Goal: Task Accomplishment & Management: Manage account settings

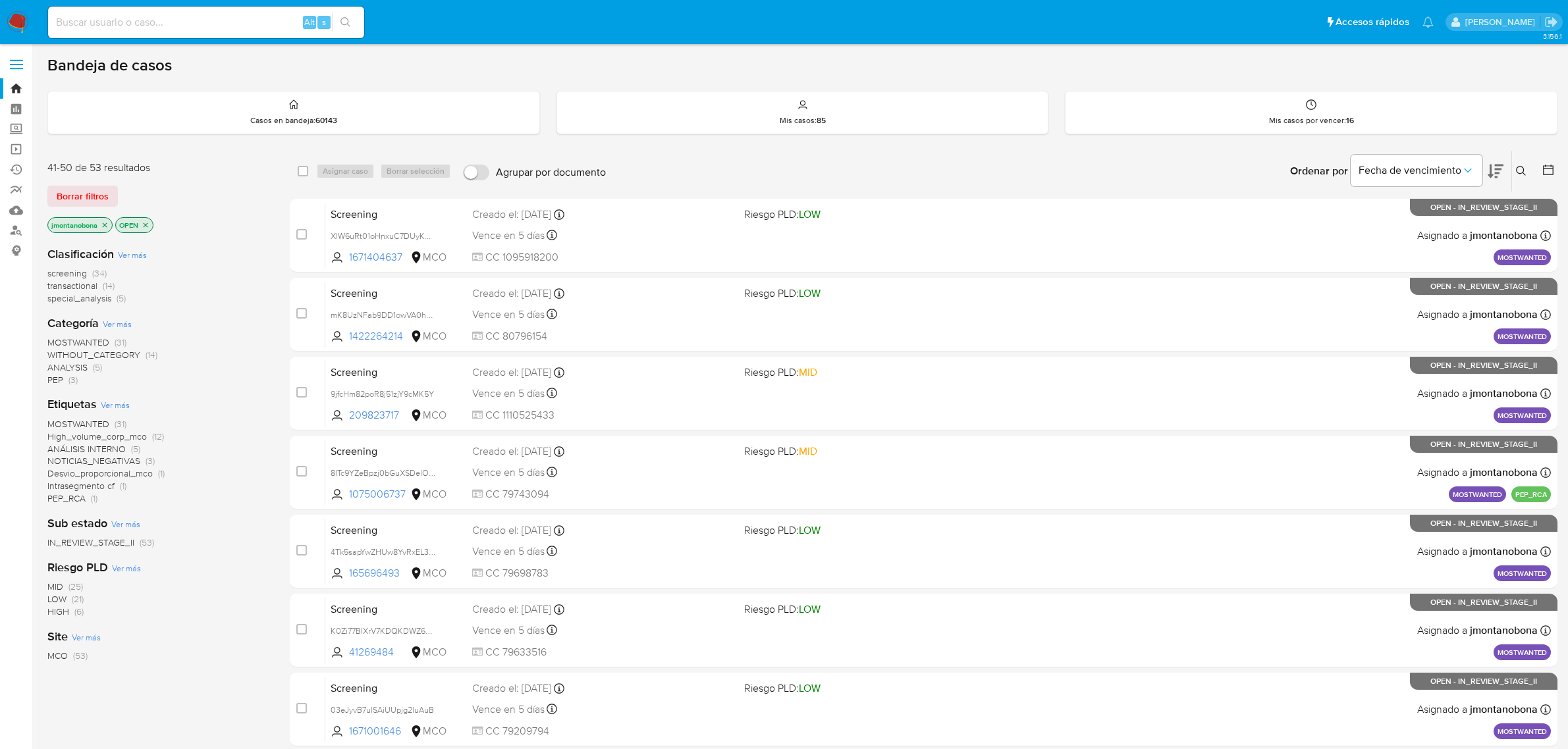
scroll to position [289, 0]
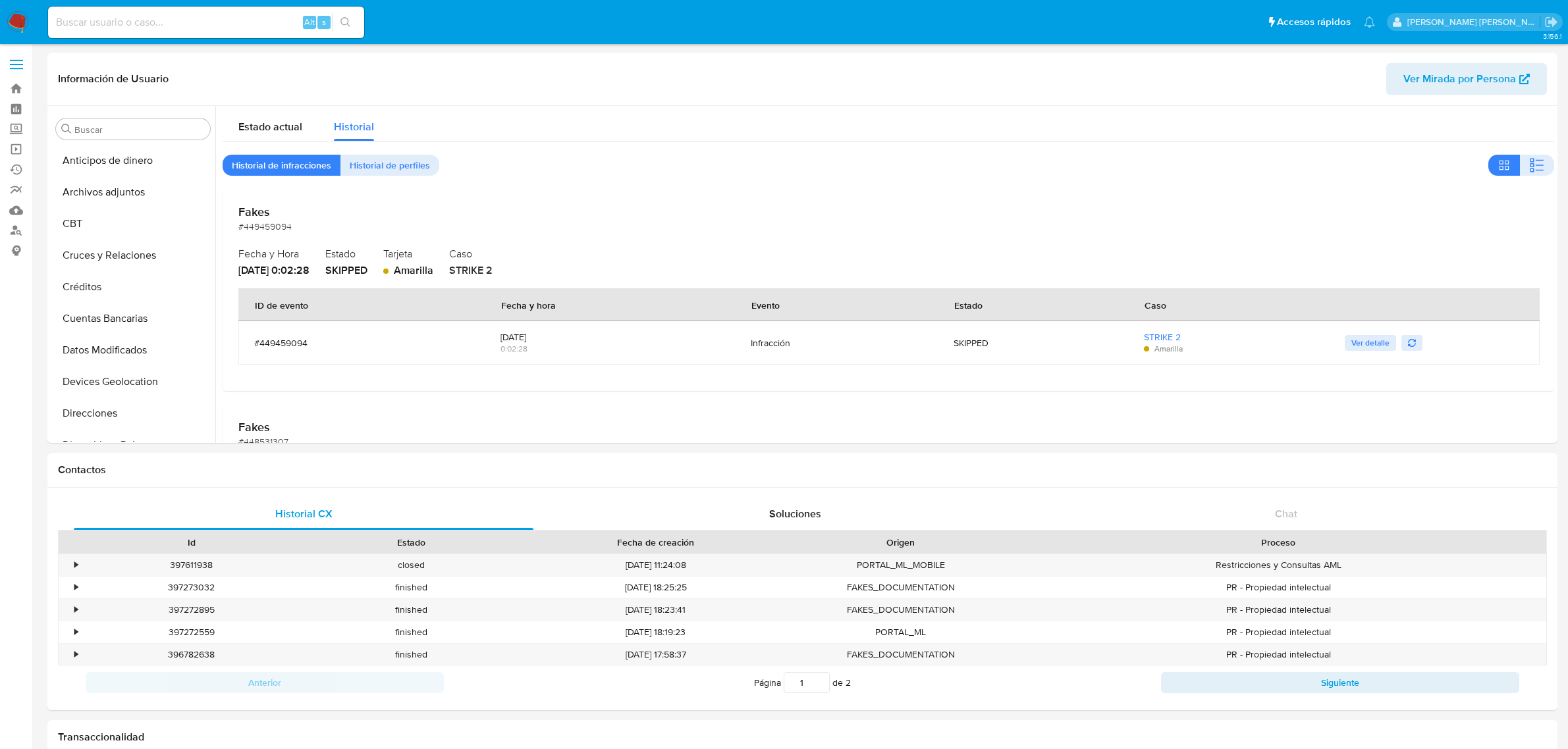
select select "10"
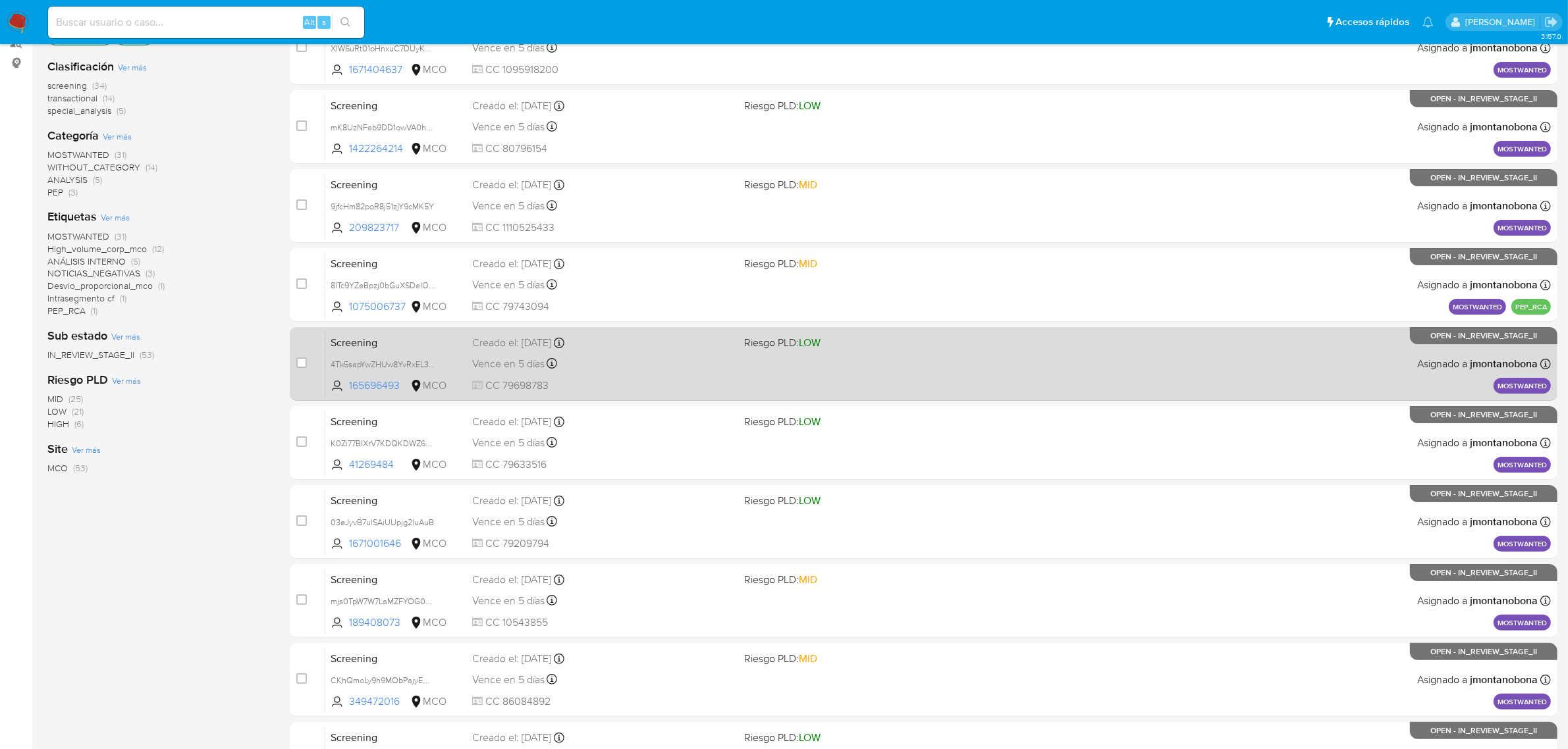
scroll to position [289, 0]
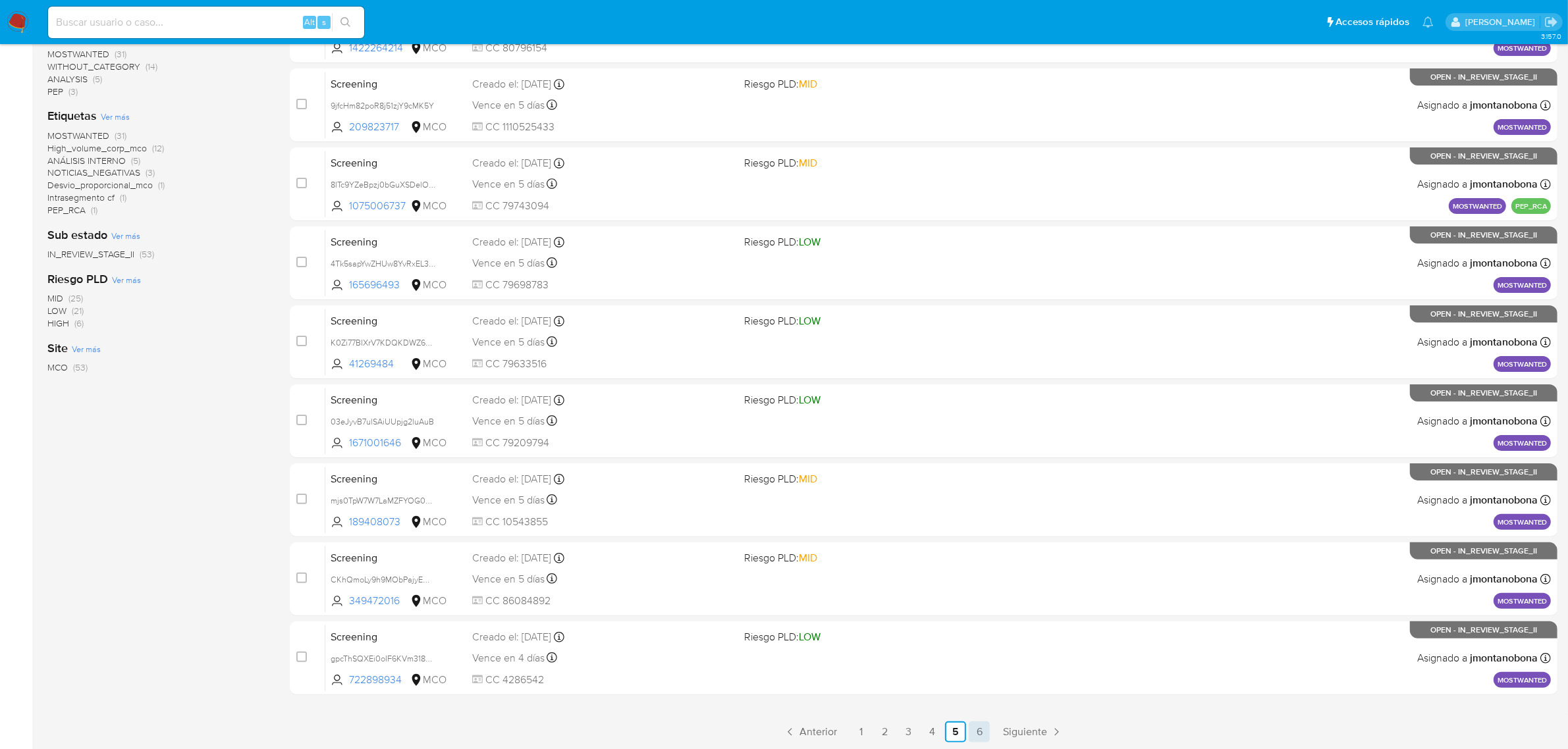
click at [976, 738] on link "6" at bounding box center [979, 732] width 21 height 21
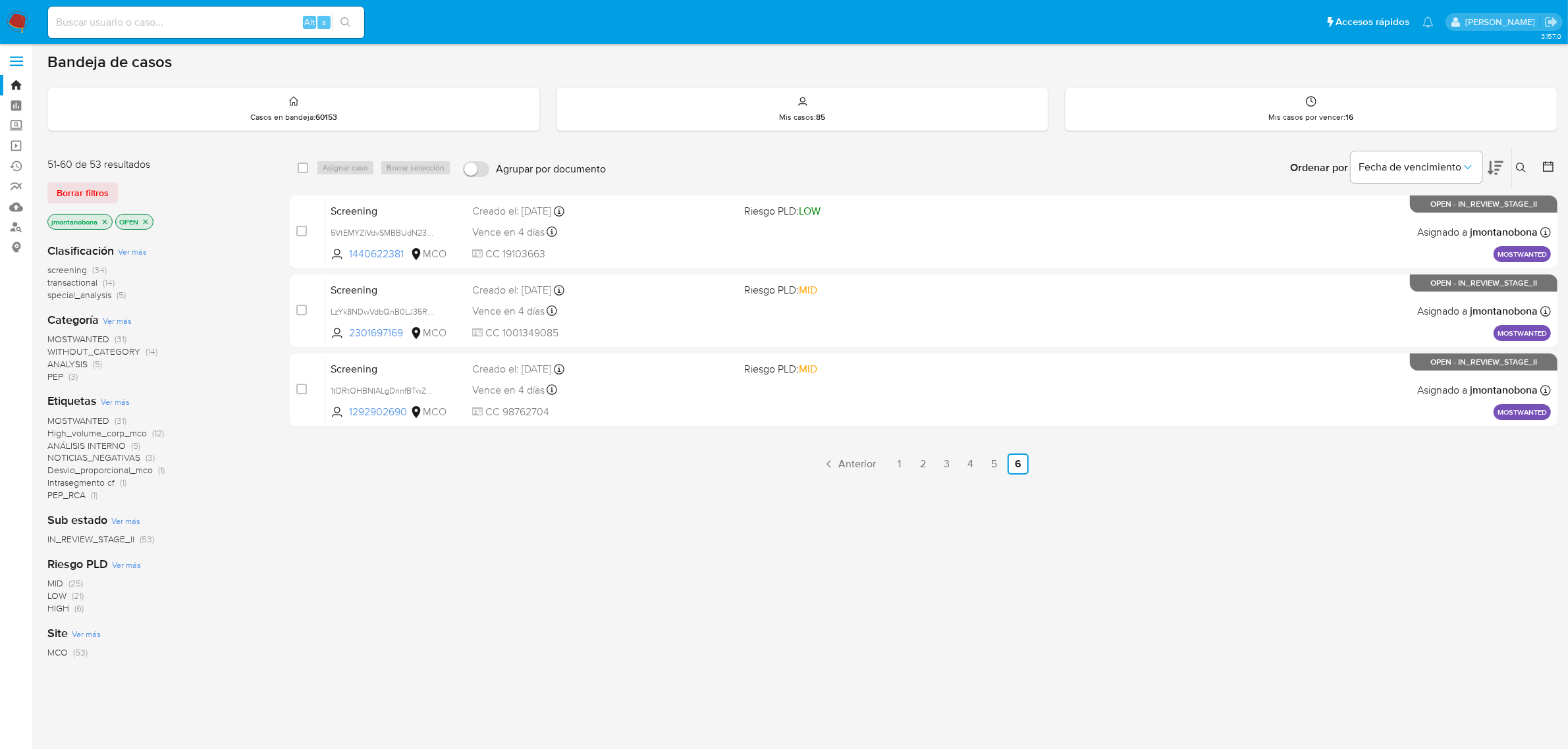
scroll to position [4, 0]
click at [991, 462] on link "5" at bounding box center [994, 462] width 21 height 21
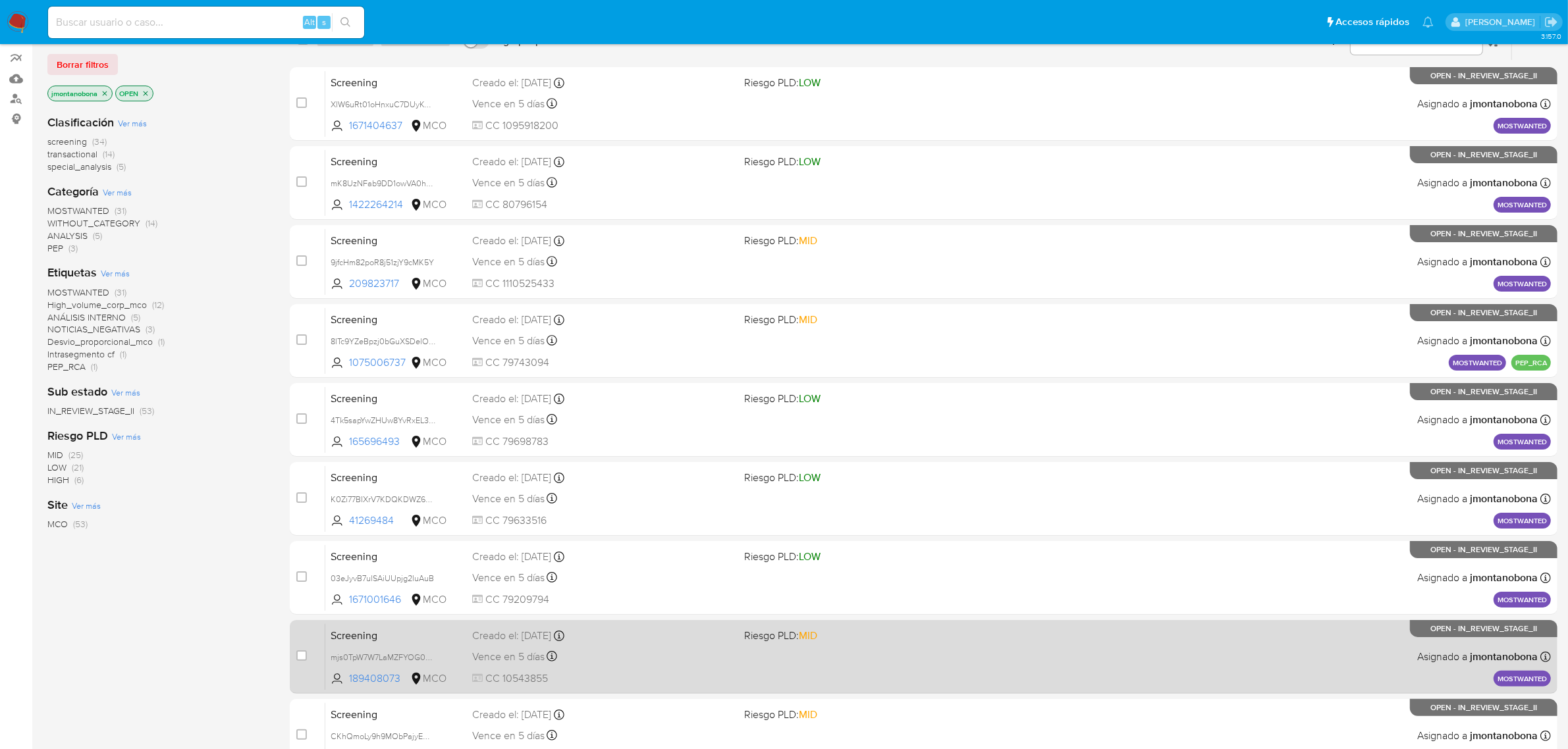
scroll to position [289, 0]
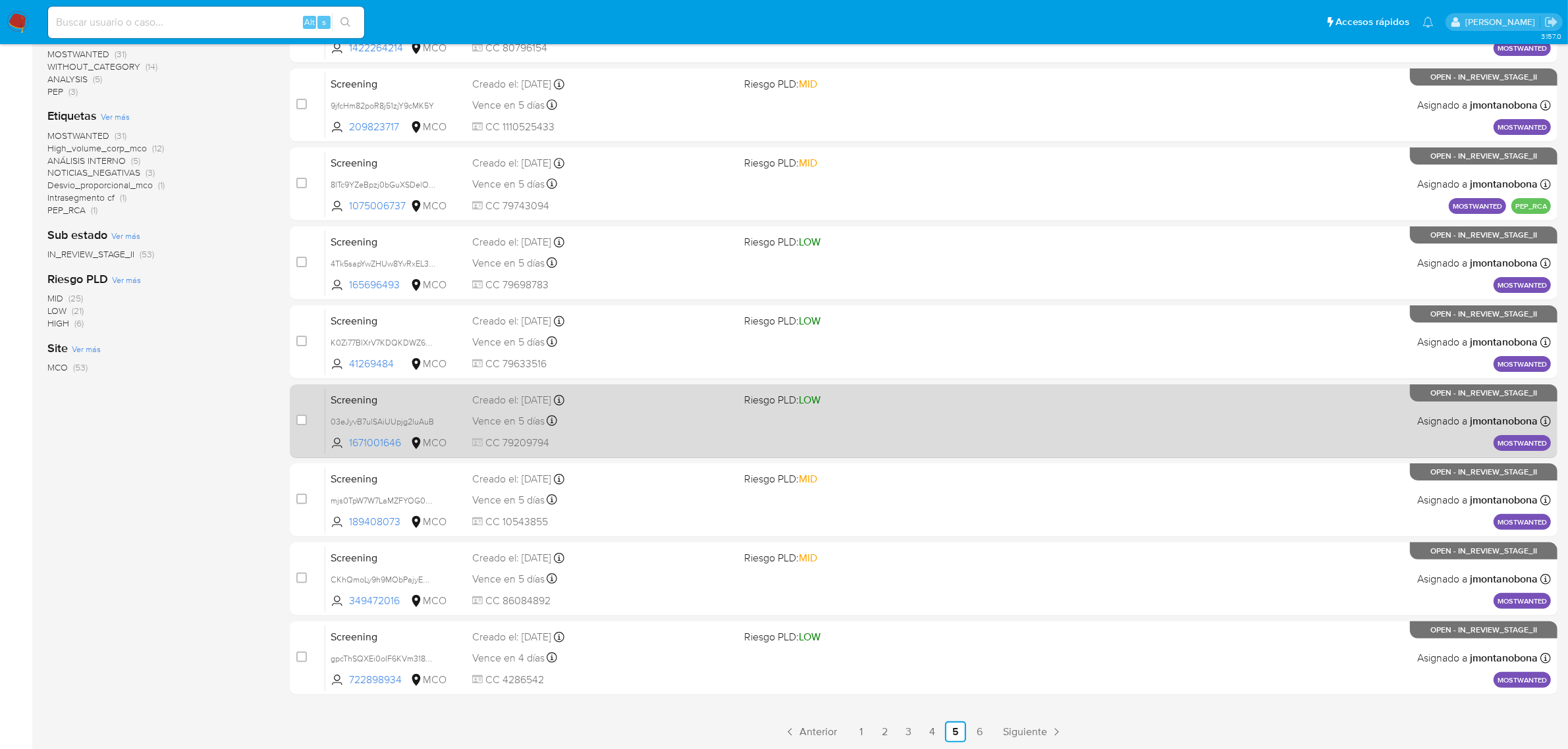
click at [390, 400] on span "Screening" at bounding box center [396, 399] width 131 height 17
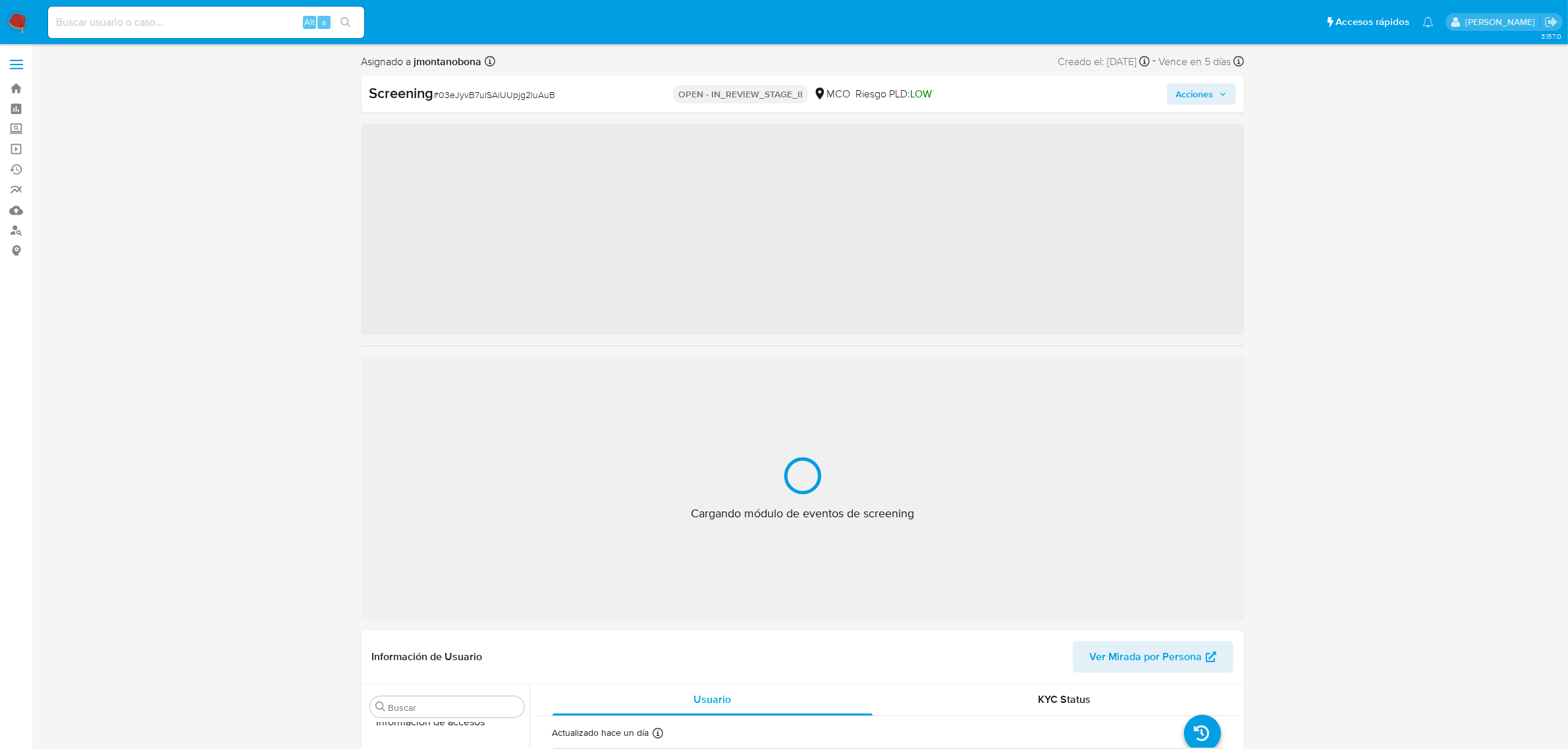
scroll to position [555, 0]
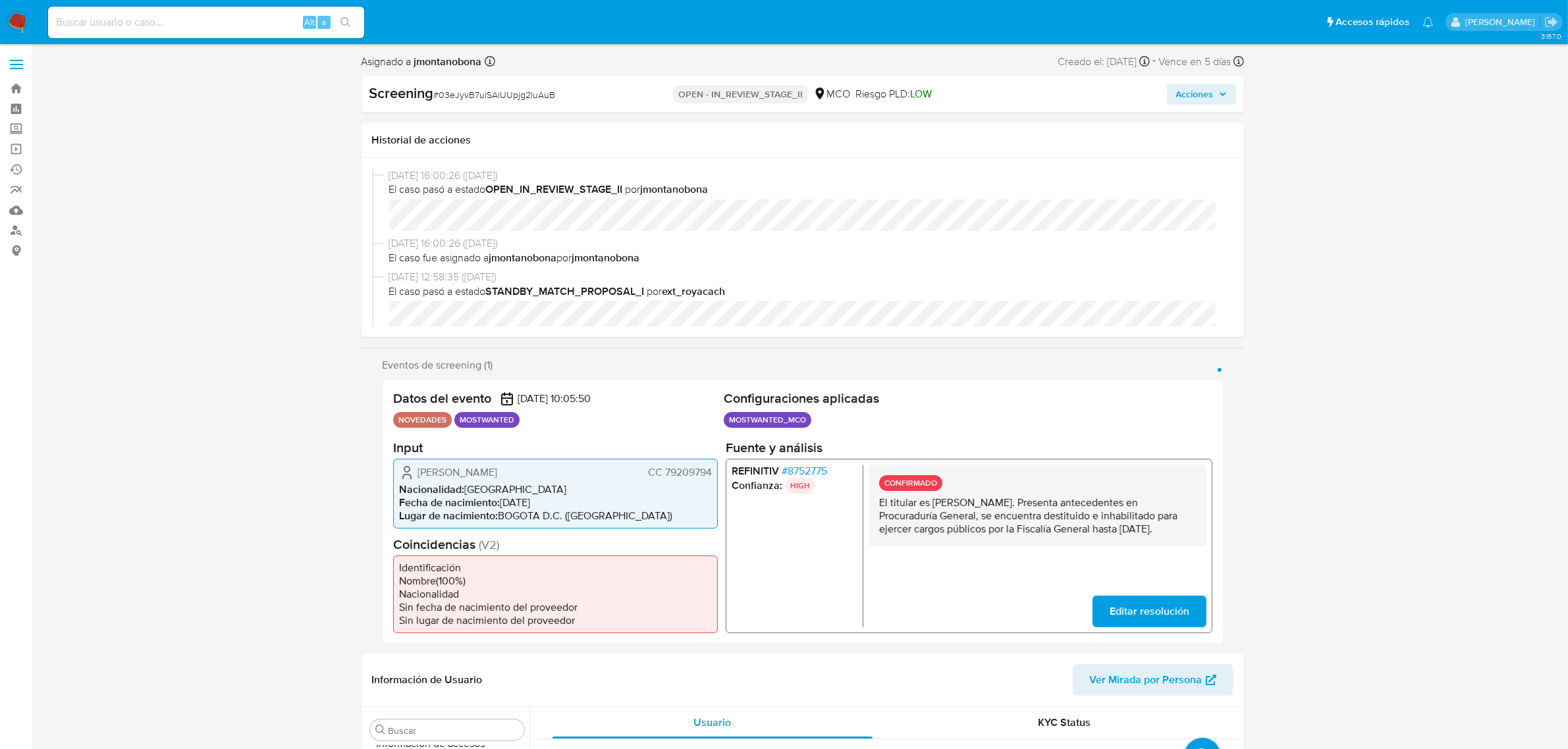
select select "10"
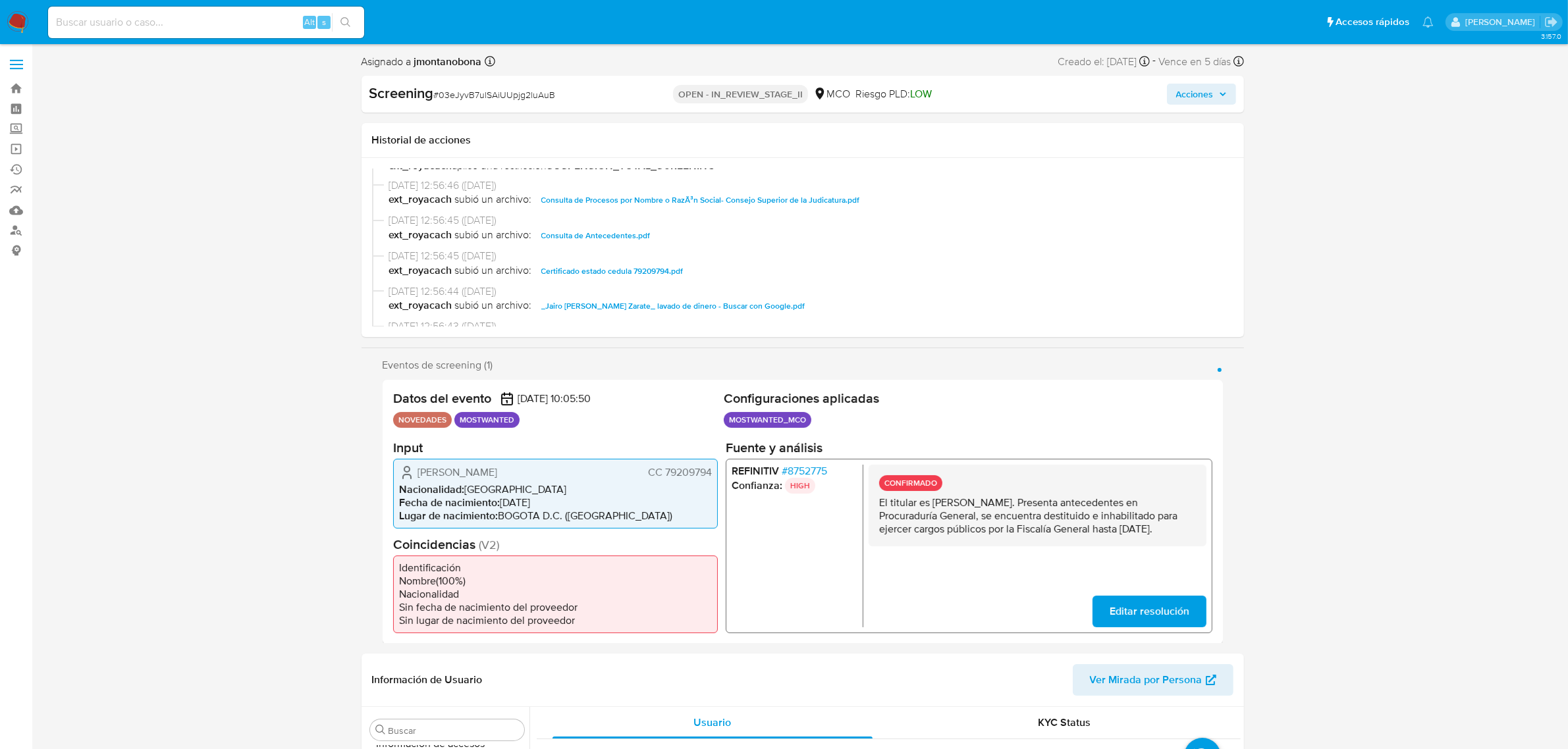
scroll to position [164, 0]
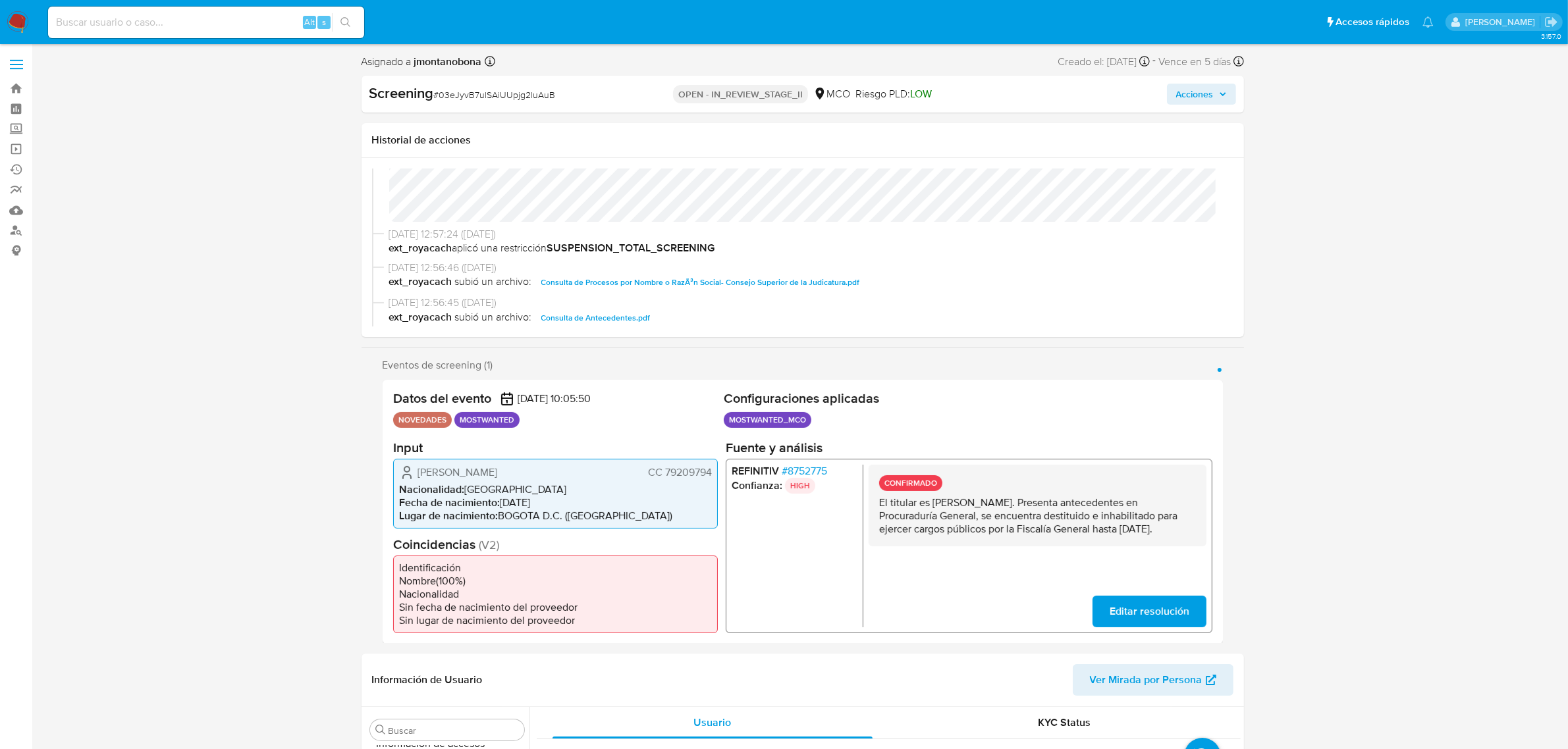
drag, startPoint x: 932, startPoint y: 503, endPoint x: 1064, endPoint y: 501, distance: 132.0
click at [1064, 501] on p "El titular es Jairo Yuliany Guerrero Zarate. Presenta antecedentes en Procuradu…" at bounding box center [1036, 515] width 317 height 39
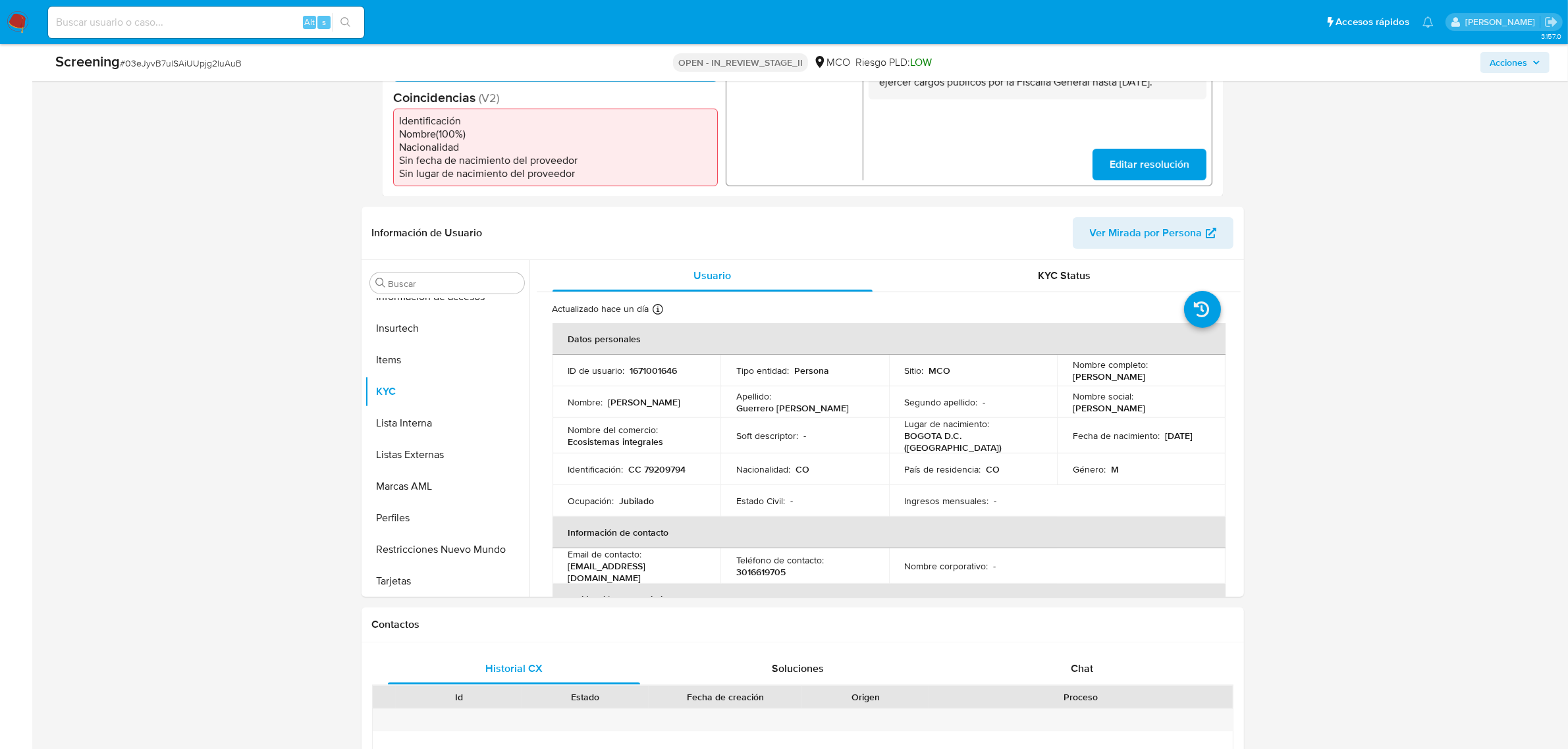
scroll to position [411, 0]
click at [445, 541] on button "Restricciones Nuevo Mundo" at bounding box center [442, 549] width 154 height 32
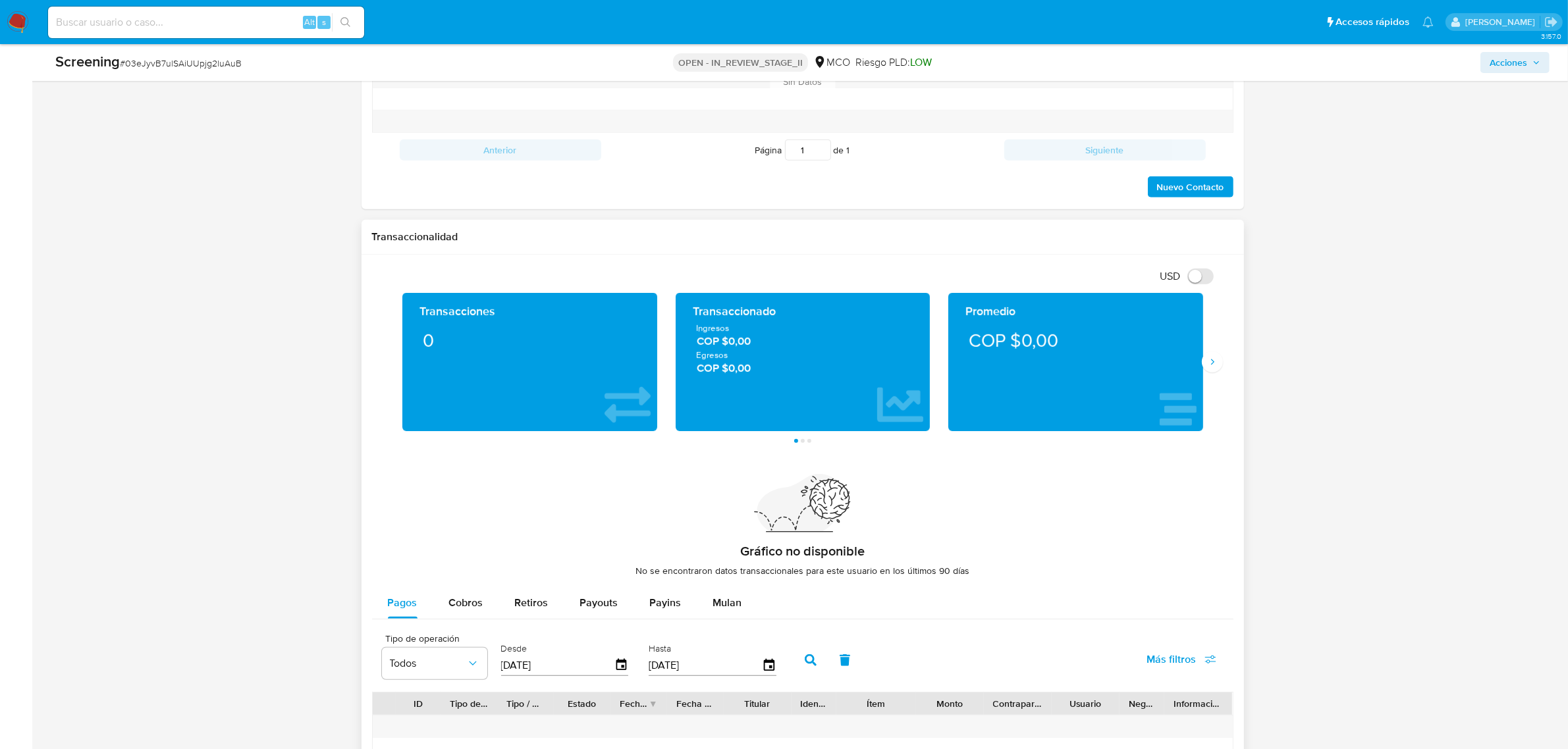
scroll to position [1070, 0]
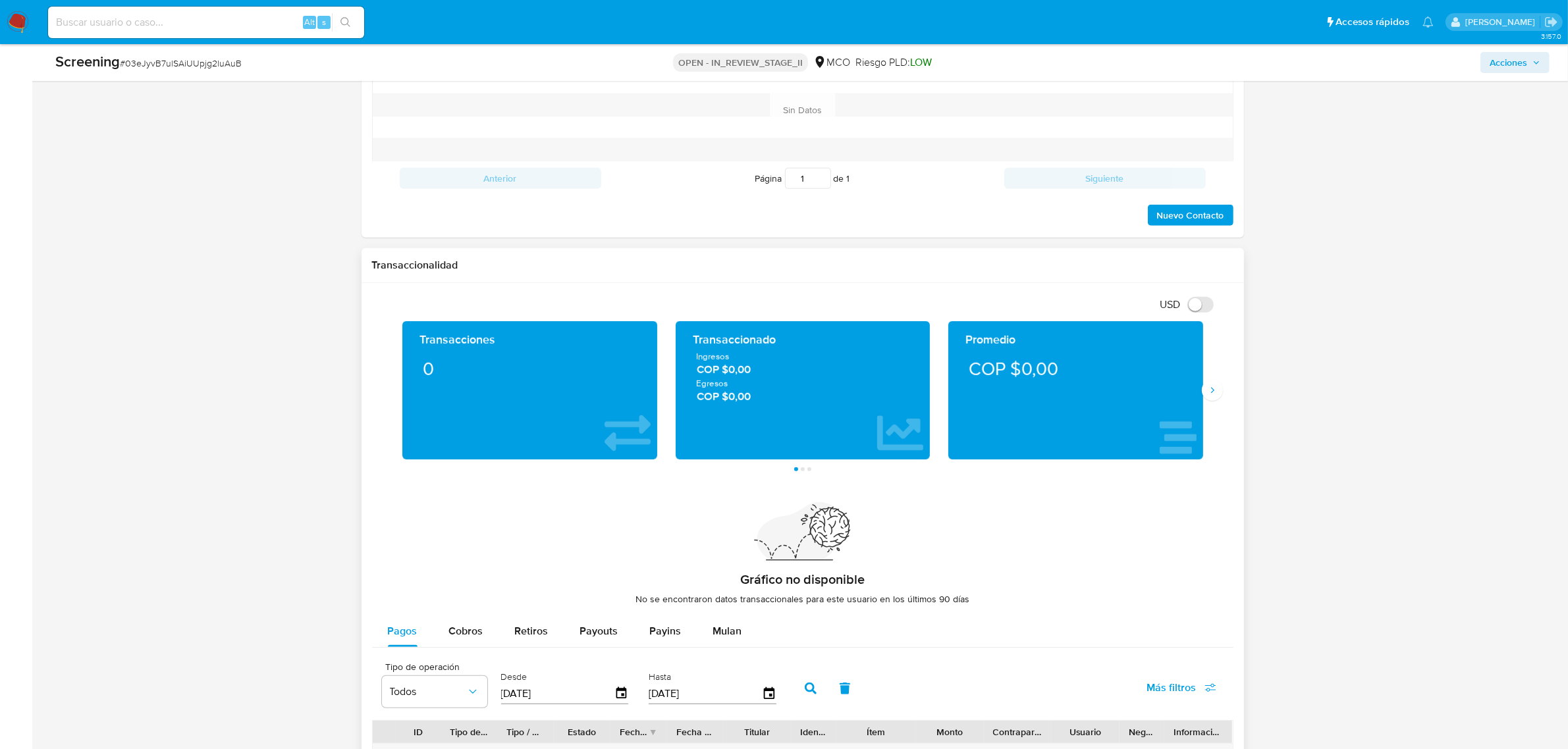
click at [1218, 383] on div "Transacciones 0 Transaccionado Ingresos COP $0,00 Egresos COP $0,00 Promedio CO…" at bounding box center [802, 396] width 861 height 150
click at [1214, 396] on icon "Siguiente" at bounding box center [1212, 390] width 11 height 11
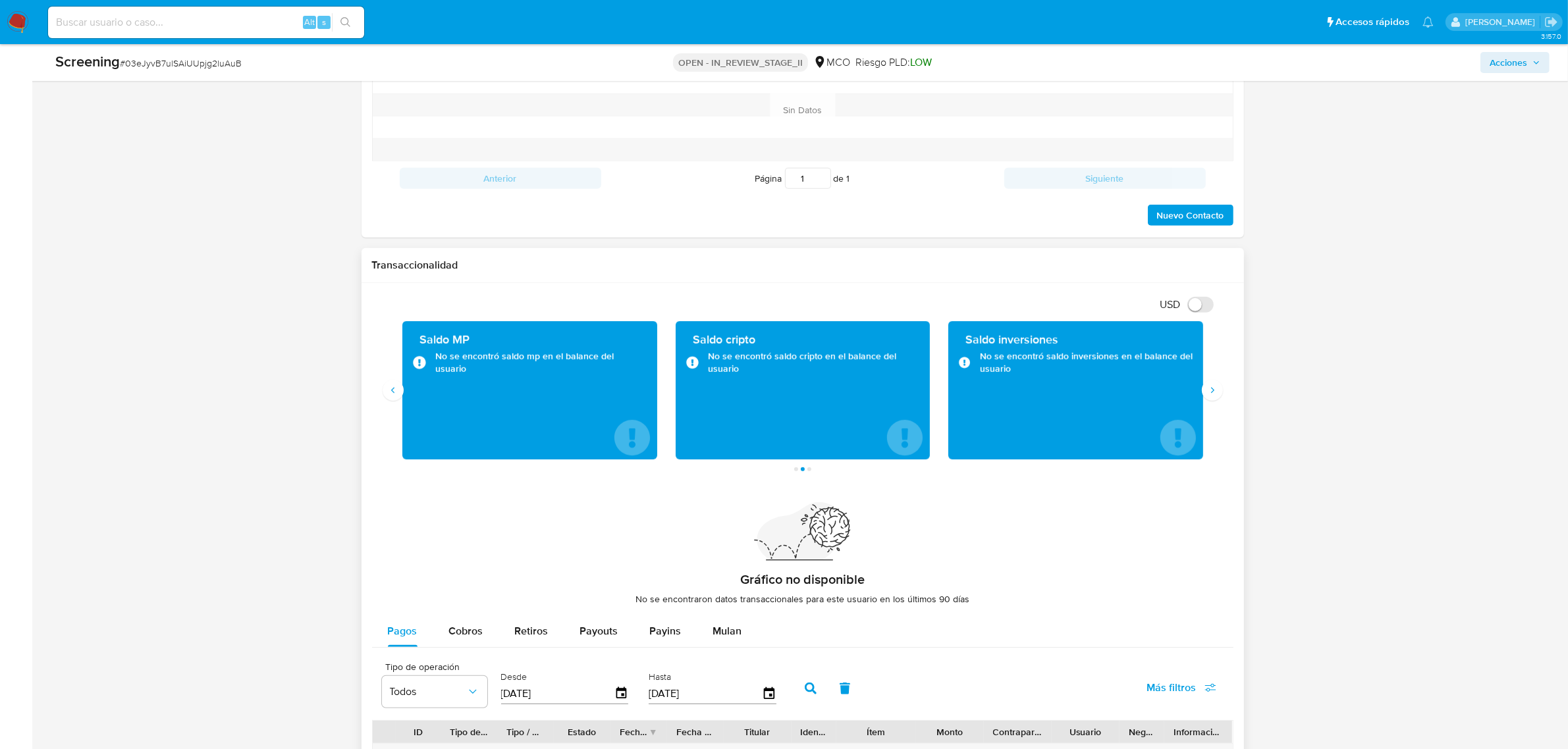
click at [1216, 403] on div "Transacciones 0 Transaccionado Ingresos COP $0,00 Egresos COP $0,00 Promedio CO…" at bounding box center [802, 396] width 861 height 150
click at [1216, 394] on icon "Siguiente" at bounding box center [1212, 390] width 11 height 11
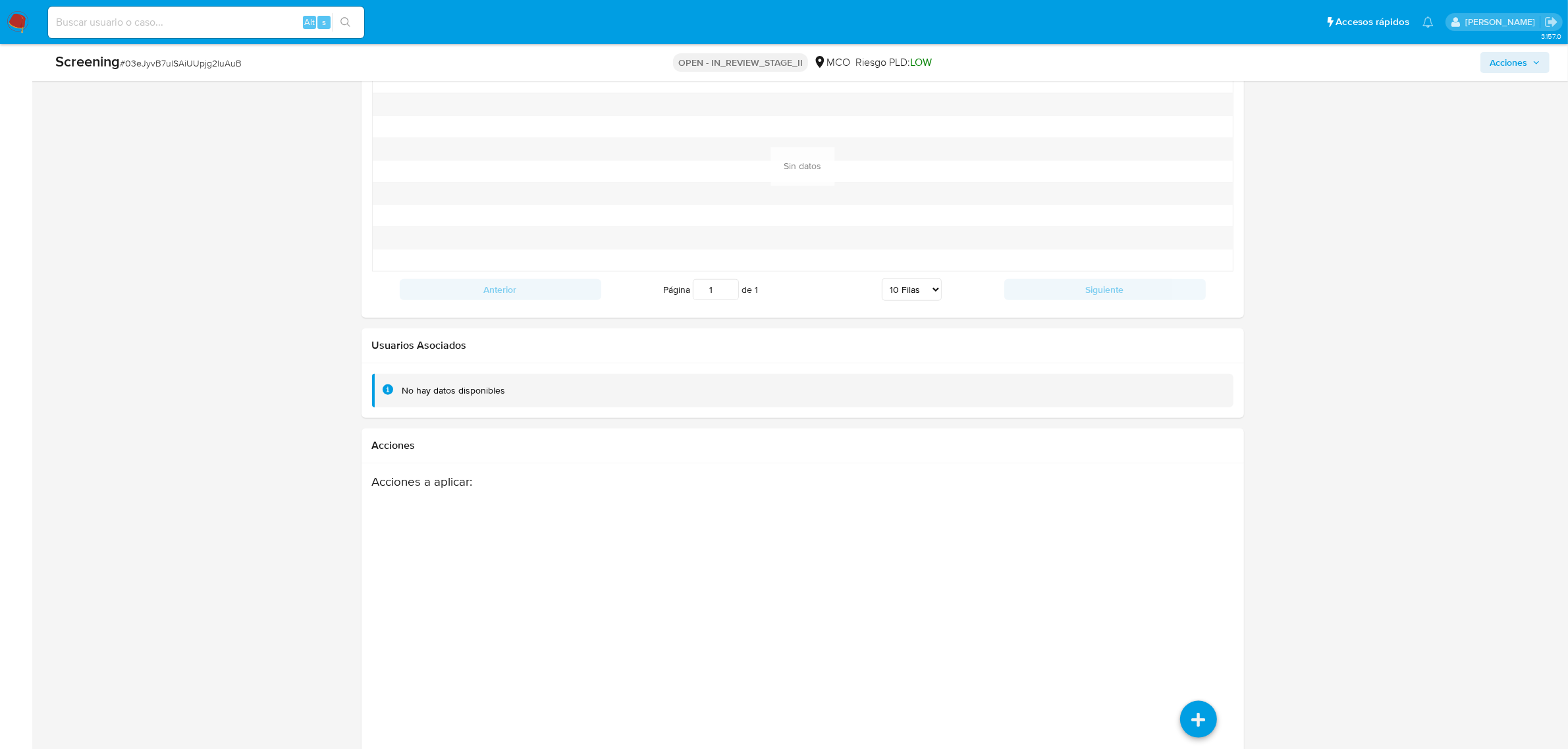
scroll to position [1785, 0]
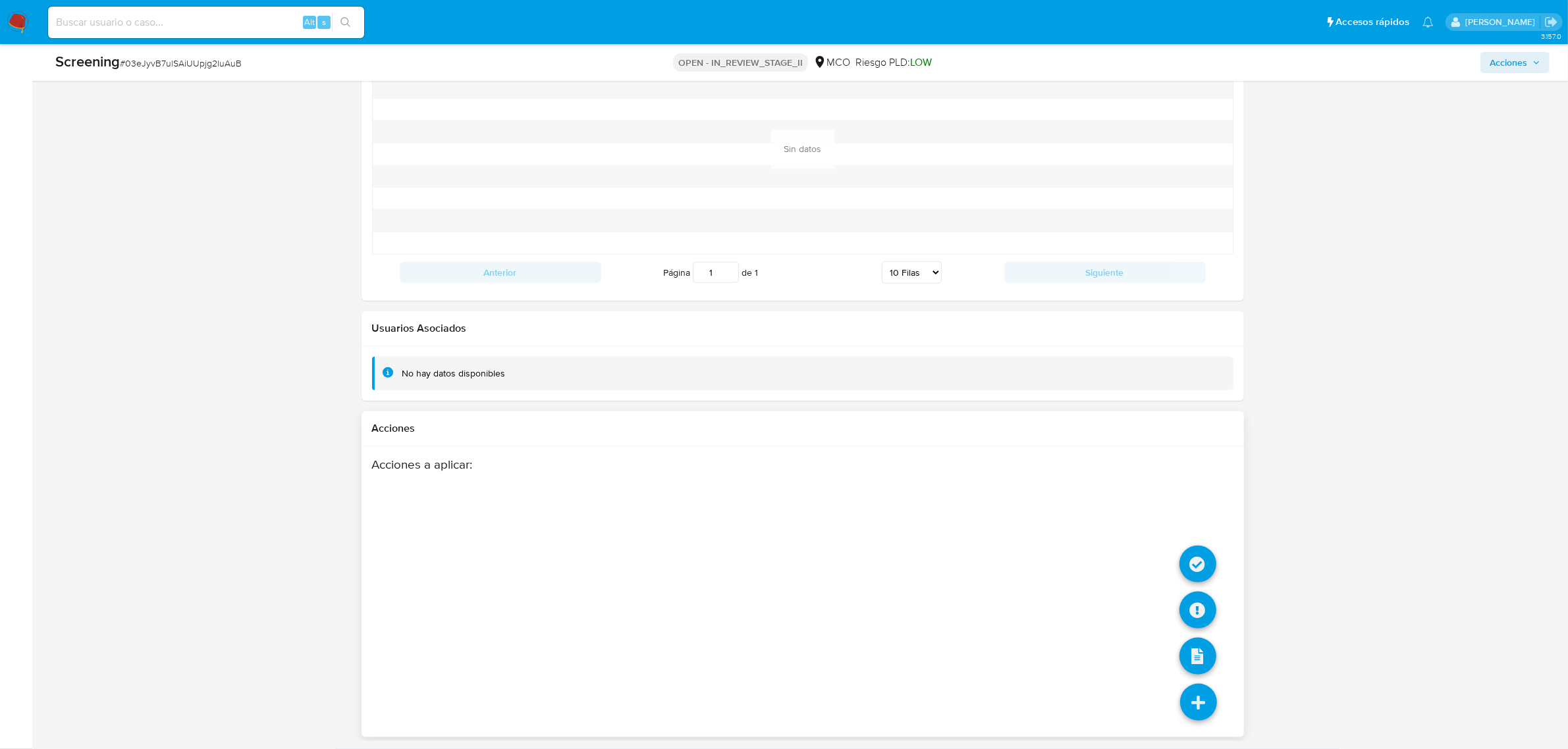
click at [1206, 695] on icon at bounding box center [1198, 702] width 37 height 37
click at [1203, 559] on icon at bounding box center [1197, 564] width 37 height 37
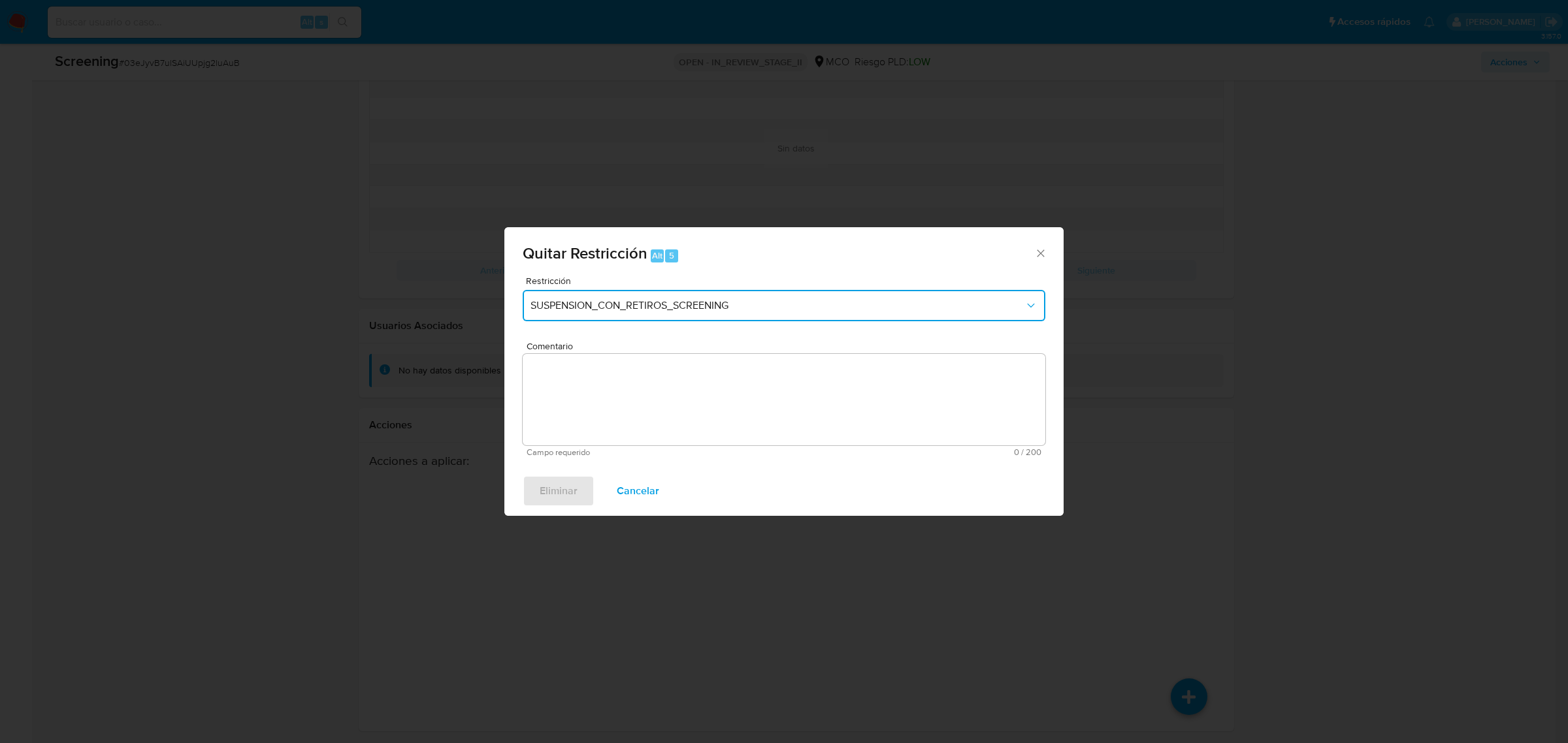
click at [828, 308] on span "SUSPENSION_CON_RETIROS_SCREENING" at bounding box center [778, 306] width 494 height 13
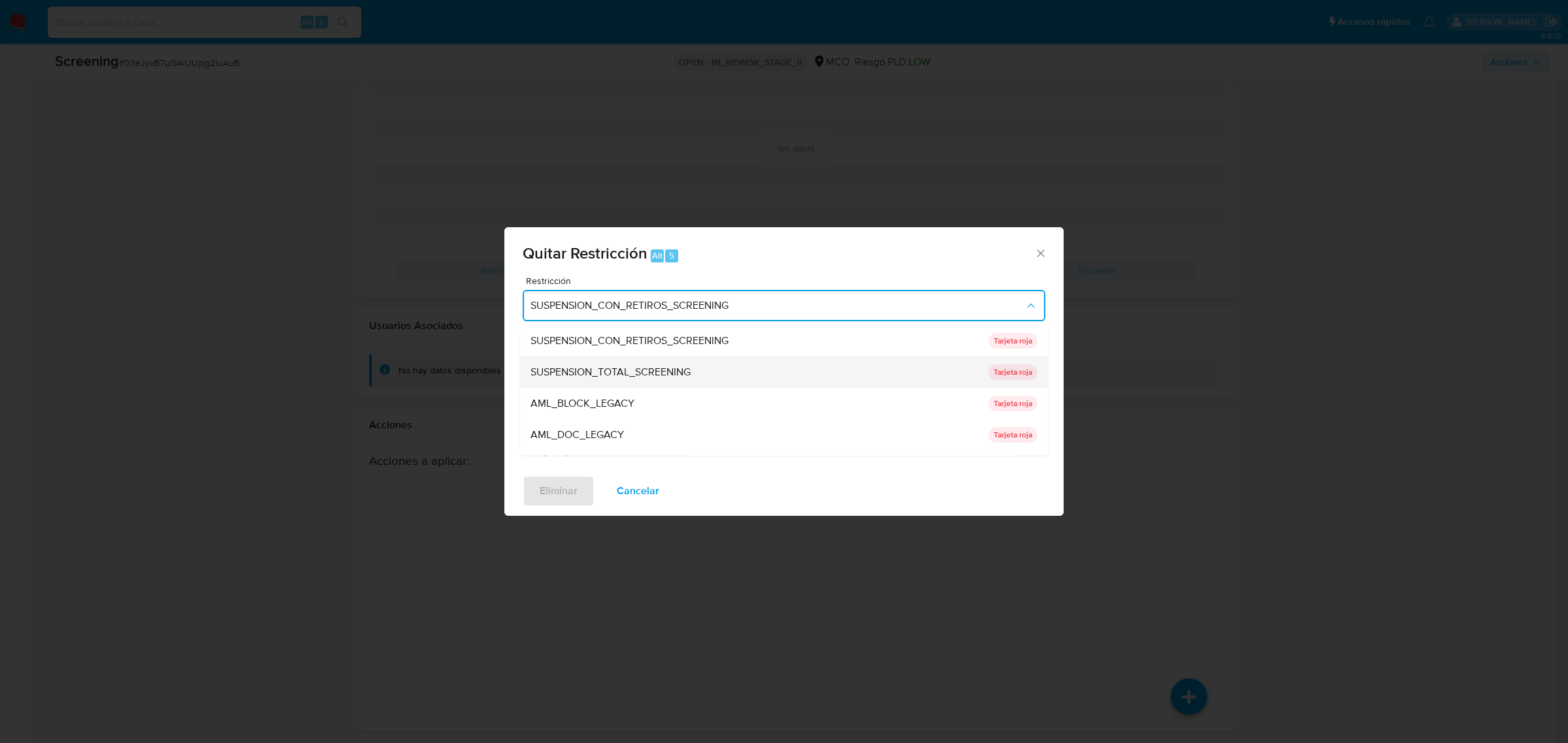
click at [703, 358] on div "SUSPENSION_TOTAL_SCREENING" at bounding box center [756, 372] width 450 height 31
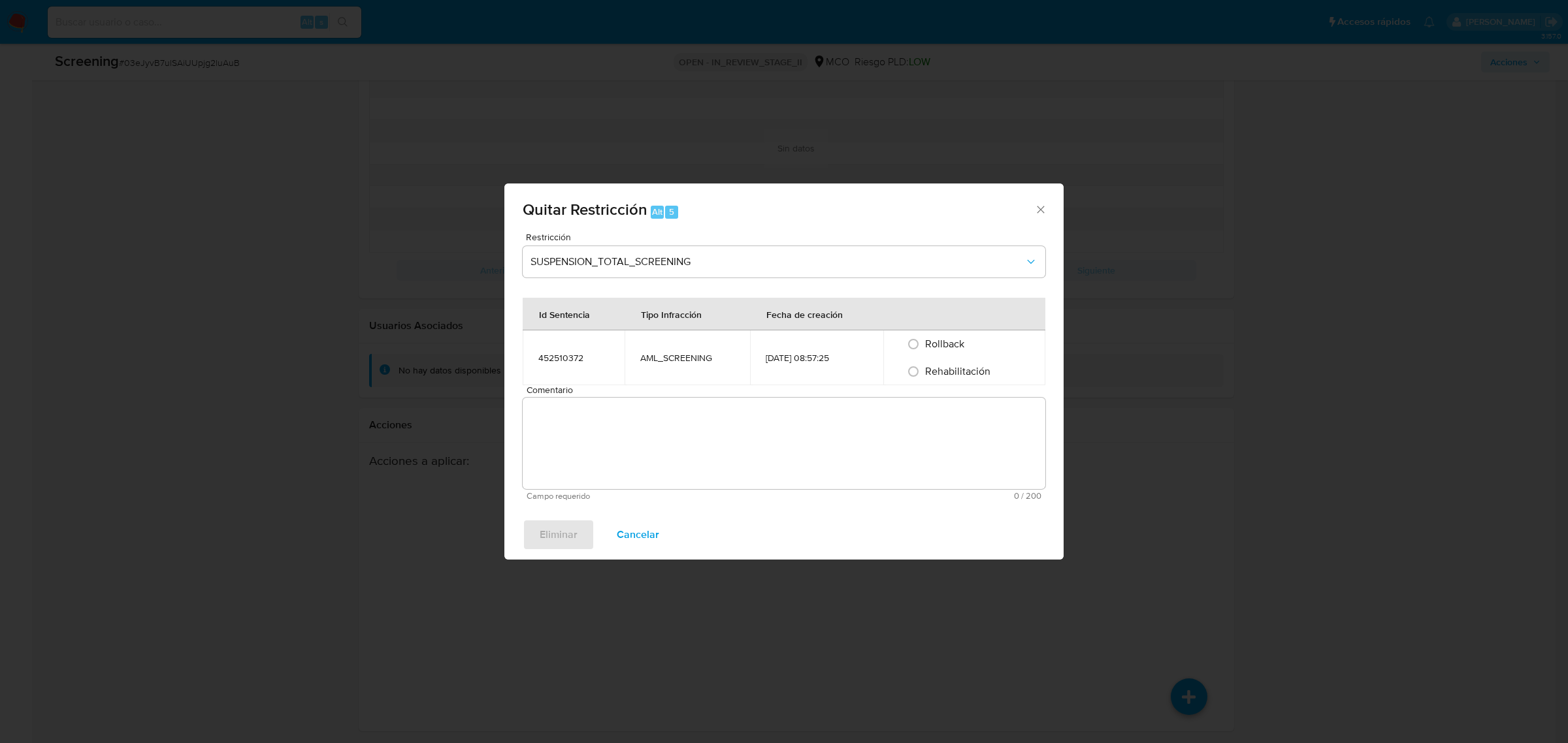
click at [946, 370] on span "Rehabilitación" at bounding box center [958, 371] width 66 height 15
click at [924, 370] on input "Rehabilitación" at bounding box center [913, 371] width 21 height 21
radio input "true"
click at [770, 442] on textarea "Comentario" at bounding box center [783, 443] width 522 height 91
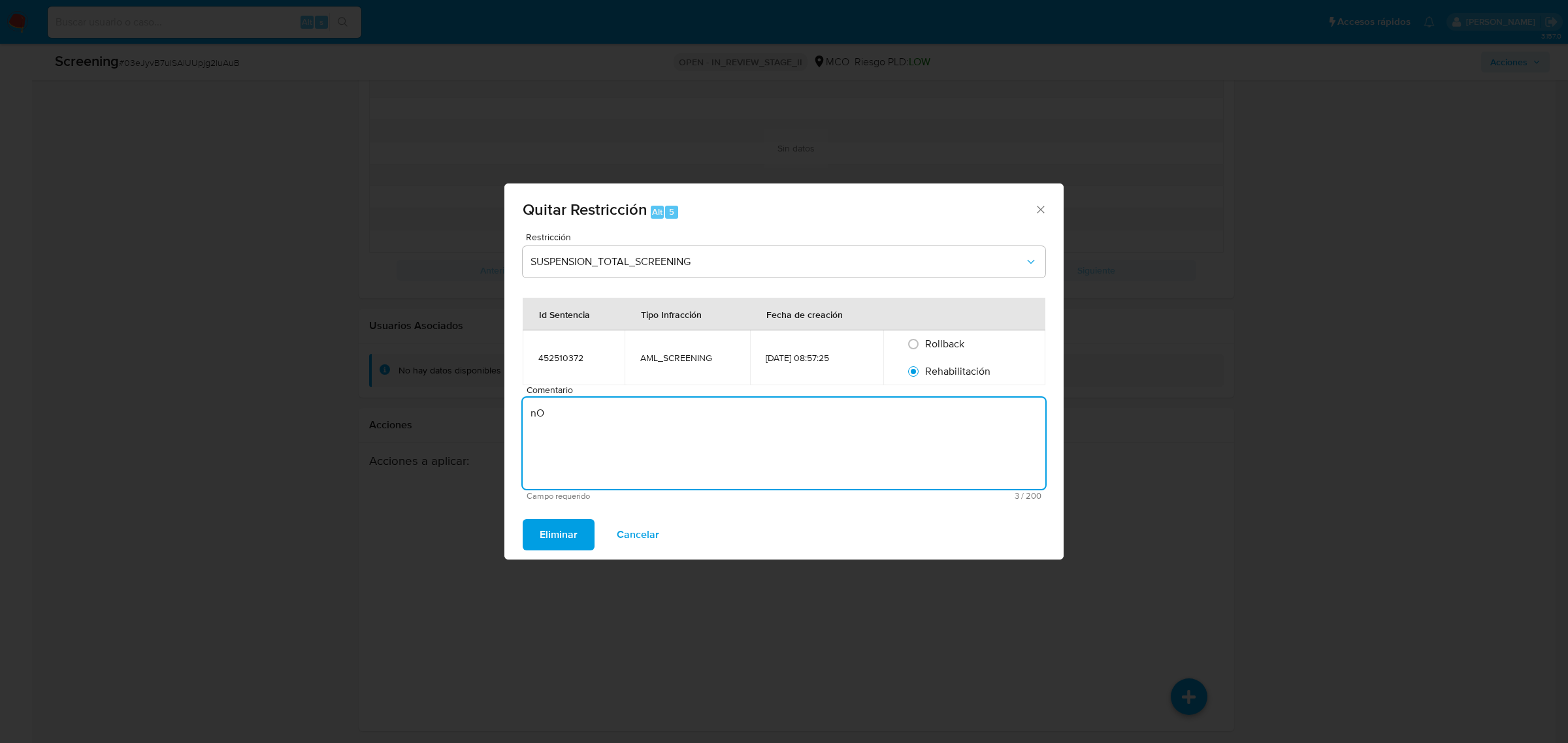
type textarea "n"
type textarea "No se encuentran causales objetivas para la restricción"
click at [566, 528] on span "Eliminar" at bounding box center [558, 535] width 38 height 28
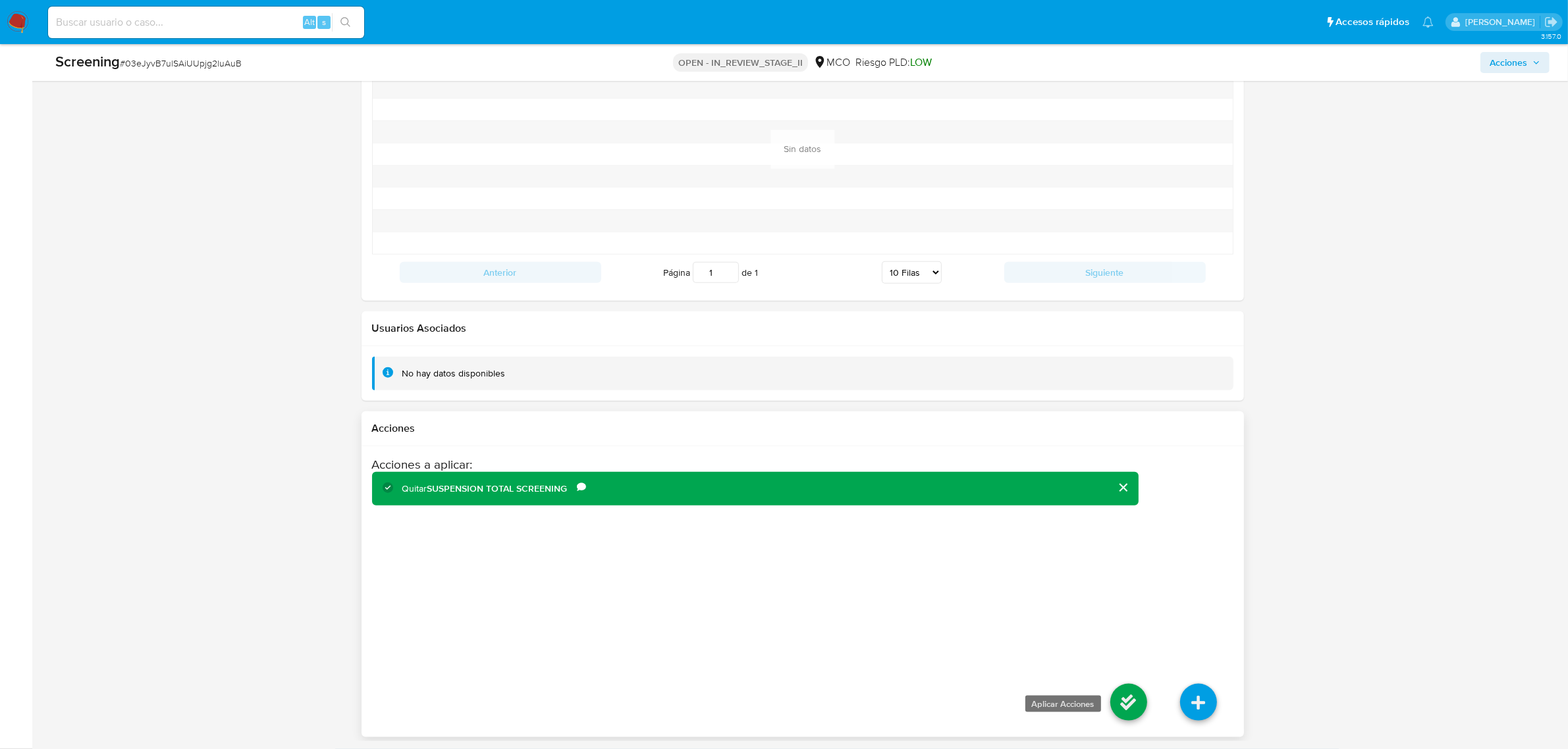
click at [1131, 702] on icon at bounding box center [1128, 702] width 37 height 37
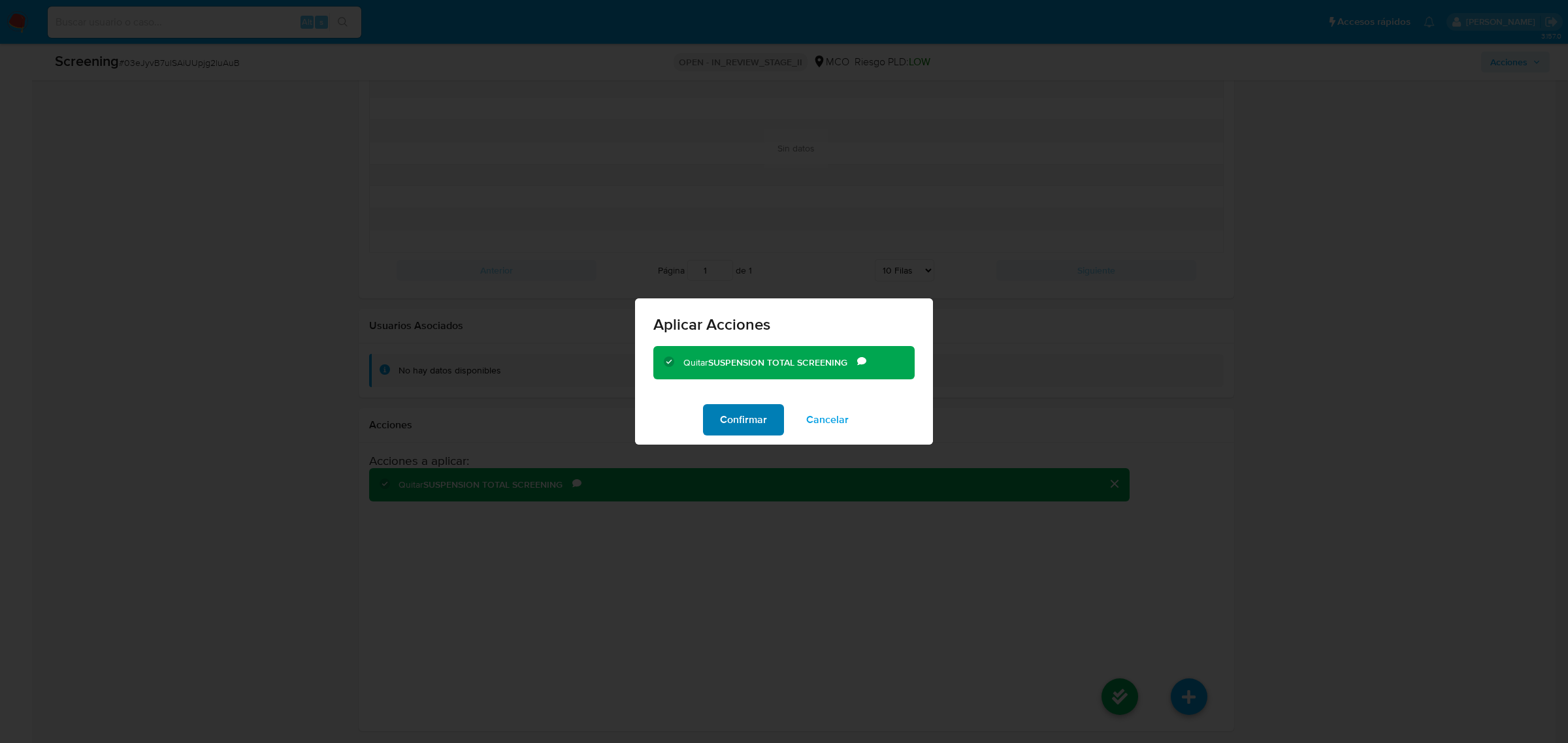
click at [752, 420] on span "Confirmar" at bounding box center [743, 420] width 47 height 28
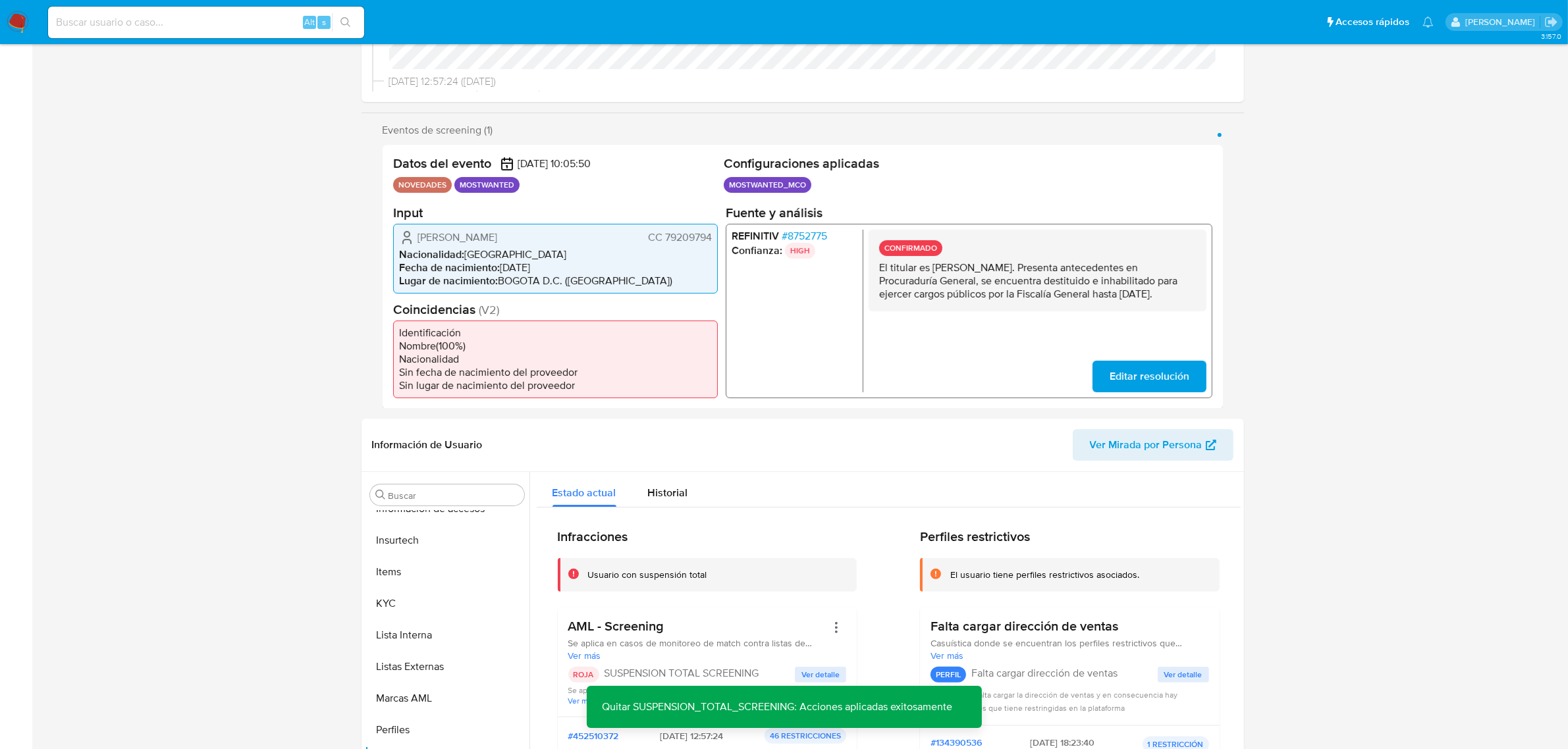
scroll to position [0, 0]
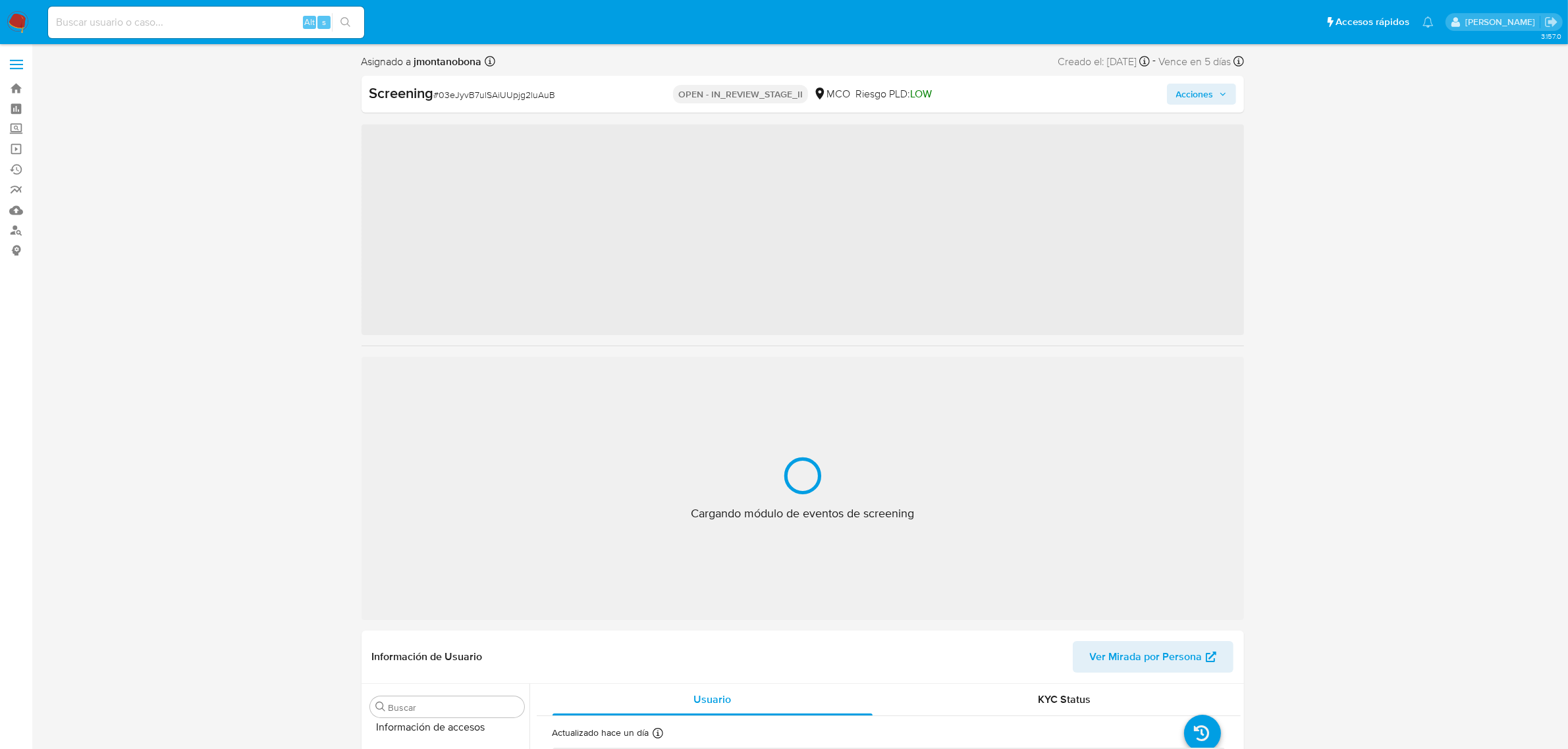
scroll to position [555, 0]
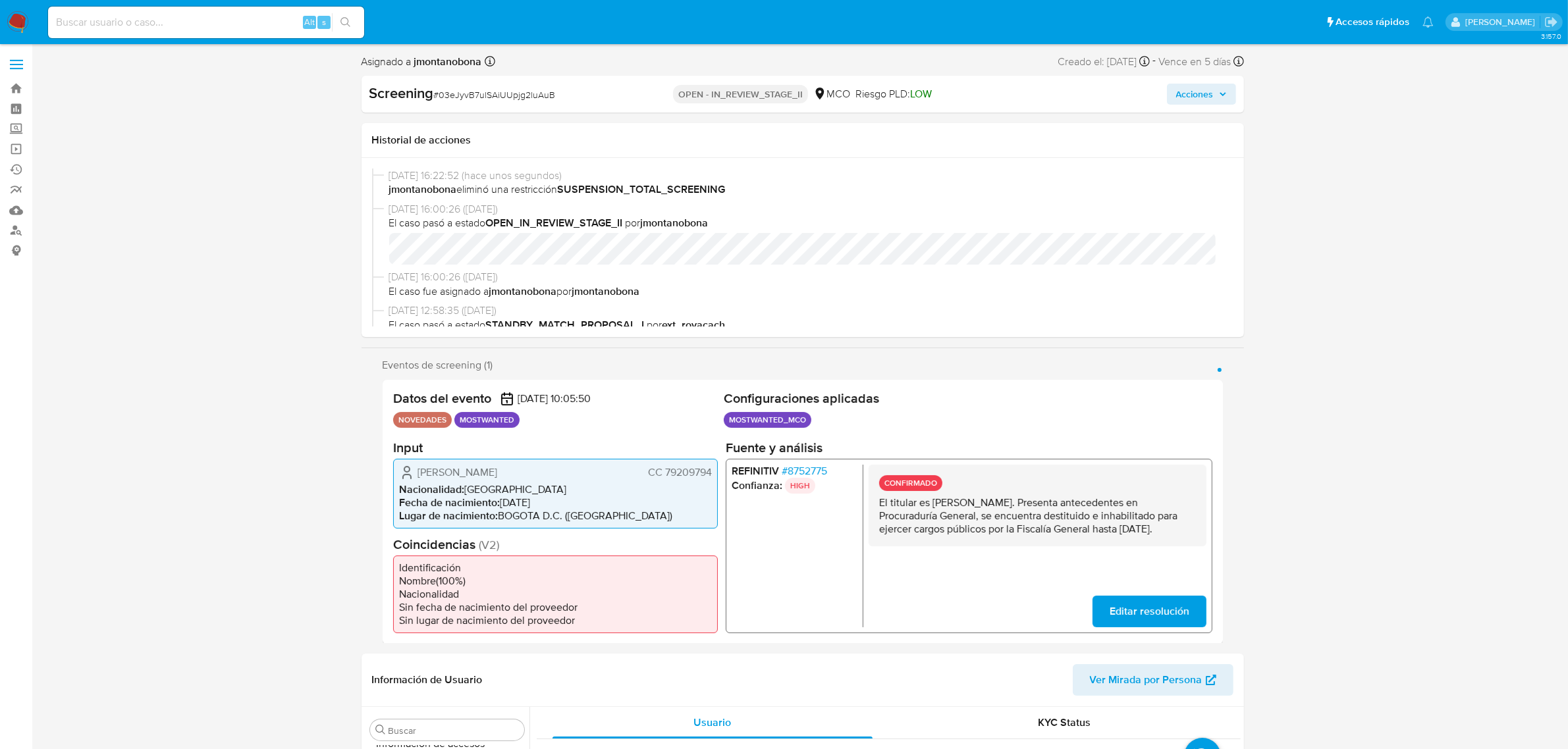
select select "10"
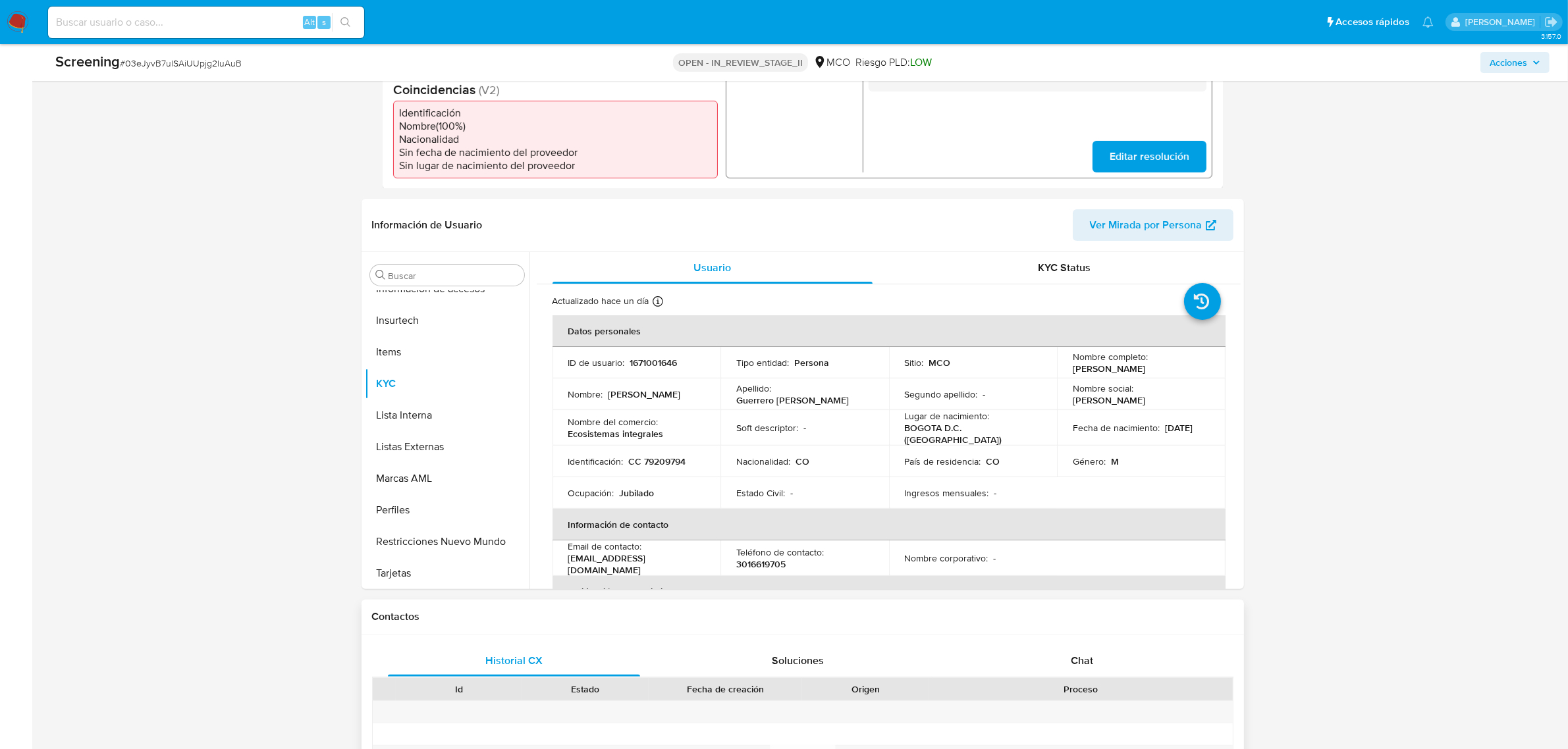
scroll to position [494, 0]
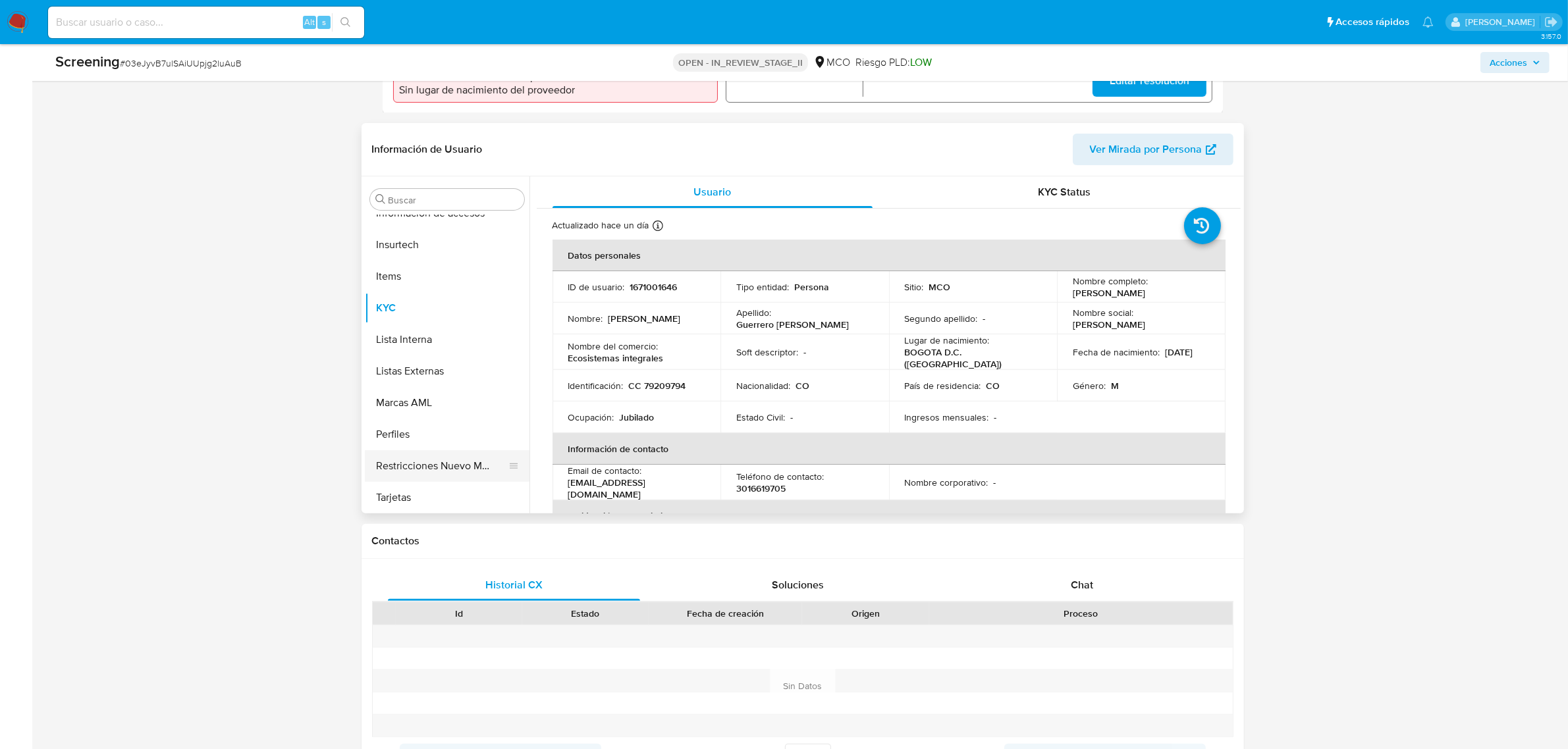
click at [448, 468] on button "Restricciones Nuevo Mundo" at bounding box center [442, 466] width 154 height 32
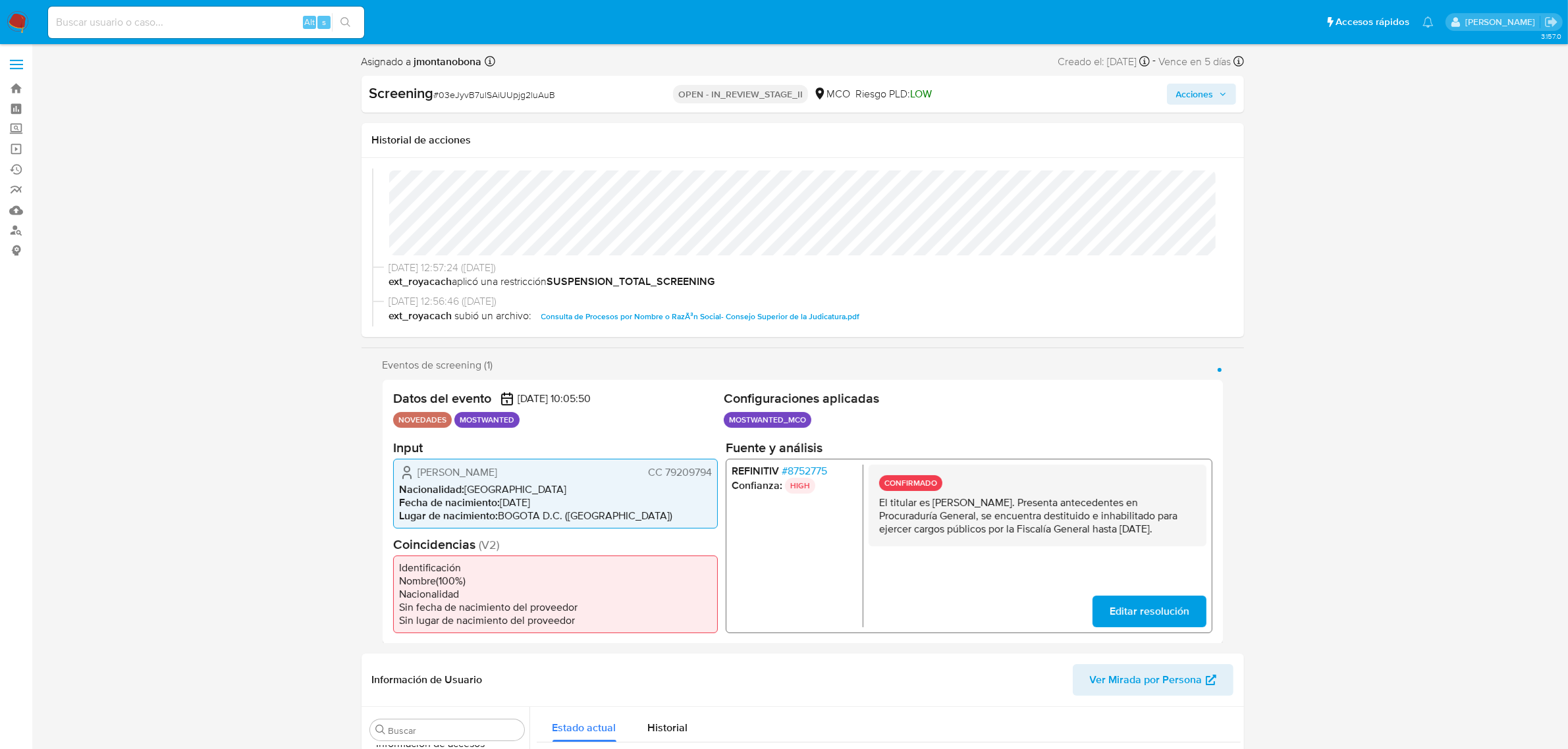
scroll to position [0, 0]
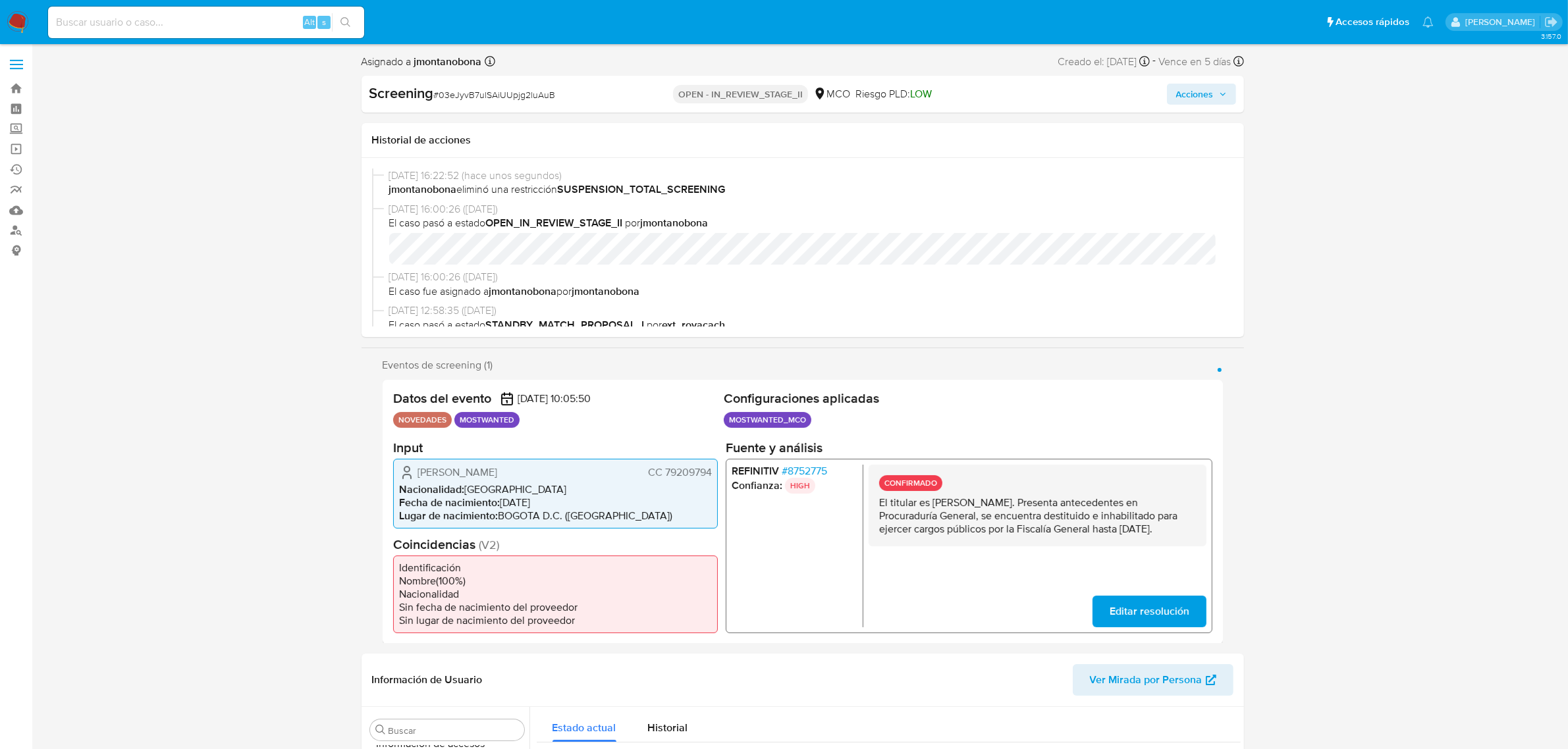
click at [1220, 98] on span "Acciones" at bounding box center [1202, 94] width 51 height 19
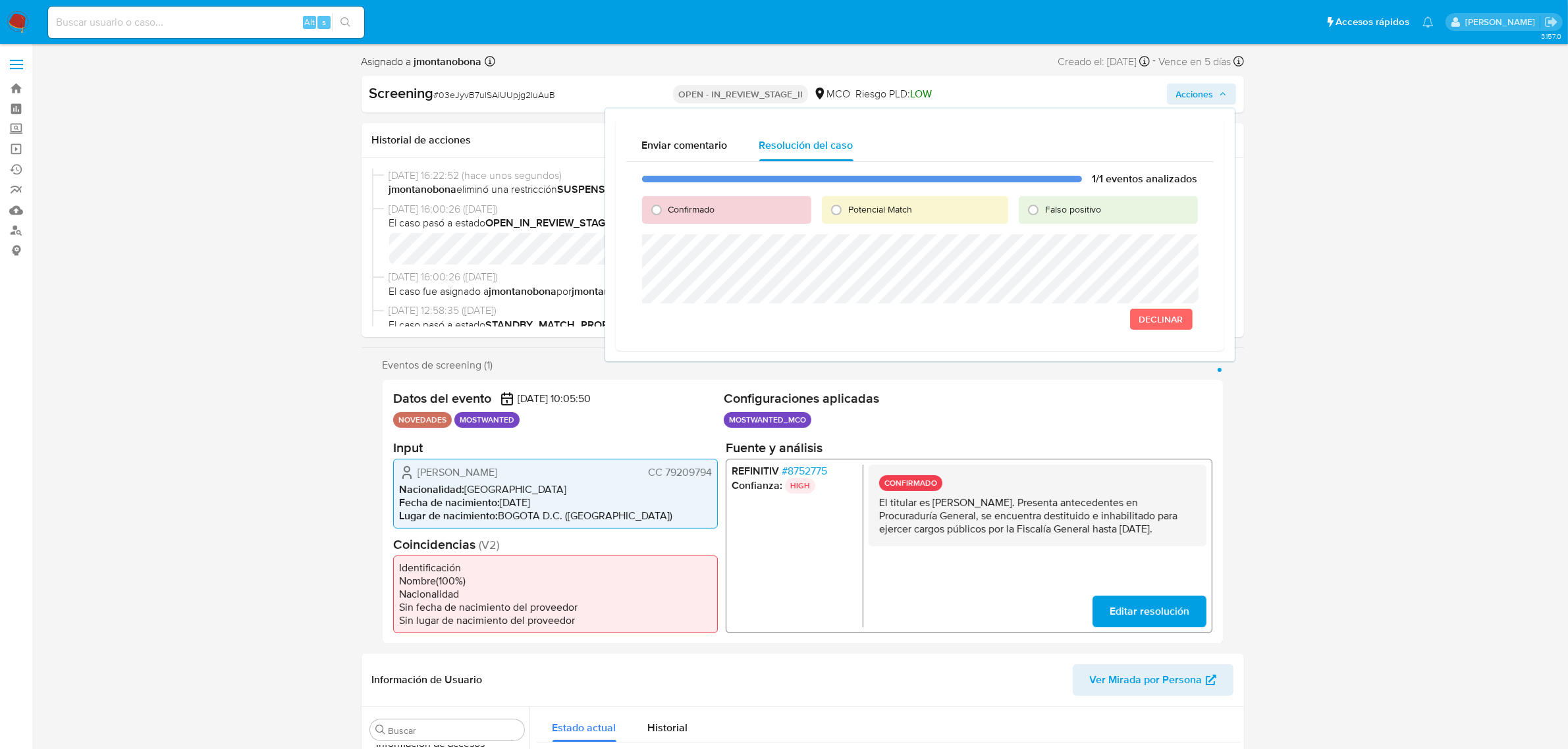
click at [1049, 203] on span "Falso positivo" at bounding box center [1073, 209] width 56 height 13
click at [1044, 202] on input "Falso positivo" at bounding box center [1033, 210] width 21 height 21
radio input "true"
click at [1172, 320] on span "Cerrar Caso" at bounding box center [1152, 320] width 63 height 19
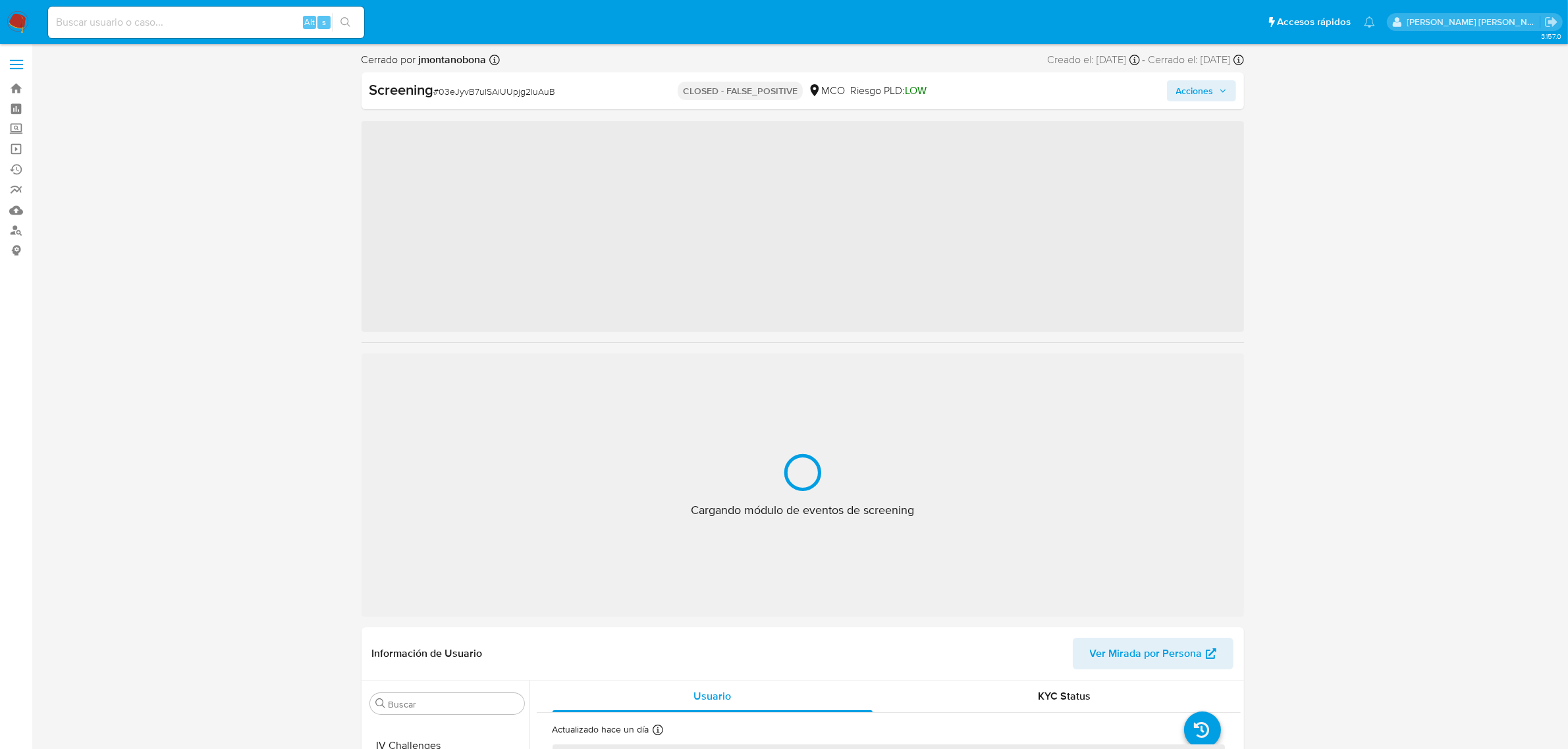
scroll to position [555, 0]
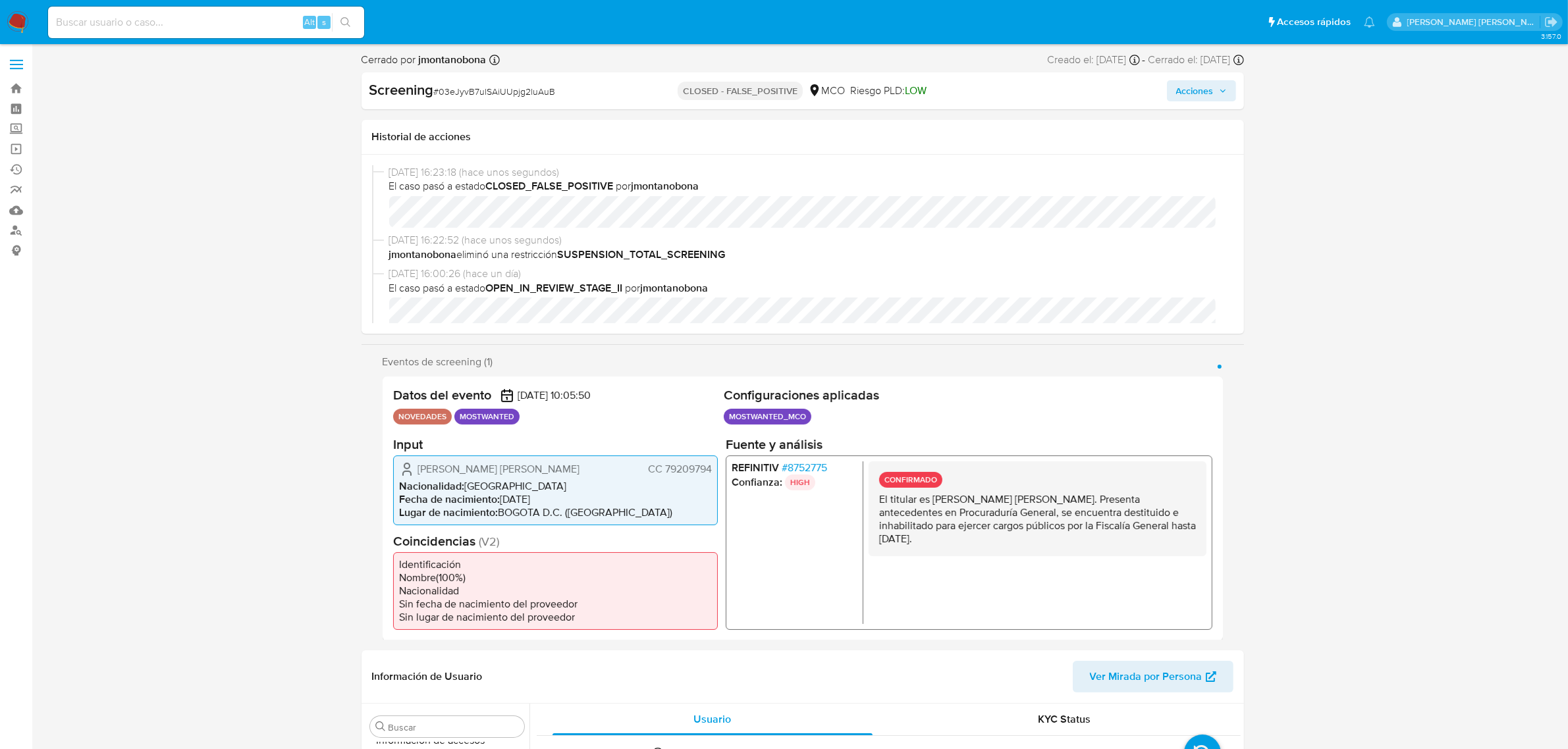
select select "10"
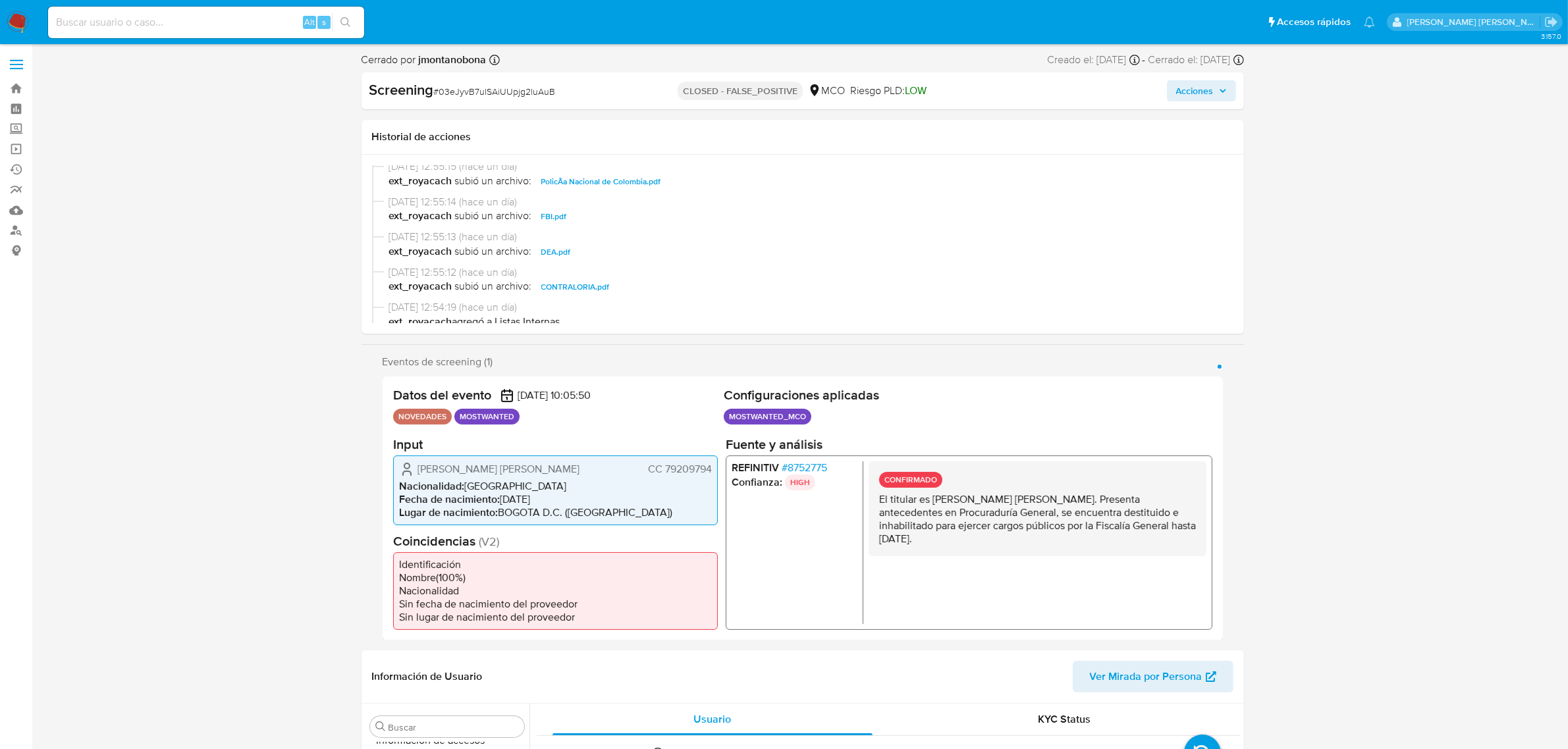
scroll to position [0, 0]
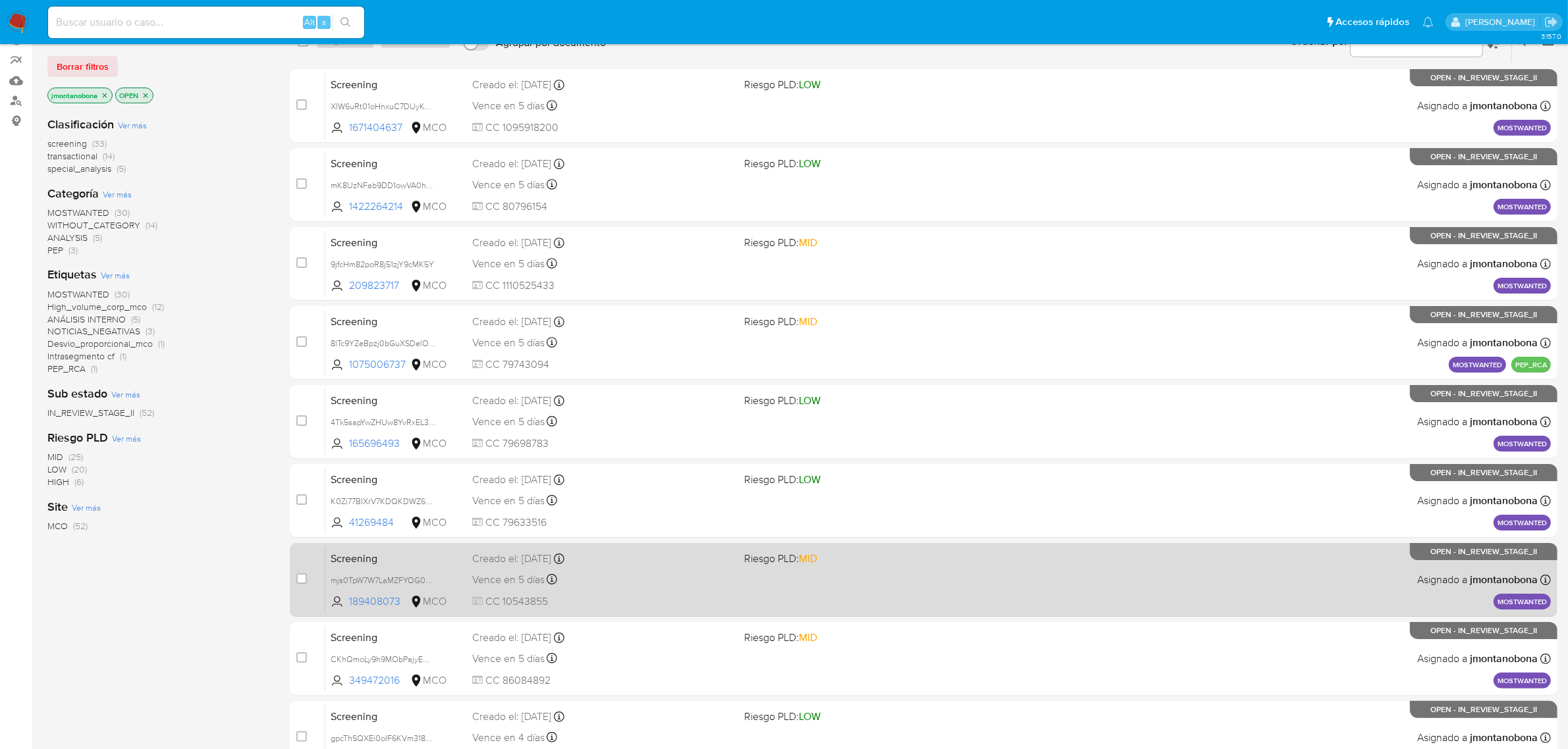
scroll to position [289, 0]
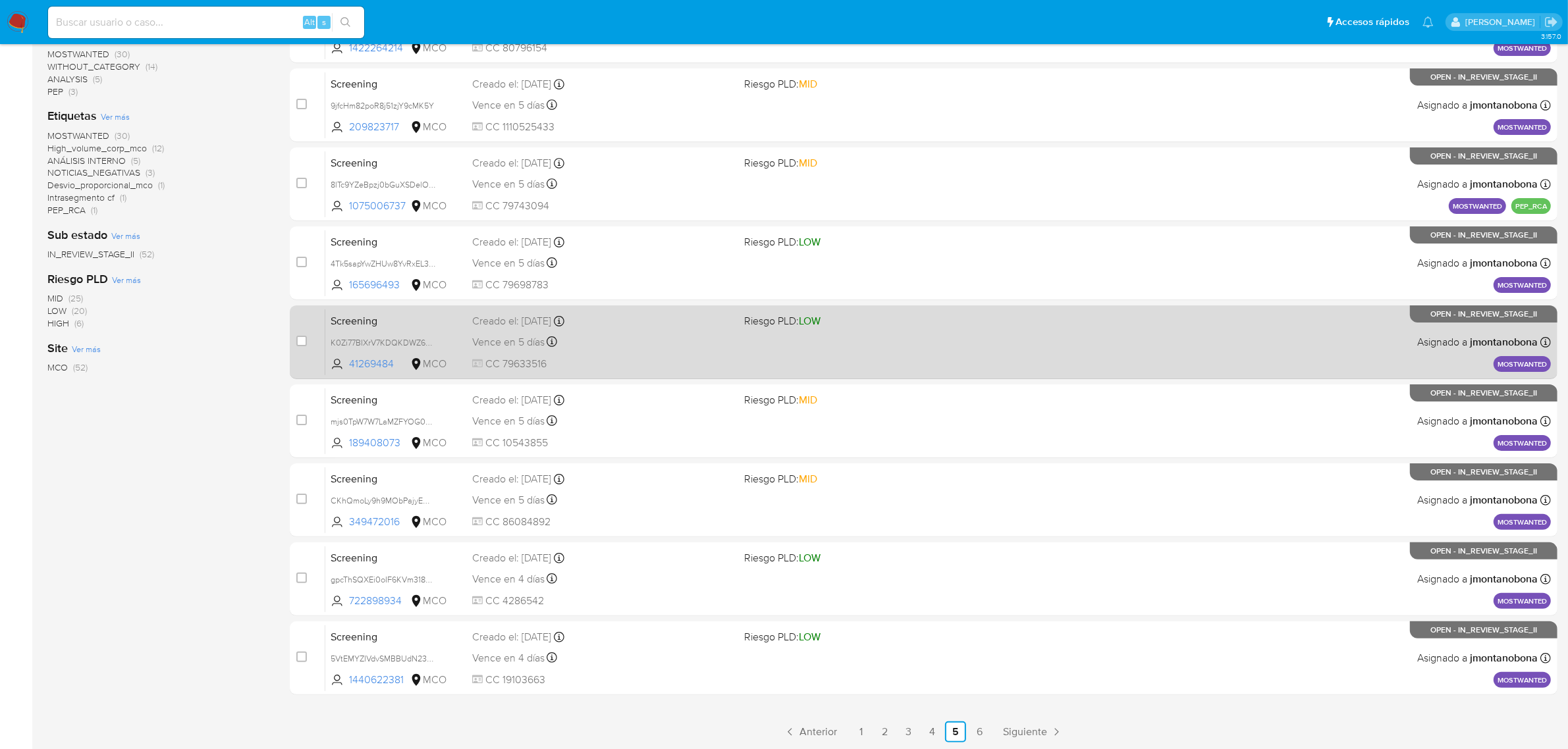
click at [386, 331] on div "Screening K0Zi77BIXrV7KDQKDWZ60WXO 41269484 MCO Riesgo PLD: LOW Creado el: 25/0…" at bounding box center [938, 342] width 1225 height 67
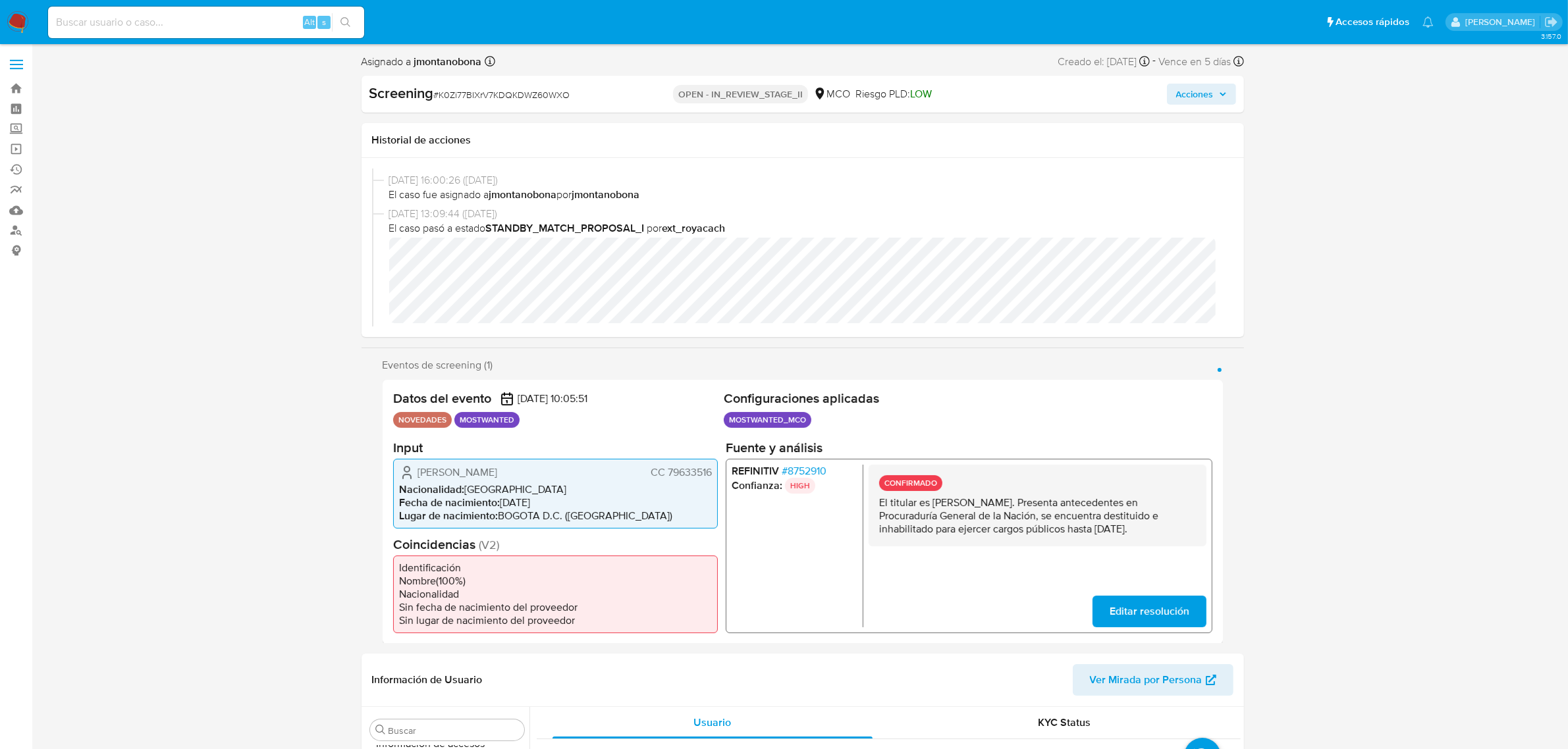
scroll to position [83, 0]
select select "10"
drag, startPoint x: 932, startPoint y: 501, endPoint x: 1060, endPoint y: 499, distance: 128.0
click at [1060, 499] on p "El titular es [PERSON_NAME]. Presenta antecedentes en Procuraduría General de l…" at bounding box center [1036, 515] width 317 height 39
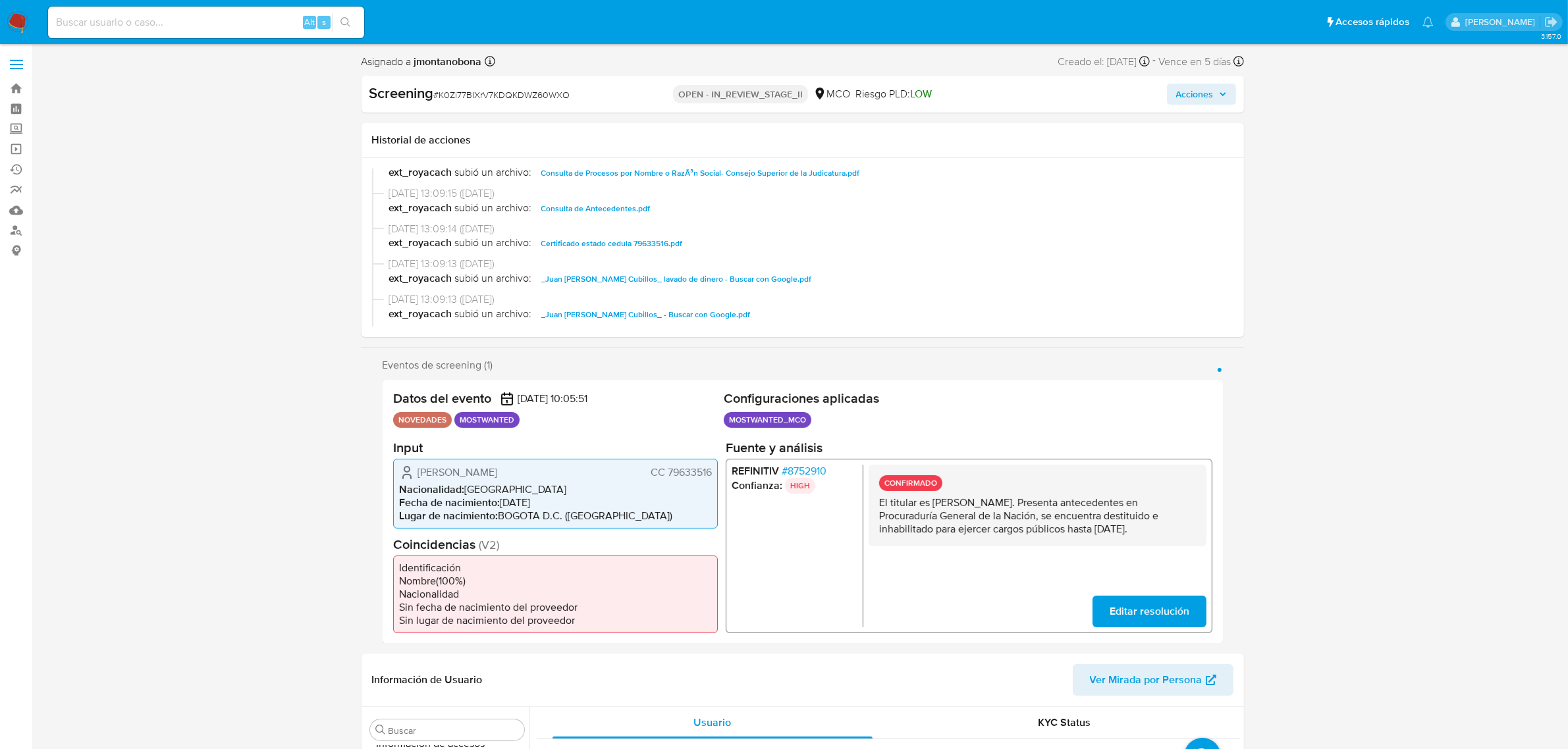
scroll to position [247, 0]
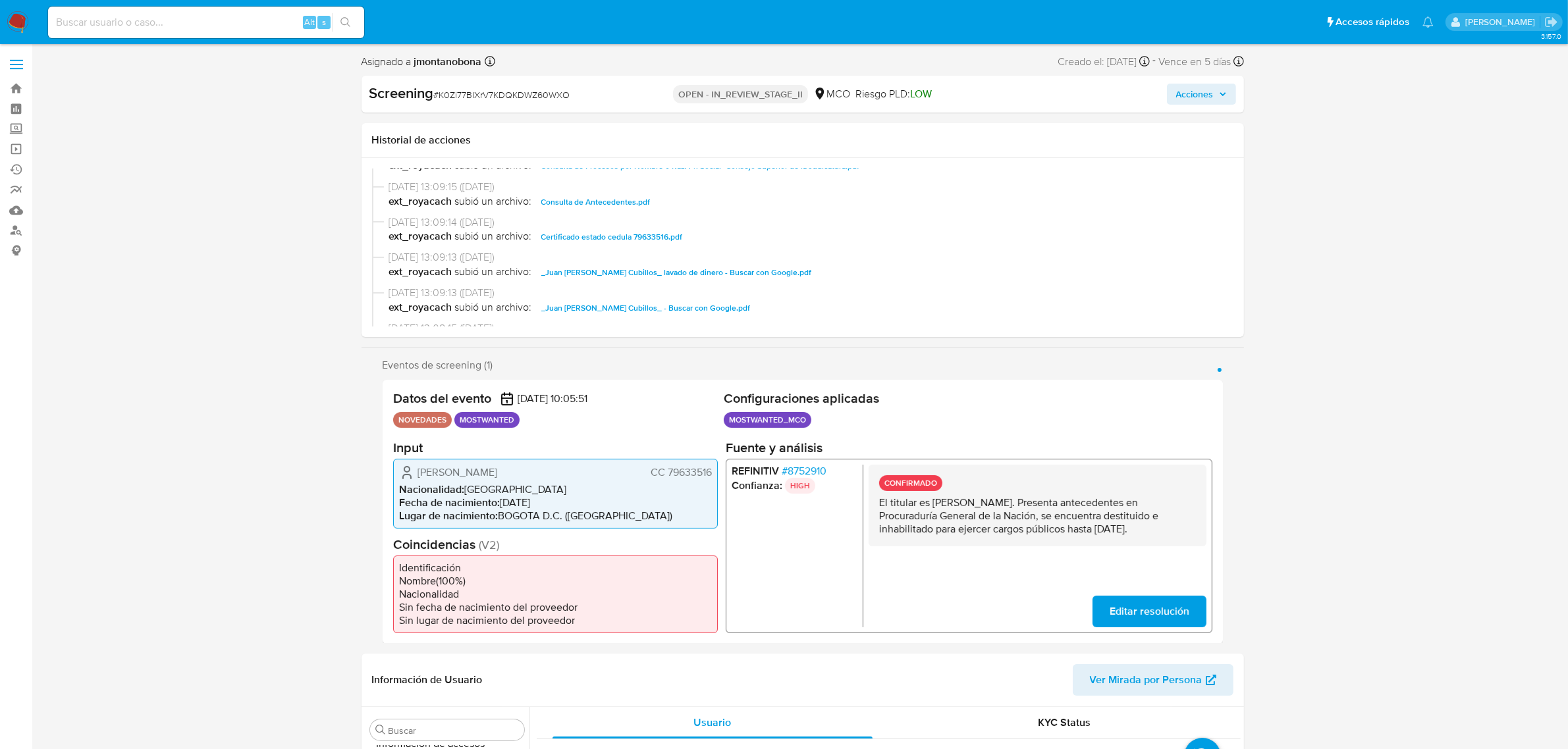
drag, startPoint x: 627, startPoint y: 201, endPoint x: 606, endPoint y: 202, distance: 21.0
click at [606, 202] on span "Consulta de Antecedentes.pdf" at bounding box center [596, 202] width 109 height 16
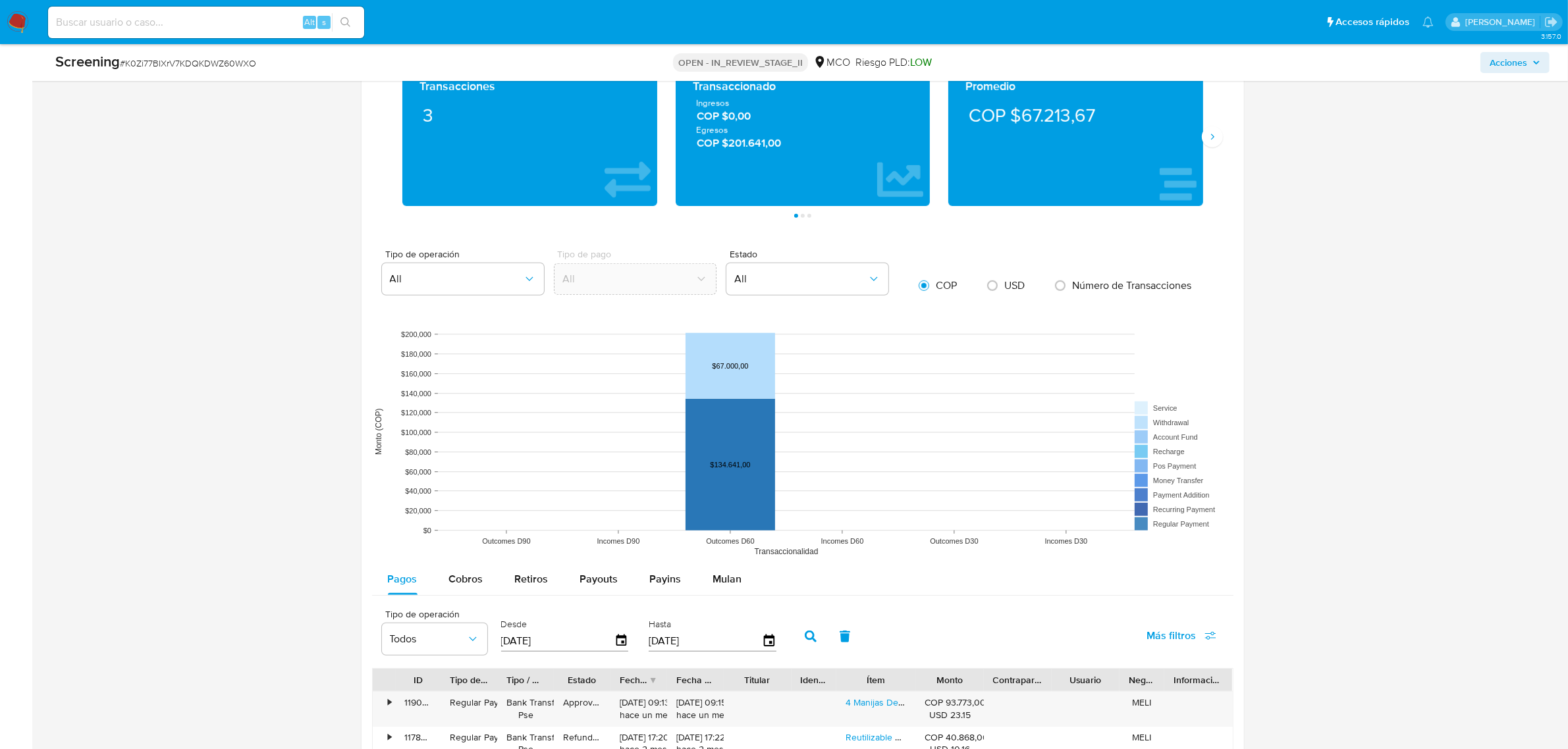
scroll to position [1153, 0]
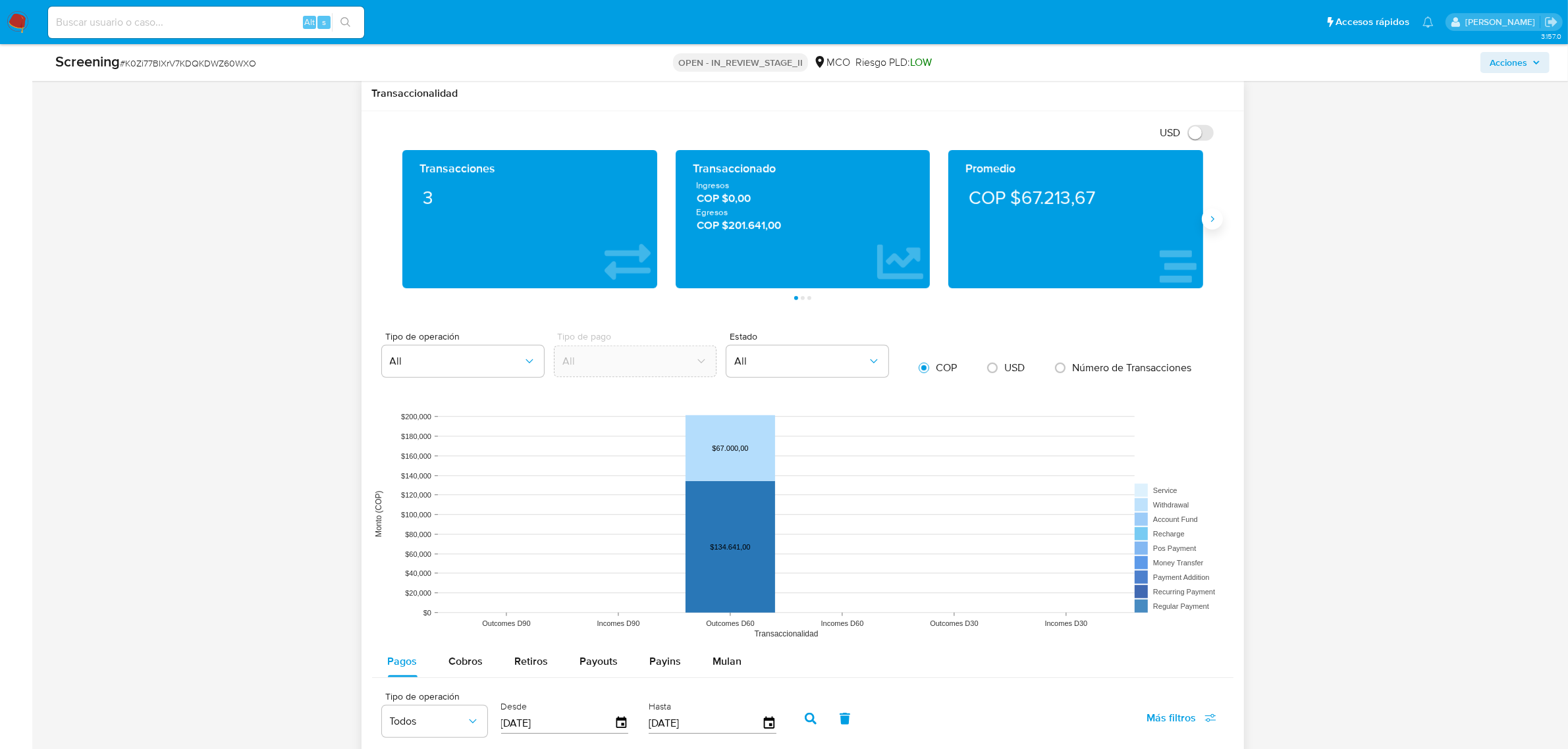
click at [1220, 218] on button "Siguiente" at bounding box center [1212, 219] width 21 height 21
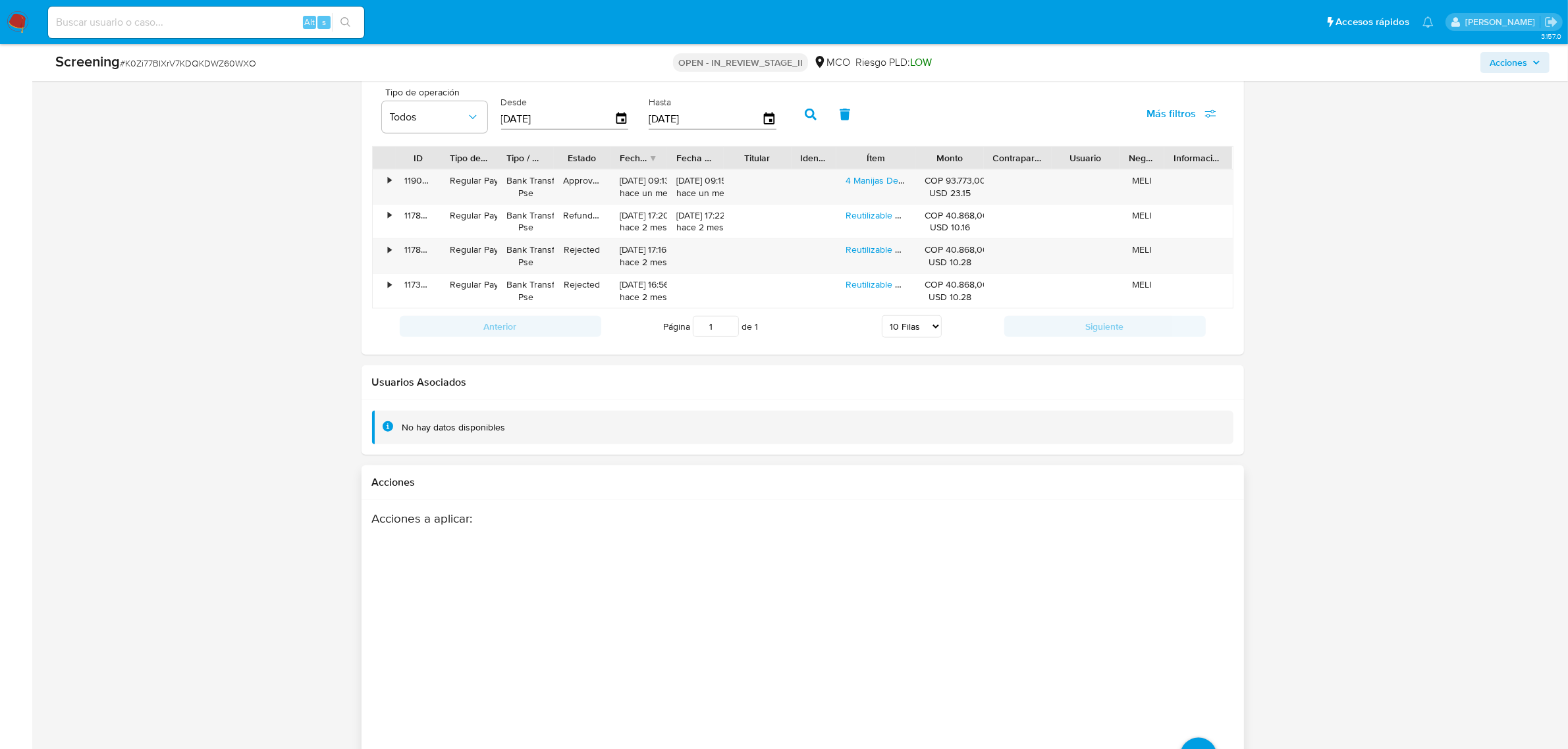
scroll to position [1812, 0]
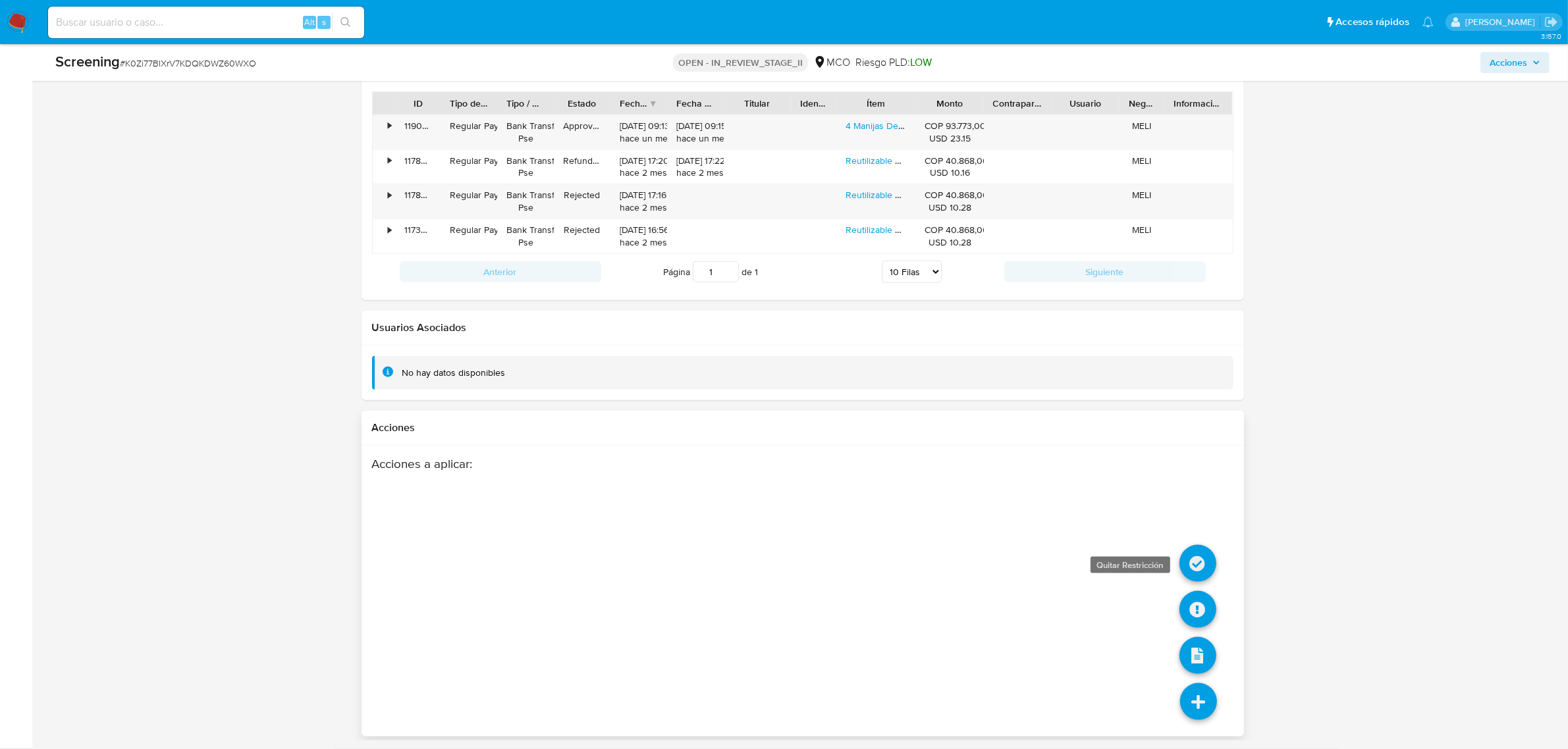
click at [1202, 559] on icon at bounding box center [1197, 563] width 37 height 37
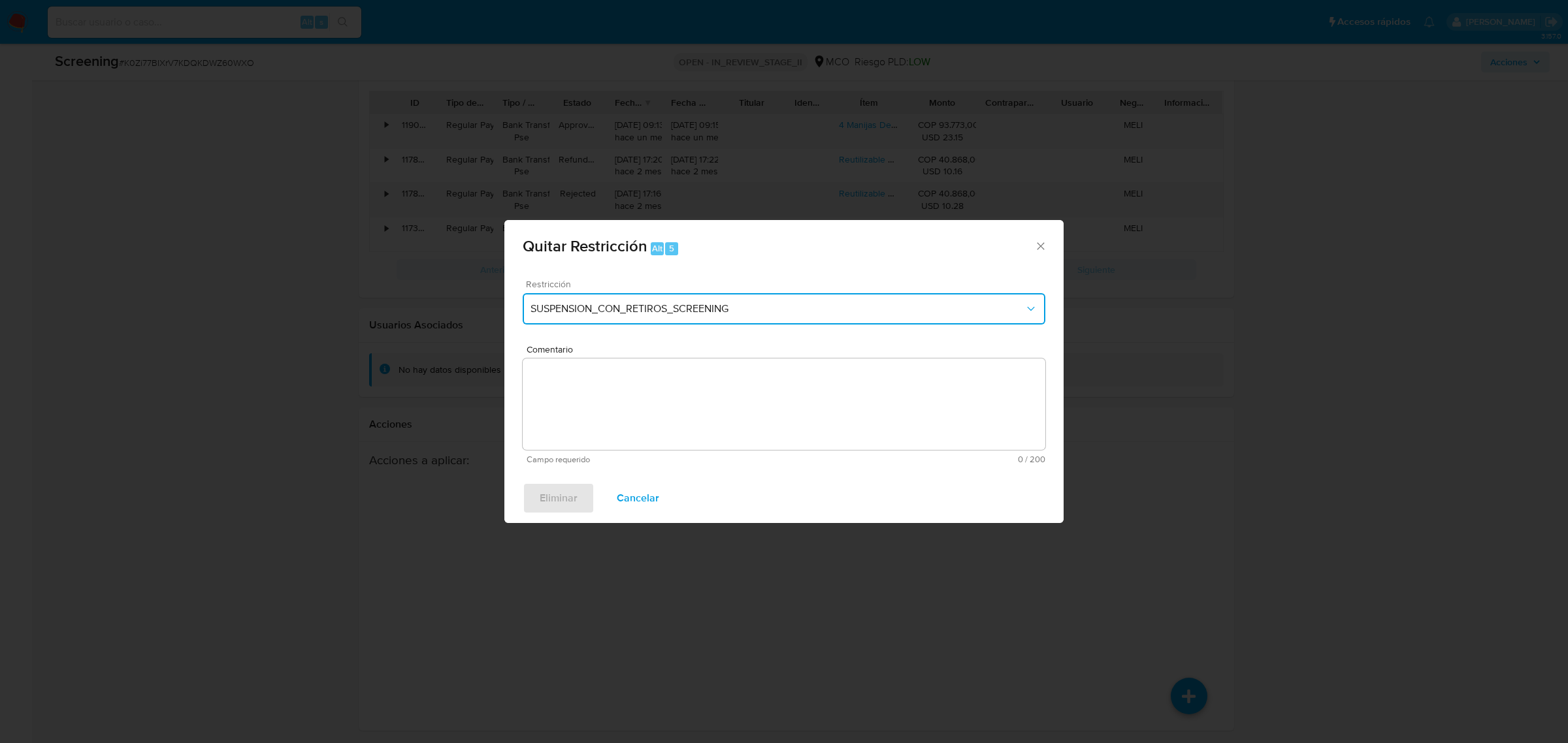
click at [743, 318] on button "SUSPENSION_CON_RETIROS_SCREENING" at bounding box center [783, 309] width 522 height 31
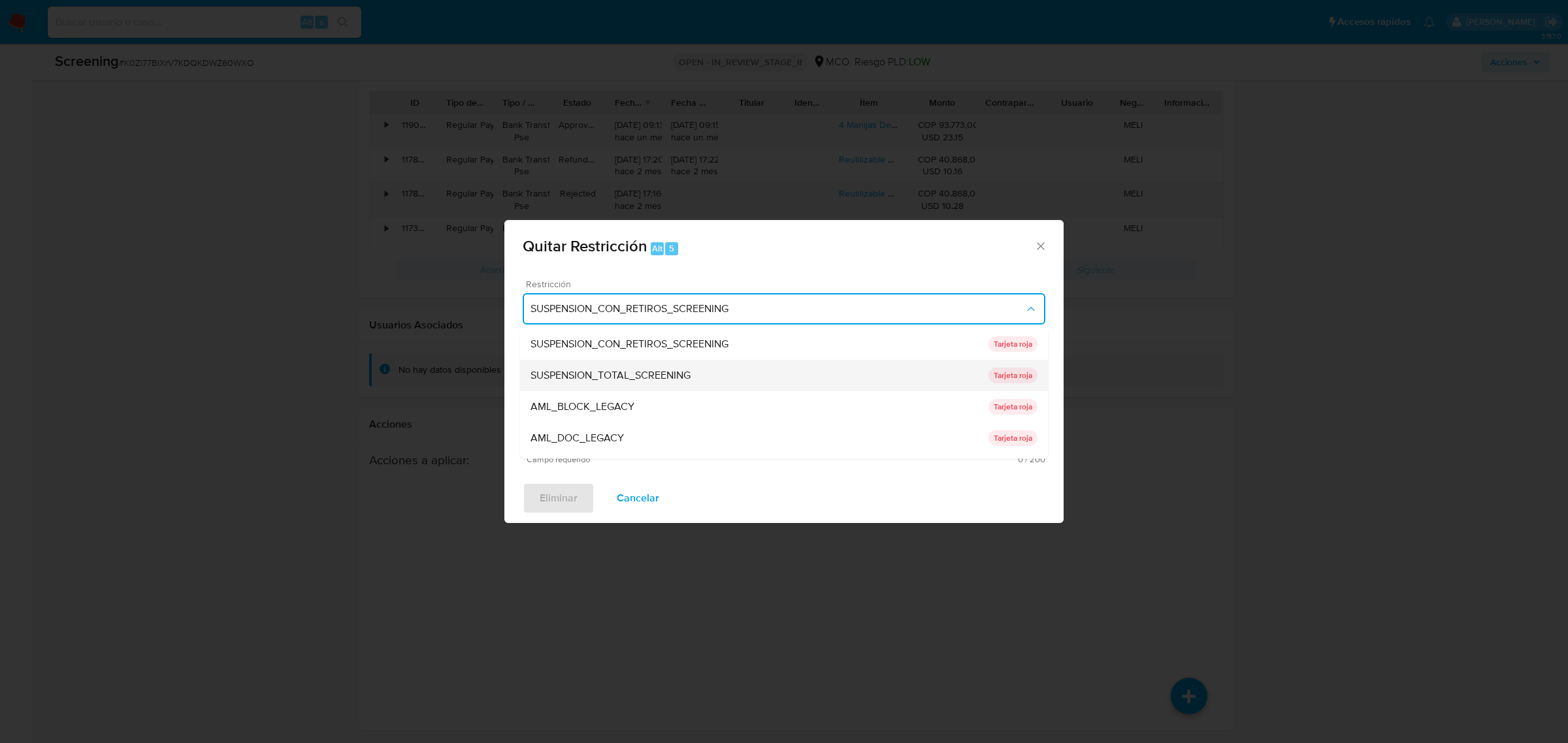
click at [655, 373] on span "SUSPENSION_TOTAL_SCREENING" at bounding box center [611, 375] width 160 height 13
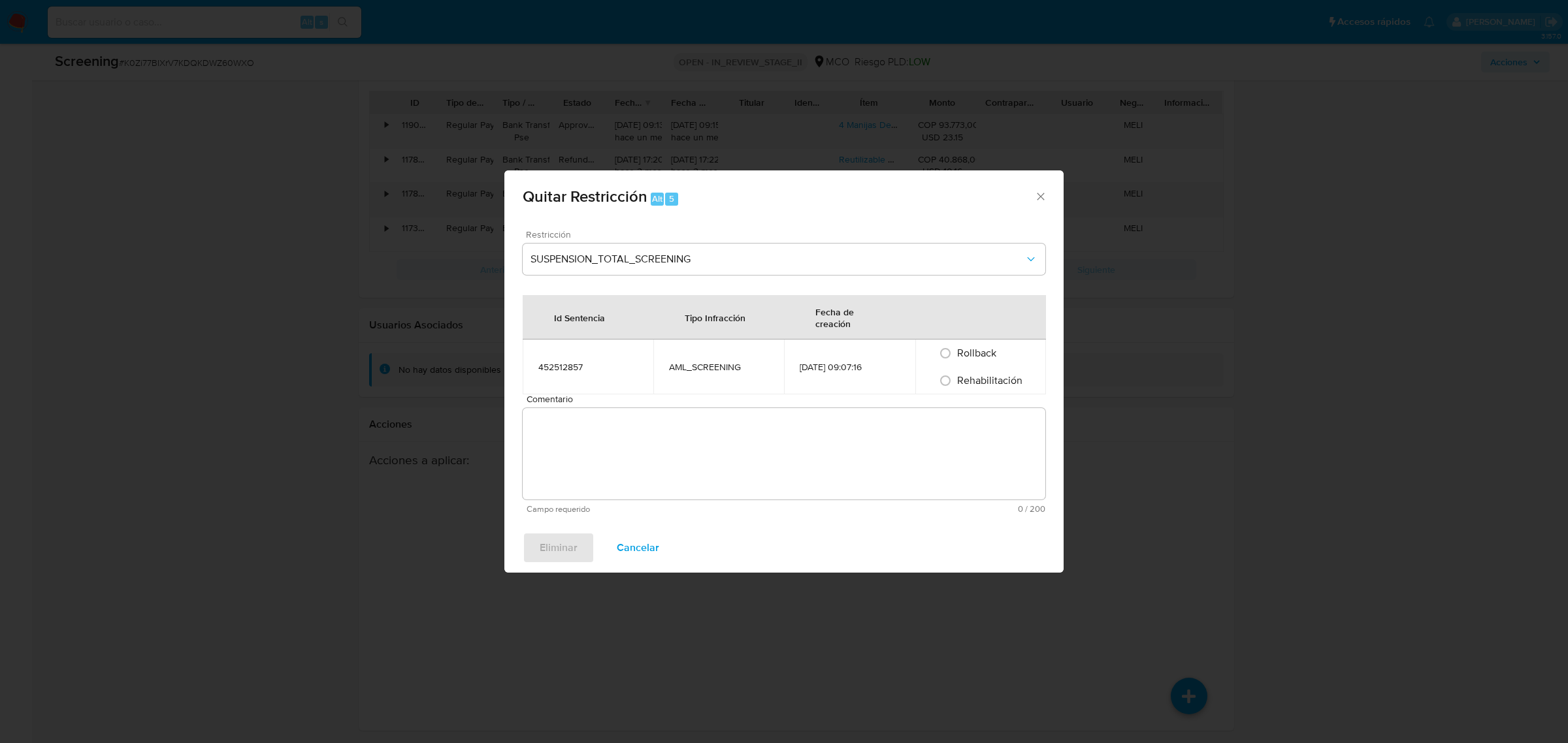
click at [703, 306] on div "Tipo Infracción" at bounding box center [715, 318] width 92 height 31
click at [959, 380] on span "Rehabilitación" at bounding box center [990, 380] width 66 height 15
click at [956, 380] on input "Rehabilitación" at bounding box center [945, 380] width 21 height 21
radio input "true"
click at [785, 442] on textarea "Comentario" at bounding box center [783, 454] width 522 height 91
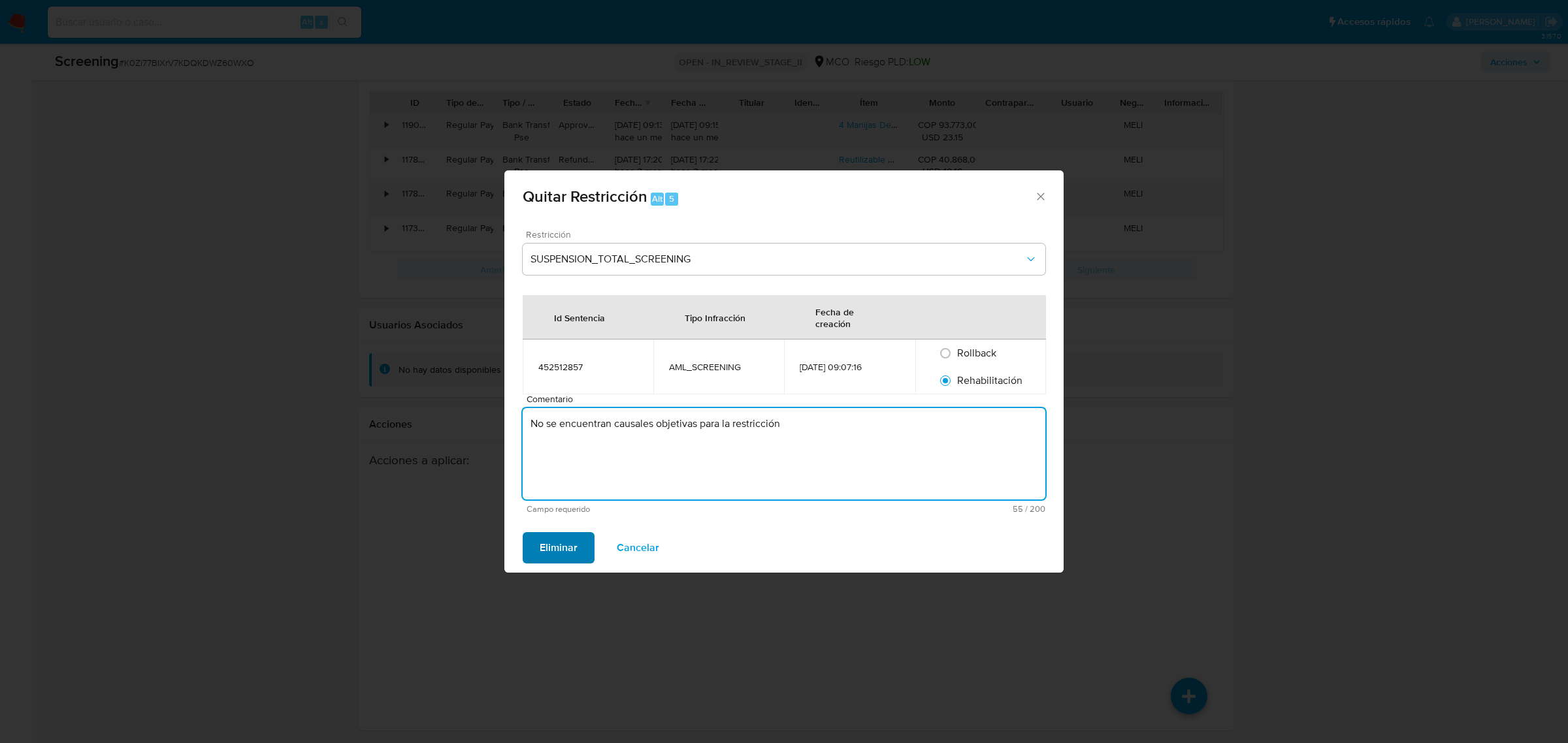
type textarea "No se encuentran causales objetivas para la restricción"
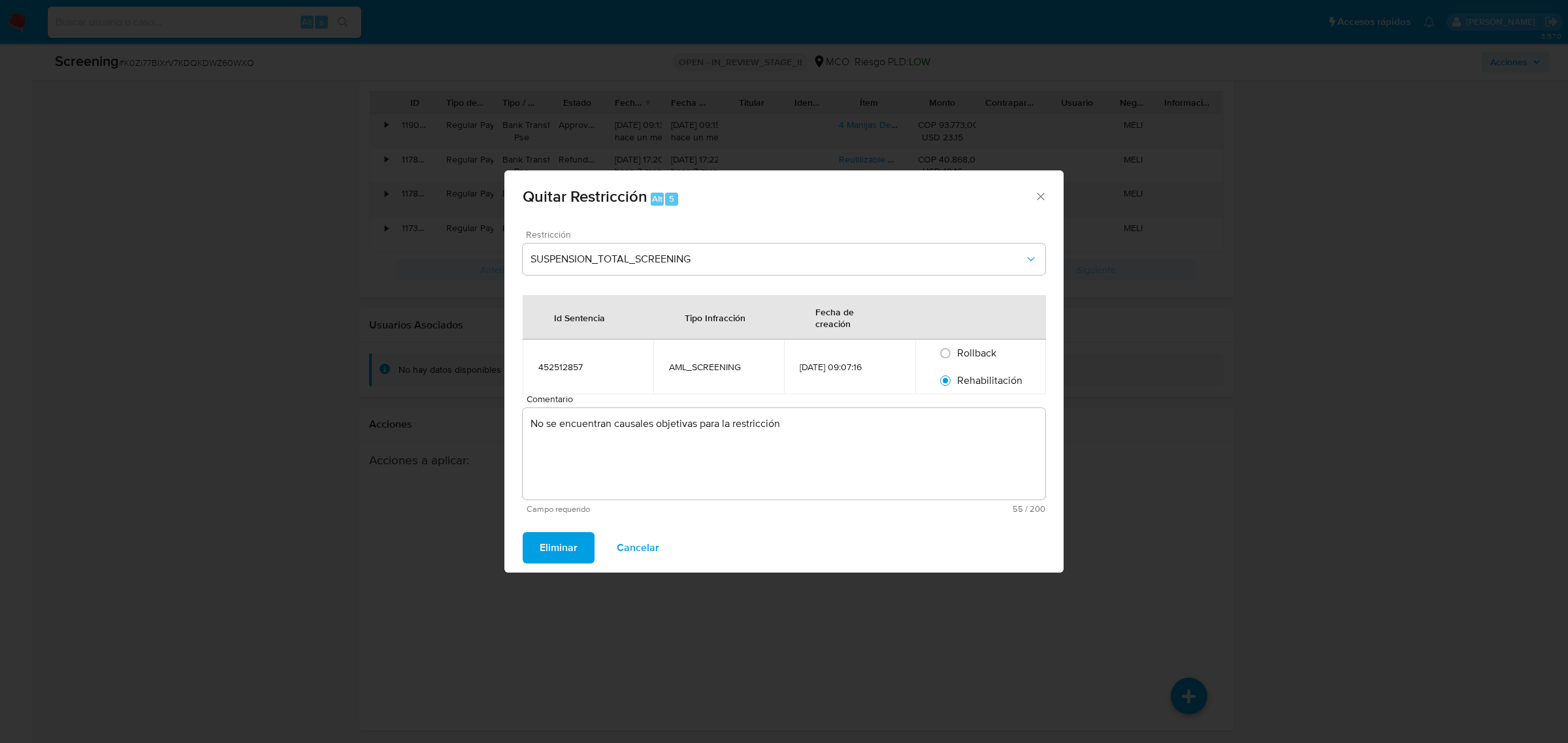
click at [577, 547] on button "Eliminar" at bounding box center [558, 548] width 72 height 31
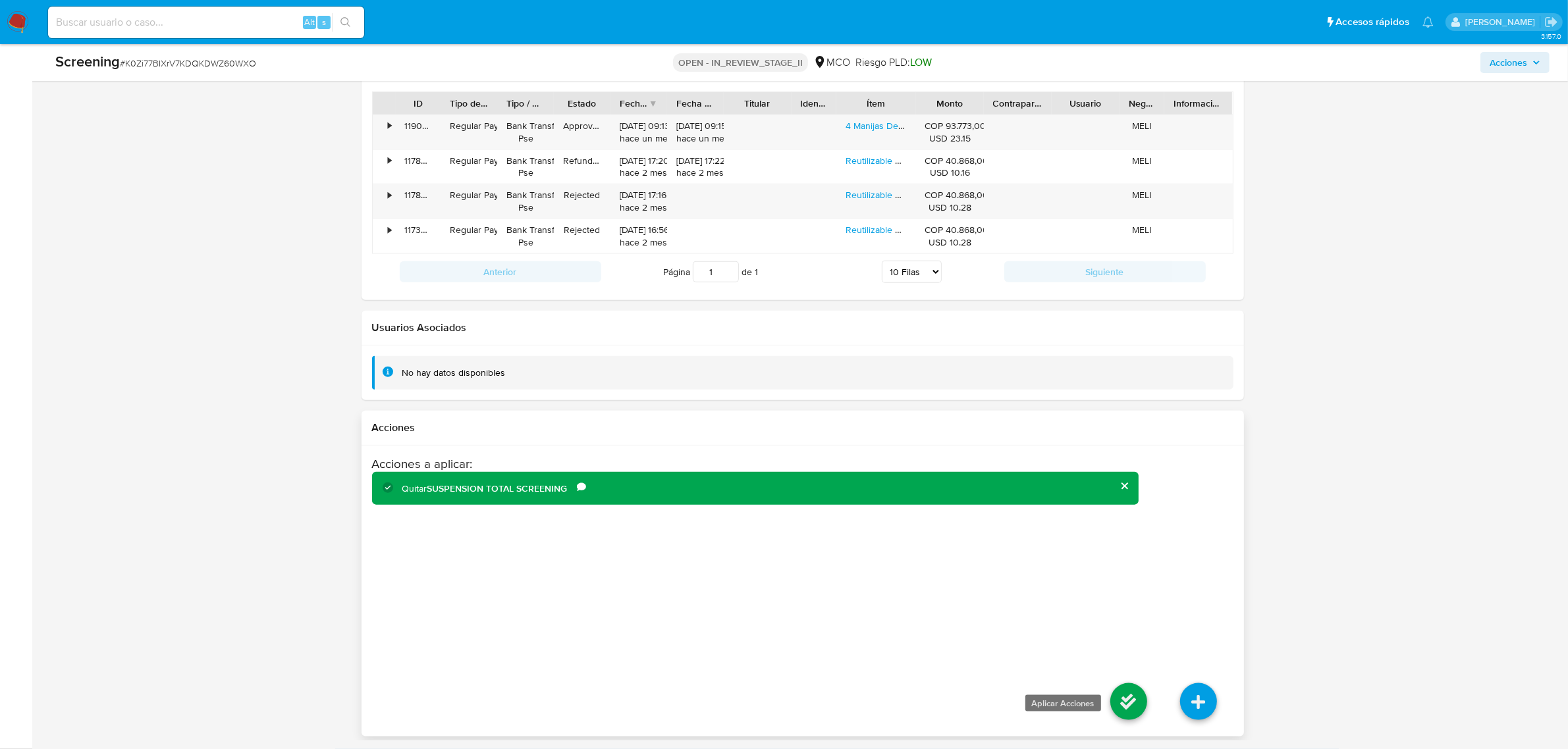
click at [1141, 696] on icon at bounding box center [1128, 702] width 37 height 37
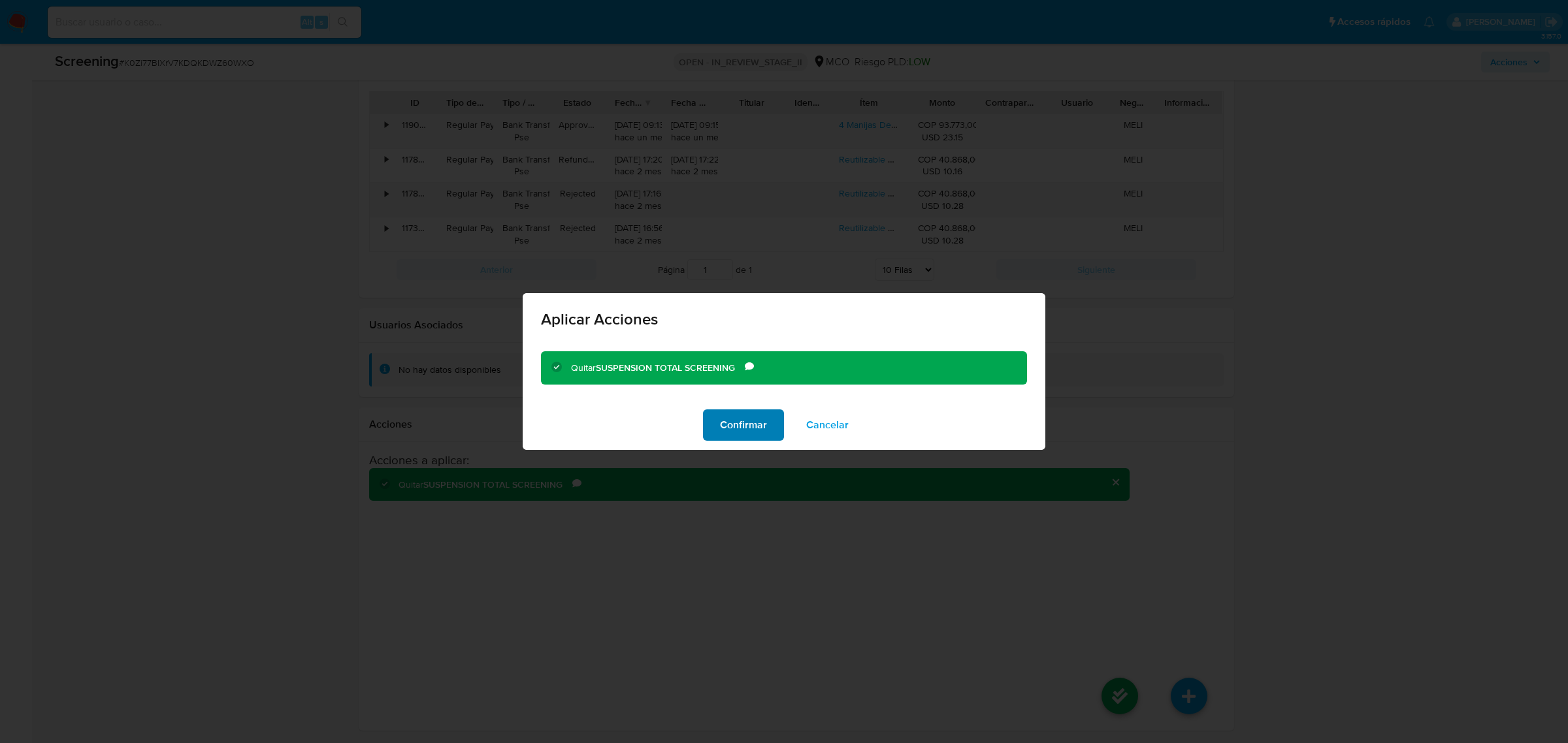
click at [728, 421] on span "Confirmar" at bounding box center [743, 425] width 47 height 28
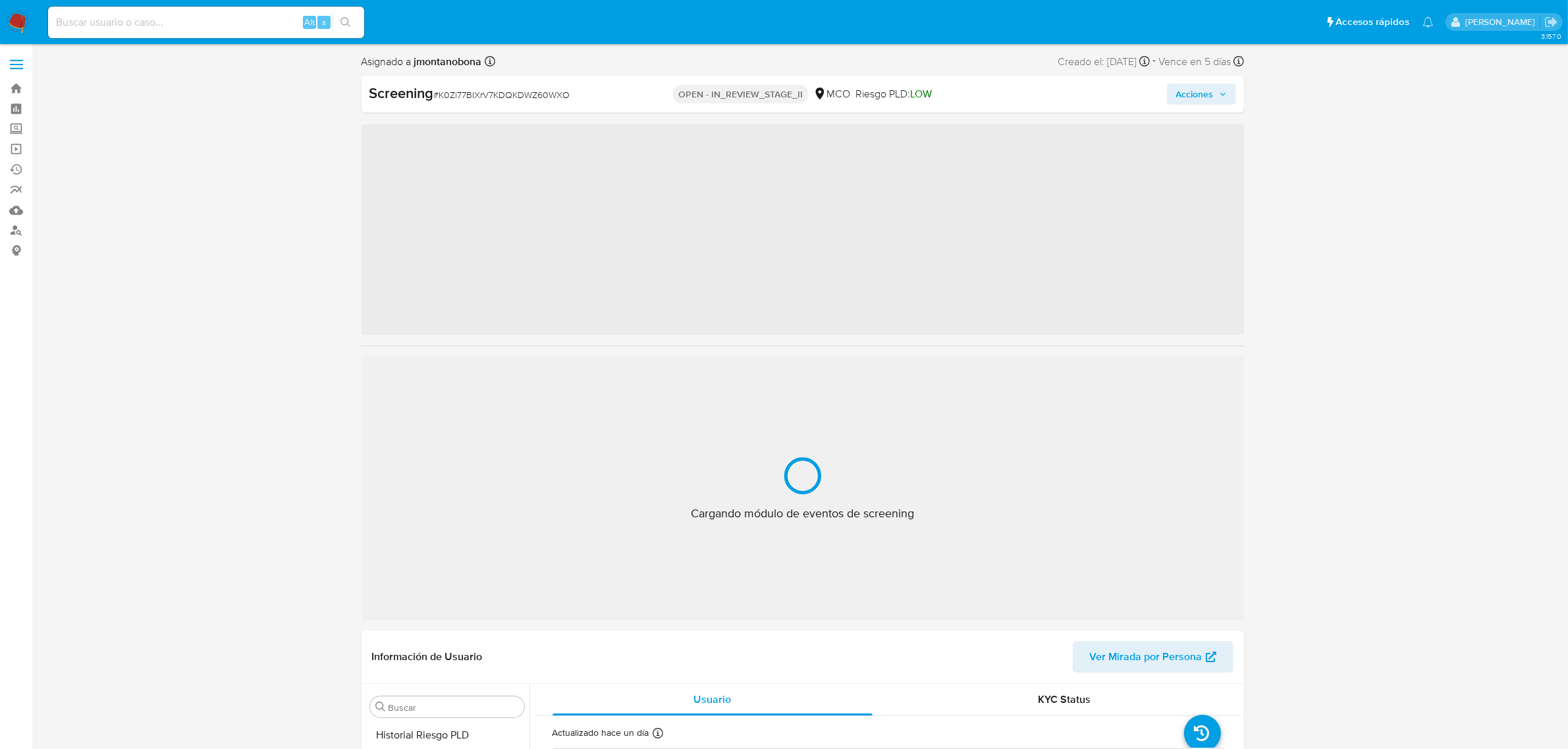
scroll to position [555, 0]
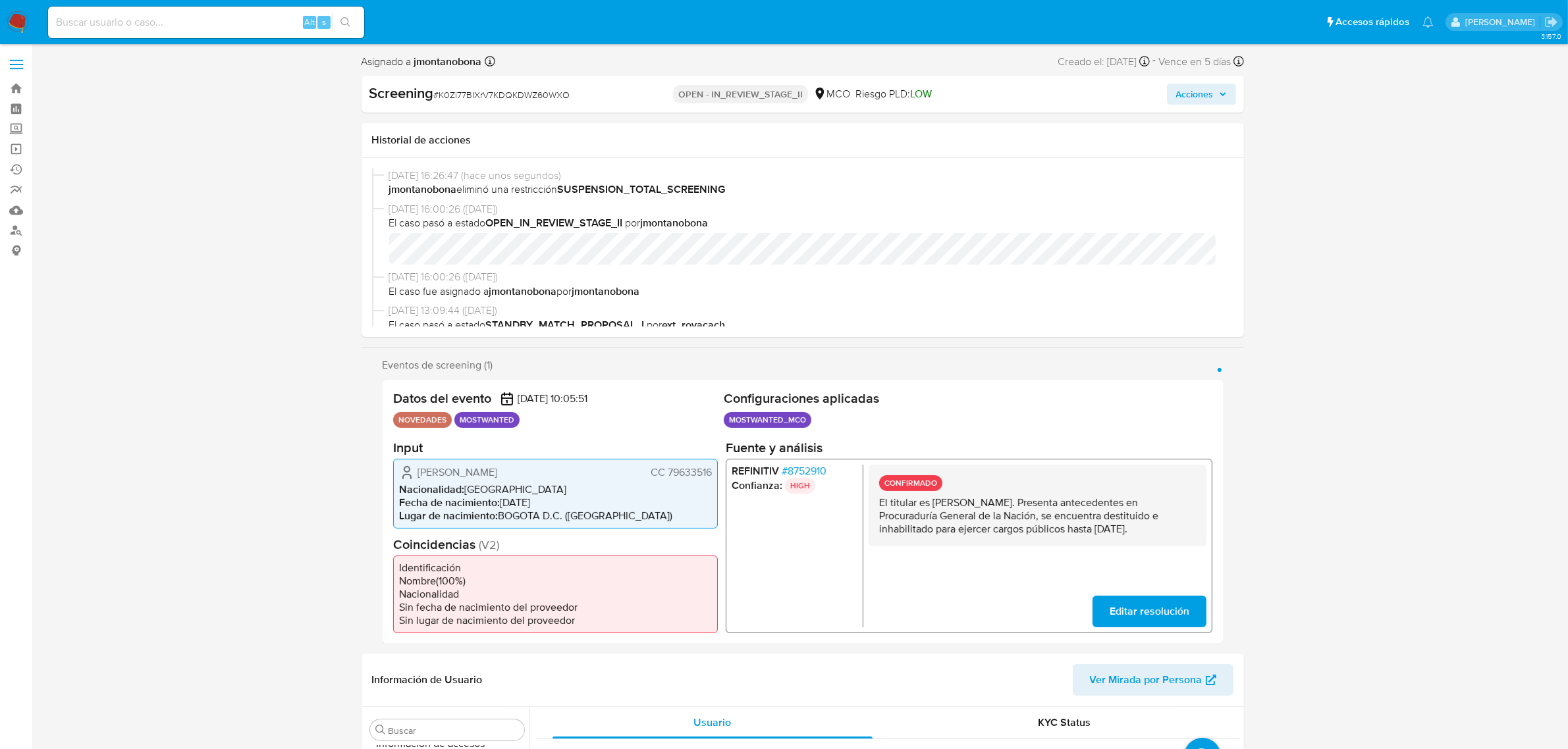
select select "10"
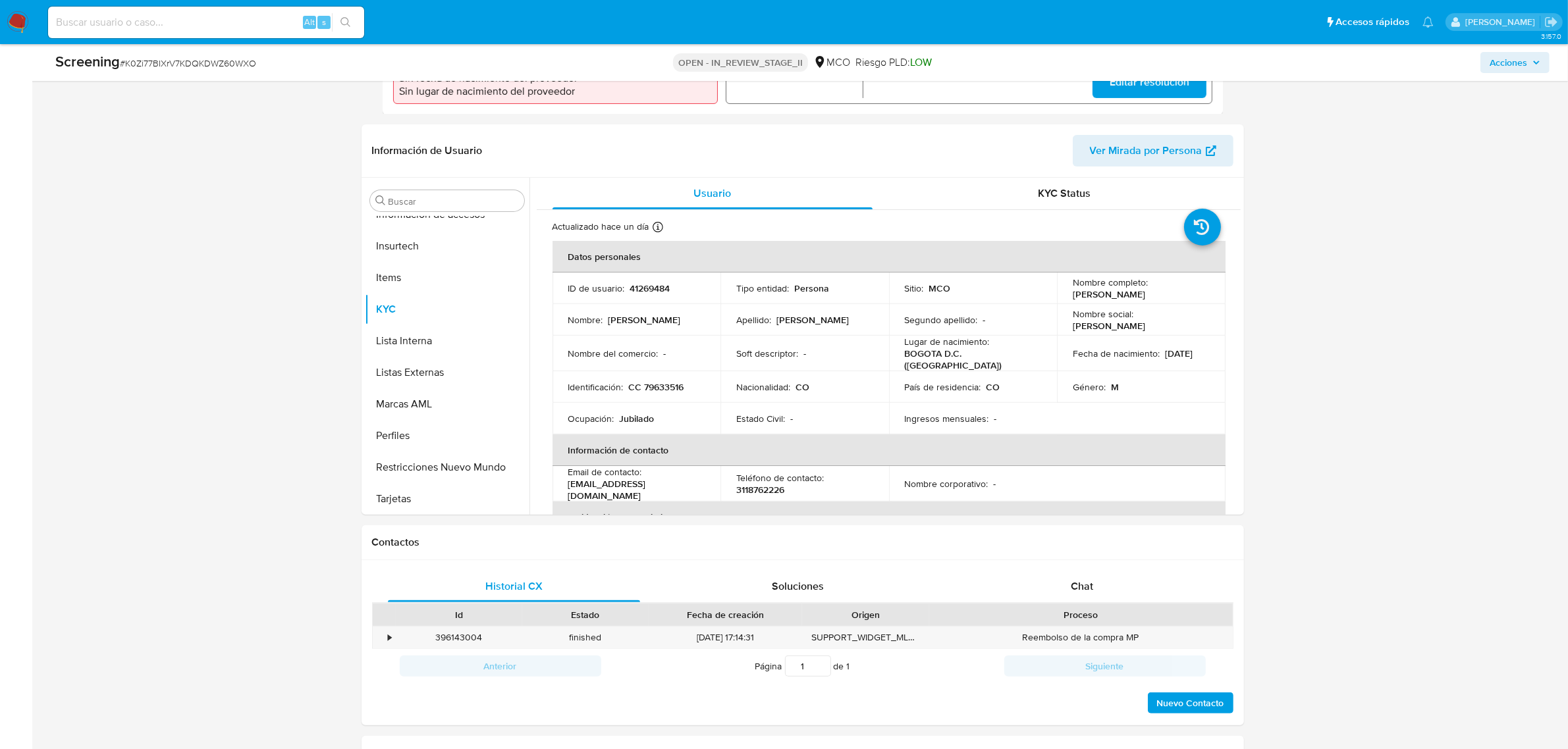
scroll to position [494, 0]
click at [451, 459] on button "Restricciones Nuevo Mundo" at bounding box center [442, 466] width 154 height 32
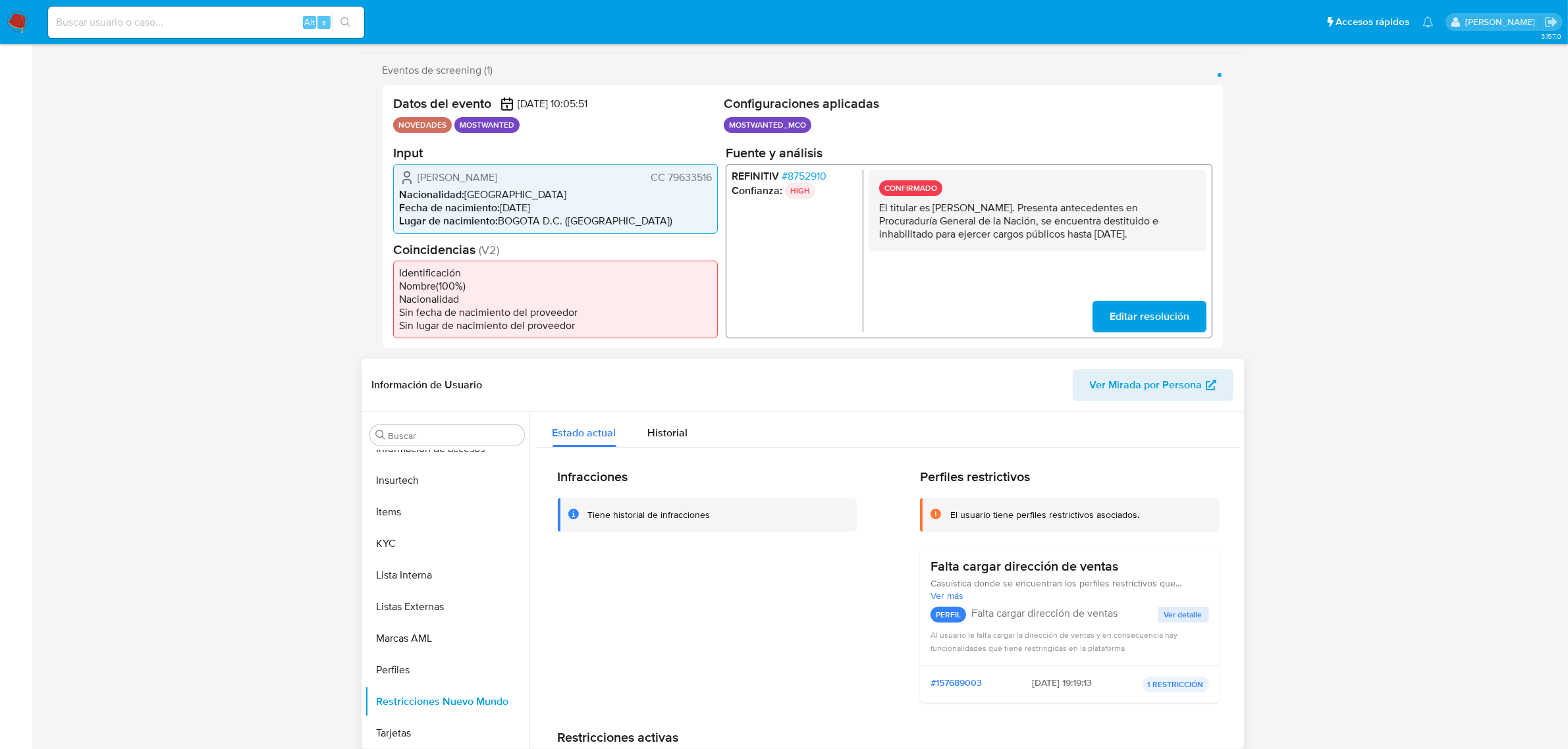
scroll to position [0, 0]
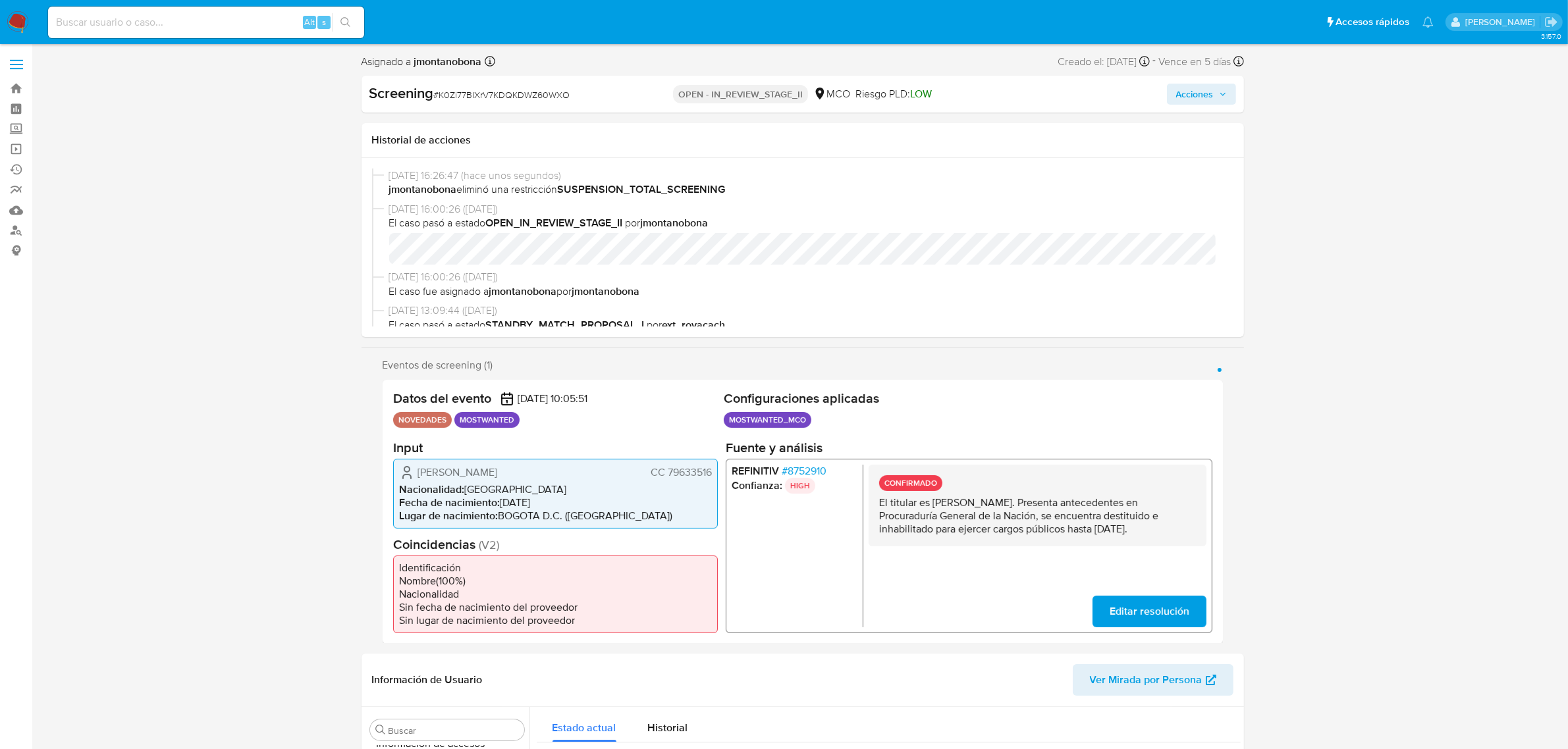
click at [1210, 97] on span "Acciones" at bounding box center [1195, 93] width 37 height 21
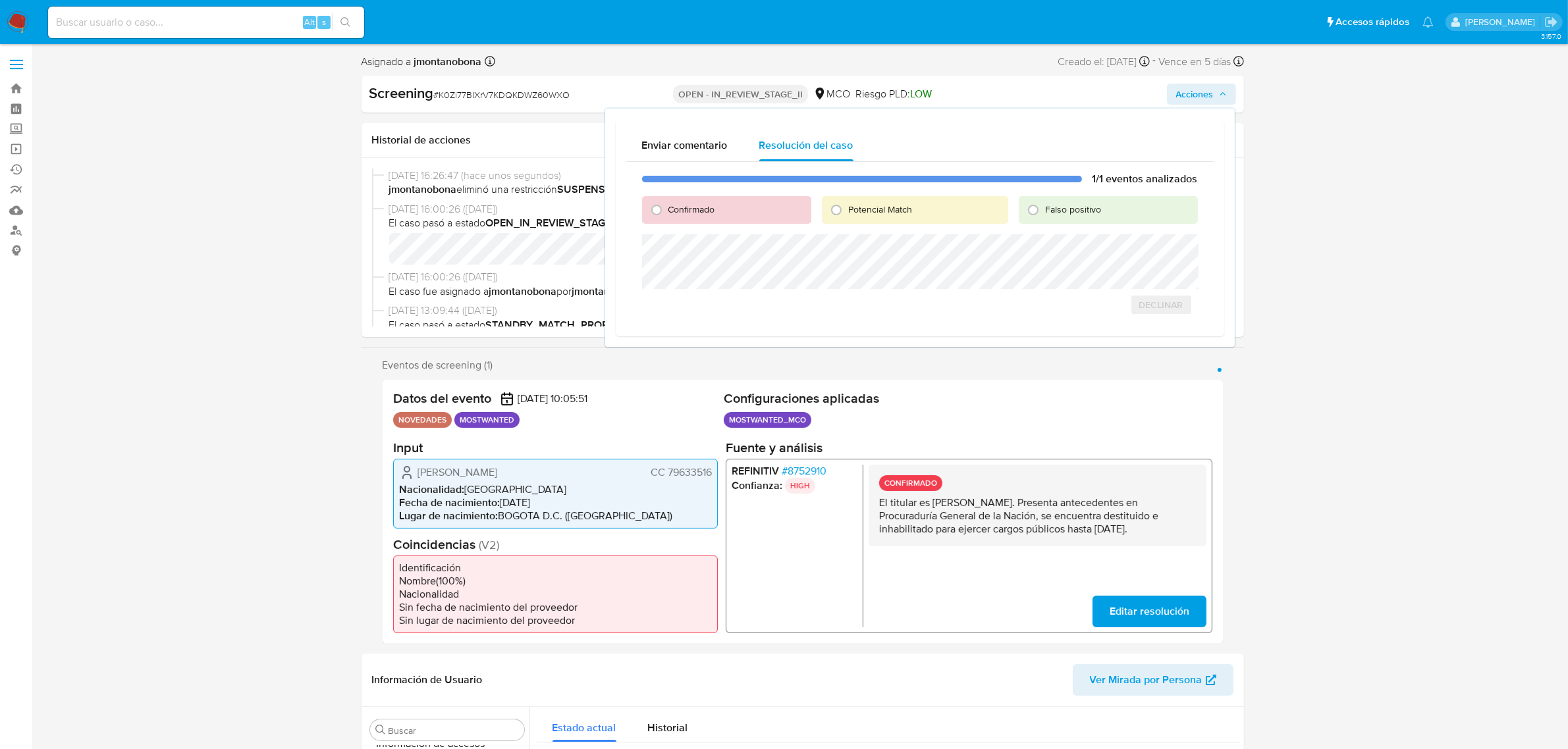
click at [1067, 214] on span "Falso positivo" at bounding box center [1073, 209] width 56 height 13
click at [1044, 214] on input "Falso positivo" at bounding box center [1033, 210] width 21 height 21
radio input "true"
click at [1162, 320] on span "Cerrar Caso" at bounding box center [1152, 320] width 63 height 19
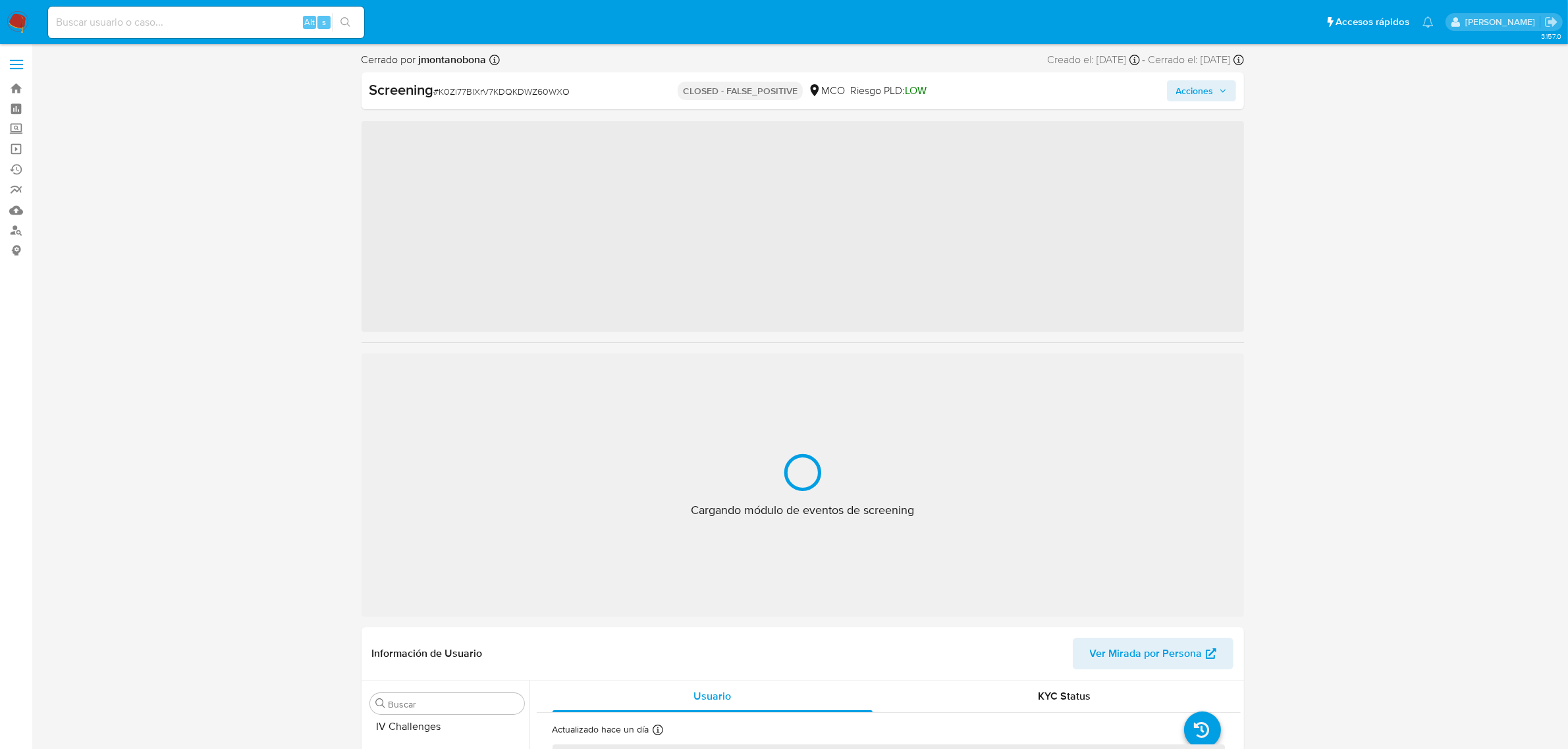
scroll to position [555, 0]
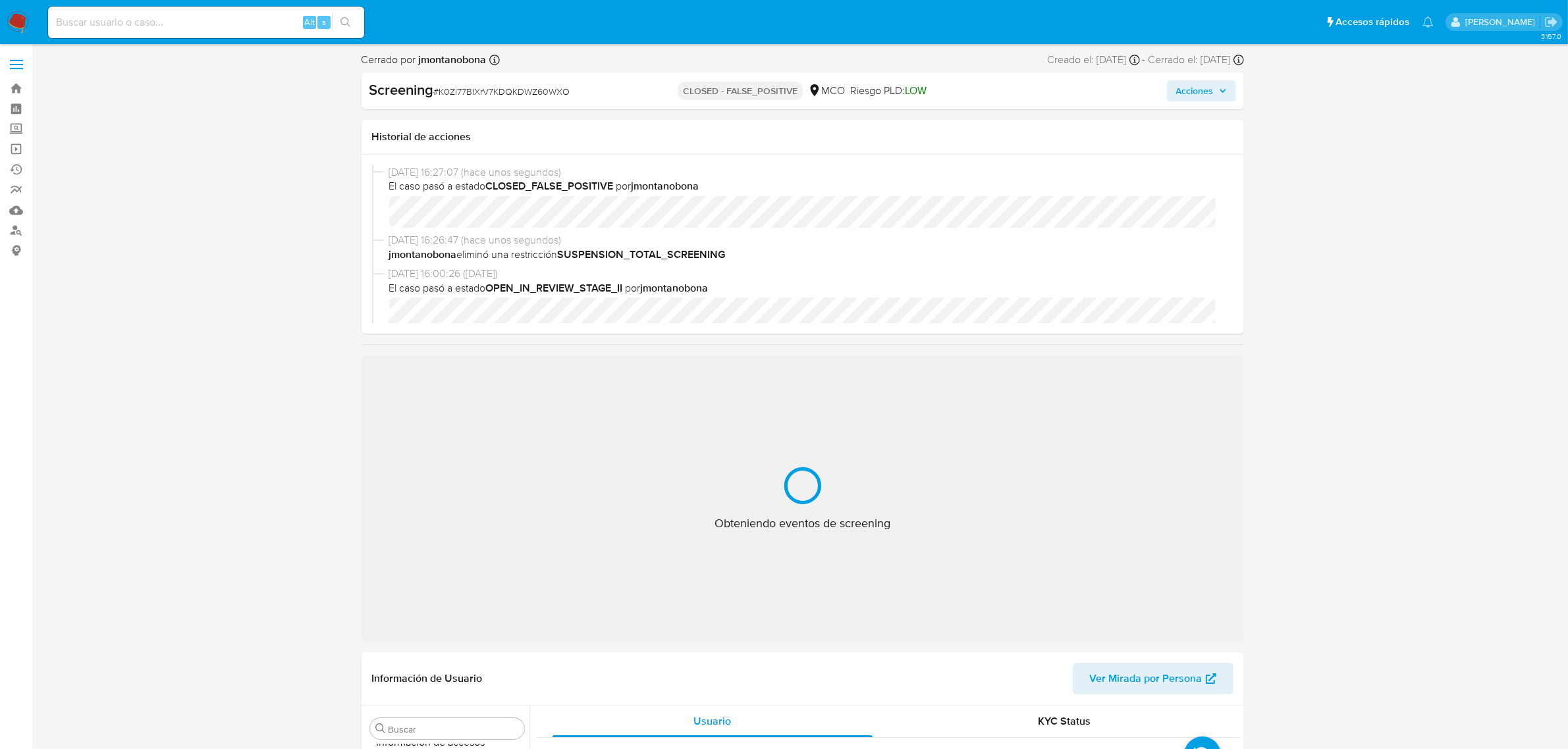
select select "10"
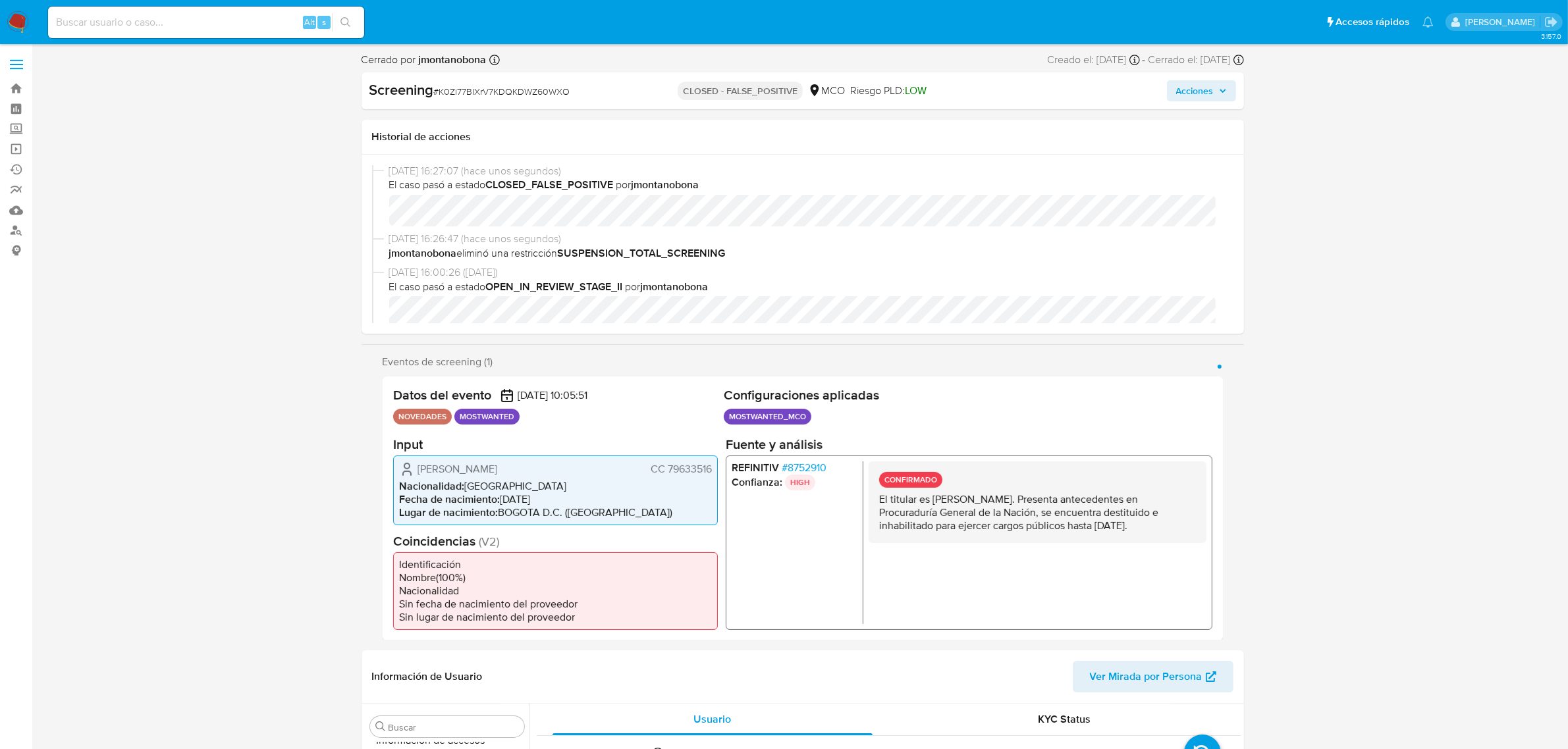
scroll to position [0, 0]
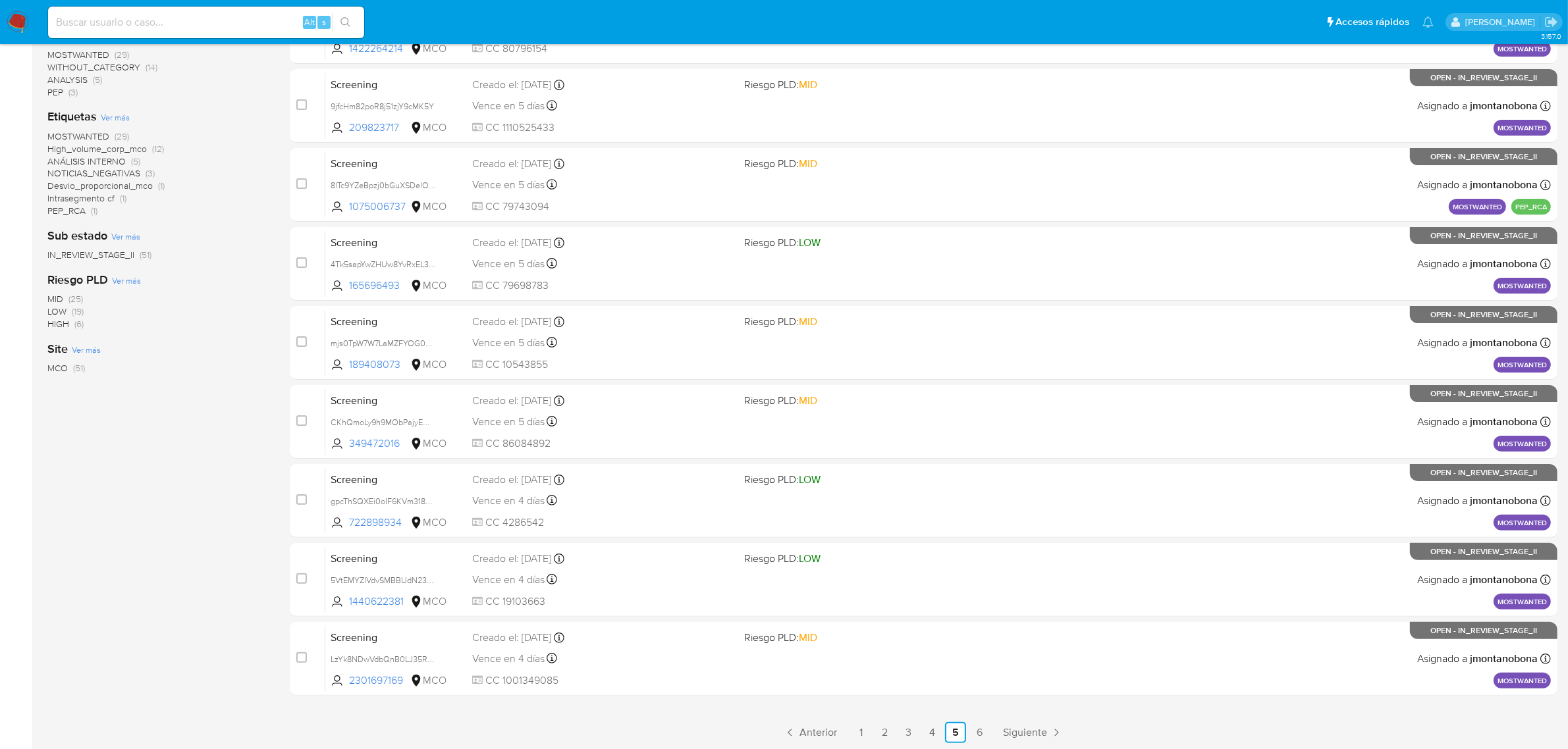
scroll to position [289, 0]
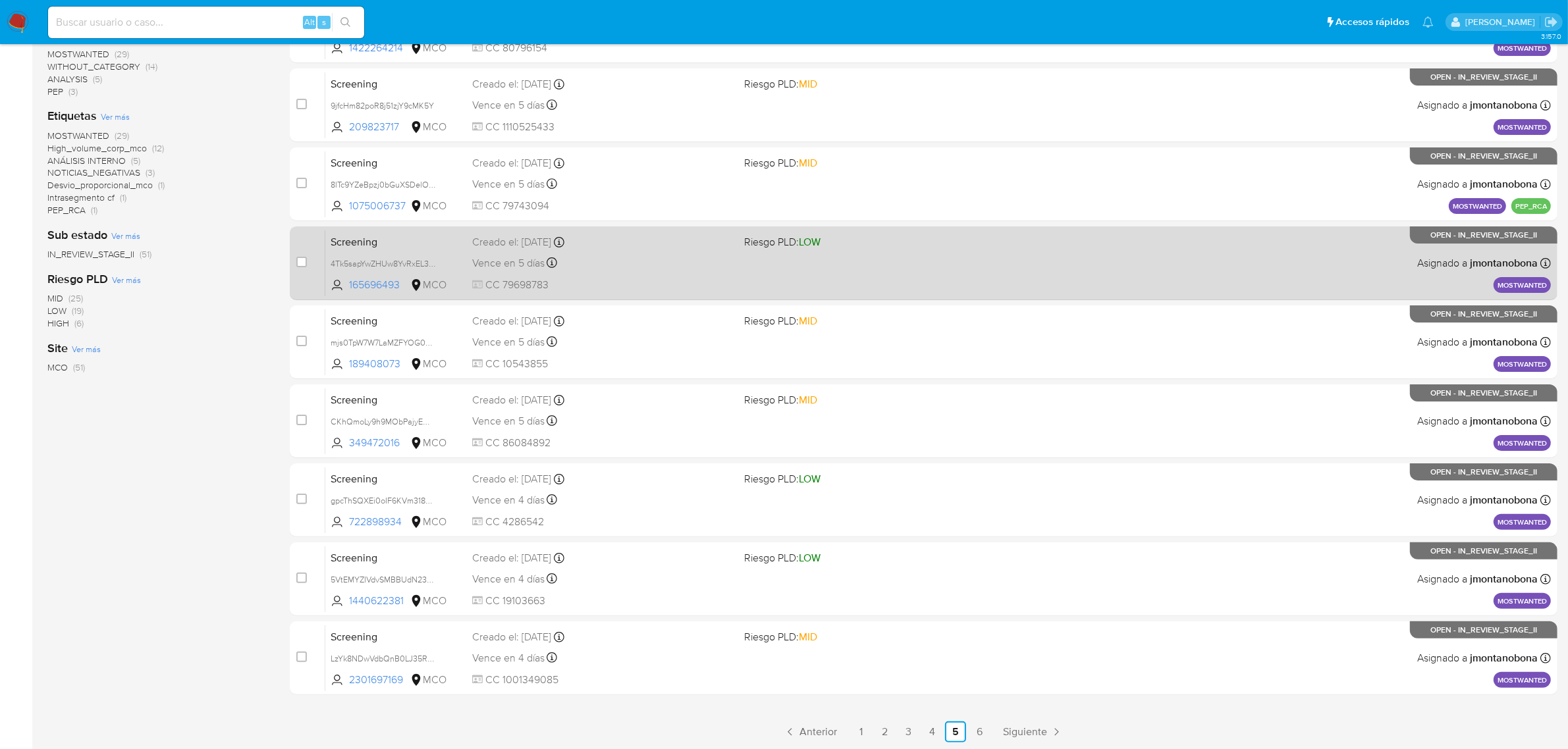
click at [412, 238] on span "Screening" at bounding box center [396, 241] width 131 height 17
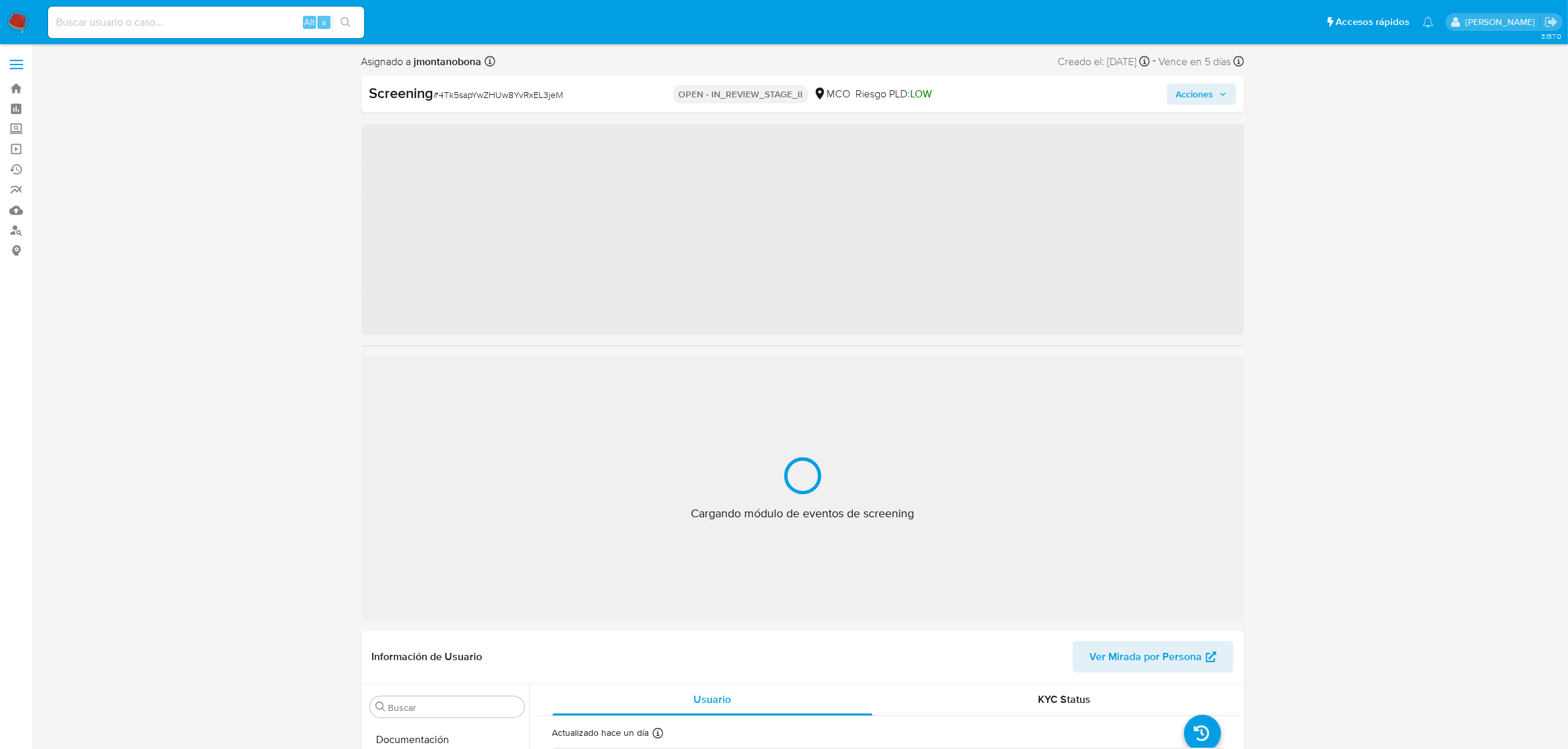
scroll to position [555, 0]
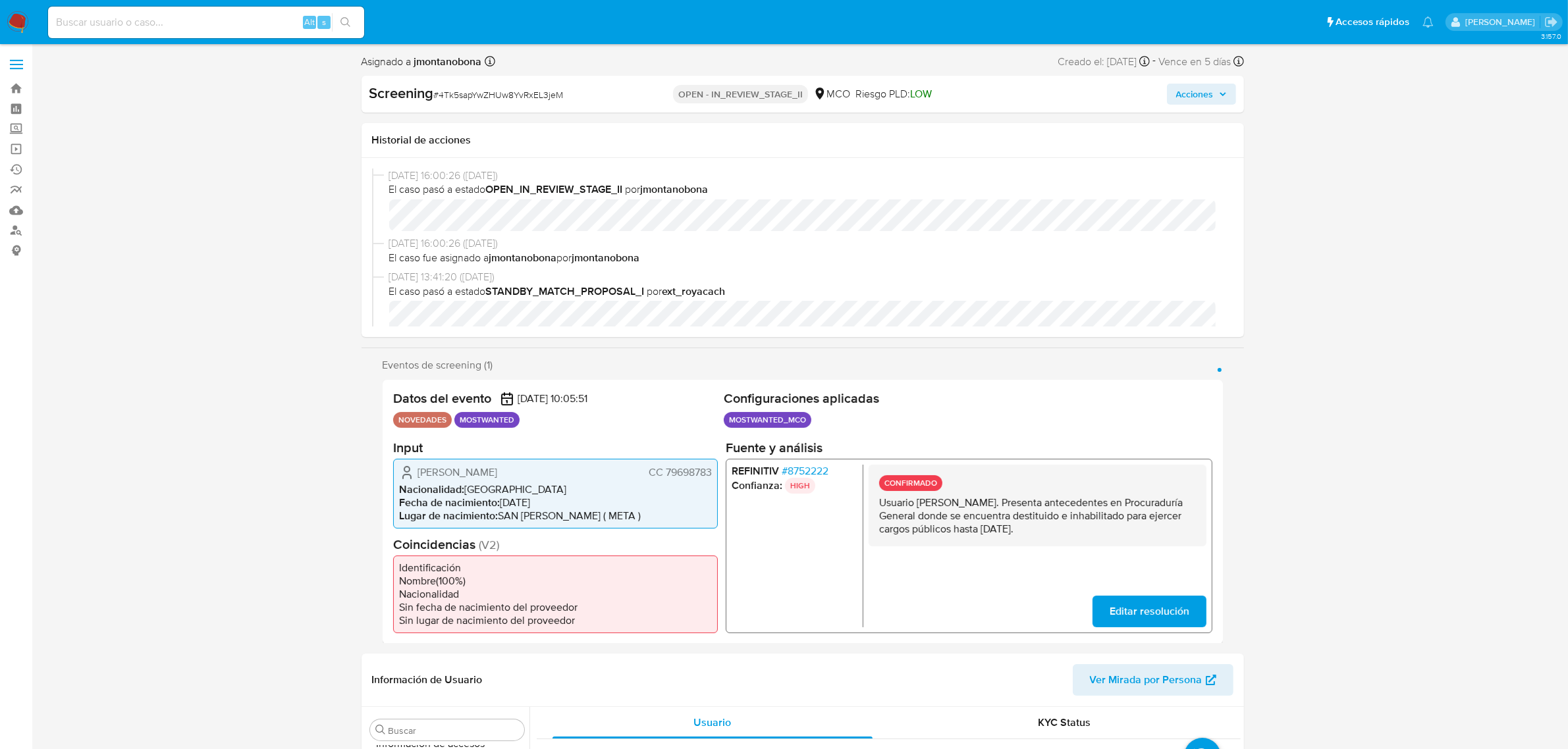
select select "10"
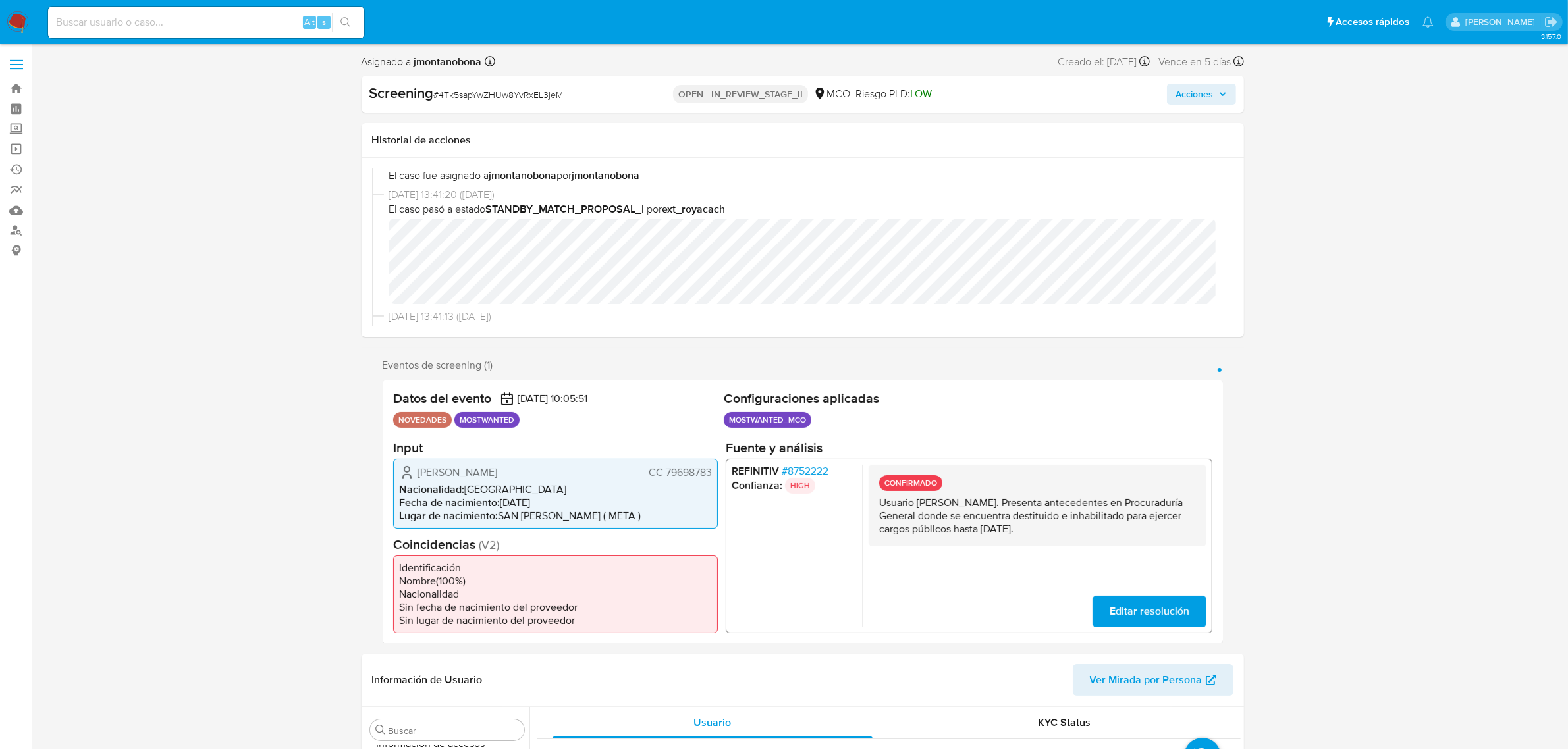
drag, startPoint x: 916, startPoint y: 503, endPoint x: 1029, endPoint y: 503, distance: 113.0
click at [1029, 503] on p "Usuario [PERSON_NAME]. Presenta antecedentes en Procuraduría General donde se e…" at bounding box center [1036, 515] width 317 height 39
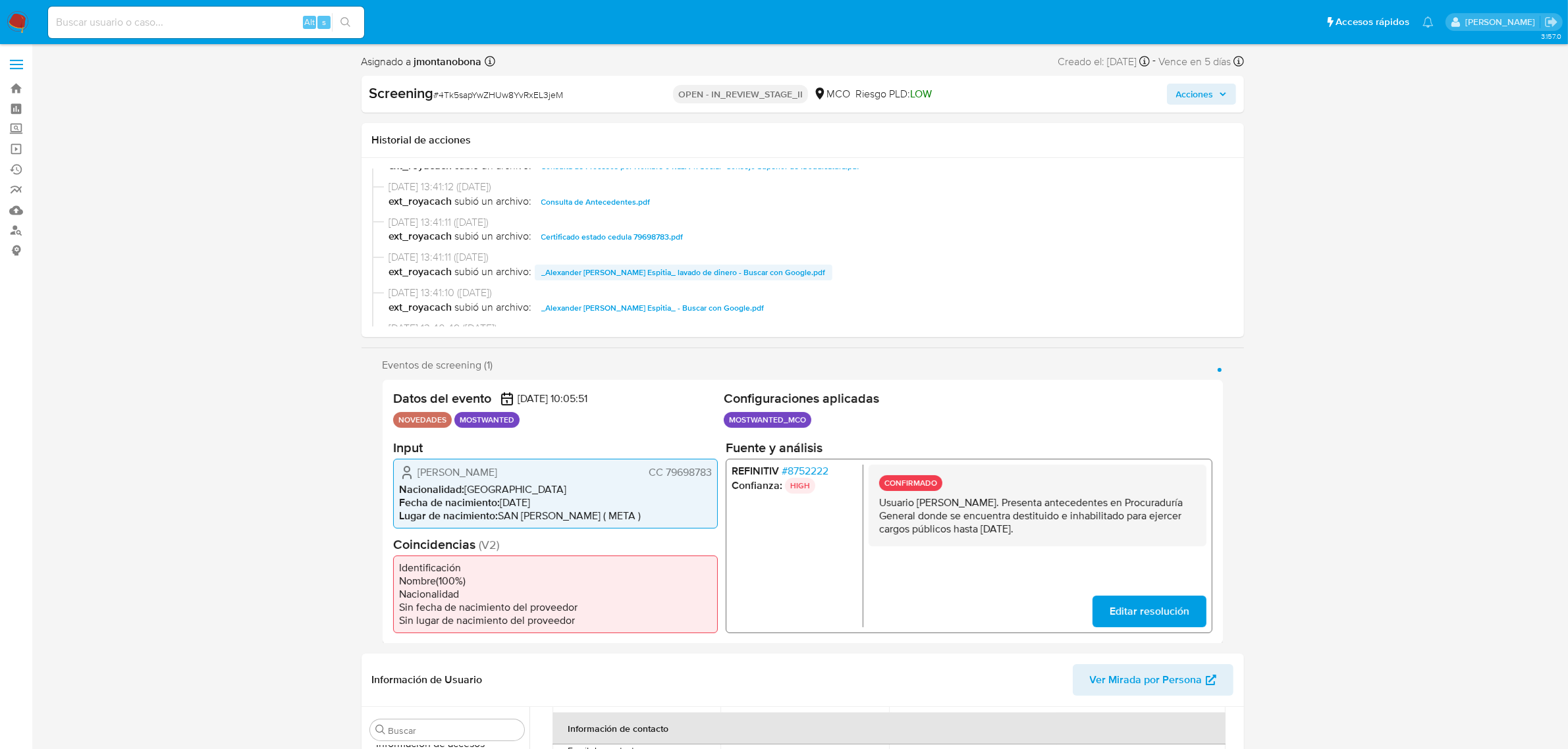
scroll to position [164, 0]
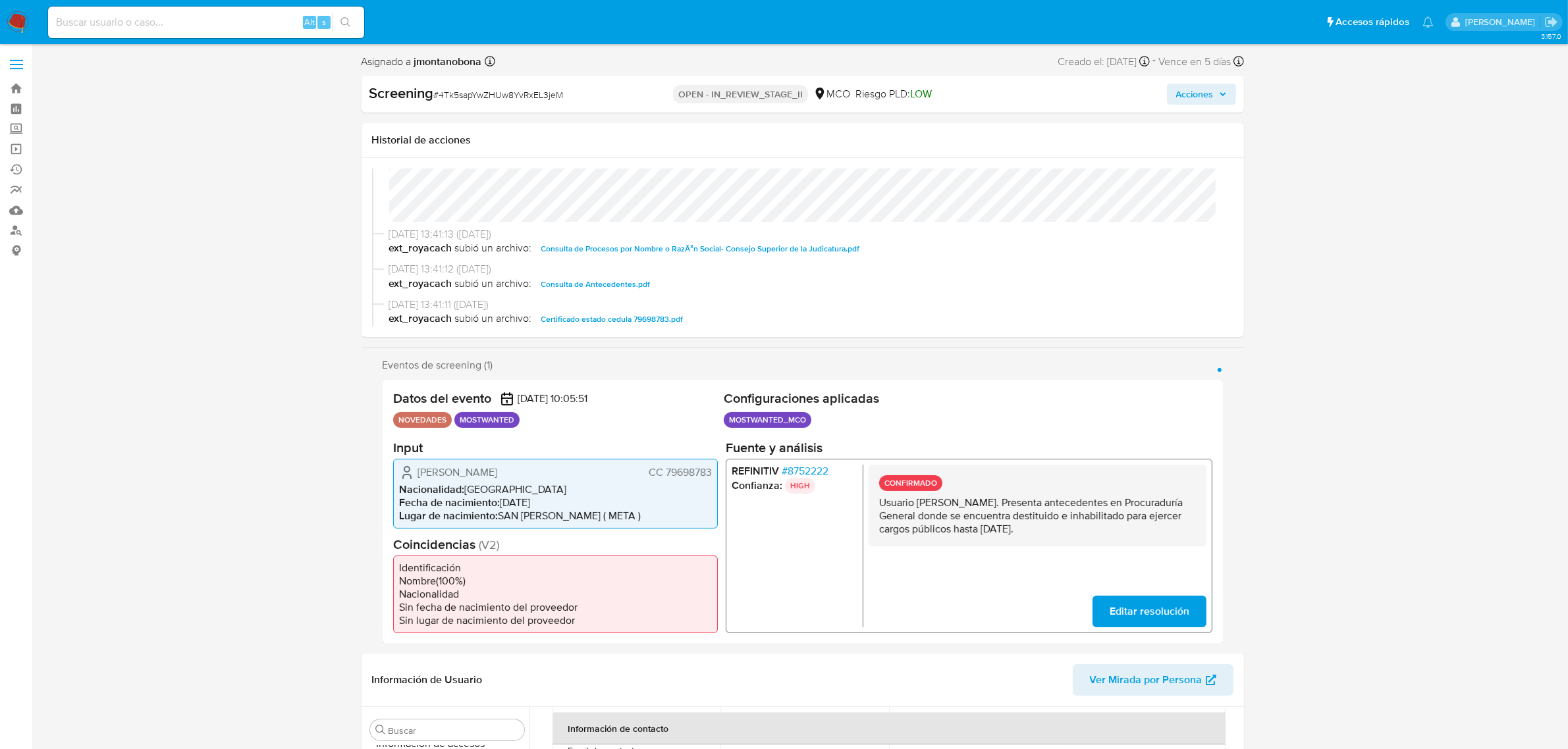
click at [616, 282] on span "Consulta de Antecedentes.pdf" at bounding box center [596, 284] width 109 height 16
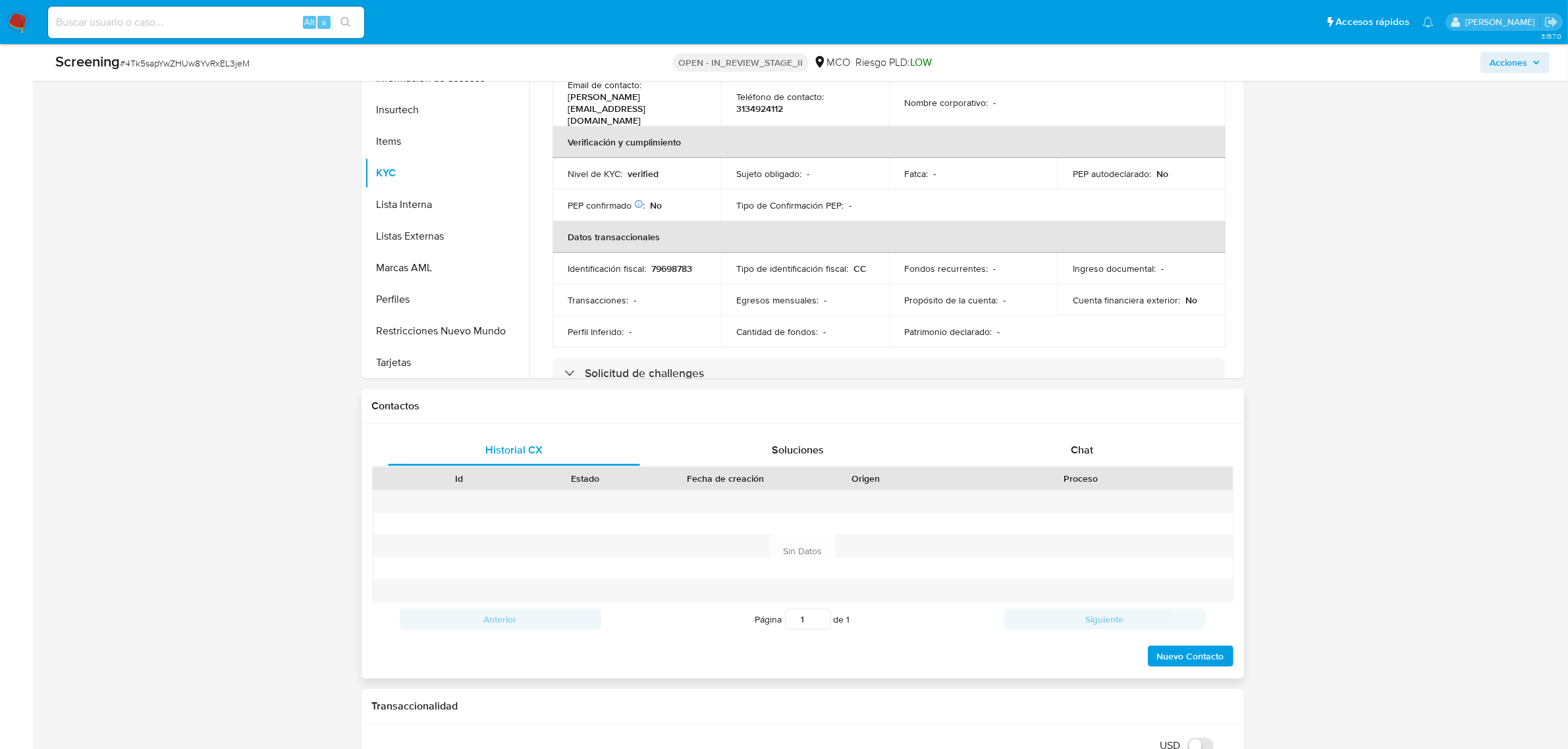
scroll to position [659, 0]
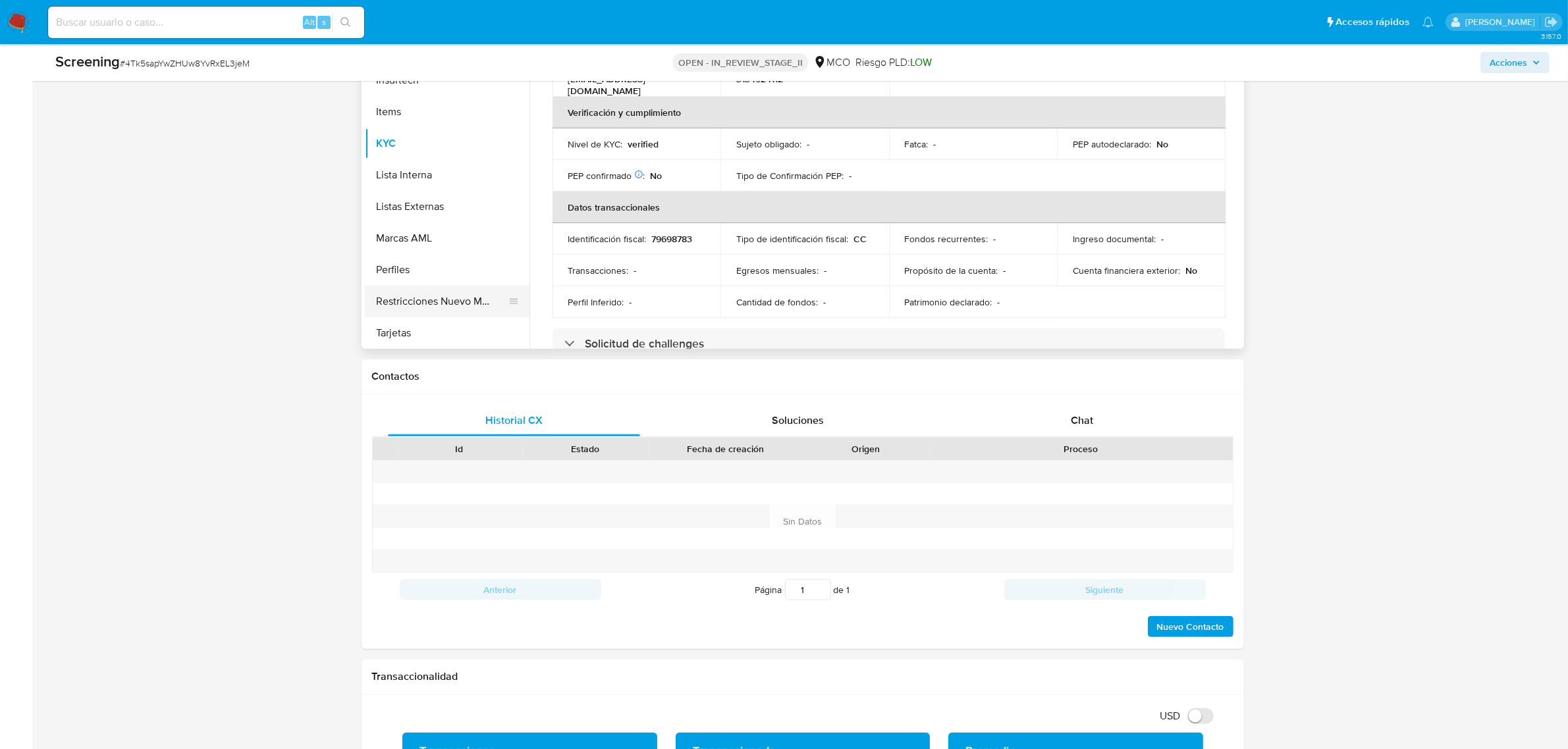
click at [465, 291] on button "Restricciones Nuevo Mundo" at bounding box center [442, 302] width 154 height 32
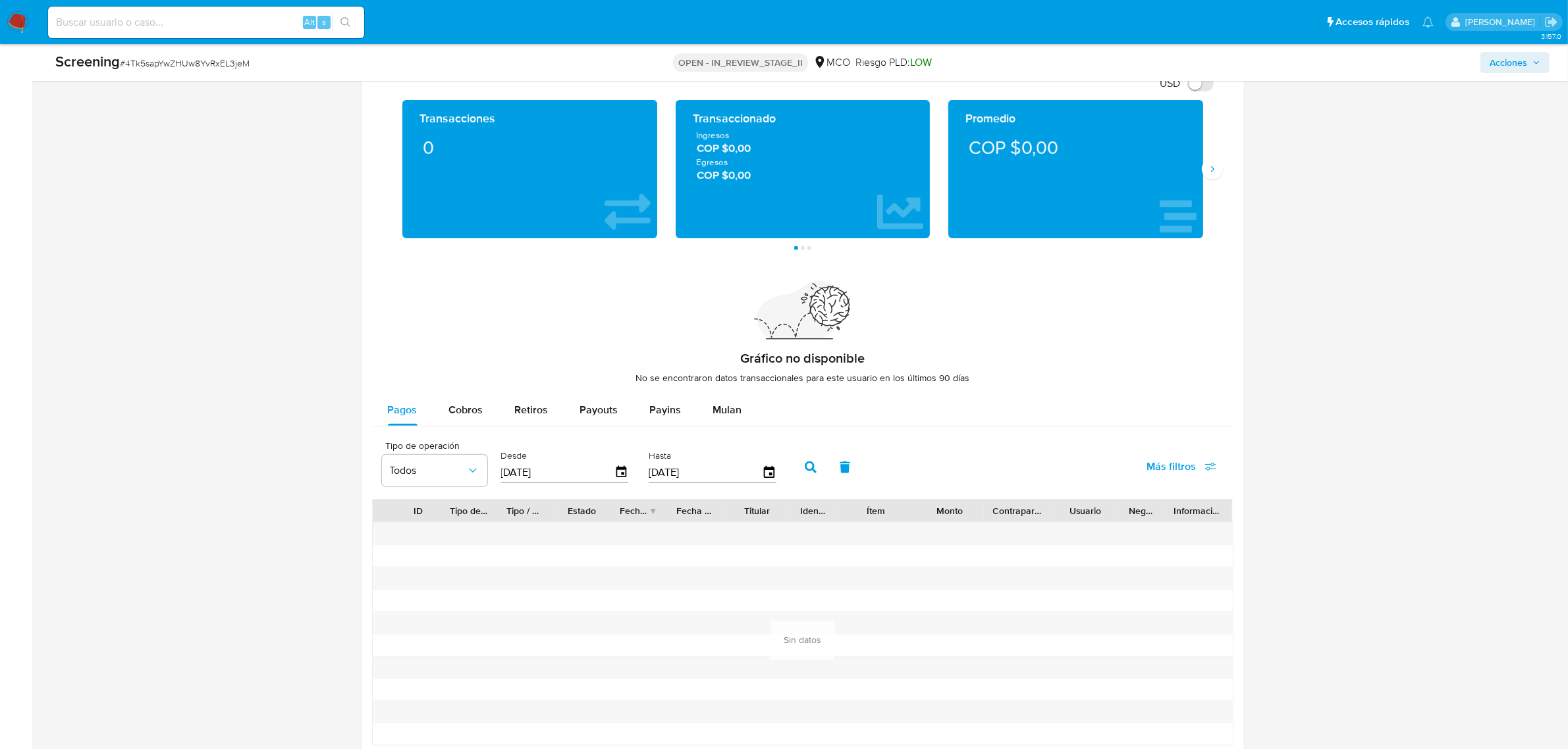
scroll to position [1785, 0]
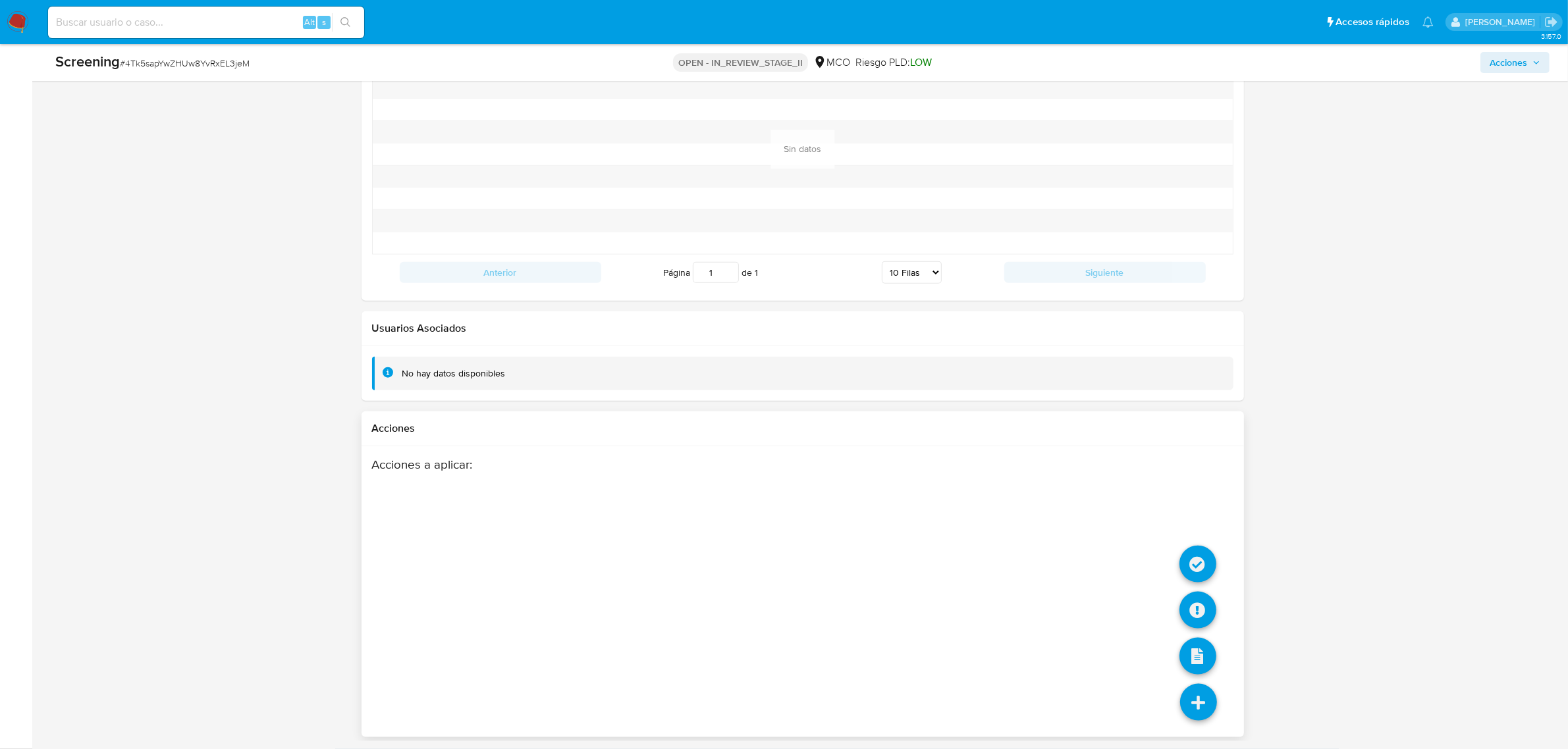
click at [1180, 718] on icon at bounding box center [1198, 702] width 37 height 37
click at [1200, 550] on icon at bounding box center [1197, 564] width 37 height 37
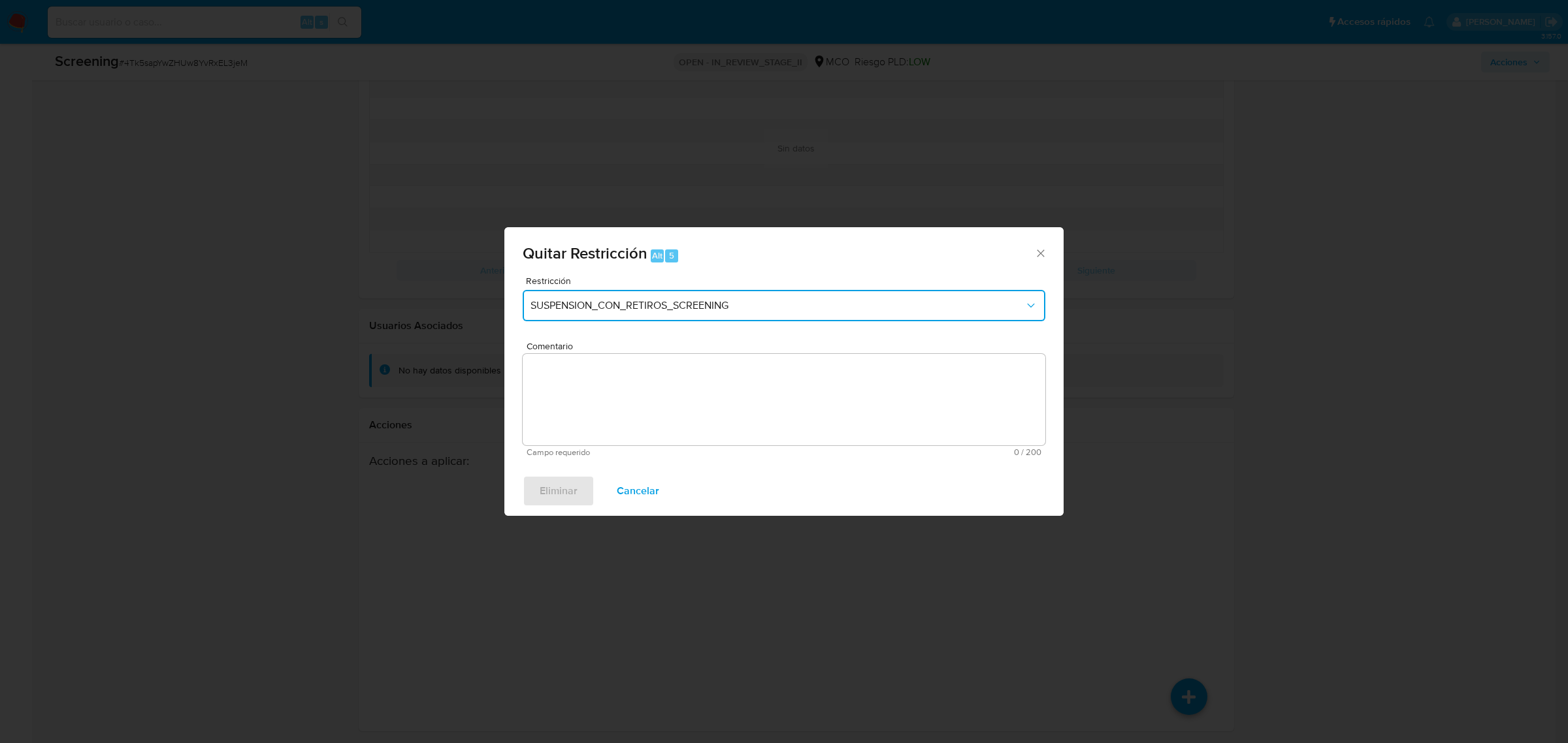
click at [644, 293] on button "SUSPENSION_CON_RETIROS_SCREENING" at bounding box center [783, 306] width 522 height 31
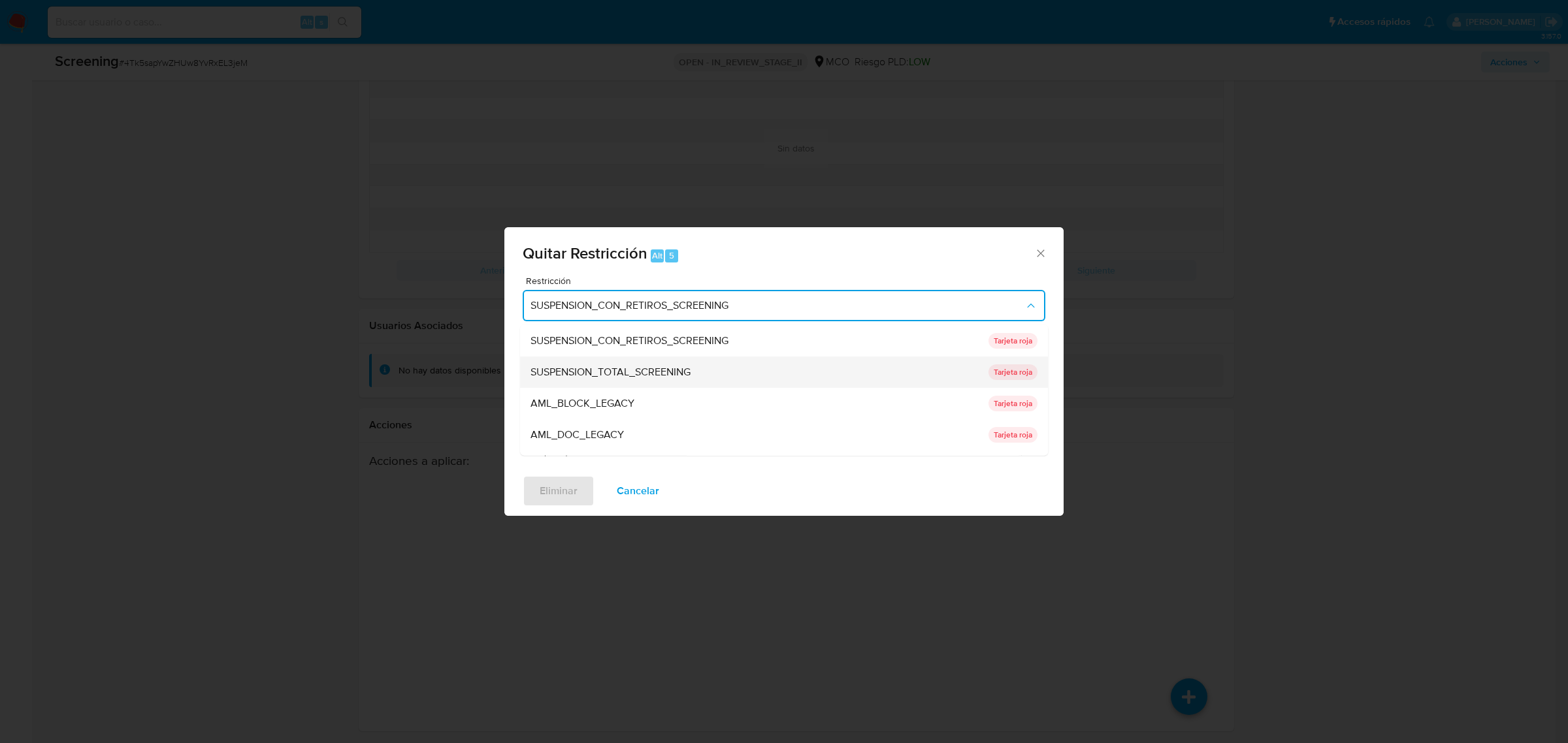
click at [646, 366] on span "SUSPENSION_TOTAL_SCREENING" at bounding box center [611, 372] width 160 height 13
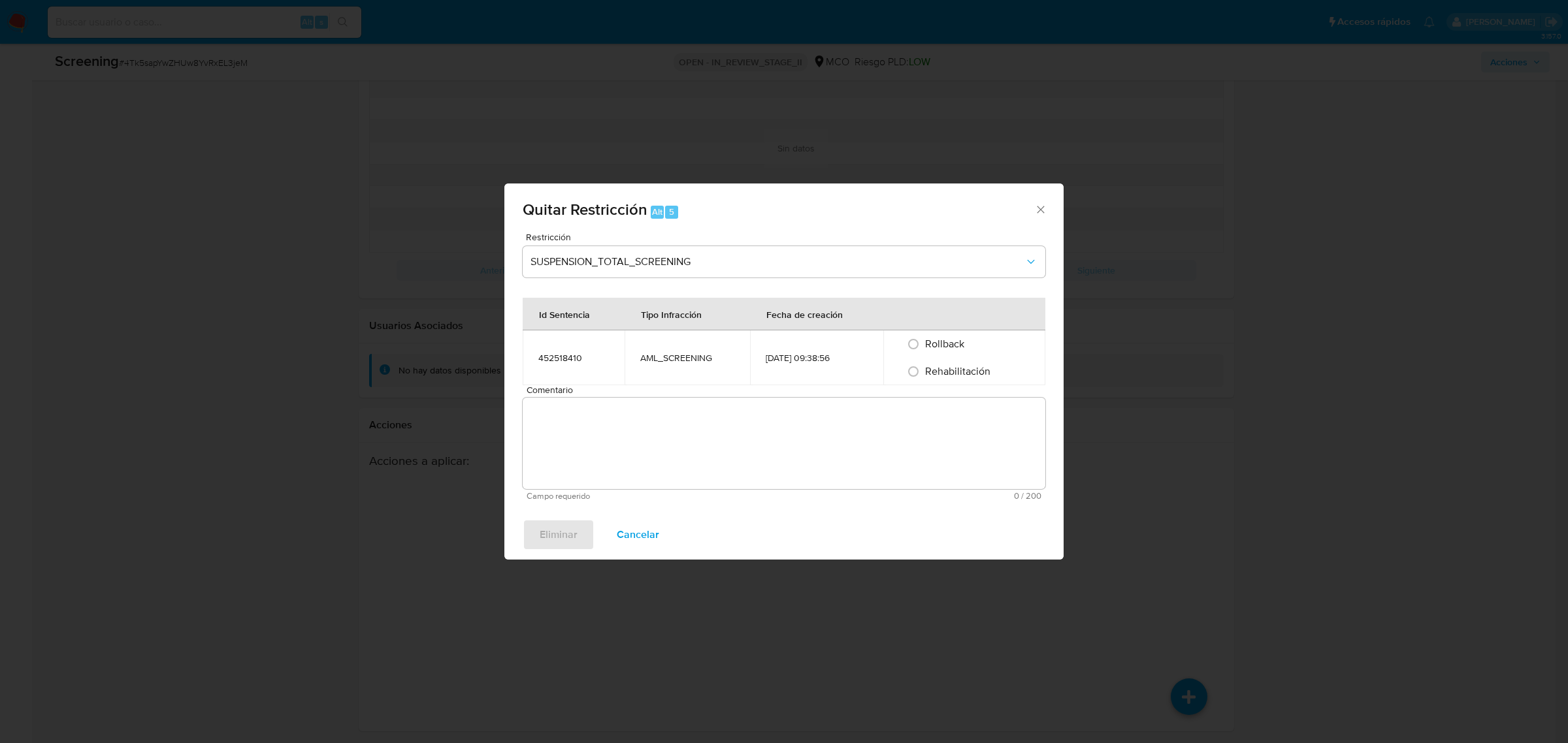
click at [674, 303] on div "Tipo Infracción" at bounding box center [671, 314] width 92 height 31
click at [638, 431] on textarea "Comentario" at bounding box center [783, 443] width 522 height 91
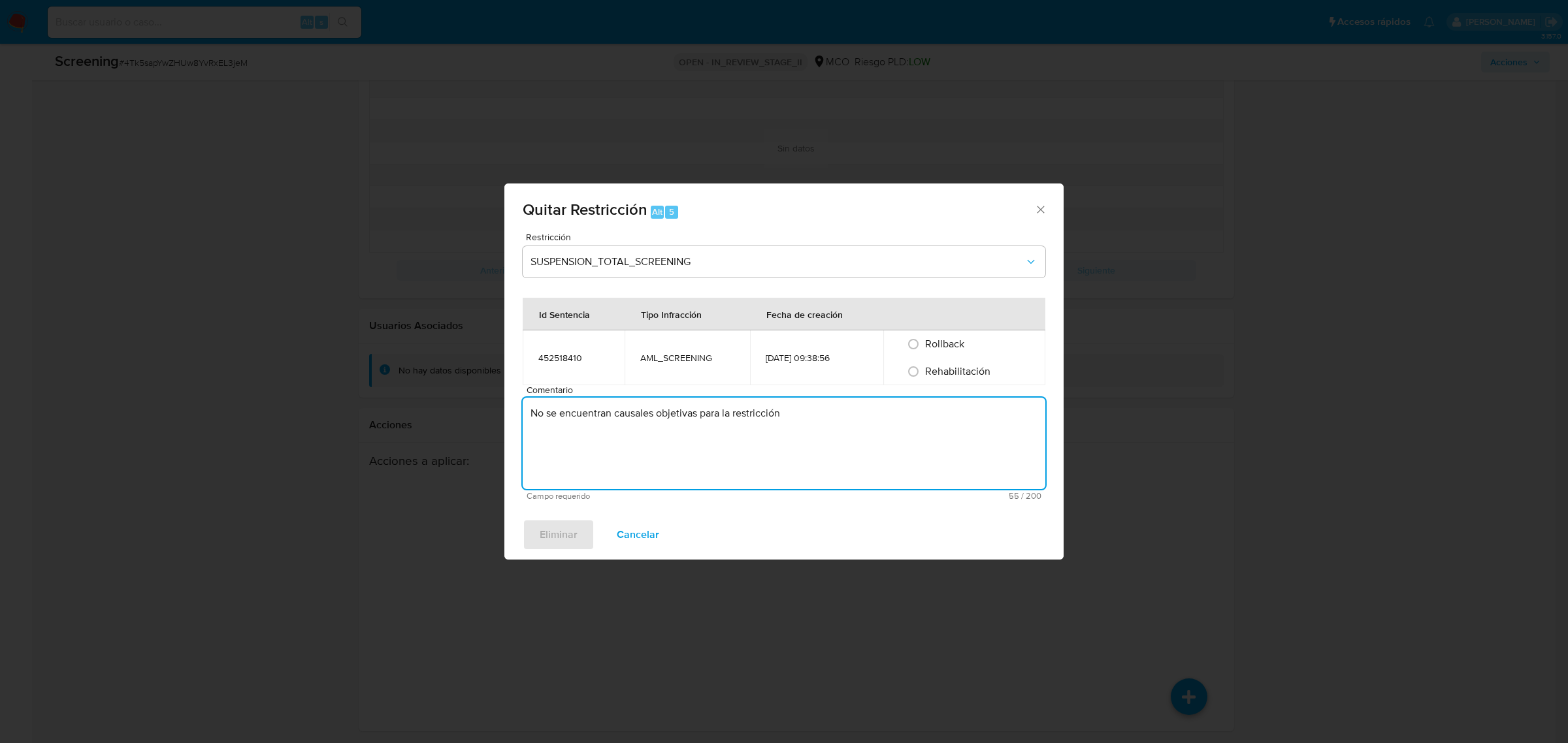
type textarea "No se encuentran causales objetivas para la restricción"
click at [961, 379] on span "Rehabilitación" at bounding box center [958, 371] width 66 height 15
click at [924, 379] on input "Rehabilitación" at bounding box center [913, 371] width 21 height 21
radio input "true"
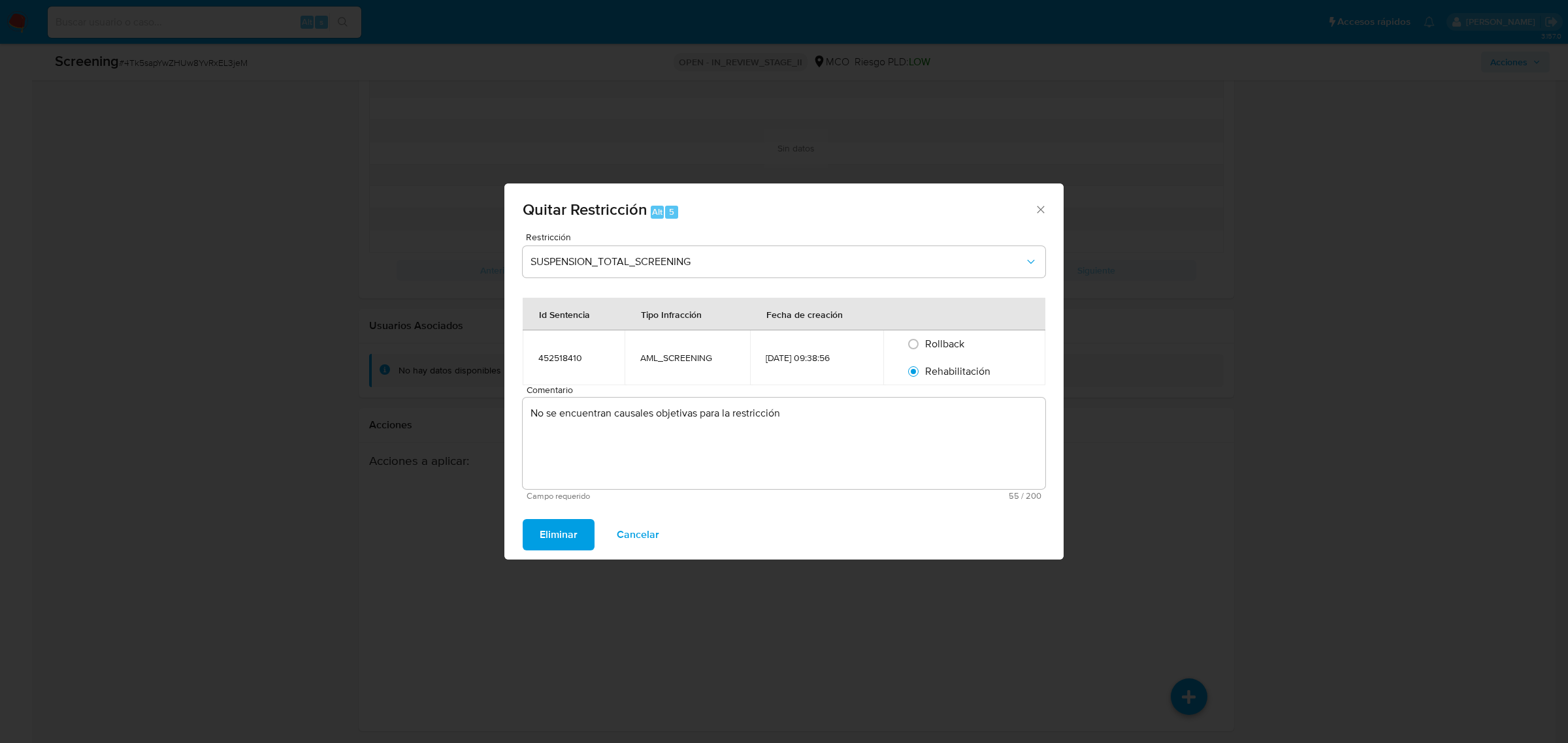
click at [572, 528] on span "Eliminar" at bounding box center [558, 535] width 38 height 28
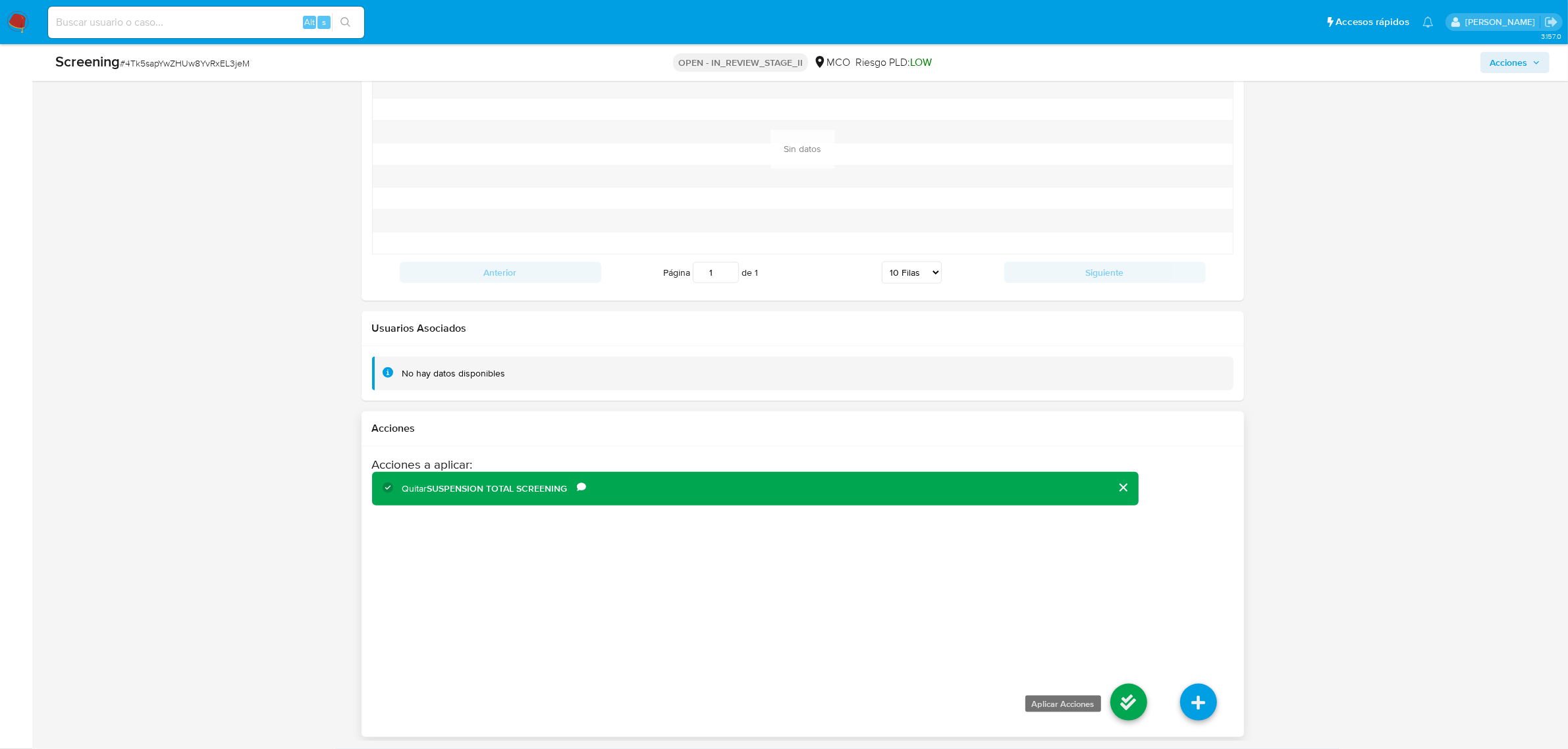
click at [1129, 704] on icon at bounding box center [1128, 702] width 37 height 37
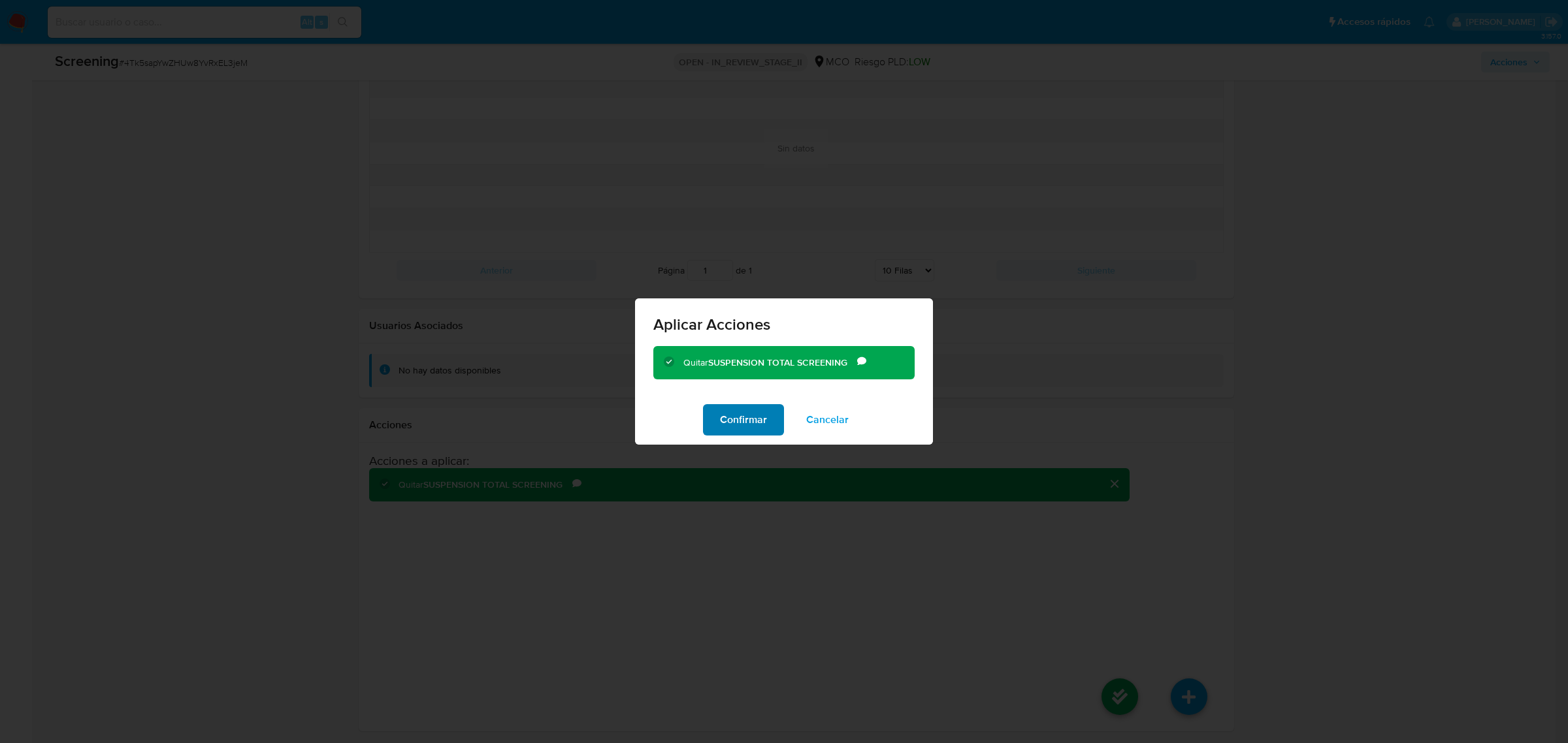
click at [730, 416] on span "Confirmar" at bounding box center [743, 420] width 47 height 28
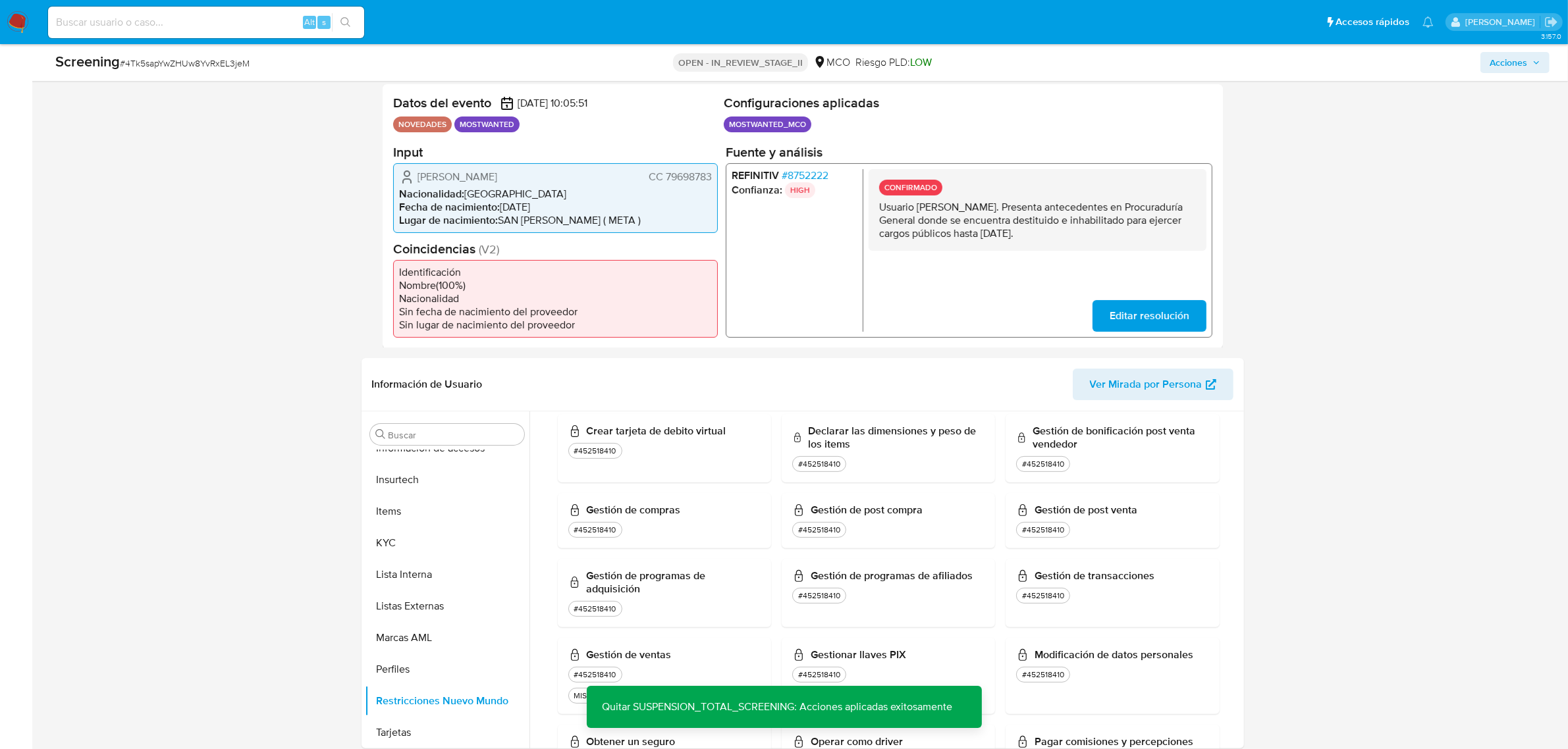
scroll to position [0, 0]
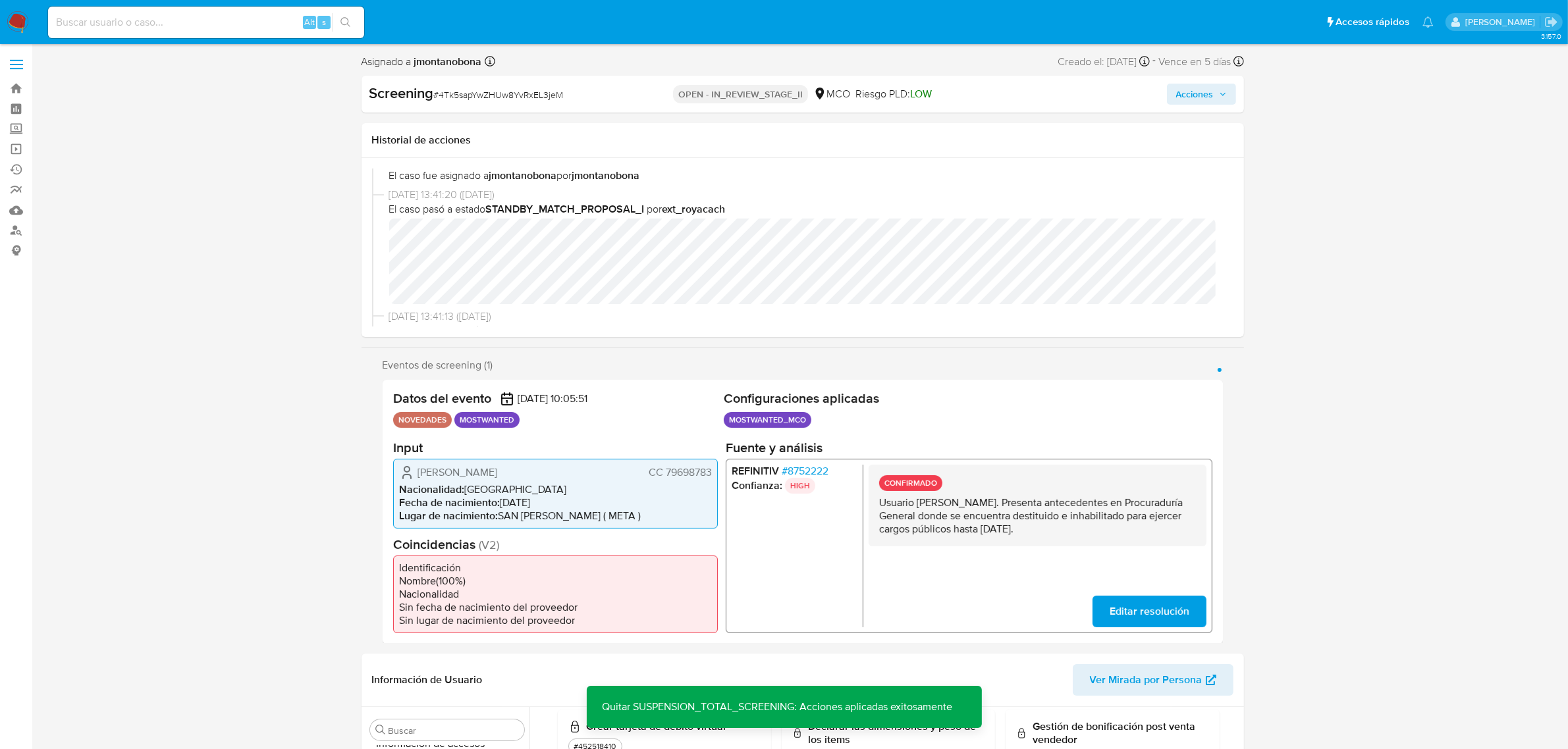
click at [1209, 97] on span "Acciones" at bounding box center [1195, 93] width 37 height 21
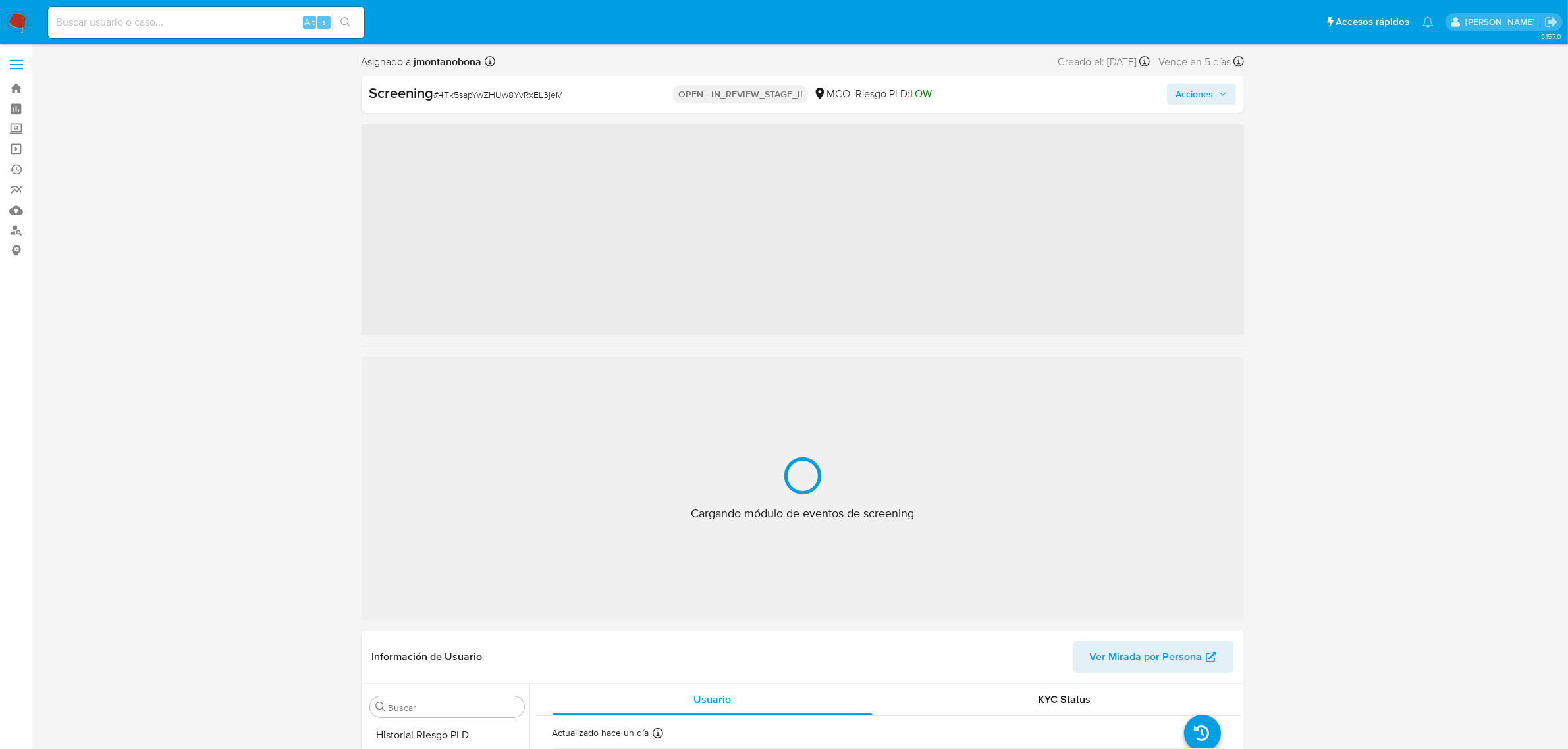
scroll to position [555, 0]
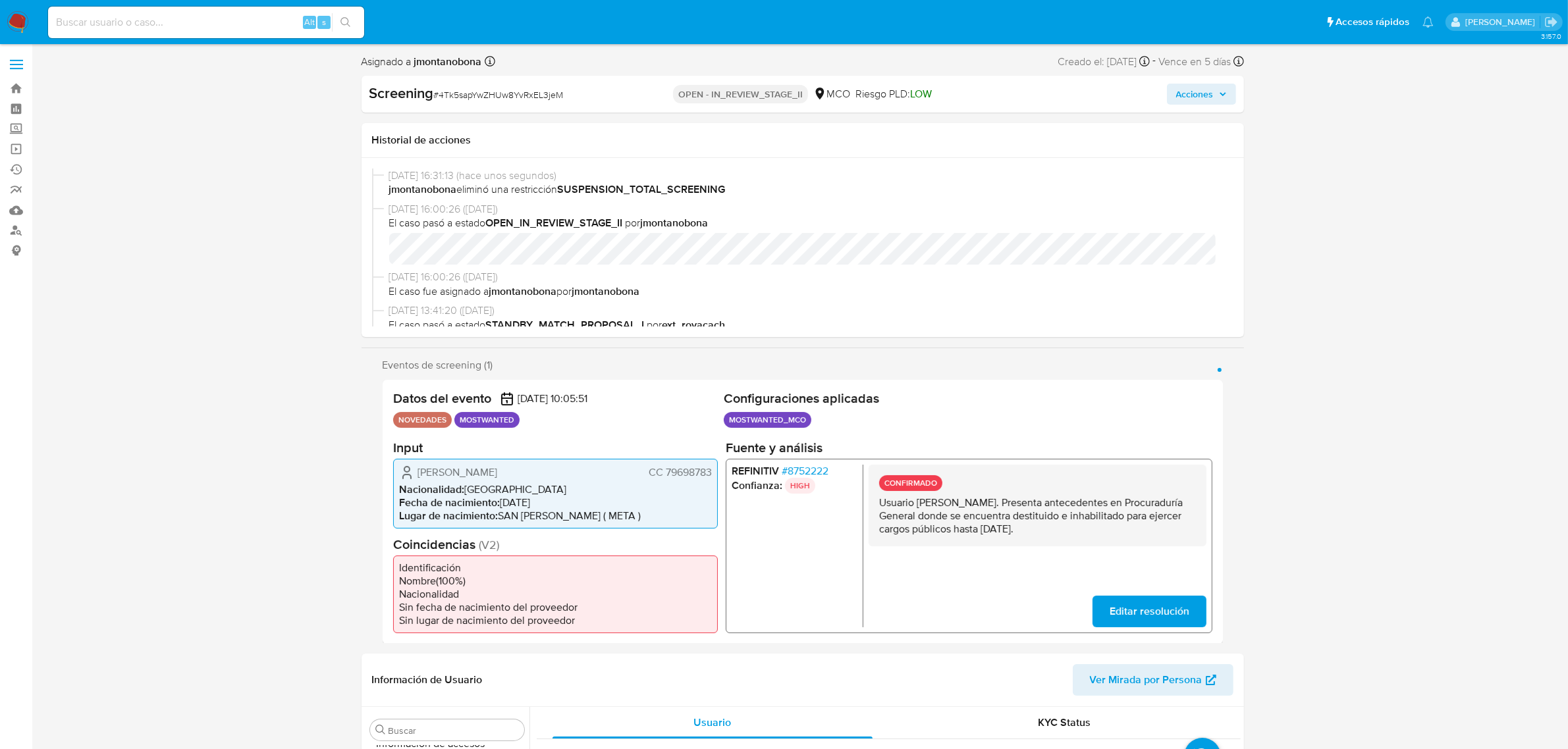
select select "10"
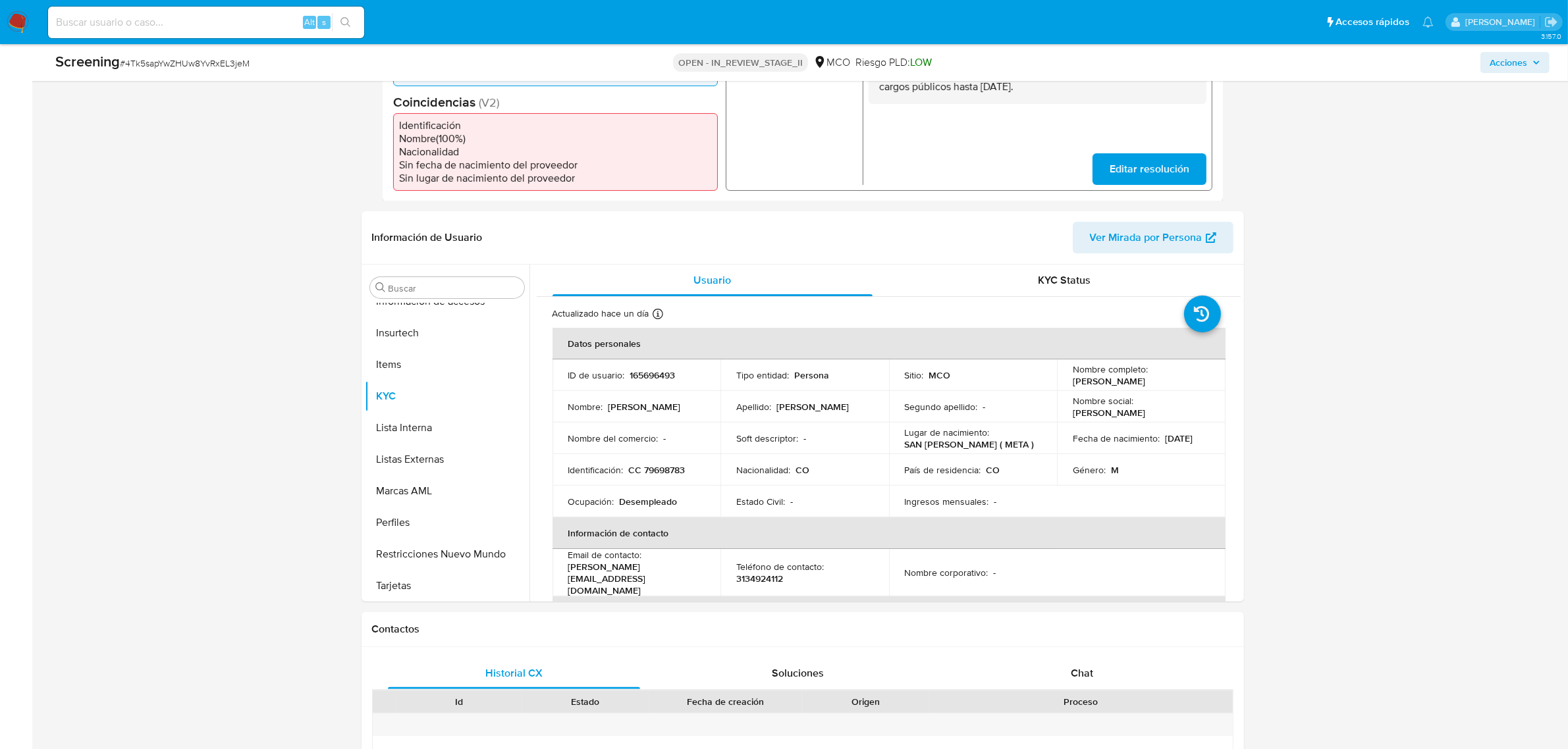
scroll to position [411, 0]
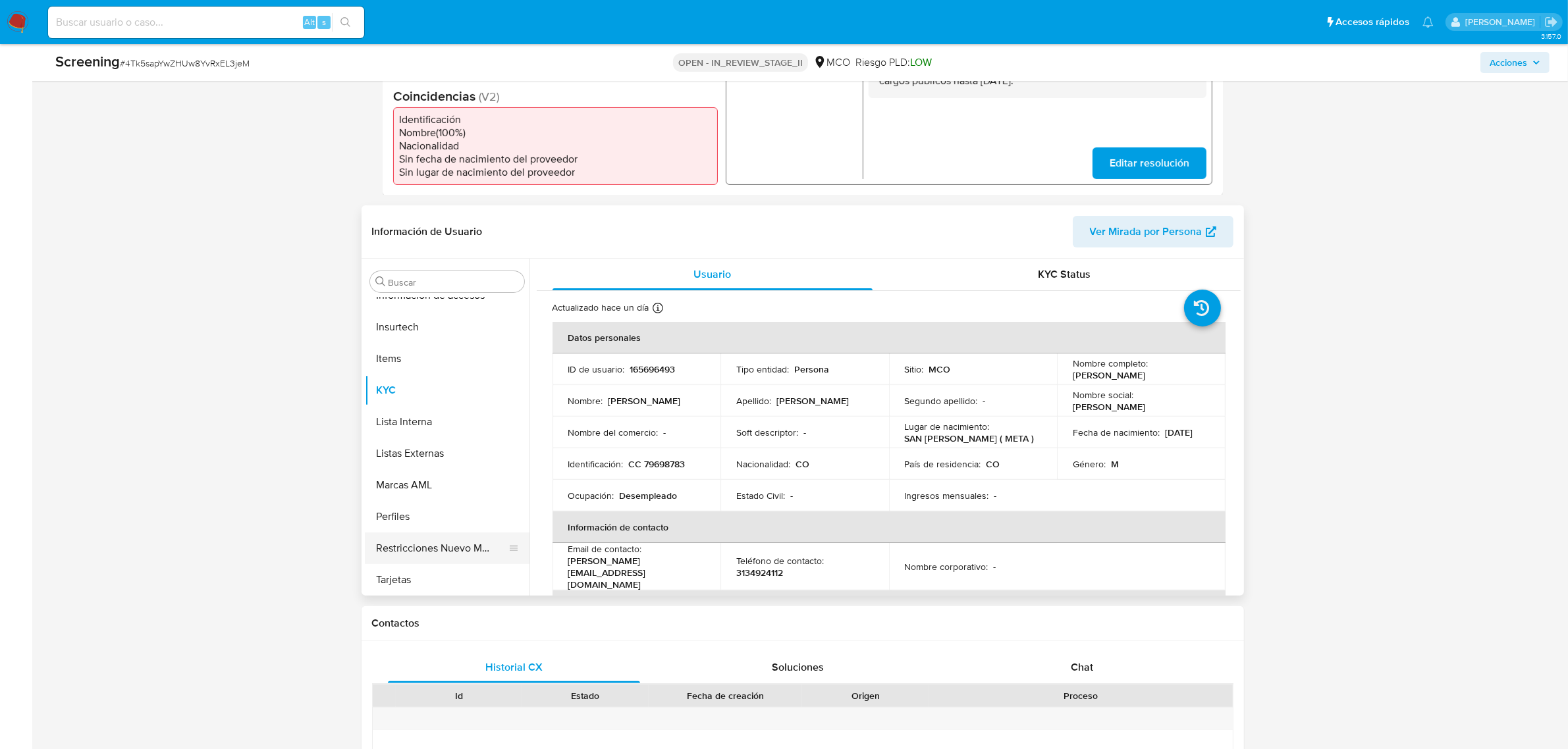
click at [455, 542] on button "Restricciones Nuevo Mundo" at bounding box center [442, 549] width 154 height 32
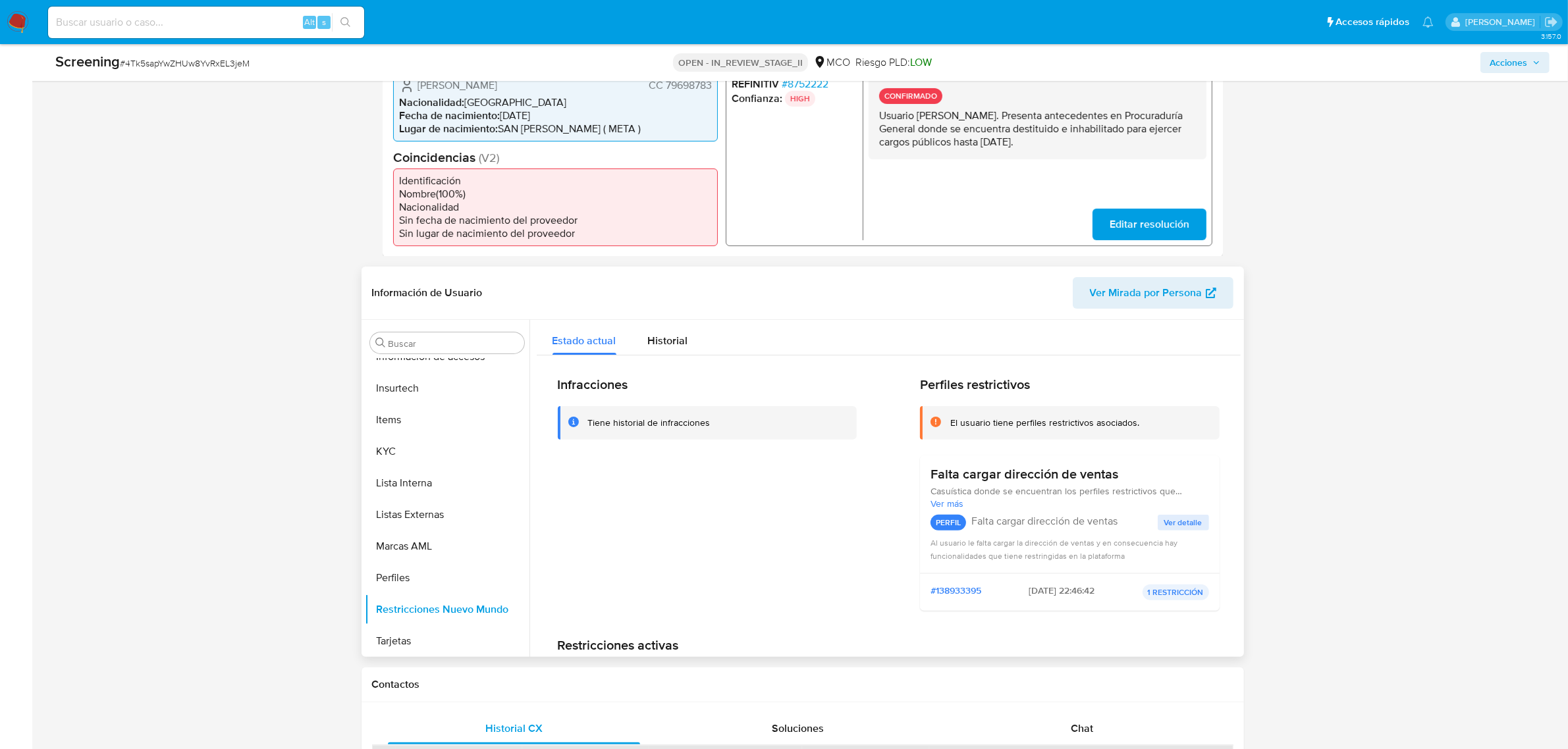
scroll to position [0, 0]
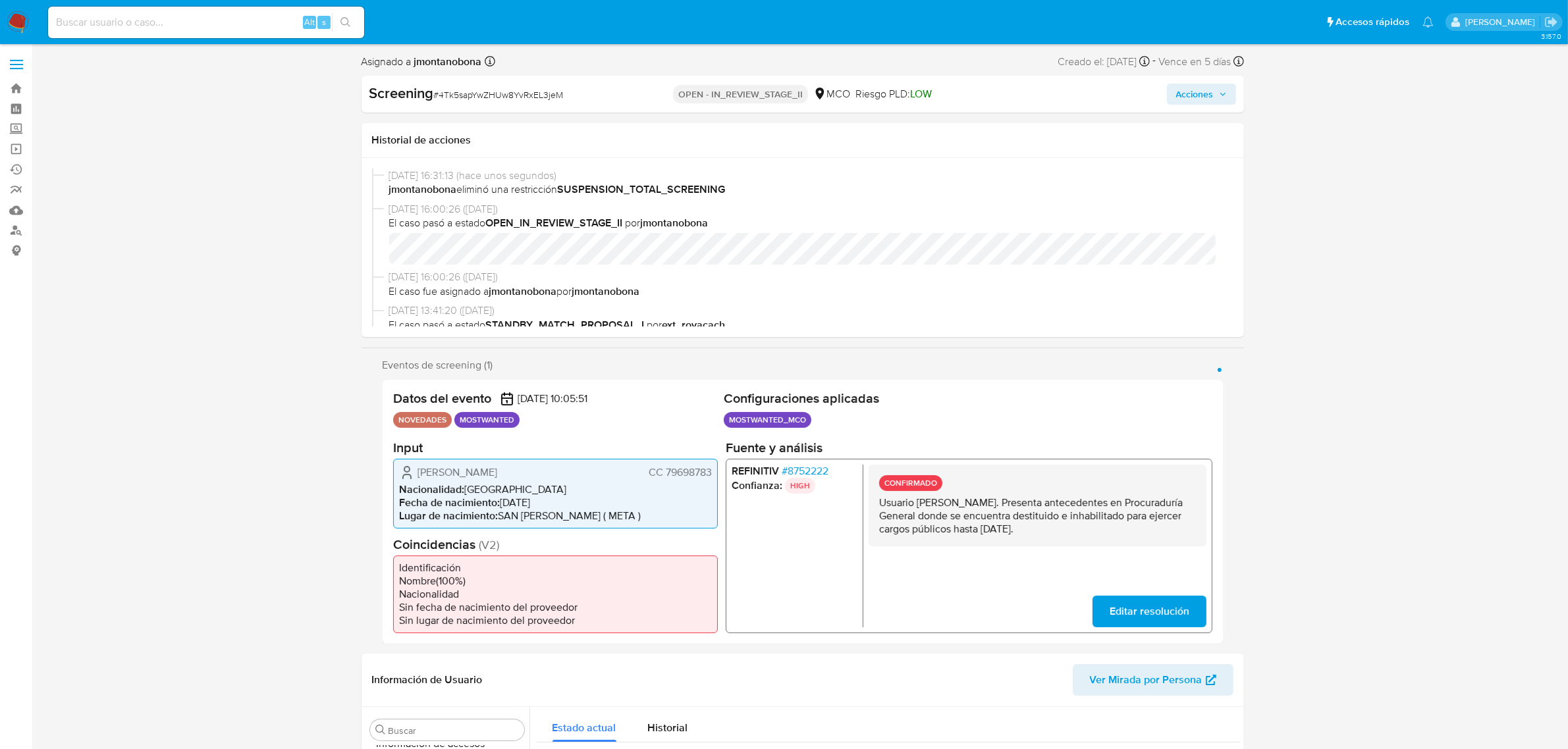
click at [1210, 85] on span "Acciones" at bounding box center [1195, 93] width 37 height 21
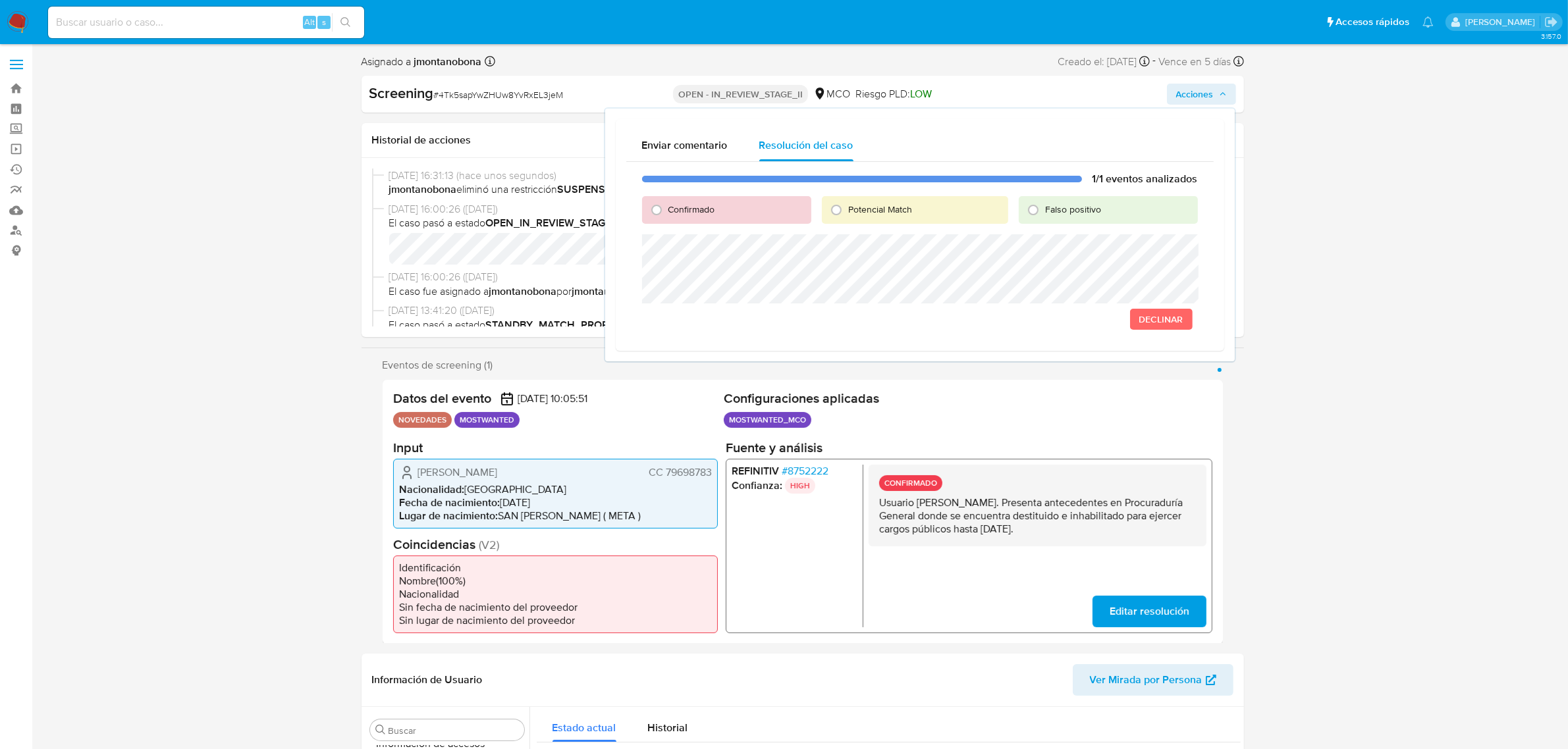
click at [1055, 215] on span "Falso positivo" at bounding box center [1073, 209] width 56 height 13
click at [1044, 215] on input "Falso positivo" at bounding box center [1033, 210] width 21 height 21
radio input "true"
click at [1147, 322] on span "Cerrar Caso" at bounding box center [1152, 320] width 63 height 19
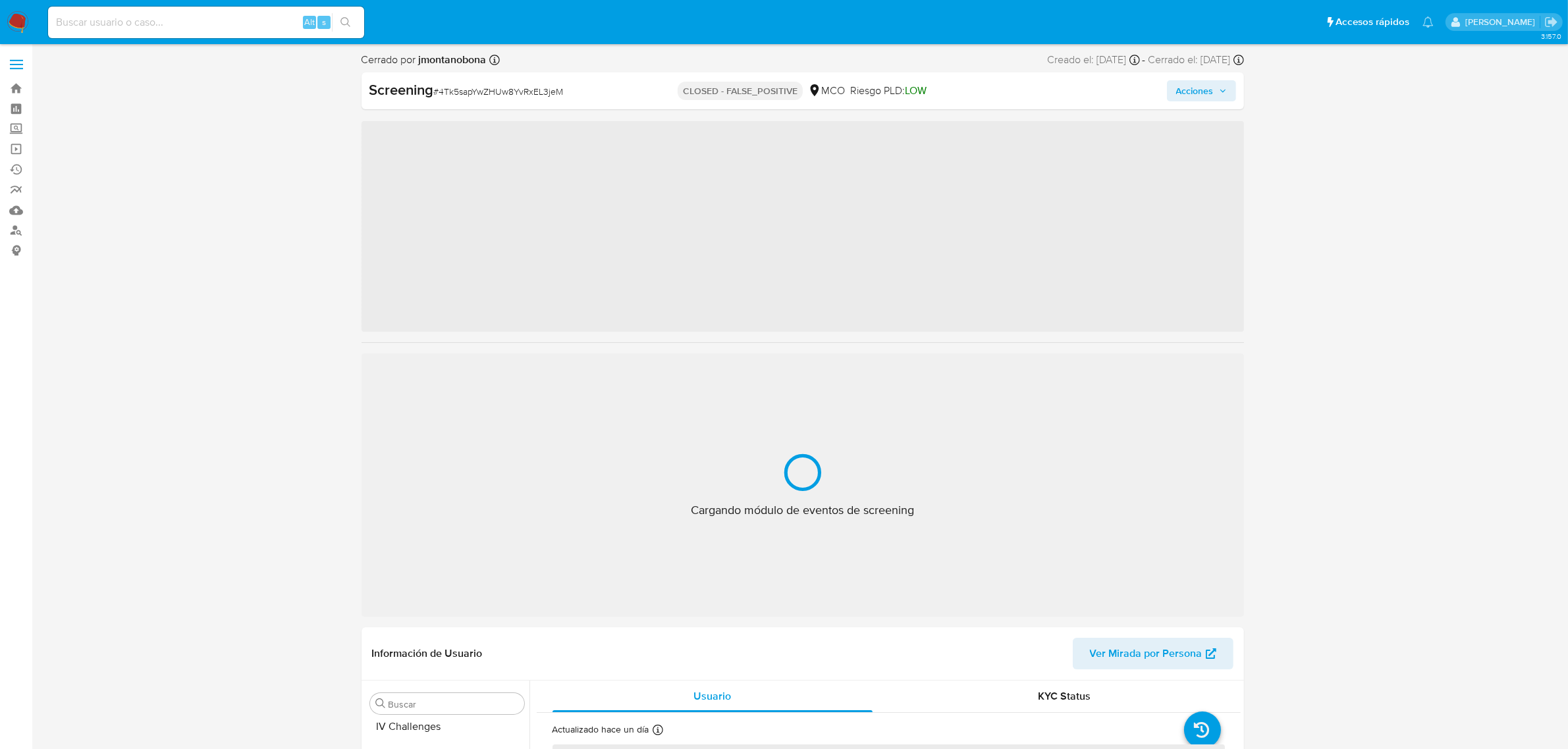
scroll to position [555, 0]
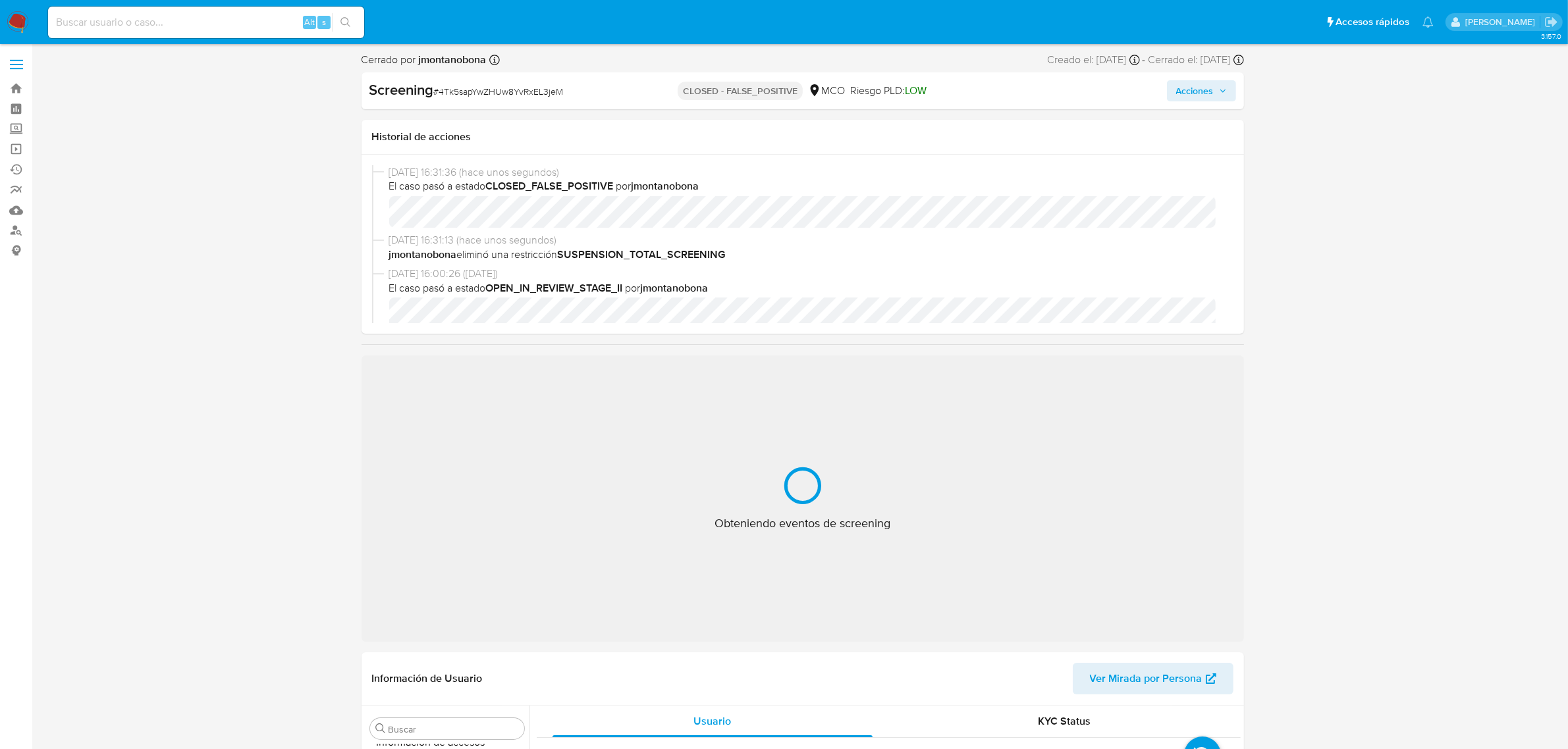
select select "10"
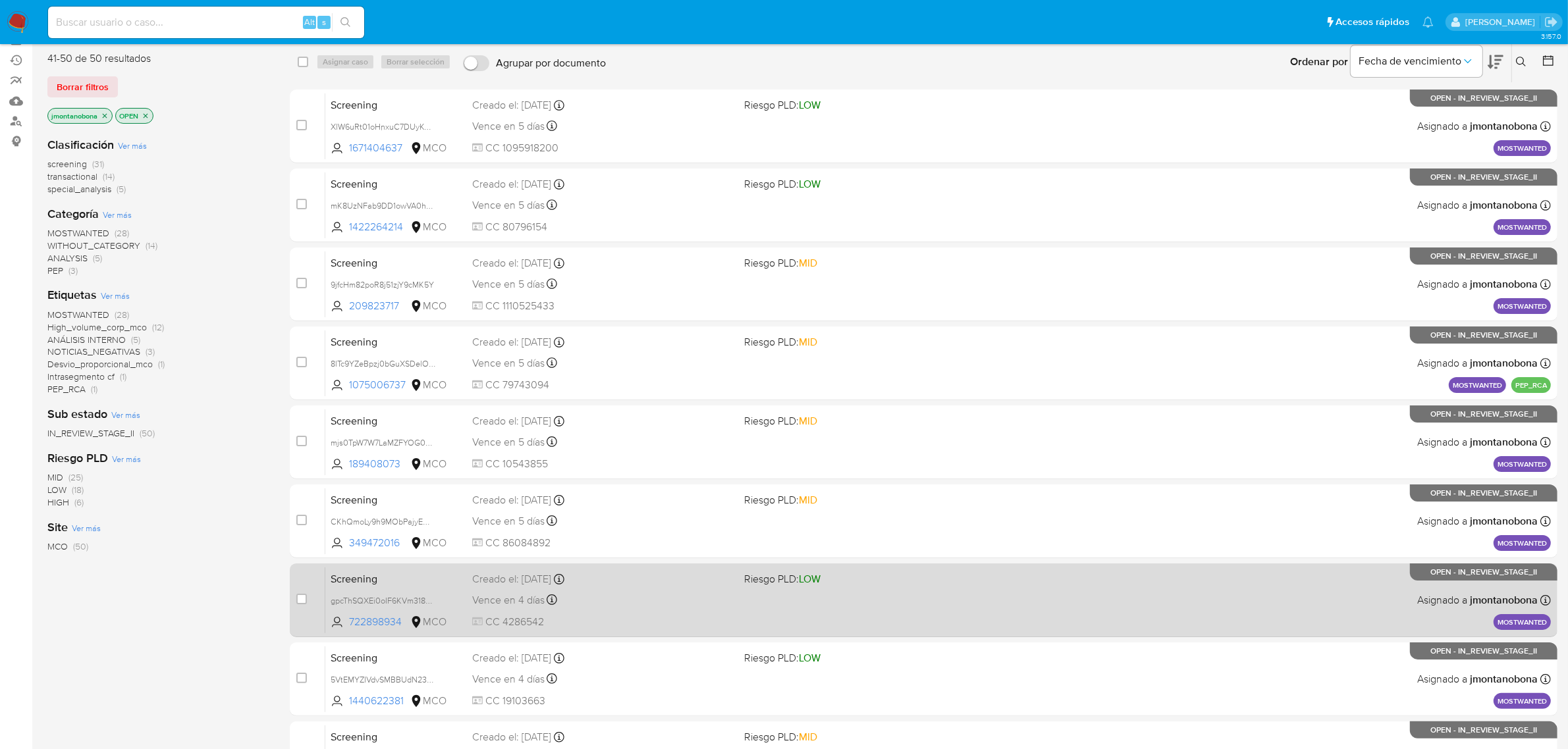
scroll to position [289, 0]
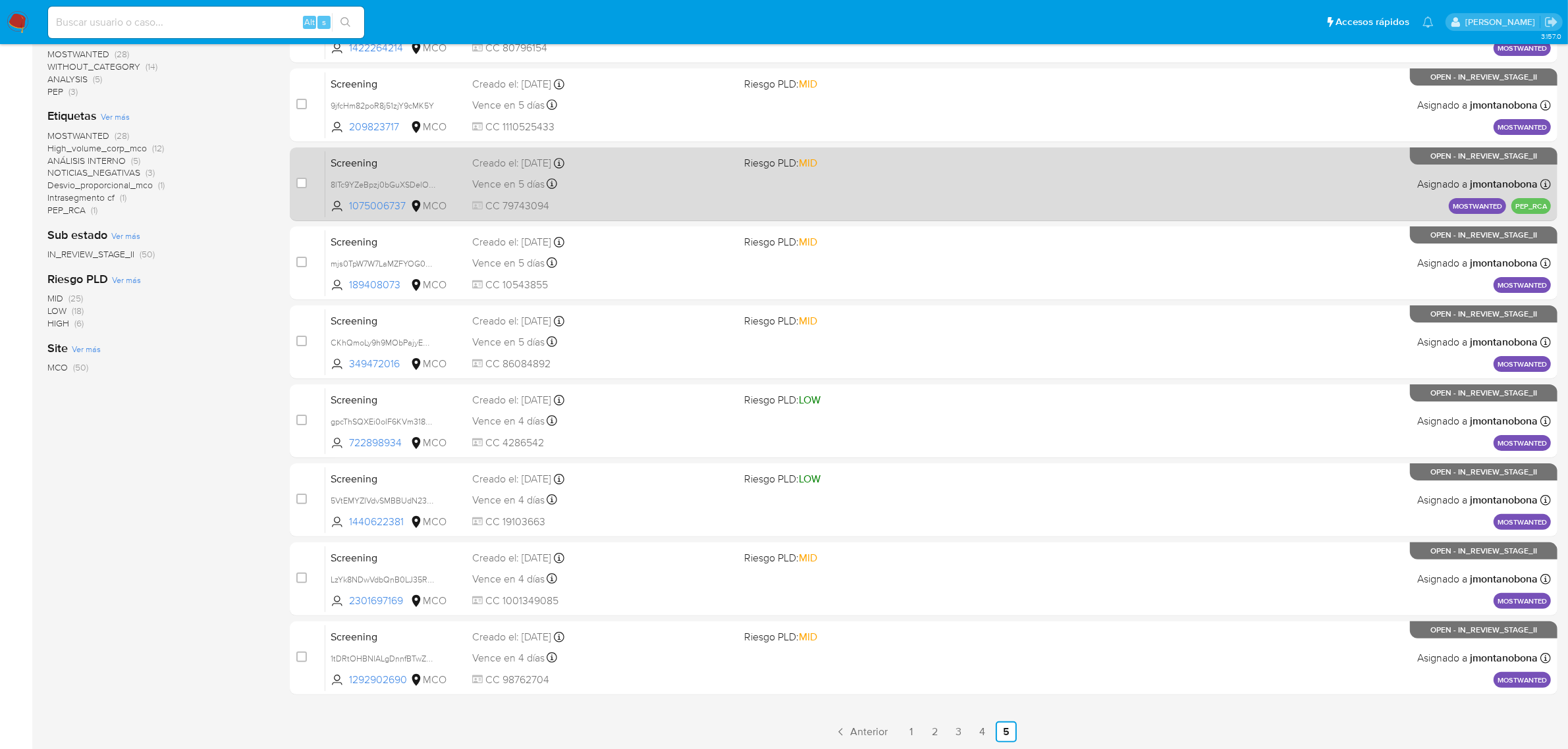
click at [425, 163] on span "Screening" at bounding box center [396, 162] width 131 height 17
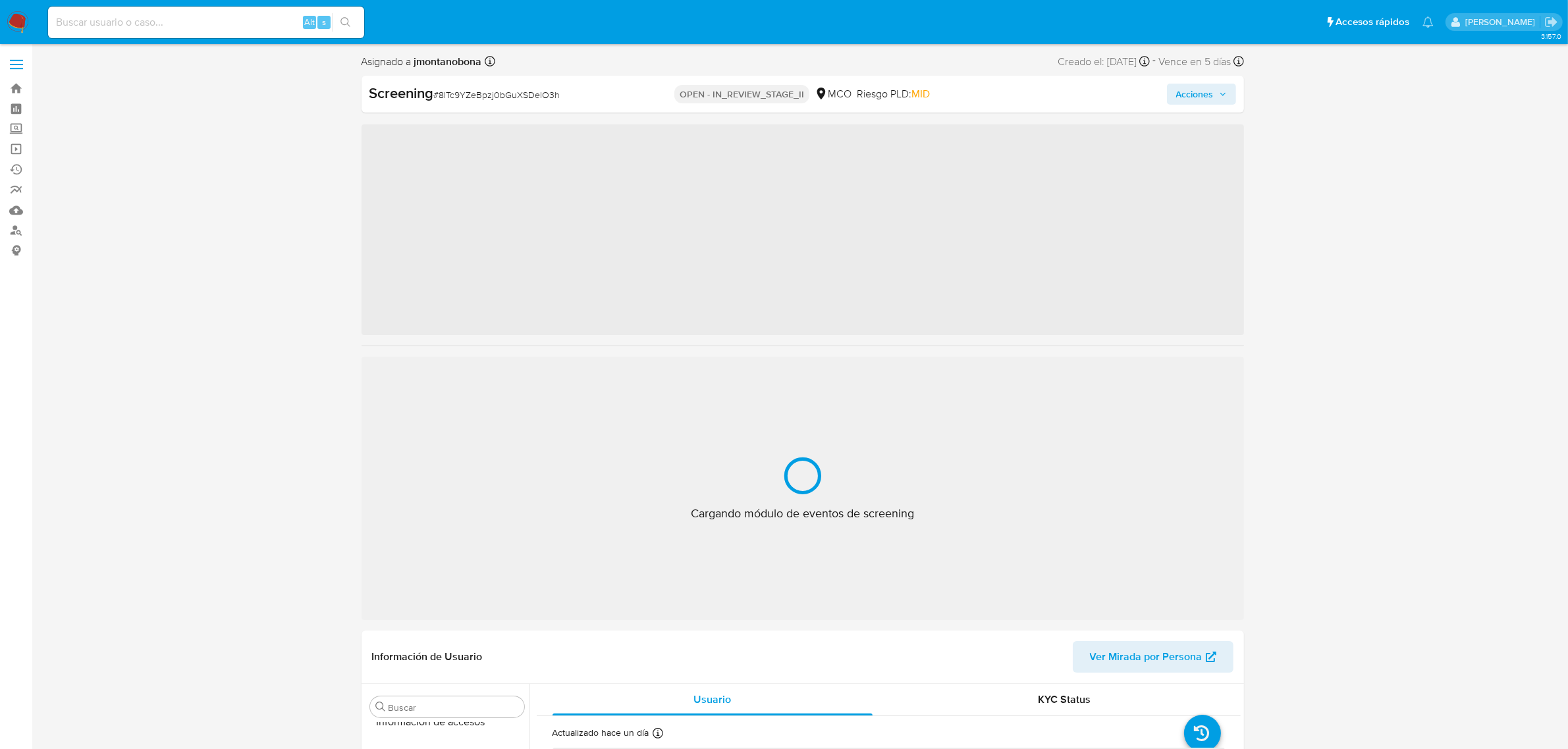
scroll to position [555, 0]
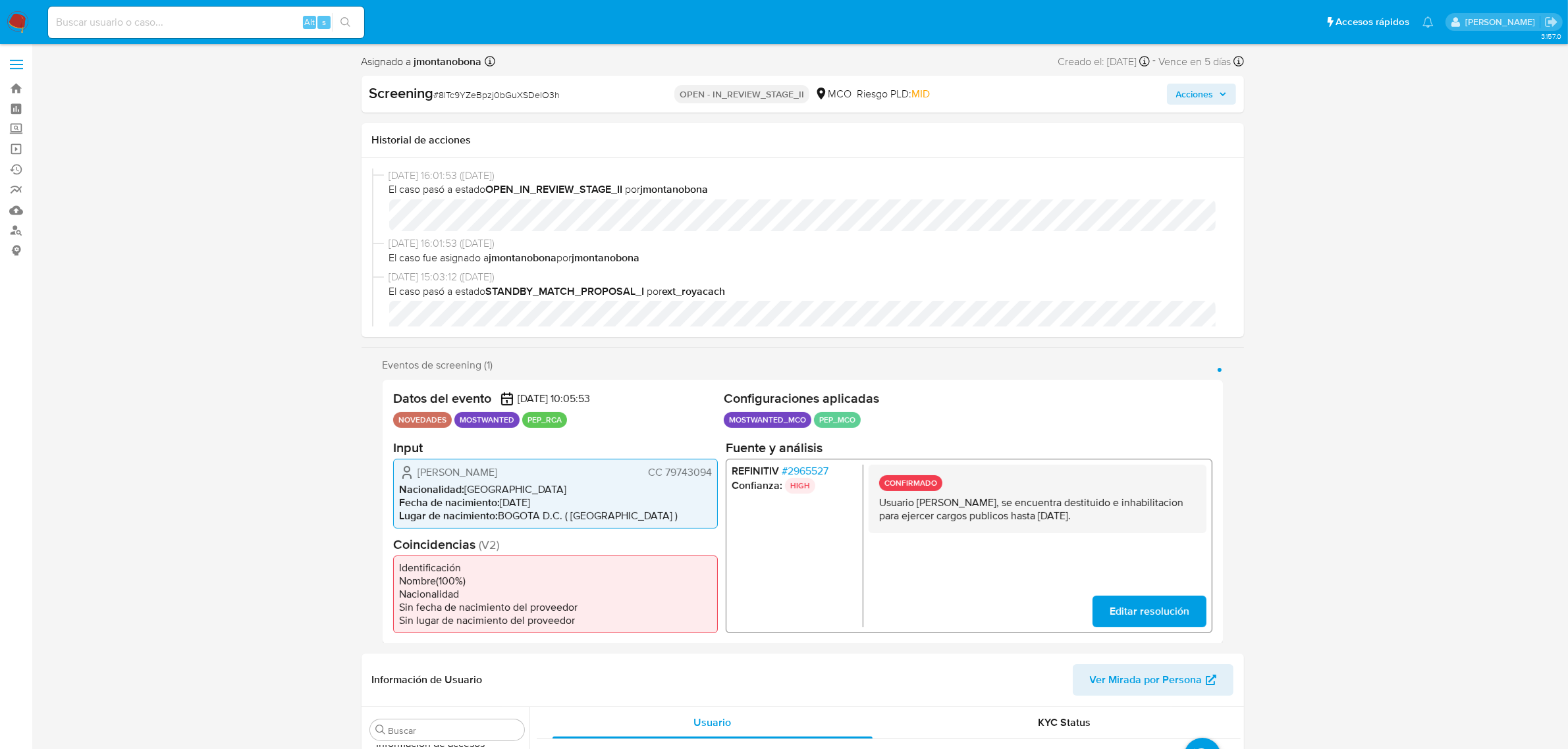
select select "10"
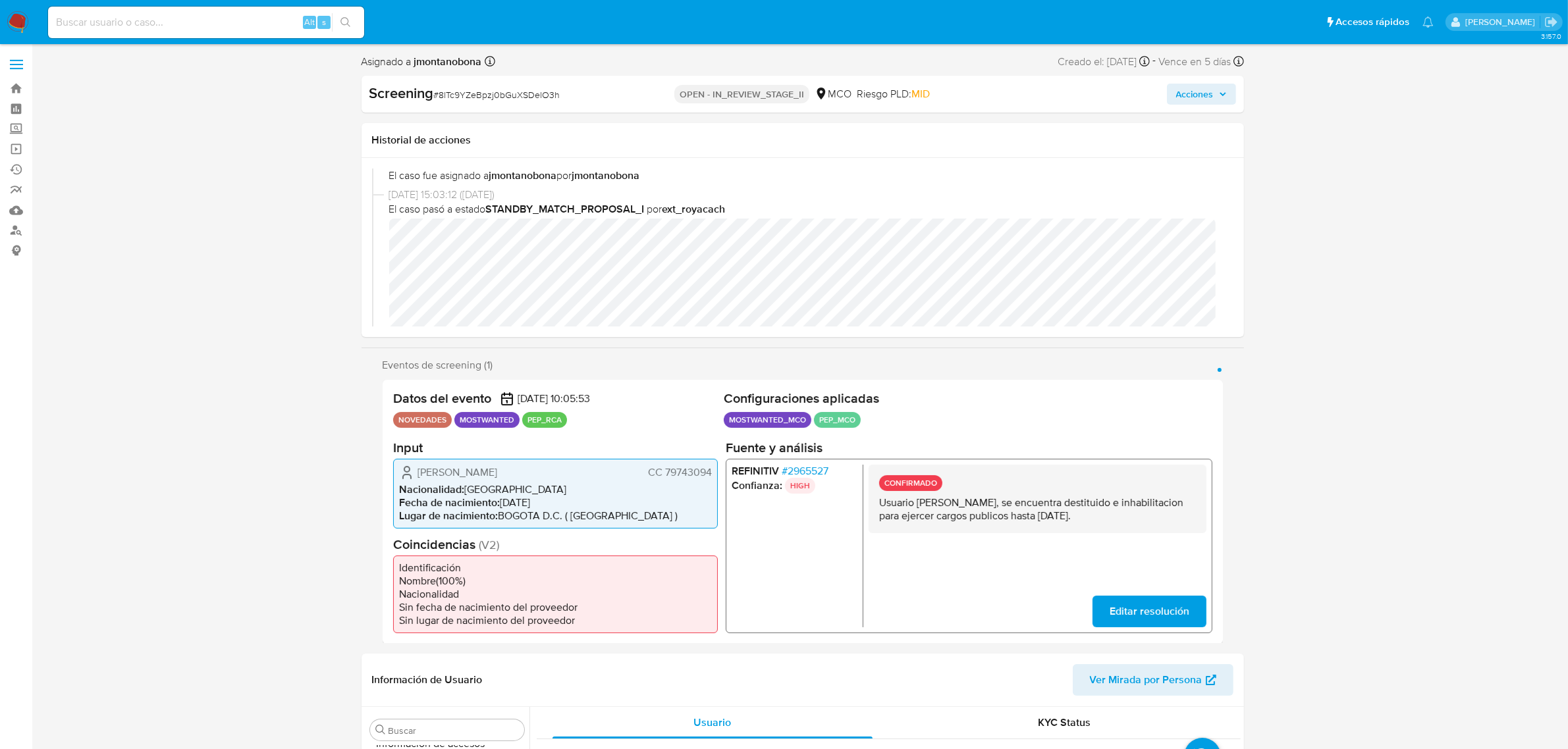
scroll to position [164, 0]
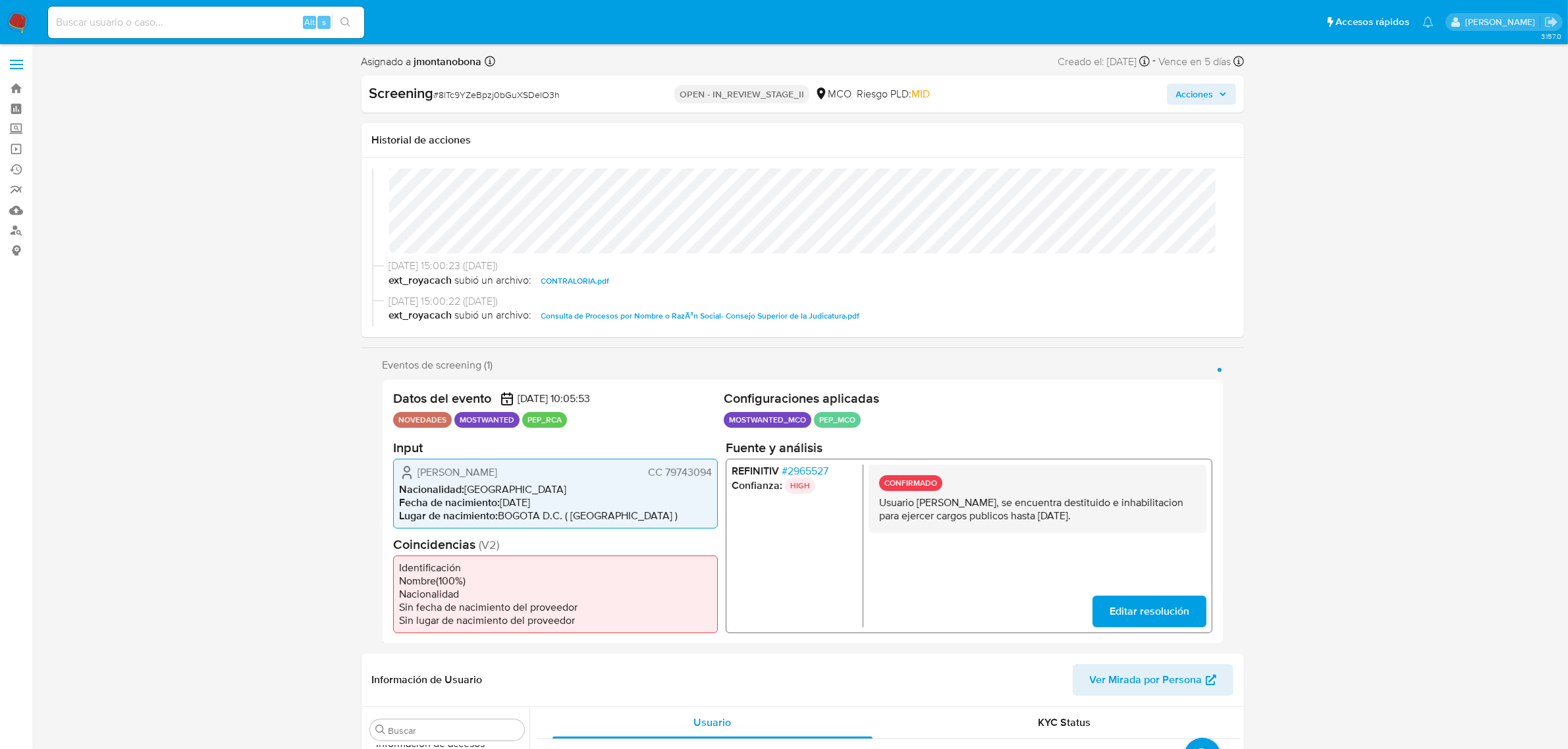
click at [575, 279] on span "CONTRALORIA.pdf" at bounding box center [575, 282] width 68 height 16
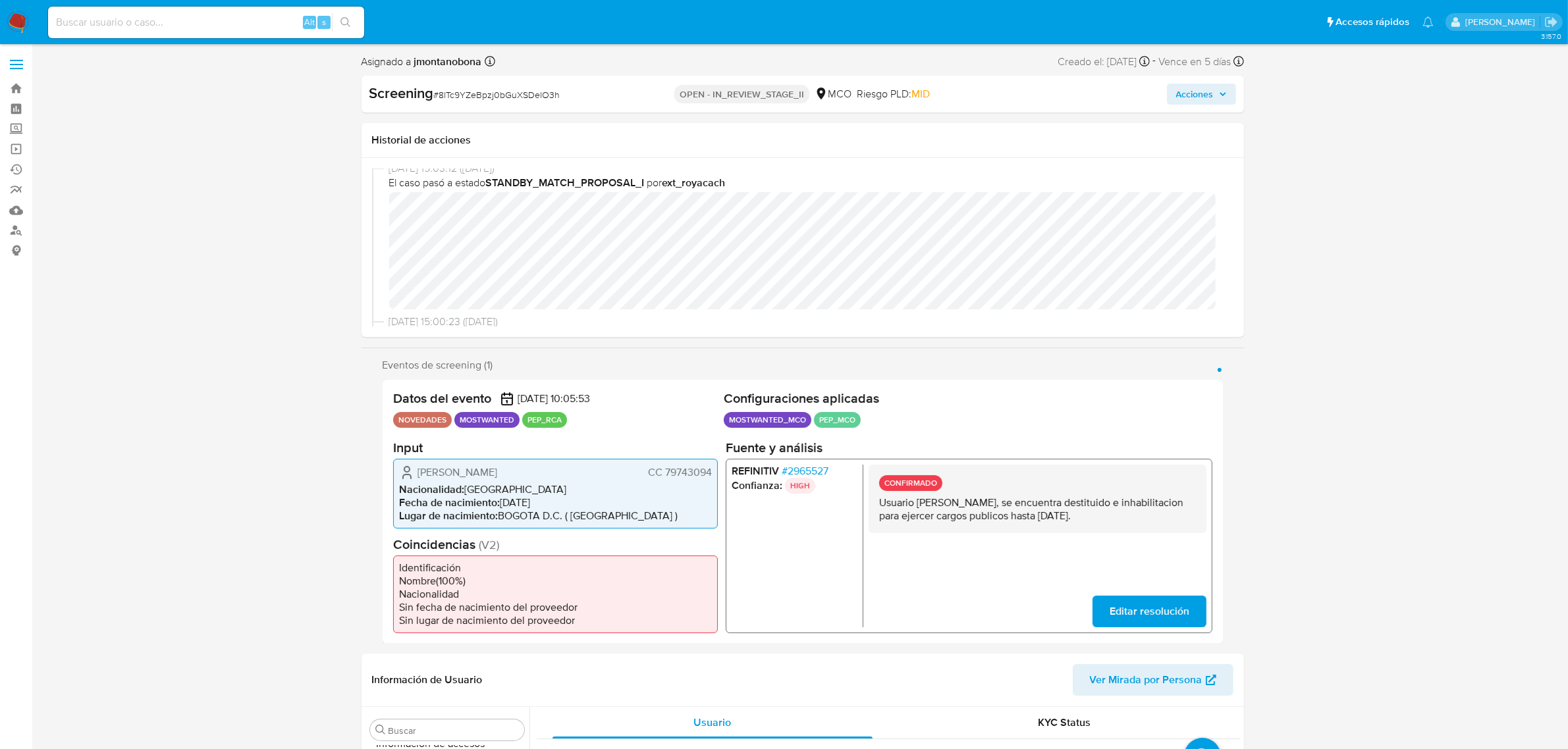
scroll to position [116, 0]
click at [1074, 502] on p "Usuario Leonardo Andres Salgado Ramirez, se encuentra destituido e inhabilitaci…" at bounding box center [1036, 508] width 317 height 27
drag, startPoint x: 917, startPoint y: 501, endPoint x: 1075, endPoint y: 501, distance: 158.0
click at [1075, 501] on p "Usuario Leonardo Andres Salgado Ramirez, se encuentra destituido e inhabilitaci…" at bounding box center [1036, 508] width 317 height 27
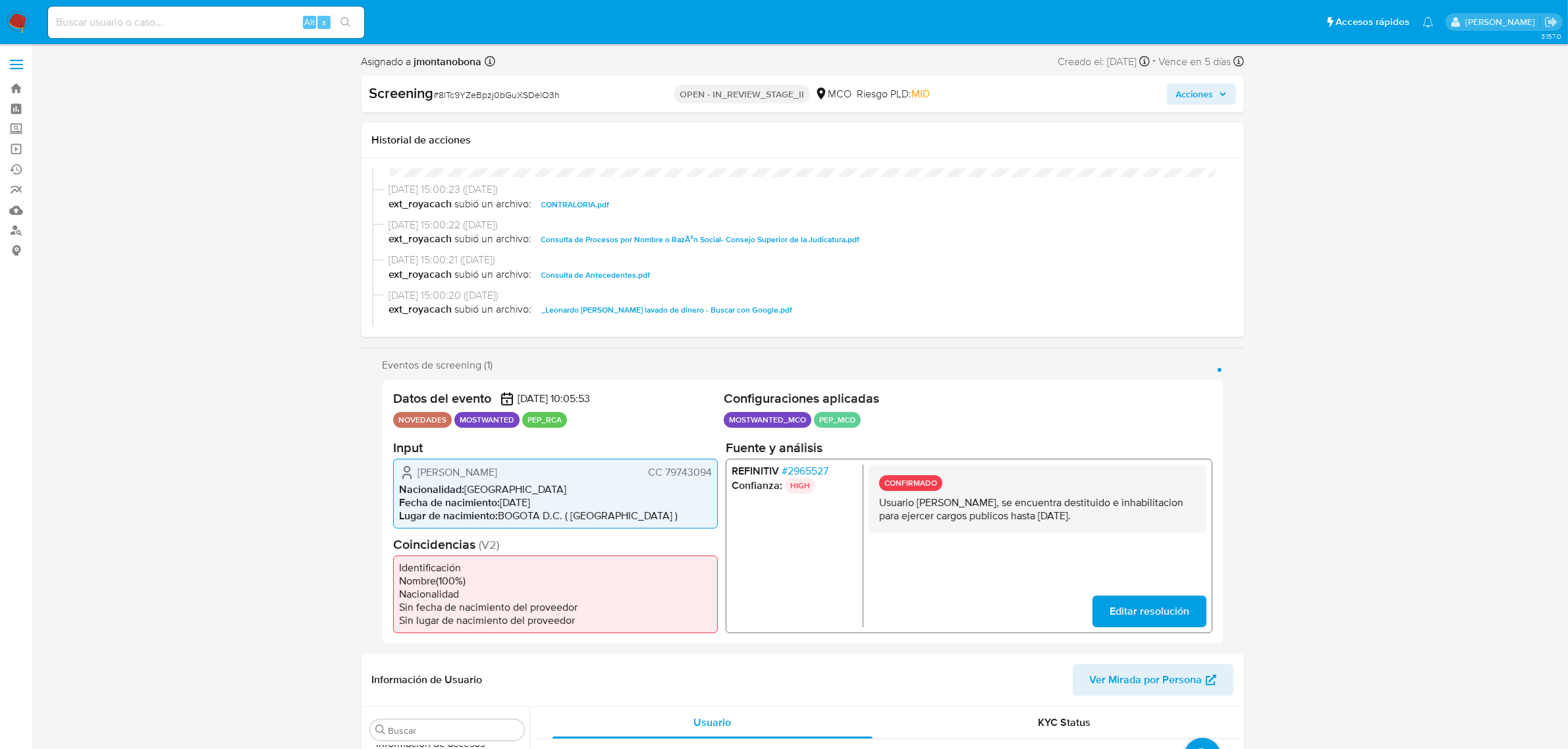
scroll to position [282, 0]
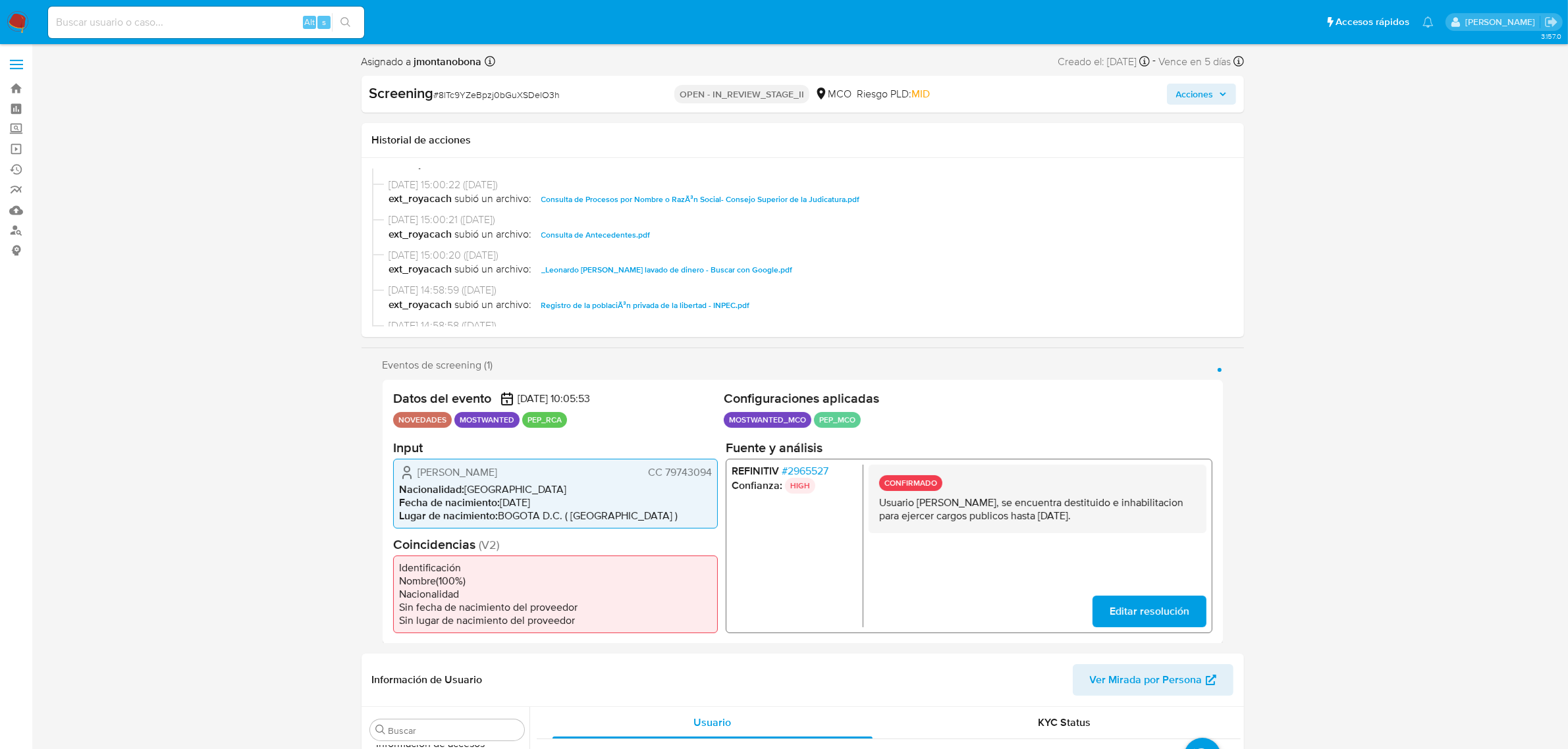
click at [632, 231] on span "Consulta de Antecedentes.pdf" at bounding box center [596, 235] width 109 height 16
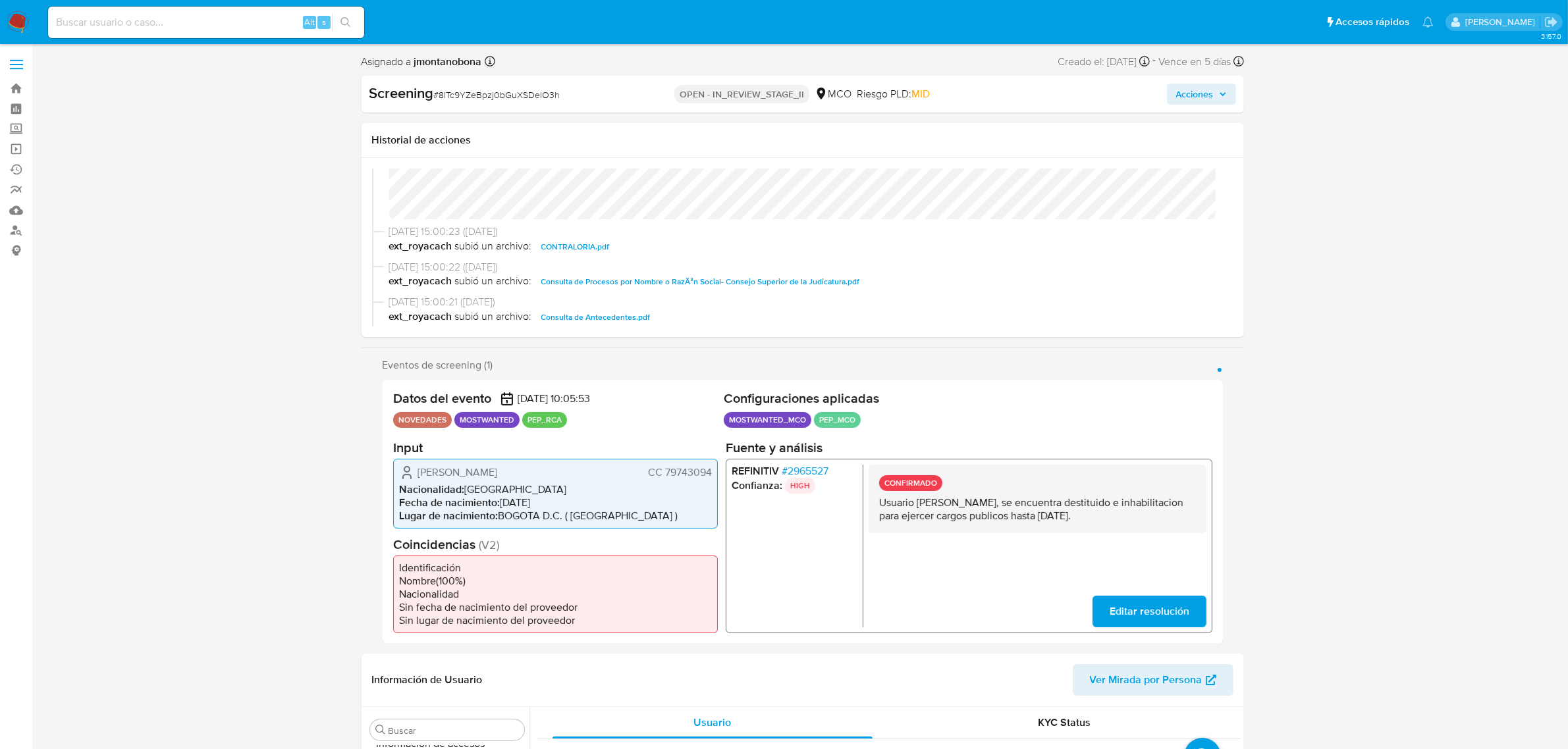
click at [576, 243] on span "CONTRALORIA.pdf" at bounding box center [575, 247] width 68 height 16
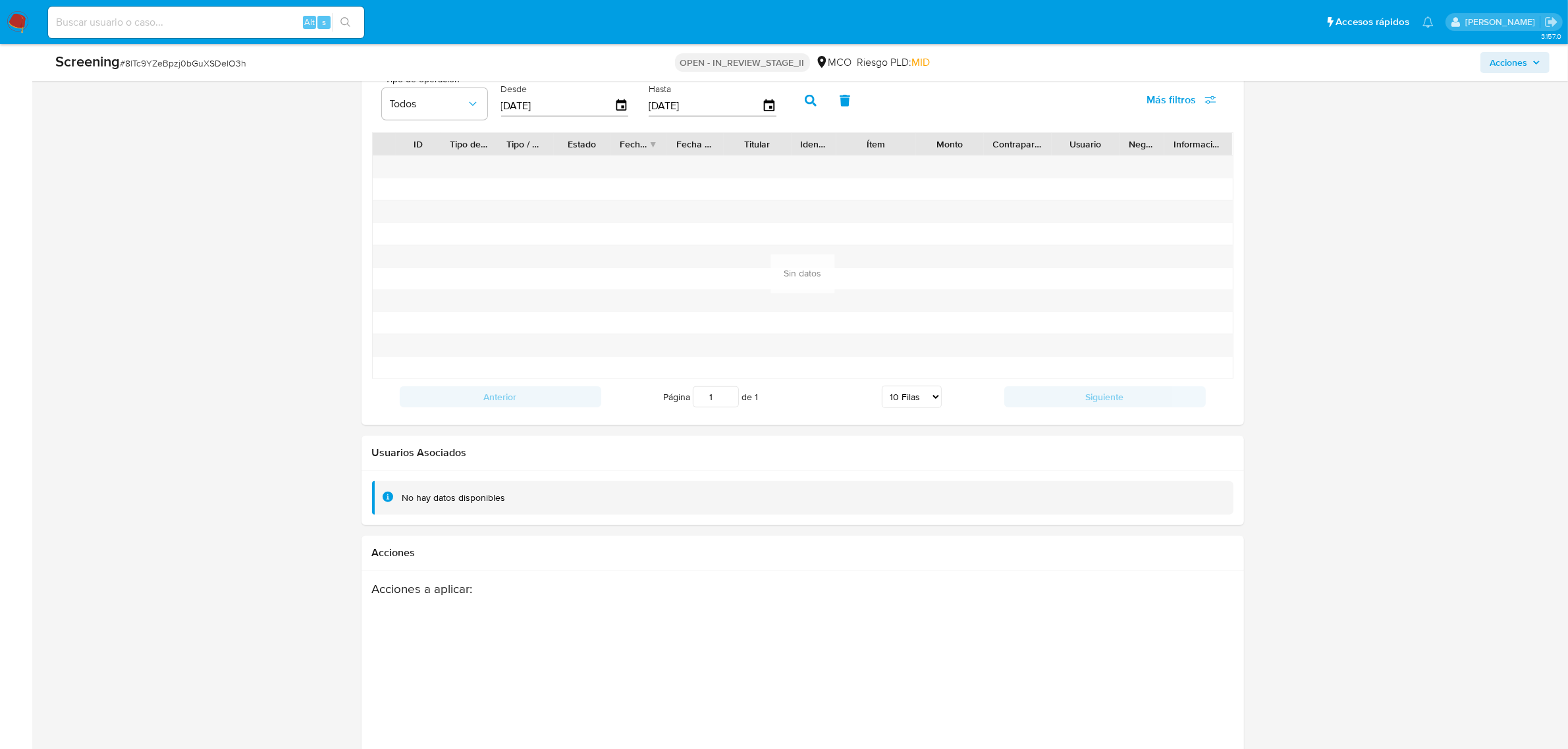
scroll to position [1209, 0]
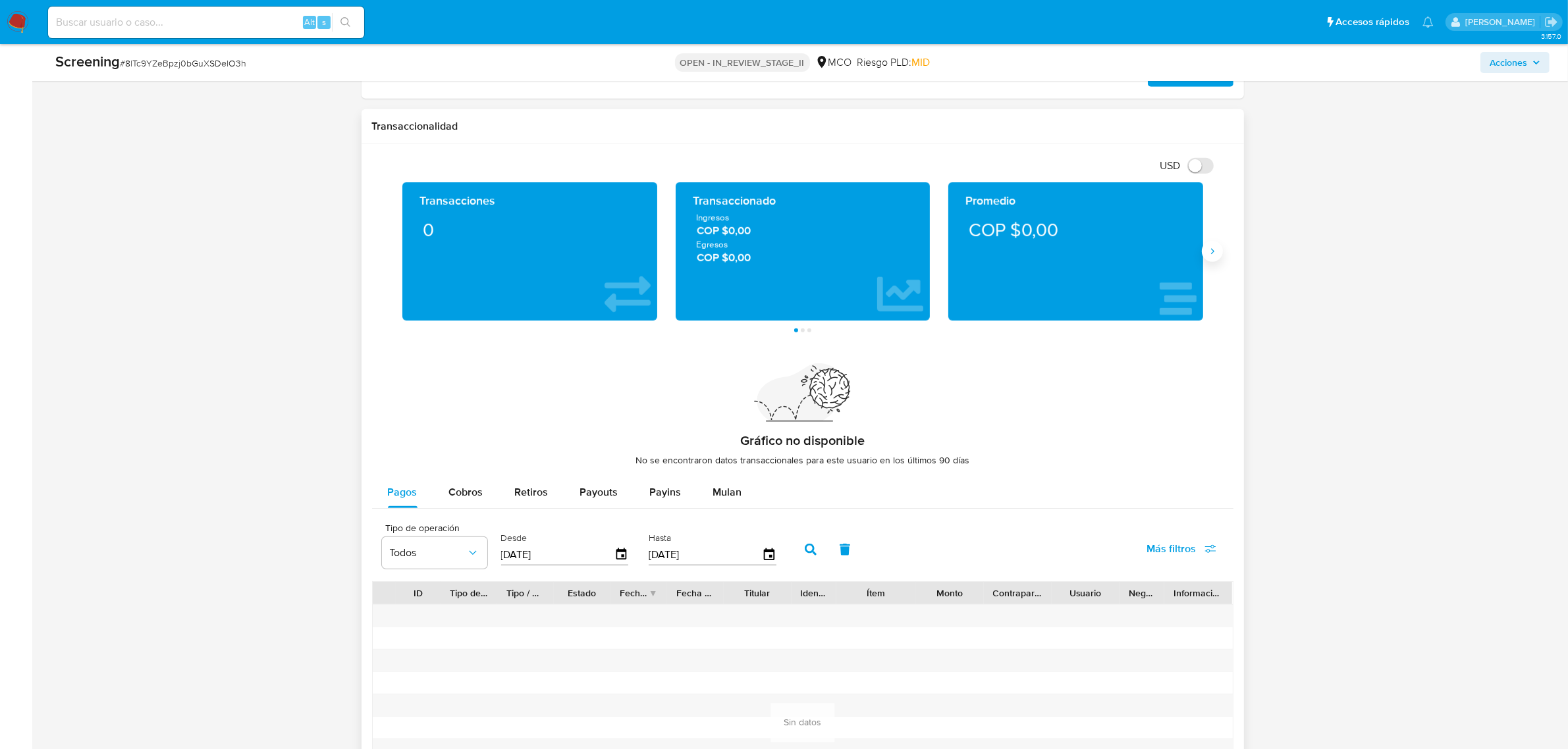
click at [1214, 248] on icon "Siguiente" at bounding box center [1212, 251] width 11 height 11
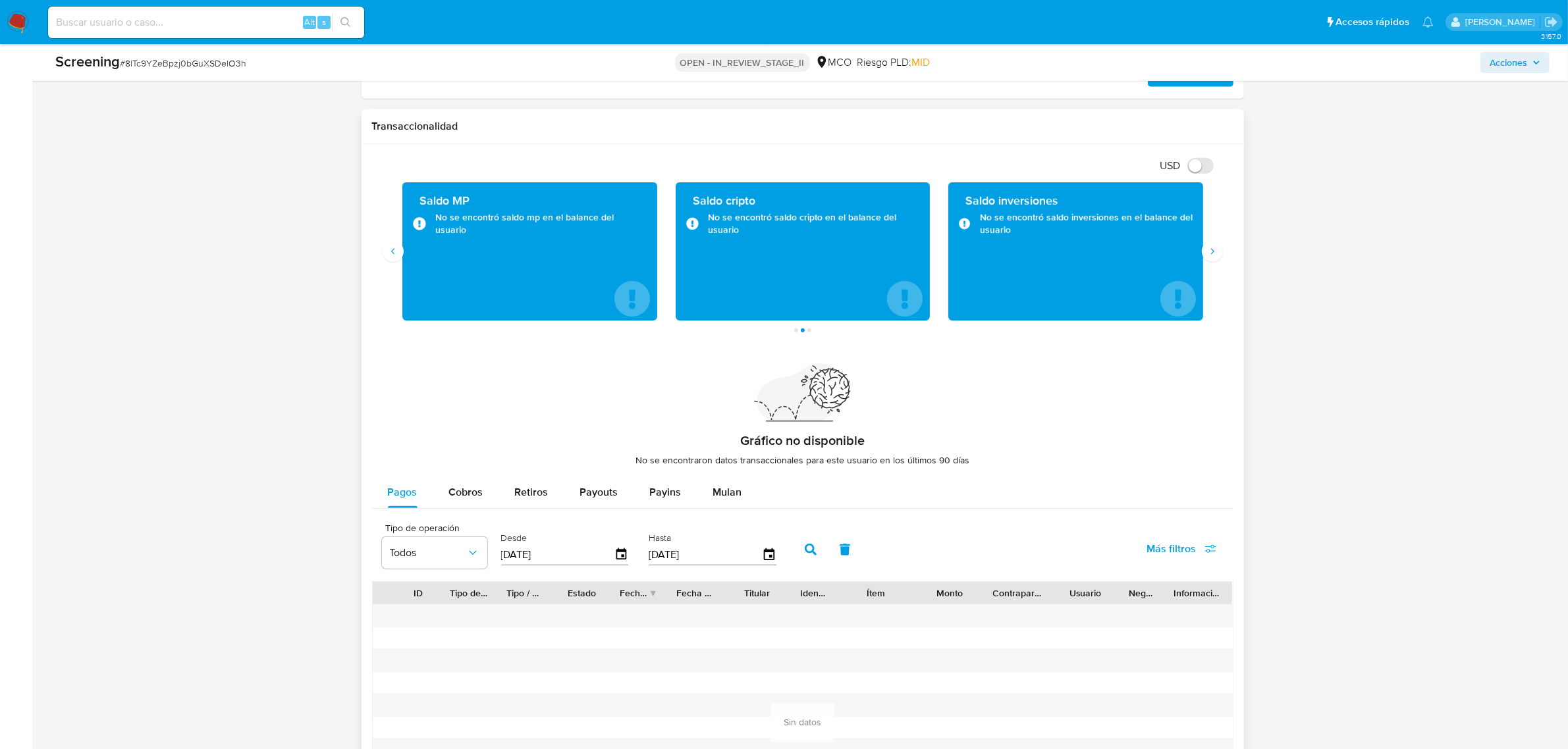
click at [1219, 262] on div "Transacciones 0 Transaccionado Ingresos COP $0,00 Egresos COP $0,00 Promedio CO…" at bounding box center [802, 257] width 861 height 150
click at [1216, 250] on icon "Siguiente" at bounding box center [1212, 251] width 11 height 11
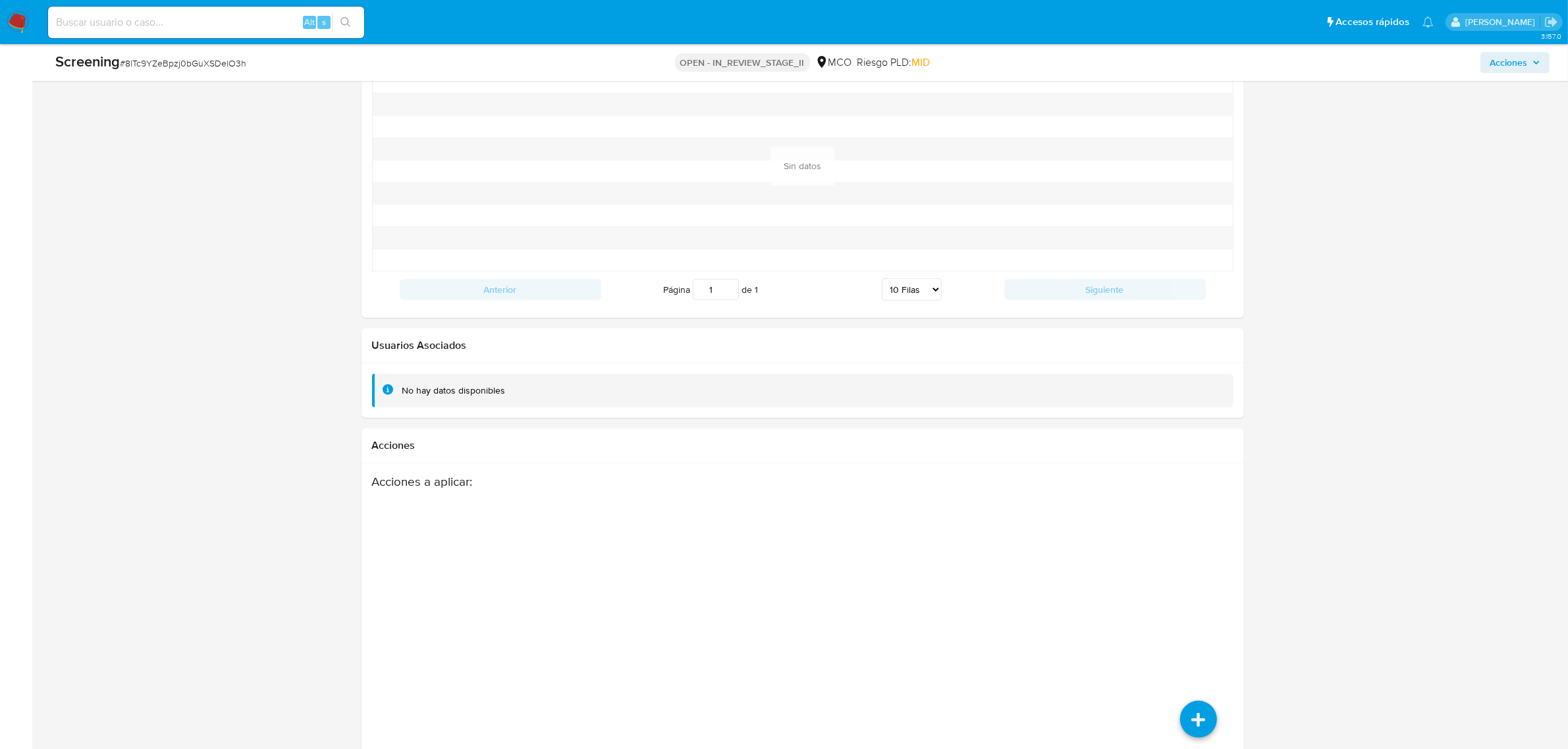
scroll to position [1785, 0]
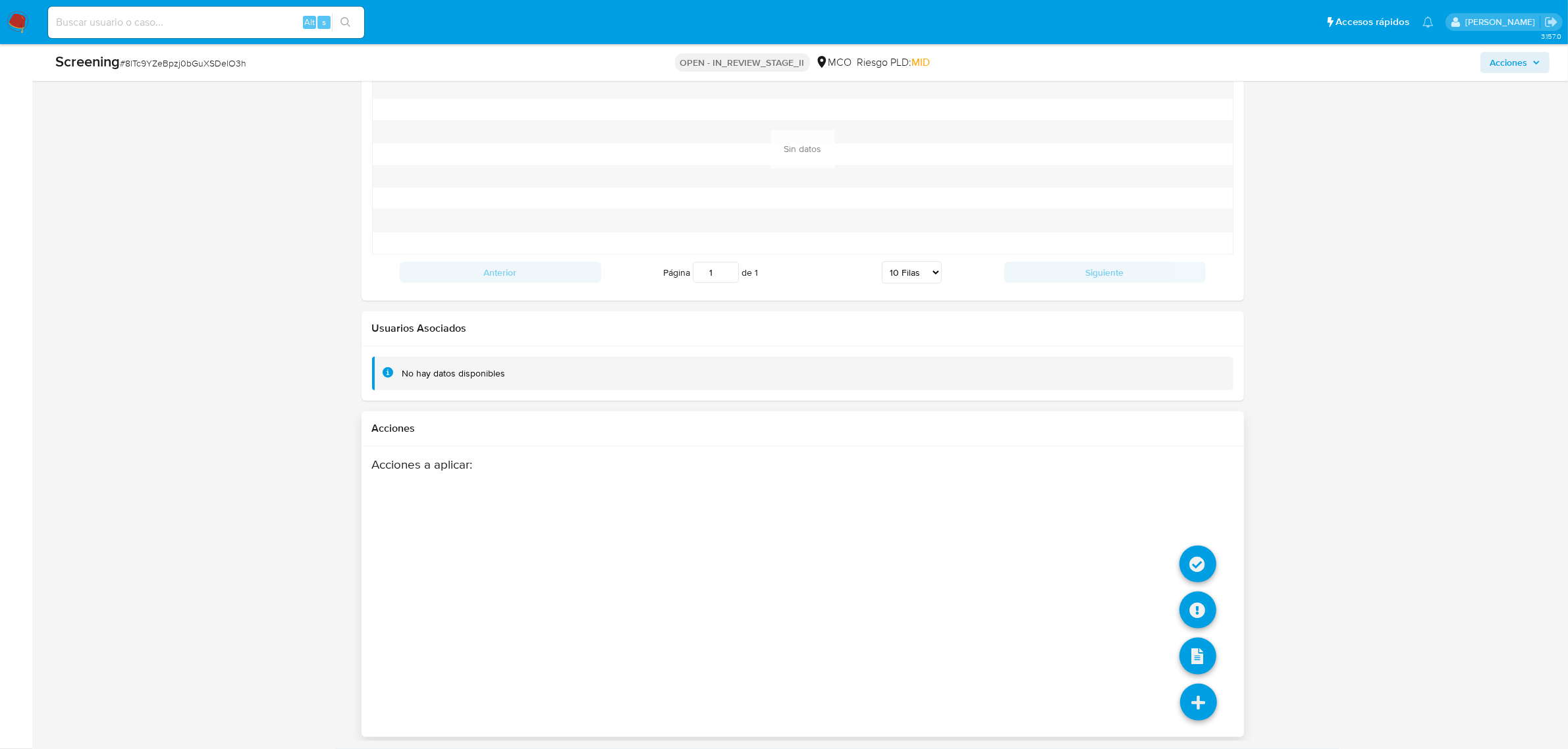
click at [1205, 689] on icon at bounding box center [1198, 702] width 37 height 37
click at [1208, 551] on icon at bounding box center [1197, 564] width 37 height 37
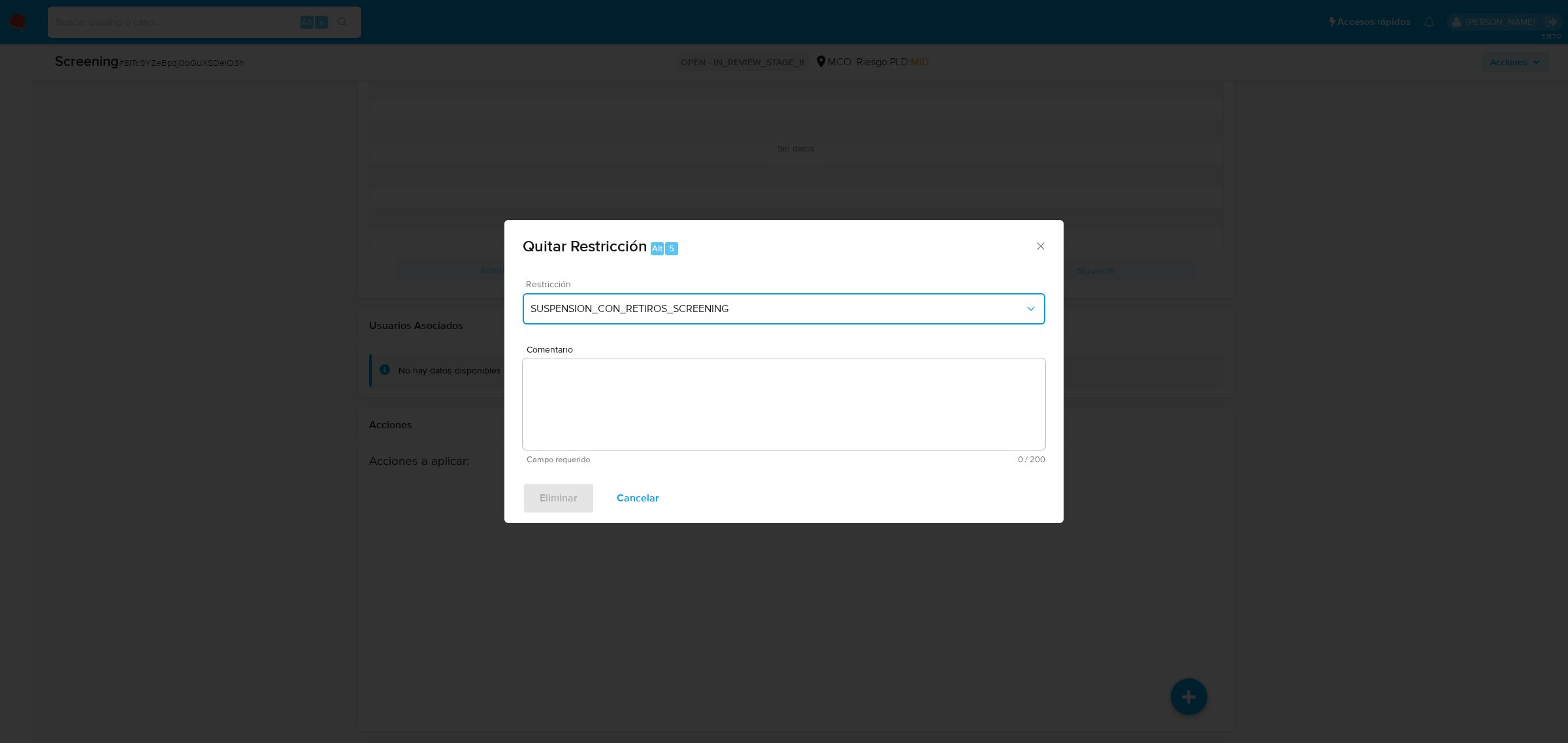
click at [727, 315] on span "SUSPENSION_CON_RETIROS_SCREENING" at bounding box center [778, 309] width 494 height 13
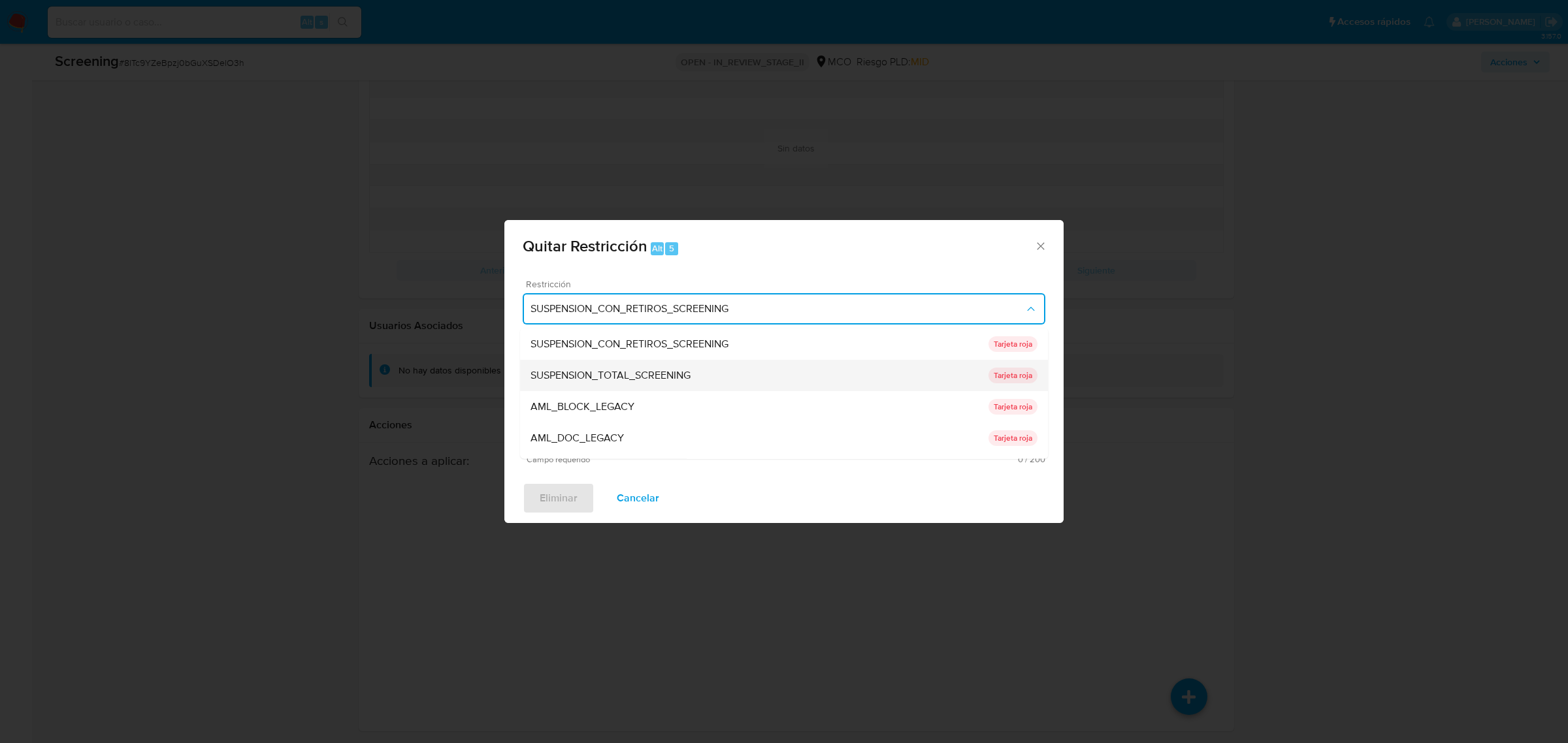
click at [665, 365] on div "SUSPENSION_TOTAL_SCREENING" at bounding box center [760, 375] width 458 height 31
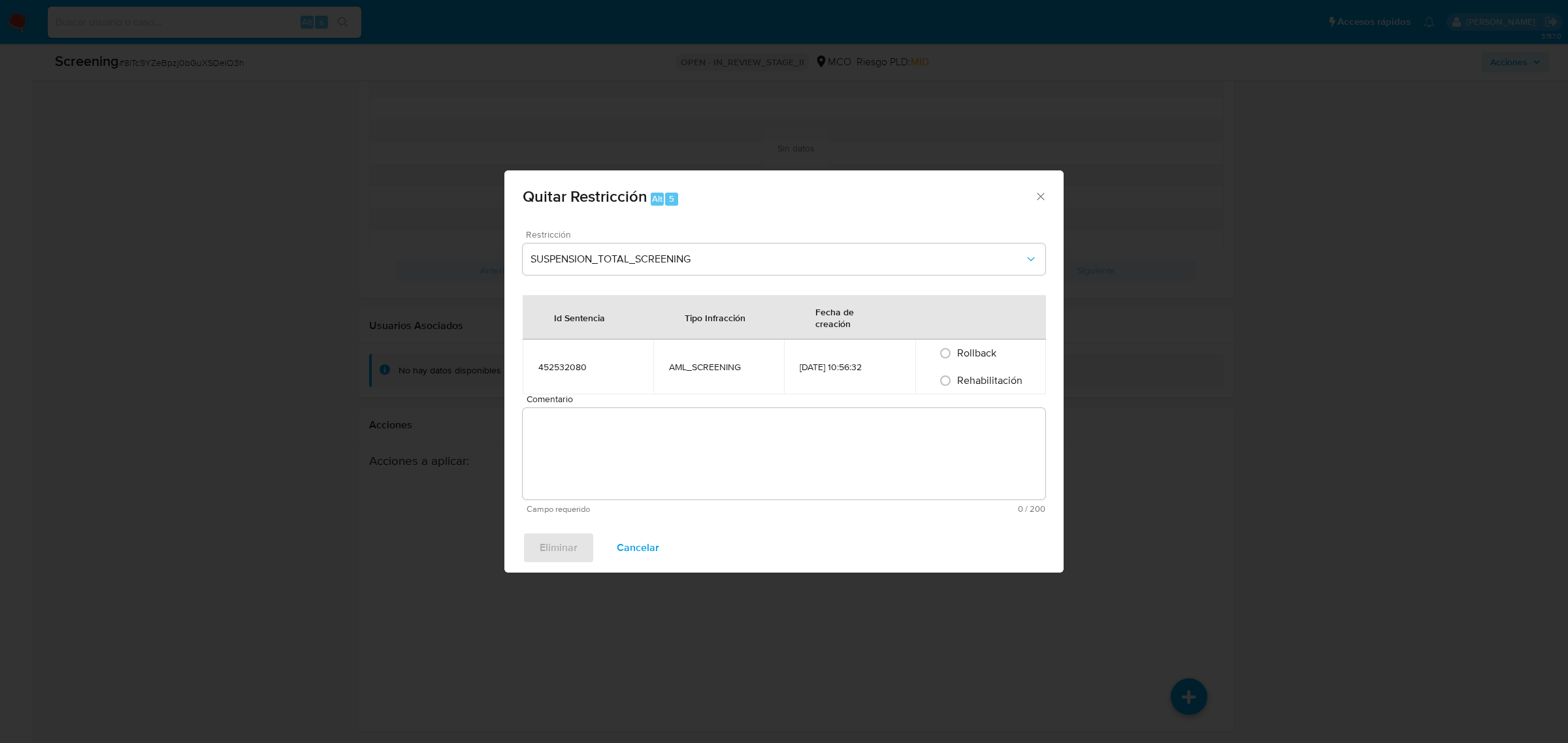
click at [656, 447] on textarea "Comentario" at bounding box center [783, 454] width 522 height 91
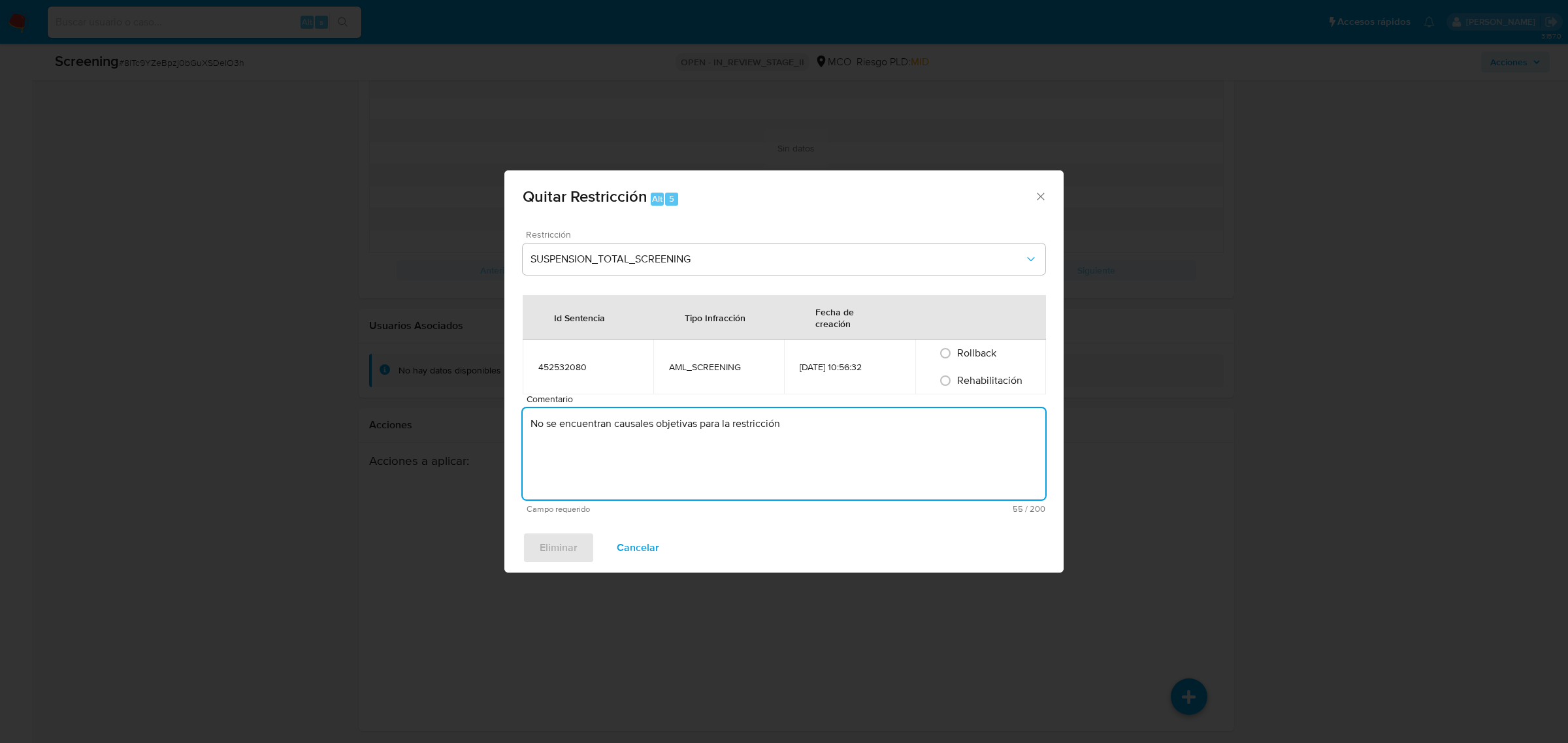
type textarea "No se encuentran causales objetivas para la restricción"
click at [995, 380] on span "Rehabilitación" at bounding box center [990, 380] width 66 height 15
click at [956, 380] on input "Rehabilitación" at bounding box center [945, 380] width 21 height 21
radio input "true"
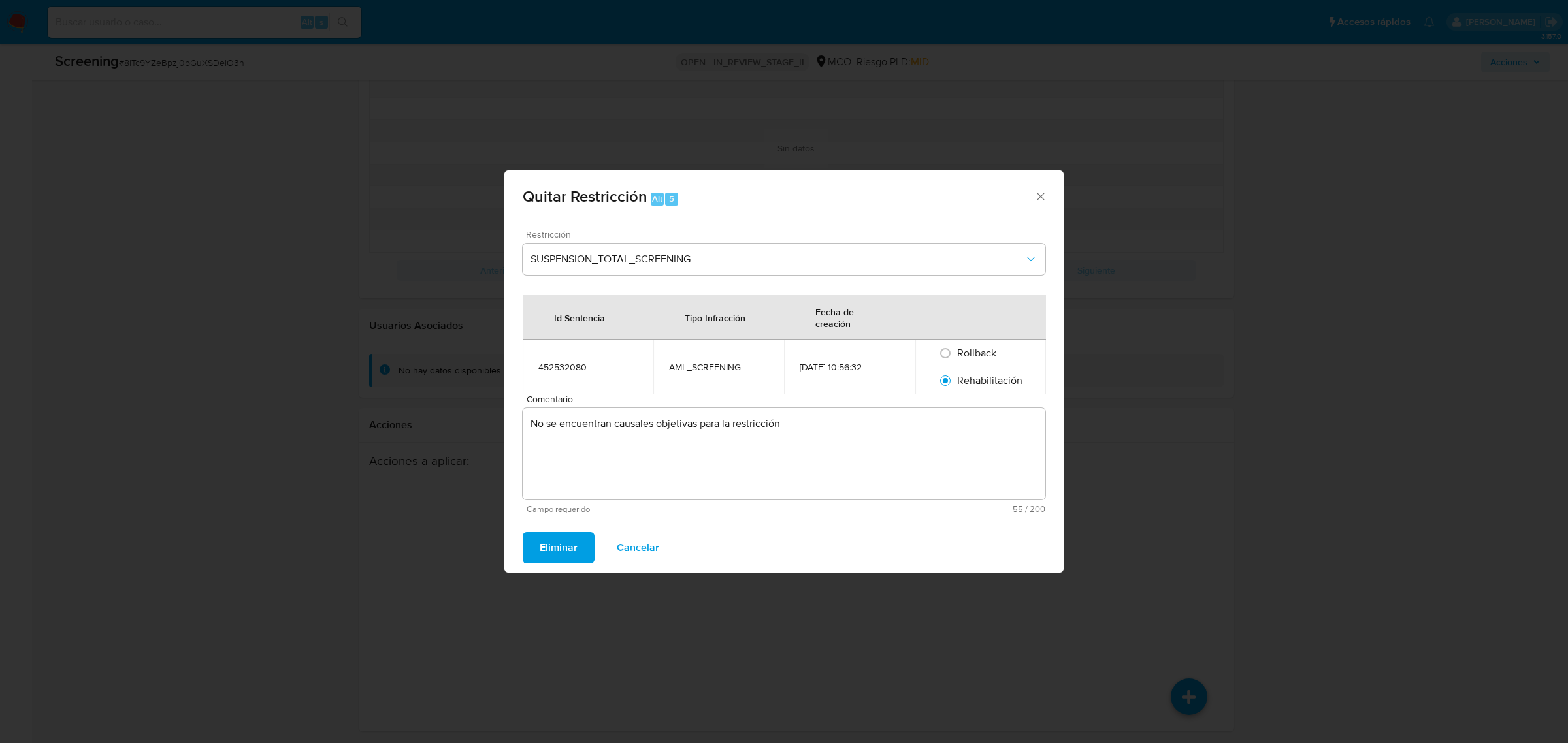
click at [573, 544] on span "Eliminar" at bounding box center [558, 548] width 38 height 28
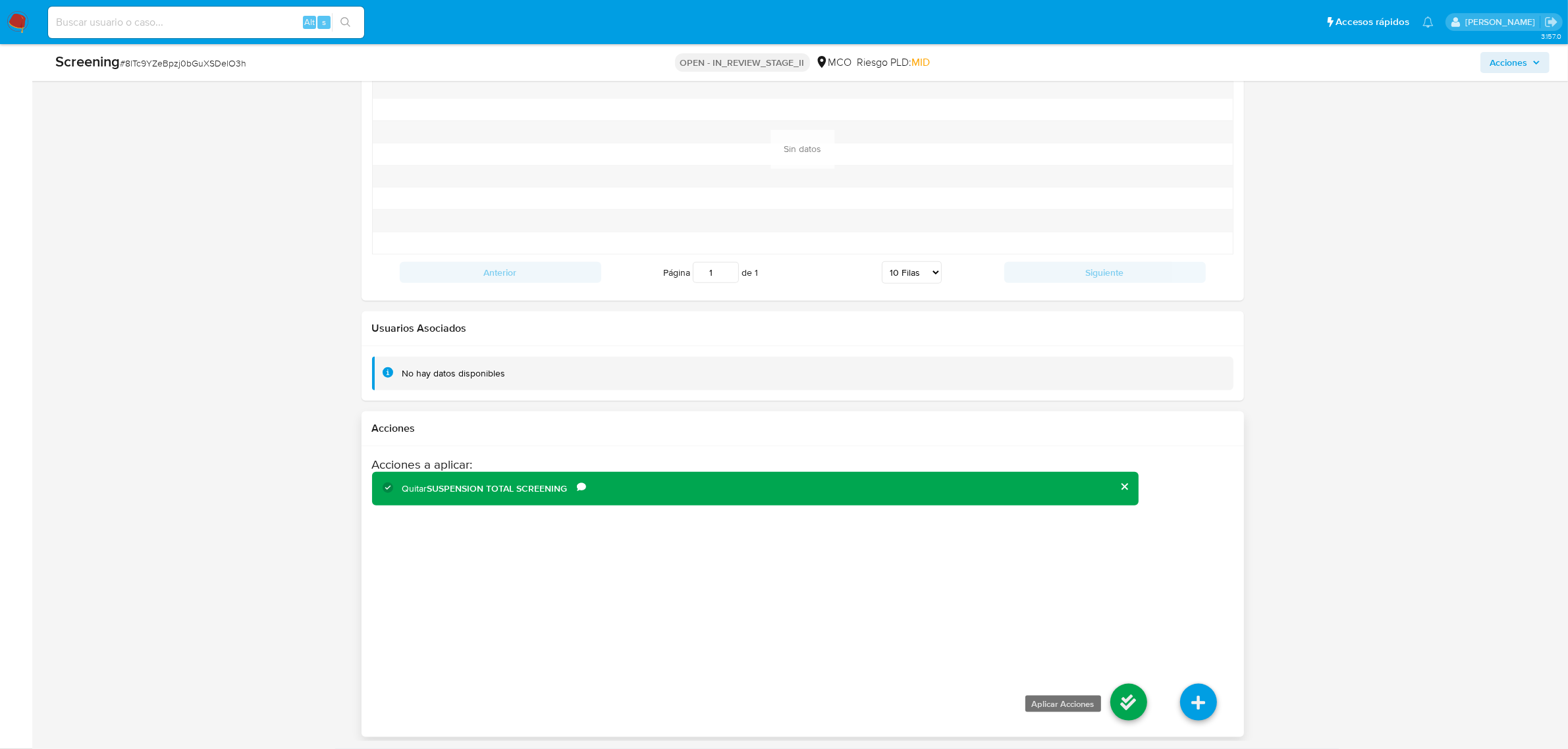
click at [1131, 693] on icon at bounding box center [1128, 702] width 37 height 37
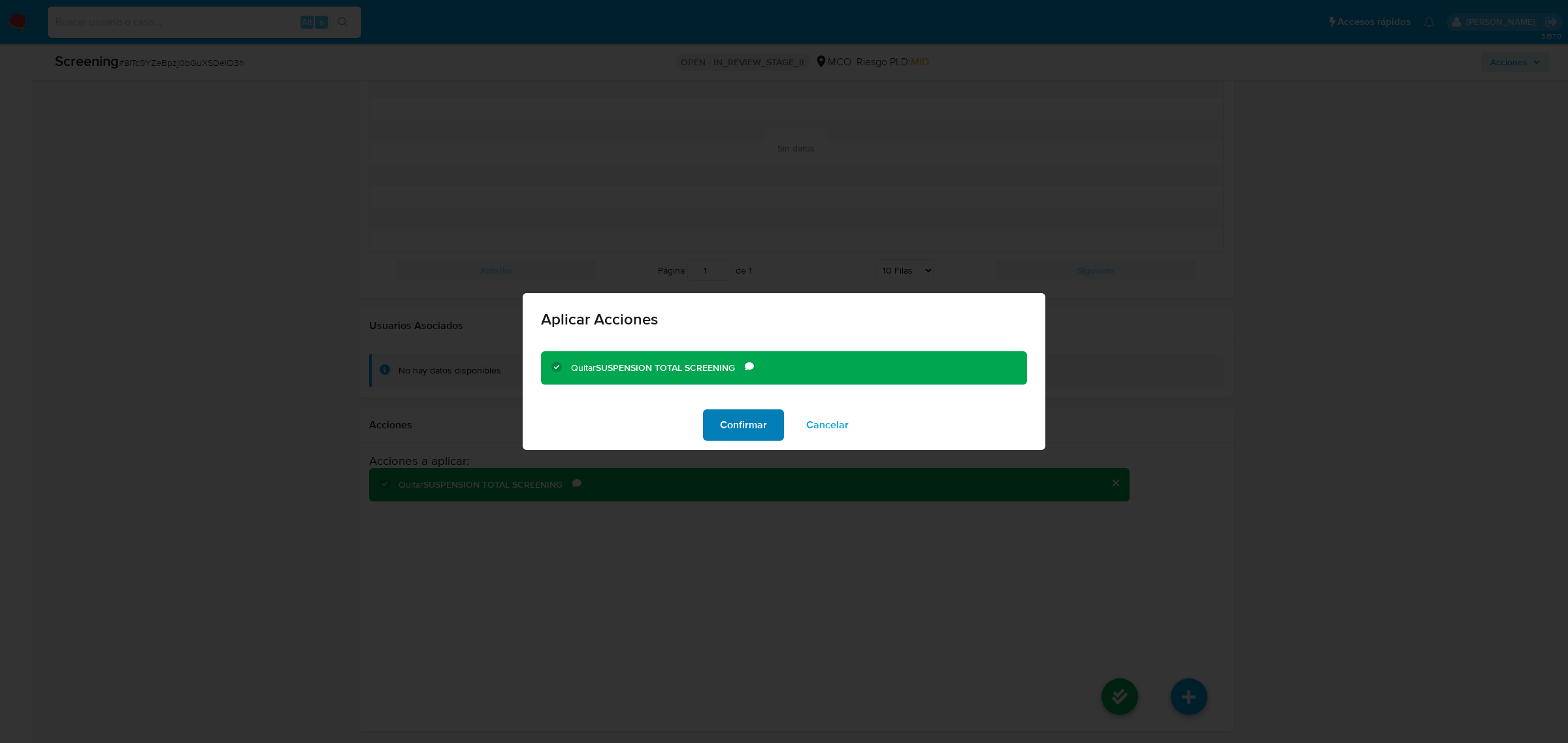
click at [753, 418] on span "Confirmar" at bounding box center [743, 425] width 47 height 28
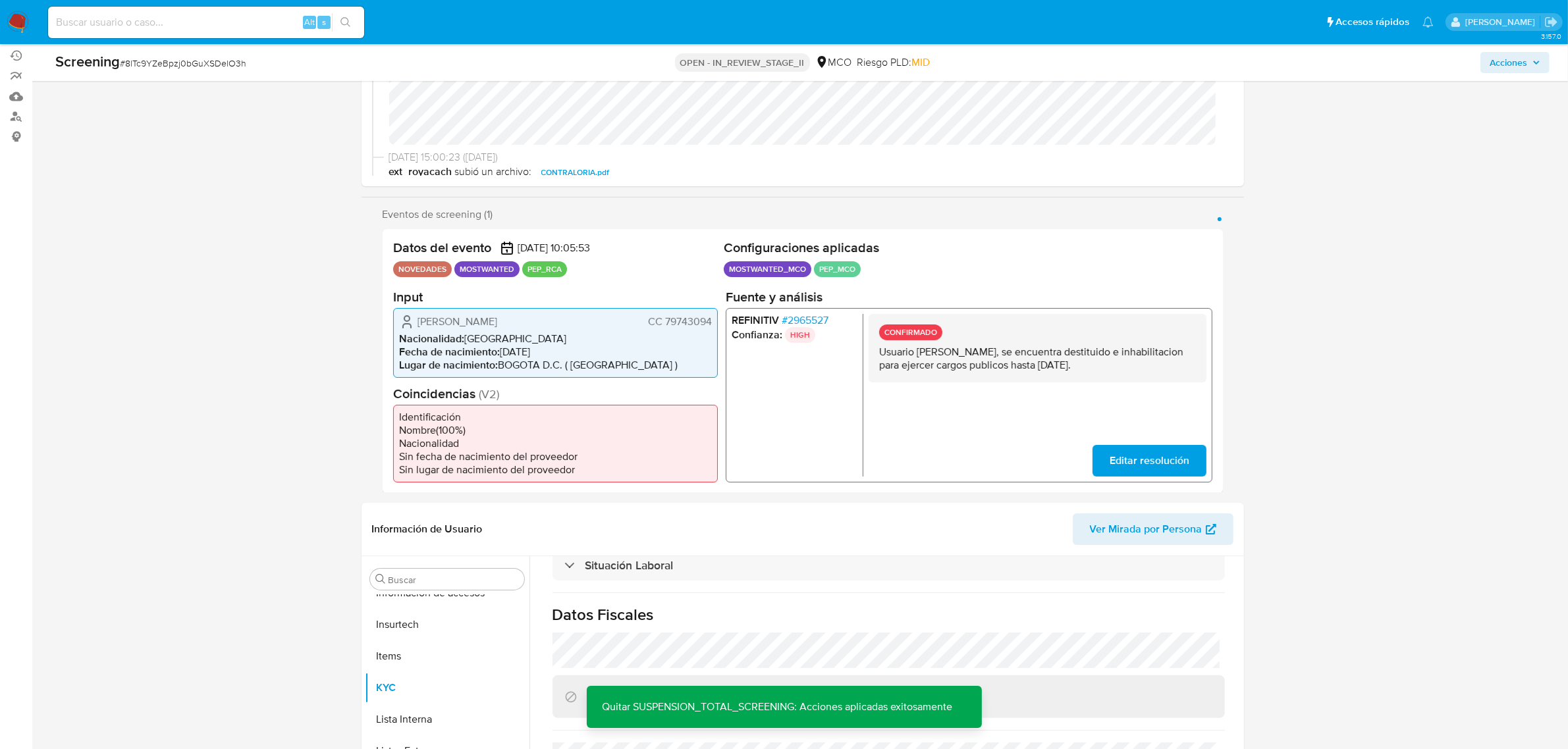
scroll to position [0, 0]
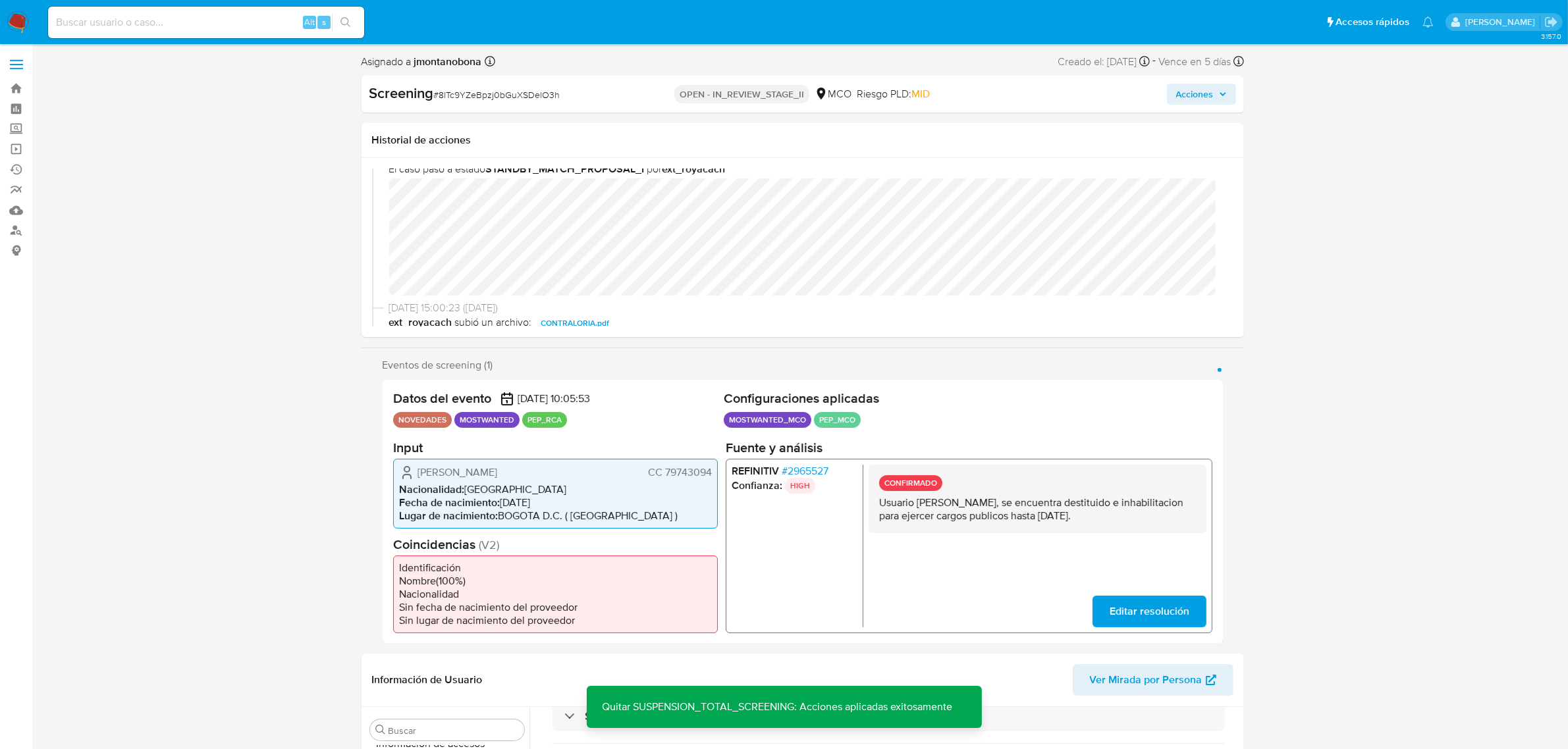
click at [1209, 80] on div "Screening # 8lTc9YZeBpzj0bGuXSDelO3h OPEN - IN_REVIEW_STAGE_II MCO Riesgo PLD: …" at bounding box center [802, 93] width 883 height 37
click at [1212, 98] on span "Acciones" at bounding box center [1195, 93] width 37 height 21
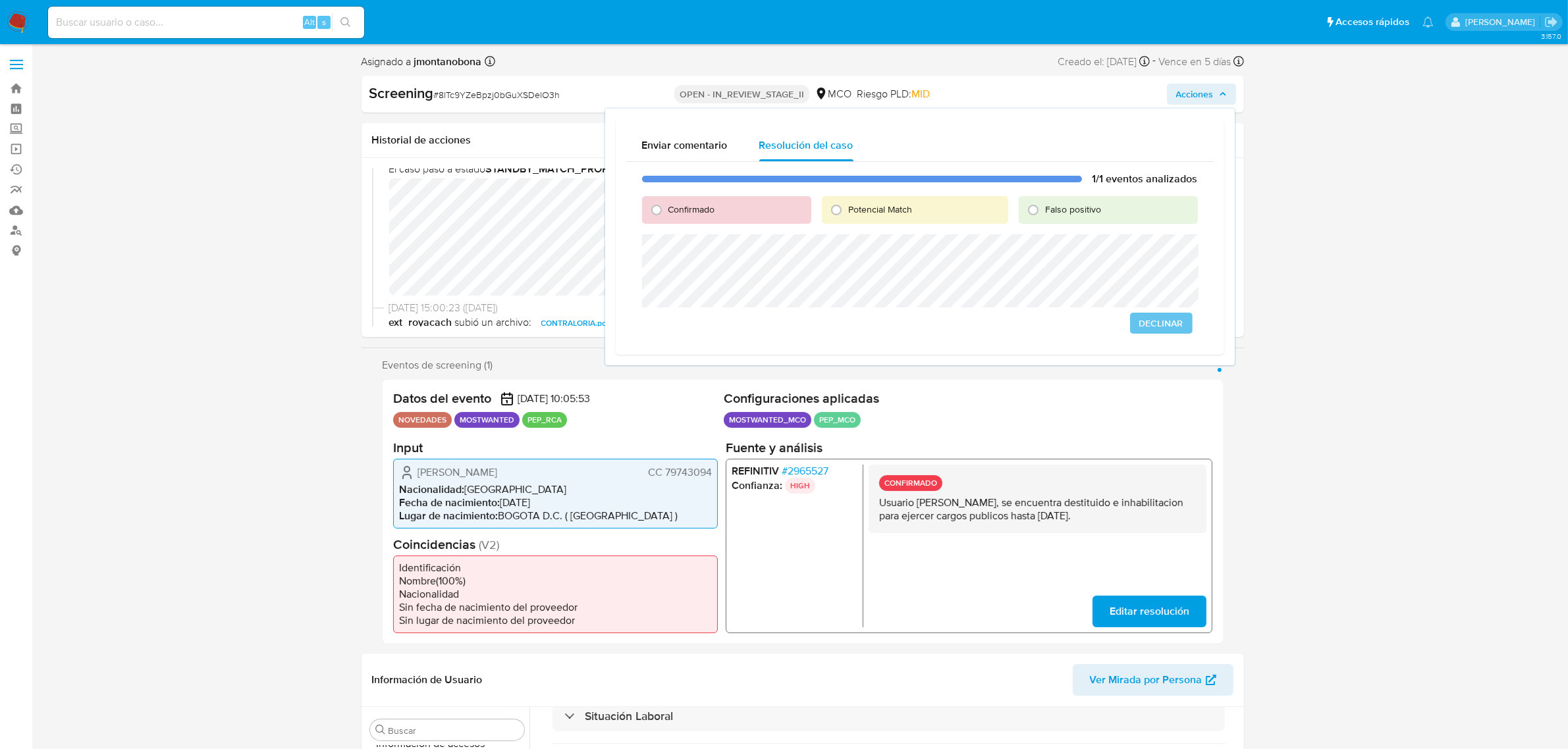
click at [1078, 212] on span "Falso positivo" at bounding box center [1073, 209] width 56 height 13
click at [1044, 212] on input "Falso positivo" at bounding box center [1033, 210] width 21 height 21
radio input "true"
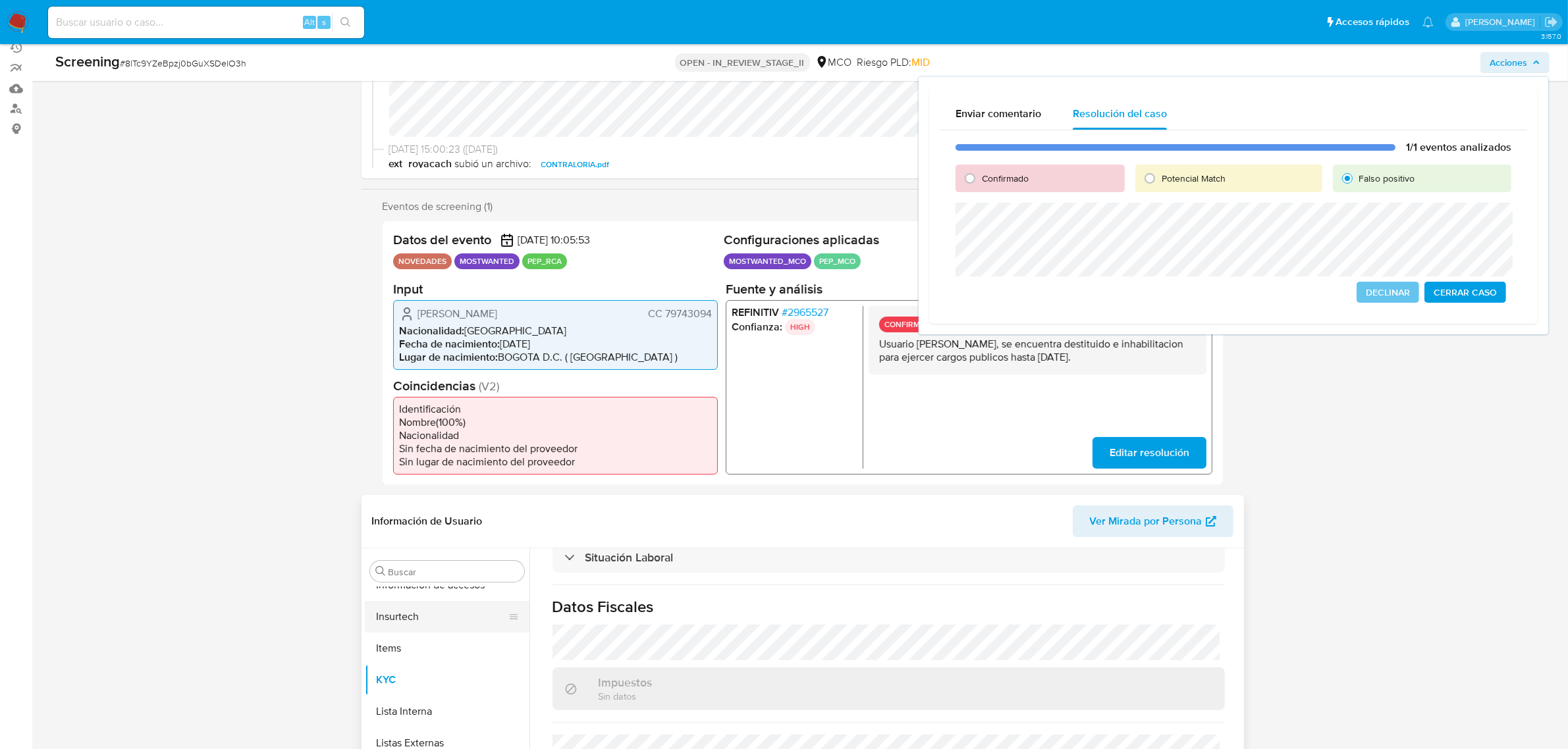
scroll to position [411, 0]
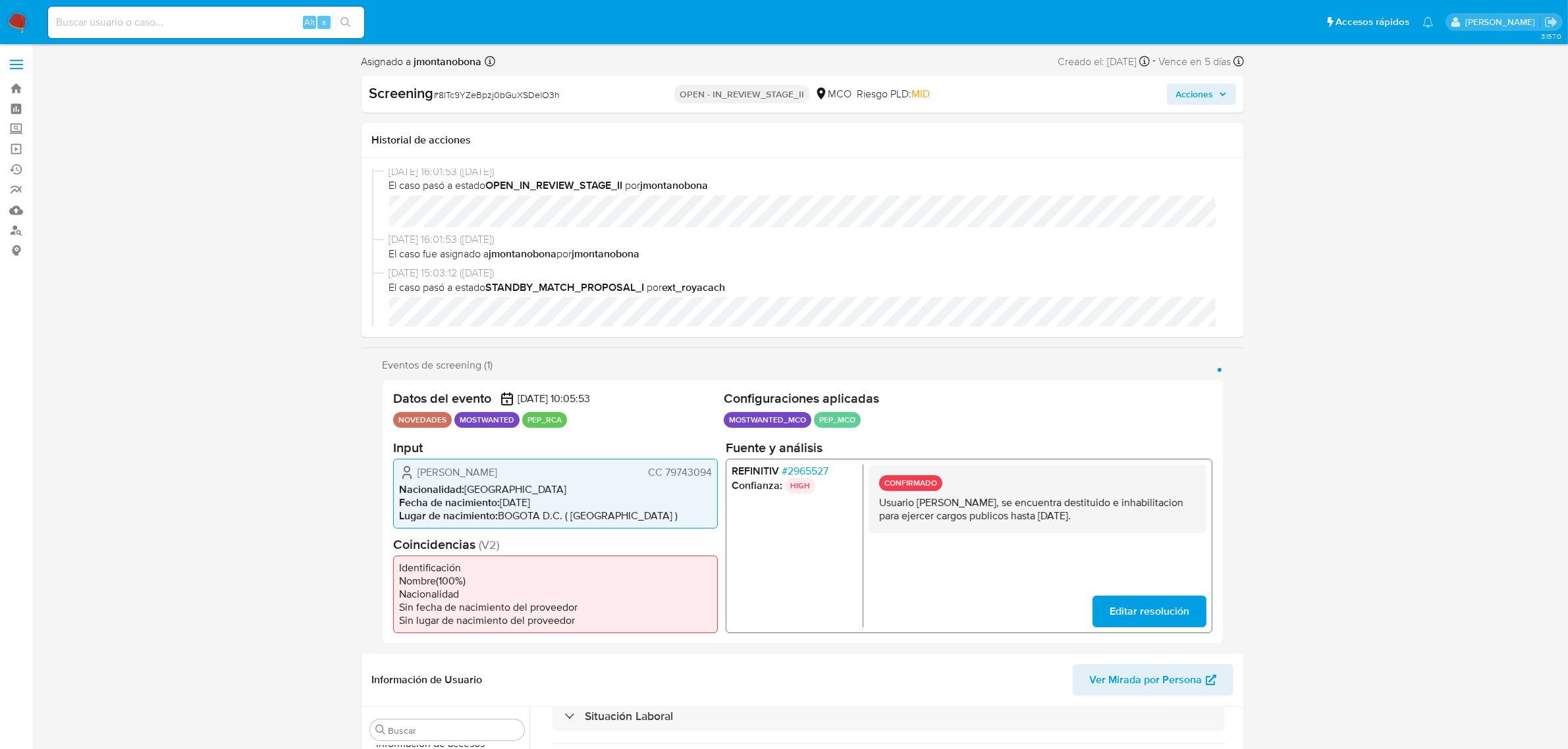
scroll to position [0, 0]
click at [1217, 100] on span "Acciones" at bounding box center [1202, 94] width 51 height 19
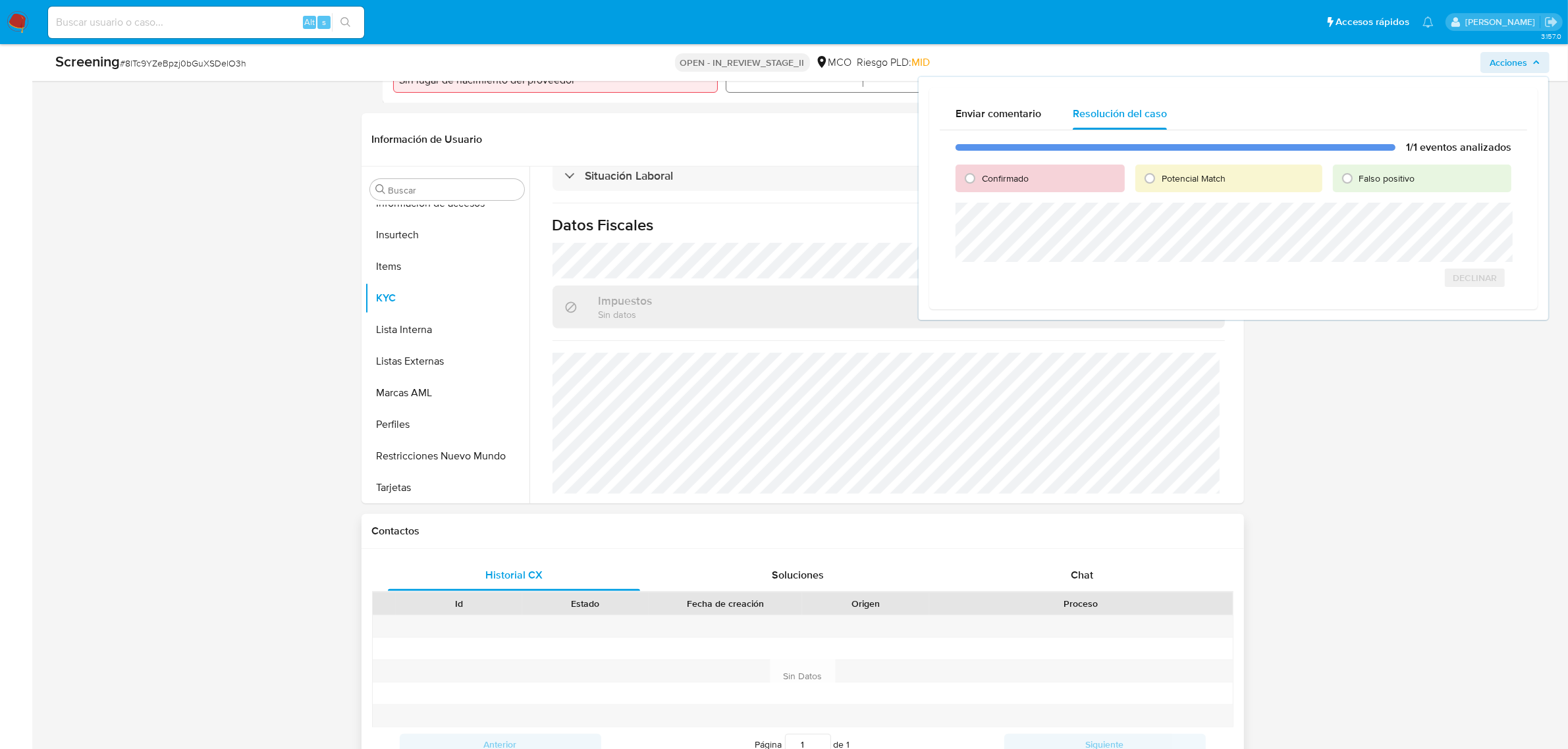
scroll to position [576, 0]
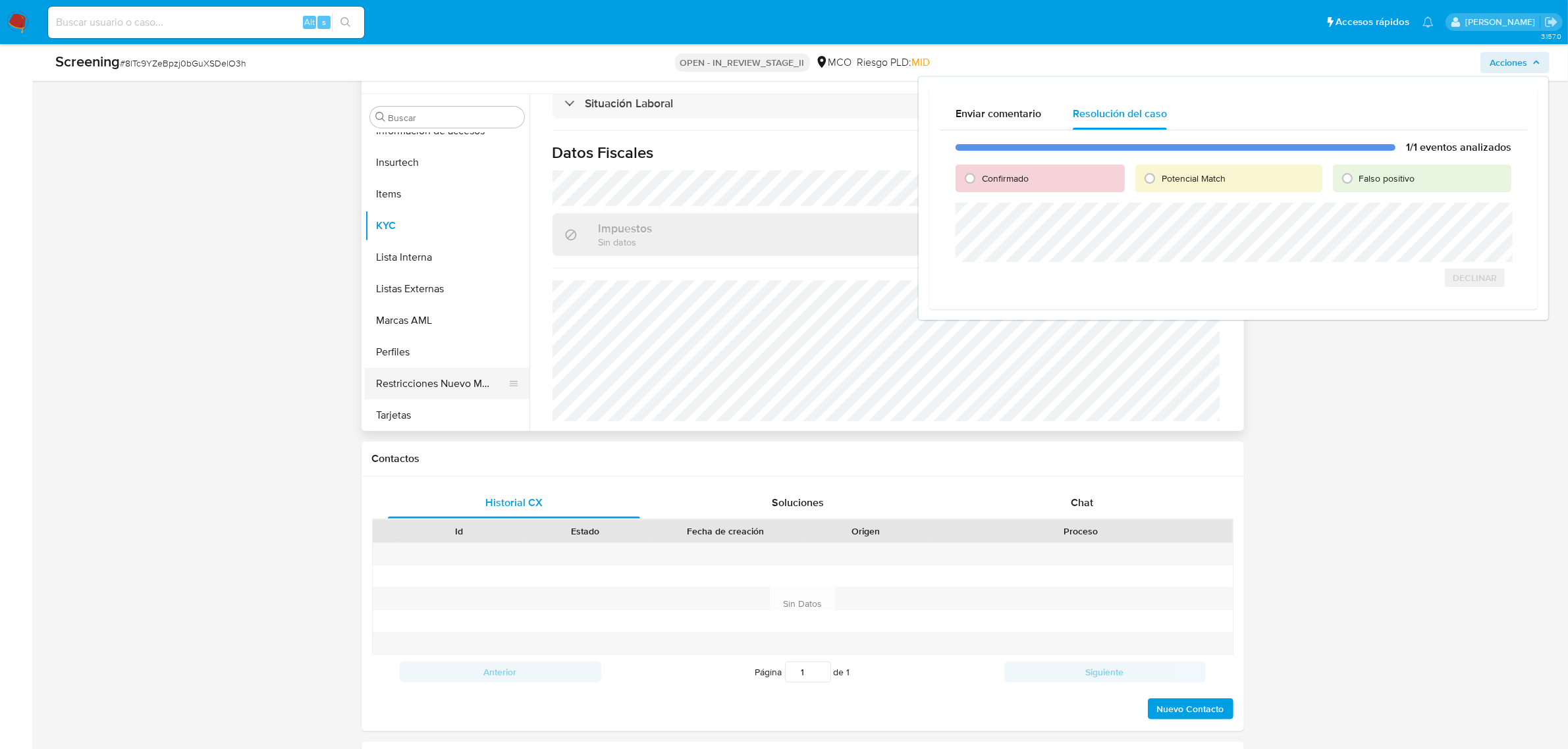
click at [449, 392] on button "Restricciones Nuevo Mundo" at bounding box center [442, 384] width 154 height 32
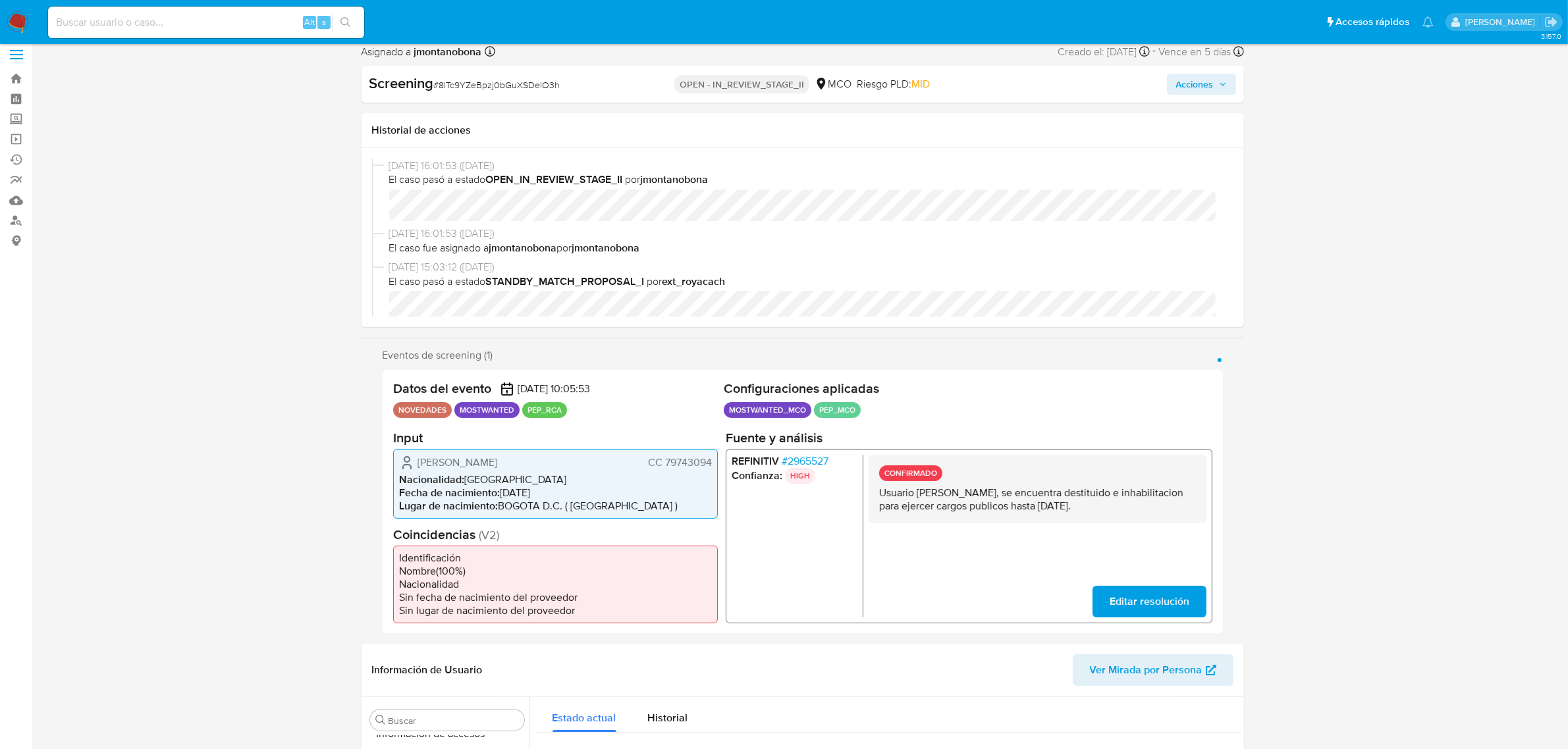
scroll to position [0, 0]
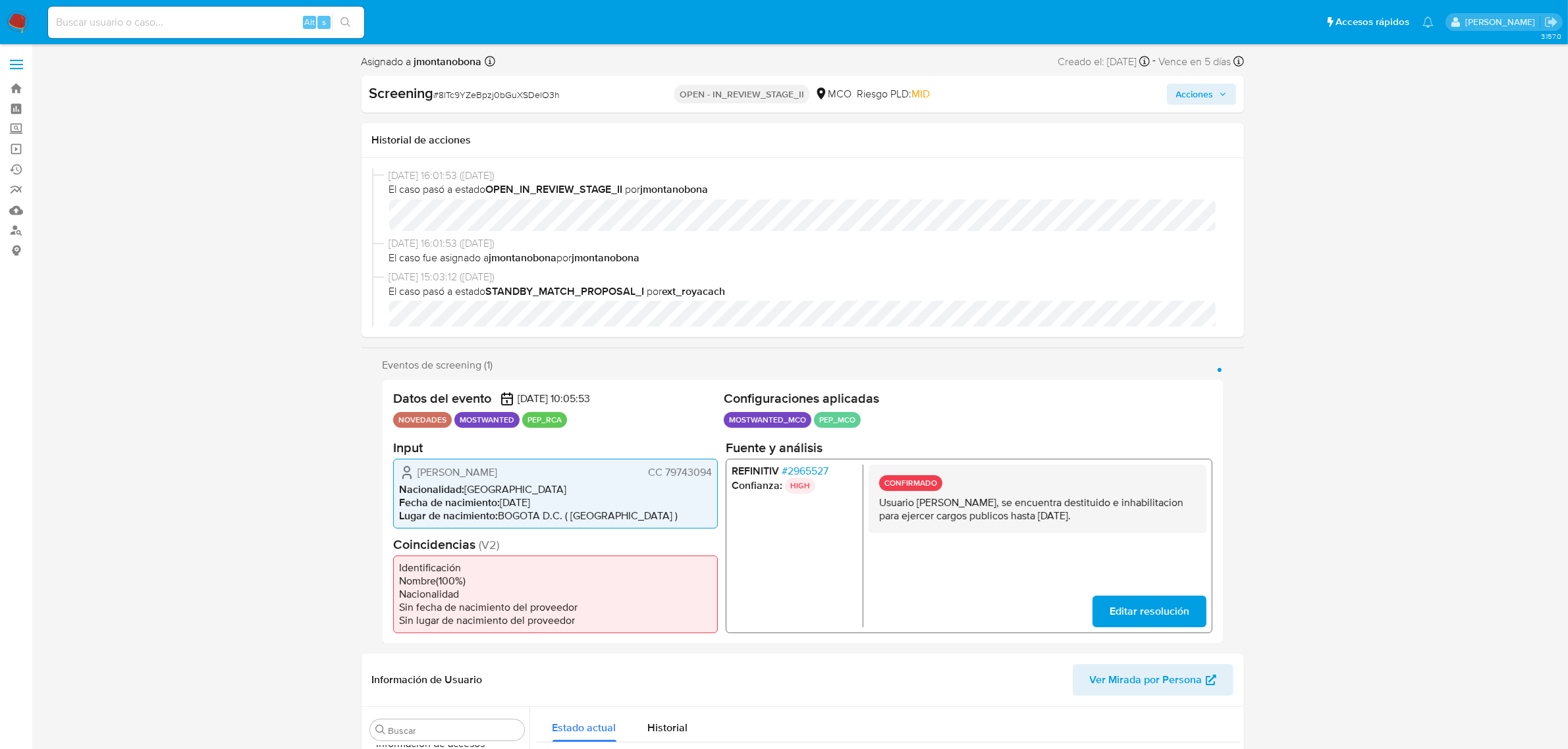
click at [1219, 92] on icon "button" at bounding box center [1223, 94] width 8 height 8
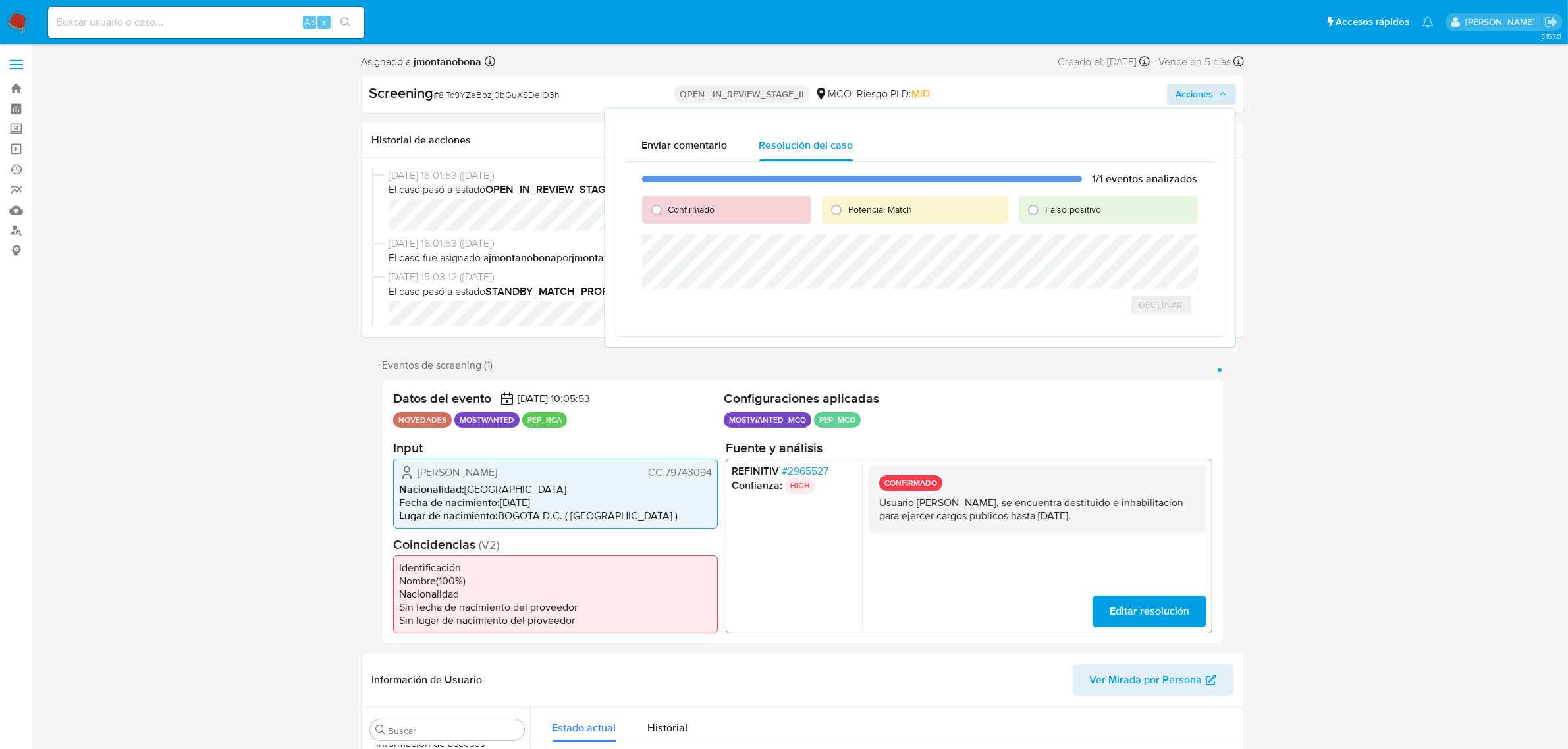
click at [1064, 220] on div "Falso positivo" at bounding box center [1108, 210] width 178 height 28
click at [1064, 208] on span "Falso positivo" at bounding box center [1073, 209] width 56 height 13
click at [1044, 208] on input "Falso positivo" at bounding box center [1033, 210] width 21 height 21
radio input "true"
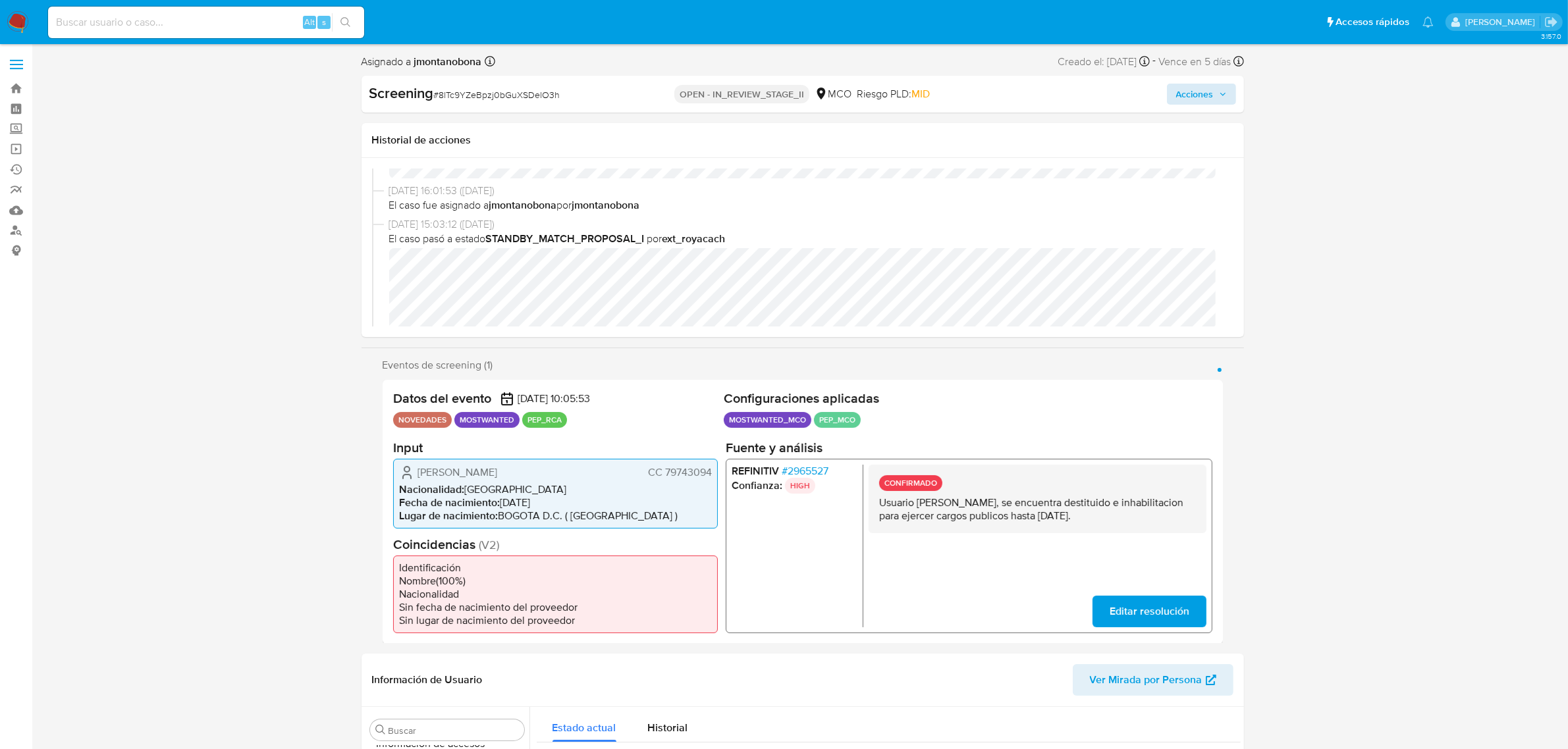
scroll to position [83, 0]
click at [1207, 92] on span "Acciones" at bounding box center [1195, 93] width 37 height 21
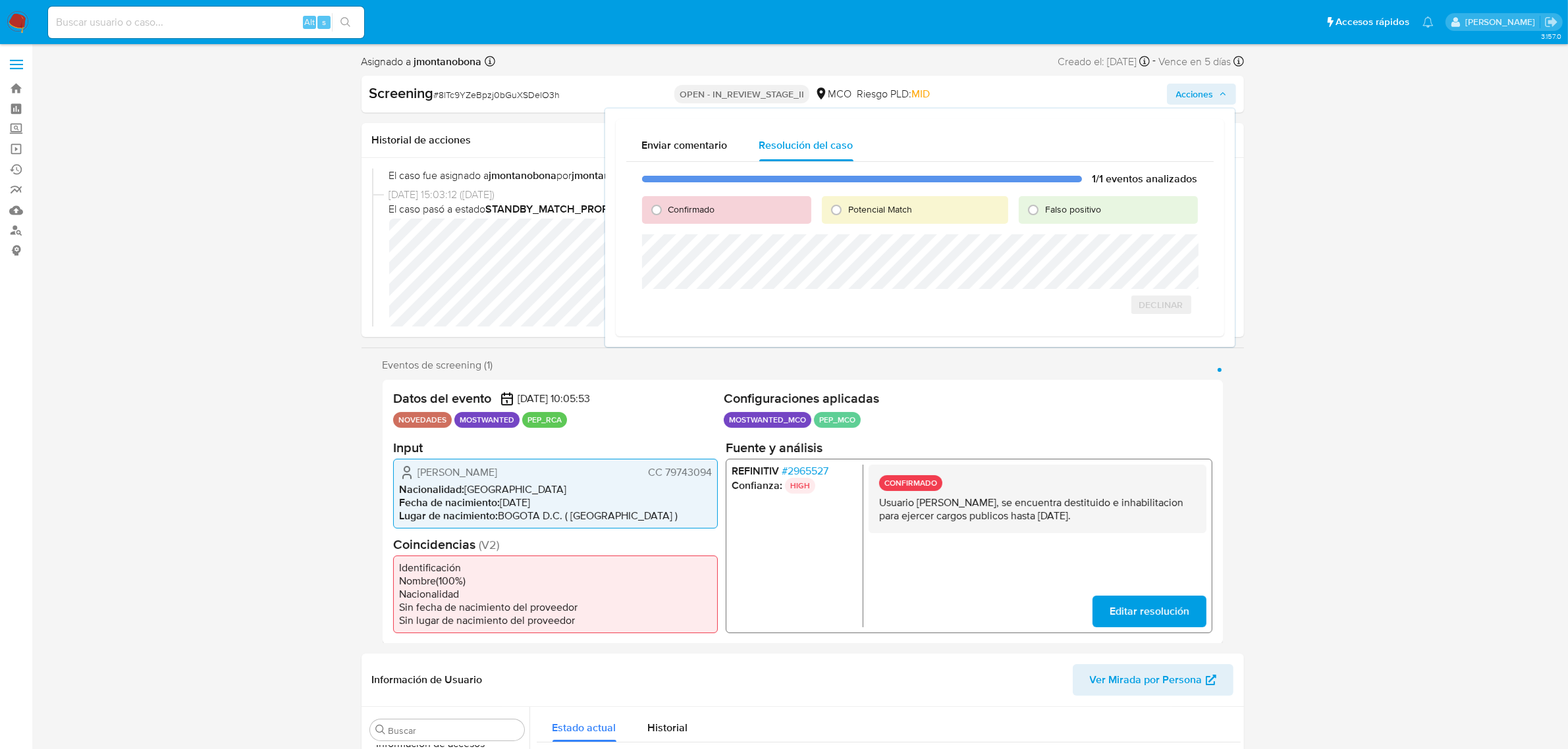
click at [1081, 218] on div "Falso positivo" at bounding box center [1108, 210] width 178 height 28
click at [1080, 216] on div "Falso positivo" at bounding box center [1108, 210] width 178 height 28
click at [1046, 214] on span "Falso positivo" at bounding box center [1073, 209] width 56 height 13
click at [1044, 214] on input "Falso positivo" at bounding box center [1033, 210] width 21 height 21
radio input "true"
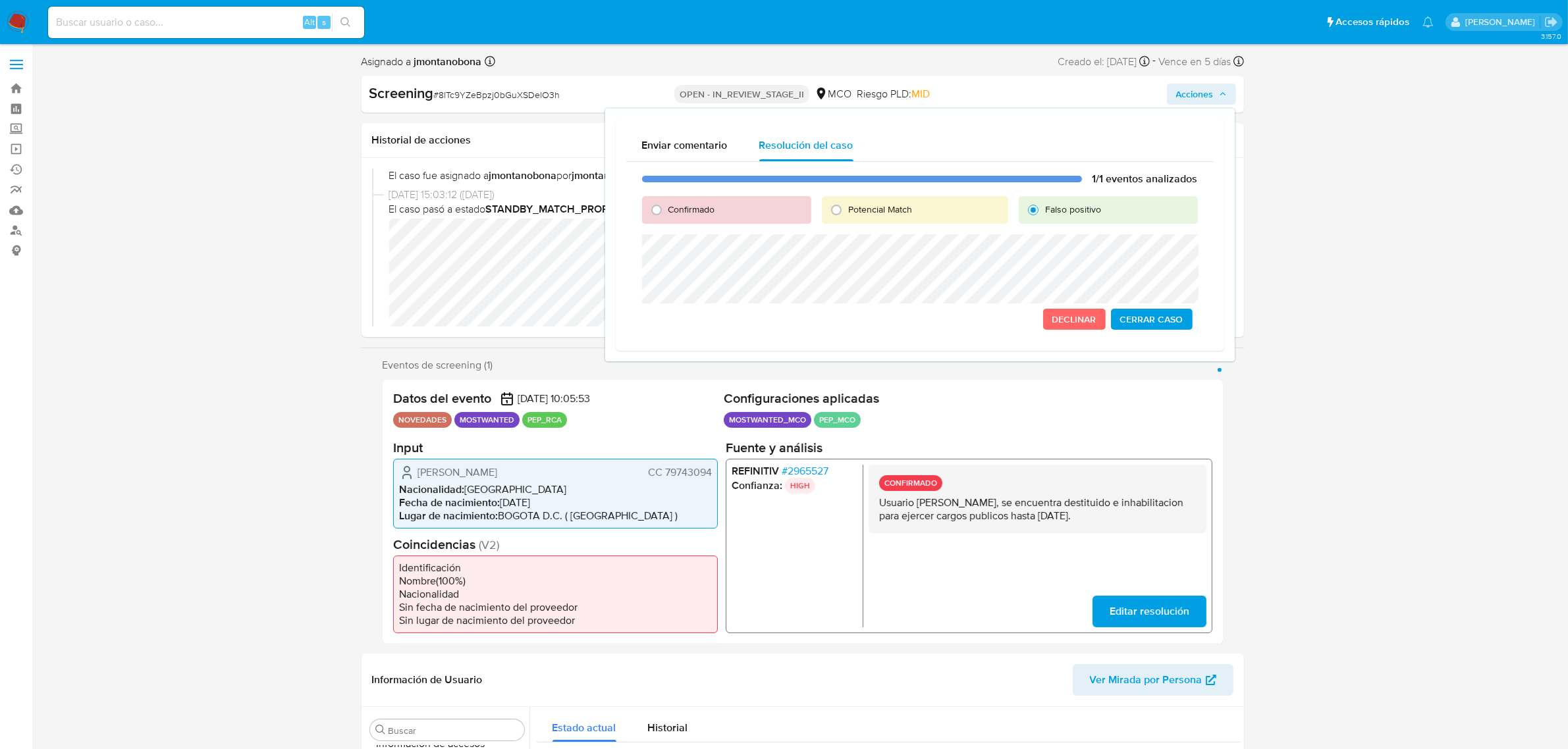
click at [1154, 317] on span "Cerrar Caso" at bounding box center [1152, 320] width 63 height 19
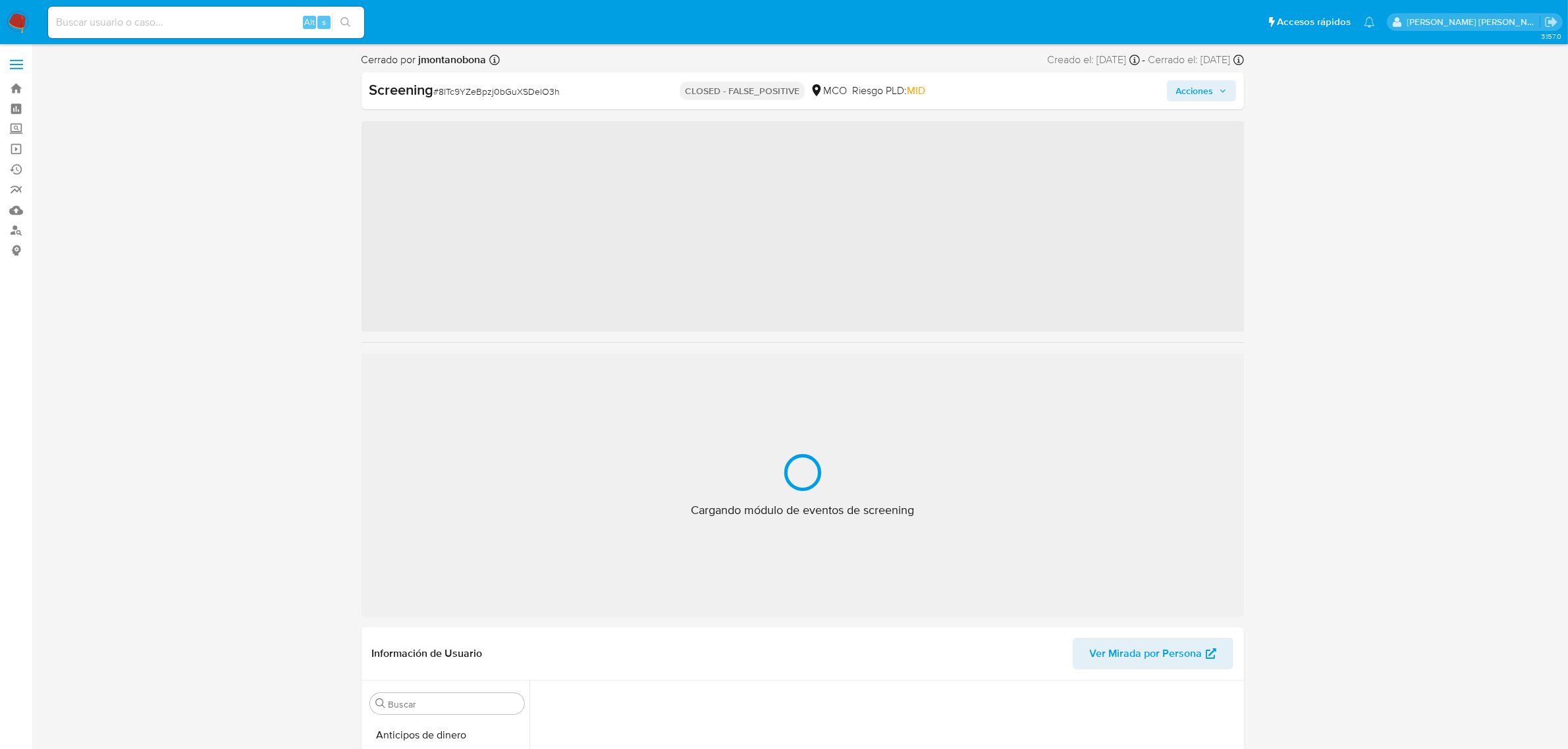
scroll to position [109, 0]
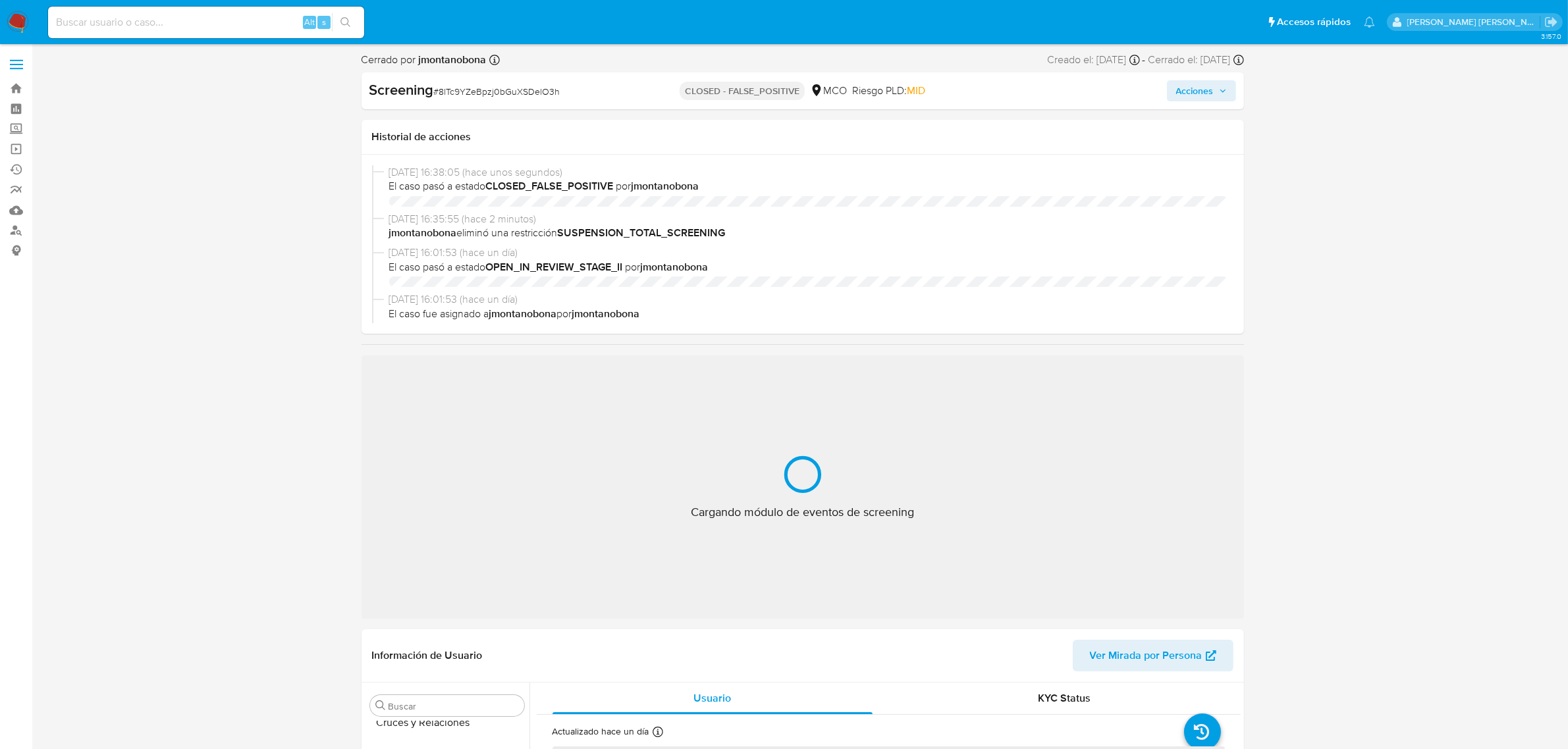
select select "10"
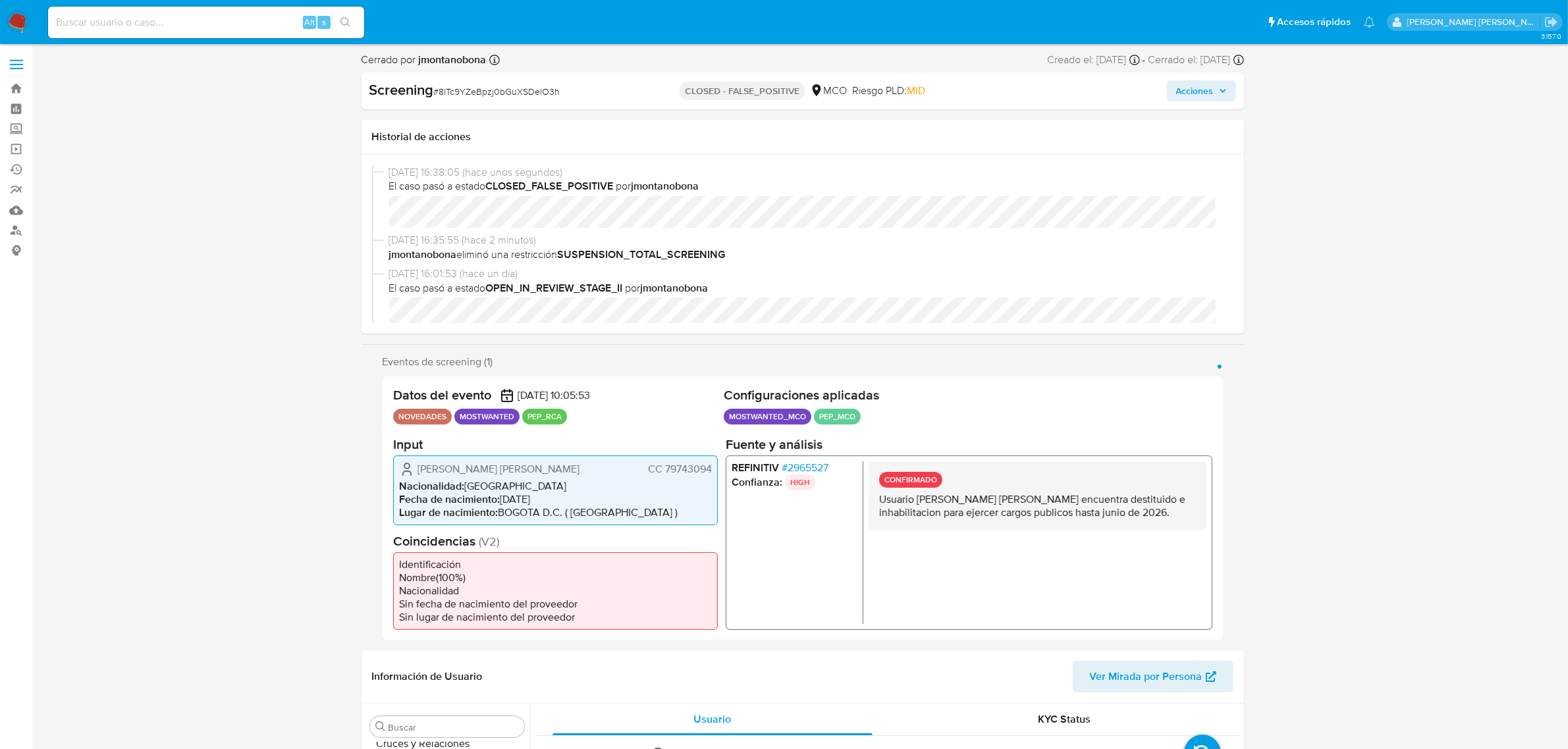
scroll to position [555, 0]
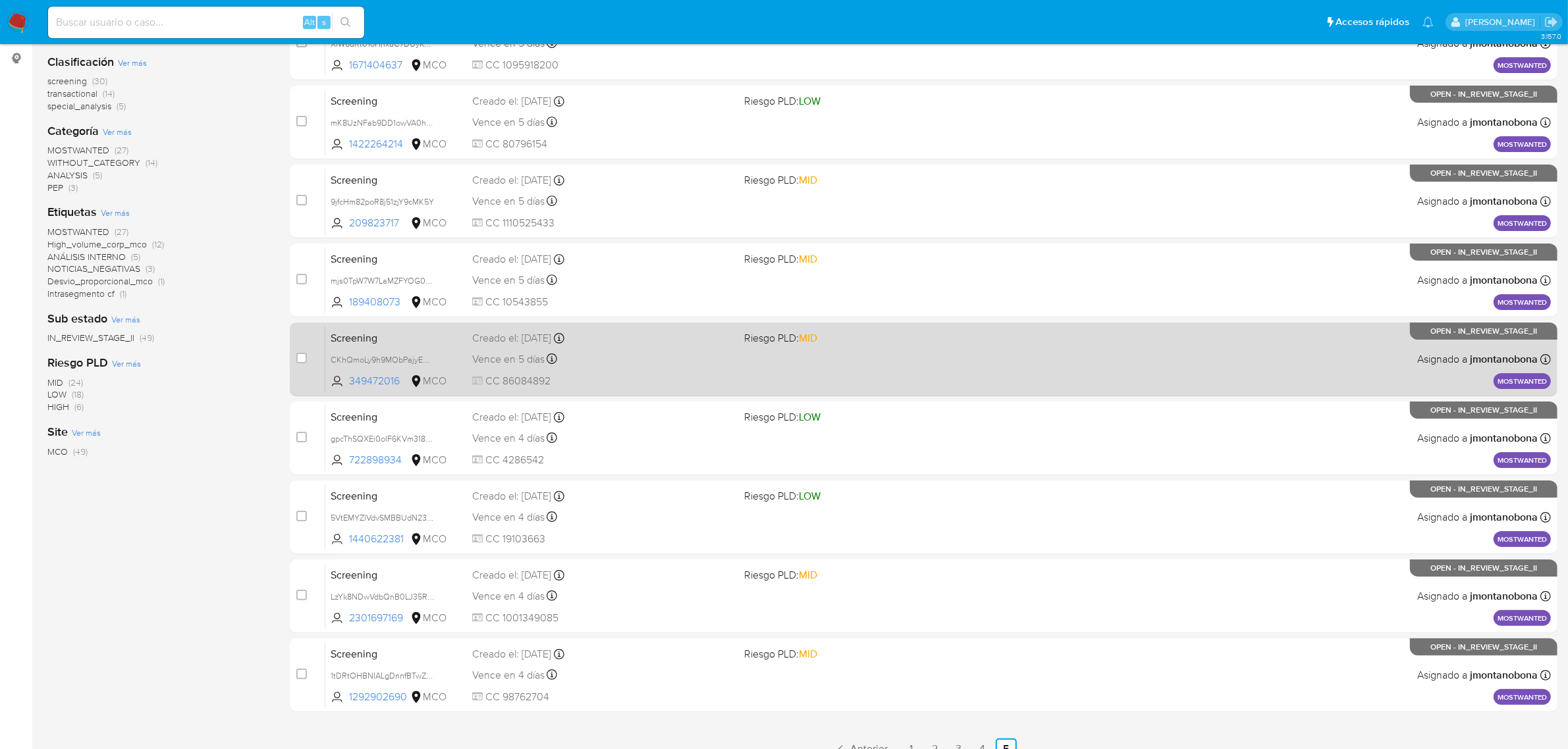
scroll to position [210, 0]
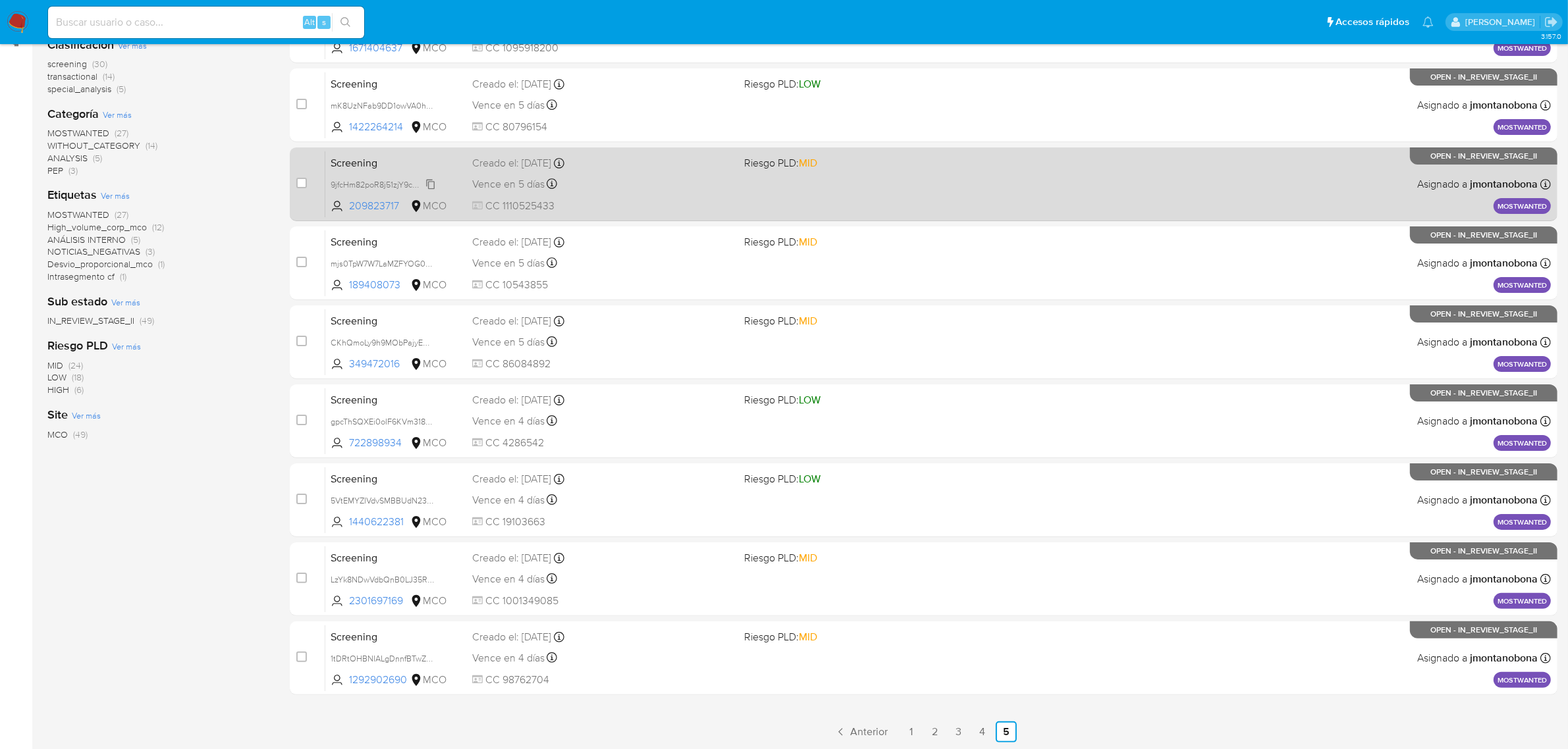
click at [386, 177] on div "9jfcHm82poR8j51zjY9cMK5Y" at bounding box center [383, 185] width 106 height 14
click at [399, 159] on span "Screening" at bounding box center [396, 162] width 131 height 17
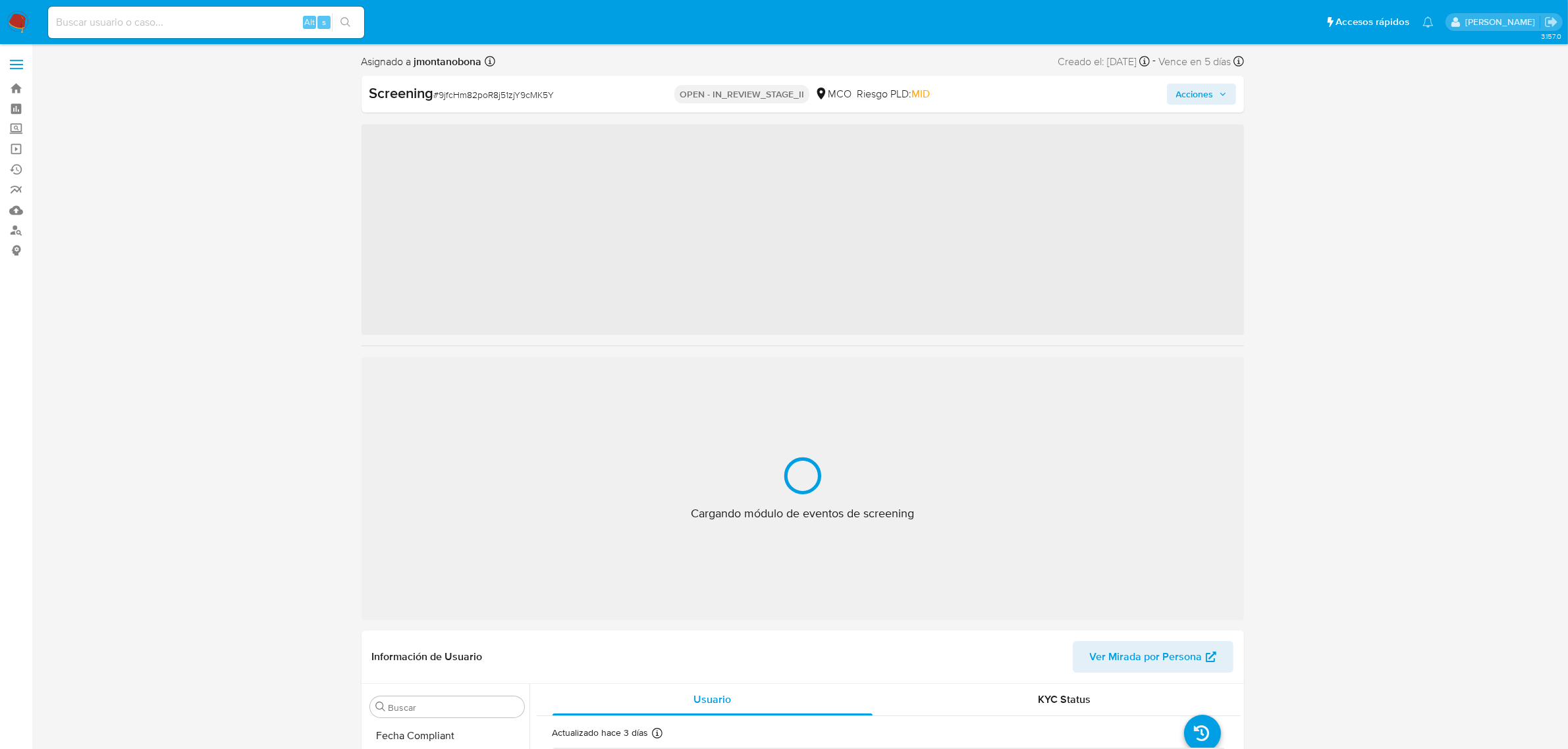
scroll to position [555, 0]
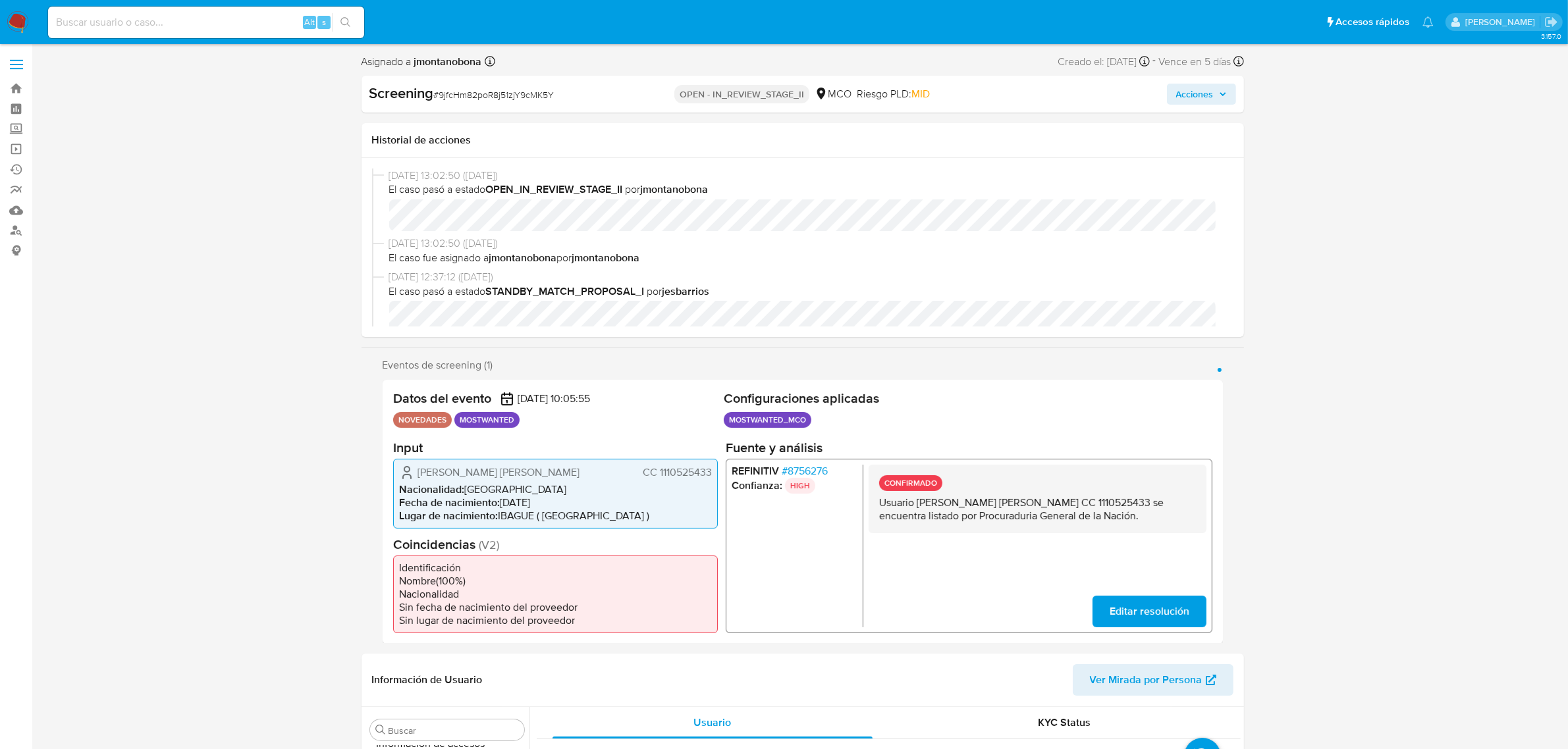
select select "10"
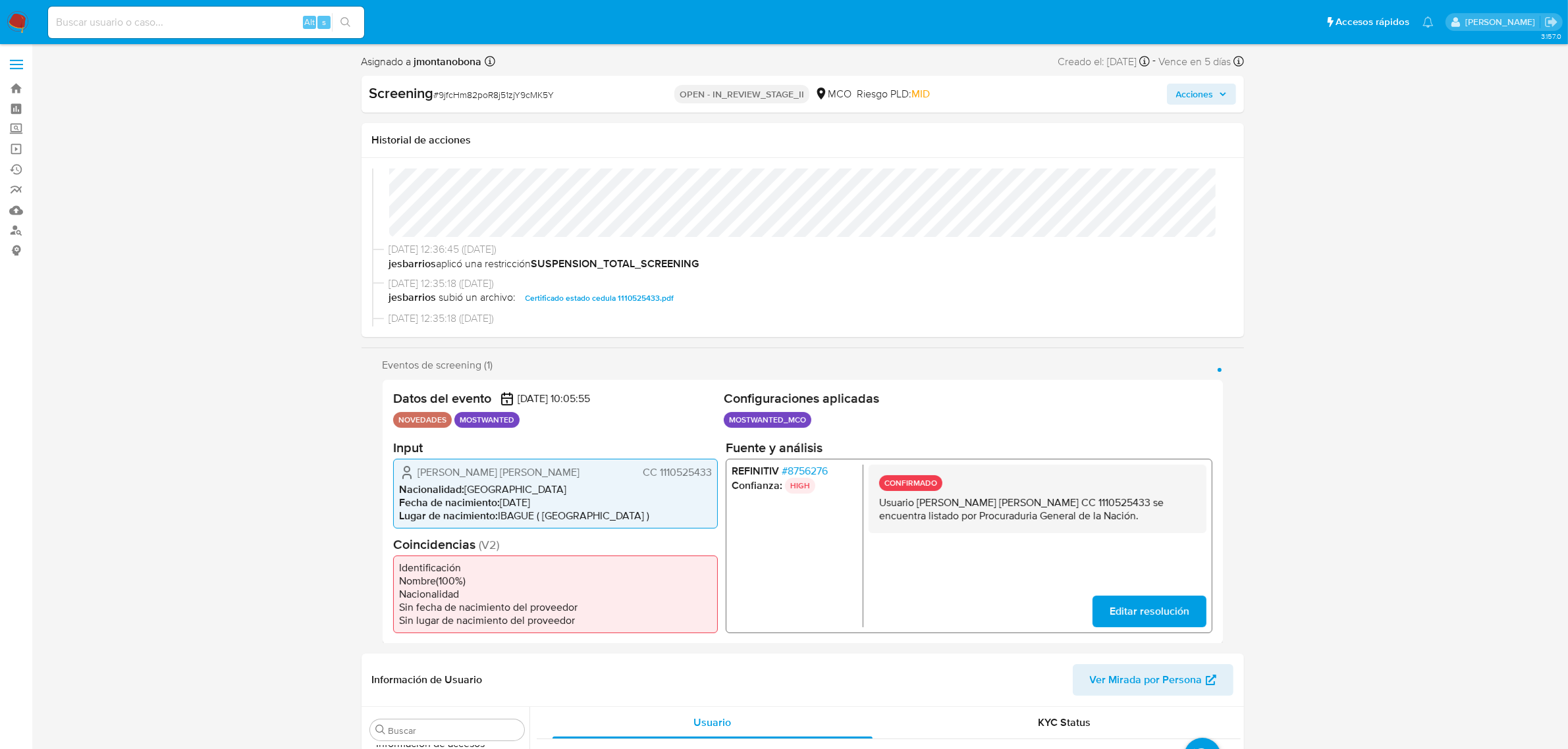
scroll to position [164, 0]
drag, startPoint x: 1062, startPoint y: 495, endPoint x: 1114, endPoint y: 498, distance: 52.1
click at [1114, 498] on p "Usuario [PERSON_NAME] [PERSON_NAME] CC 1110525433 se encuentra listado por Proc…" at bounding box center [1036, 508] width 317 height 27
click at [596, 271] on span "Certificado estado cedula 1110525433.pdf" at bounding box center [600, 272] width 149 height 16
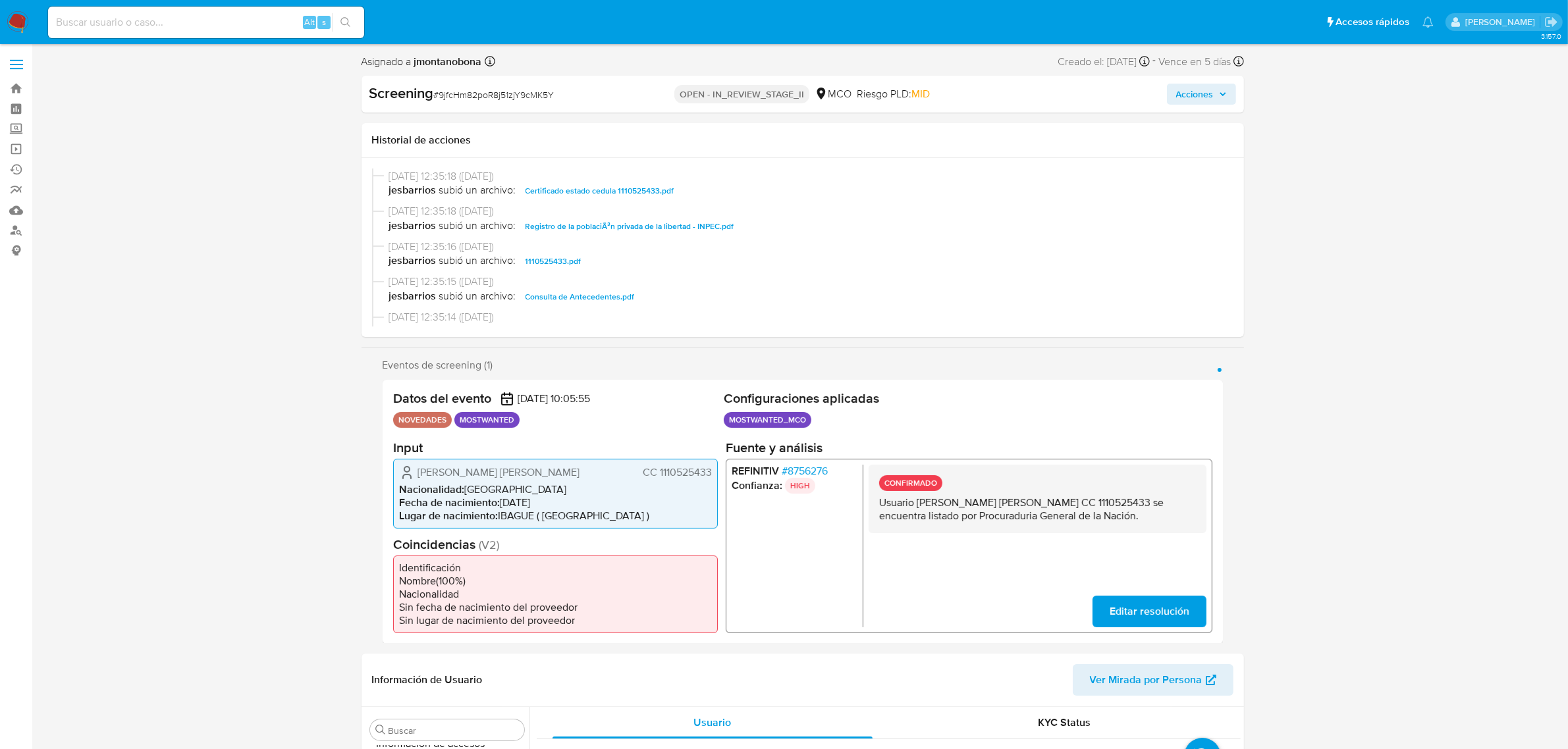
scroll to position [247, 0]
click at [597, 291] on span "Consulta de Antecedentes.pdf" at bounding box center [580, 296] width 109 height 16
drag, startPoint x: 917, startPoint y: 499, endPoint x: 1042, endPoint y: 504, distance: 125.1
click at [1042, 504] on p "Usuario Anderson Elias Soto Osorio CC 1110525433 se encuentra listado por Procu…" at bounding box center [1036, 508] width 317 height 27
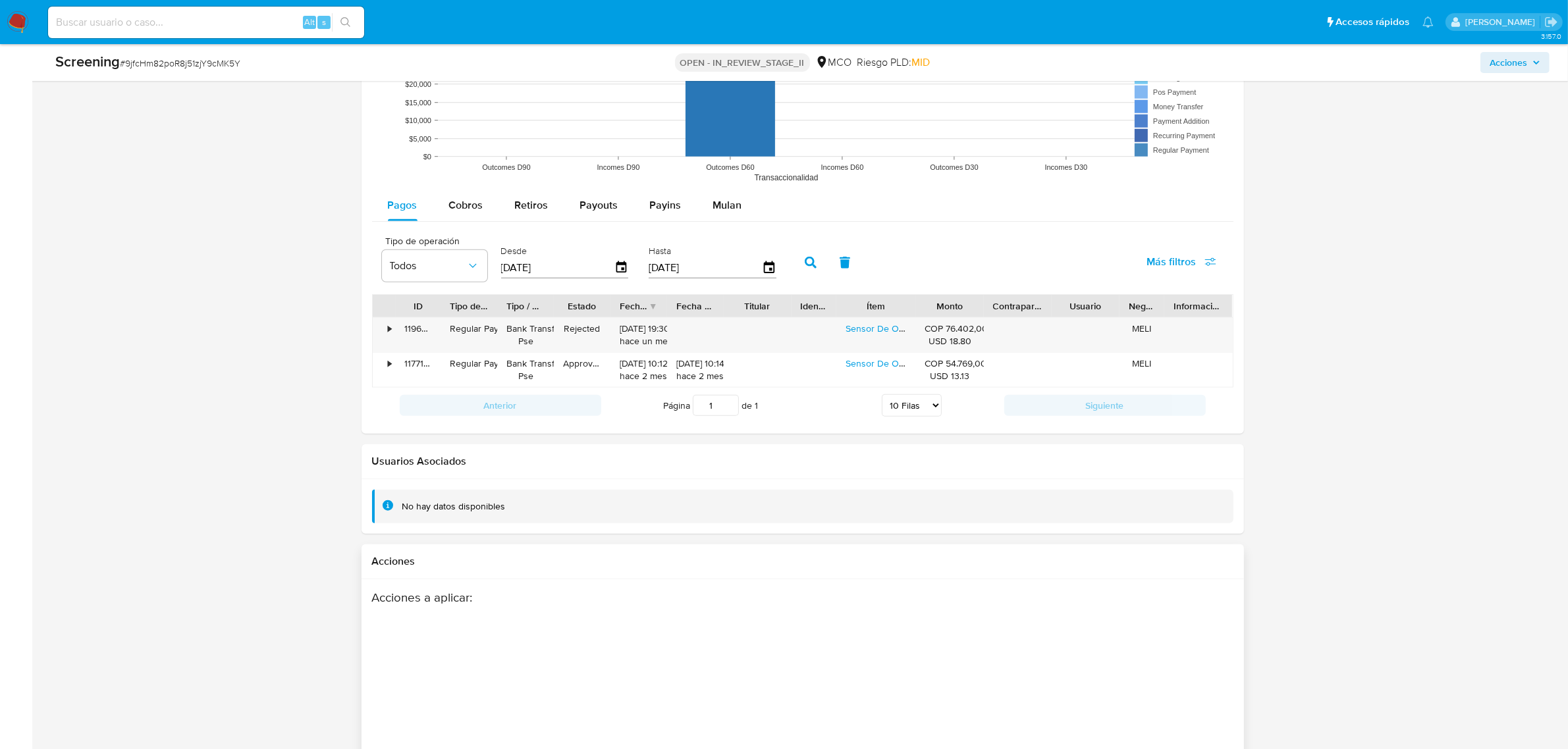
scroll to position [1832, 0]
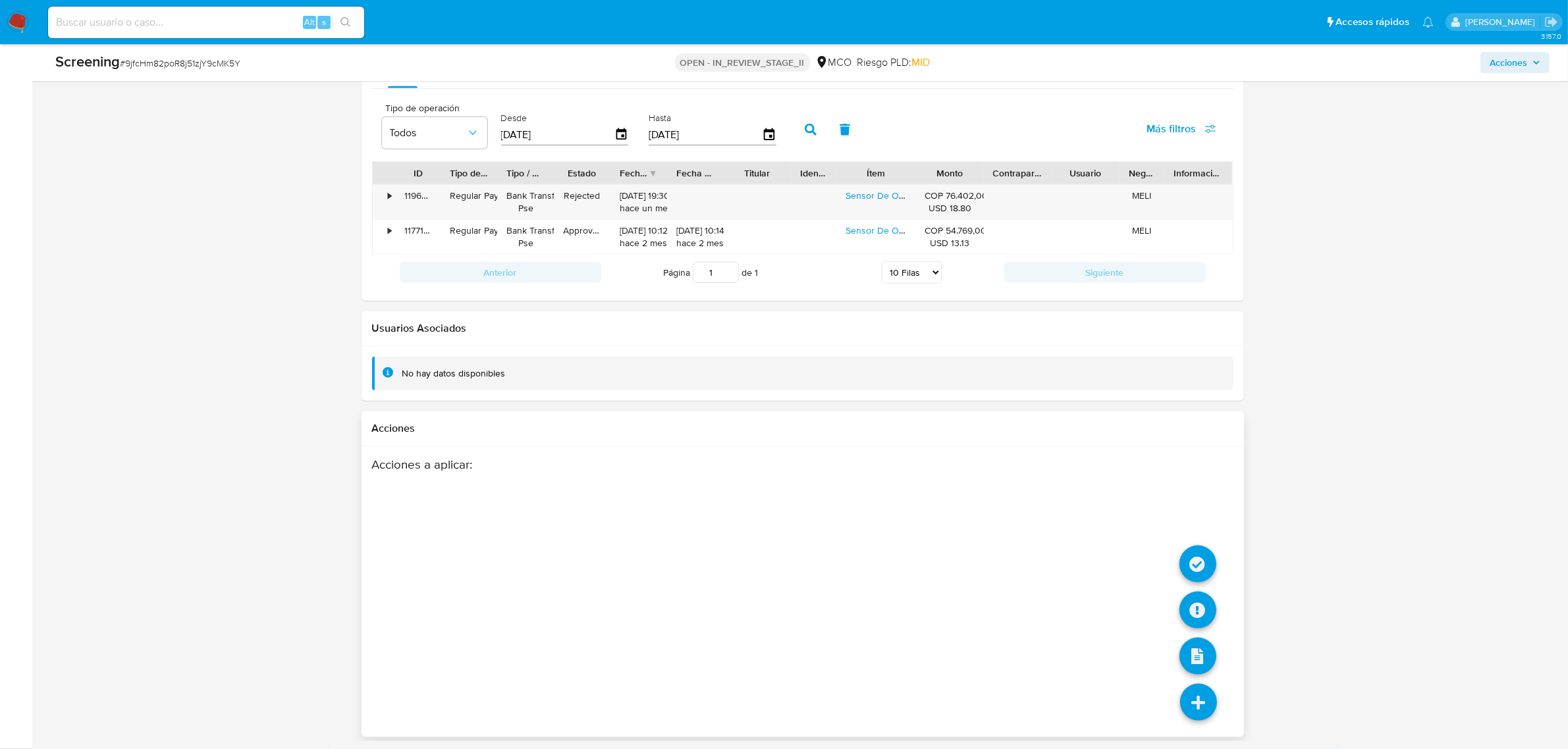
click at [1202, 690] on icon at bounding box center [1198, 702] width 37 height 37
click at [1209, 542] on li at bounding box center [1197, 566] width 37 height 54
click at [1204, 553] on icon at bounding box center [1197, 564] width 37 height 37
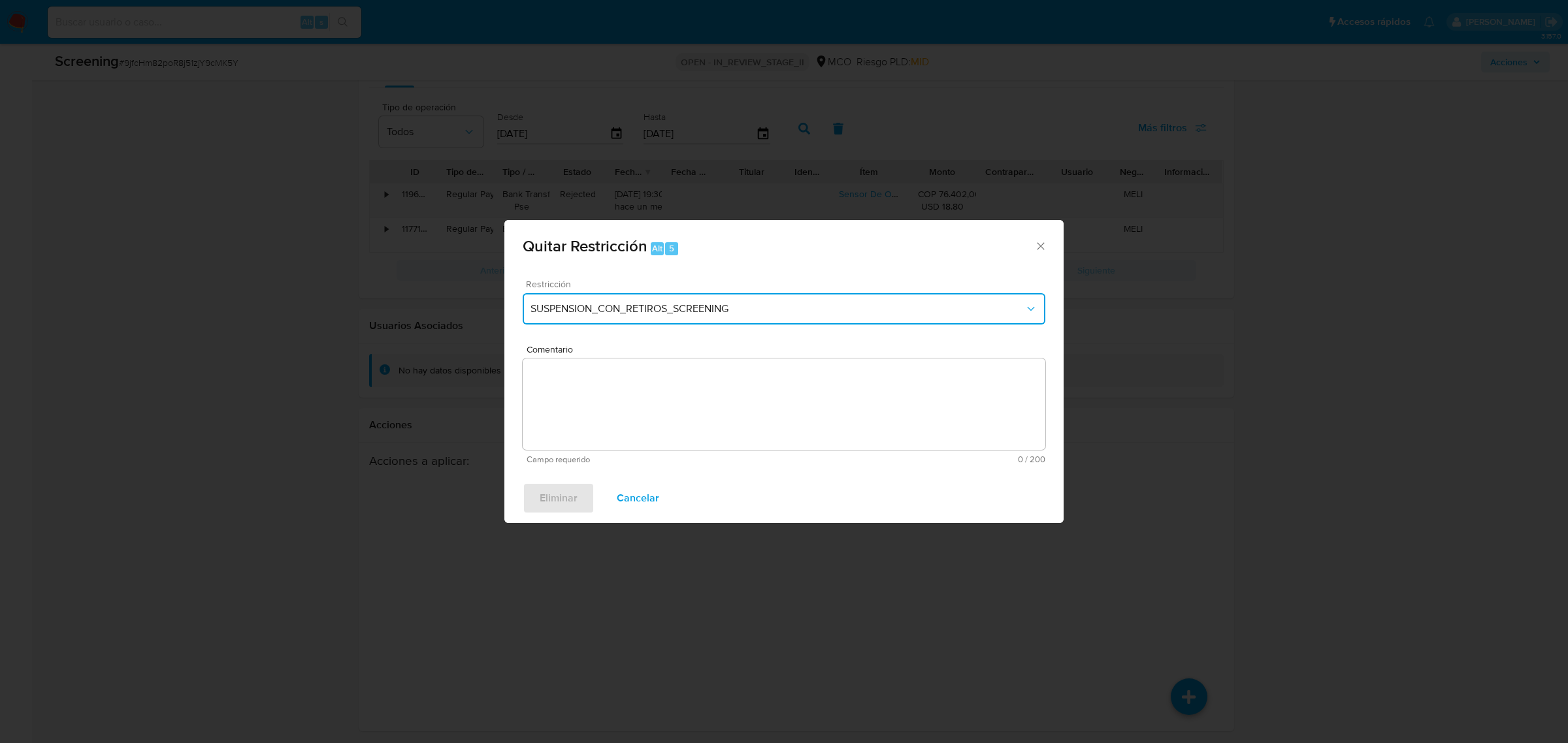
click at [703, 311] on span "SUSPENSION_CON_RETIROS_SCREENING" at bounding box center [778, 309] width 494 height 13
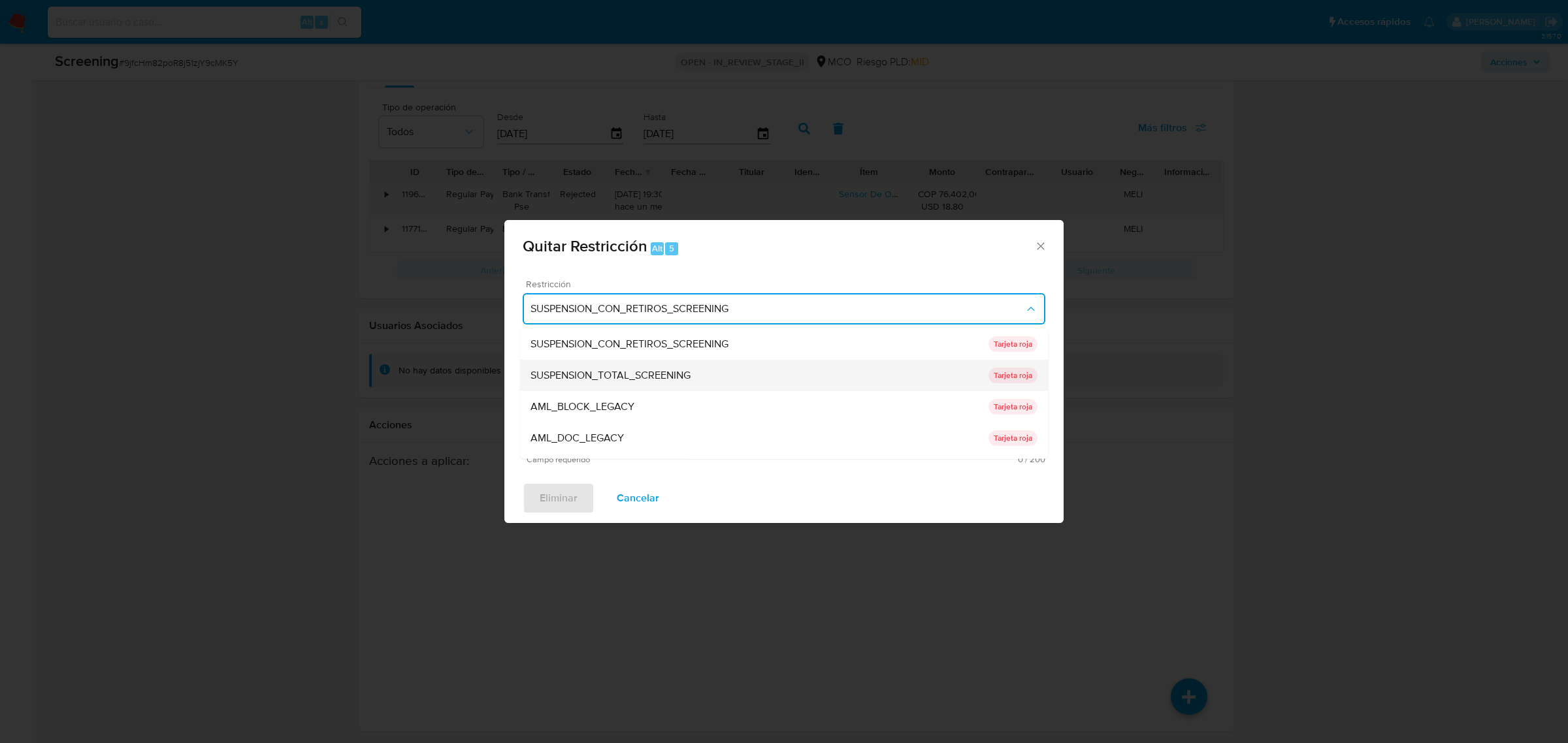
click at [652, 369] on span "SUSPENSION_TOTAL_SCREENING" at bounding box center [611, 375] width 160 height 13
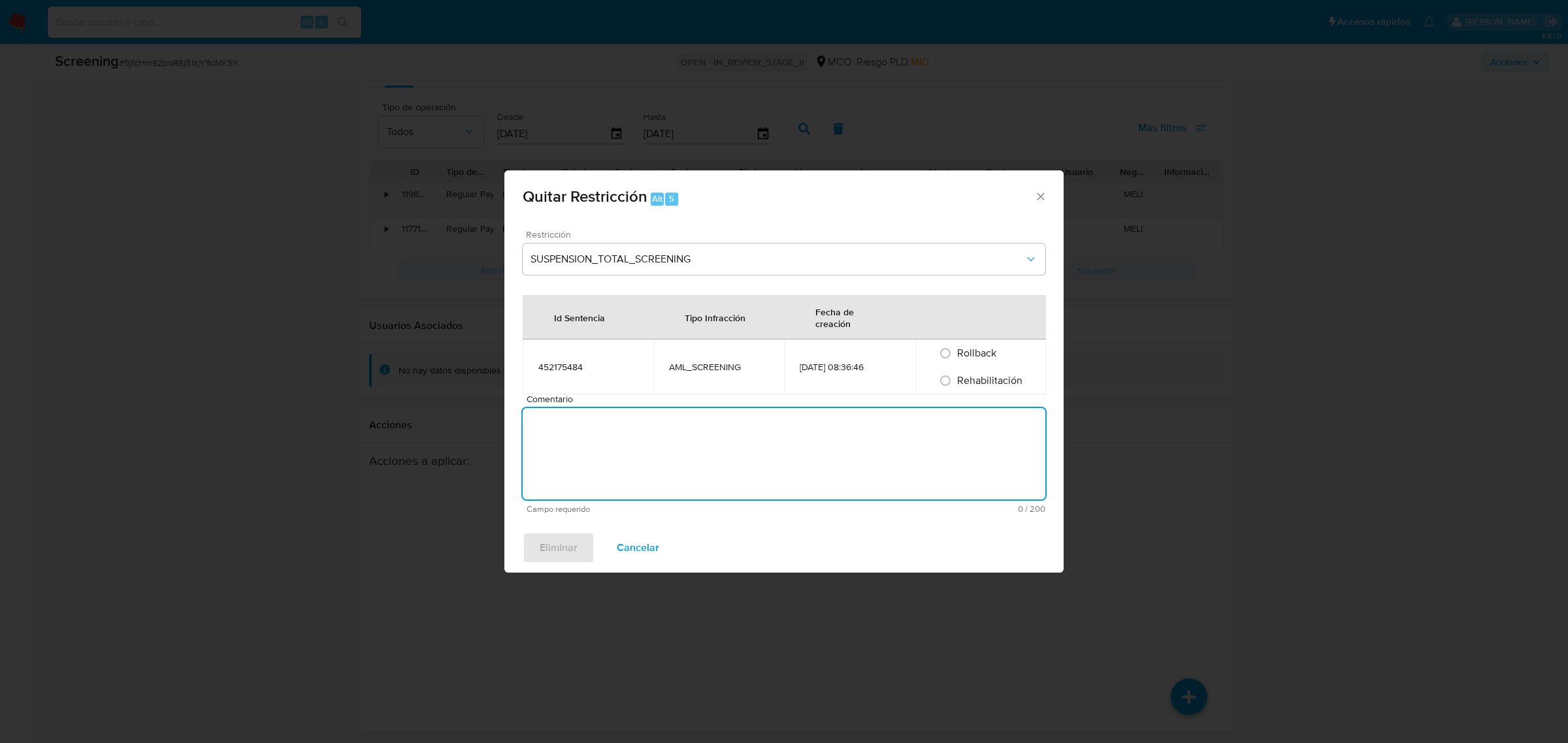
drag, startPoint x: 666, startPoint y: 435, endPoint x: 861, endPoint y: 418, distance: 195.7
click at [667, 435] on textarea "Comentario" at bounding box center [783, 454] width 522 height 91
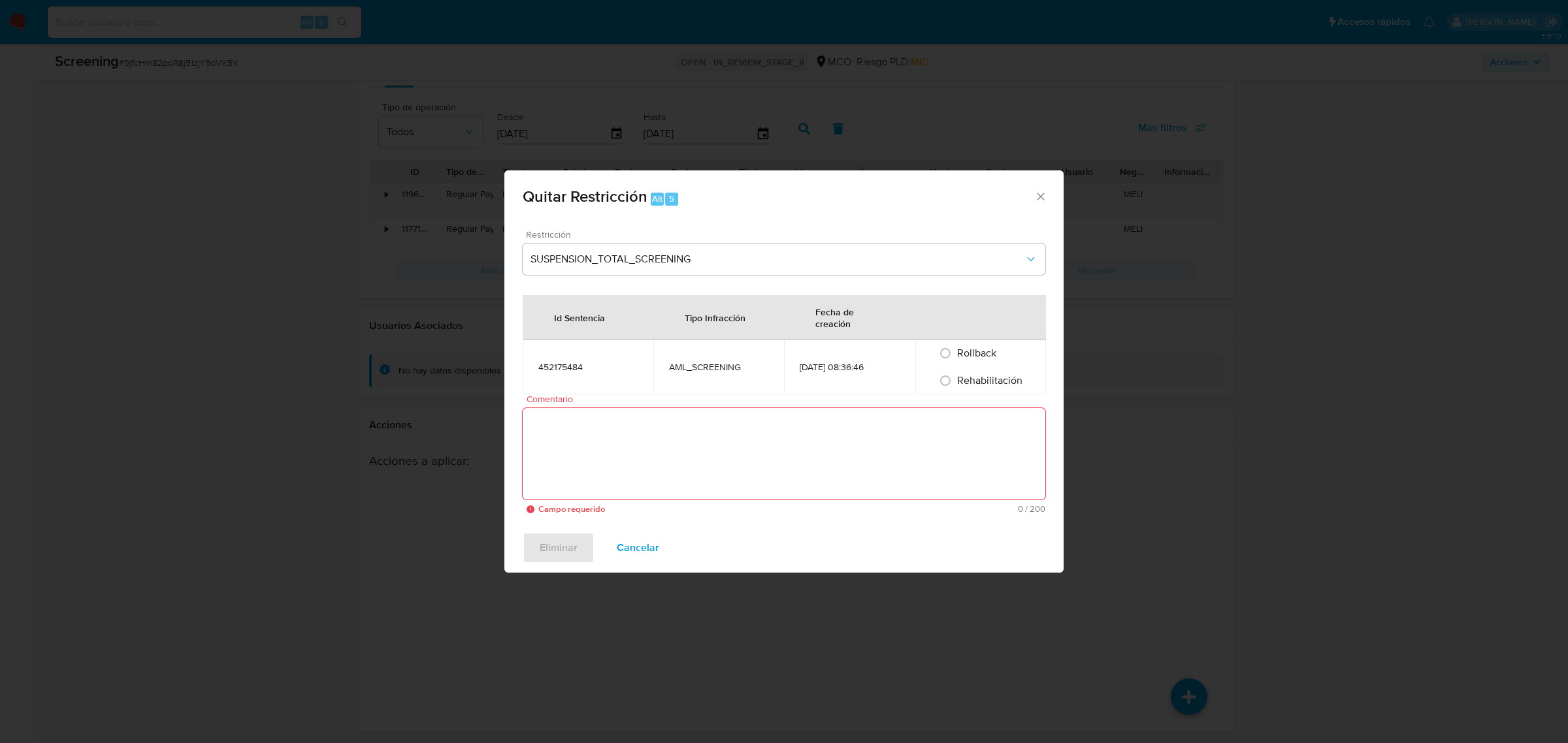
click at [1002, 389] on div "Rehabilitación" at bounding box center [981, 380] width 99 height 28
click at [961, 378] on span "Rehabilitación" at bounding box center [990, 380] width 66 height 15
click at [956, 378] on input "Rehabilitación" at bounding box center [945, 380] width 21 height 21
radio input "true"
click at [832, 456] on textarea "Comentario" at bounding box center [783, 454] width 522 height 91
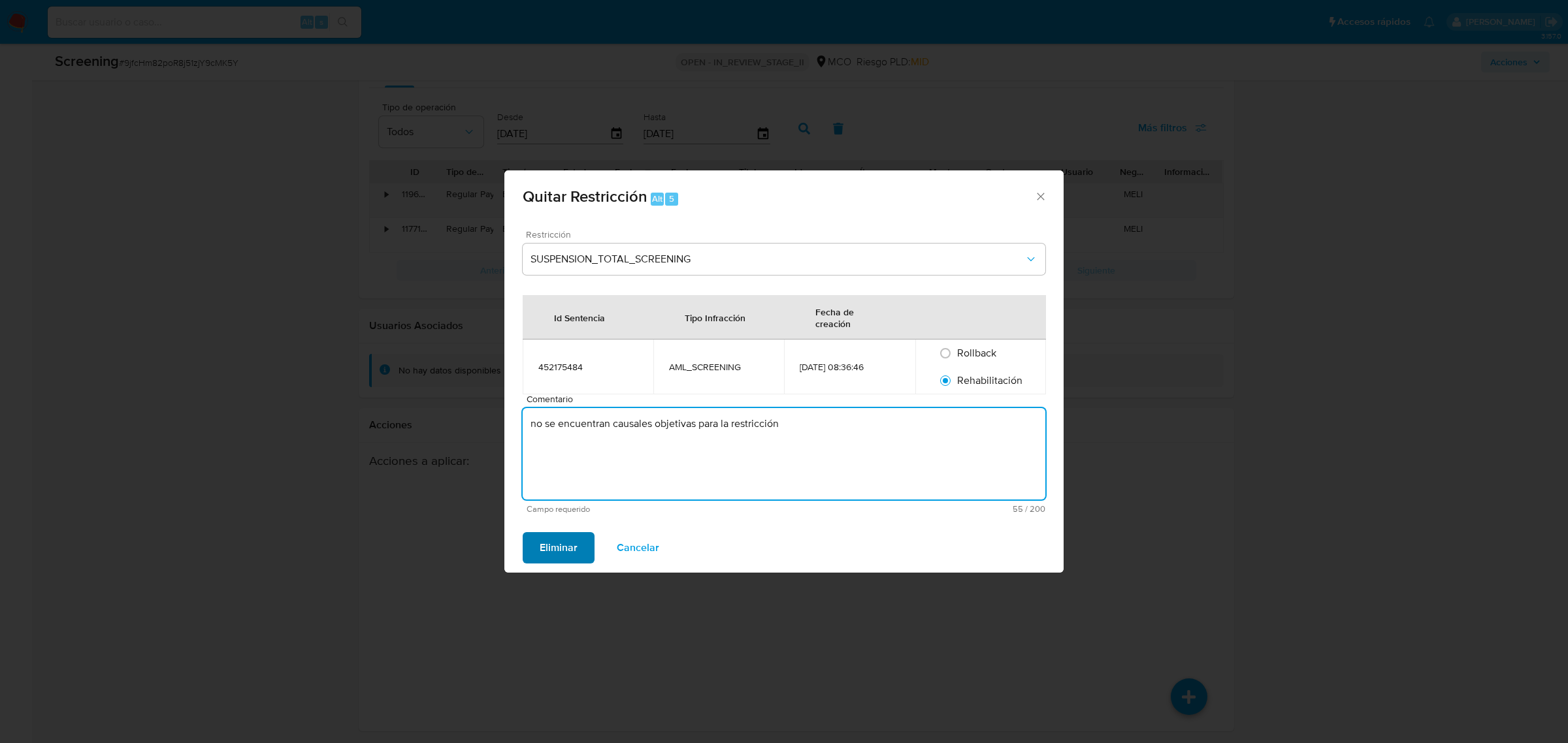
type textarea "no se encuentran causales objetivas para la restricción"
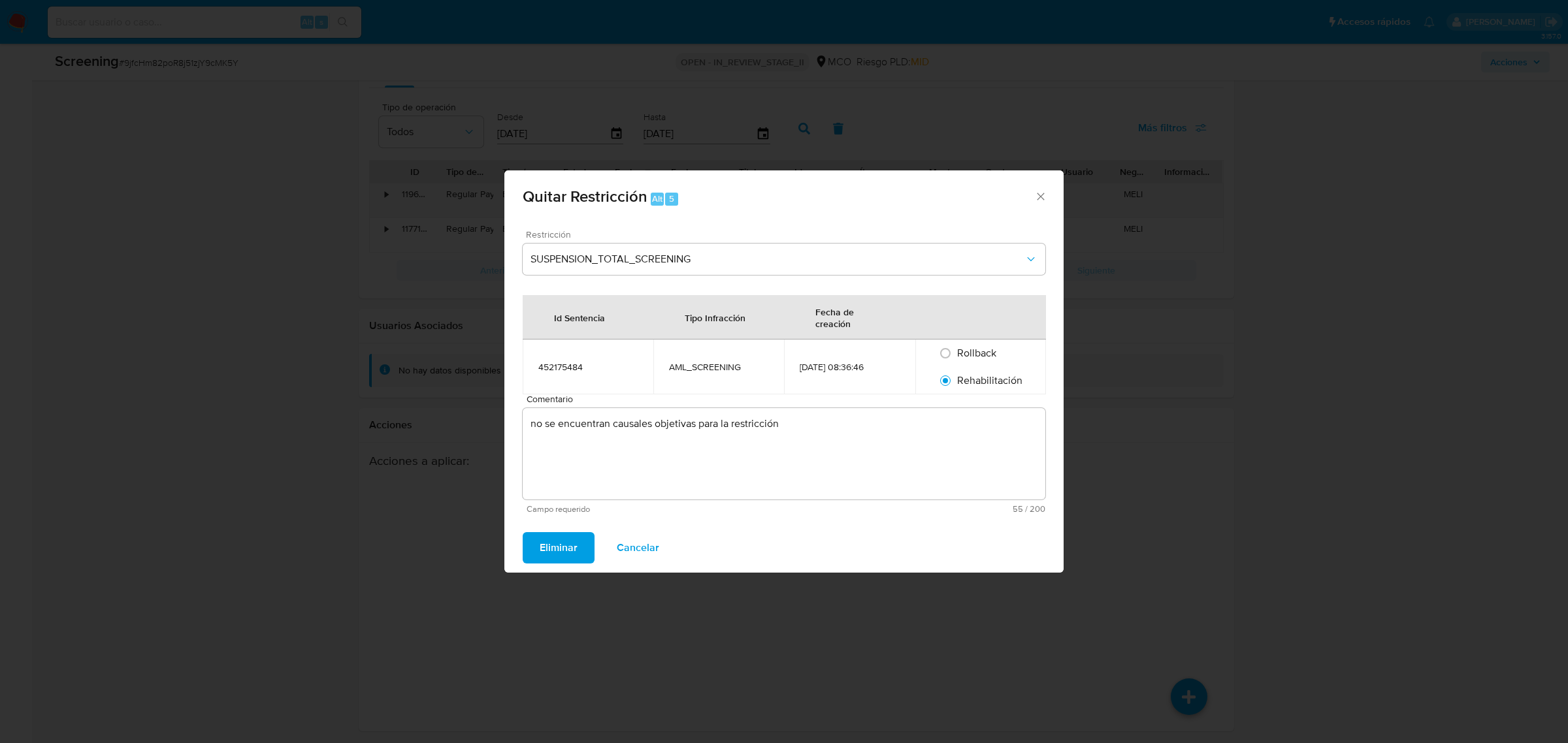
click at [552, 541] on span "Eliminar" at bounding box center [558, 548] width 38 height 28
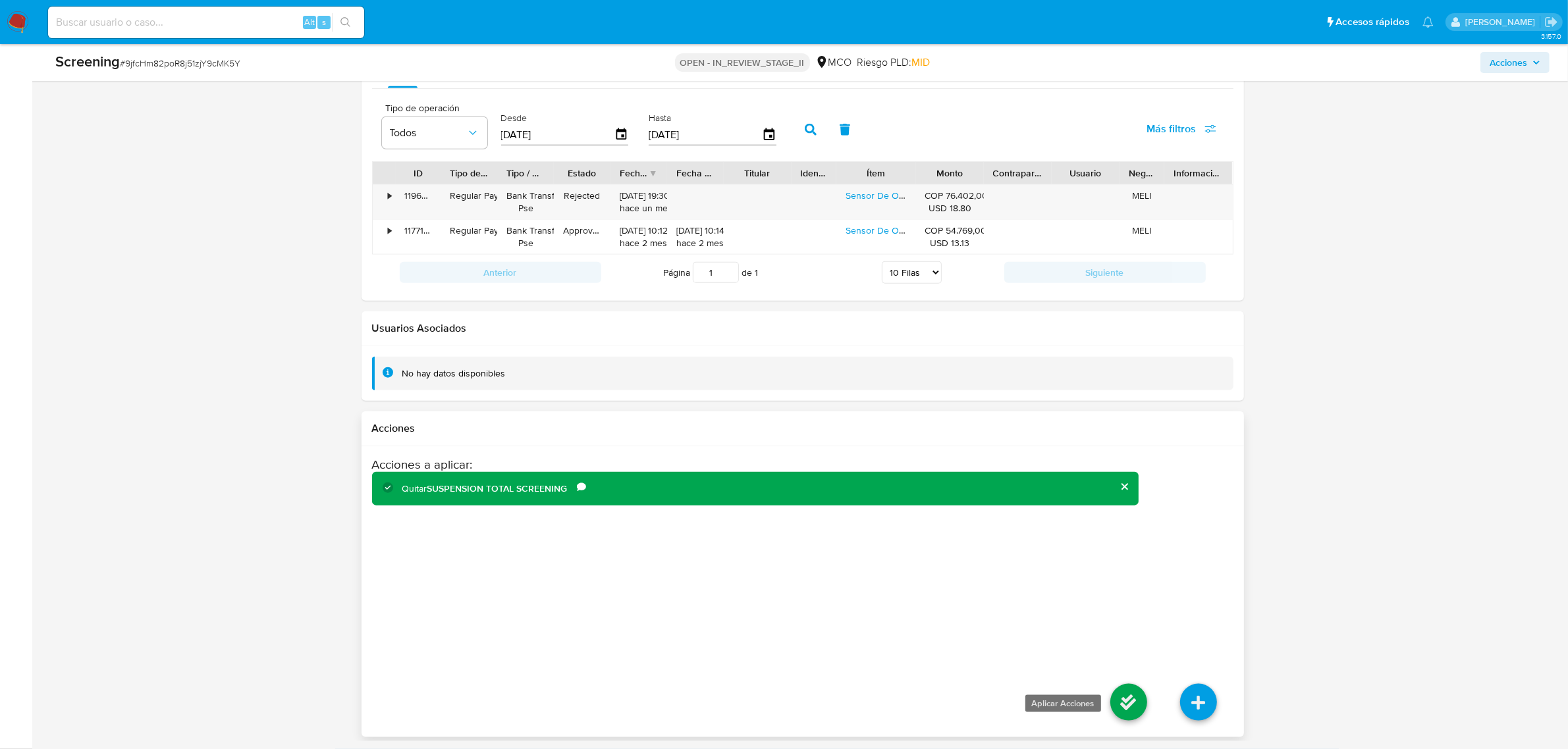
click at [1123, 701] on icon at bounding box center [1128, 702] width 37 height 37
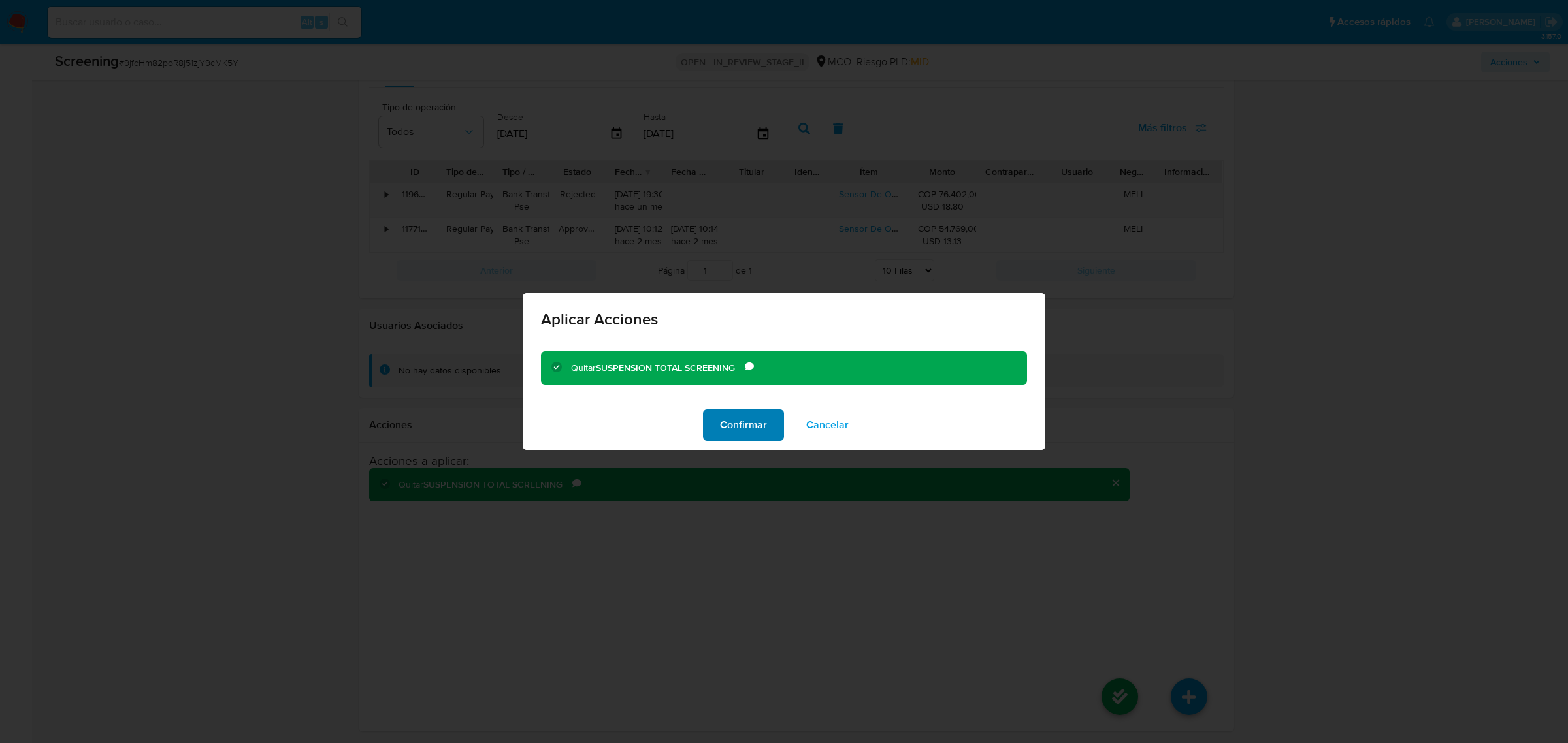
click at [746, 425] on span "Confirmar" at bounding box center [743, 425] width 47 height 28
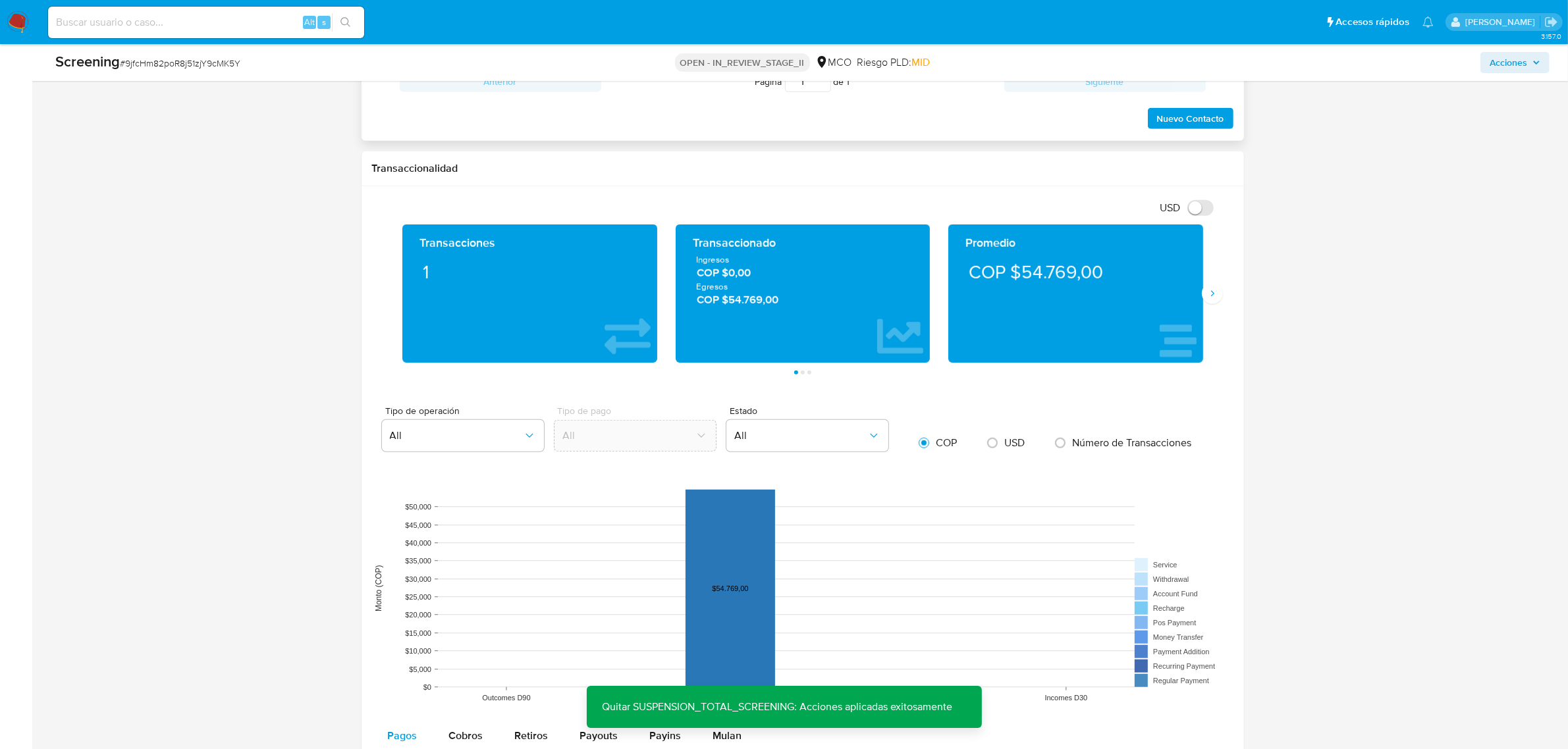
scroll to position [1173, 0]
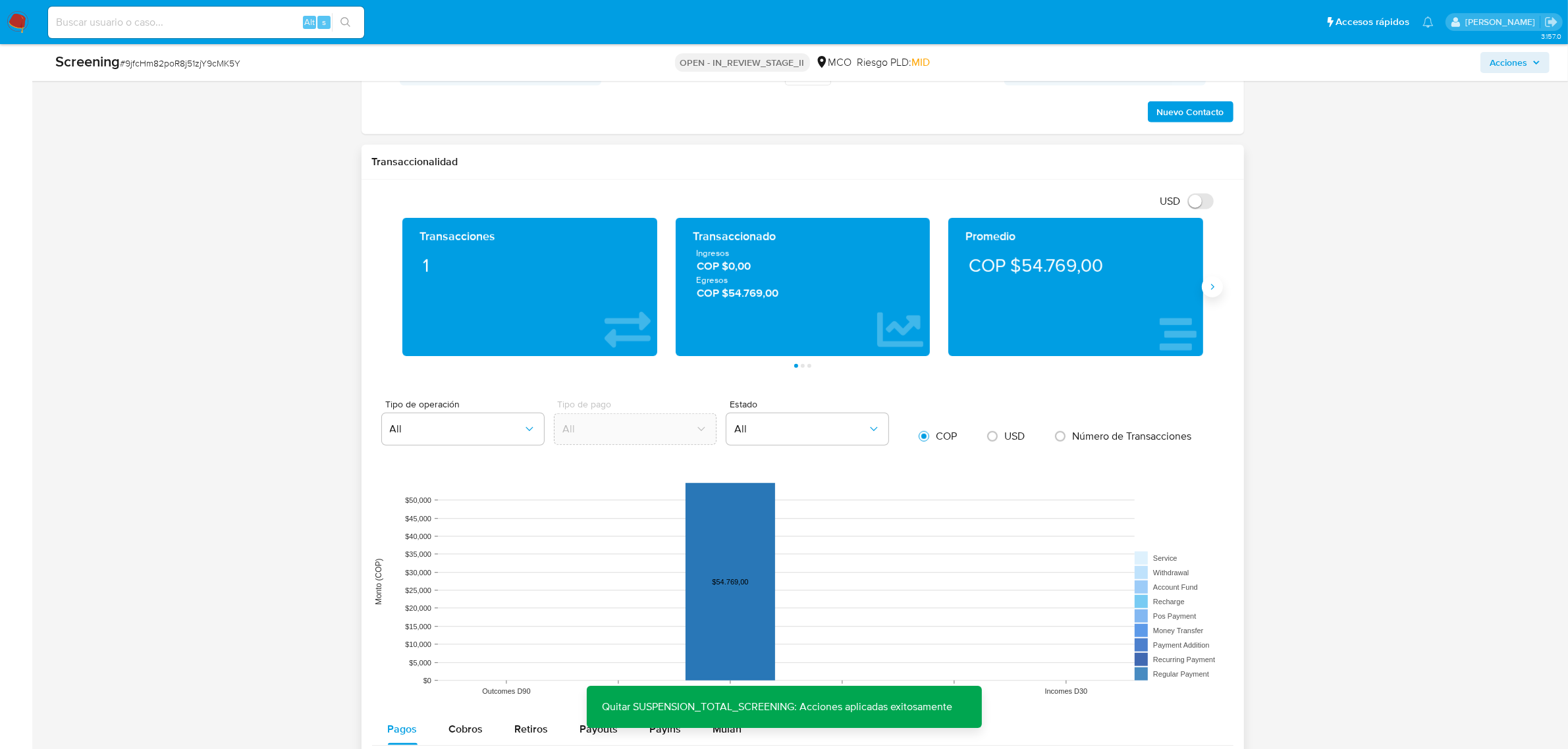
click at [1209, 292] on icon "Siguiente" at bounding box center [1212, 287] width 11 height 11
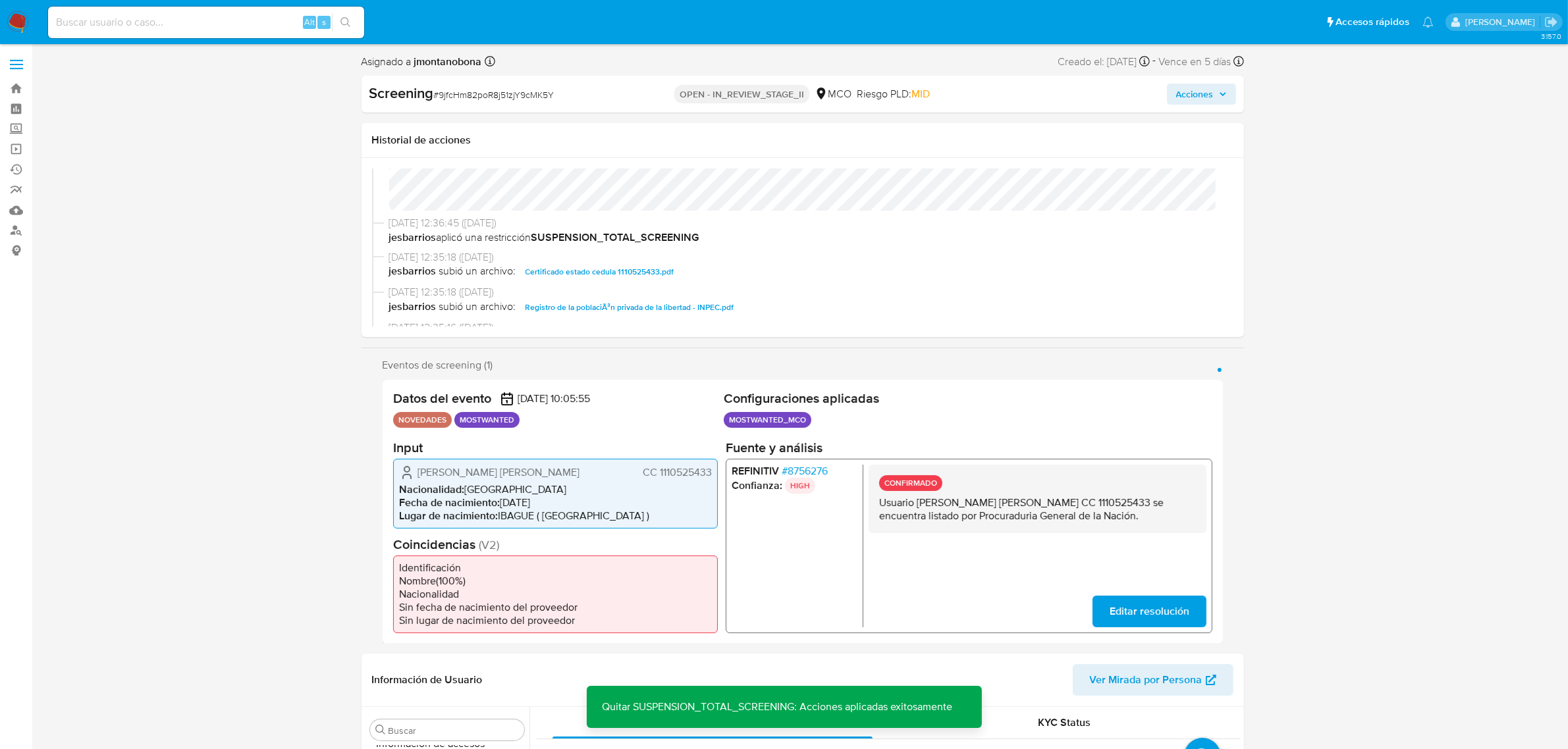
scroll to position [83, 0]
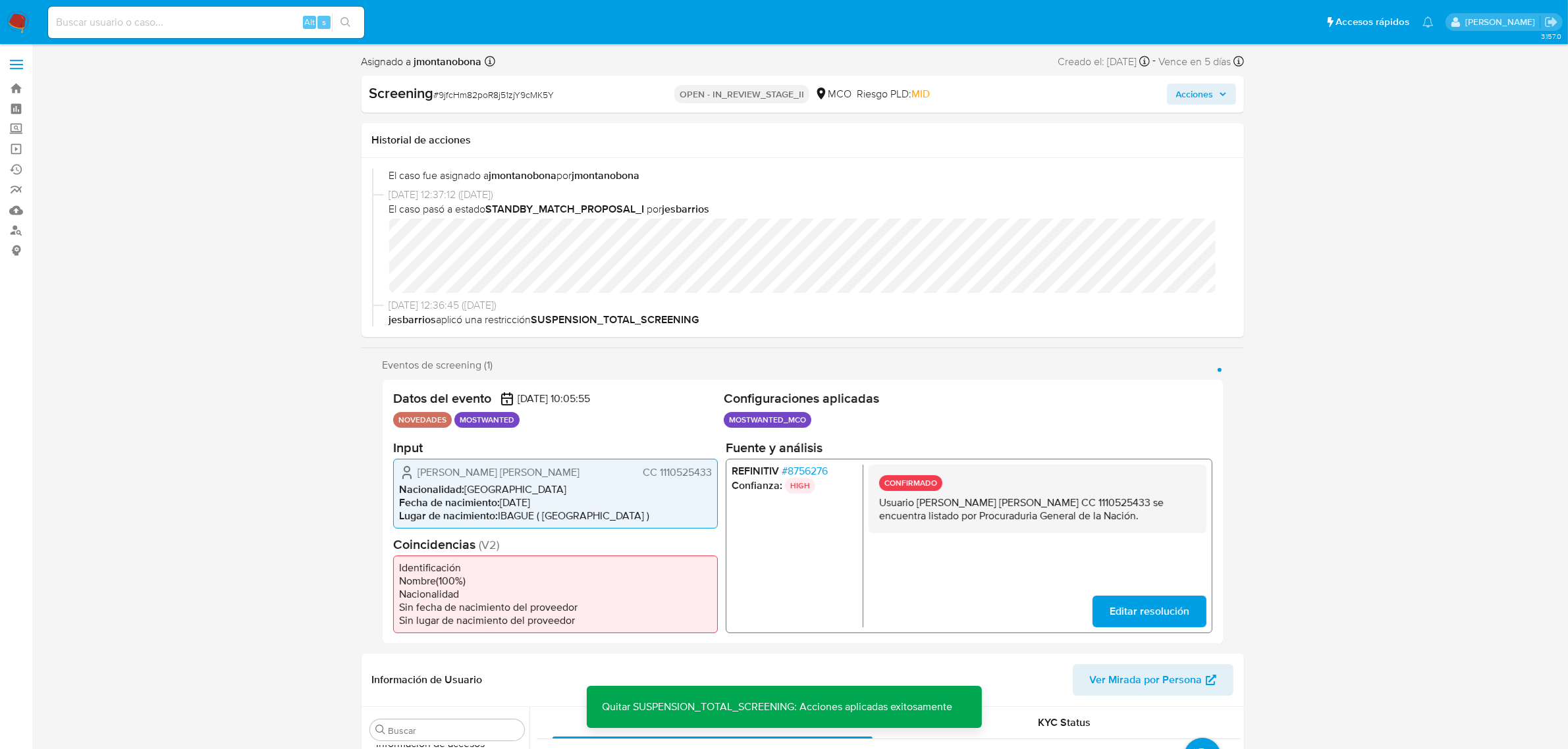
click at [1215, 93] on span "Acciones" at bounding box center [1202, 94] width 51 height 19
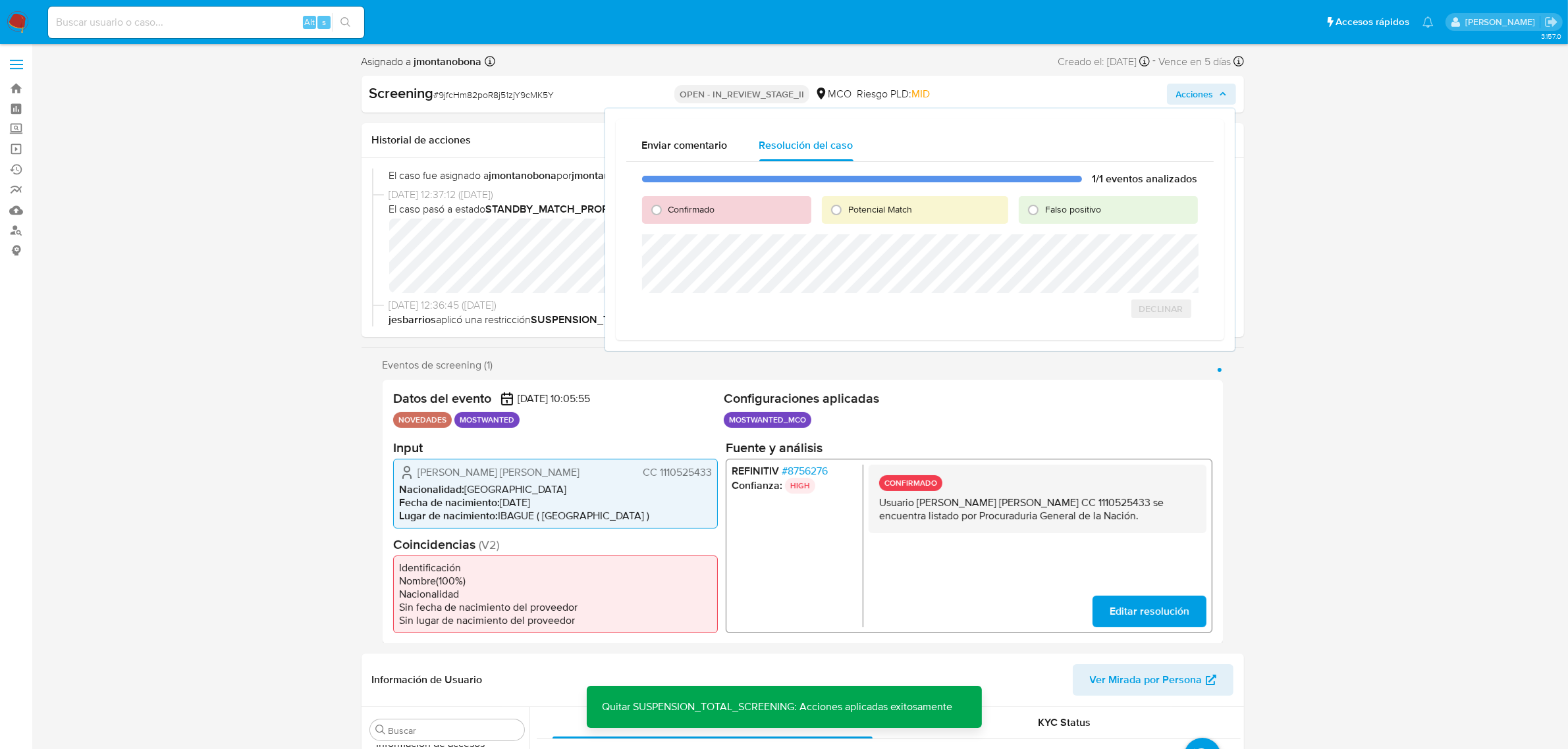
click at [1083, 208] on span "Falso positivo" at bounding box center [1073, 209] width 56 height 13
click at [1044, 208] on input "Falso positivo" at bounding box center [1033, 210] width 21 height 21
radio input "true"
click at [1156, 326] on span "Cerrar Caso" at bounding box center [1152, 323] width 63 height 19
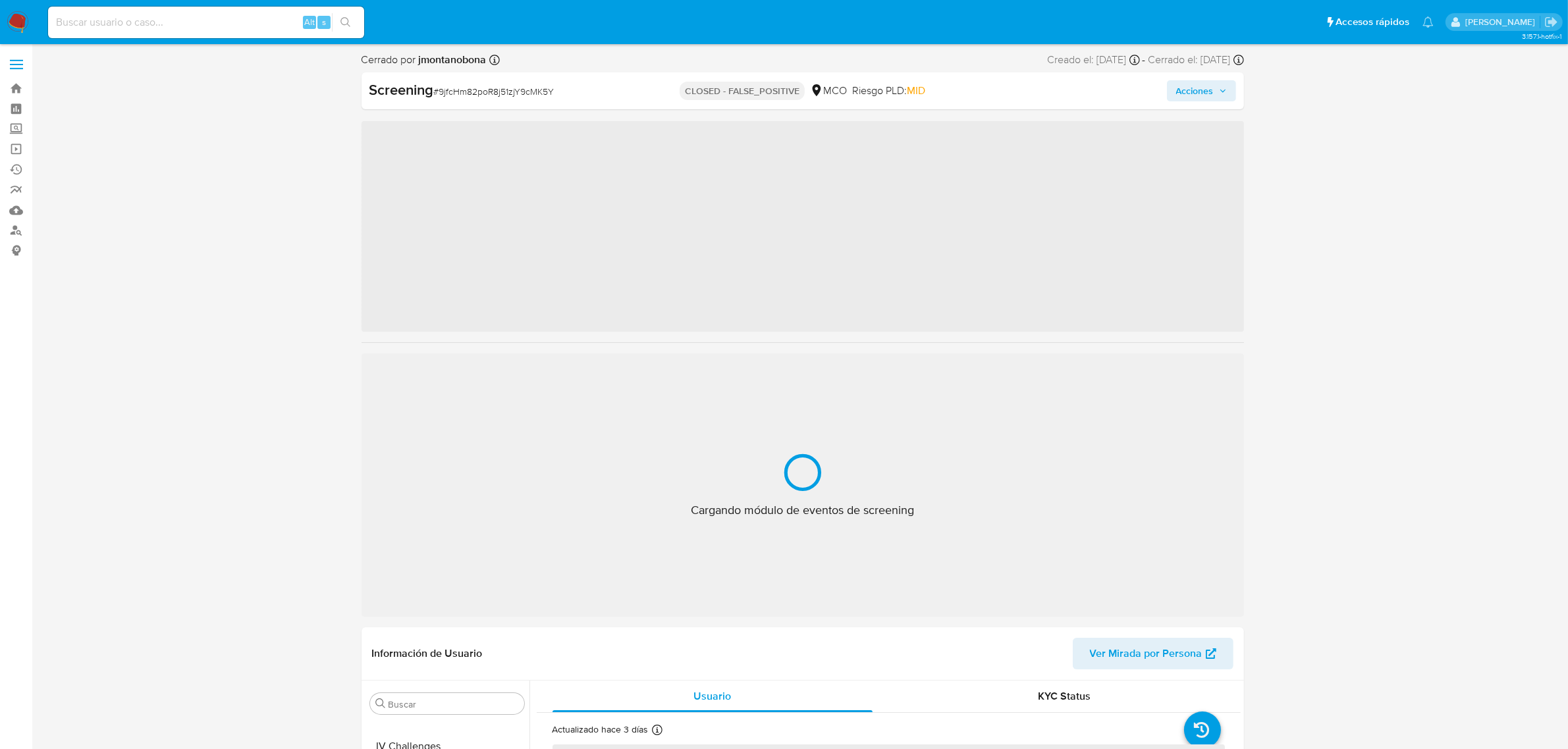
scroll to position [555, 0]
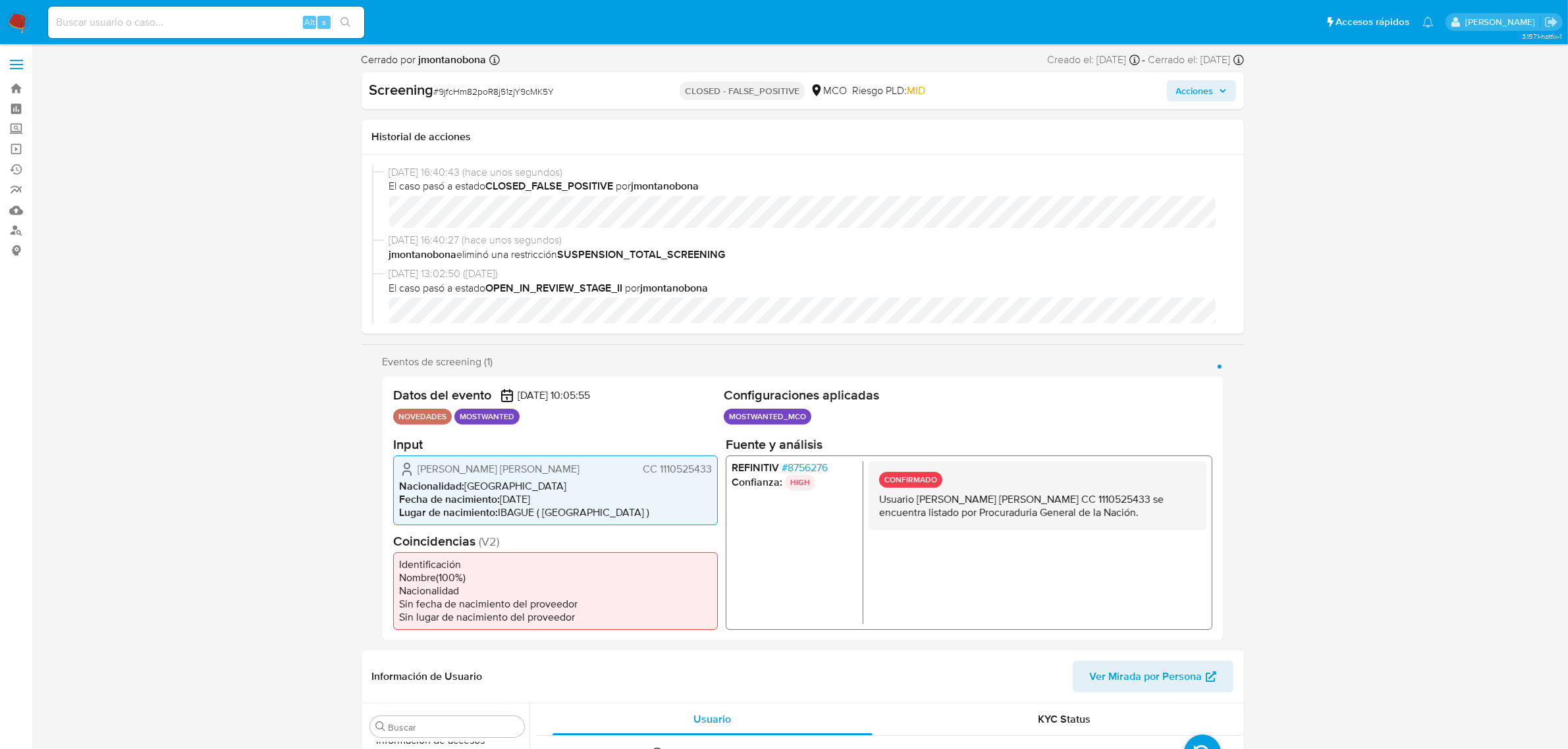
select select "10"
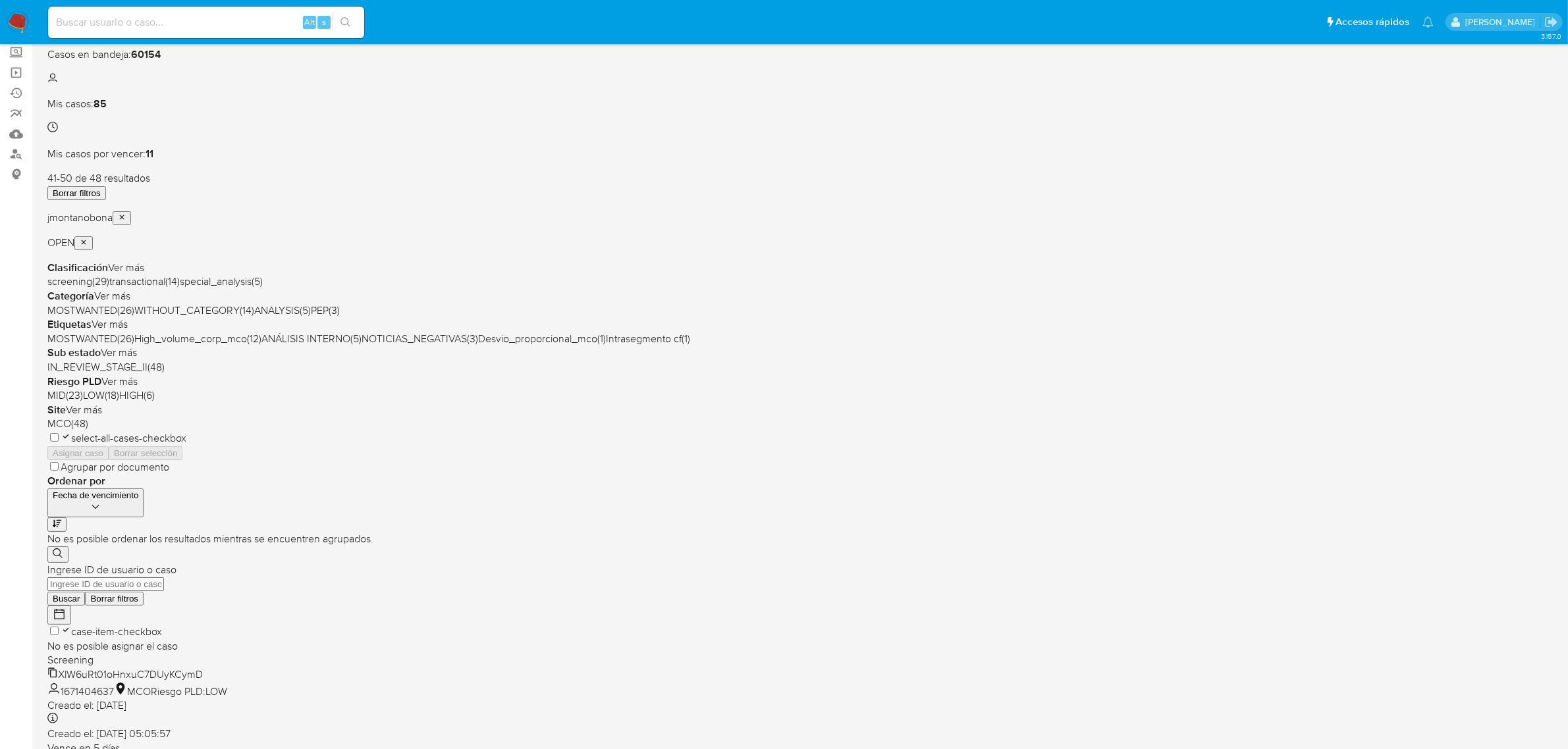
scroll to position [131, 0]
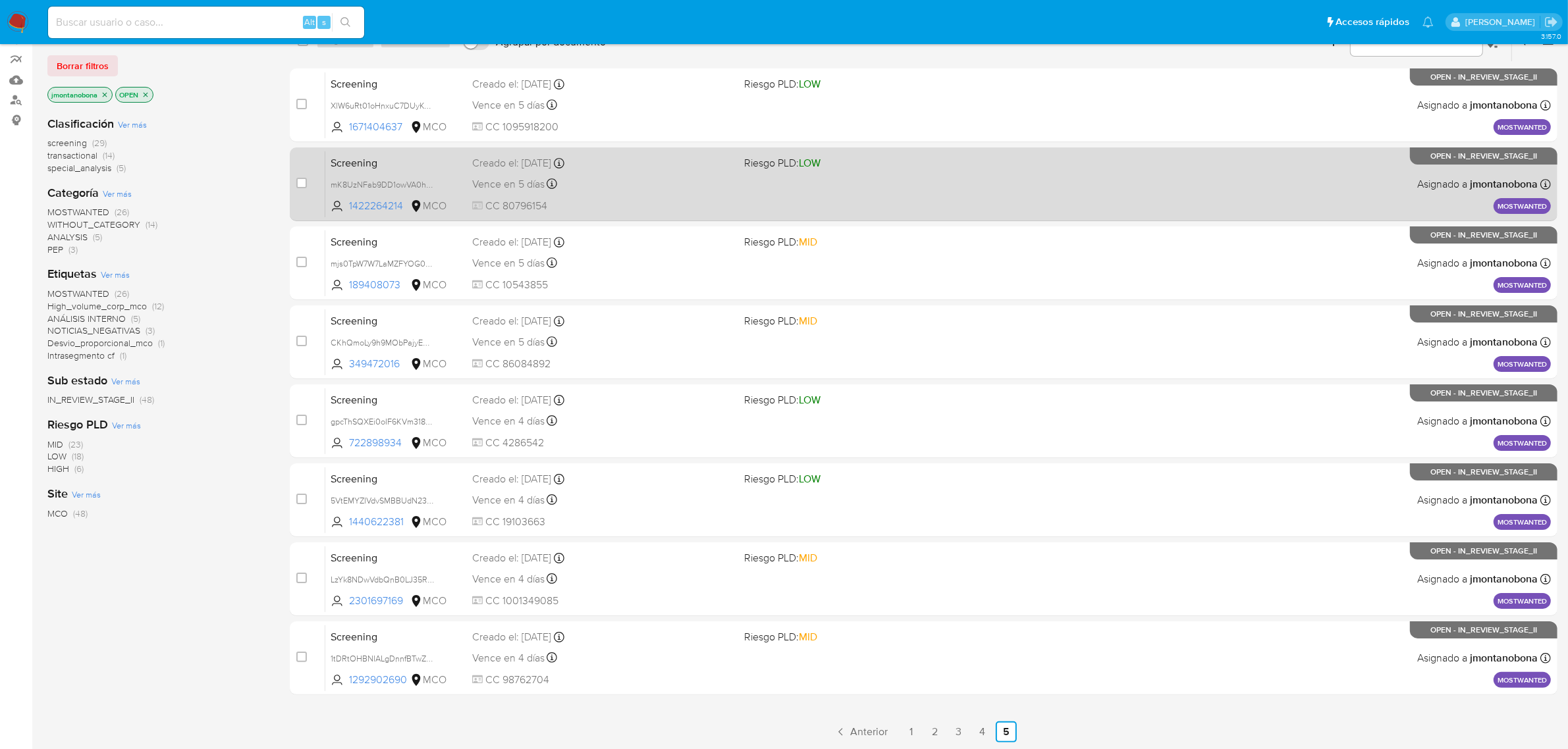
click at [396, 169] on span "Screening" at bounding box center [396, 162] width 131 height 17
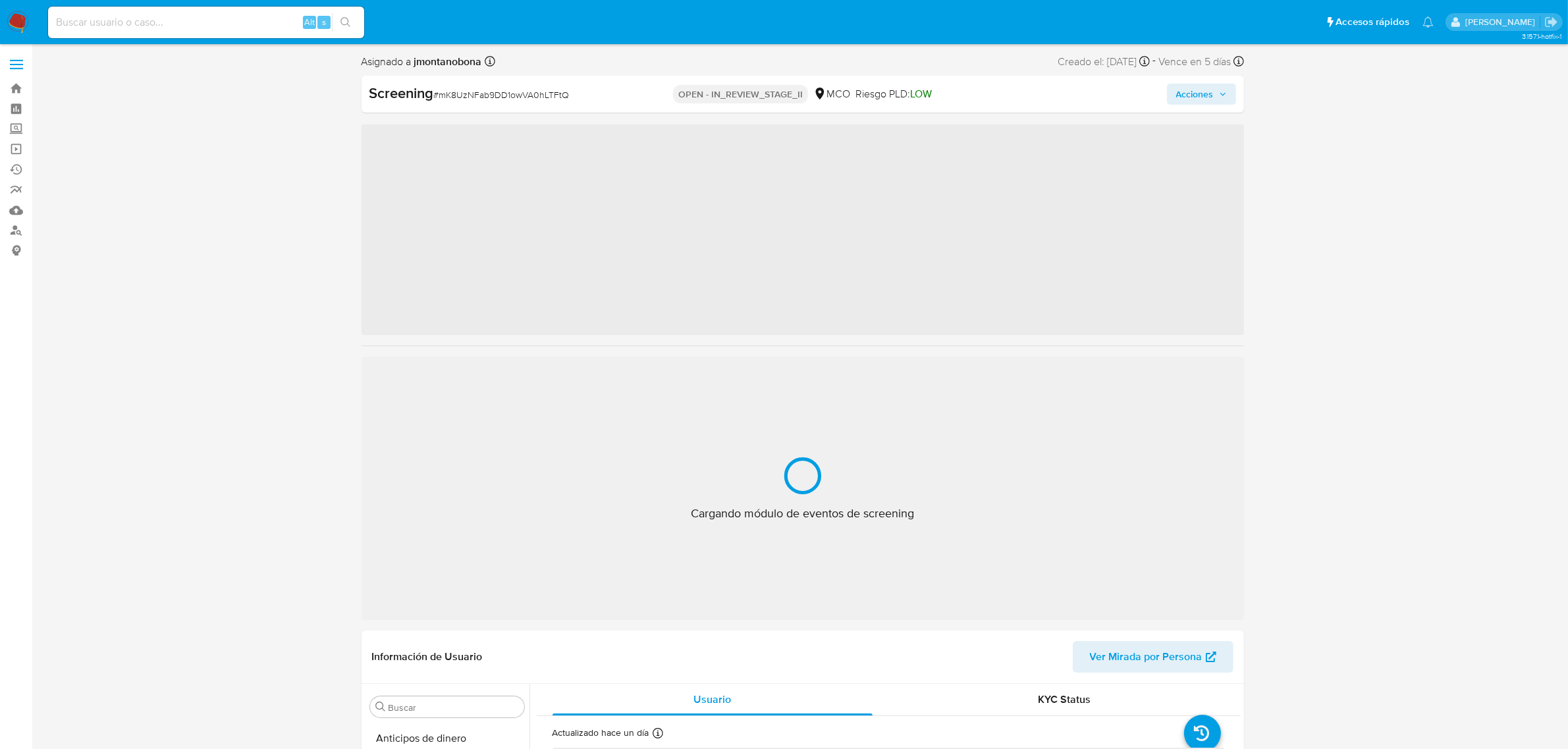
scroll to position [555, 0]
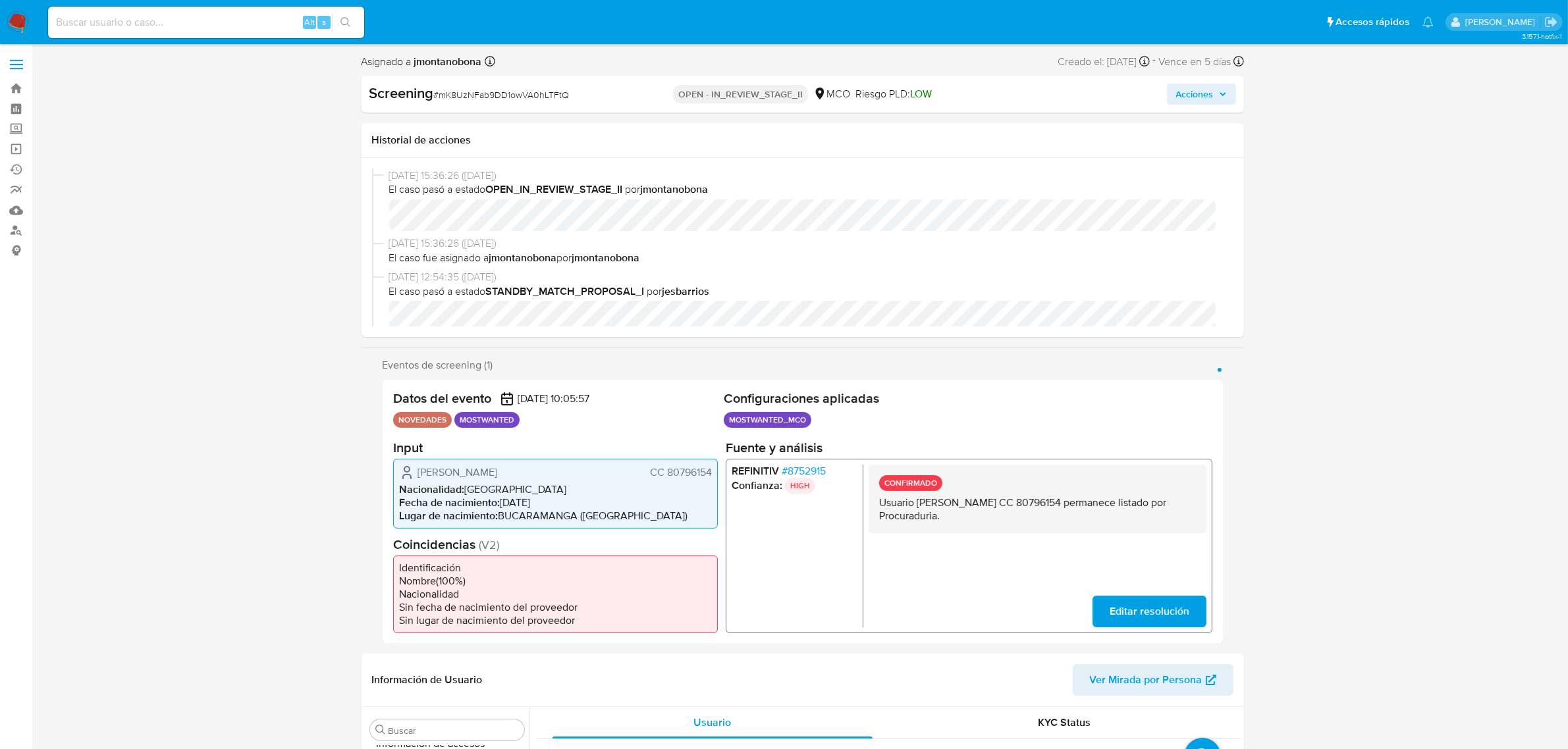
select select "10"
click at [1051, 501] on p "Usuario [PERSON_NAME] CC 80796154 permanece listado por Procuraduria." at bounding box center [1036, 508] width 317 height 27
drag, startPoint x: 1092, startPoint y: 502, endPoint x: 1047, endPoint y: 501, distance: 45.0
click at [1047, 501] on p "Usuario [PERSON_NAME] CC 80796154 permanece listado por Procuraduria." at bounding box center [1036, 508] width 317 height 27
drag, startPoint x: 917, startPoint y: 498, endPoint x: 1026, endPoint y: 503, distance: 109.1
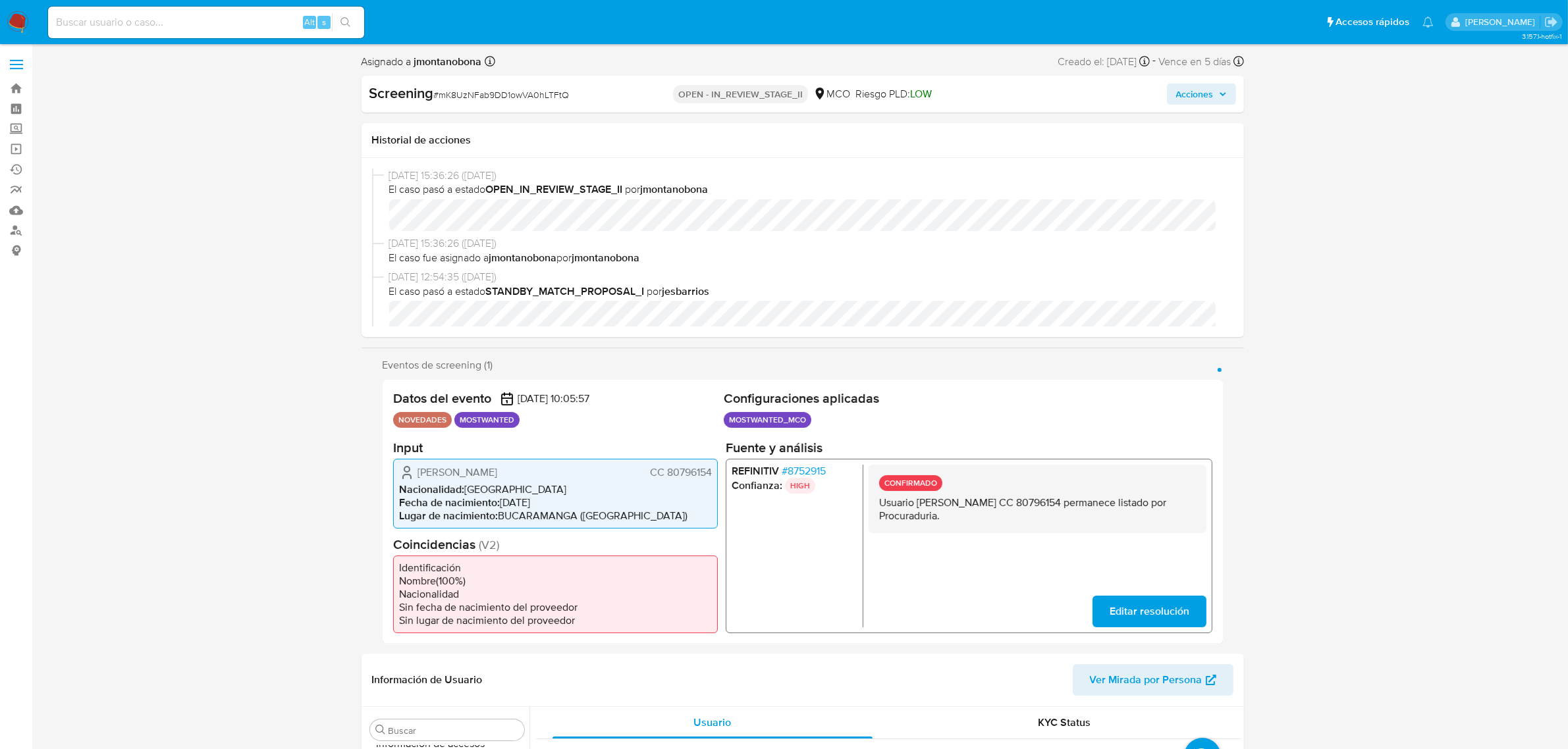
click at [1026, 503] on p "Usuario [PERSON_NAME] CC 80796154 permanece listado por Procuraduria." at bounding box center [1036, 508] width 317 height 27
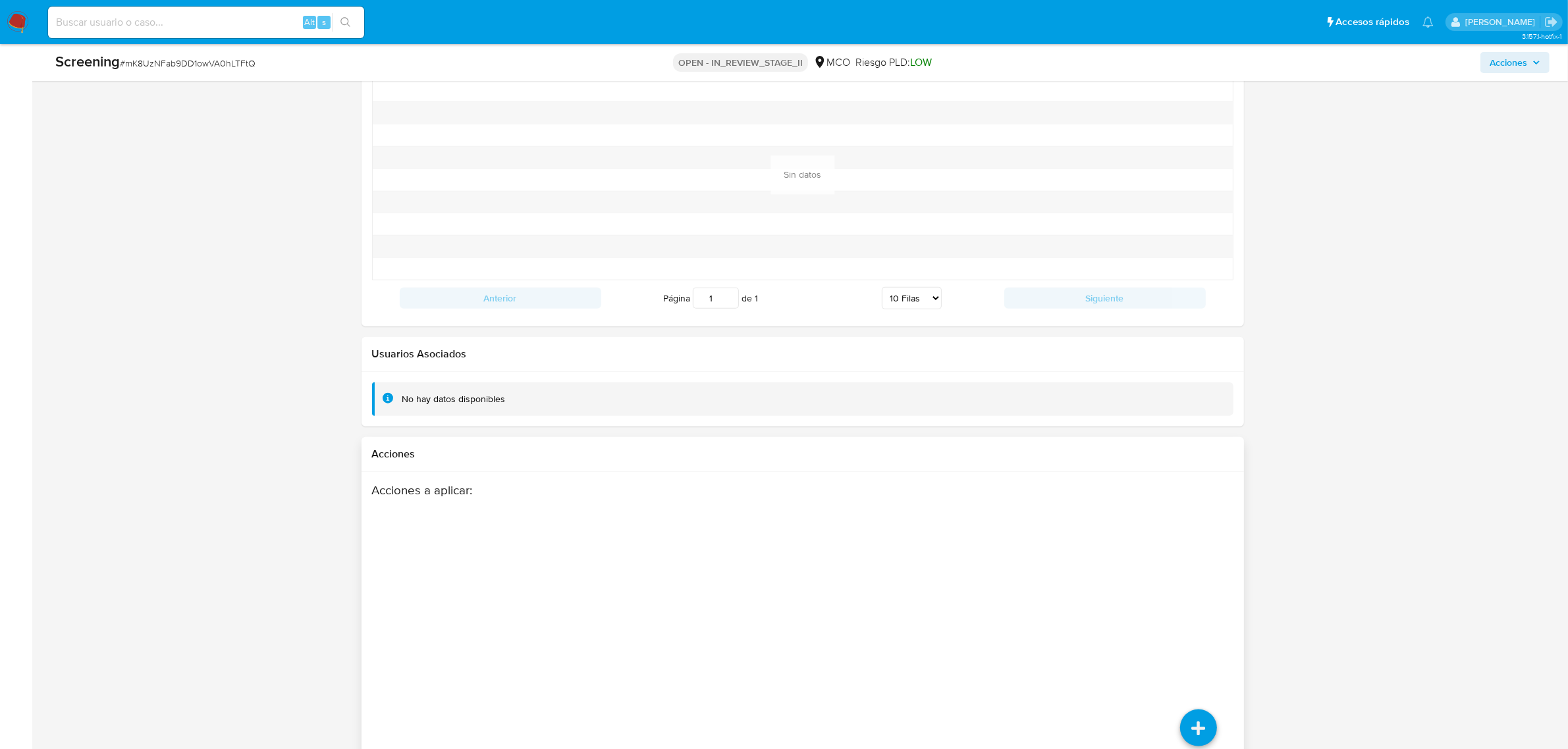
scroll to position [1785, 0]
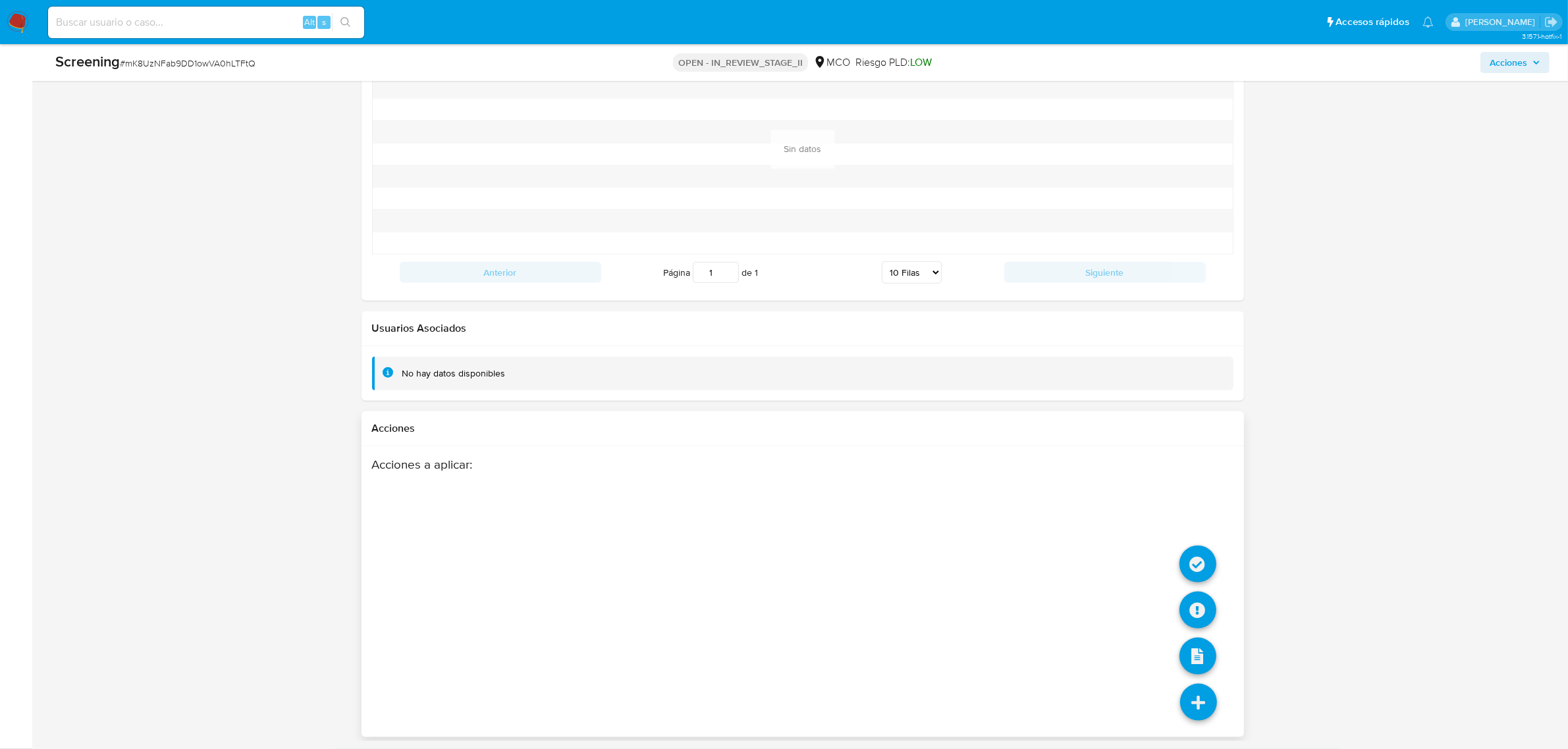
click at [1200, 698] on icon at bounding box center [1198, 702] width 37 height 37
click at [1195, 557] on icon at bounding box center [1197, 564] width 37 height 37
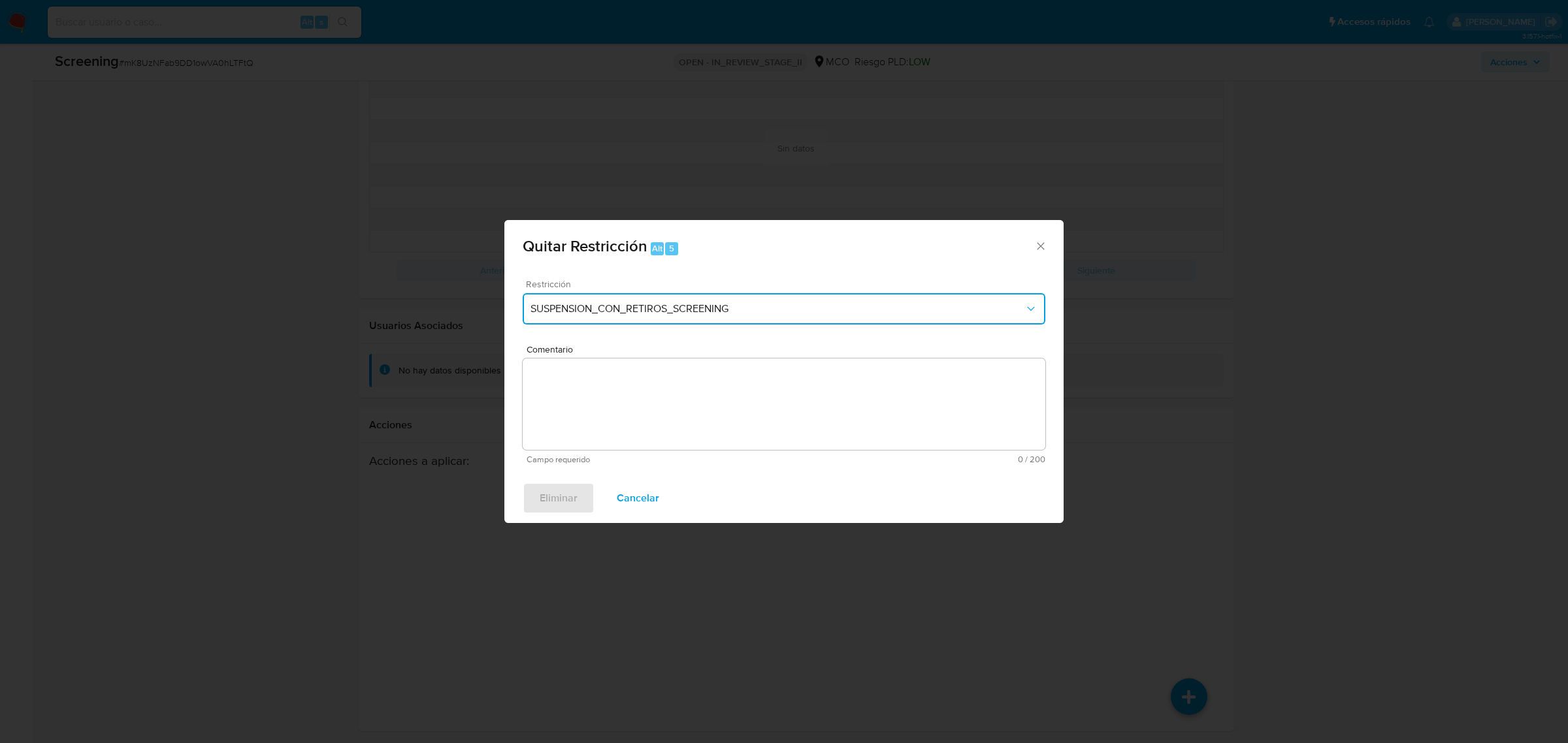
click at [707, 299] on button "SUSPENSION_CON_RETIROS_SCREENING" at bounding box center [783, 309] width 522 height 31
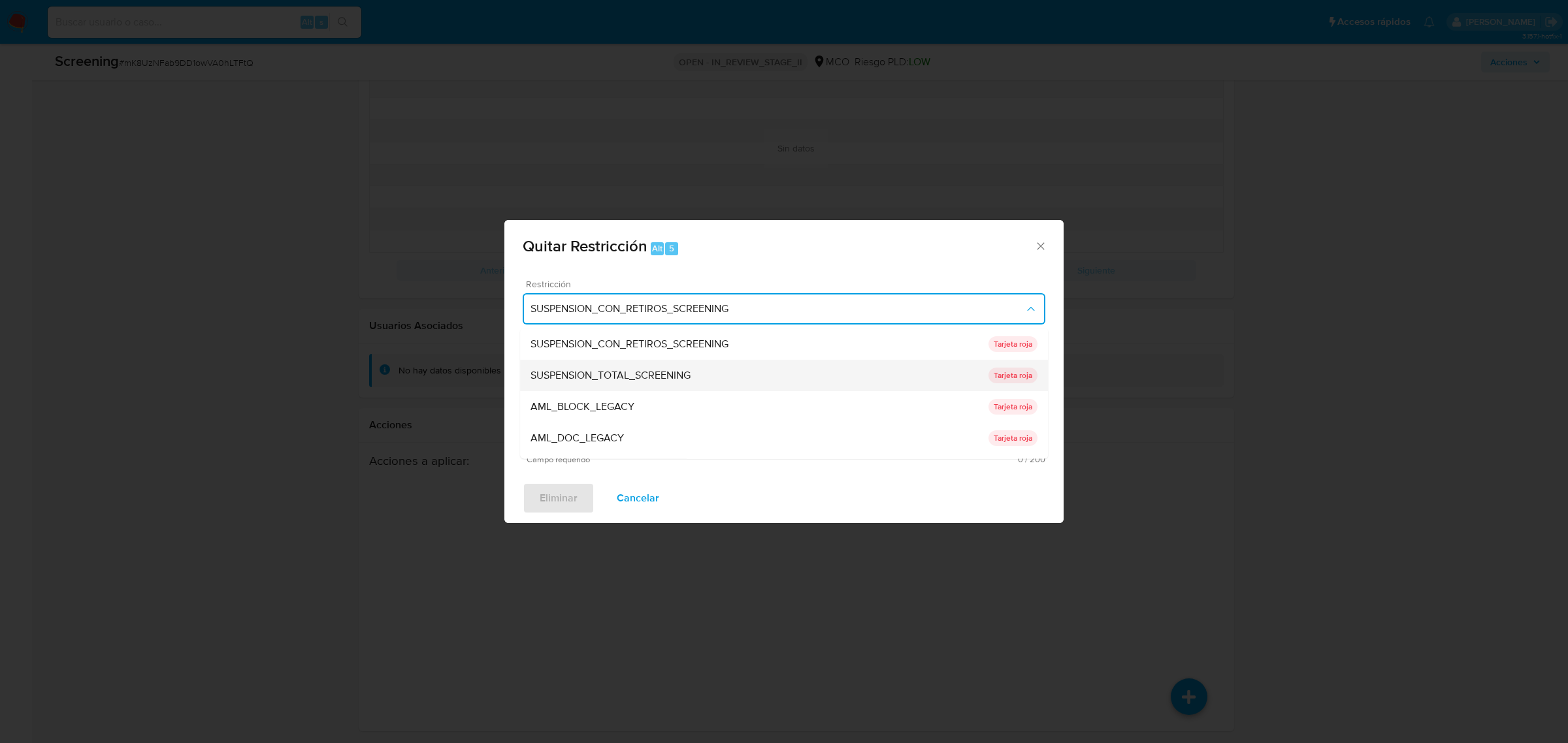
click at [649, 375] on span "SUSPENSION_TOTAL_SCREENING" at bounding box center [611, 375] width 160 height 13
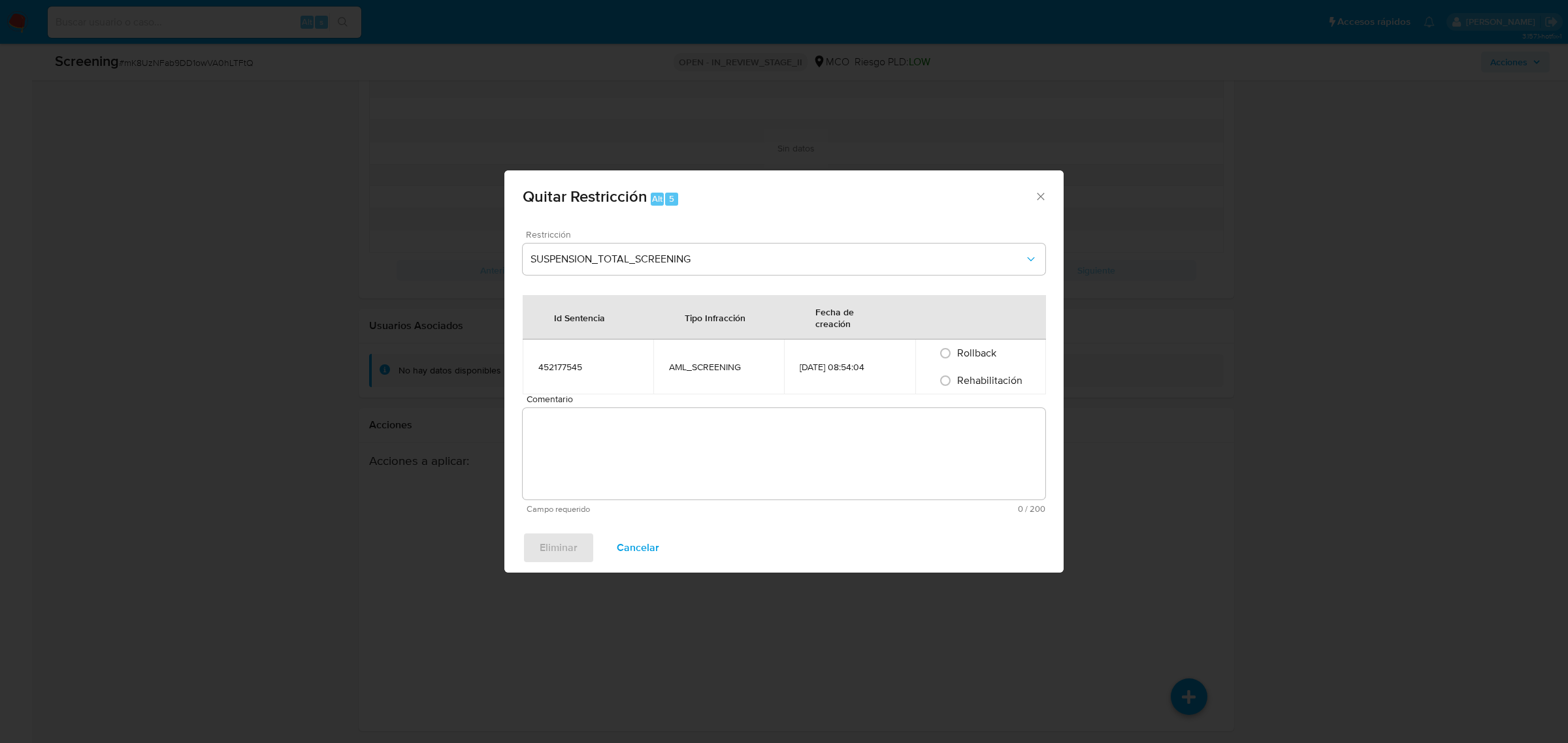
click at [959, 382] on span "Rehabilitación" at bounding box center [990, 380] width 66 height 15
click at [956, 382] on input "Rehabilitación" at bounding box center [945, 380] width 21 height 21
radio input "true"
click at [786, 464] on textarea "Comentario" at bounding box center [783, 454] width 522 height 91
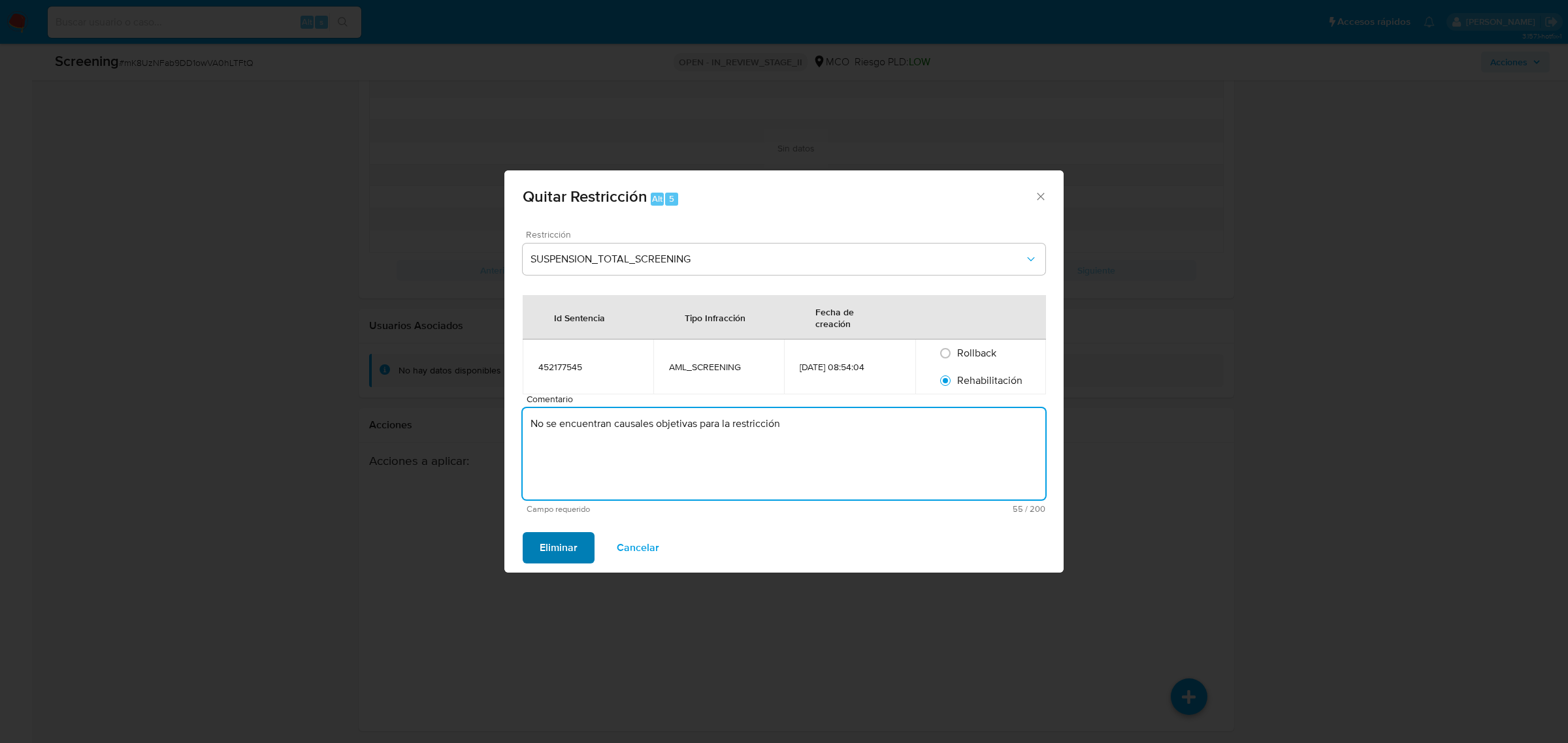
type textarea "No se encuentran causales objetivas para la restricción"
click at [559, 549] on span "Eliminar" at bounding box center [558, 548] width 38 height 28
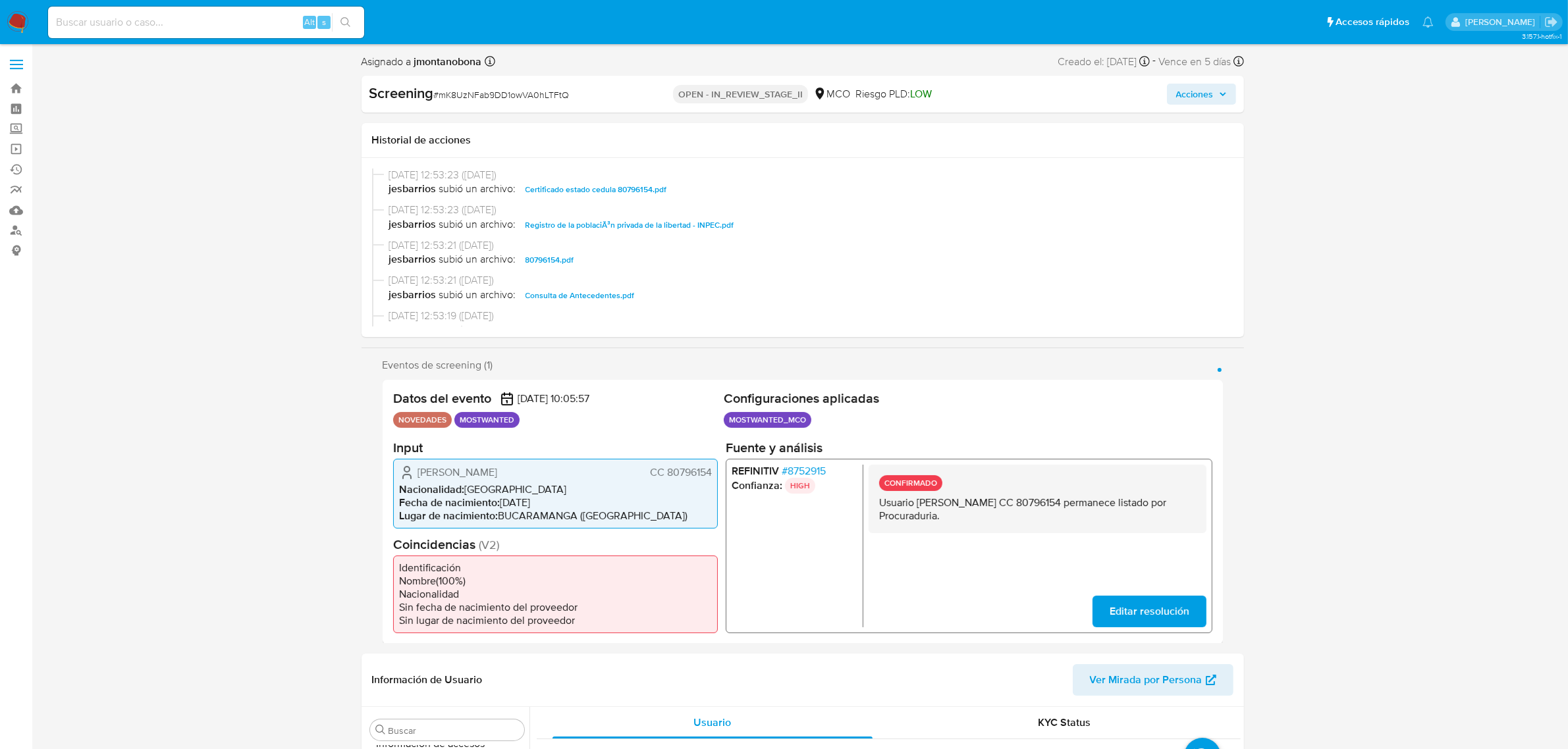
scroll to position [329, 0]
click at [600, 210] on span "Consulta de Antecedentes.pdf" at bounding box center [580, 213] width 109 height 16
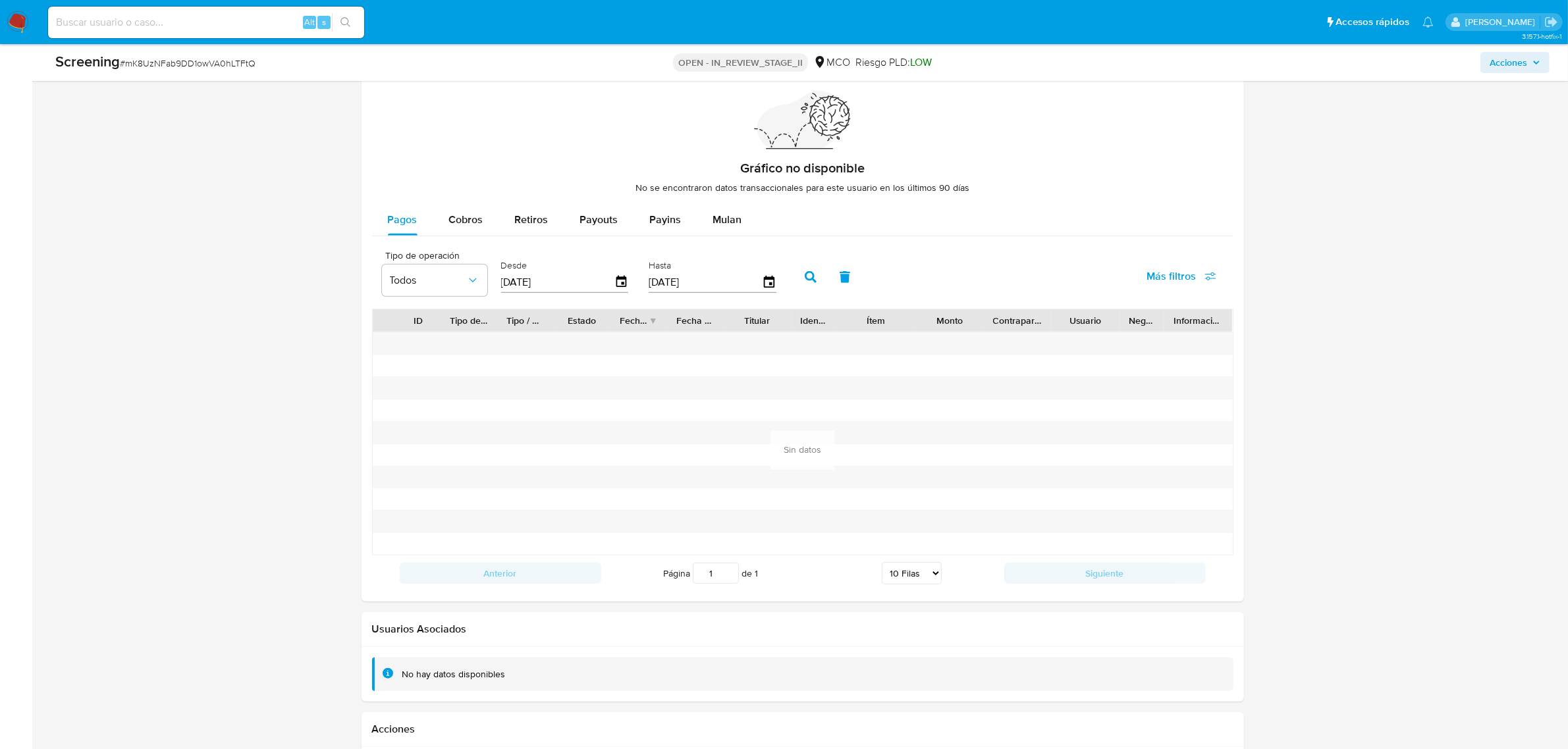
scroll to position [1785, 0]
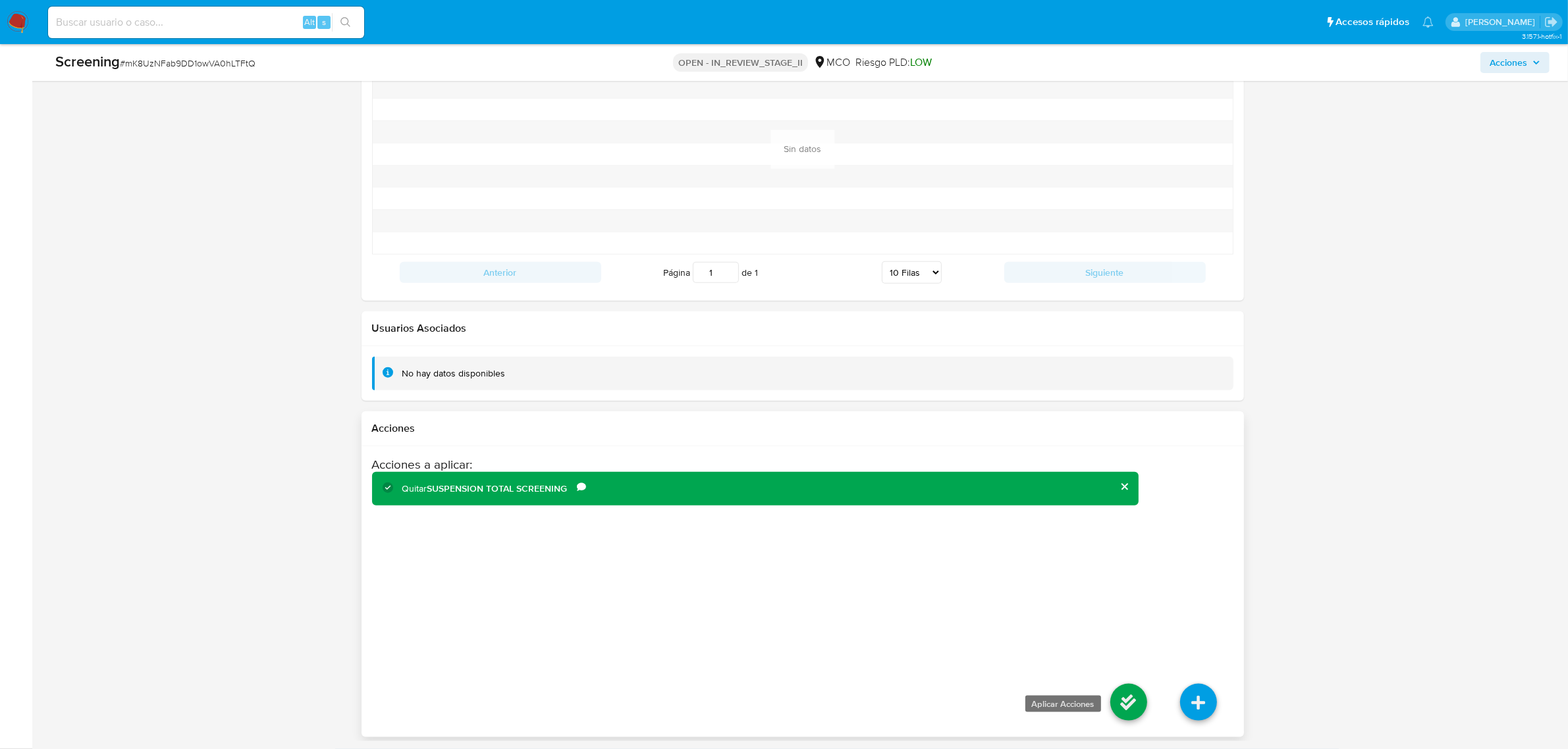
click at [1124, 701] on icon at bounding box center [1128, 702] width 37 height 37
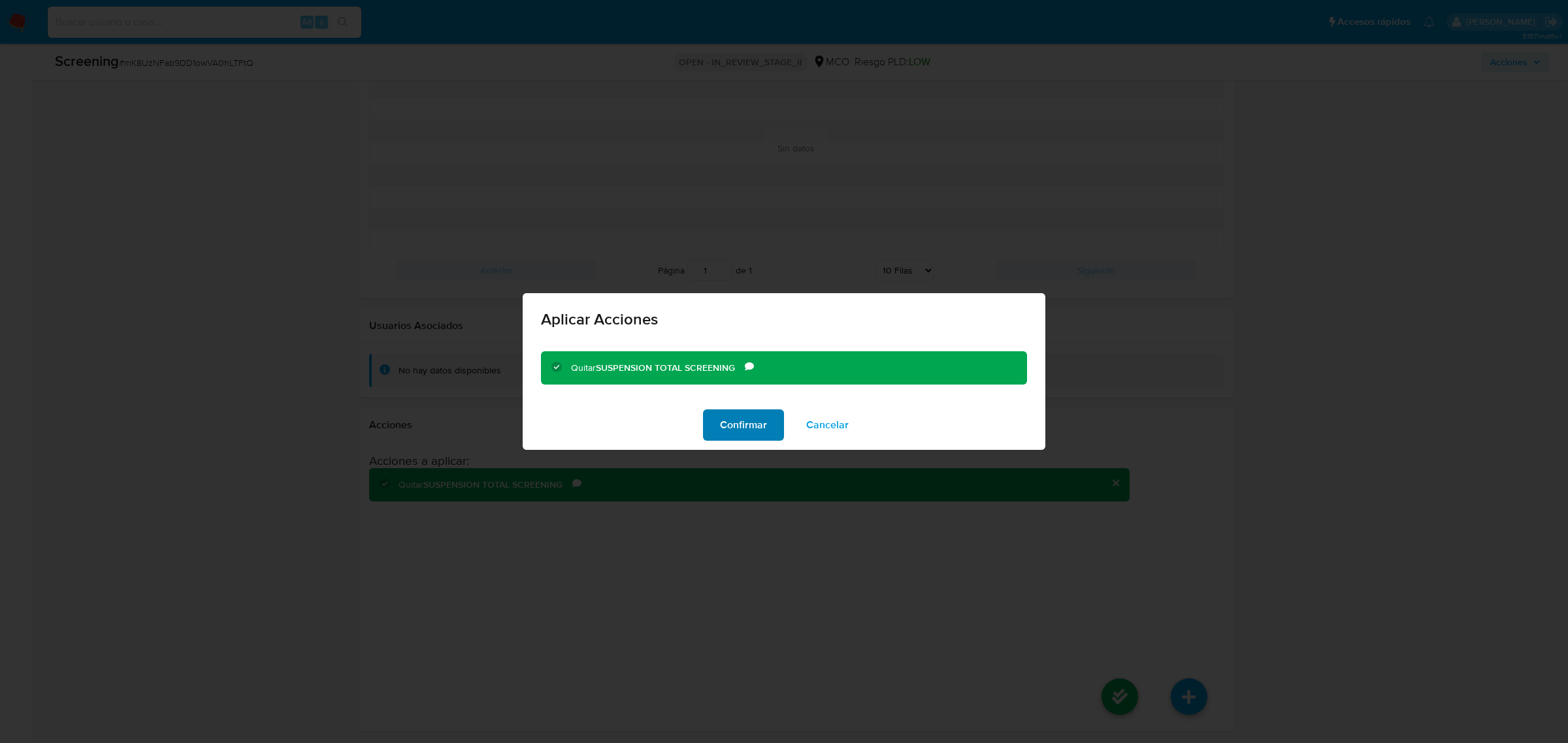
click at [751, 416] on span "Confirmar" at bounding box center [743, 425] width 47 height 28
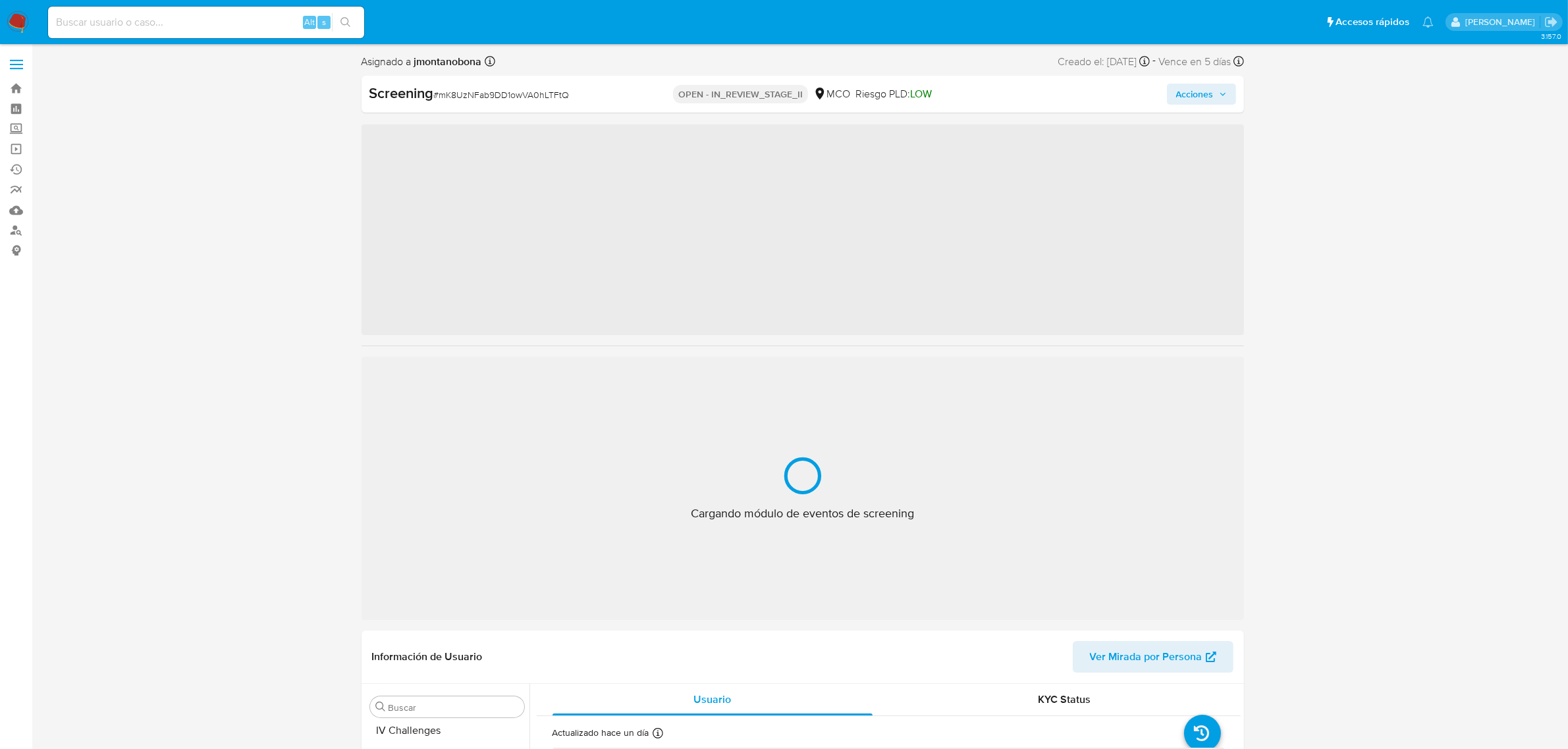
scroll to position [555, 0]
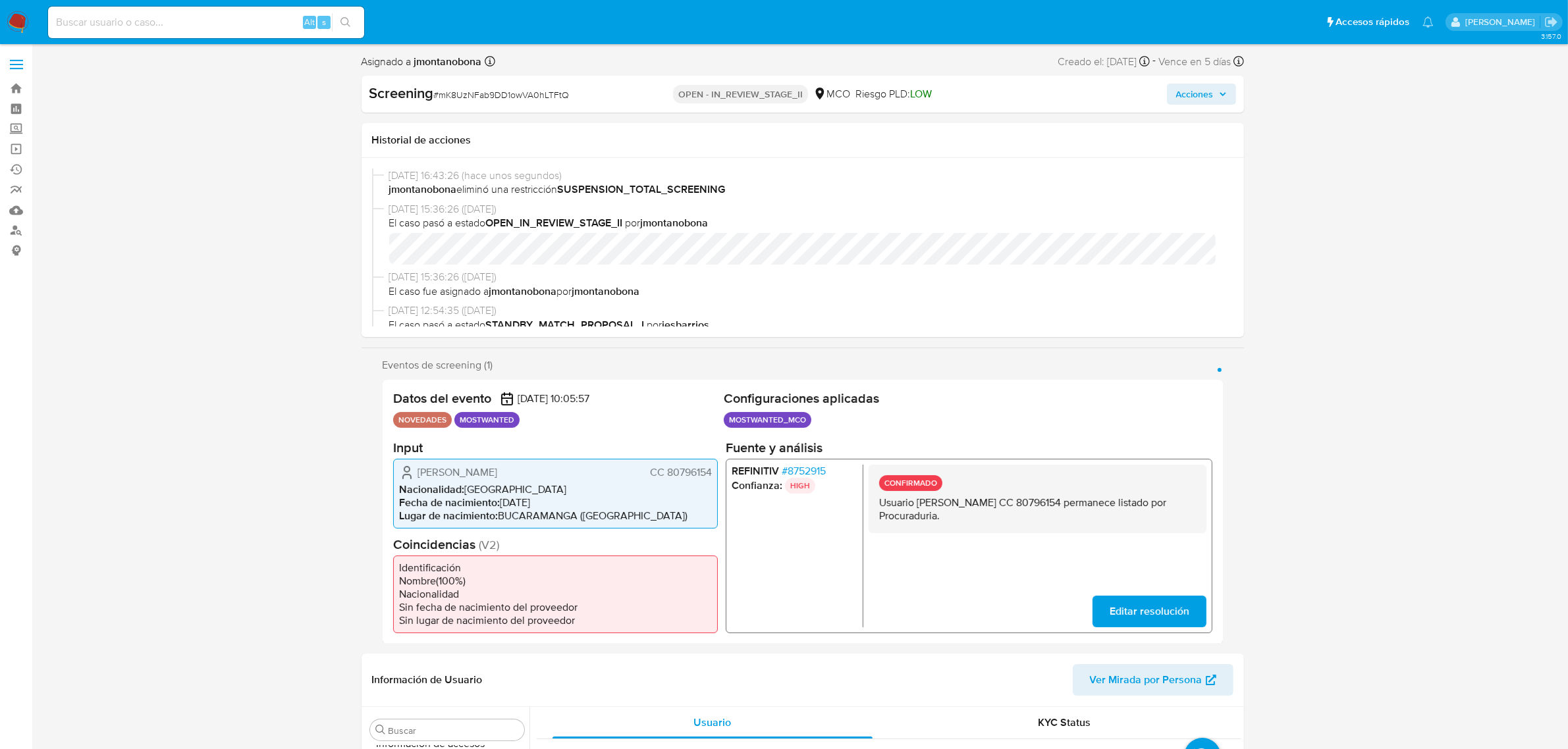
select select "10"
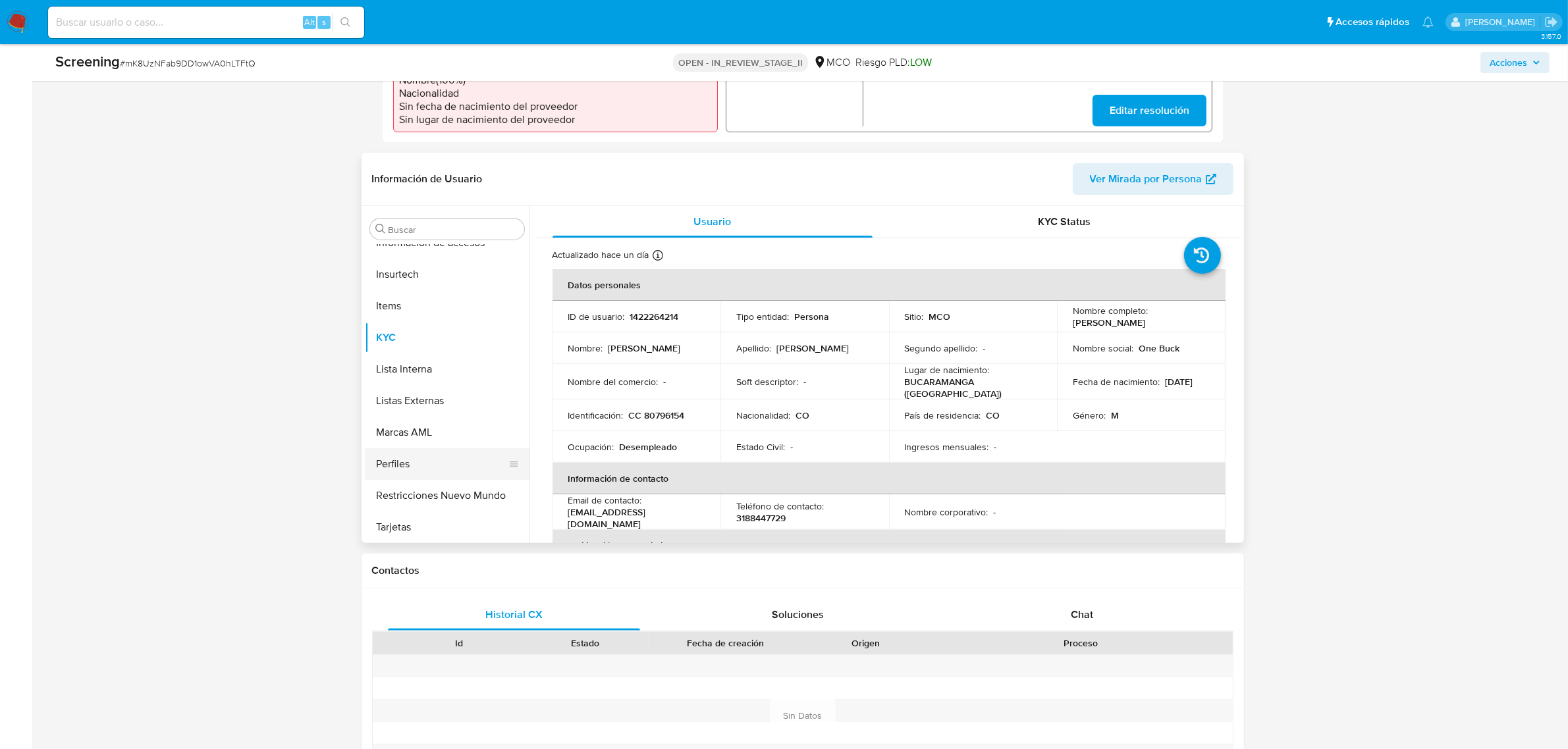
scroll to position [494, 0]
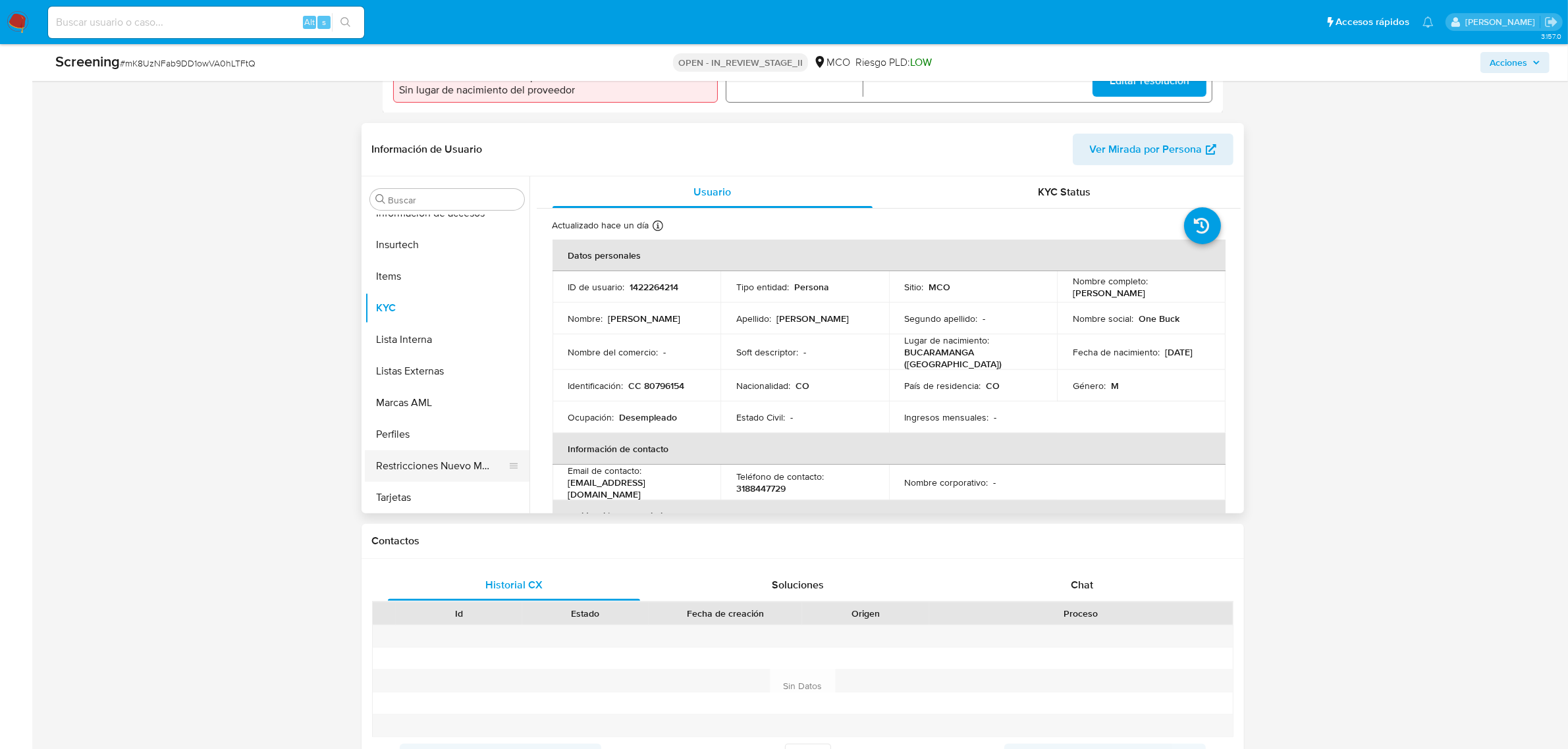
click at [446, 451] on button "Restricciones Nuevo Mundo" at bounding box center [442, 466] width 154 height 32
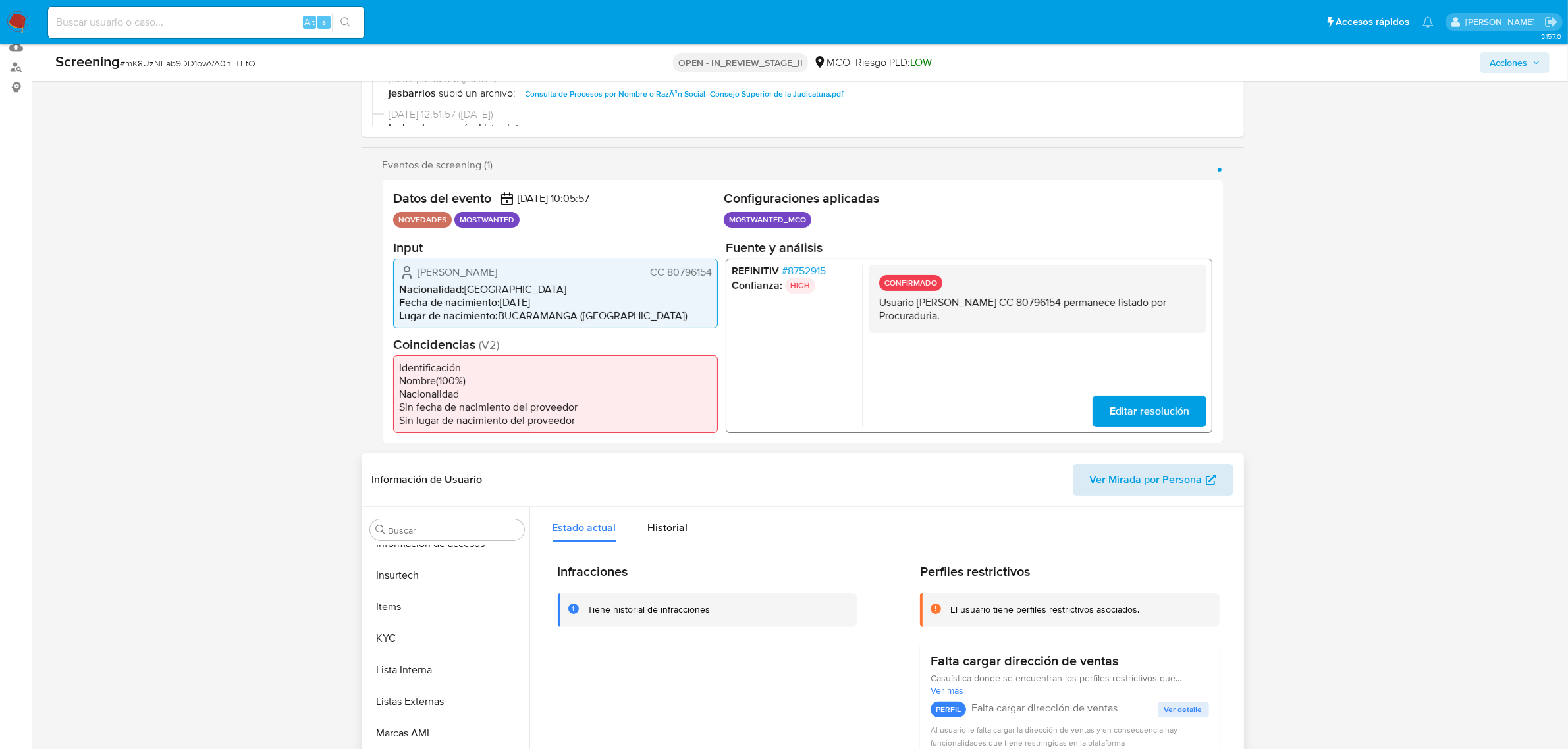
scroll to position [0, 0]
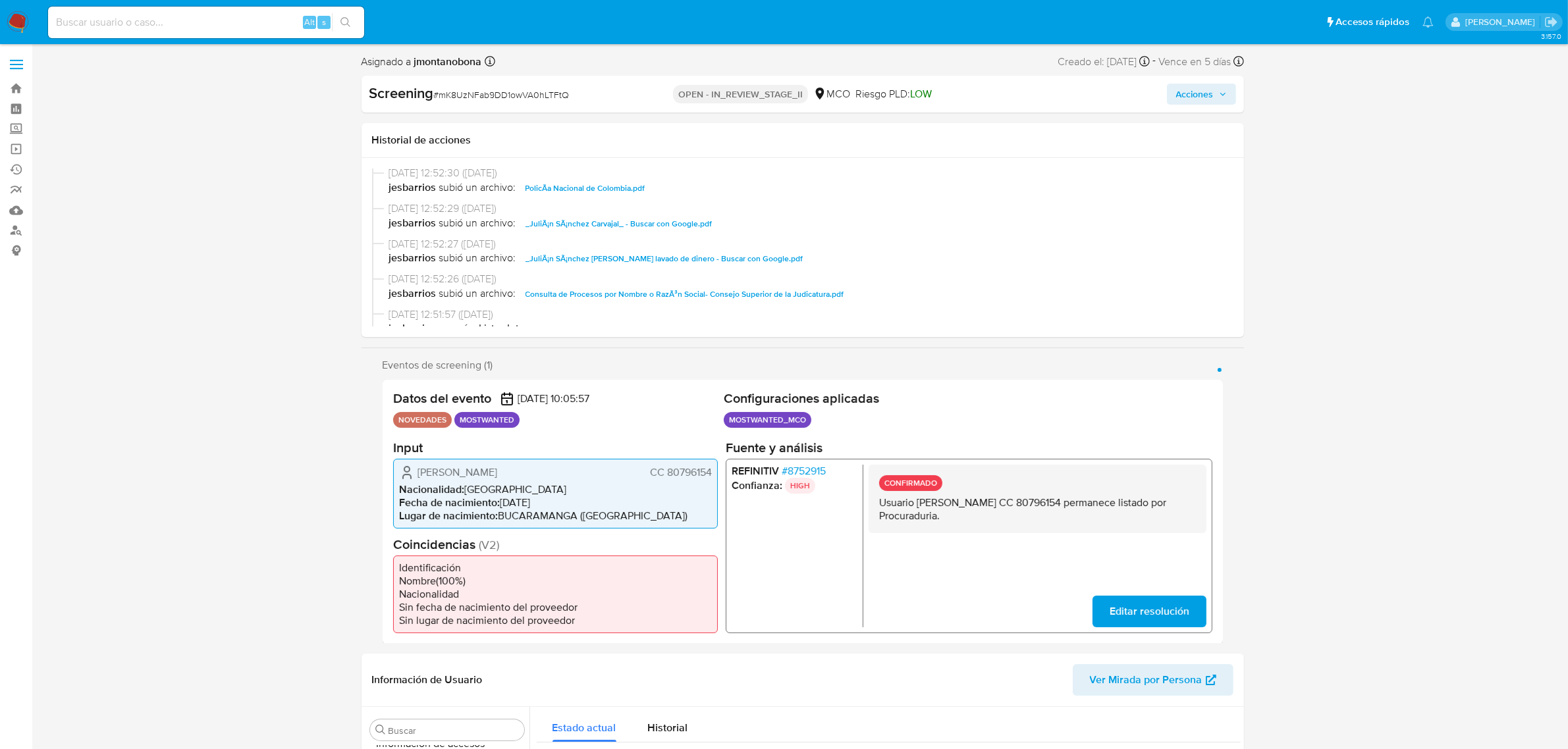
click at [1213, 97] on span "Acciones" at bounding box center [1195, 93] width 37 height 21
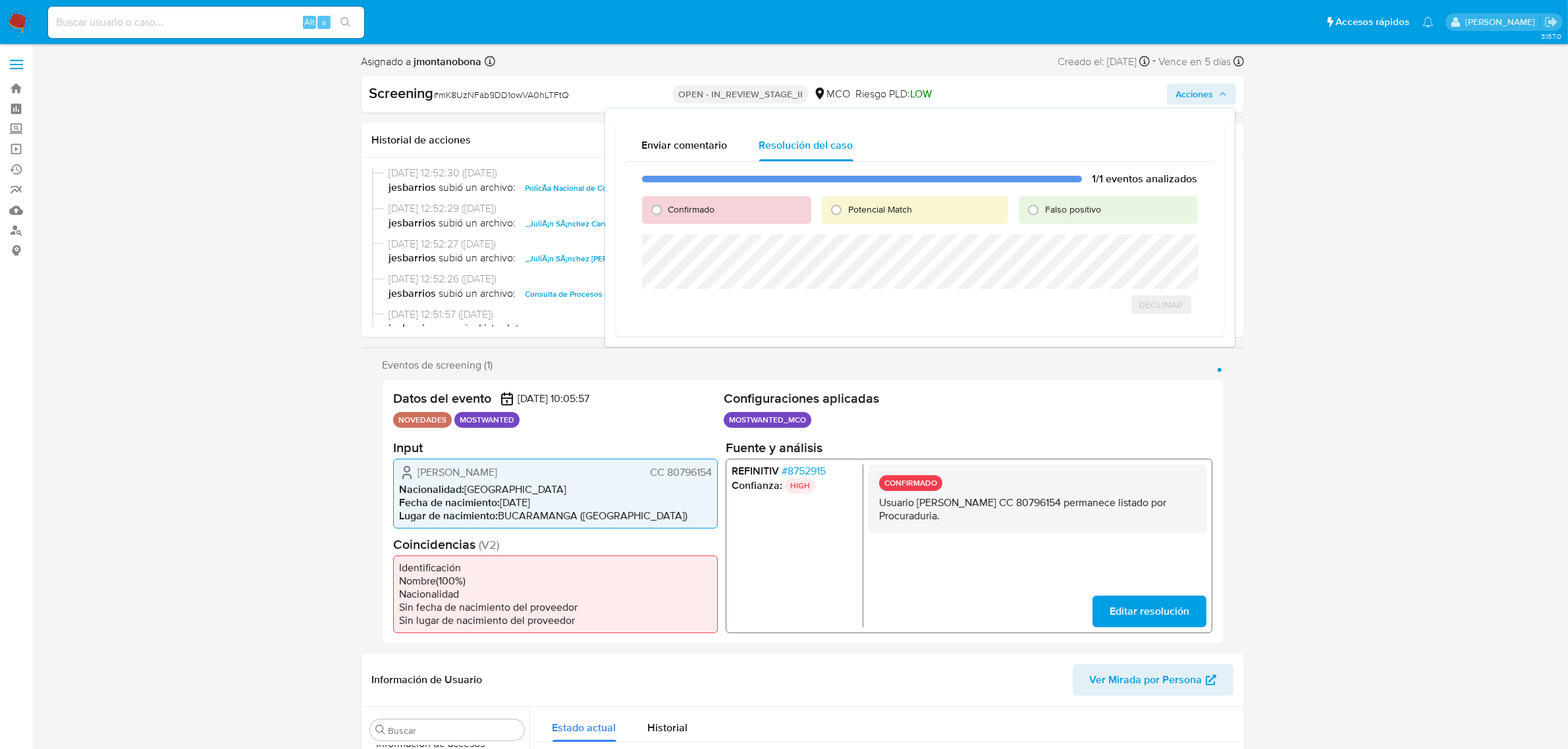
click at [1054, 218] on div "Falso positivo" at bounding box center [1108, 210] width 178 height 28
click at [1062, 212] on span "Falso positivo" at bounding box center [1073, 209] width 56 height 13
click at [1044, 212] on input "Falso positivo" at bounding box center [1033, 210] width 21 height 21
radio input "true"
click at [1148, 317] on span "Cerrar Caso" at bounding box center [1152, 320] width 63 height 19
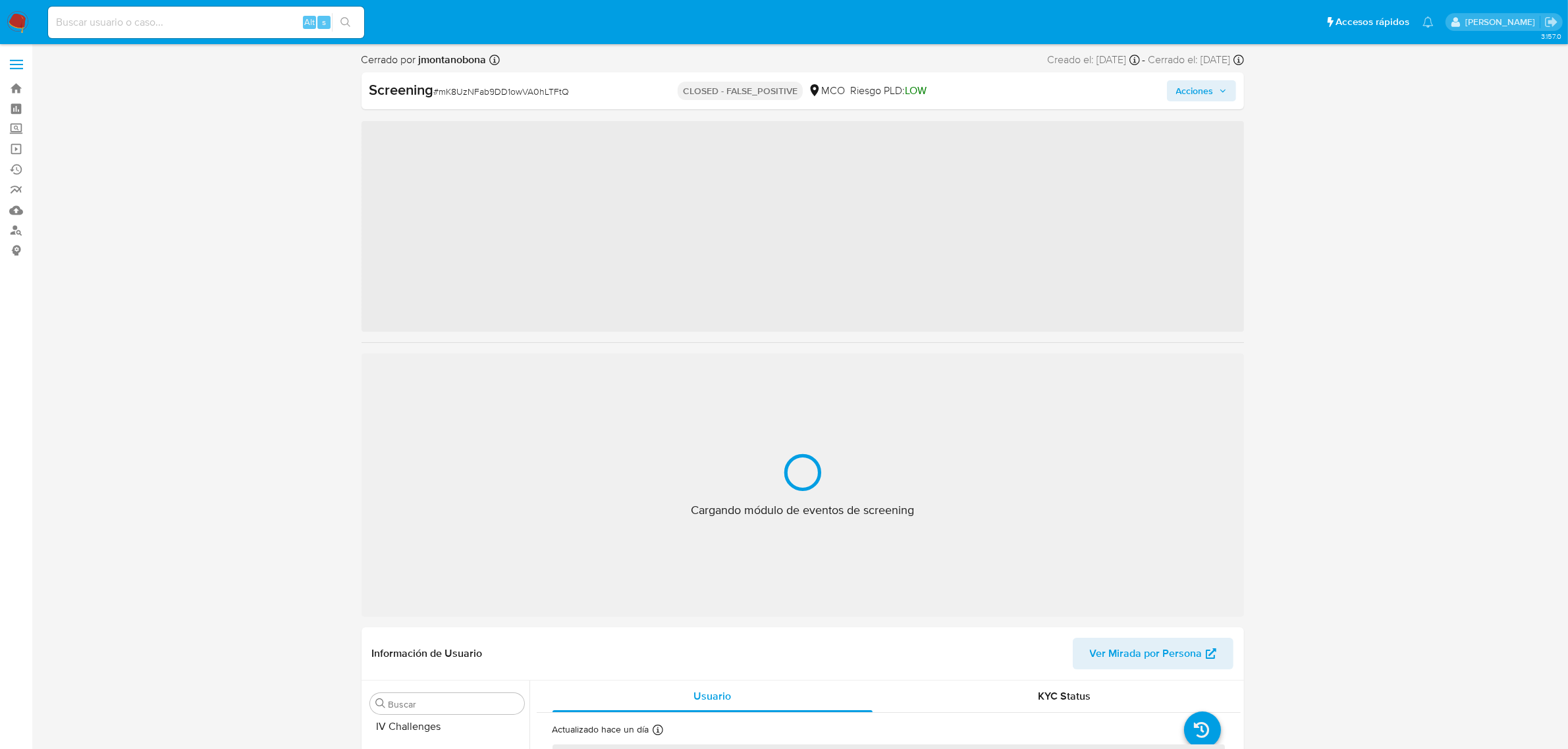
scroll to position [555, 0]
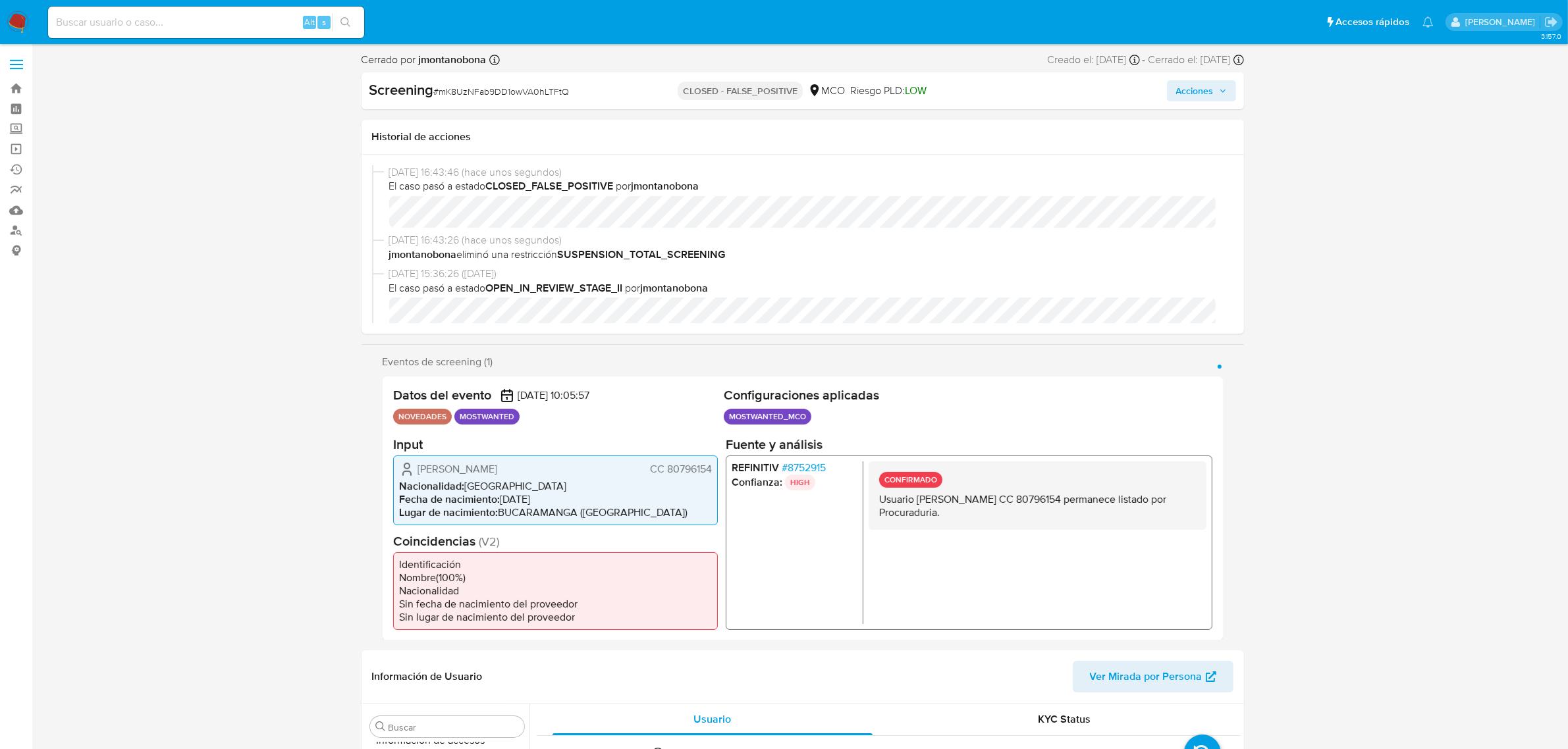
select select "10"
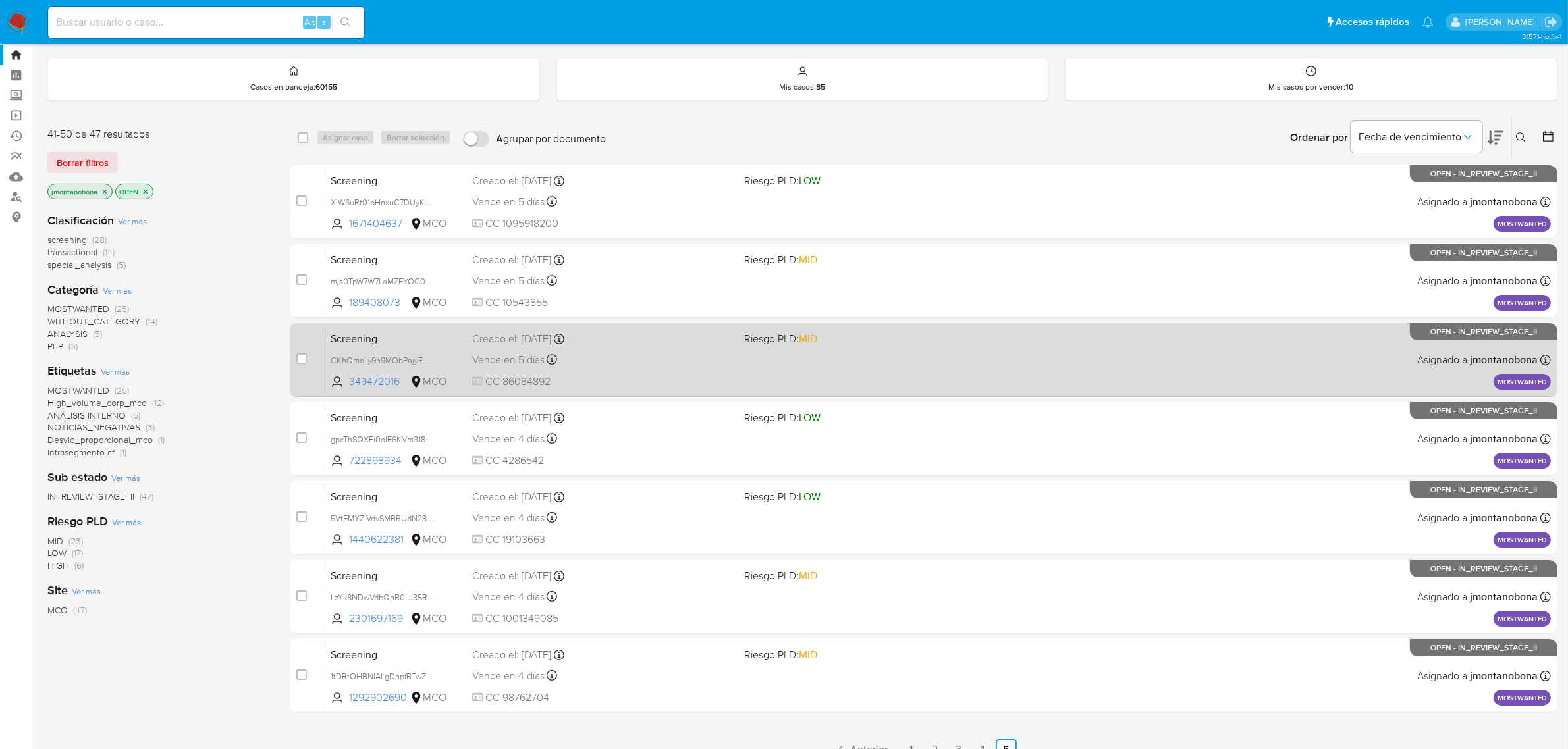
scroll to position [52, 0]
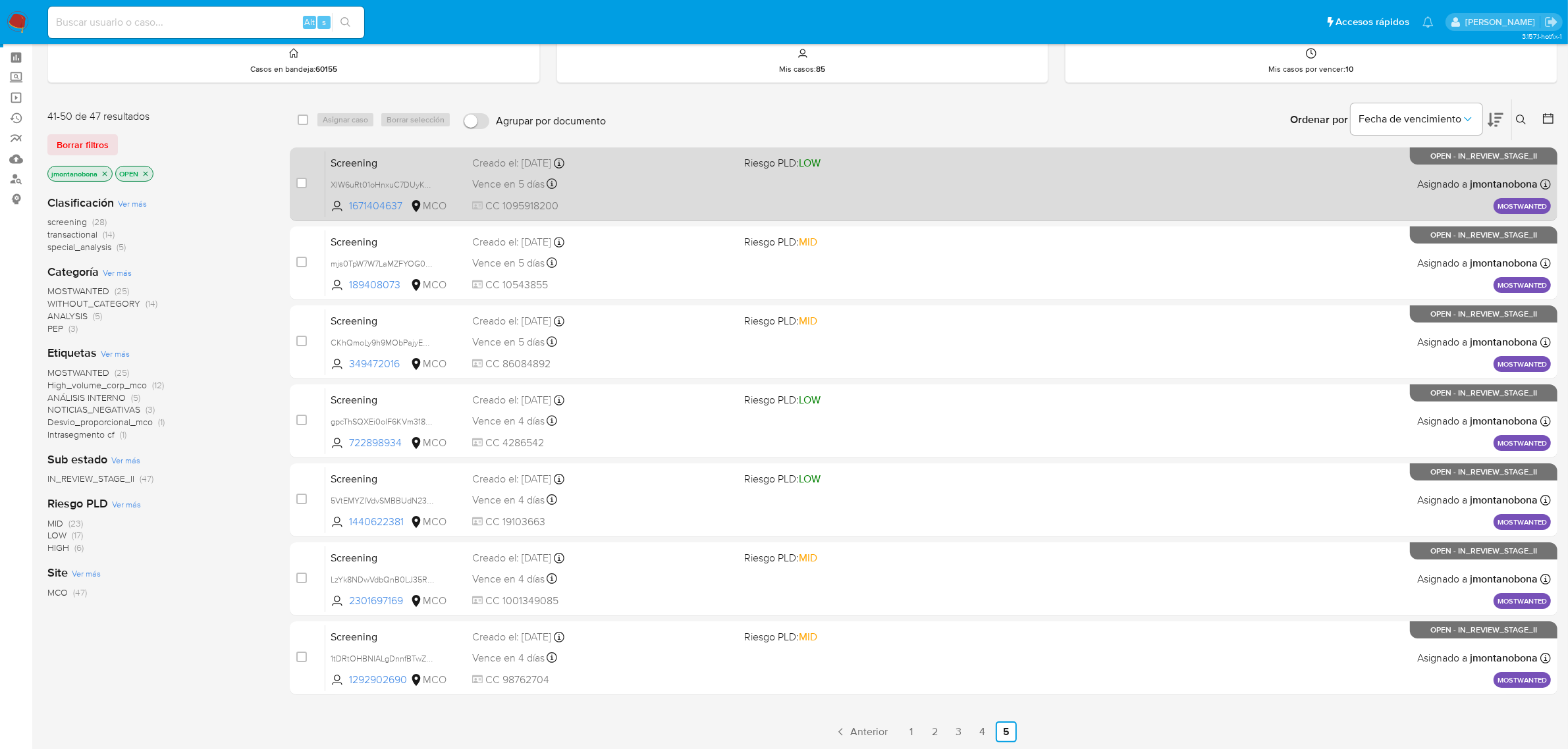
click at [391, 164] on span "Screening" at bounding box center [396, 162] width 131 height 17
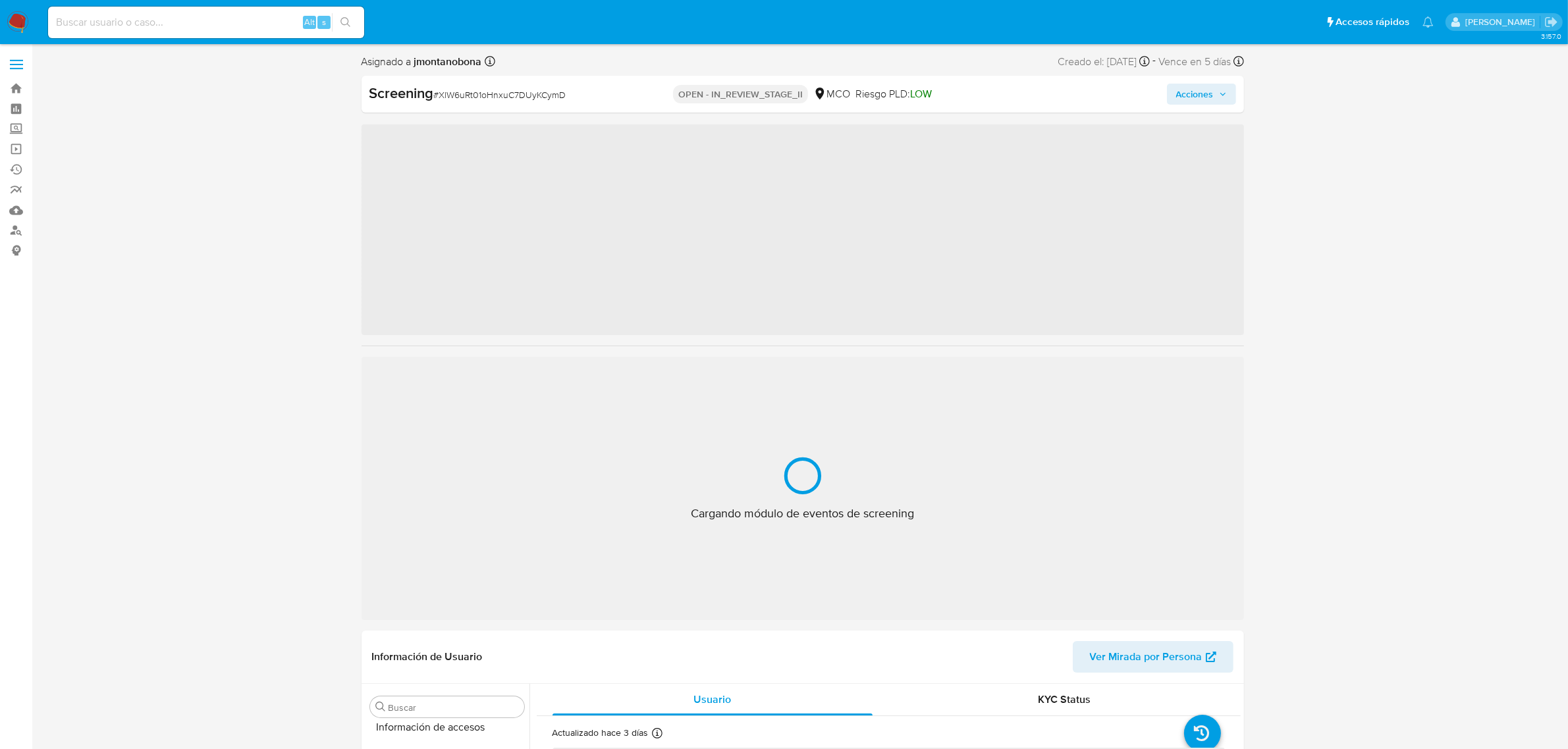
scroll to position [555, 0]
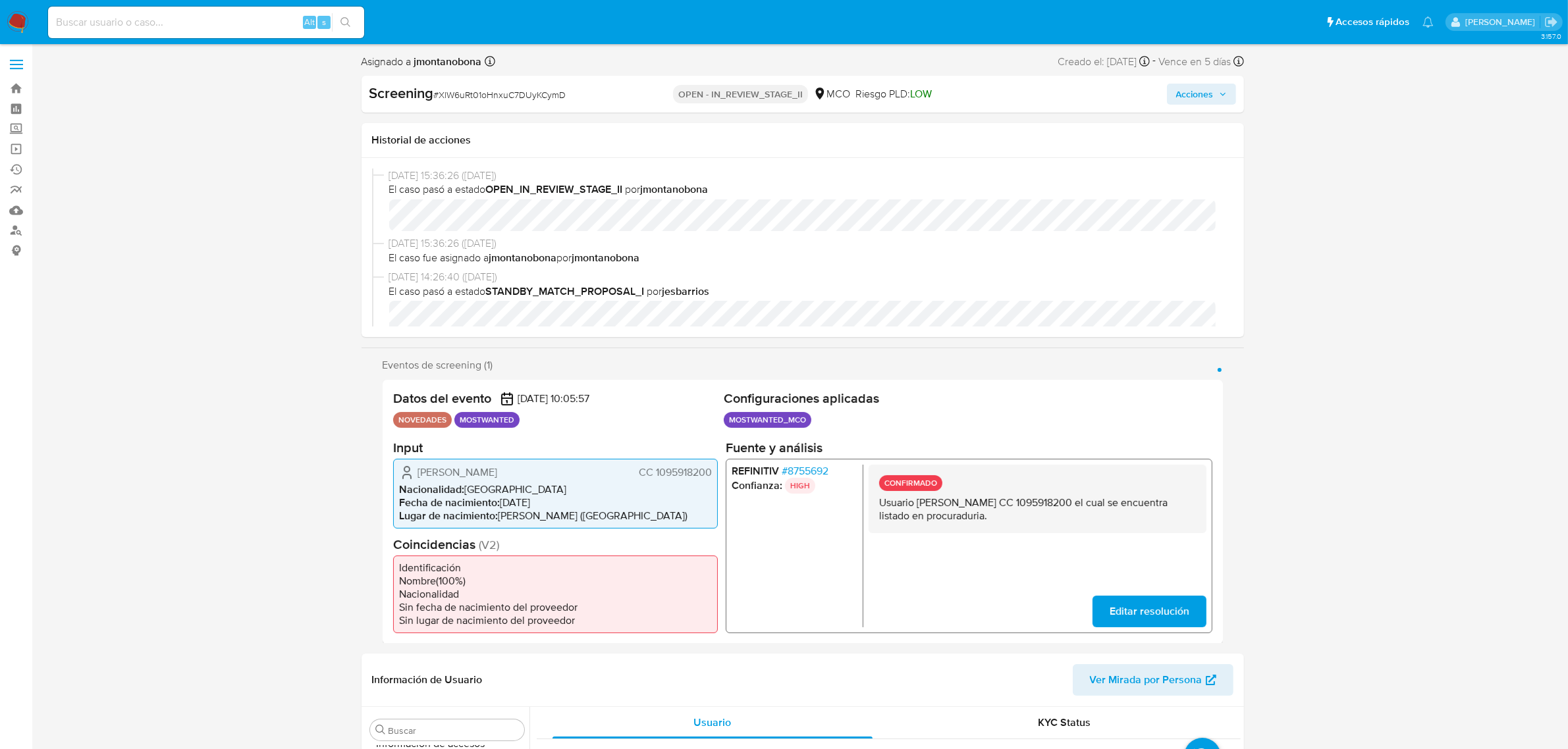
select select "10"
drag, startPoint x: 1052, startPoint y: 498, endPoint x: 1108, endPoint y: 504, distance: 56.3
click at [1108, 504] on p "Usuario Leonel Ramirez Medrano CC 1095918200 el cual se encuentra listado en pr…" at bounding box center [1036, 508] width 317 height 27
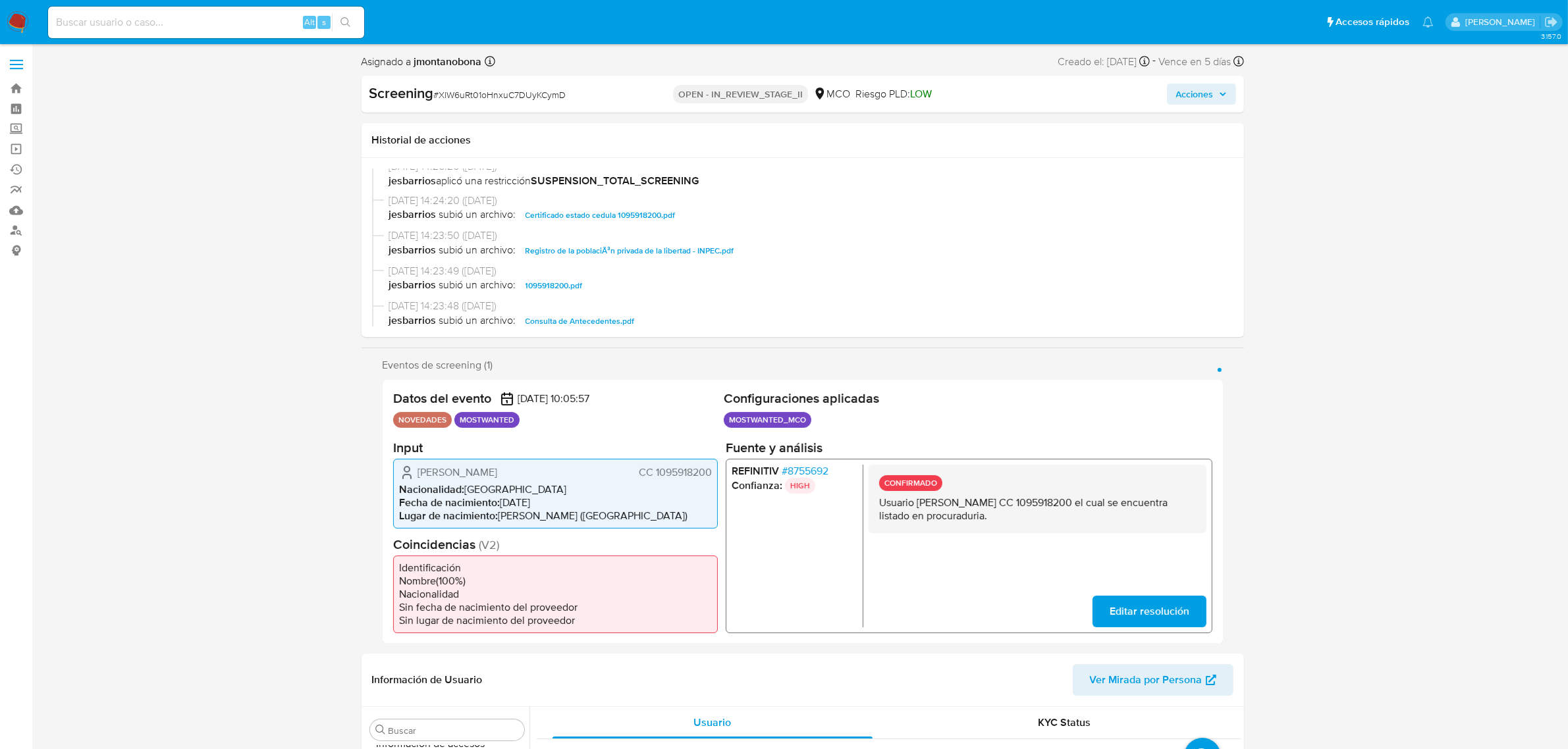
scroll to position [329, 0]
click at [597, 211] on span "Consulta de Antecedentes.pdf" at bounding box center [580, 213] width 109 height 16
drag, startPoint x: 917, startPoint y: 501, endPoint x: 1029, endPoint y: 503, distance: 112.0
click at [1029, 503] on p "Usuario Leonel Ramirez Medrano CC 1095918200 el cual se encuentra listado en pr…" at bounding box center [1036, 508] width 317 height 27
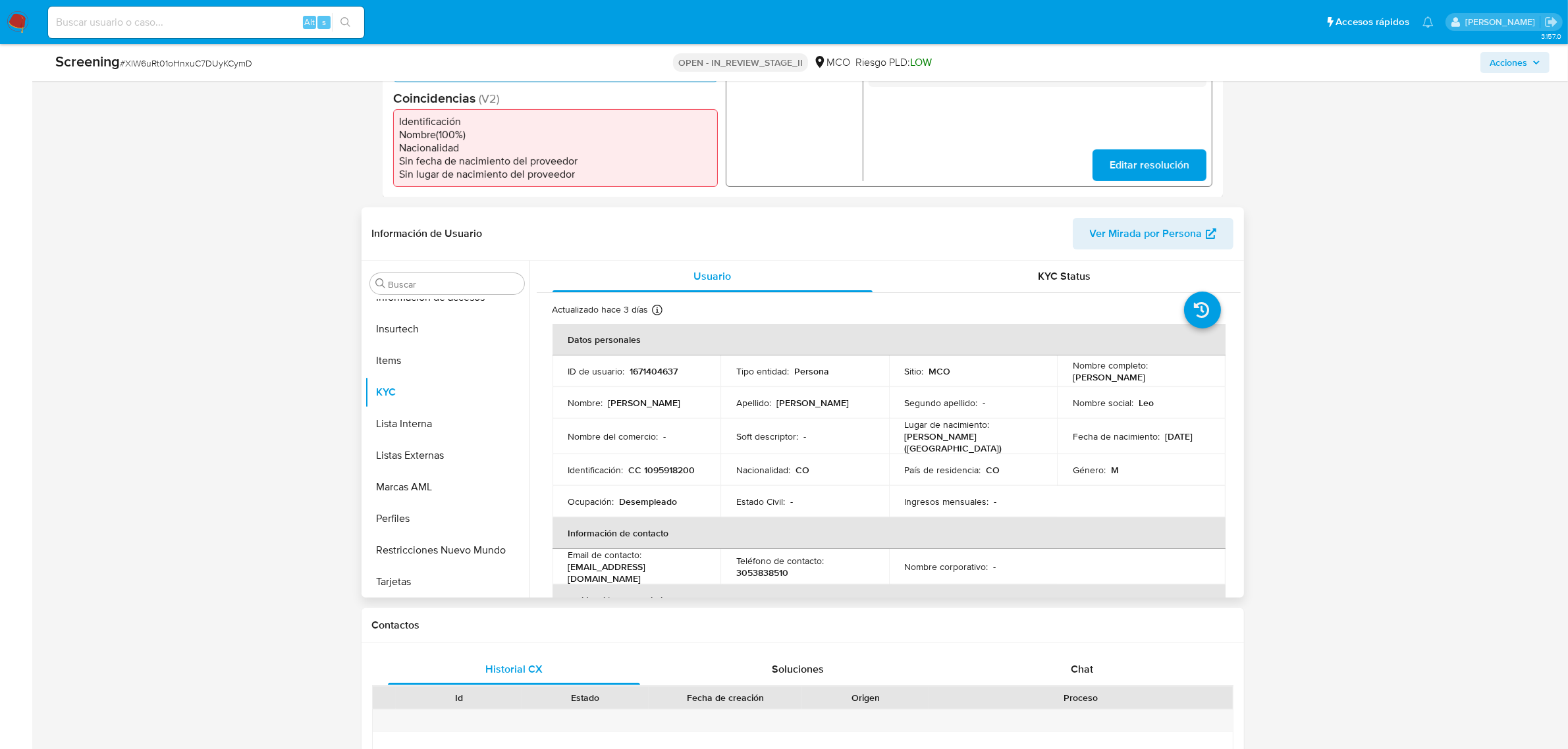
scroll to position [411, 0]
click at [430, 541] on button "Restricciones Nuevo Mundo" at bounding box center [442, 549] width 154 height 32
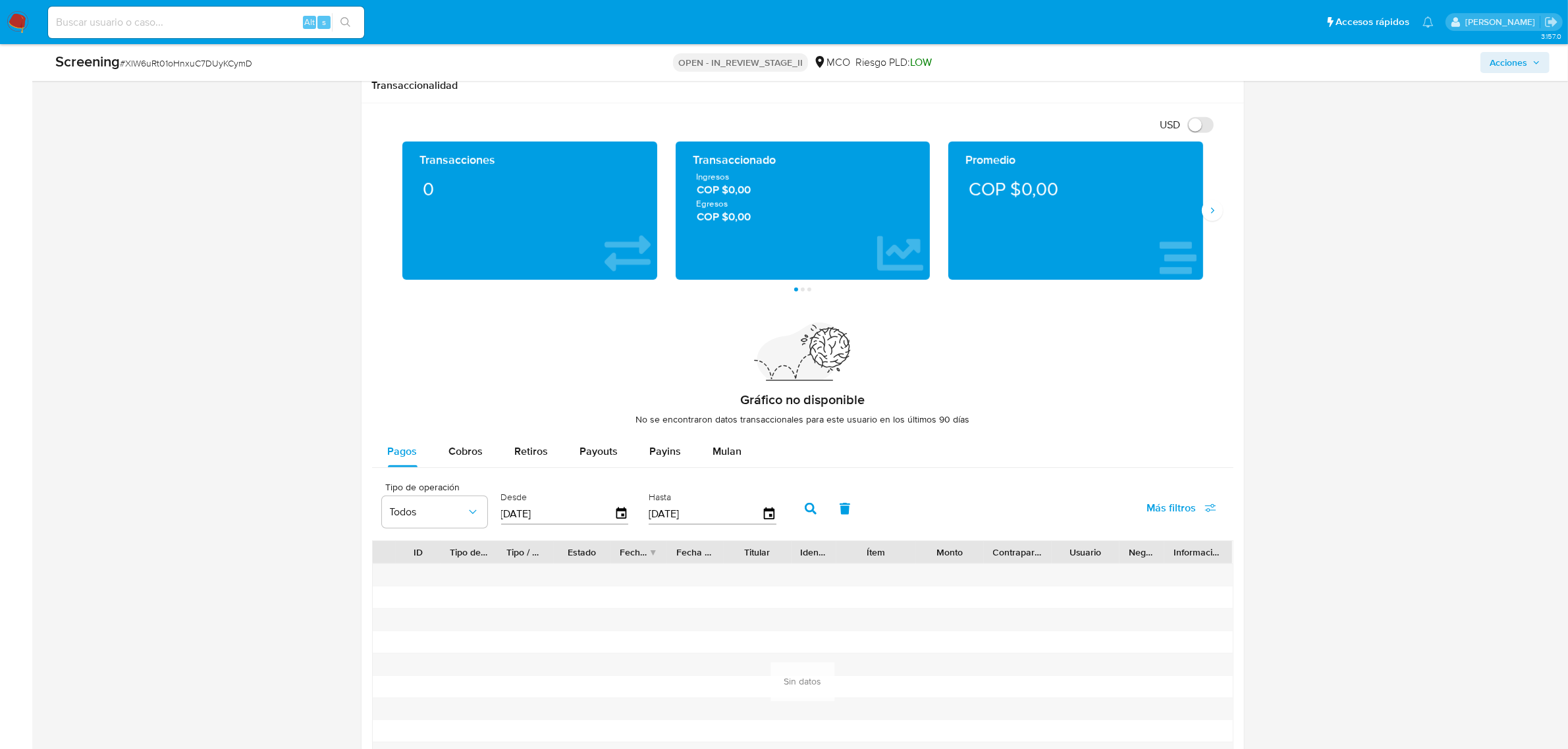
scroll to position [1785, 0]
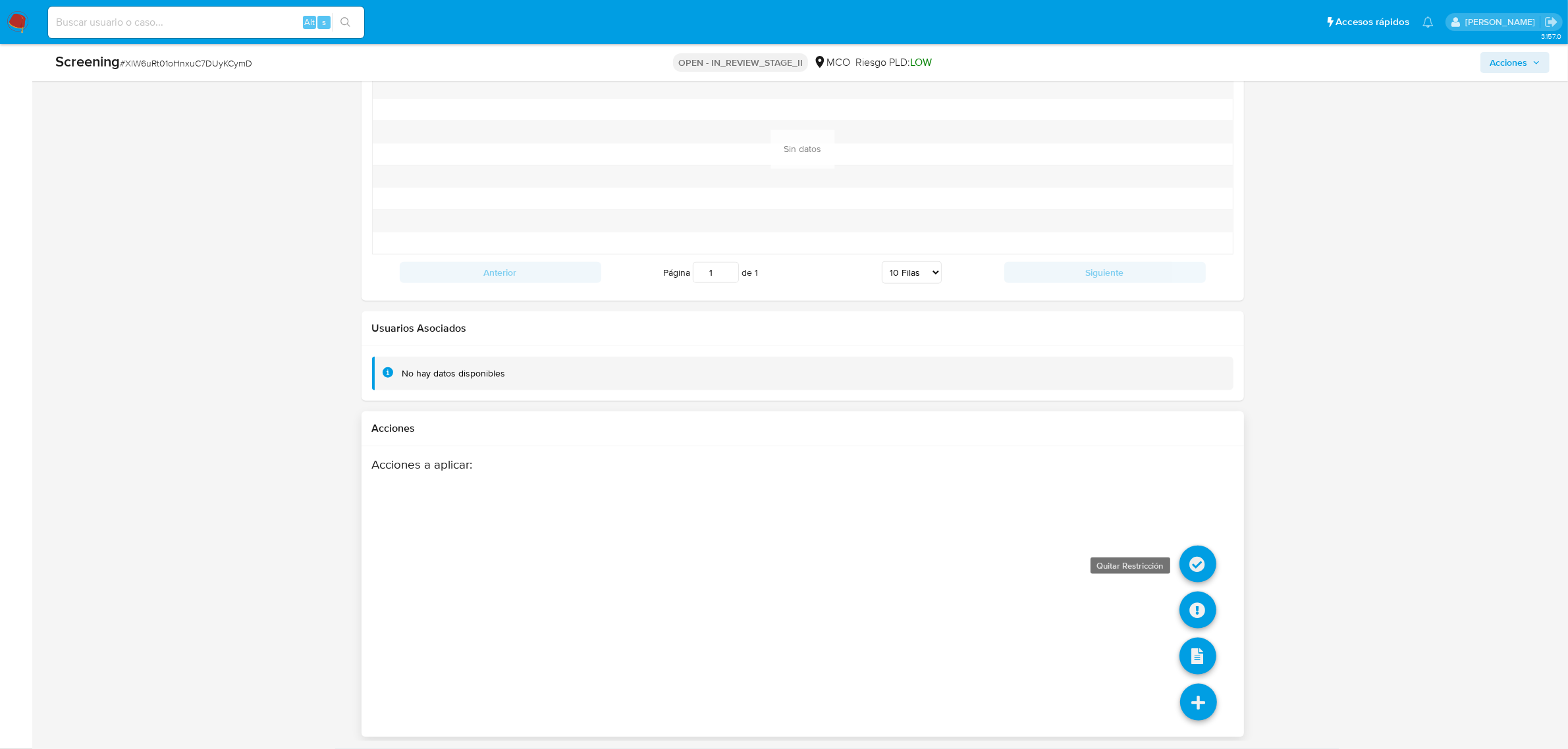
click at [1200, 567] on icon at bounding box center [1197, 564] width 37 height 37
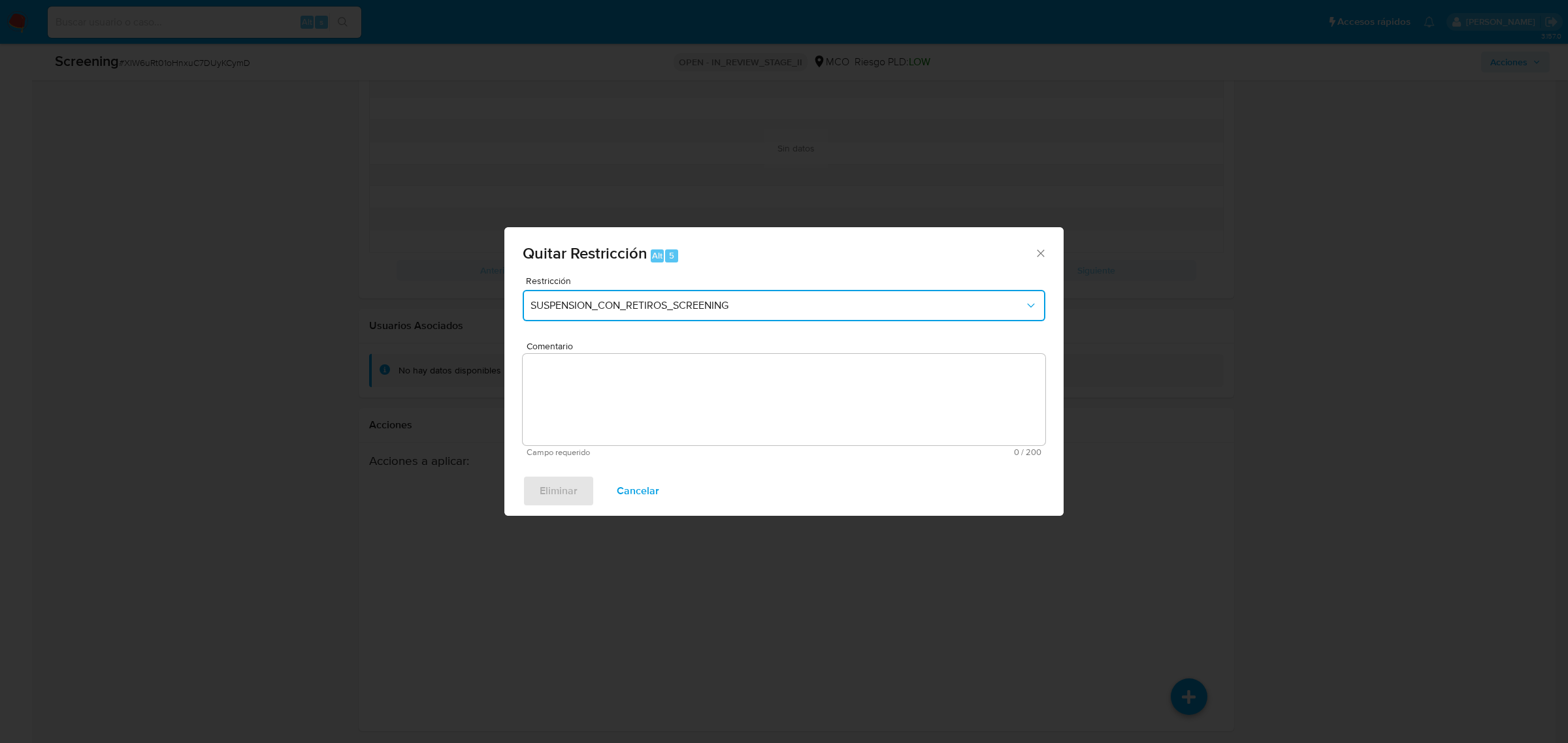
click at [775, 307] on span "SUSPENSION_CON_RETIROS_SCREENING" at bounding box center [778, 306] width 494 height 13
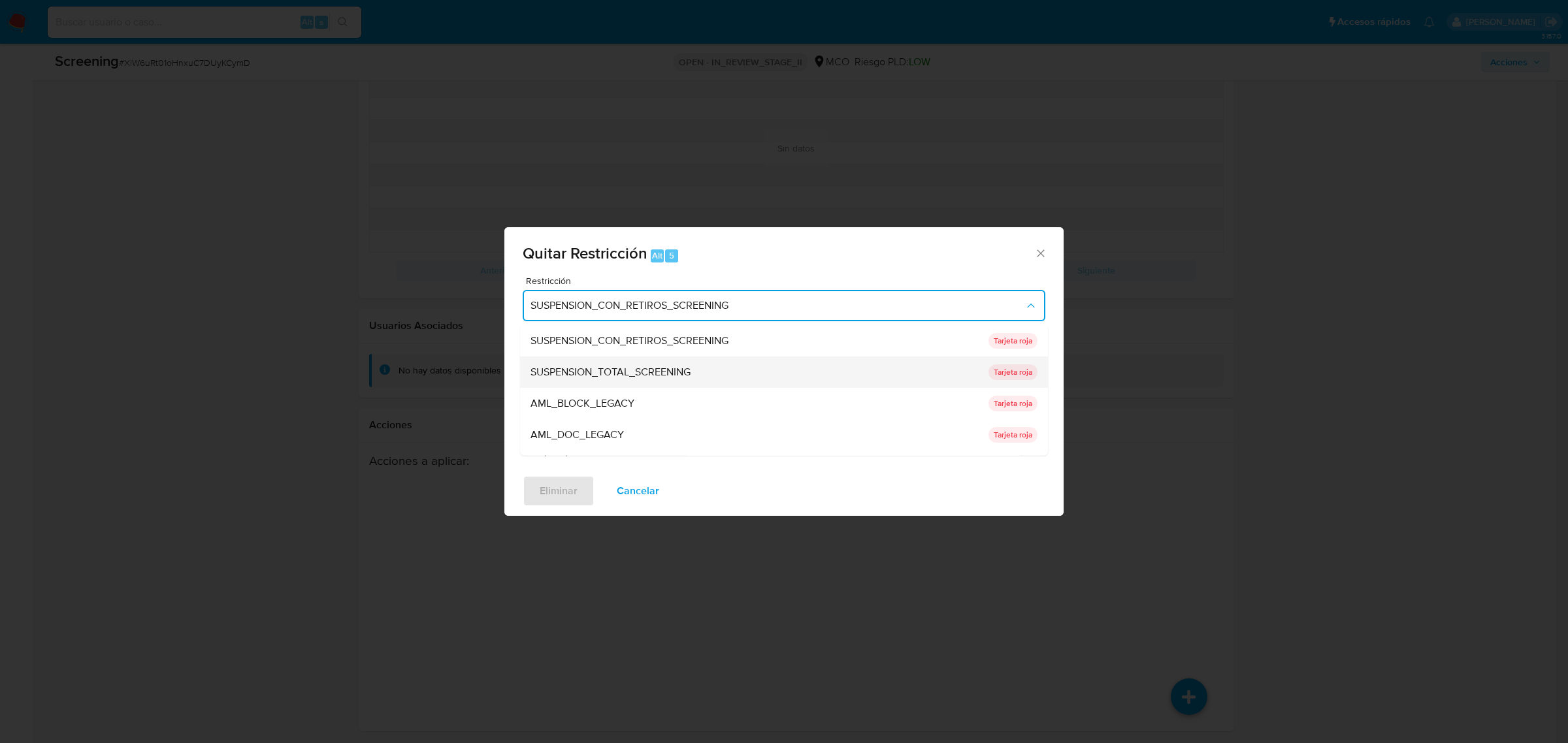
click at [722, 383] on div "SUSPENSION_TOTAL_SCREENING" at bounding box center [756, 372] width 450 height 31
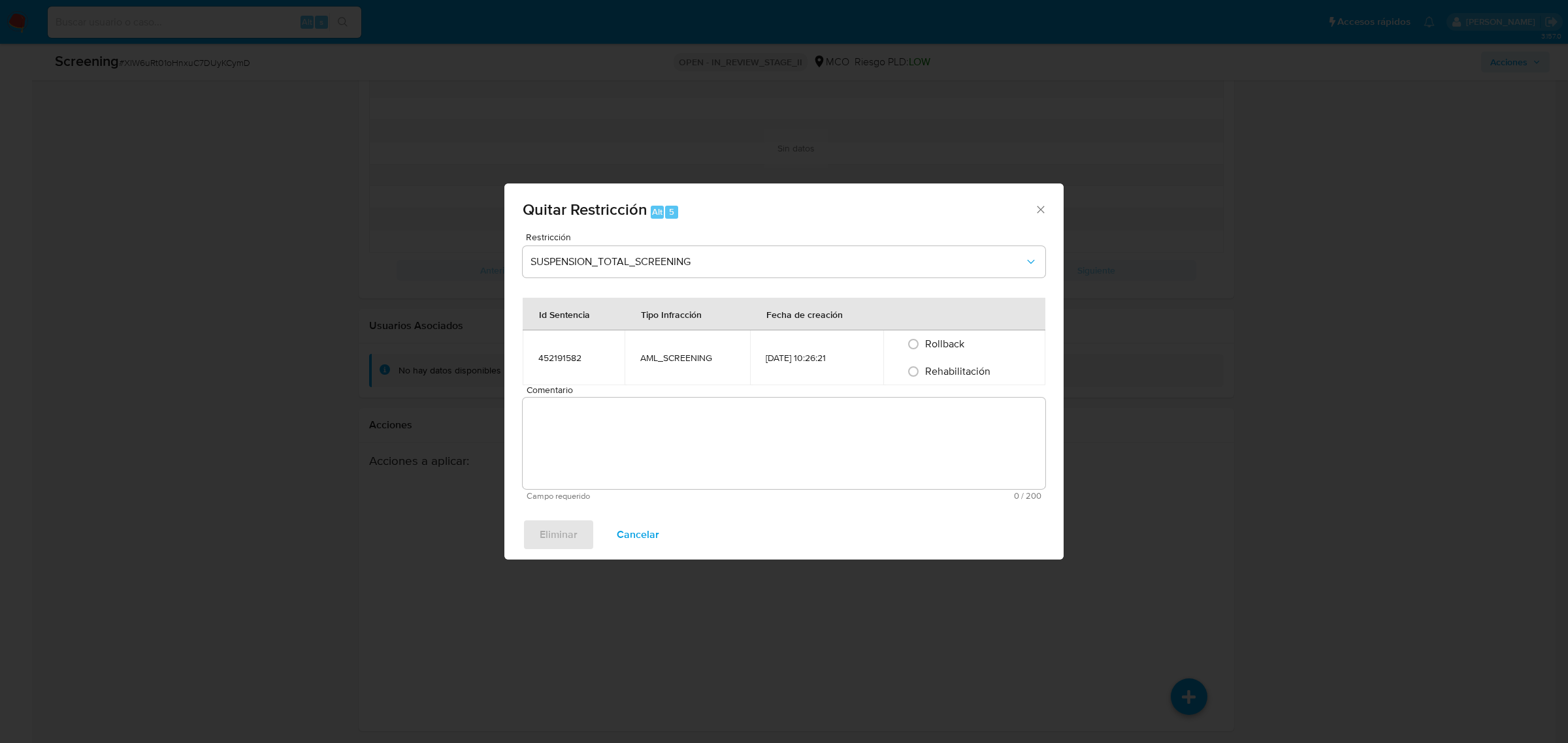
click at [945, 370] on span "Rehabilitación" at bounding box center [958, 371] width 66 height 15
click at [924, 370] on input "Rehabilitación" at bounding box center [913, 371] width 21 height 21
radio input "true"
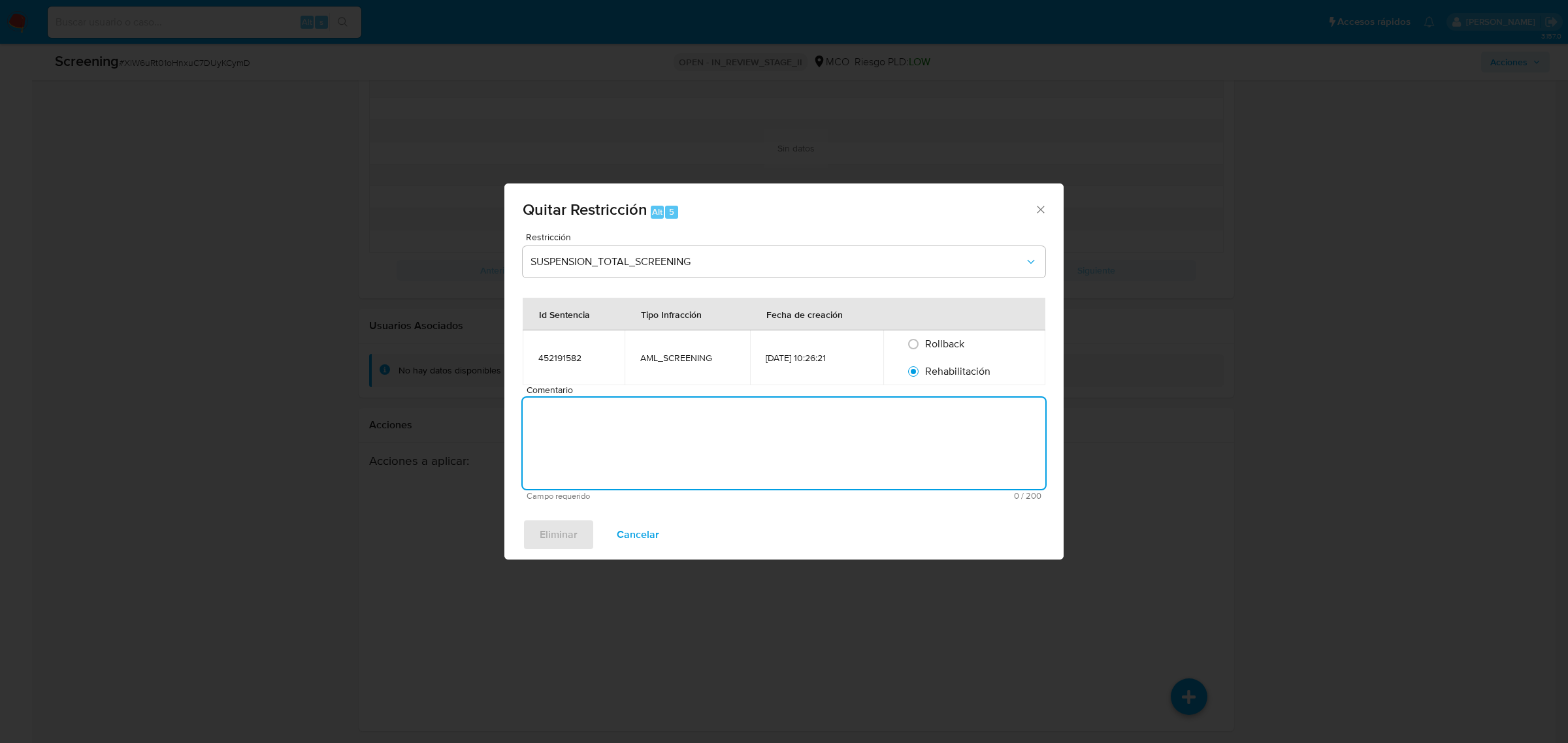
click at [804, 436] on textarea "Comentario" at bounding box center [783, 443] width 522 height 91
type textarea "No se encuentran causales objetivas para la restricción"
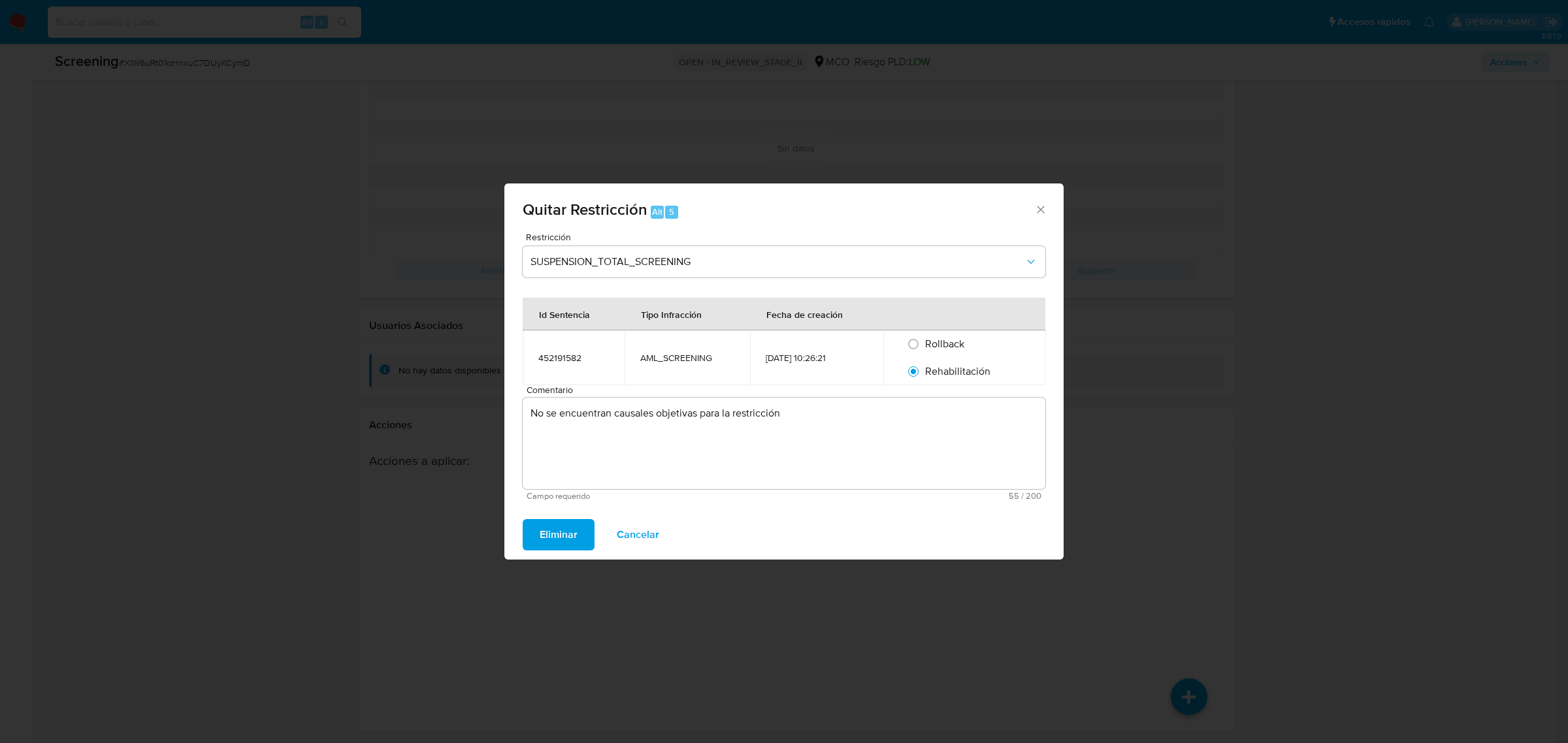
click at [555, 531] on span "Eliminar" at bounding box center [558, 535] width 38 height 28
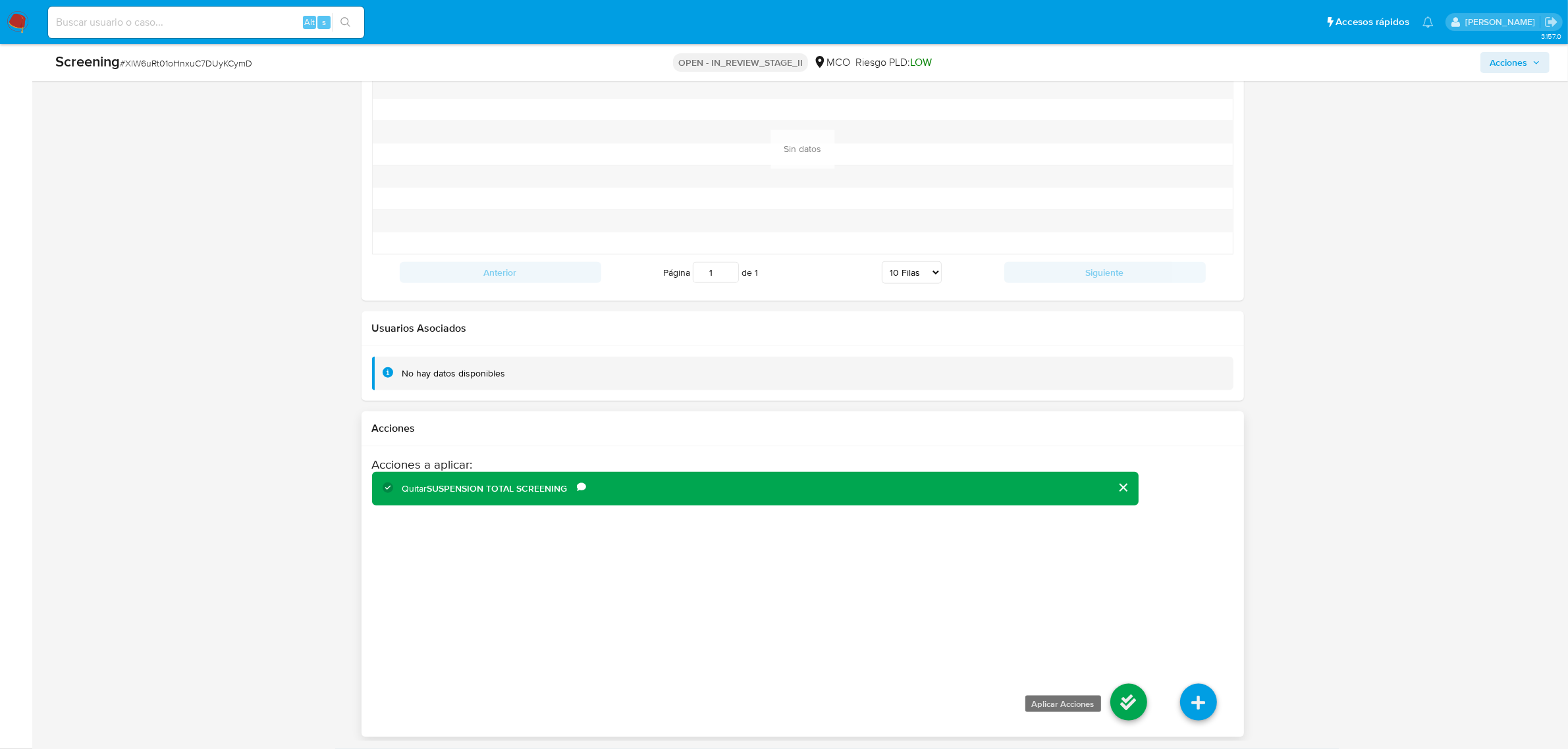
click at [1125, 695] on icon at bounding box center [1128, 702] width 37 height 37
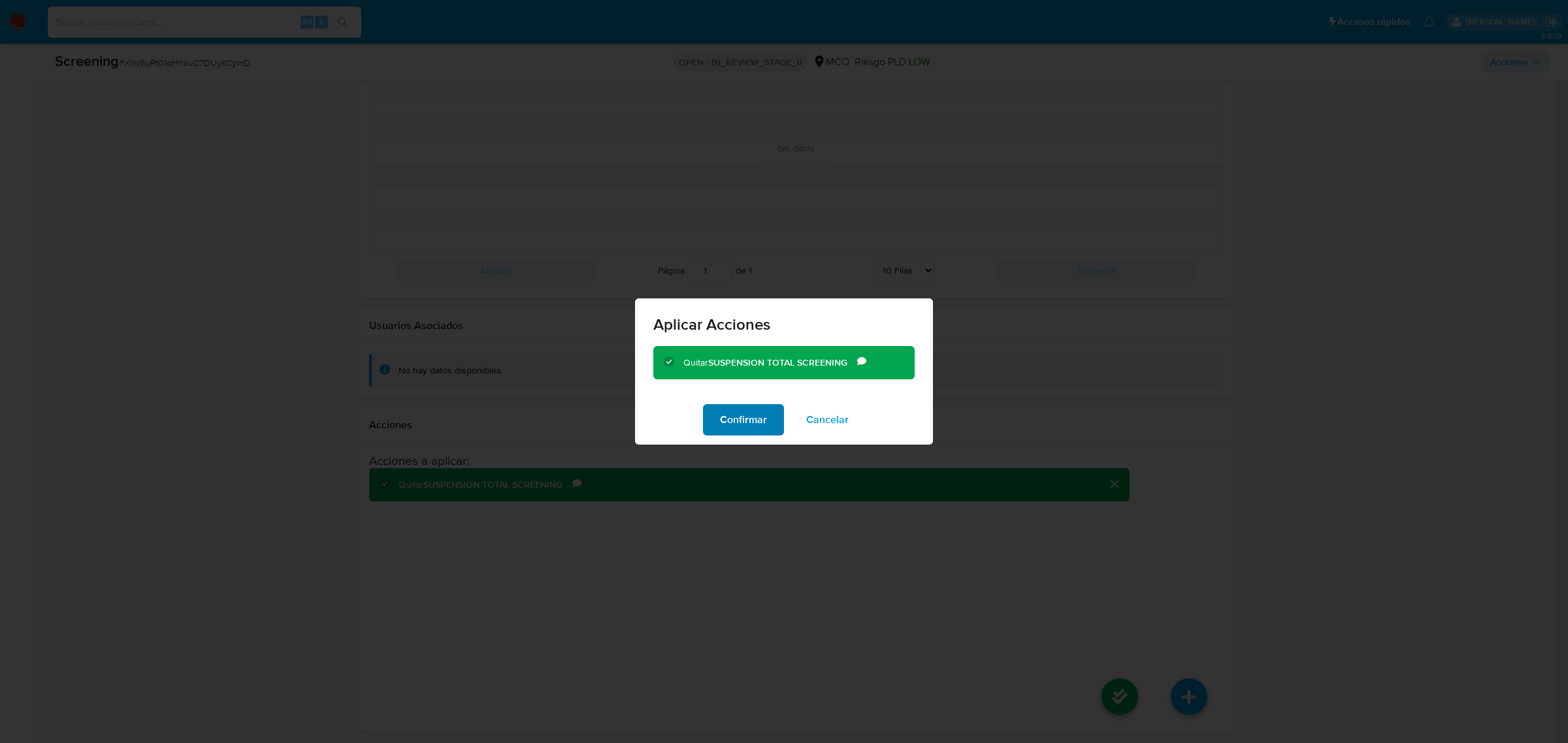
click at [758, 425] on span "Confirmar" at bounding box center [743, 420] width 47 height 28
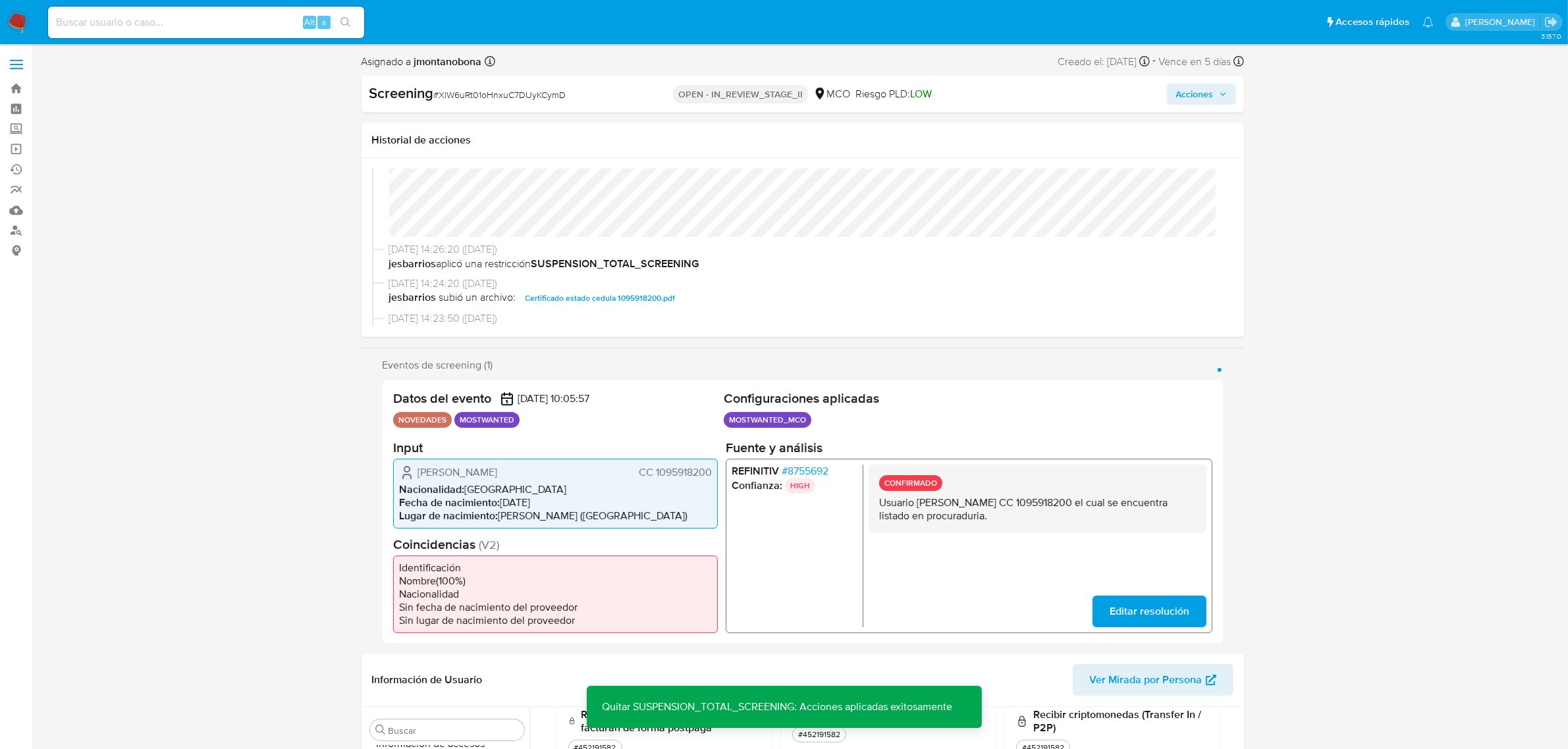
scroll to position [0, 0]
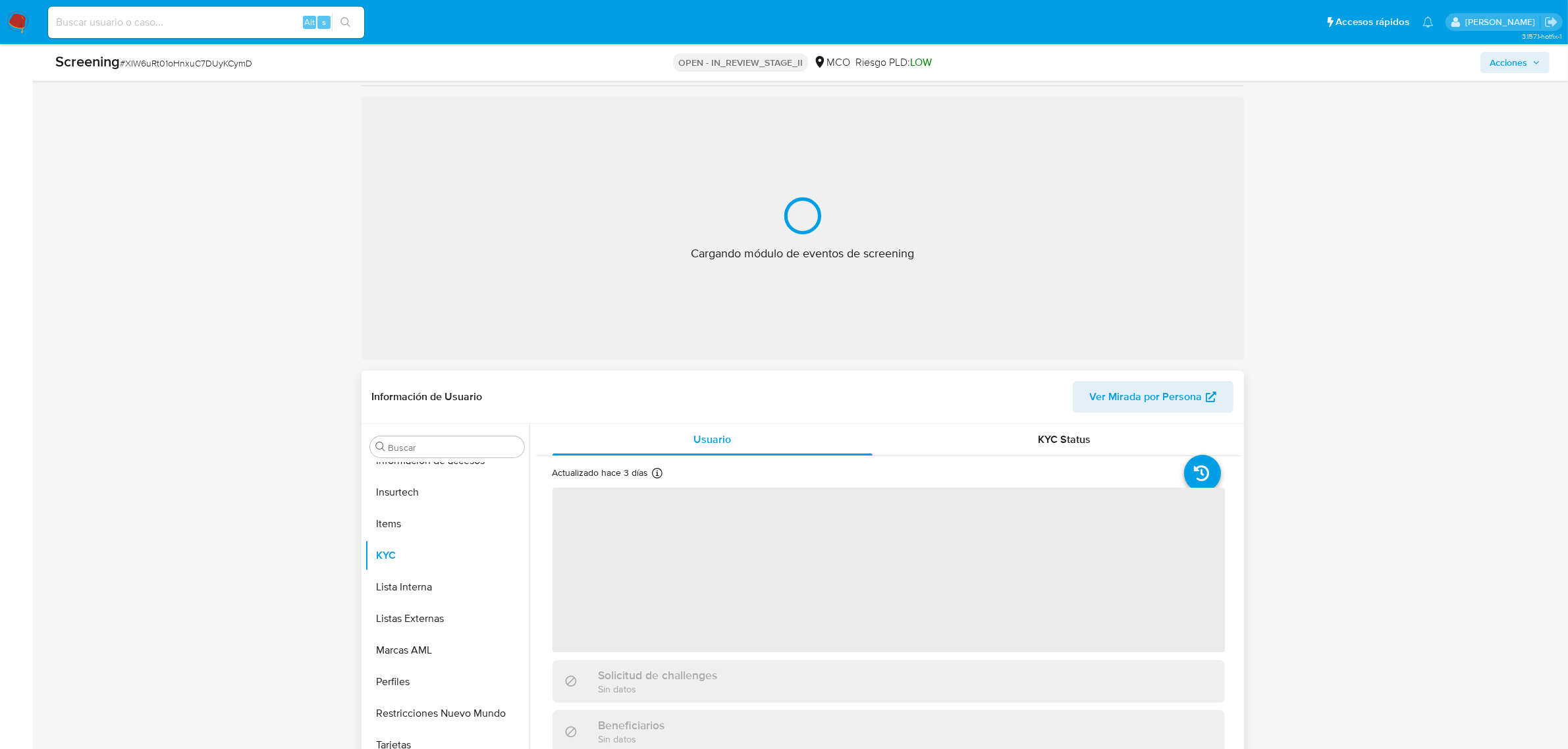
scroll to position [247, 0]
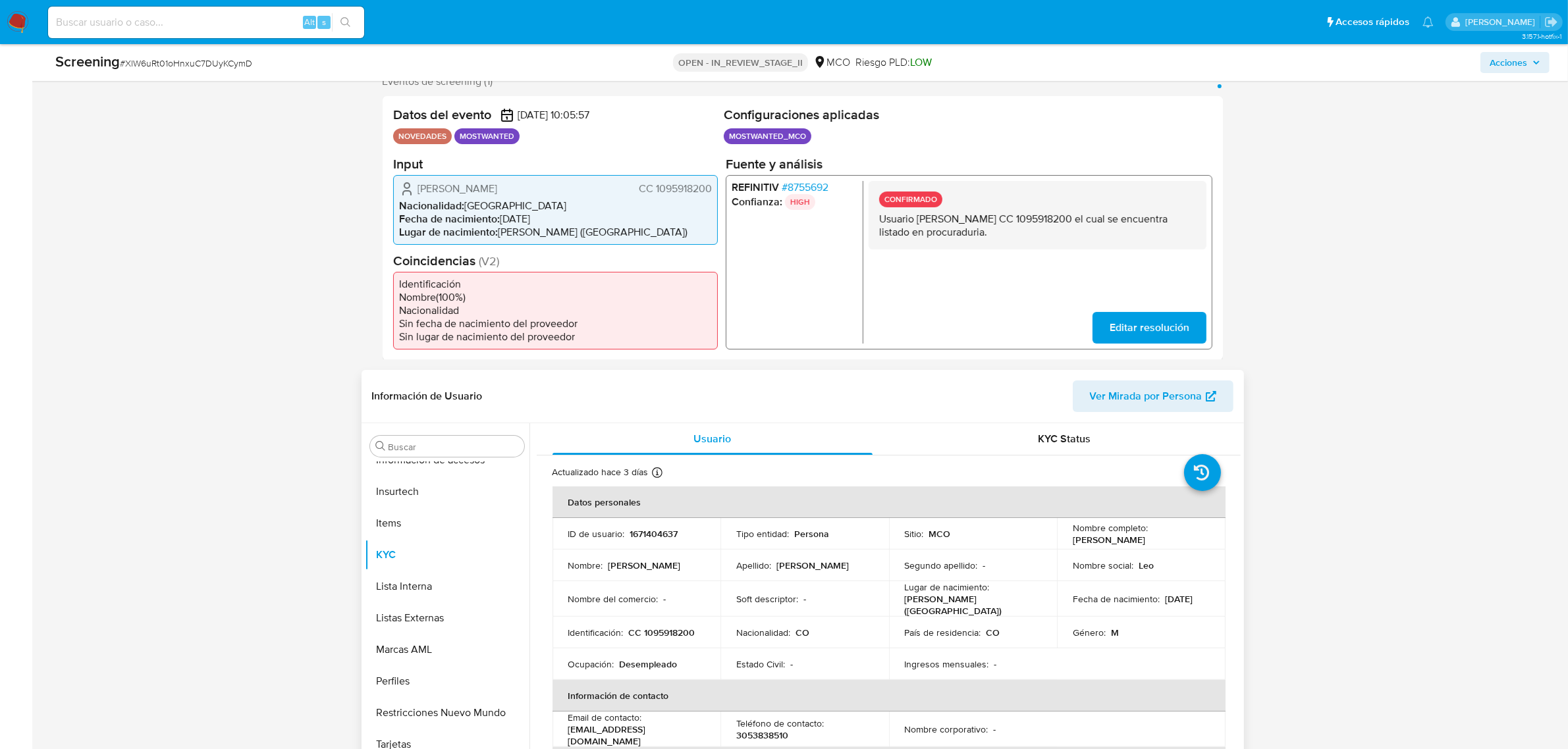
select select "10"
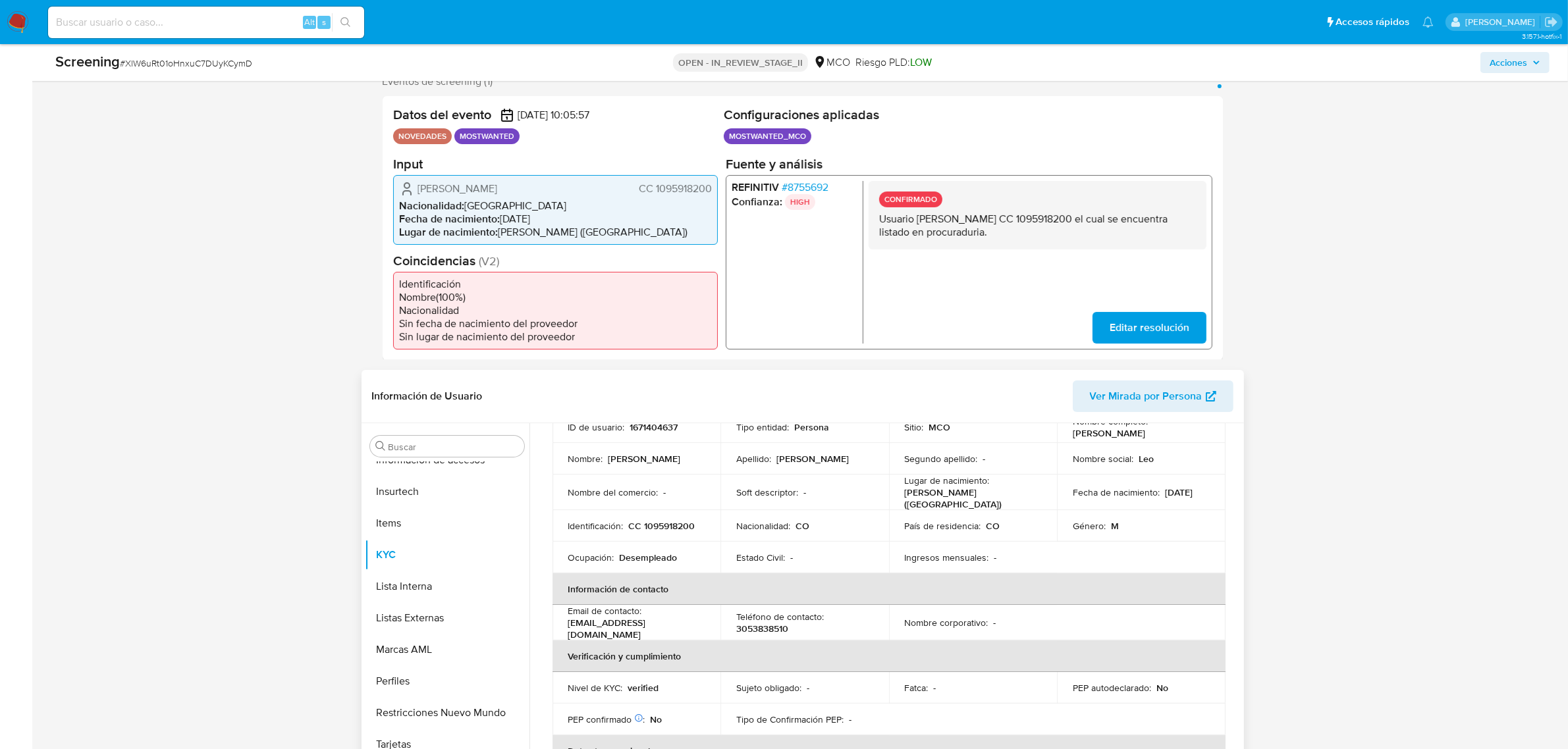
scroll to position [164, 0]
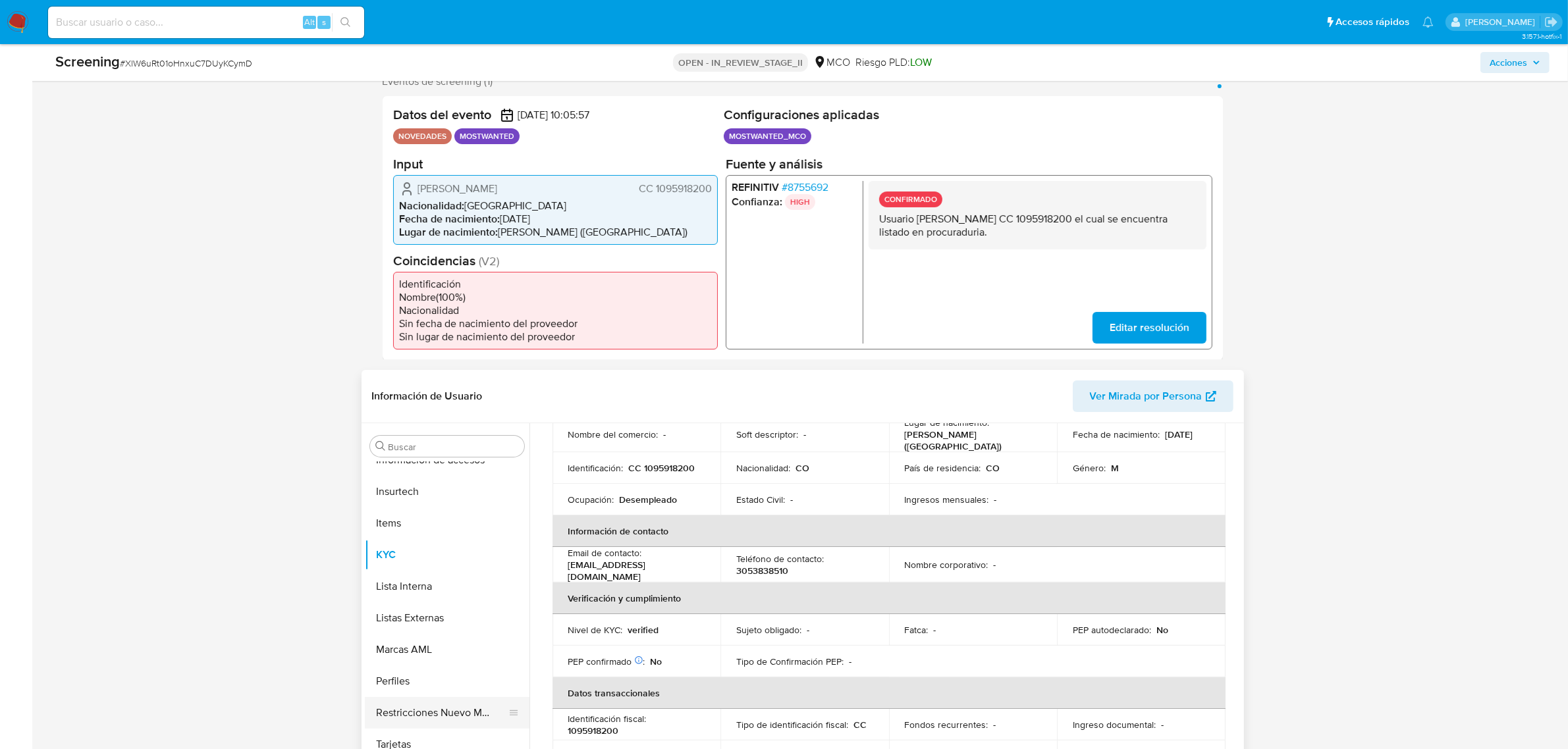
click at [432, 702] on button "Restricciones Nuevo Mundo" at bounding box center [442, 713] width 154 height 32
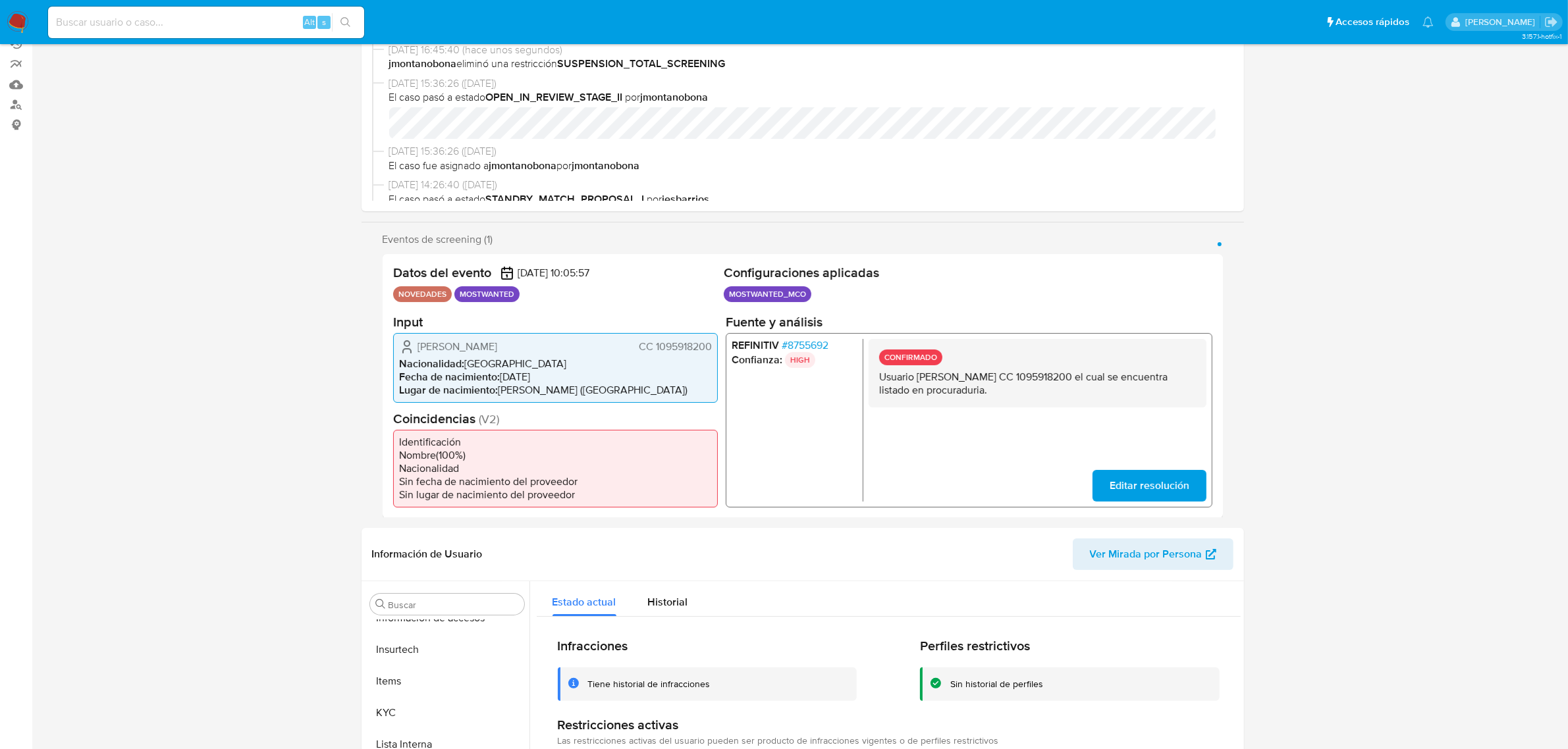
scroll to position [0, 0]
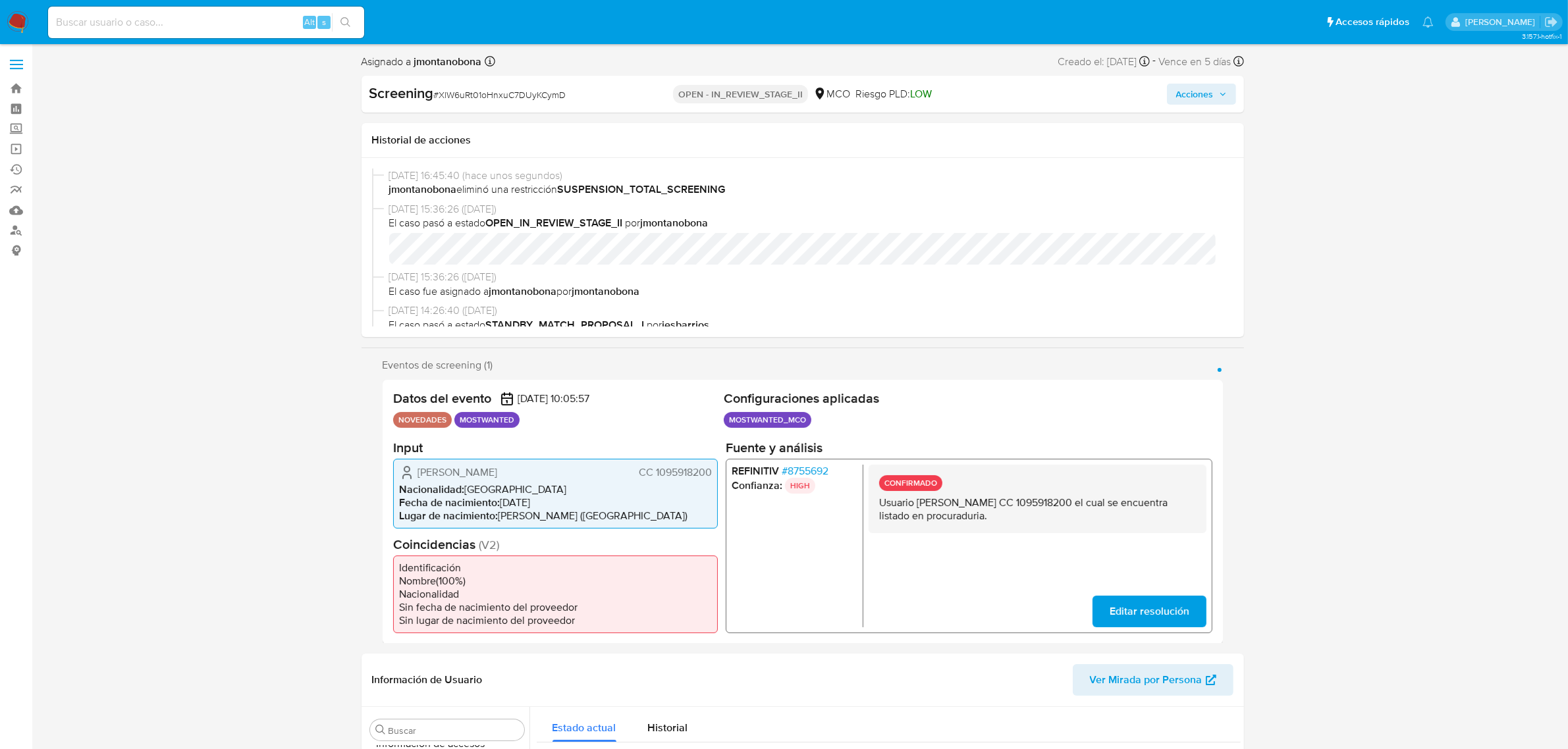
click at [1200, 99] on span "Acciones" at bounding box center [1195, 93] width 37 height 21
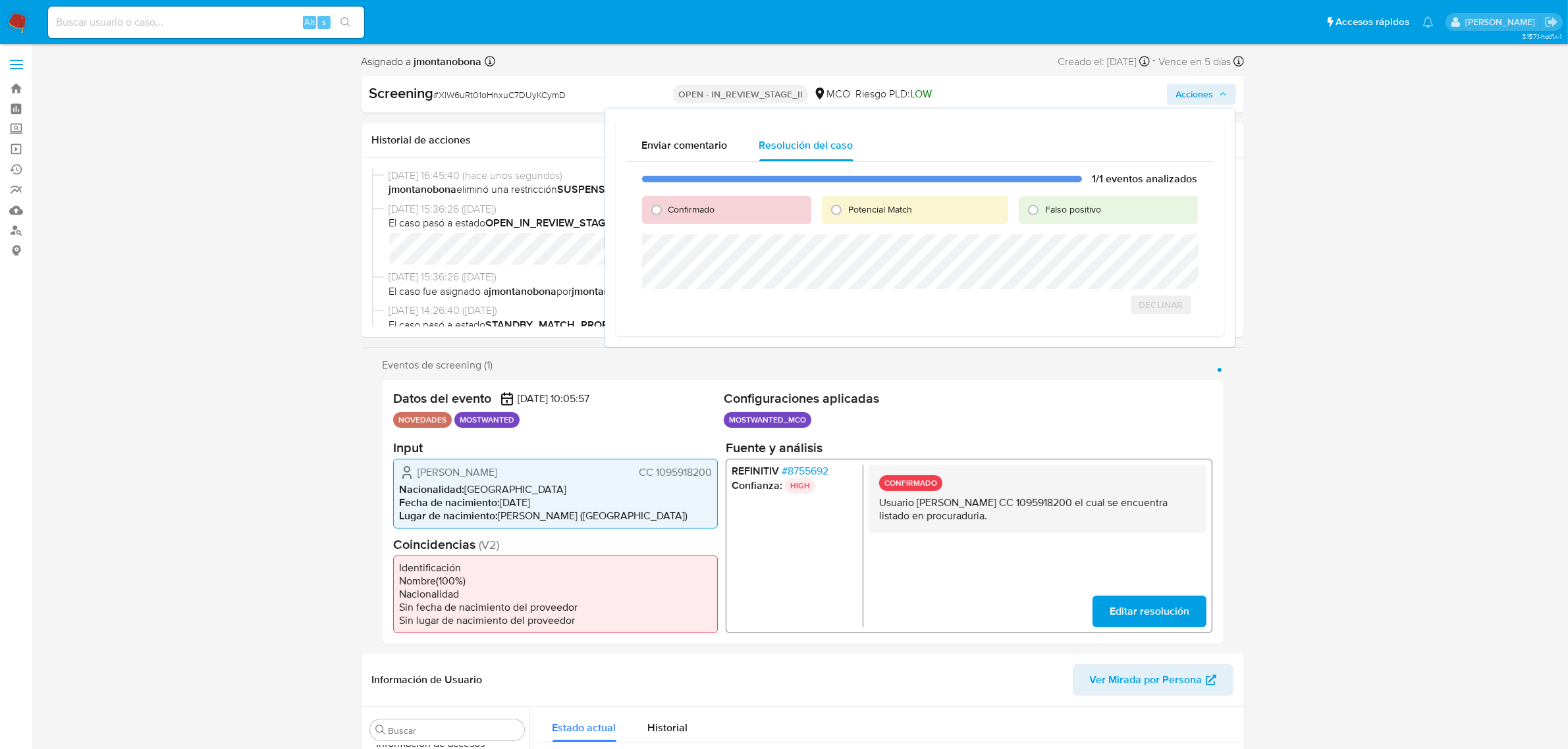
click at [1093, 212] on span "Falso positivo" at bounding box center [1073, 209] width 56 height 13
click at [1044, 212] on input "Falso positivo" at bounding box center [1033, 210] width 21 height 21
radio input "true"
click at [1147, 321] on span "Cerrar Caso" at bounding box center [1152, 320] width 63 height 19
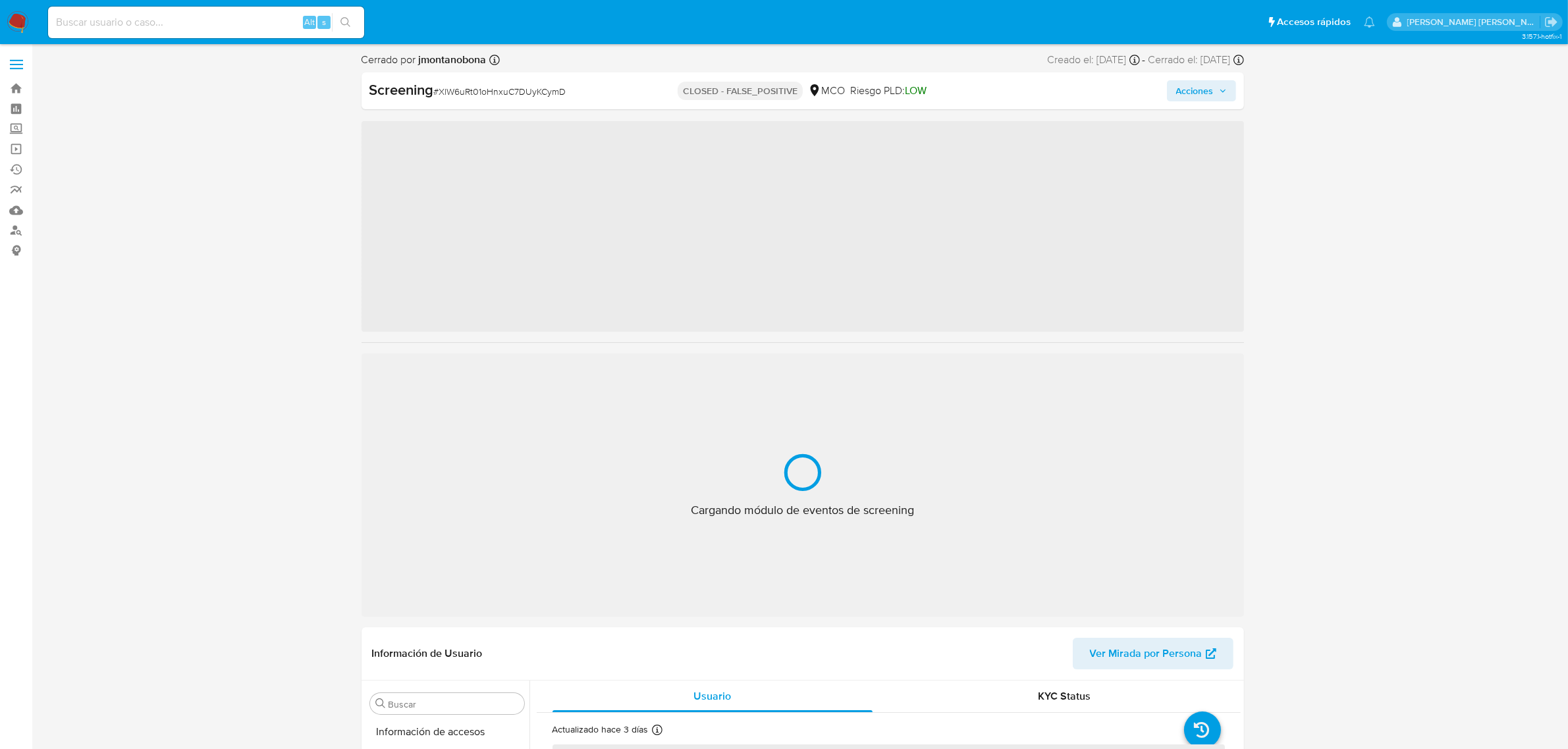
scroll to position [555, 0]
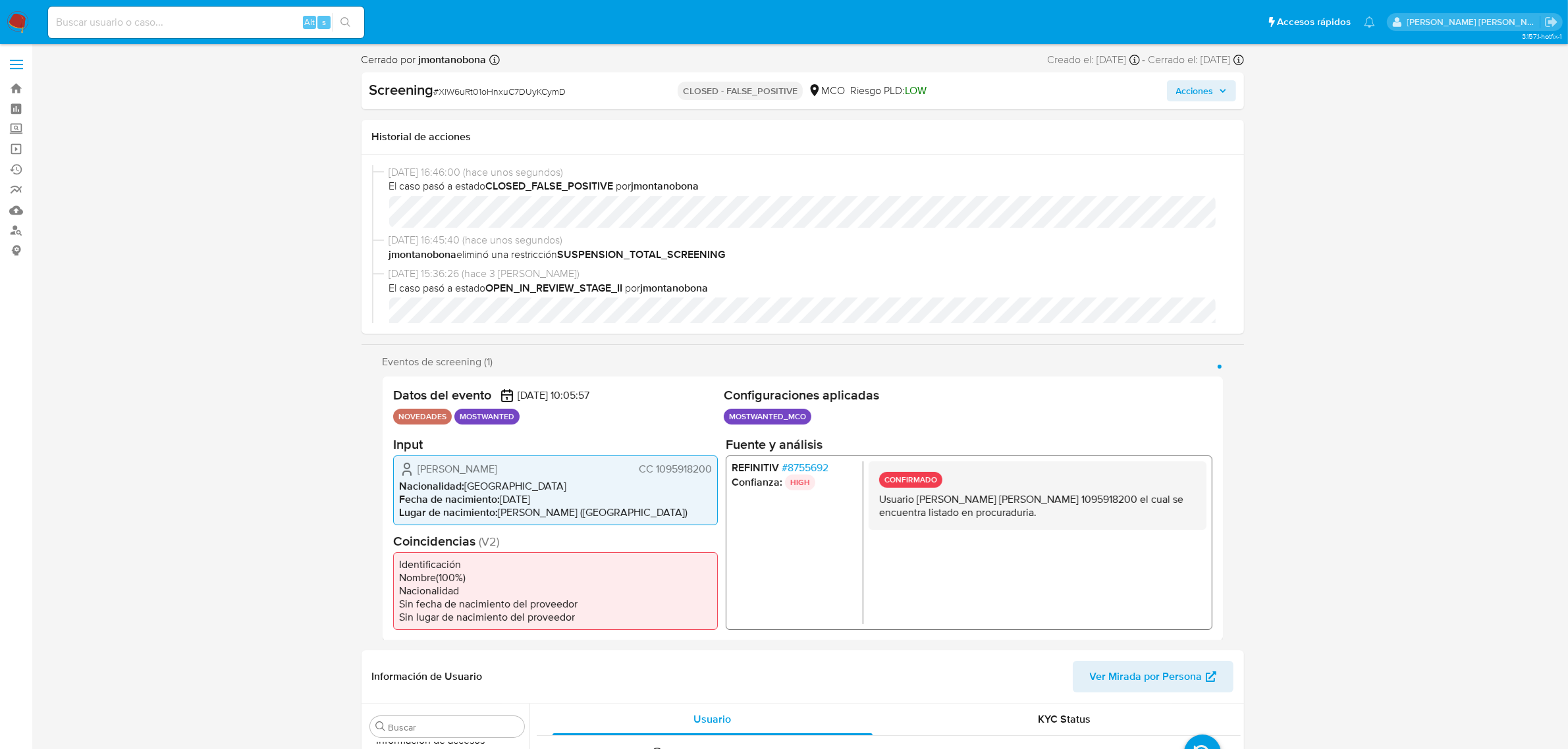
select select "10"
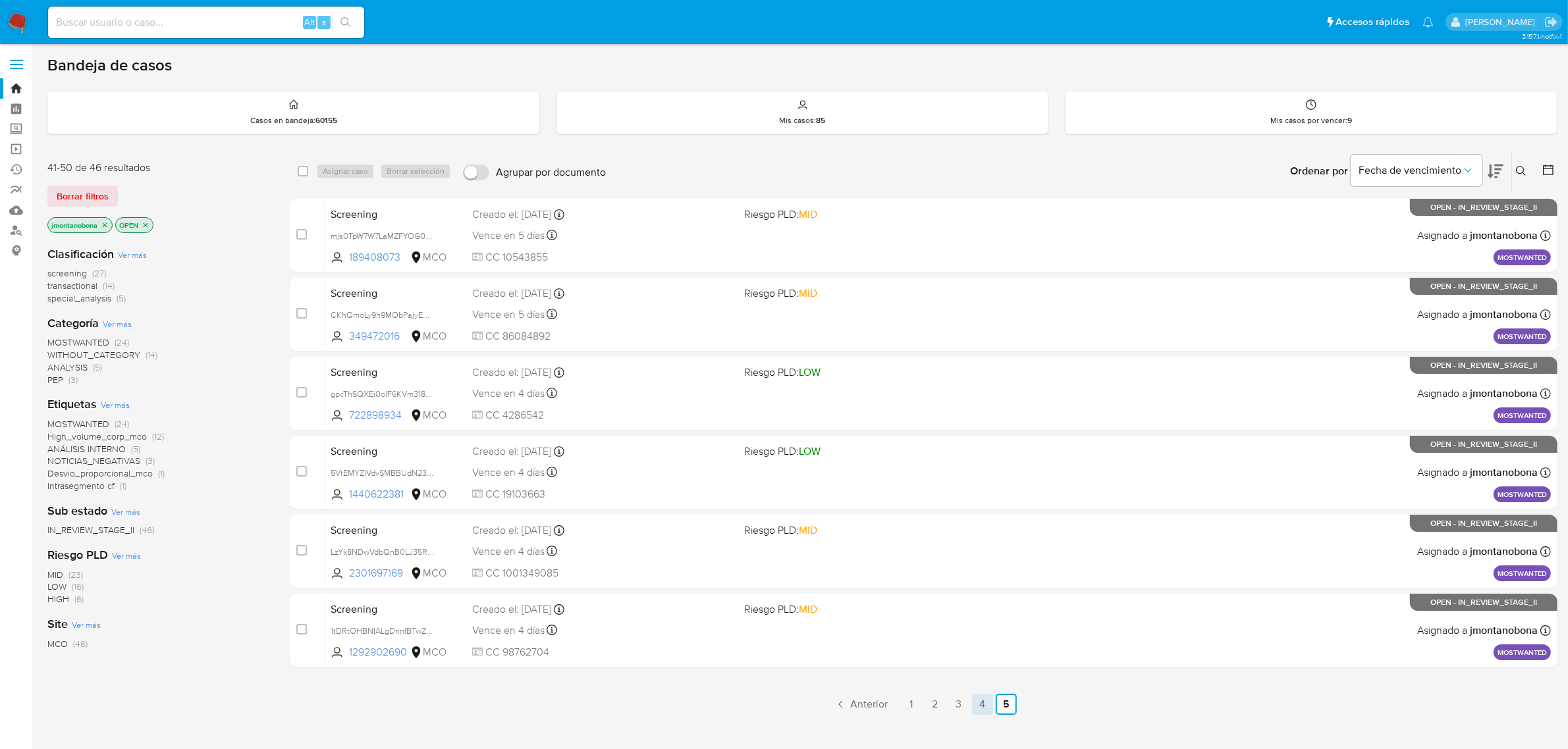
click at [986, 709] on link "4" at bounding box center [982, 704] width 21 height 21
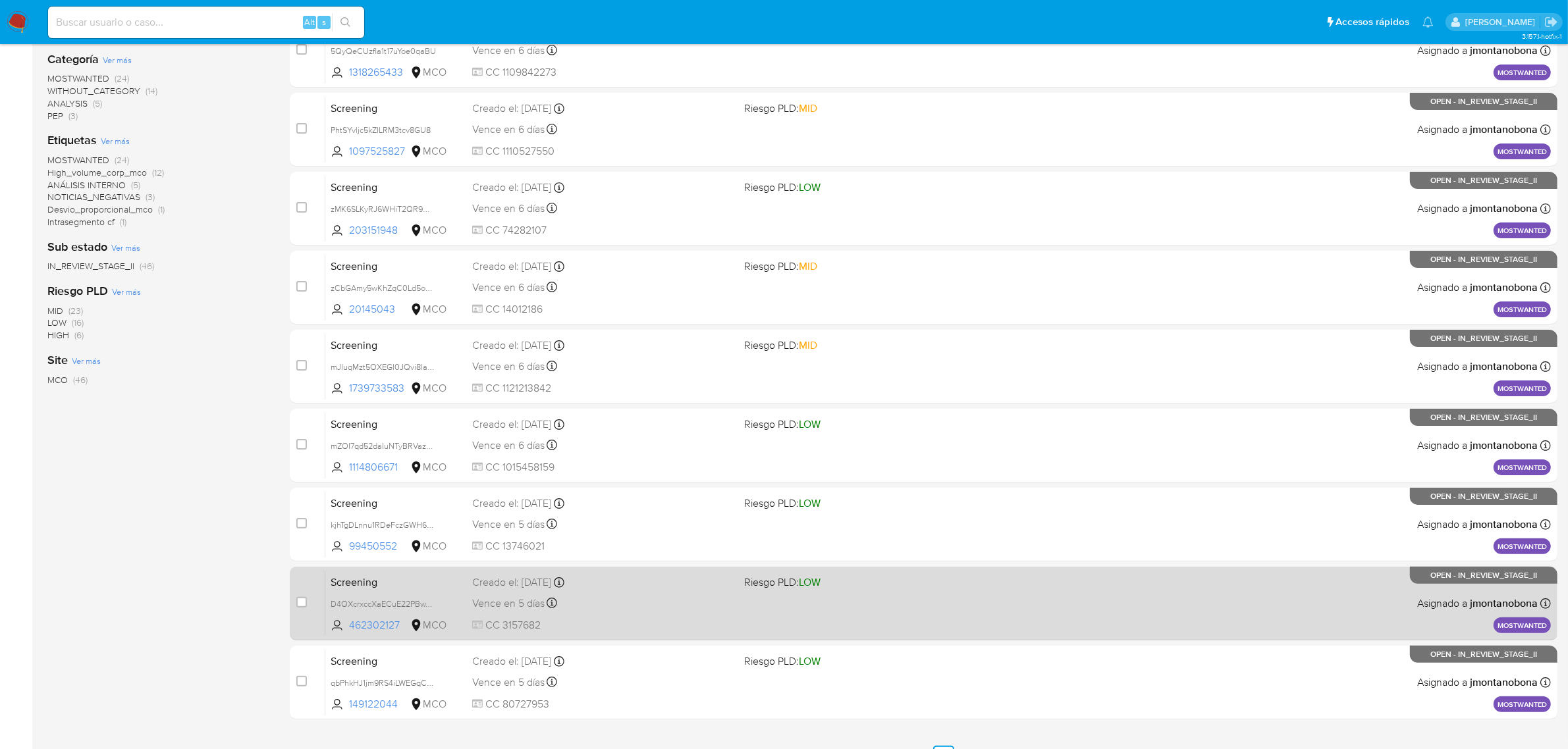
scroll to position [289, 0]
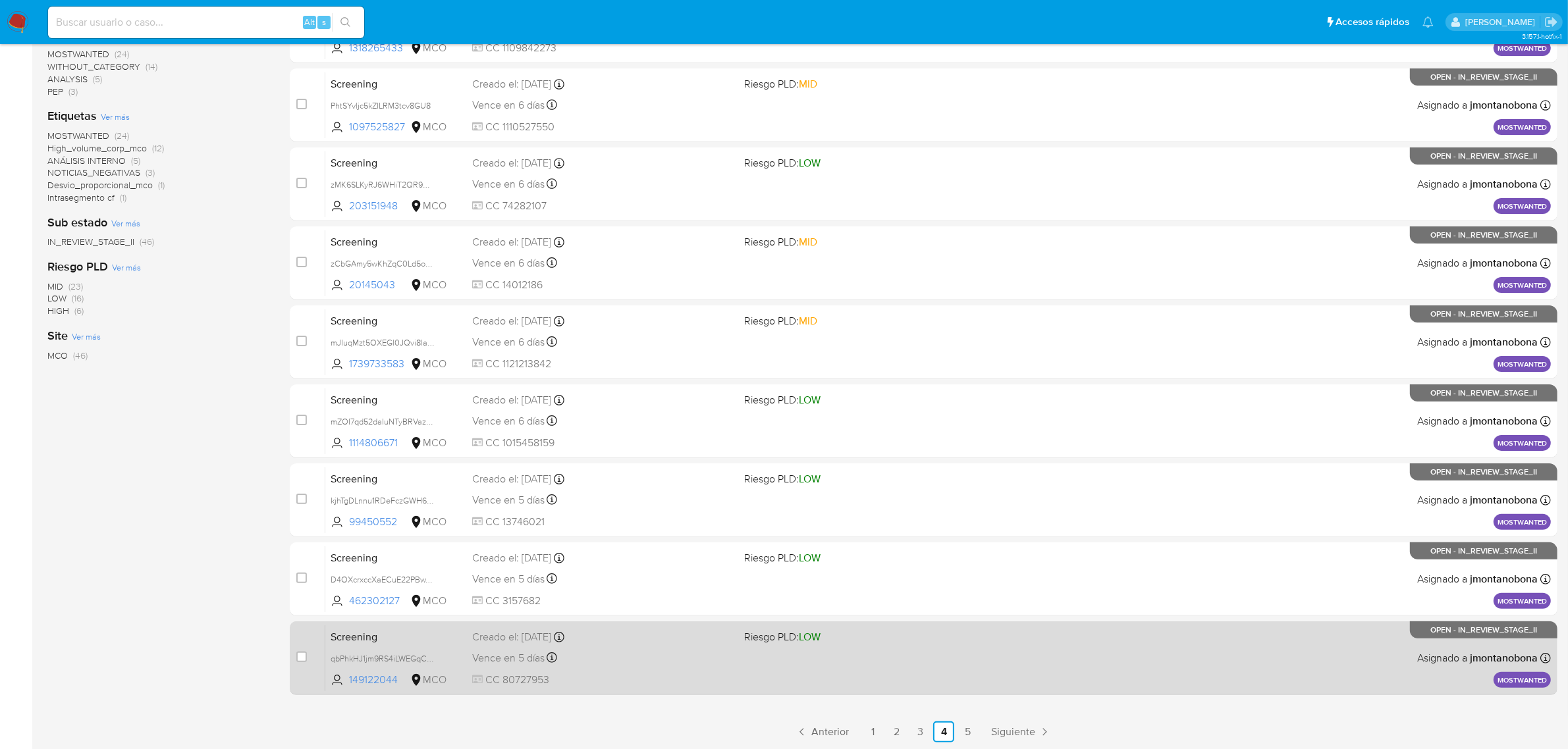
click at [410, 646] on div "Screening qbPhkHJ1jm9RS4iLWEGqCGA9 149122044 MCO Riesgo PLD: LOW Creado el: 25/…" at bounding box center [938, 658] width 1225 height 67
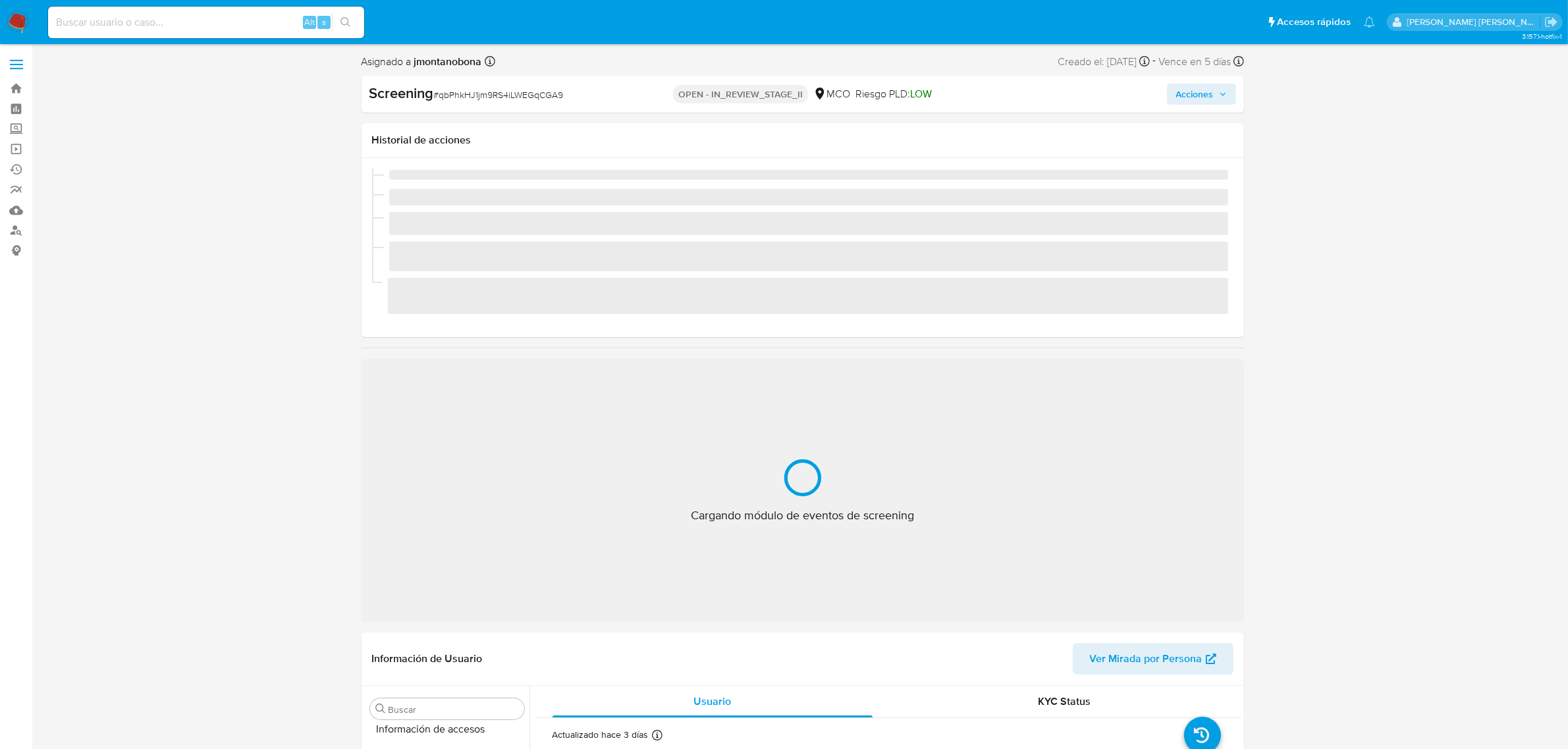
scroll to position [555, 0]
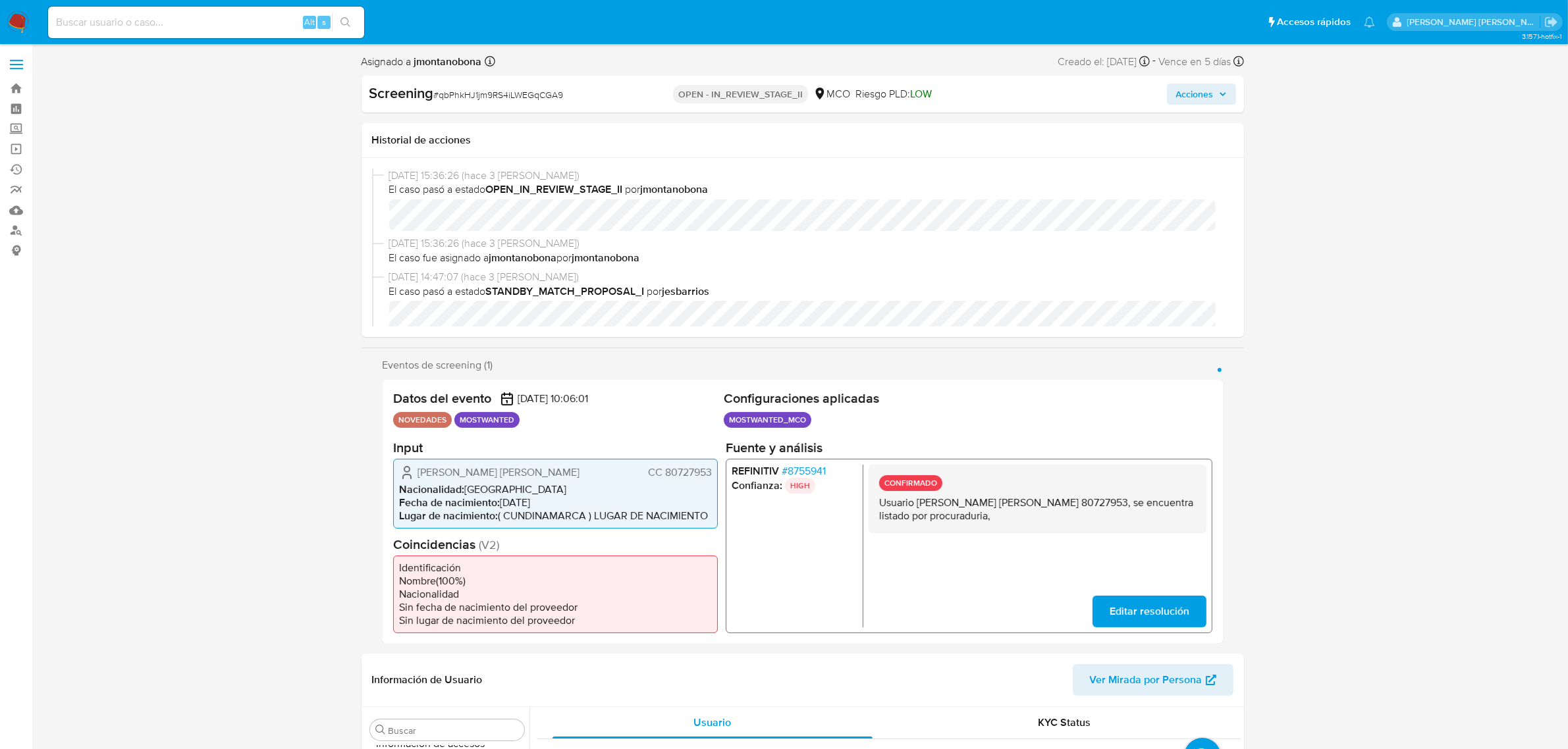
select select "10"
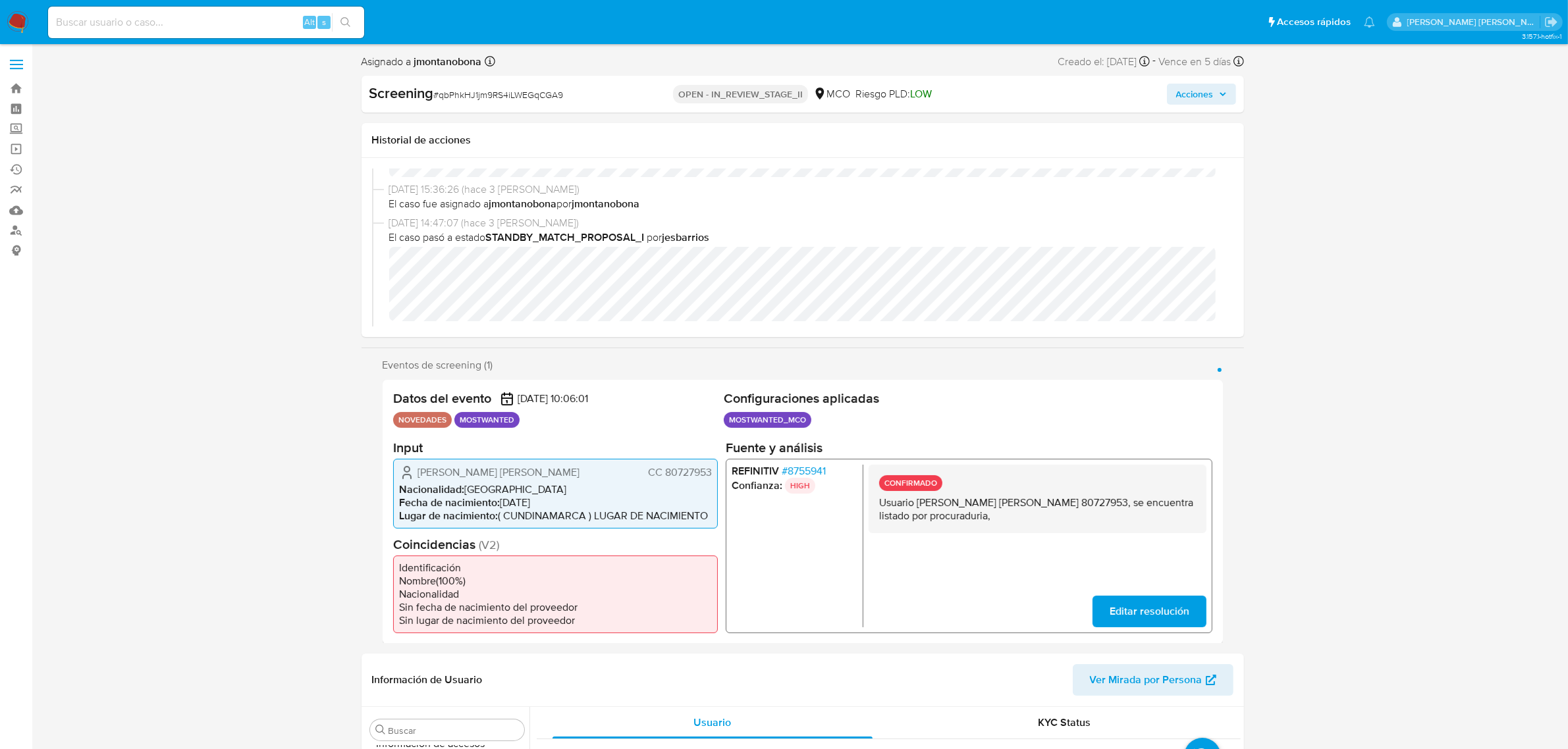
scroll to position [83, 0]
drag, startPoint x: 1105, startPoint y: 503, endPoint x: 1144, endPoint y: 503, distance: 39.0
click at [1144, 503] on p "Usuario [PERSON_NAME] [PERSON_NAME] 80727953, se encuentra listado por procurad…" at bounding box center [1036, 508] width 317 height 27
drag, startPoint x: 917, startPoint y: 502, endPoint x: 1077, endPoint y: 503, distance: 160.0
click at [1077, 503] on p "Usuario [PERSON_NAME] [PERSON_NAME] 80727953, se encuentra listado por procurad…" at bounding box center [1036, 508] width 317 height 27
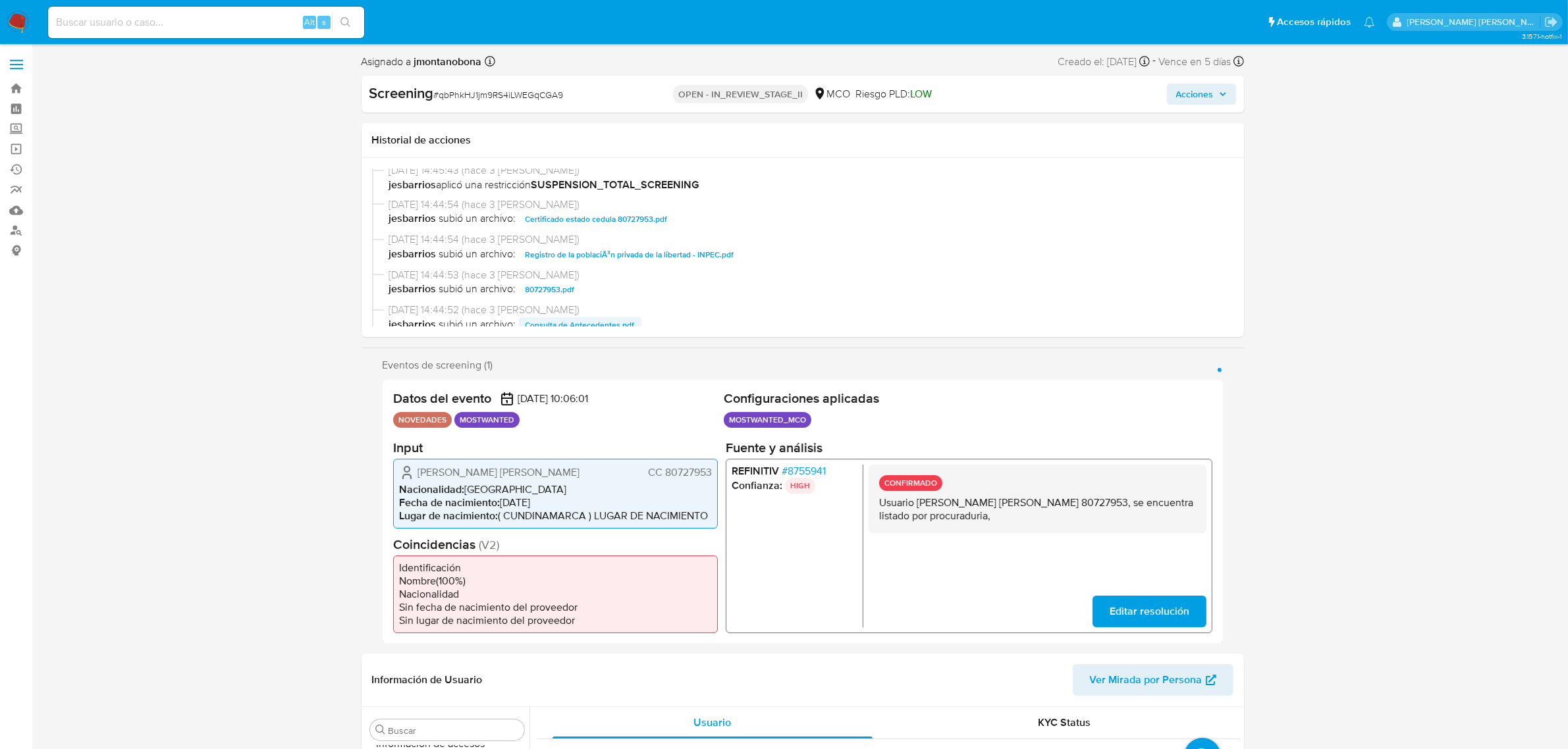
scroll to position [247, 0]
click at [588, 294] on span "Consulta de Antecedentes.pdf" at bounding box center [580, 296] width 109 height 16
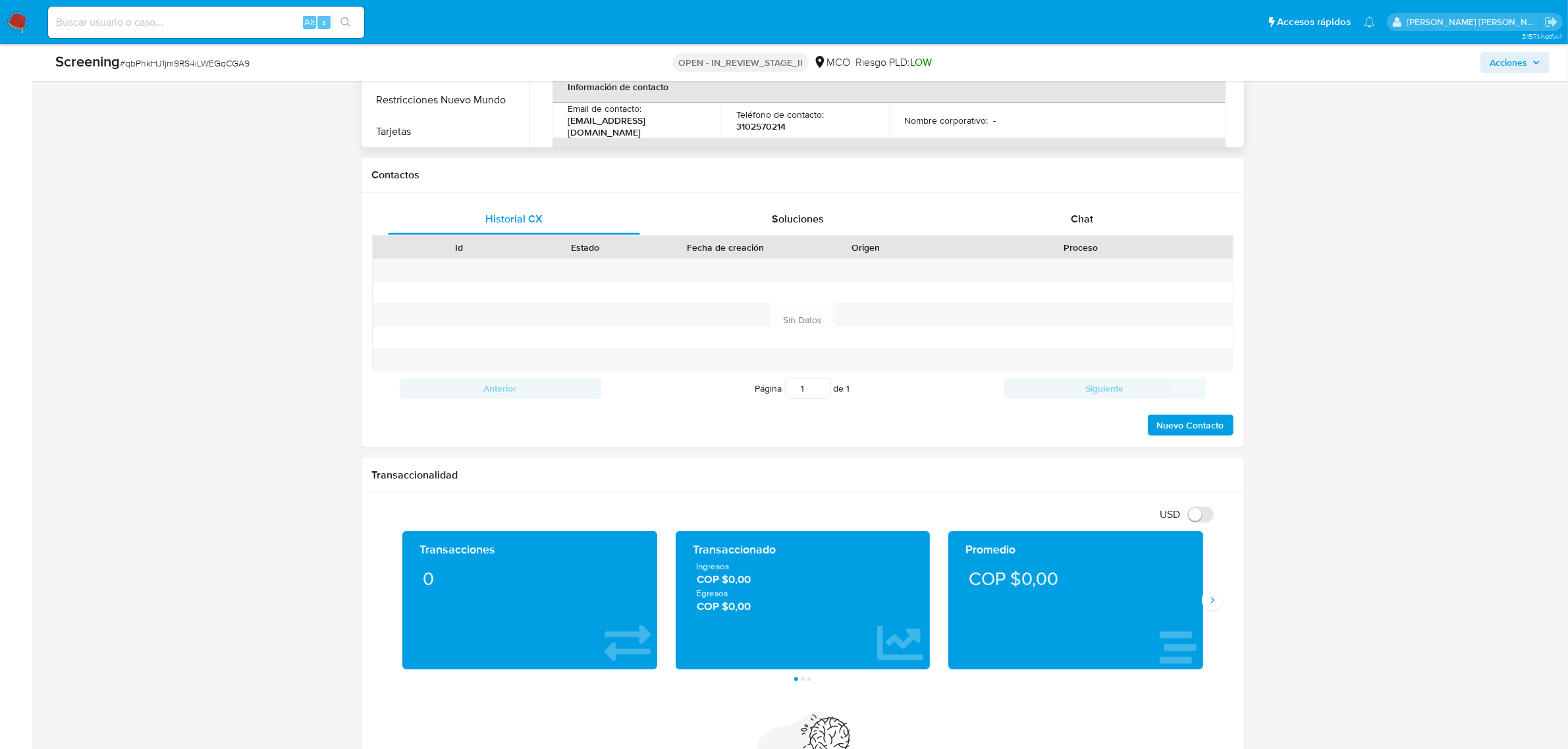
scroll to position [633, 0]
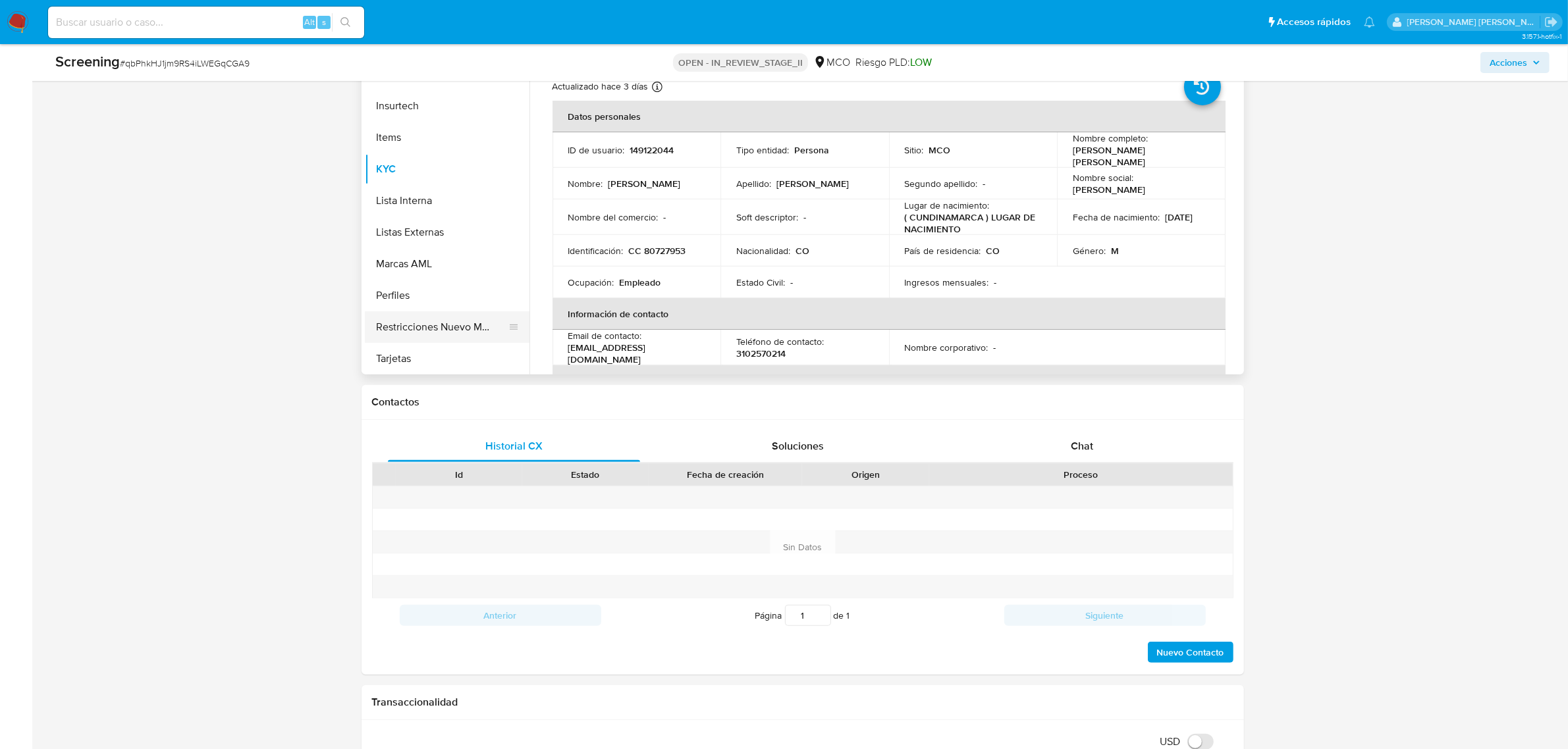
click at [440, 317] on button "Restricciones Nuevo Mundo" at bounding box center [442, 327] width 154 height 32
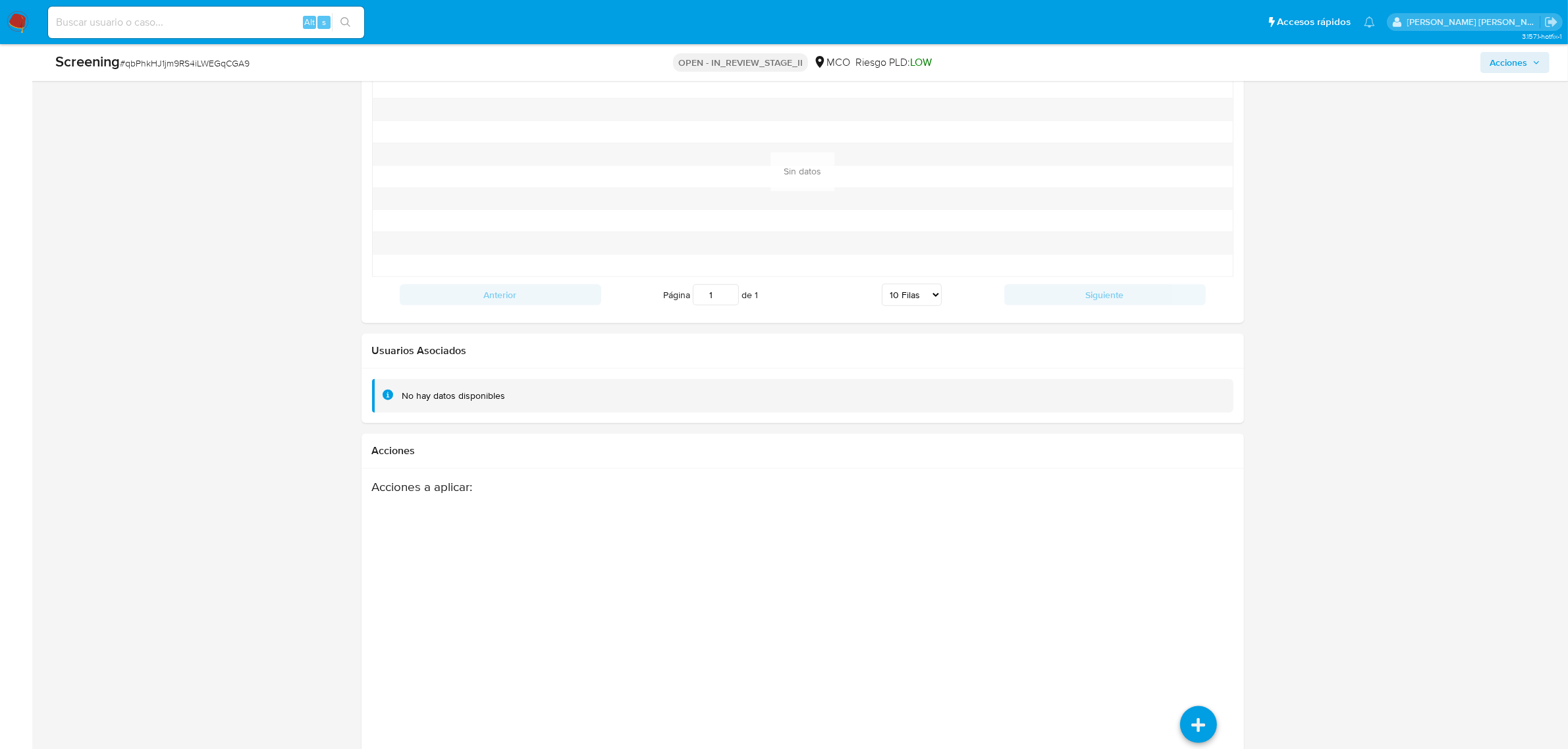
scroll to position [1785, 0]
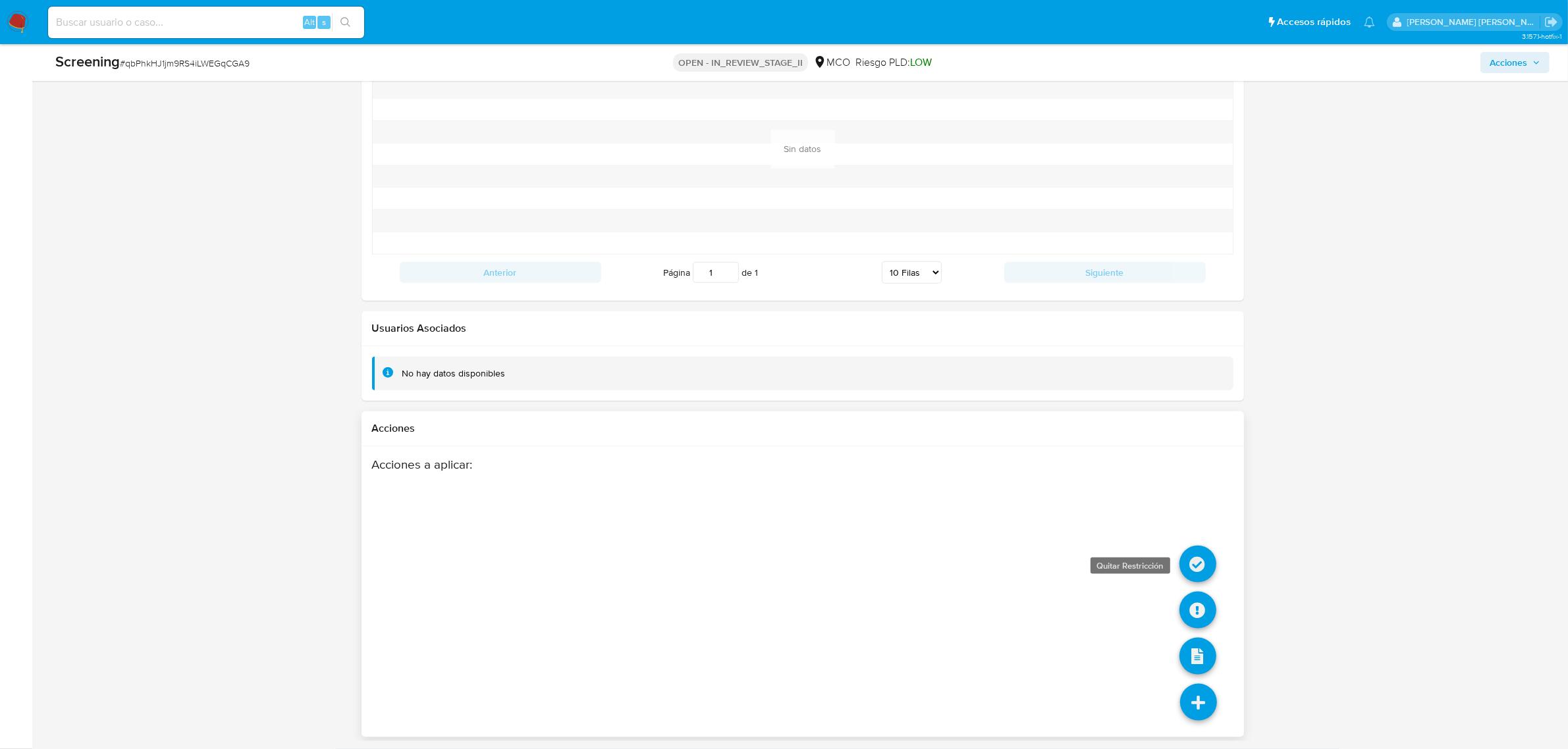
click at [1197, 555] on icon at bounding box center [1197, 564] width 37 height 37
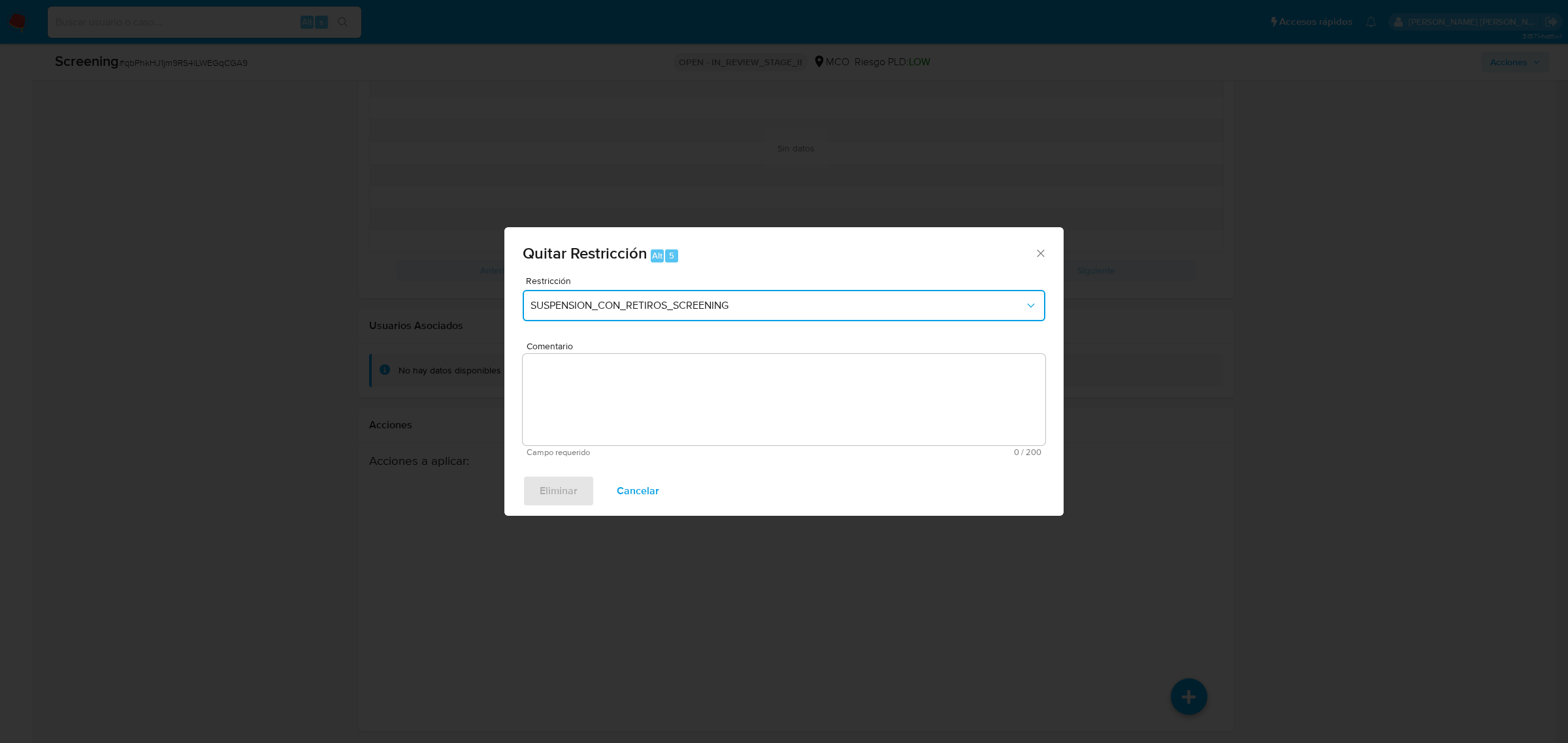
click at [706, 306] on span "SUSPENSION_CON_RETIROS_SCREENING" at bounding box center [778, 306] width 494 height 13
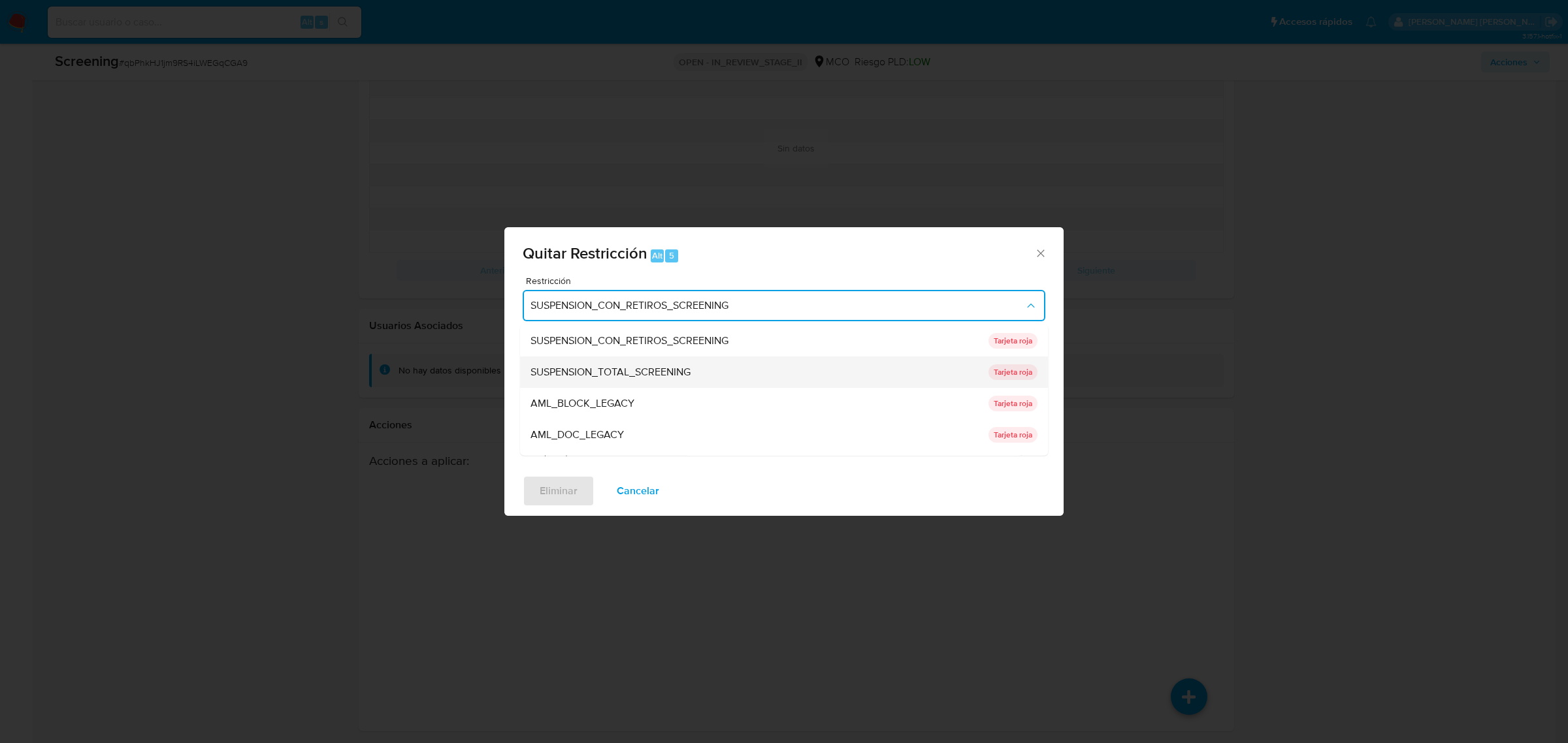
click at [641, 359] on div "SUSPENSION_TOTAL_SCREENING" at bounding box center [756, 372] width 450 height 31
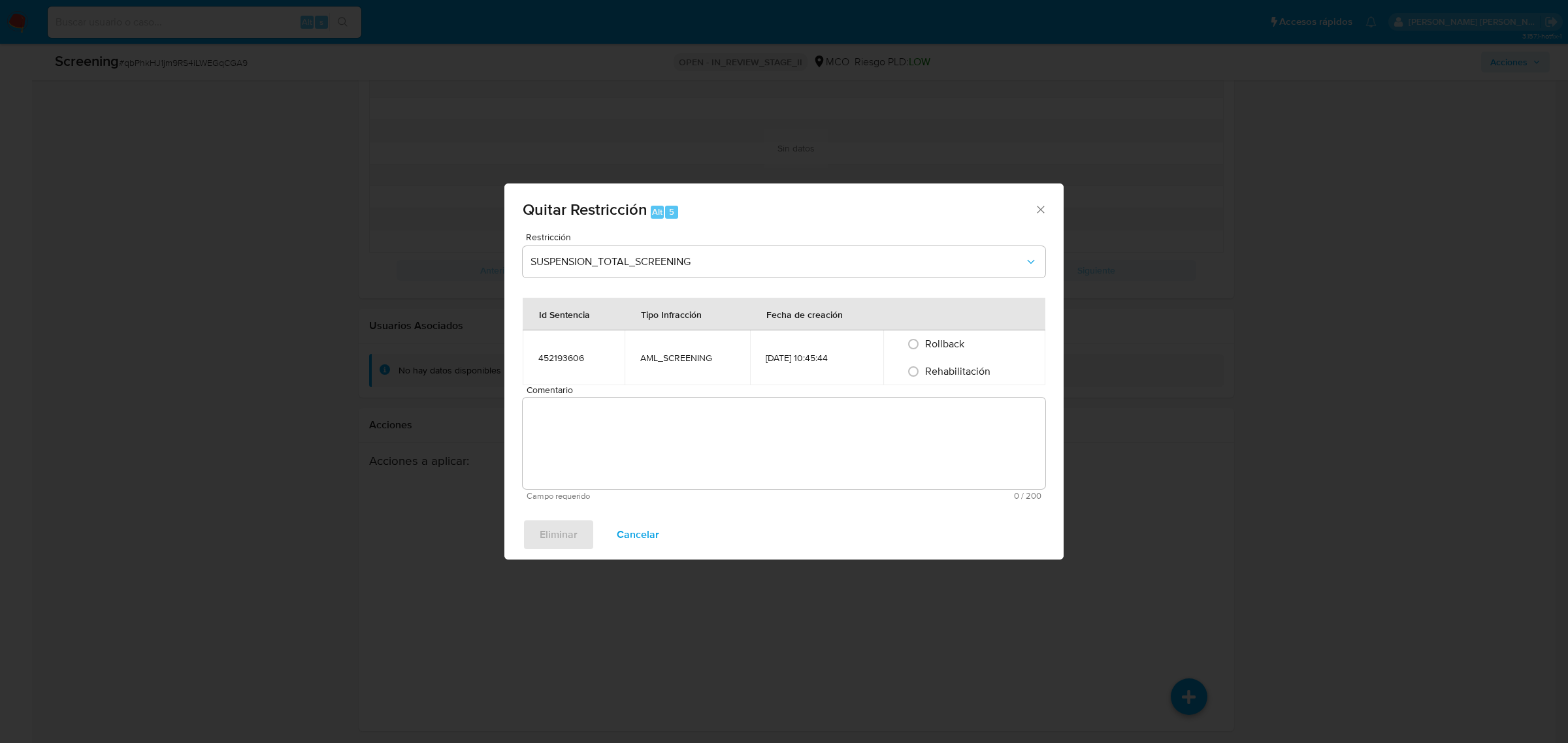
click at [690, 299] on div "Tipo Infracción" at bounding box center [671, 314] width 92 height 31
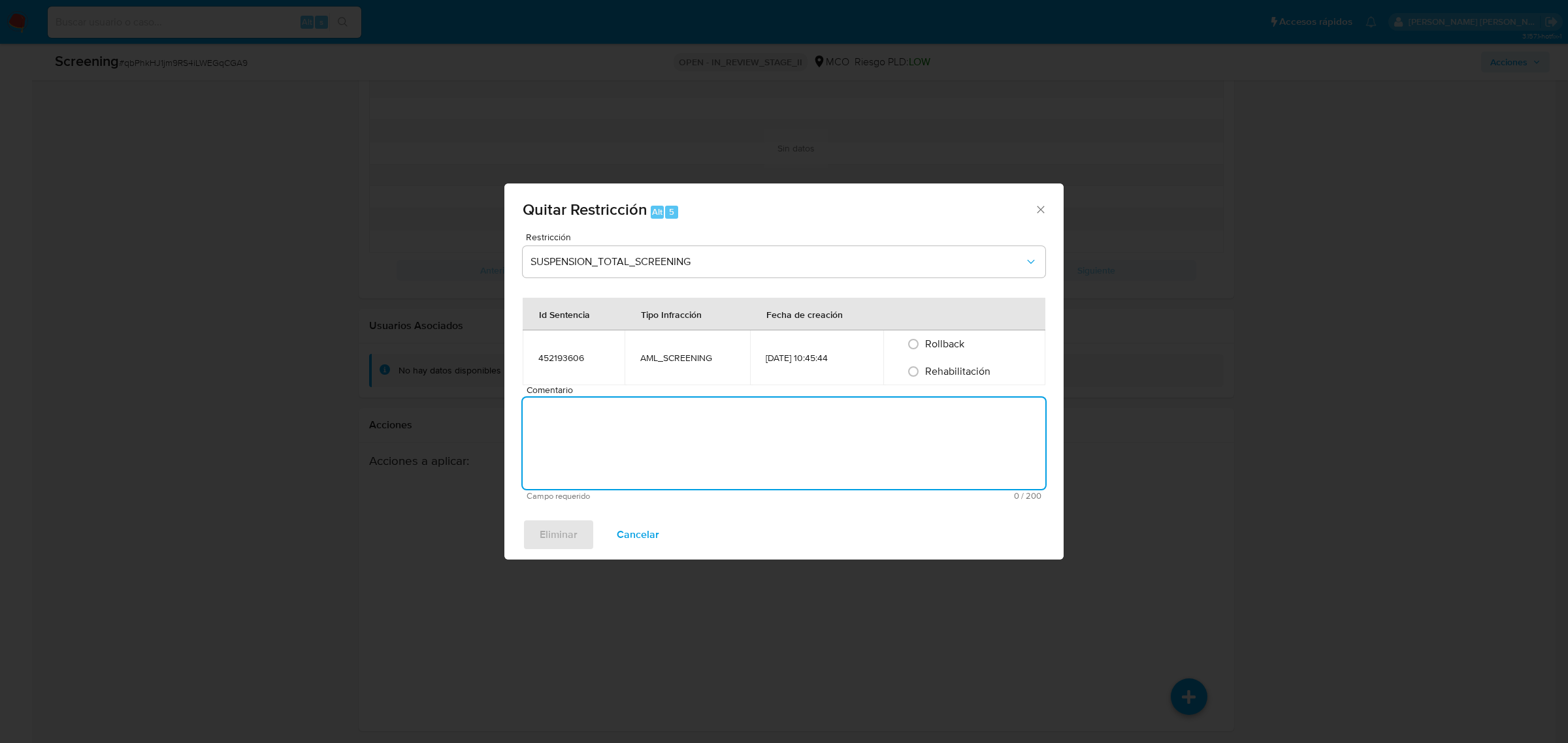
click at [723, 428] on textarea "Comentario" at bounding box center [783, 443] width 522 height 91
type textarea "No se encuentran causales objetivas para la restricción"
click at [969, 370] on span "Rehabilitación" at bounding box center [958, 371] width 66 height 15
click at [924, 370] on input "Rehabilitación" at bounding box center [913, 371] width 21 height 21
radio input "true"
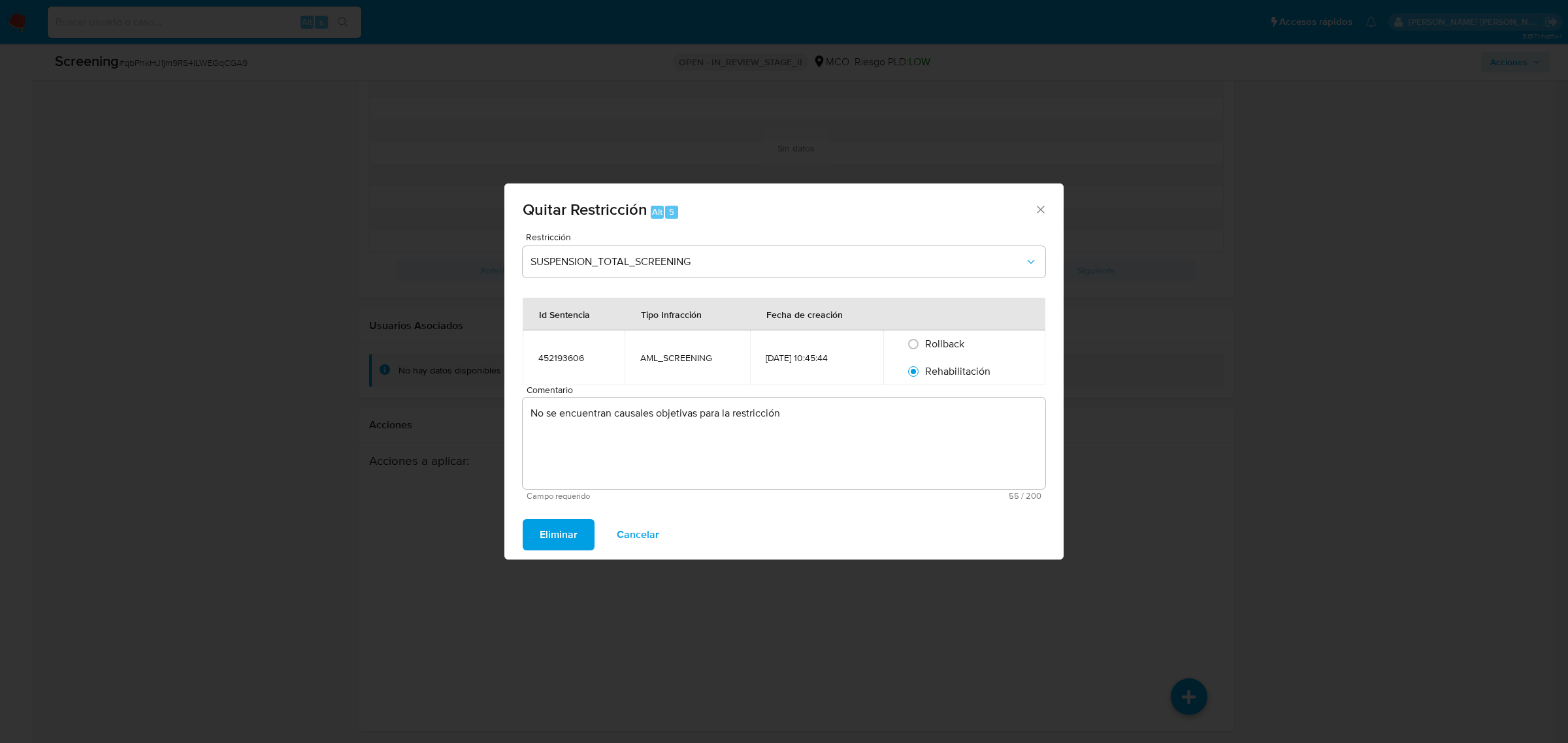
click at [573, 540] on span "Eliminar" at bounding box center [558, 535] width 38 height 28
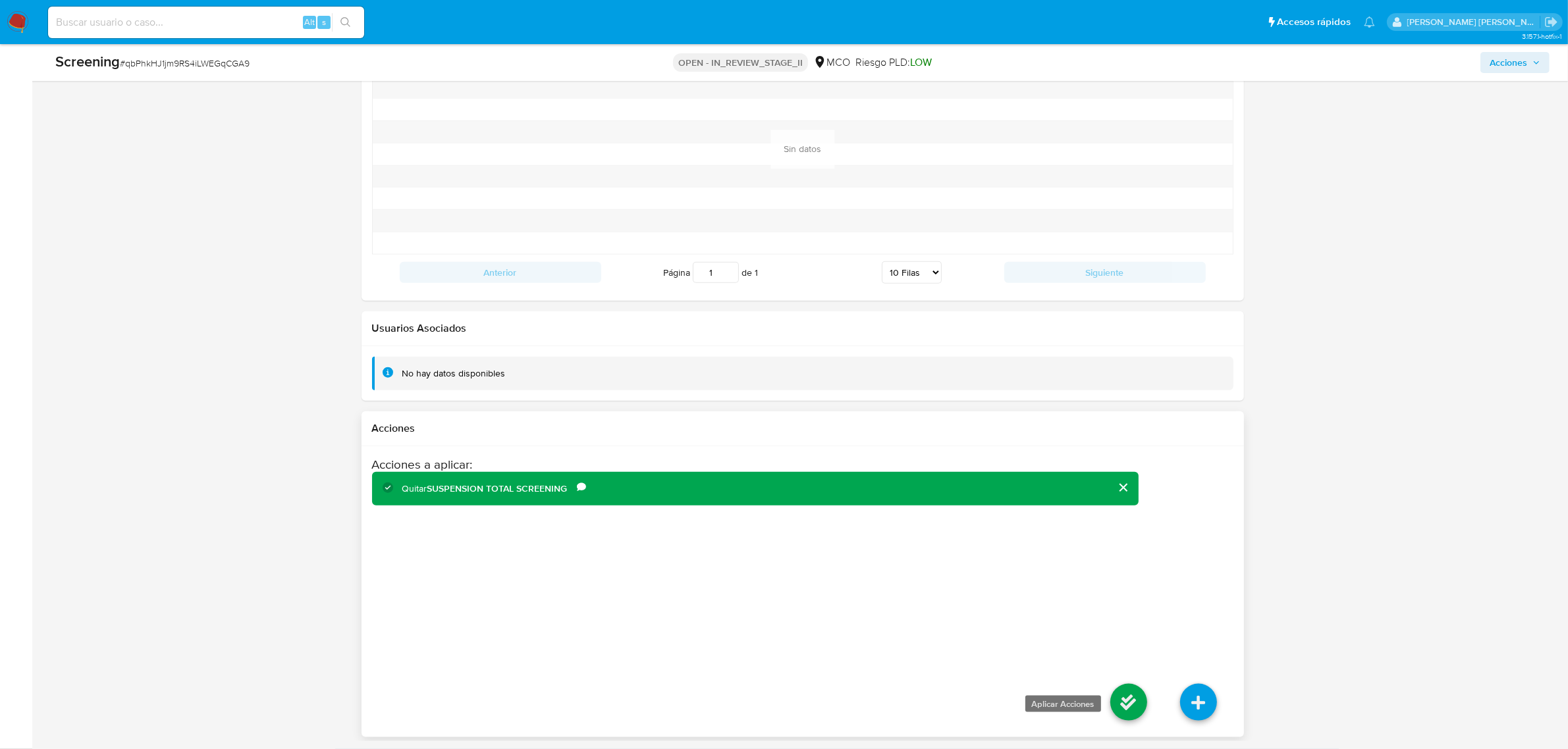
click at [1126, 698] on icon at bounding box center [1128, 702] width 37 height 37
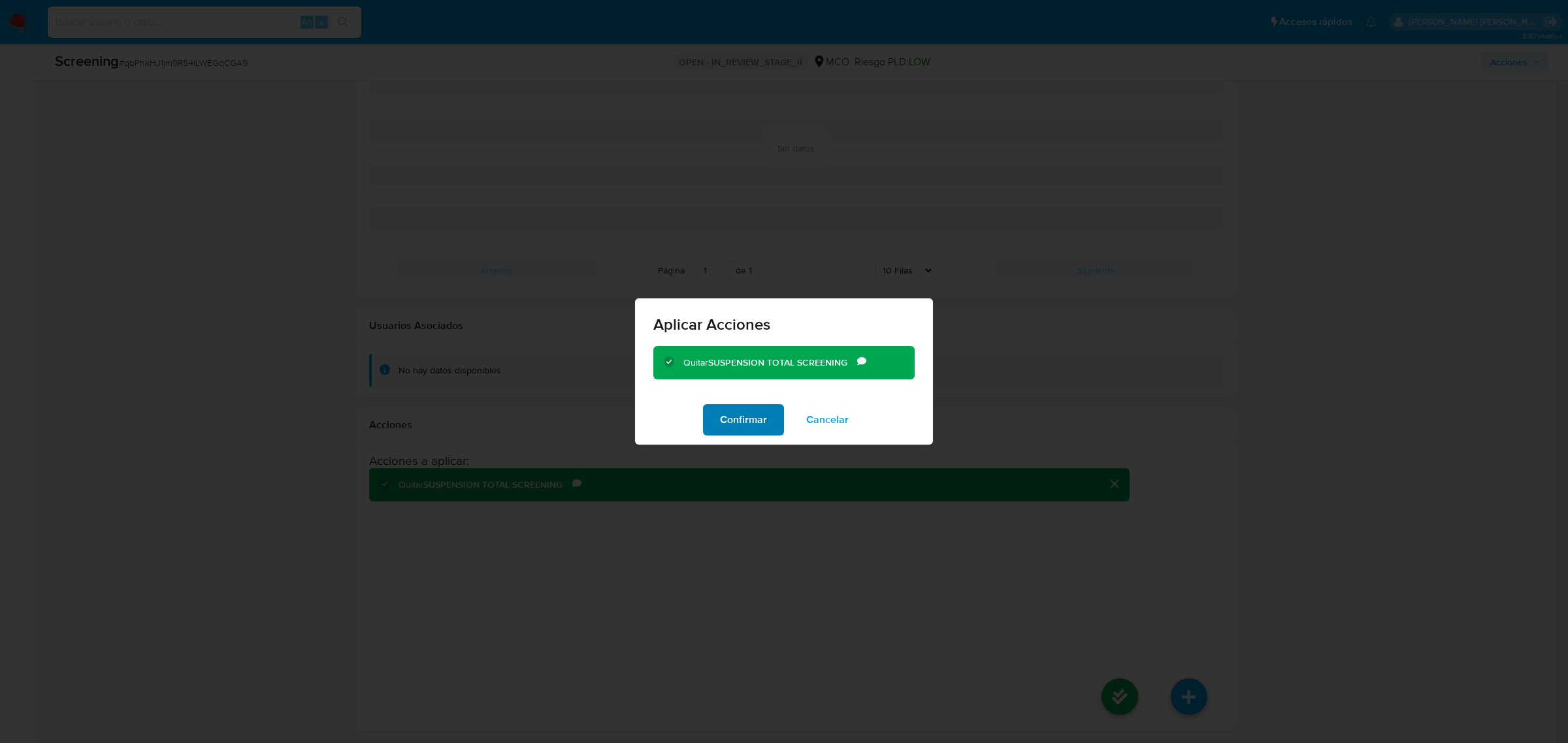
click at [753, 425] on span "Confirmar" at bounding box center [743, 420] width 47 height 28
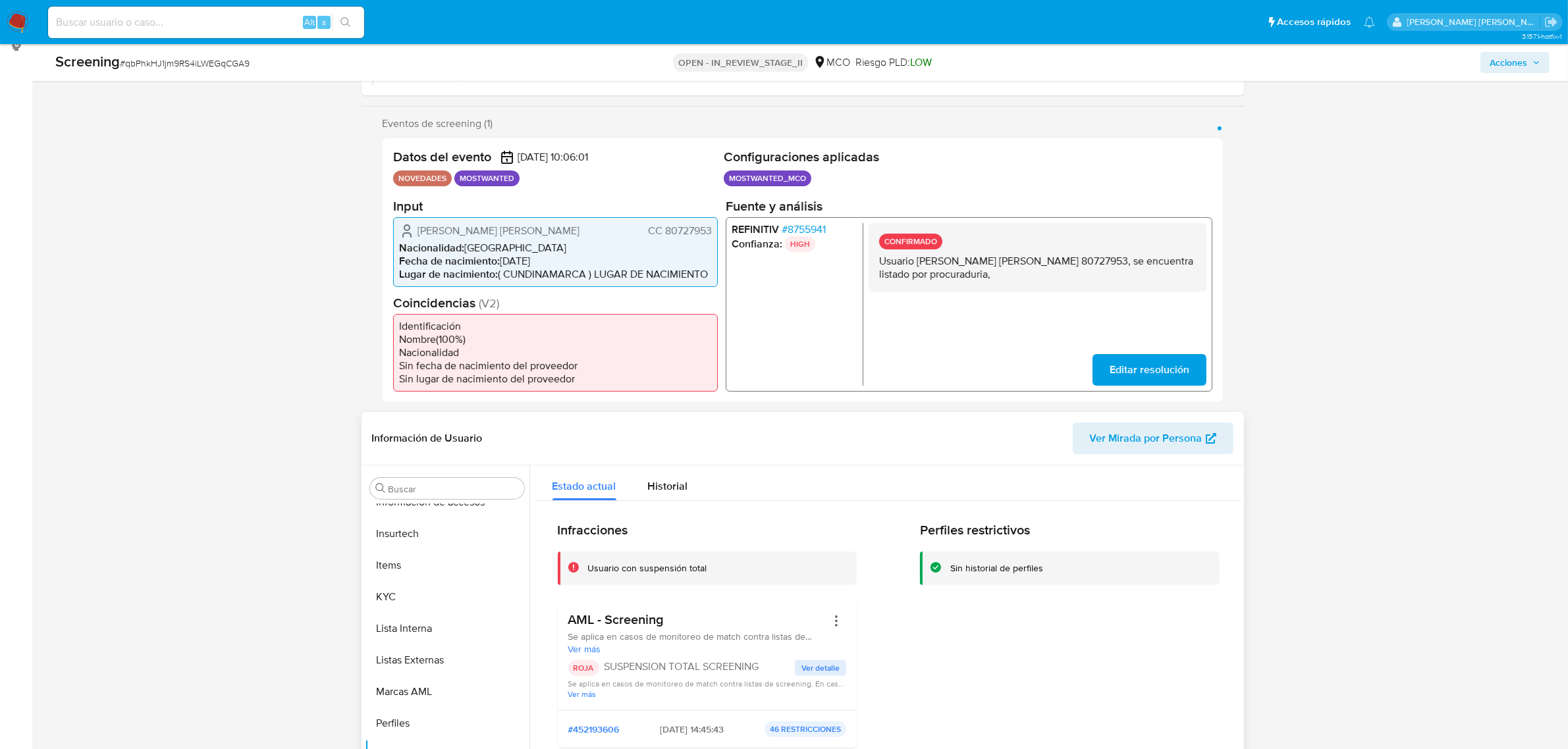
scroll to position [494, 0]
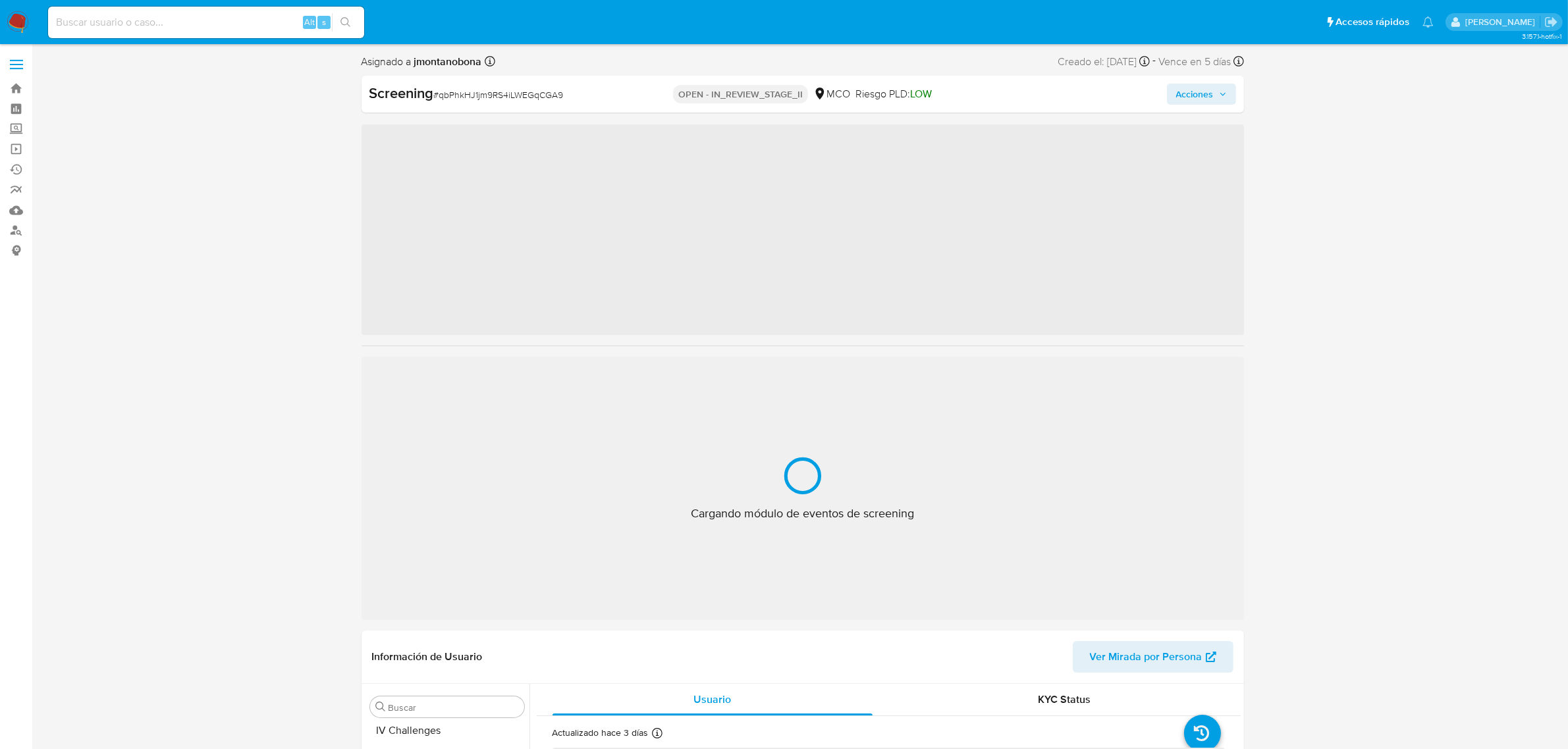
scroll to position [555, 0]
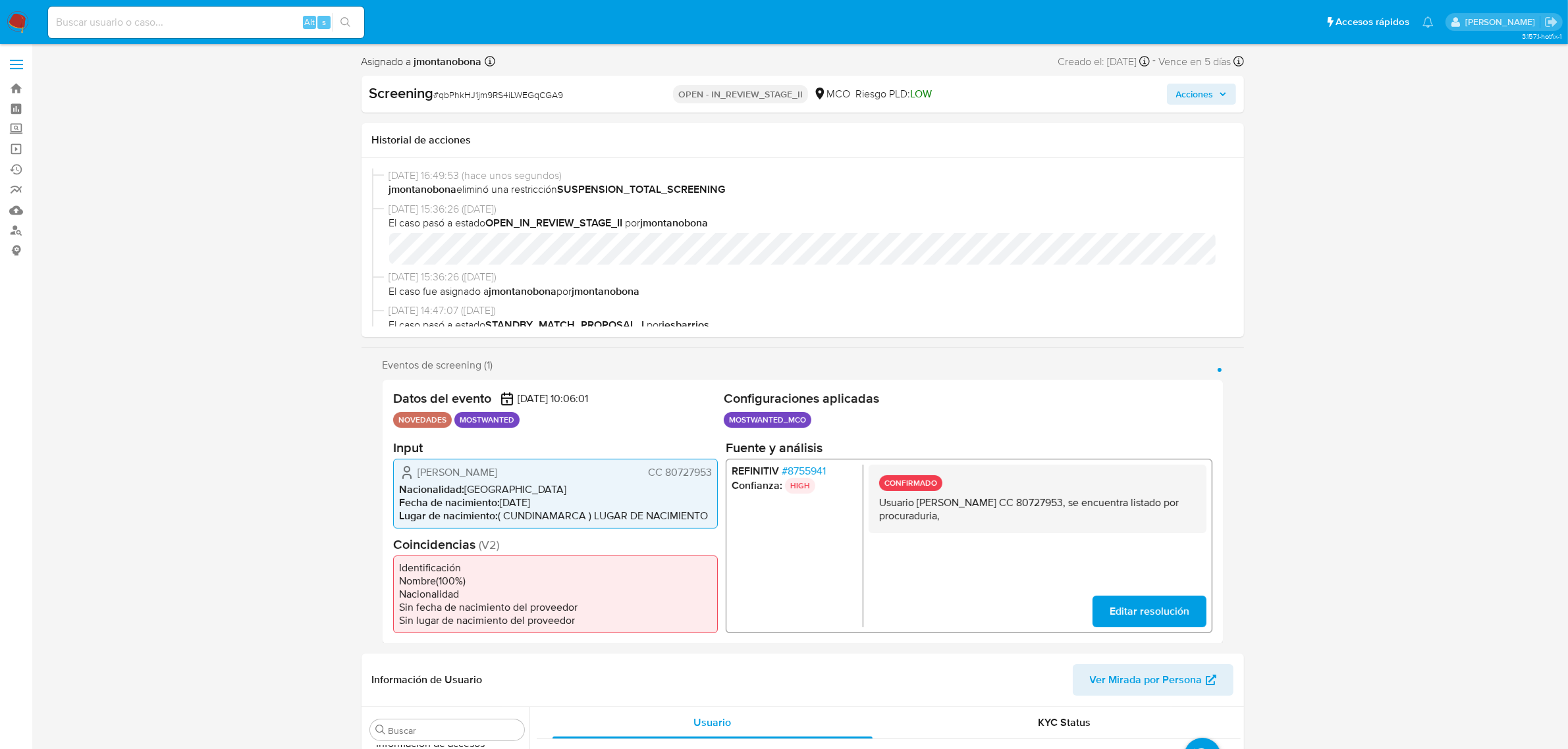
select select "10"
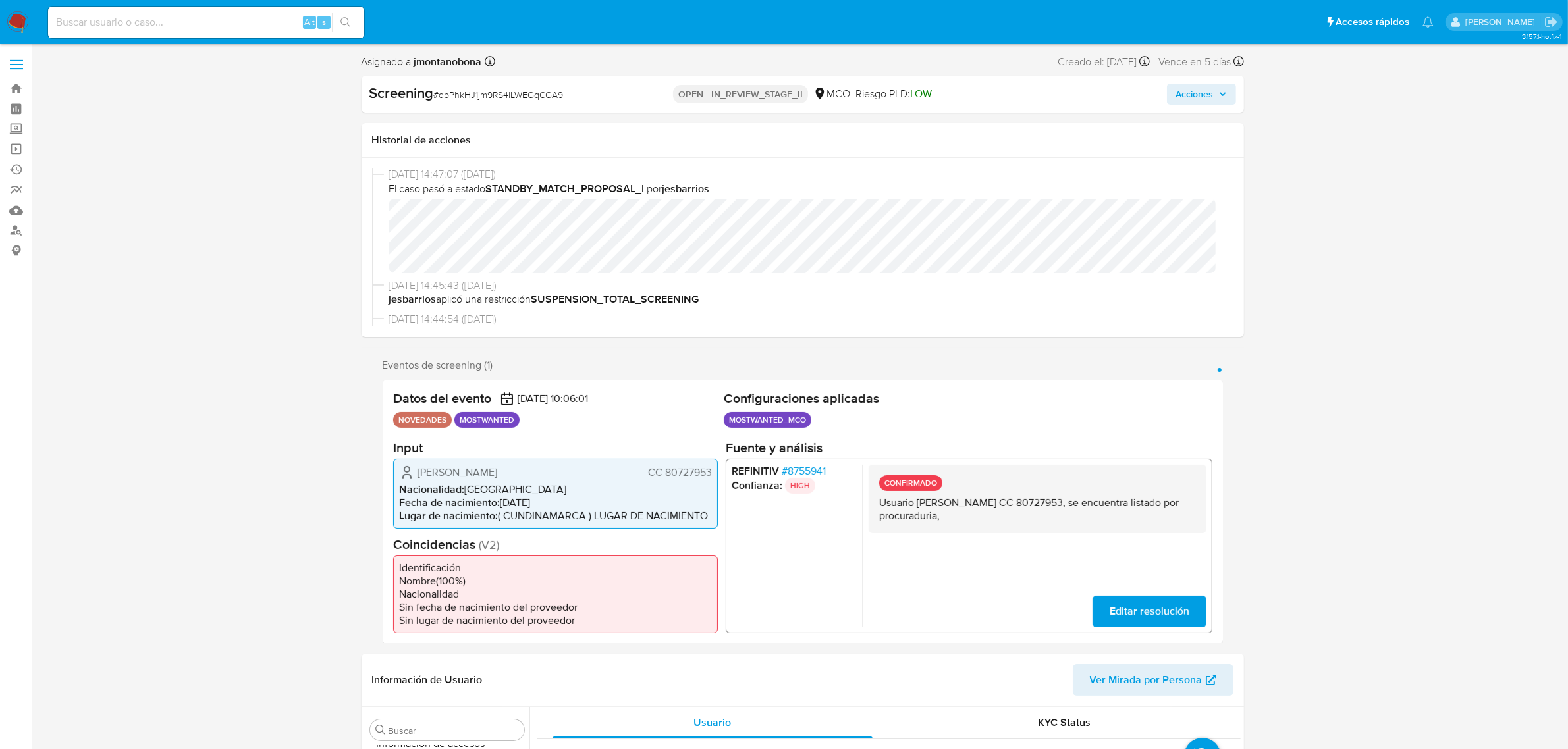
scroll to position [164, 0]
click at [1217, 88] on span "Acciones" at bounding box center [1202, 94] width 51 height 19
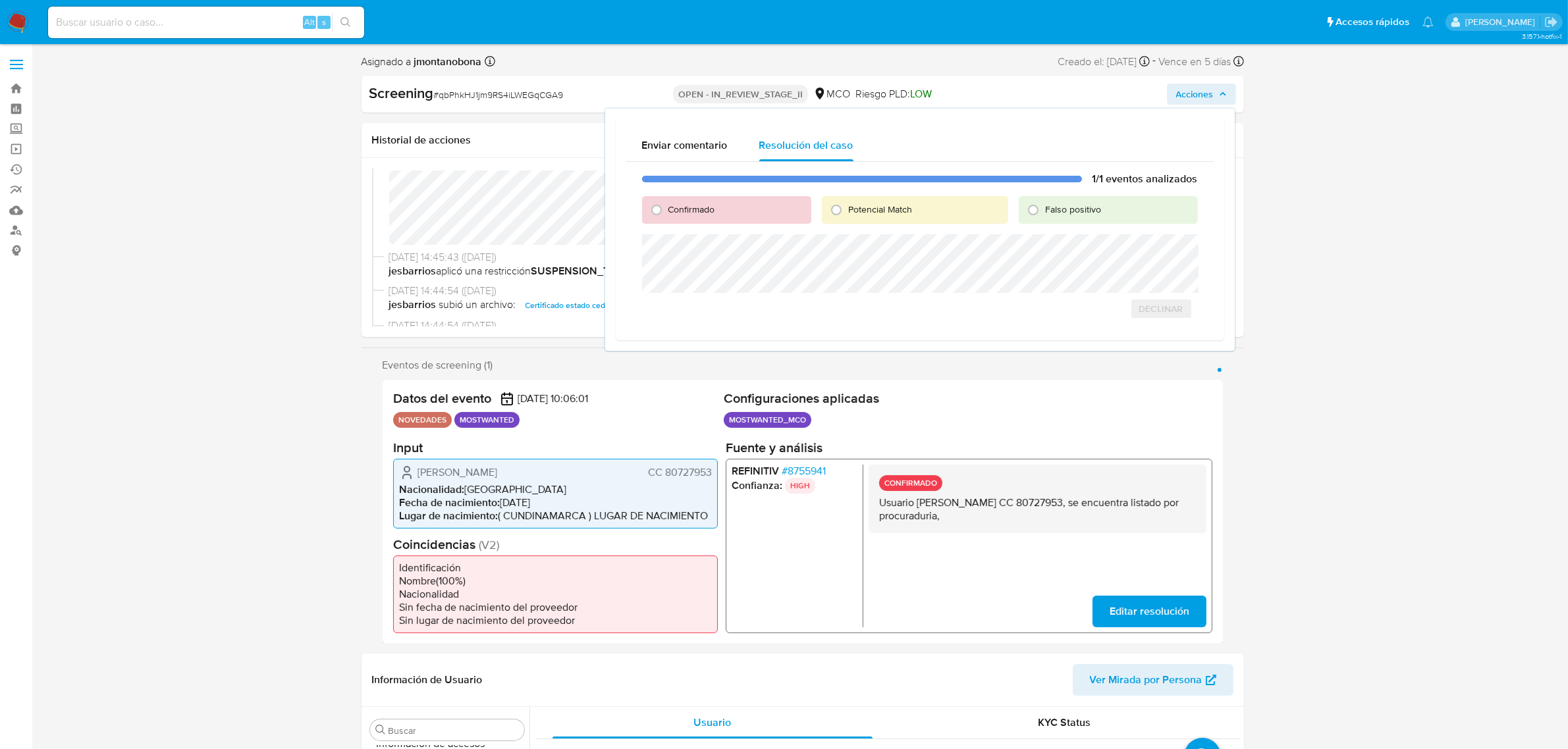
click at [1079, 206] on span "Falso positivo" at bounding box center [1073, 209] width 56 height 13
click at [1044, 206] on input "Falso positivo" at bounding box center [1033, 210] width 21 height 21
radio input "true"
click at [1154, 324] on span "Cerrar Caso" at bounding box center [1152, 323] width 63 height 19
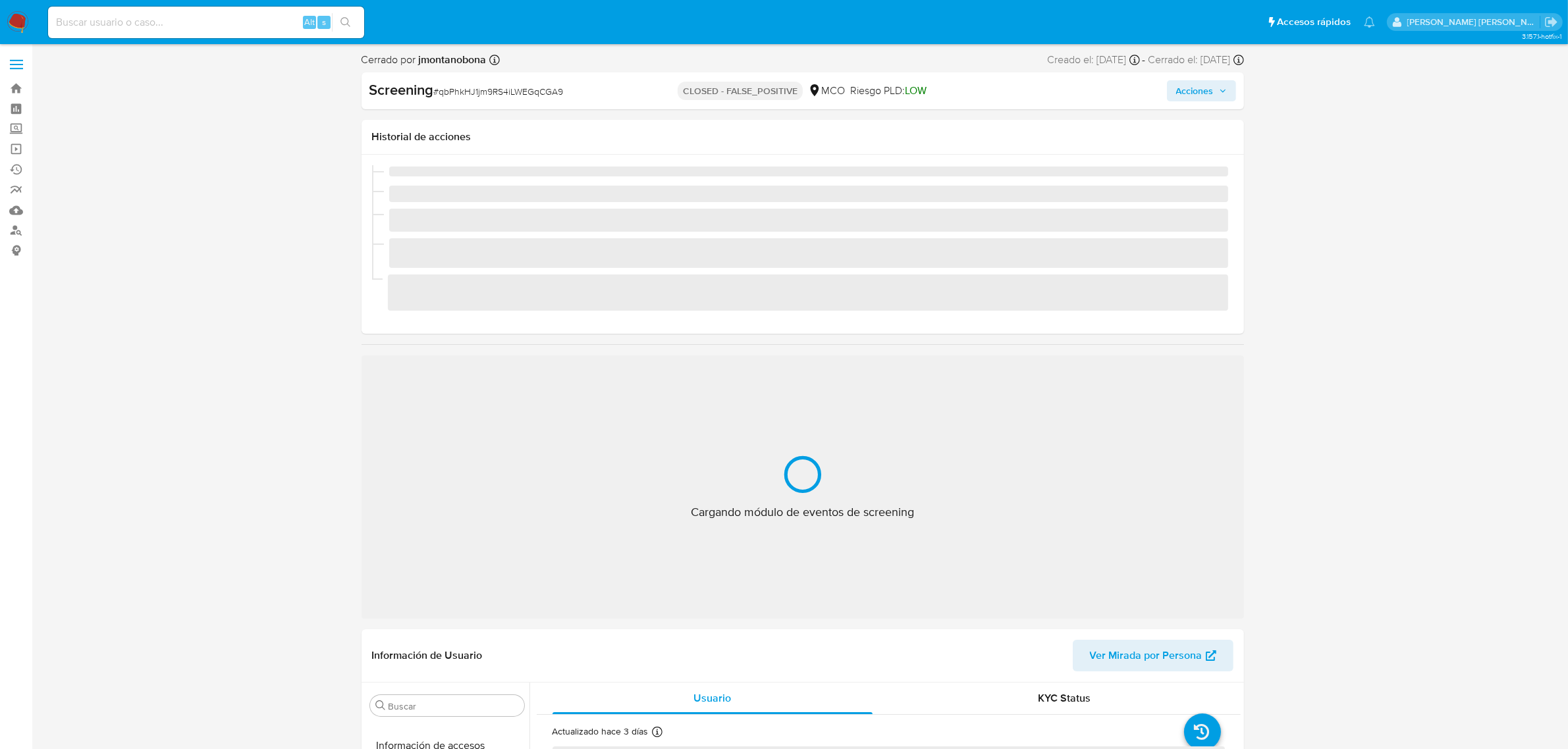
scroll to position [555, 0]
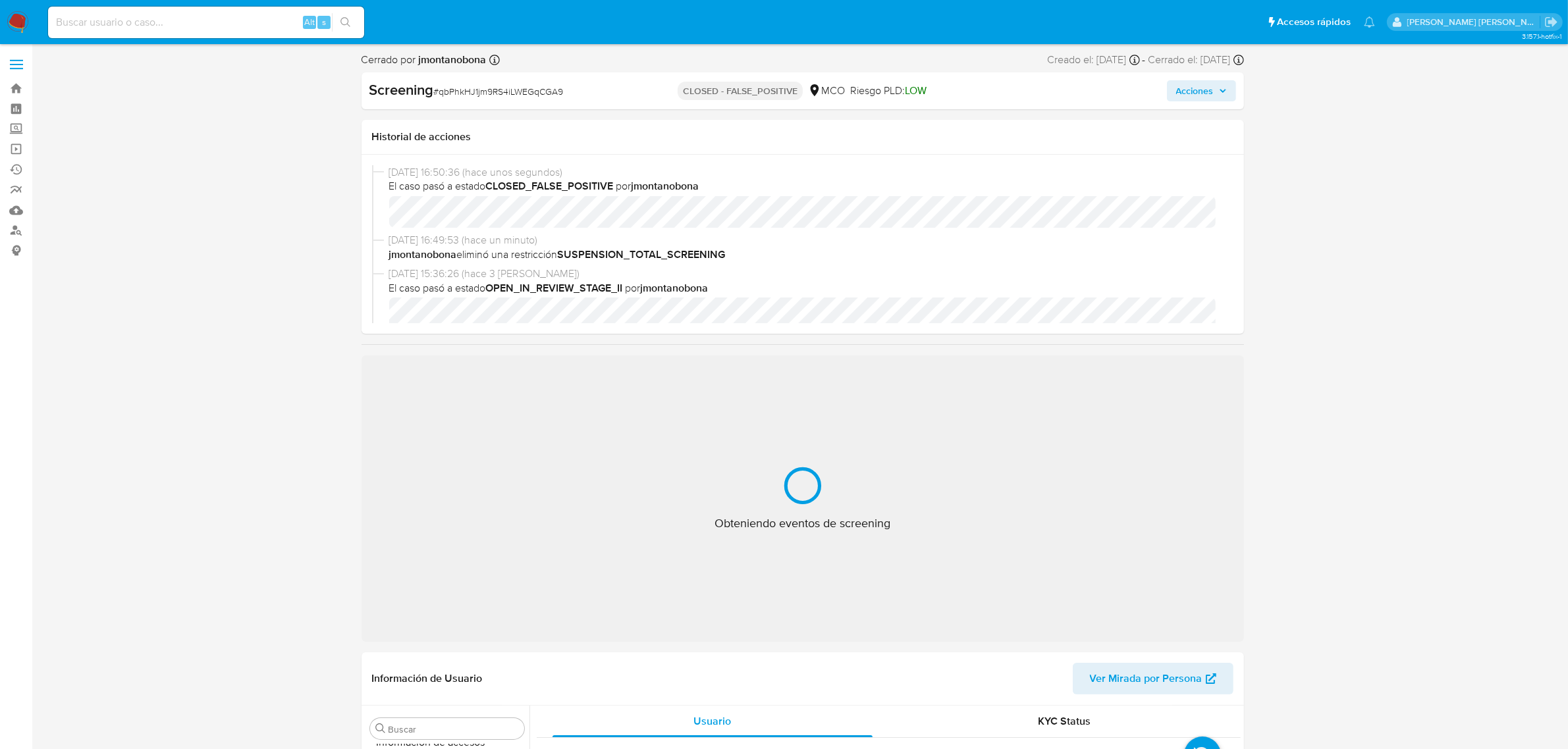
select select "10"
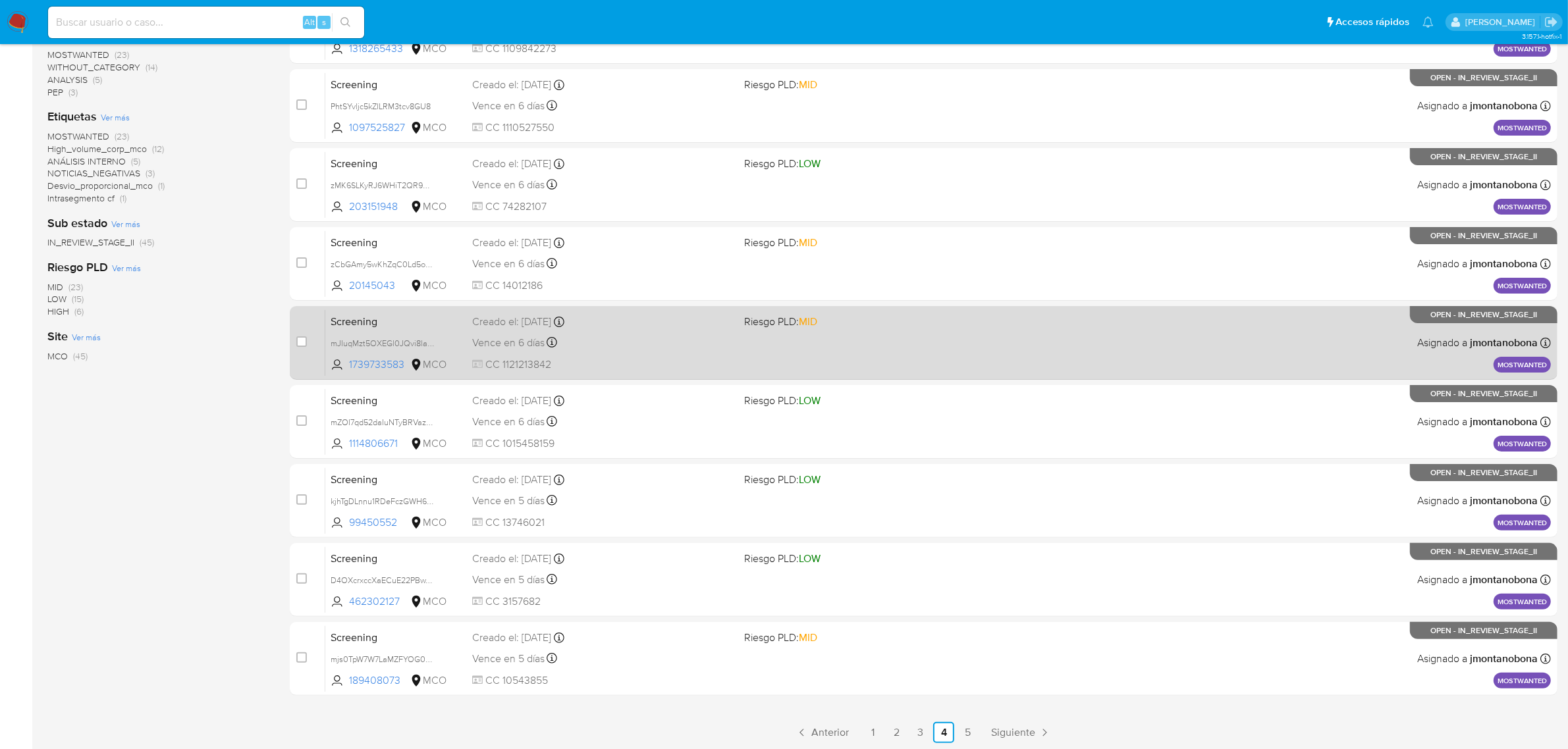
scroll to position [289, 0]
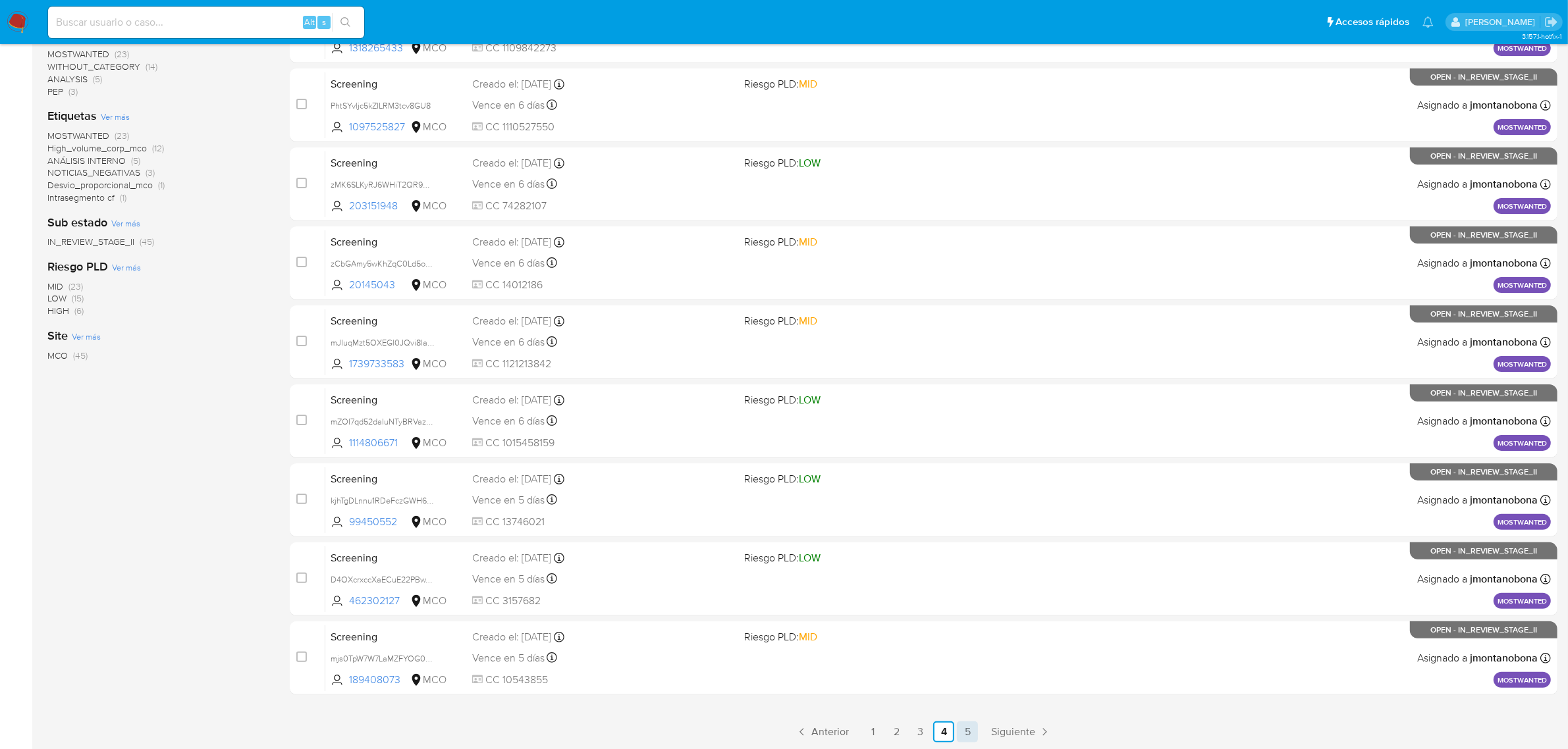
click at [966, 730] on link "5" at bounding box center [967, 732] width 21 height 21
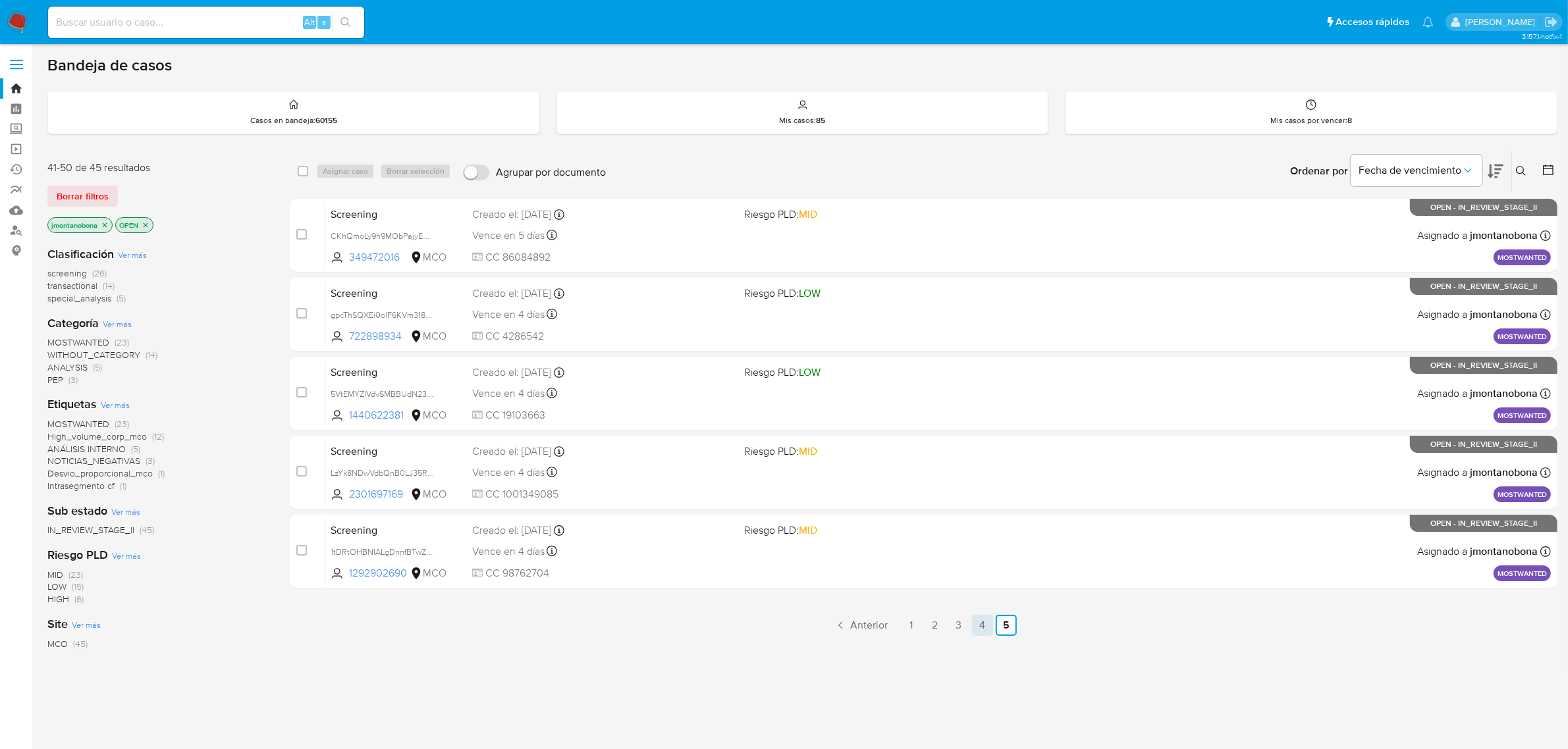
click at [986, 630] on link "4" at bounding box center [982, 625] width 21 height 21
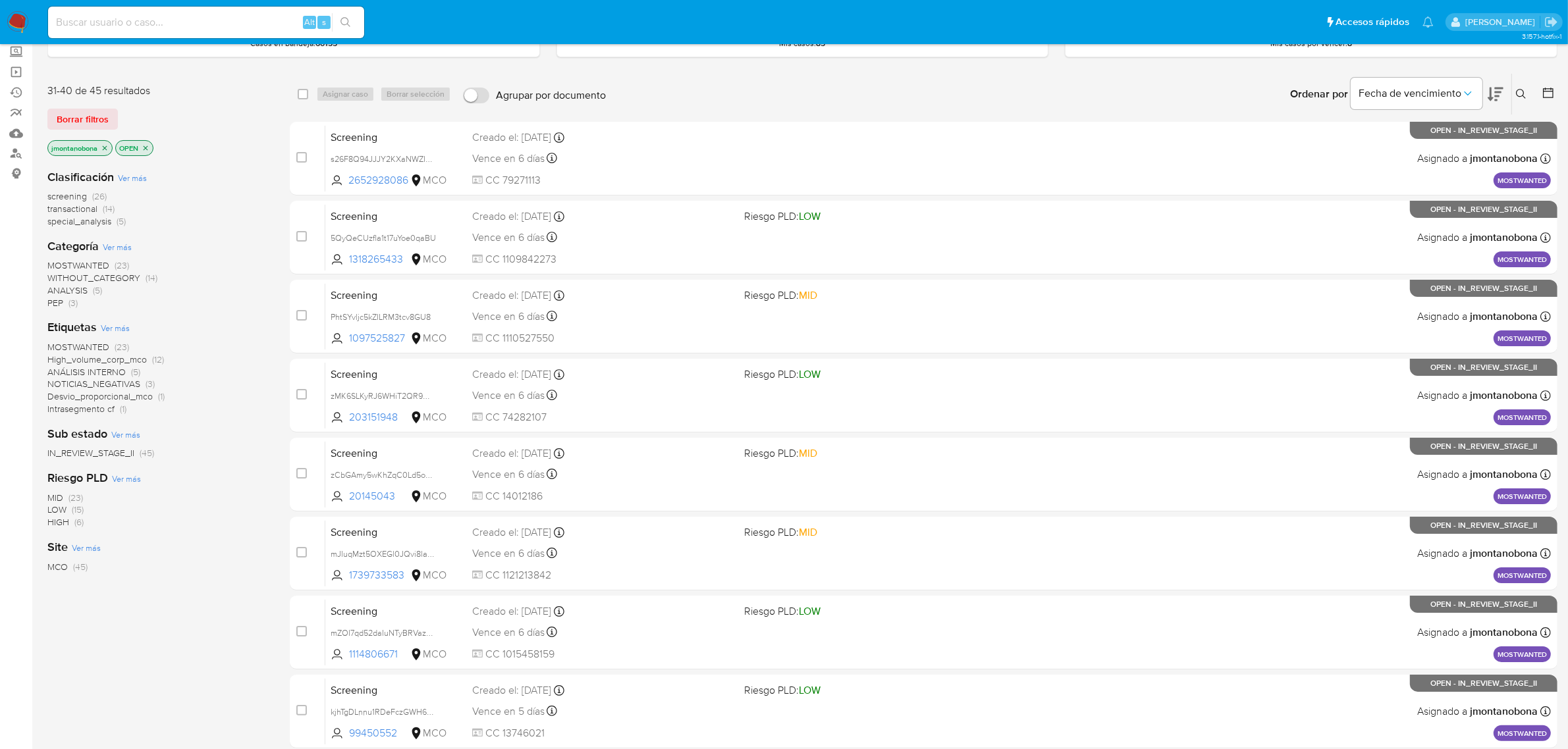
scroll to position [289, 0]
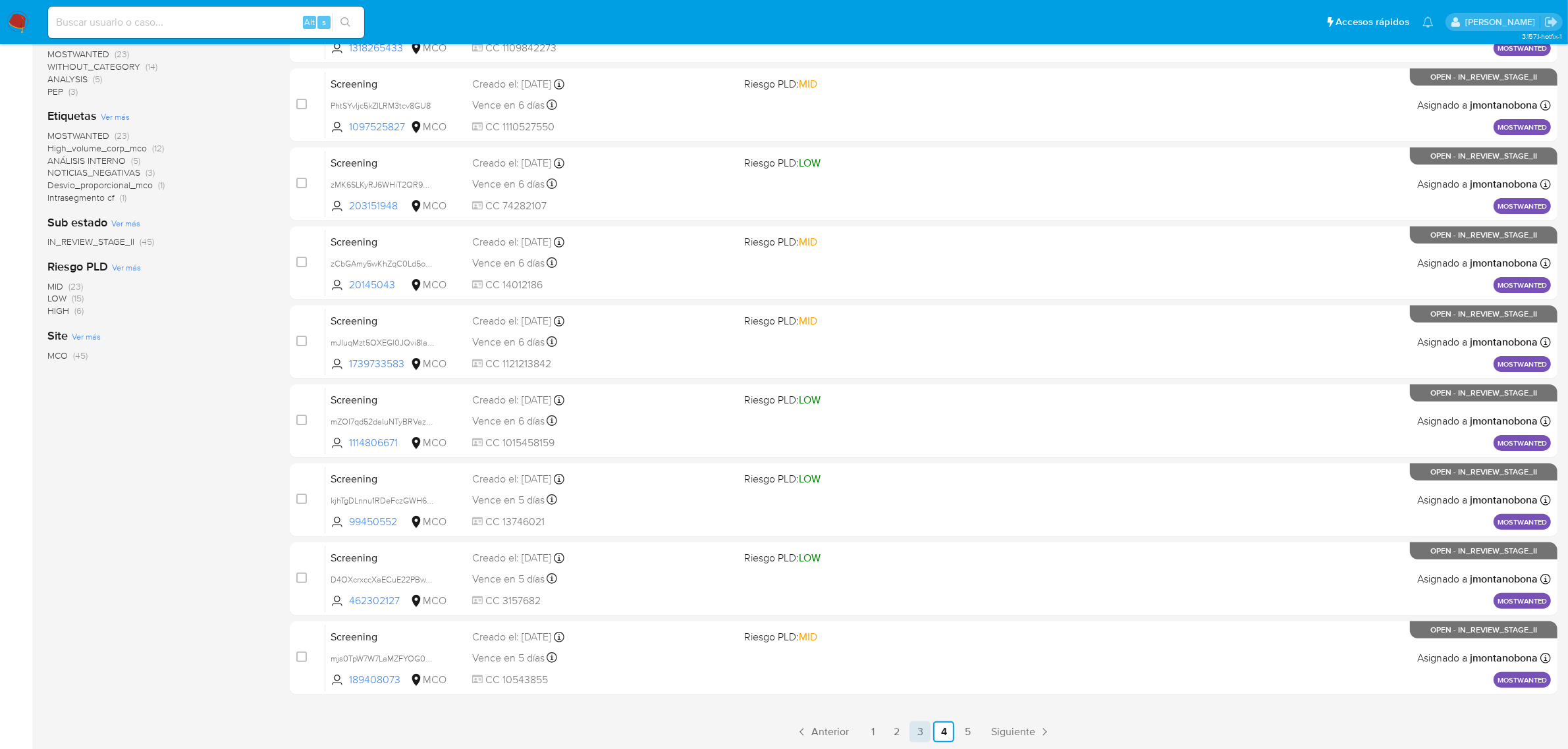
click at [929, 732] on link "3" at bounding box center [919, 732] width 21 height 21
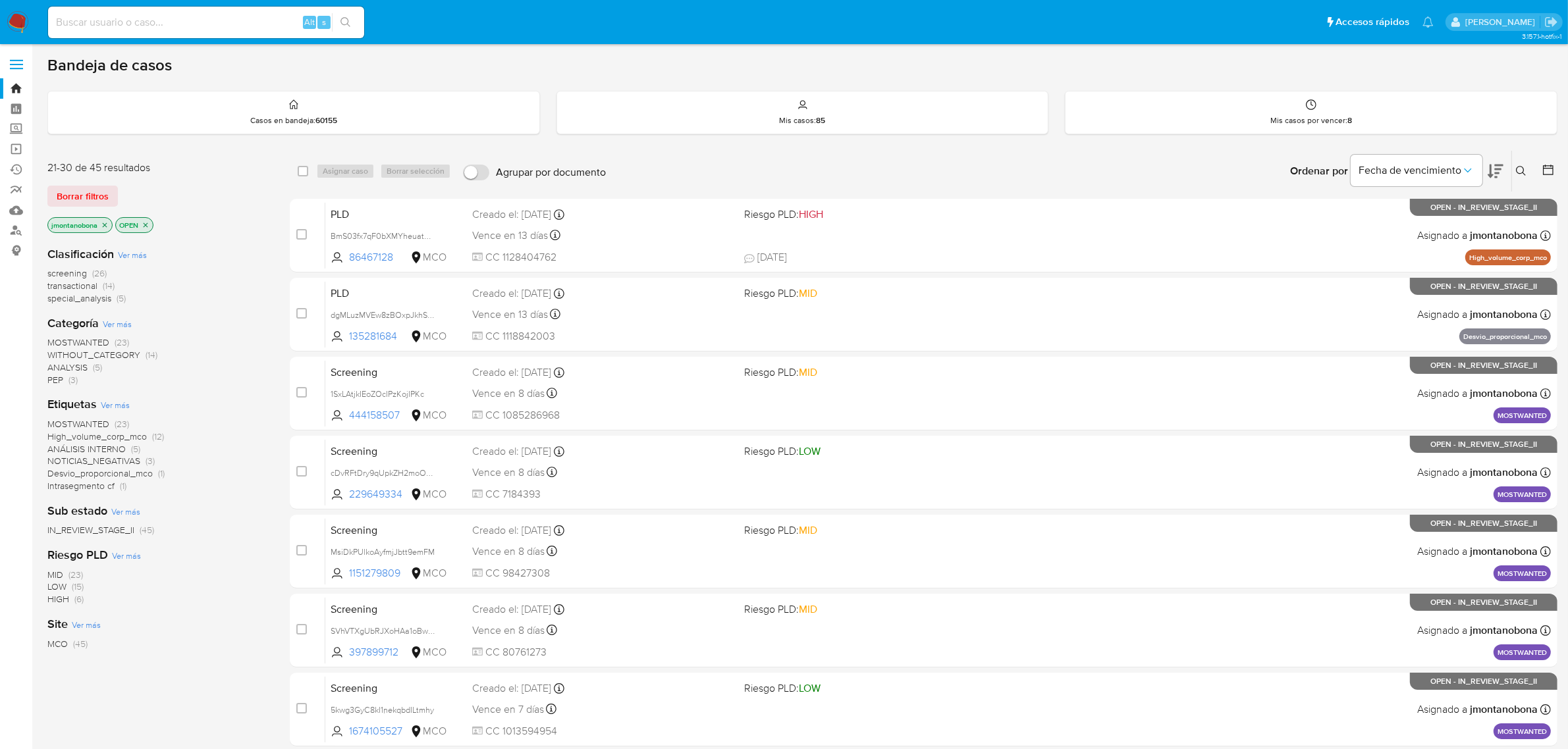
click at [1511, 165] on div "Ingrese ID de usuario o caso Buscar Borrar filtros" at bounding box center [1522, 171] width 22 height 41
click at [1519, 169] on icon at bounding box center [1521, 171] width 11 height 11
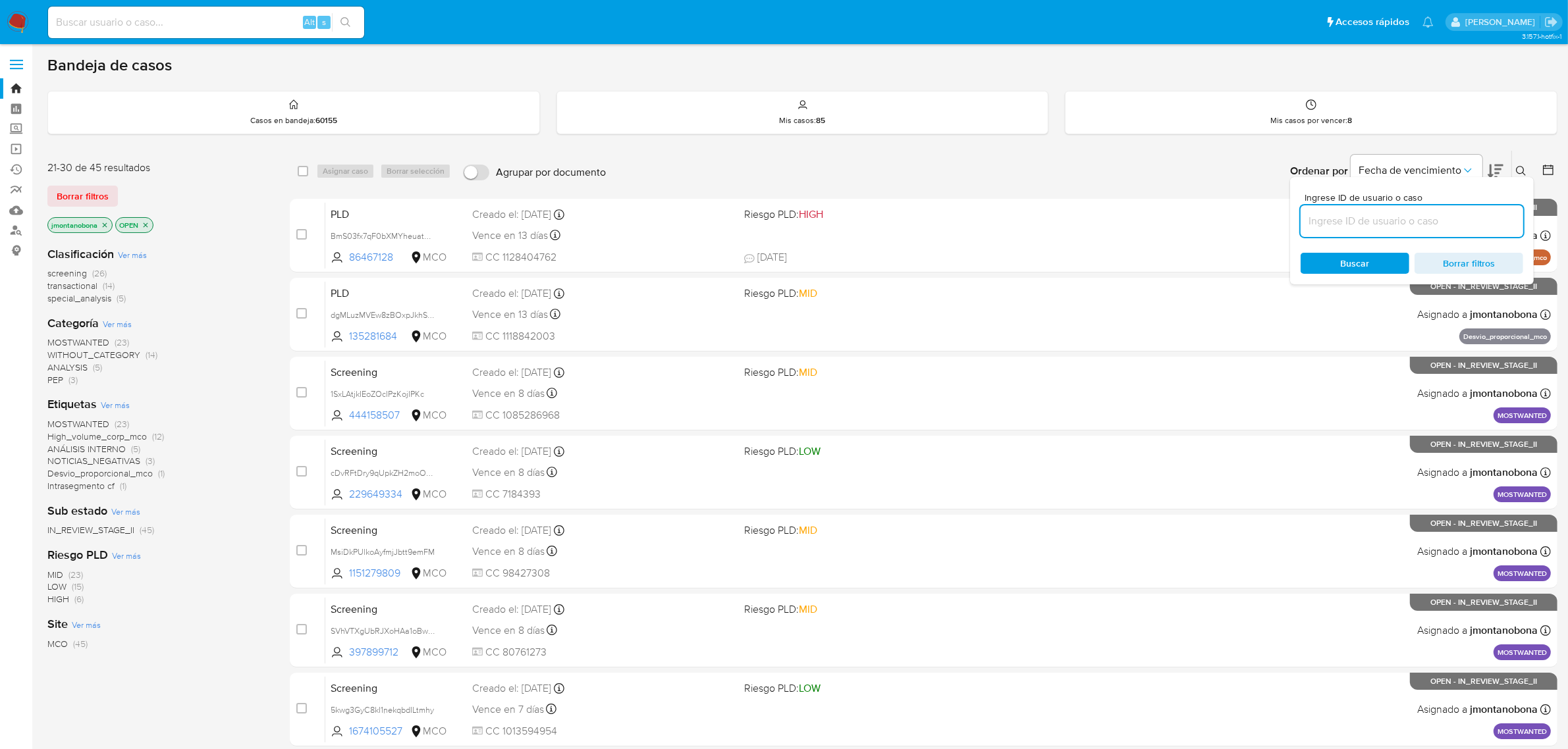
click at [1398, 218] on input at bounding box center [1412, 221] width 223 height 17
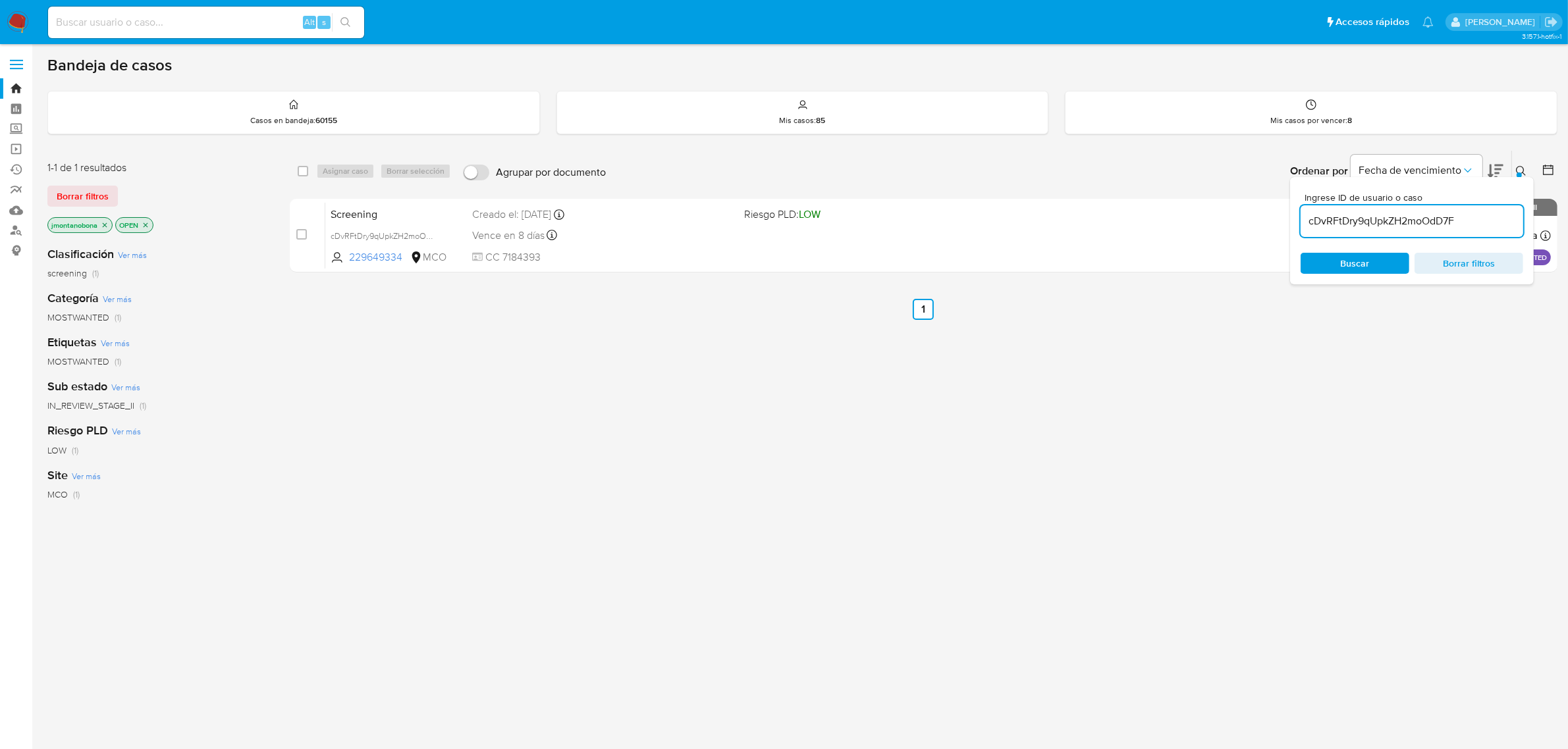
click at [1485, 304] on ul "Anterior 1 Siguiente" at bounding box center [923, 309] width 1268 height 21
click at [1522, 166] on icon at bounding box center [1521, 171] width 11 height 11
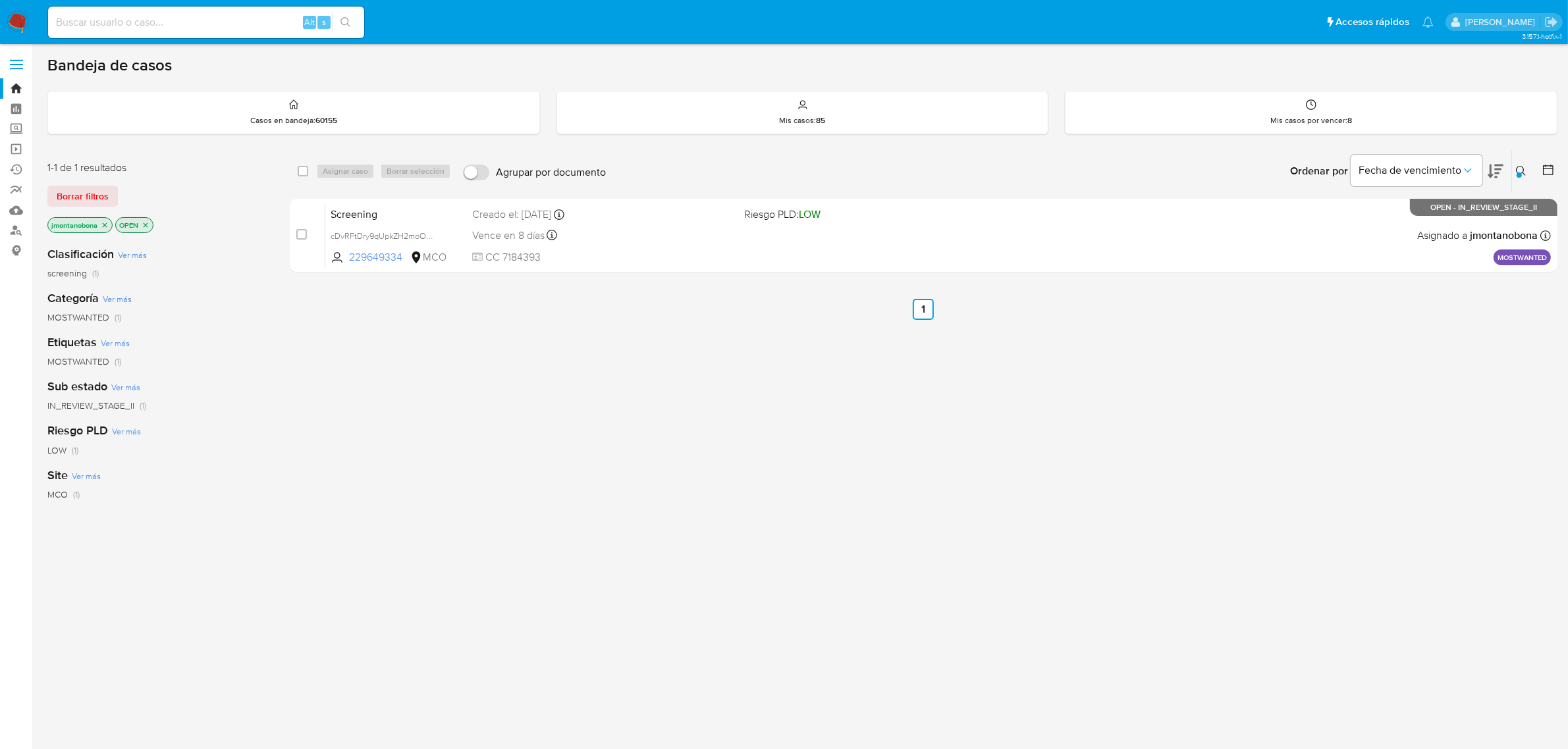
click at [107, 225] on icon "close-filter" at bounding box center [104, 225] width 8 height 8
click at [79, 221] on icon "close-filter" at bounding box center [78, 225] width 8 height 8
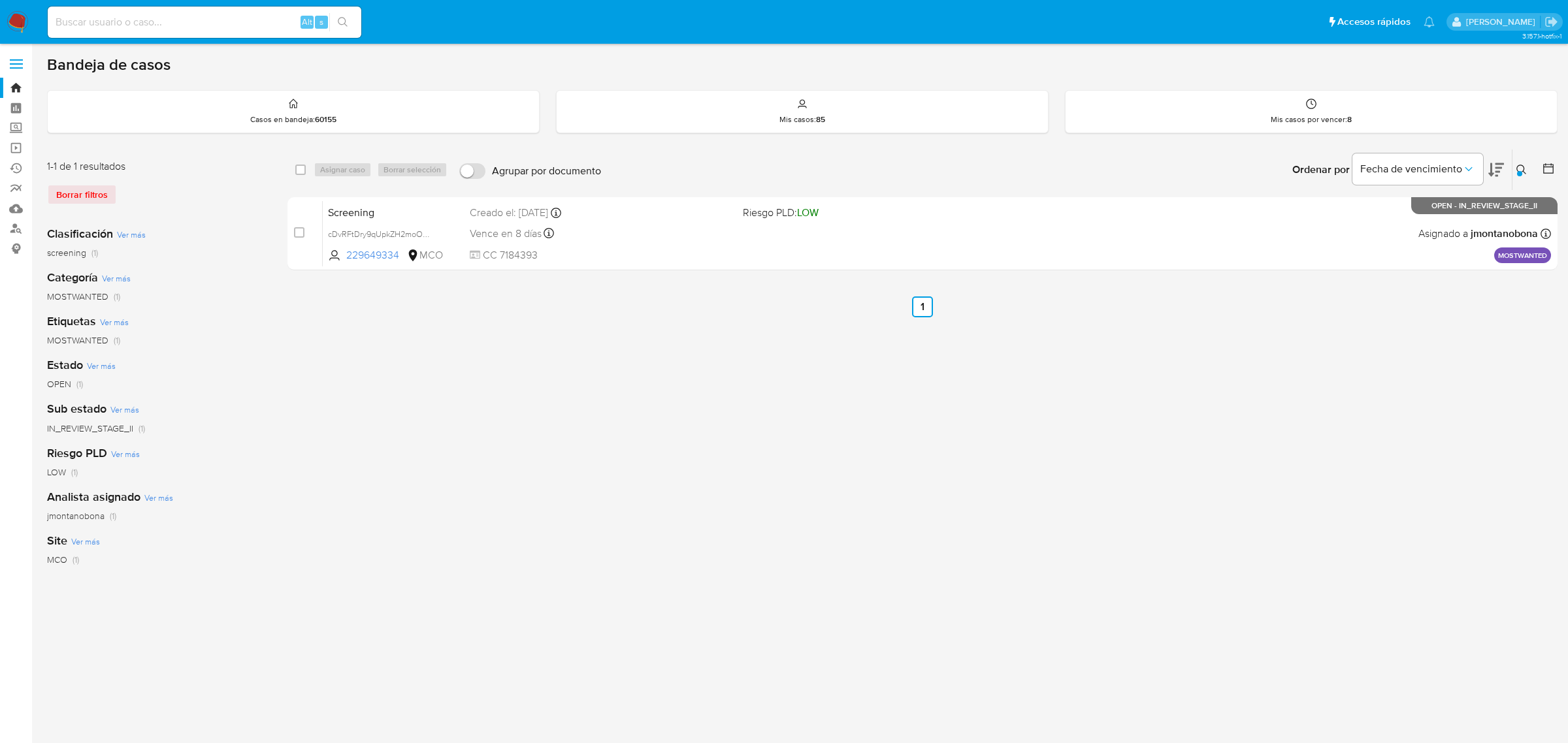
click at [1528, 162] on button at bounding box center [1524, 170] width 21 height 16
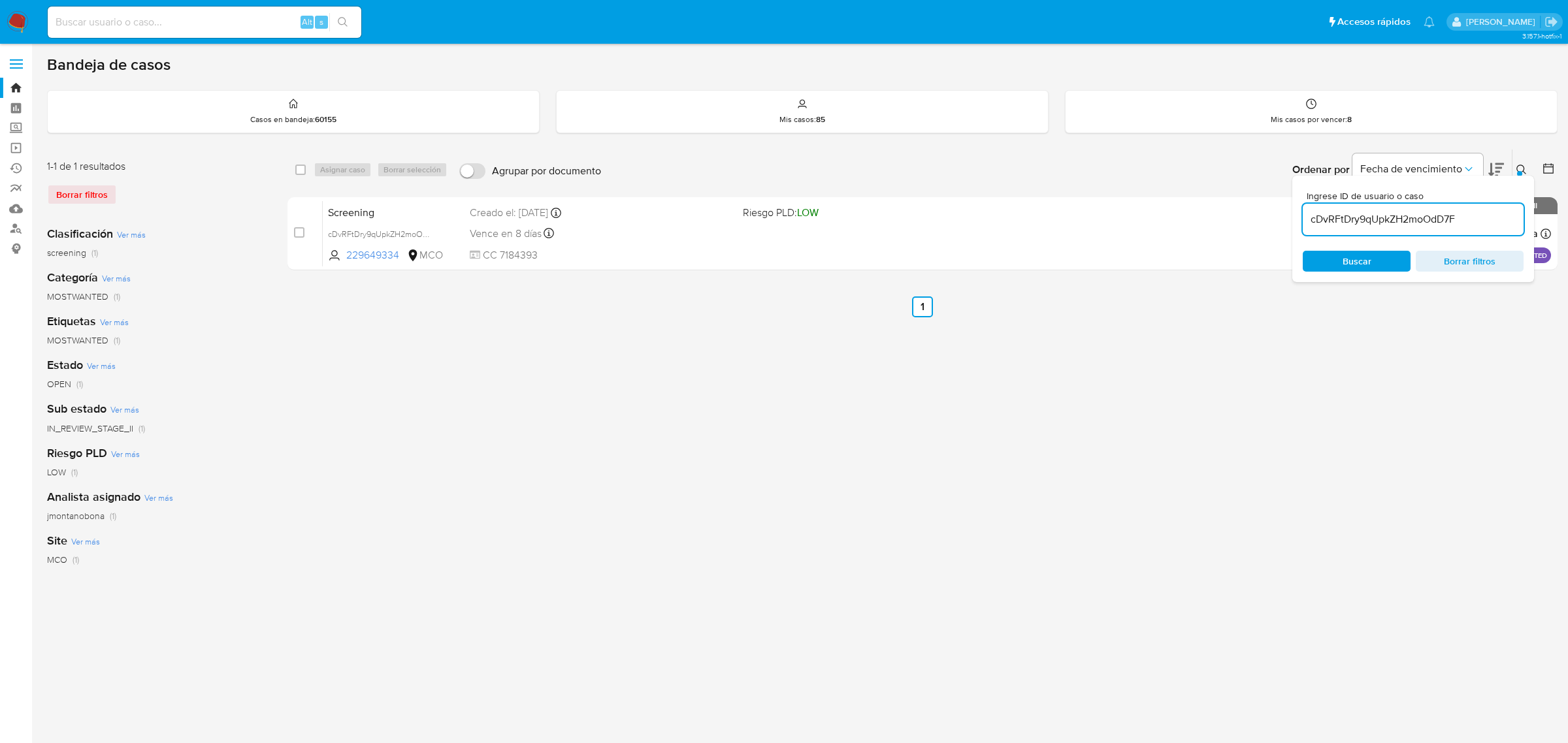
click at [1492, 220] on input "cDvRFtDry9qUpkZH2moOdD7F" at bounding box center [1413, 219] width 221 height 17
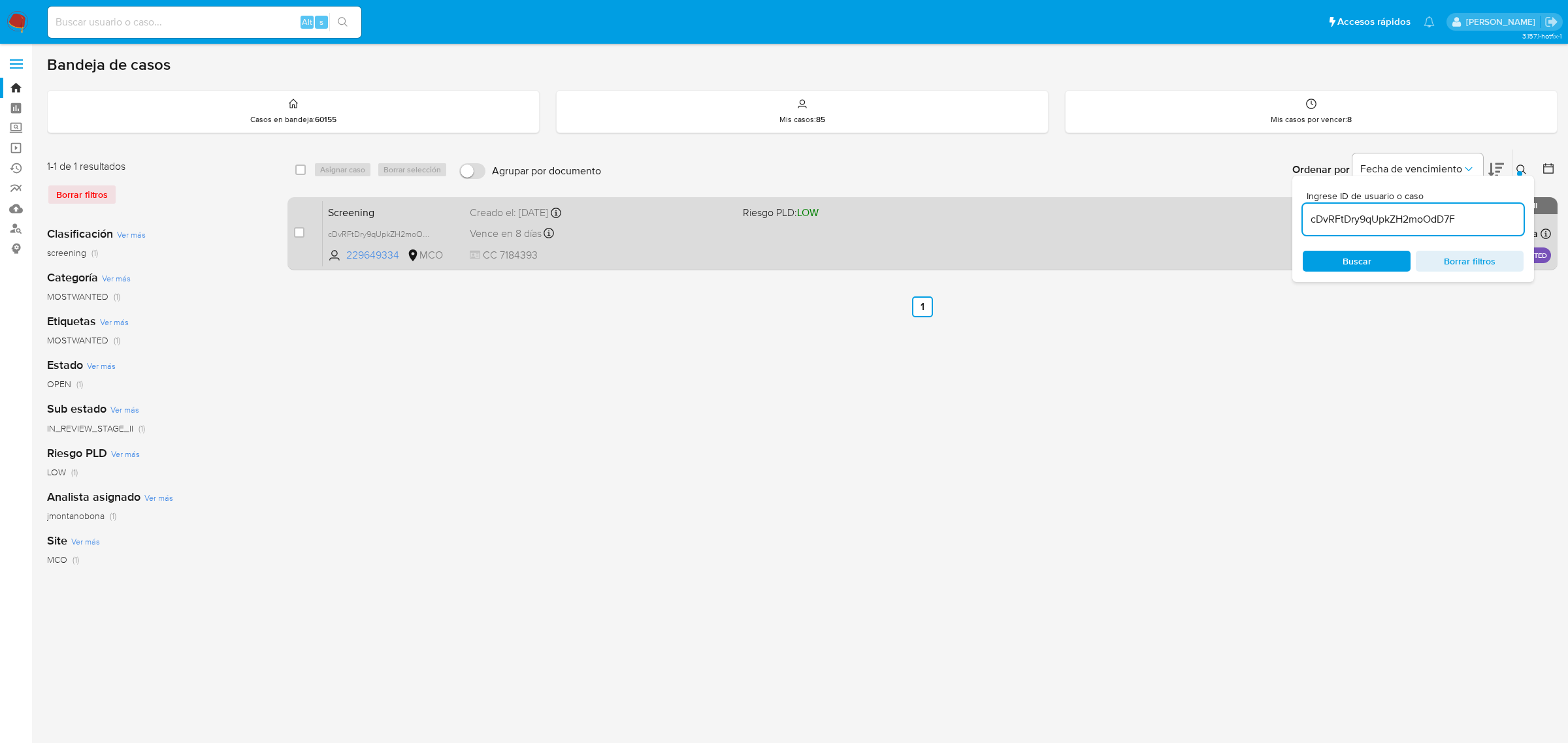
drag, startPoint x: 1492, startPoint y: 220, endPoint x: 1204, endPoint y: 219, distance: 288.0
click at [1210, 219] on div "select-all-cases-checkbox Asignar caso Borrar selección Agrupar por documento O…" at bounding box center [922, 212] width 1270 height 127
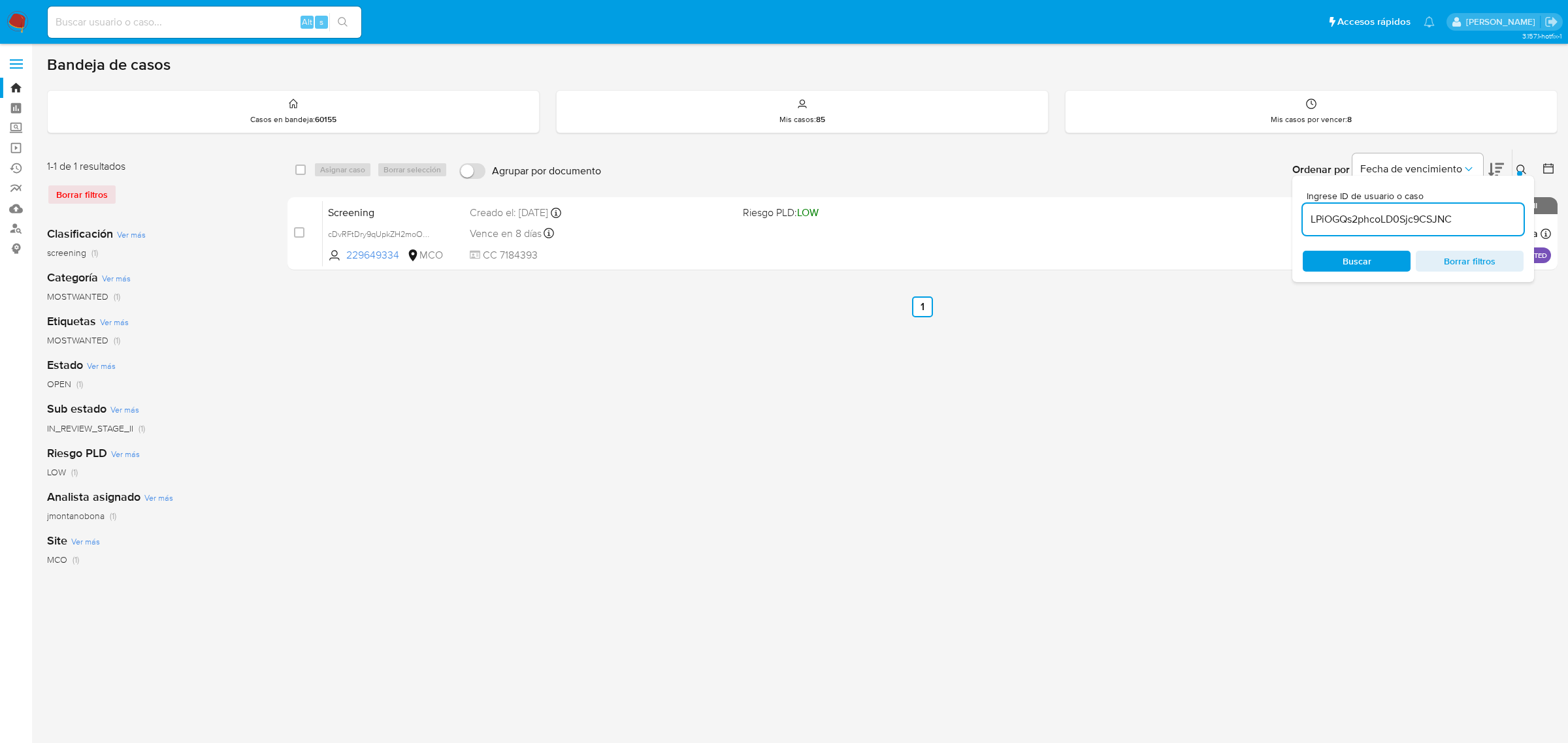
type input "LPiOGQs2phcoLD0Sjc9CSJNC"
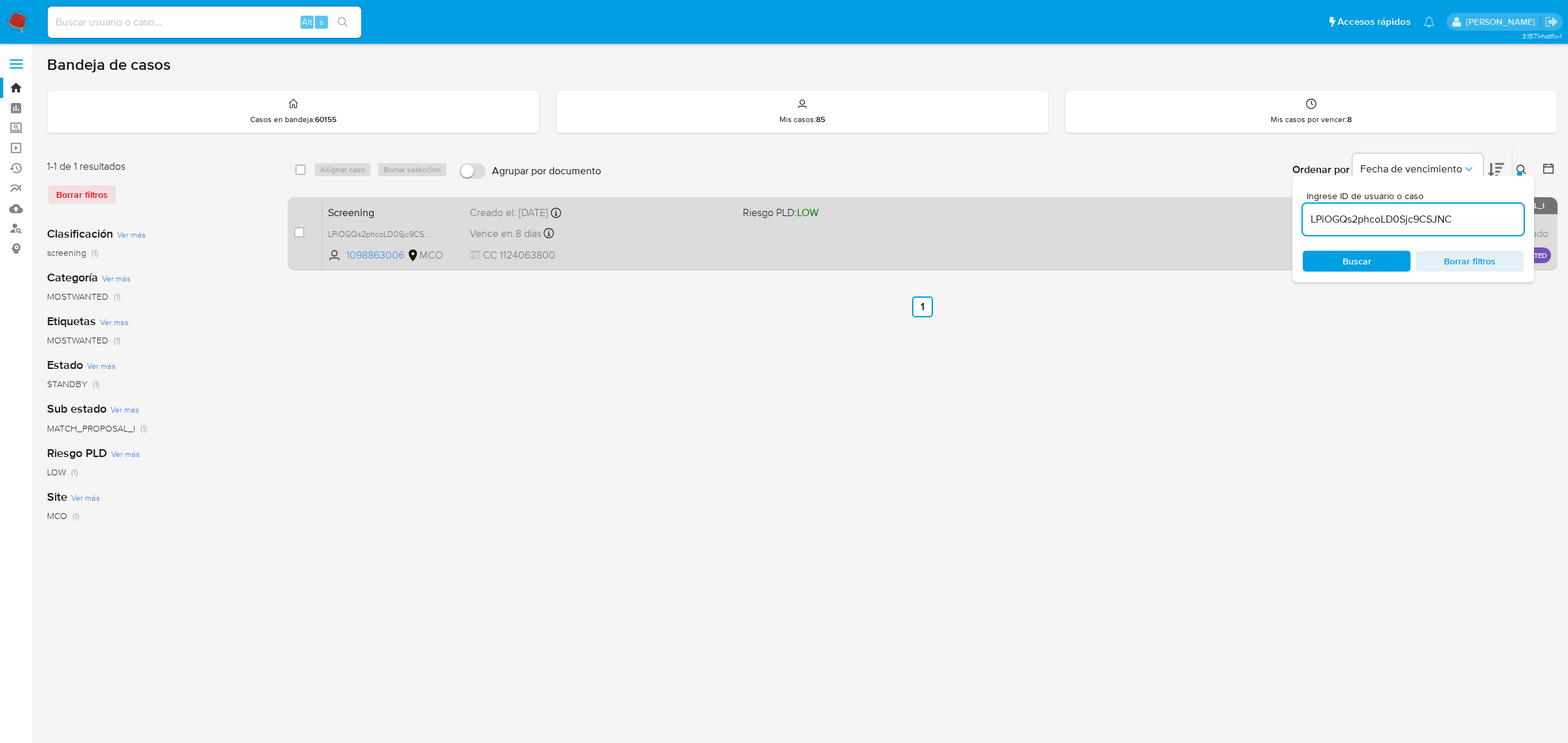
click at [309, 231] on div "case-item-checkbox No es posible asignar el caso" at bounding box center [309, 233] width 29 height 66
click at [304, 232] on input "checkbox" at bounding box center [299, 232] width 11 height 11
checkbox input "true"
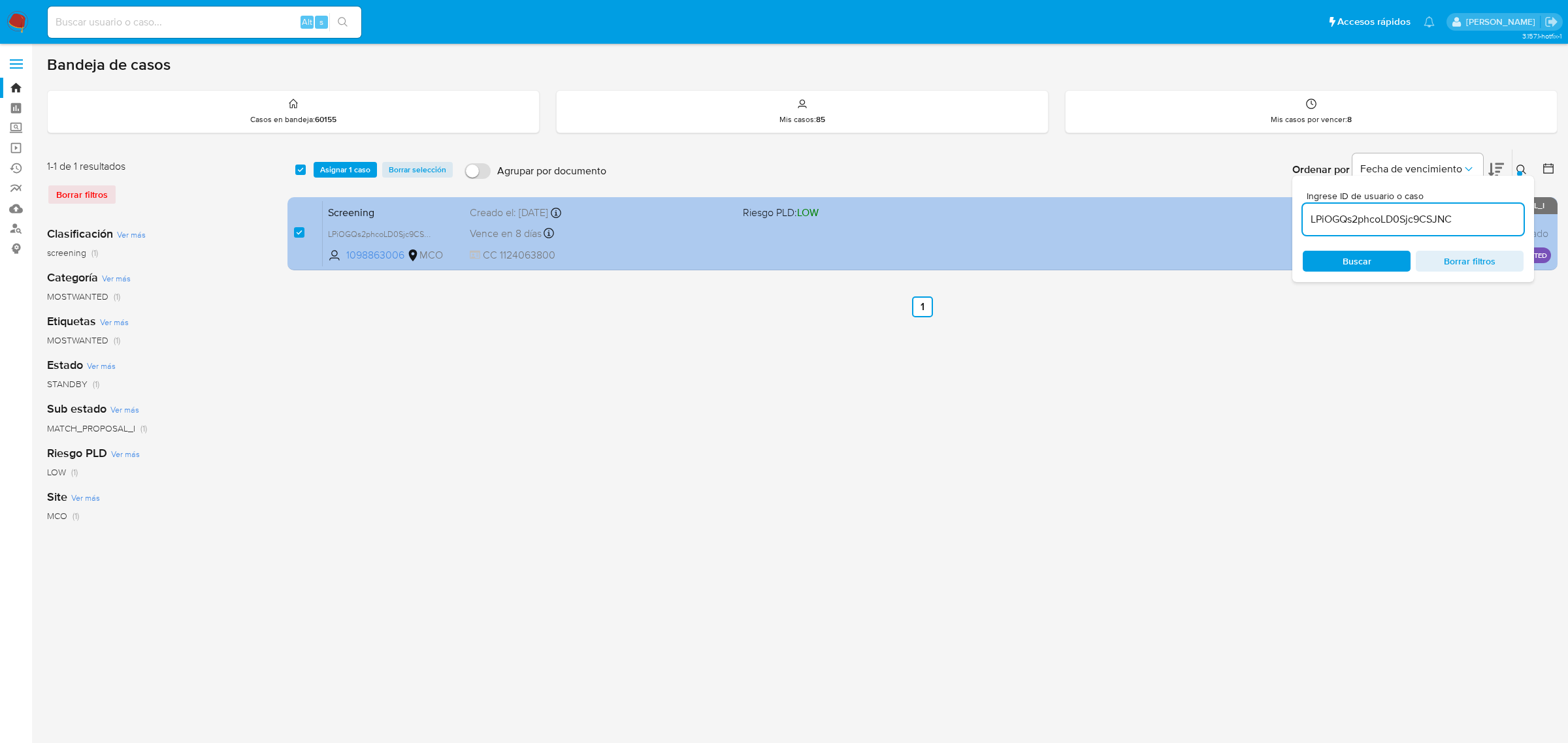
drag, startPoint x: 1466, startPoint y: 222, endPoint x: 1252, endPoint y: 217, distance: 214.1
click at [1256, 217] on div "select-all-cases-checkbox Asignar 1 caso Borrar selección Agrupar por documento…" at bounding box center [922, 212] width 1270 height 127
type input "UFS1eC7GwPwUi42N34miVGKp"
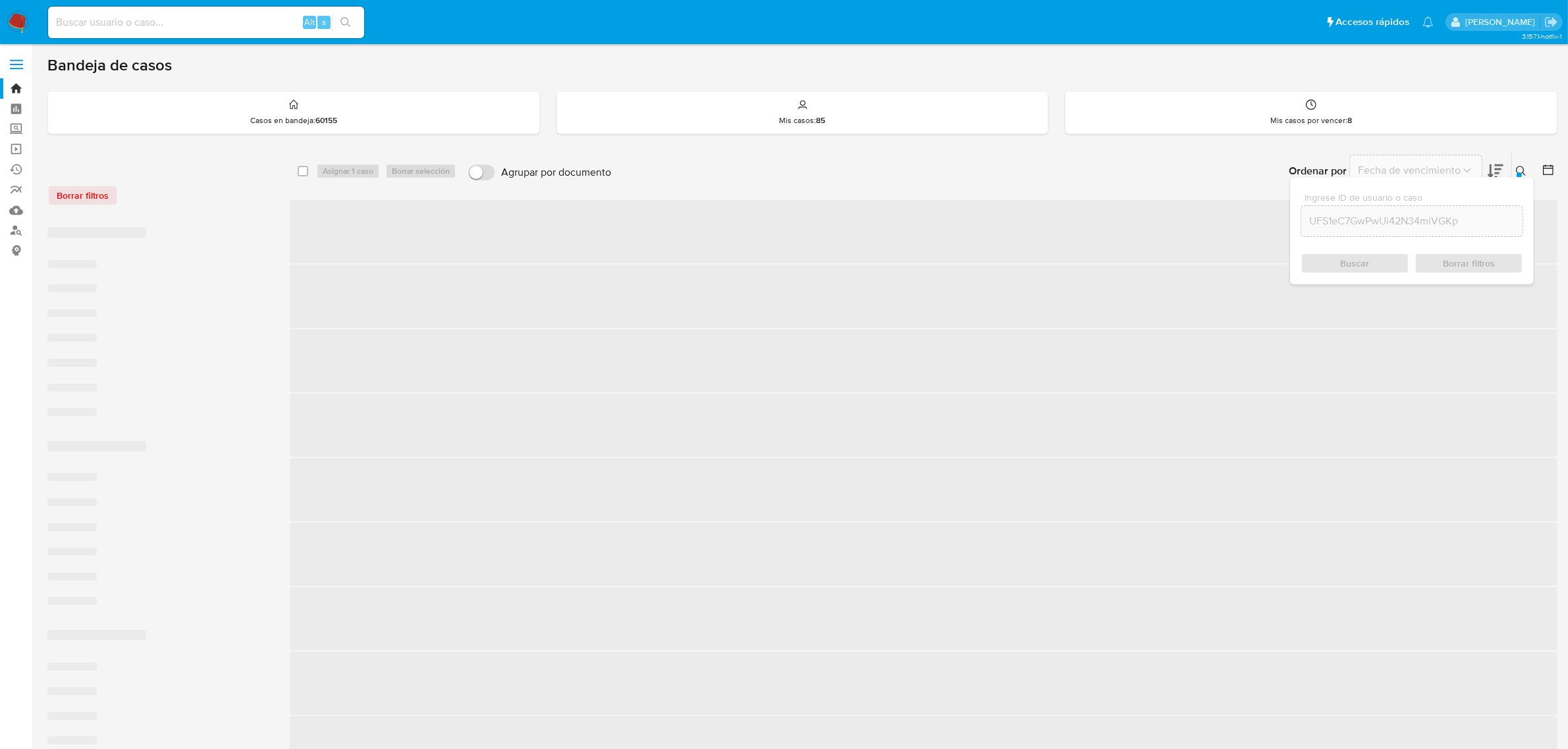
checkbox input "false"
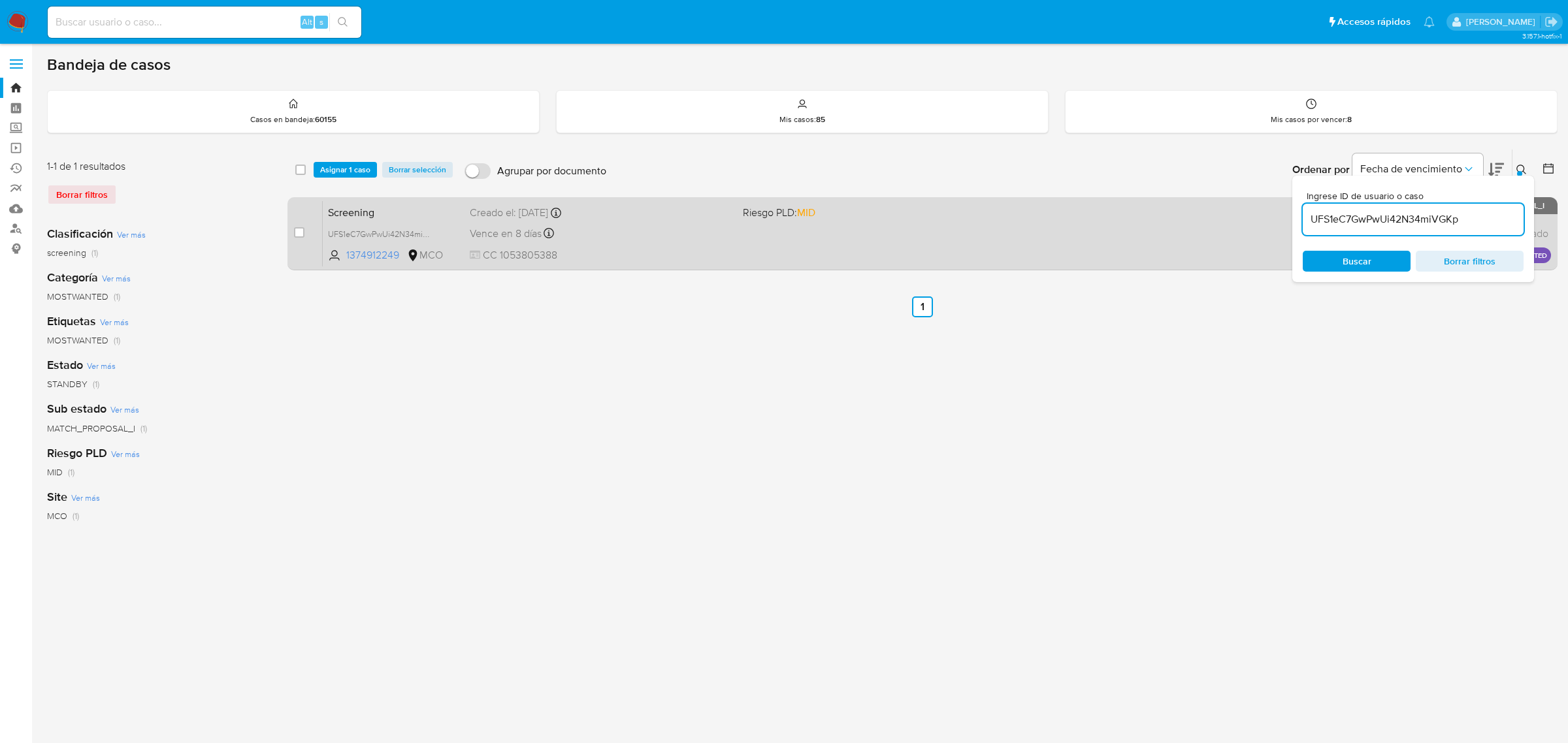
click at [311, 231] on div "case-item-checkbox No es posible asignar el caso" at bounding box center [309, 233] width 29 height 66
click at [304, 234] on span at bounding box center [299, 232] width 11 height 11
click at [298, 227] on input "checkbox" at bounding box center [299, 232] width 11 height 11
checkbox input "true"
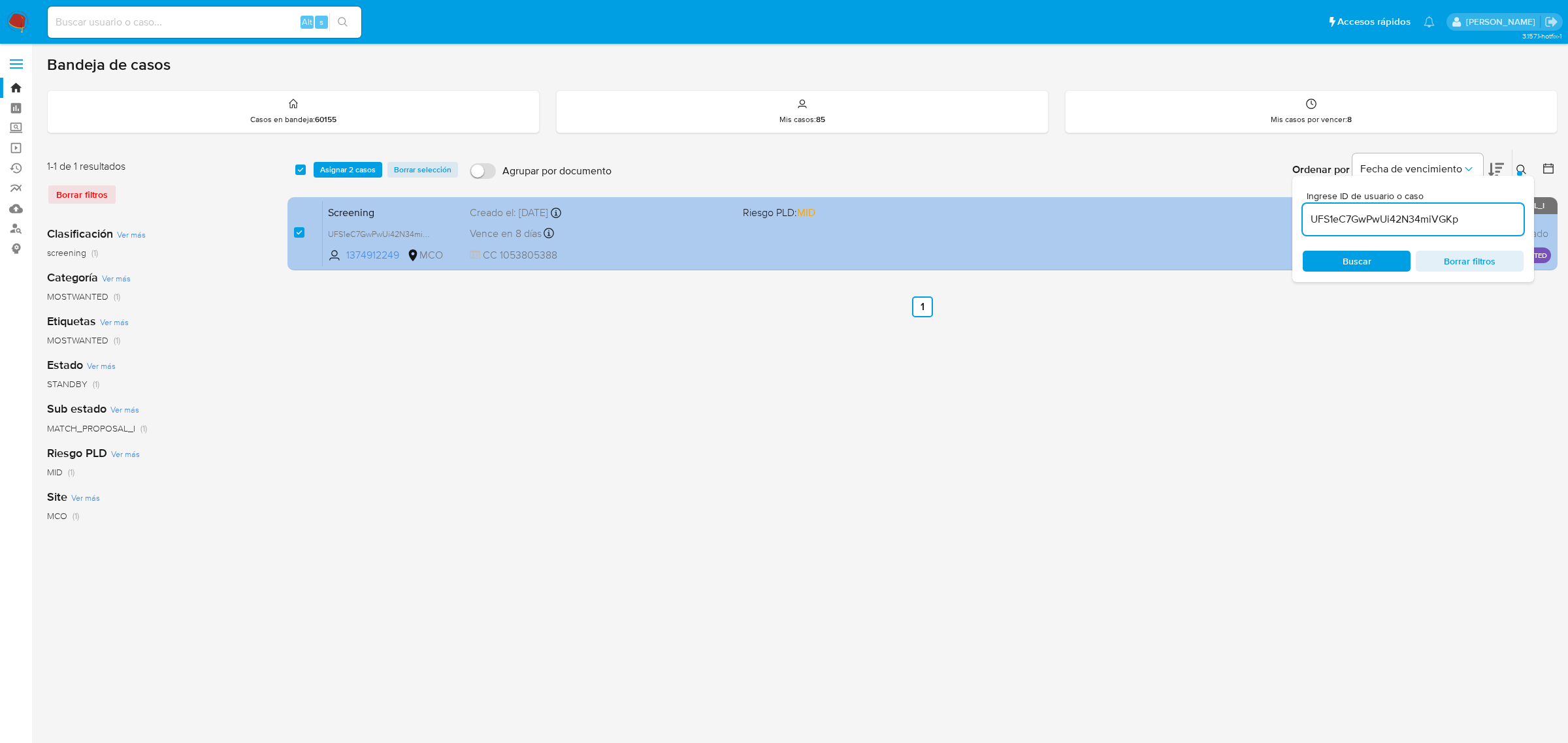
drag, startPoint x: 1472, startPoint y: 223, endPoint x: 1257, endPoint y: 216, distance: 215.1
click at [1257, 216] on div "select-all-cases-checkbox Asignar 2 casos Borrar selección Agrupar por document…" at bounding box center [922, 212] width 1270 height 127
type input "bDTch622NXEe4lYCEn1s2tXg"
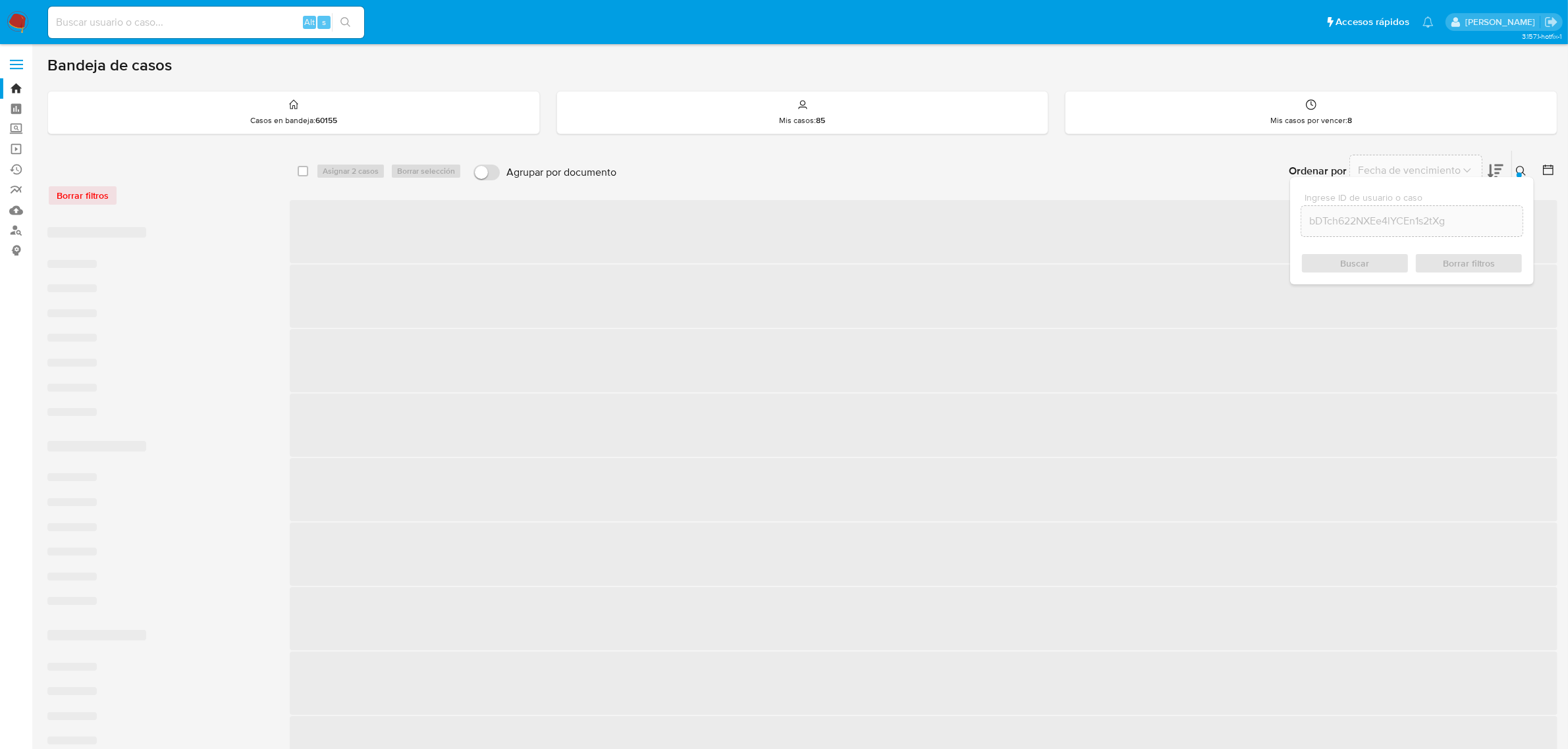
checkbox input "false"
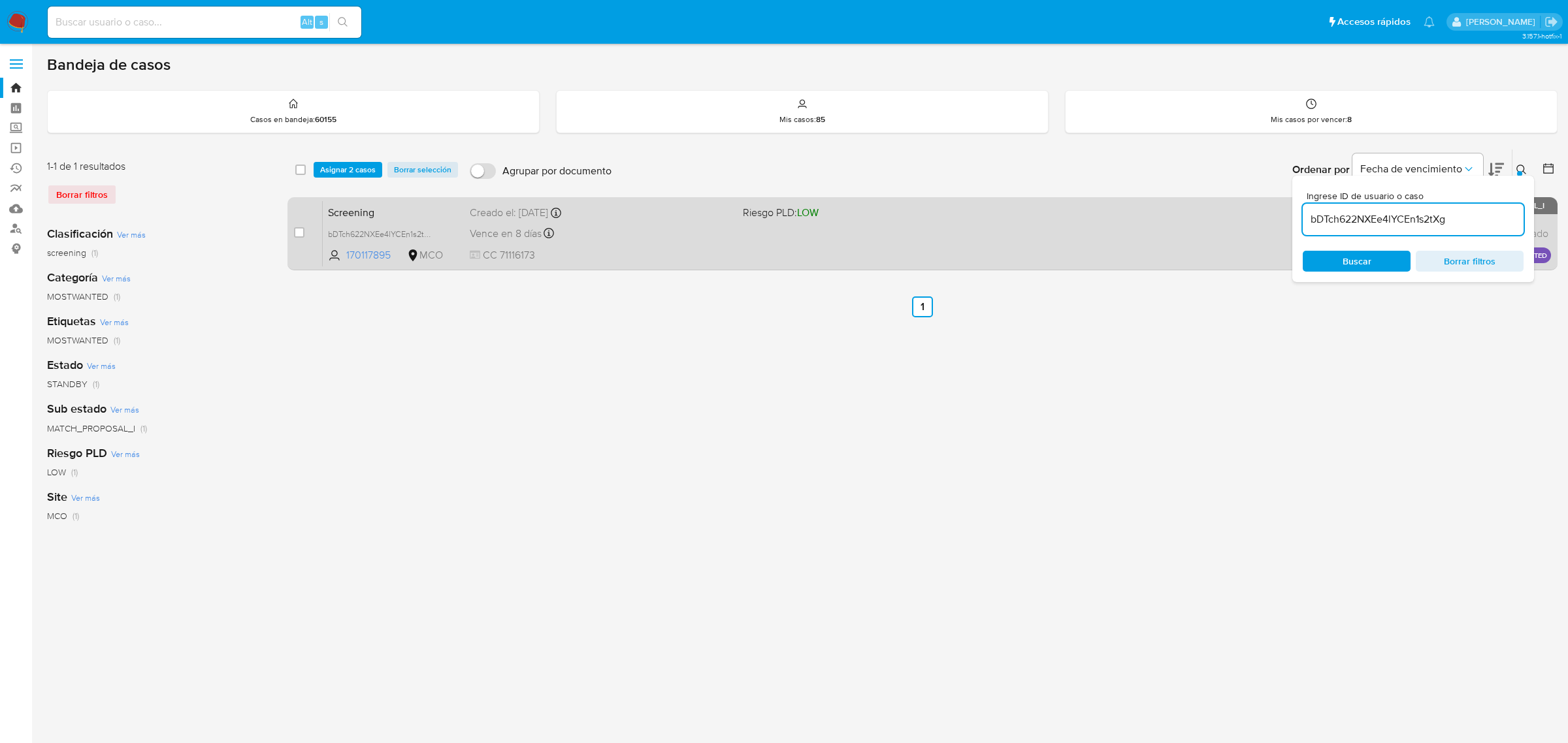
click at [306, 230] on div "case-item-checkbox No es posible asignar el caso" at bounding box center [309, 233] width 29 height 66
click at [299, 237] on input "checkbox" at bounding box center [299, 232] width 11 height 11
checkbox input "true"
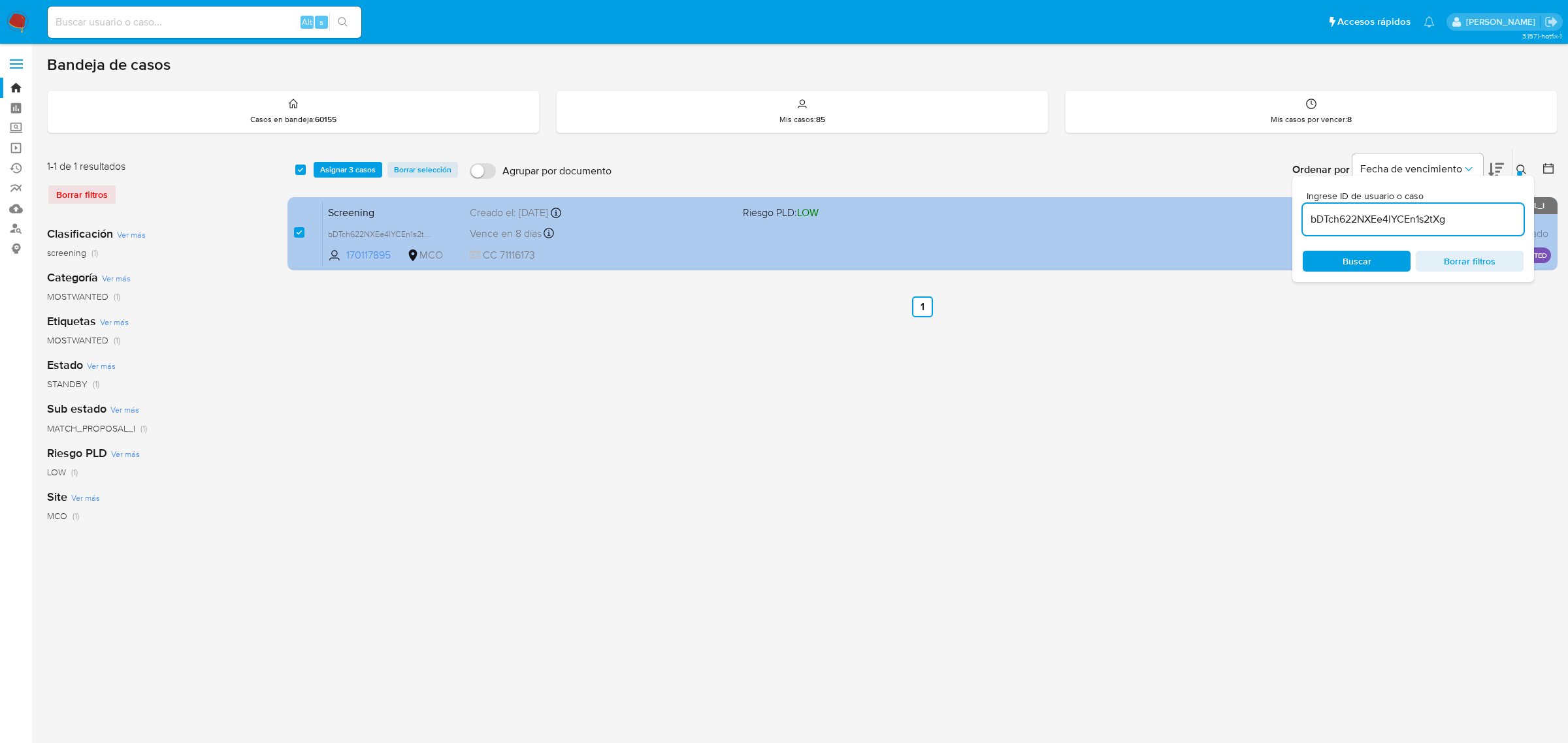
drag, startPoint x: 1465, startPoint y: 224, endPoint x: 1272, endPoint y: 217, distance: 193.1
click at [1279, 217] on div "select-all-cases-checkbox Asignar 3 casos Borrar selección Agrupar por document…" at bounding box center [922, 212] width 1270 height 127
type input "6pdwuMfD3QzWRK4ROmxEZnpG"
checkbox input "false"
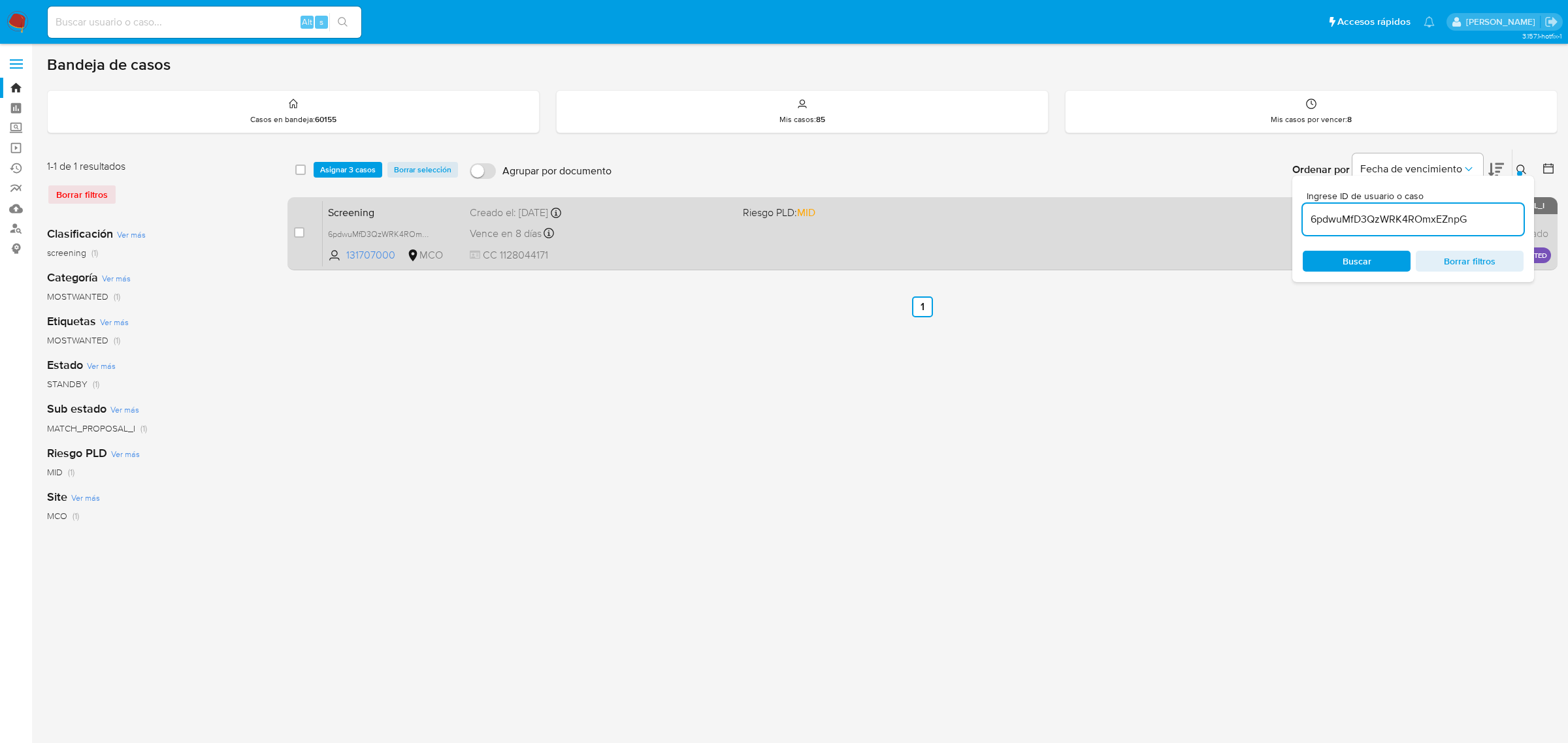
click at [307, 232] on div "case-item-checkbox No es posible asignar el caso" at bounding box center [309, 233] width 29 height 66
click at [302, 232] on input "checkbox" at bounding box center [299, 232] width 11 height 11
checkbox input "true"
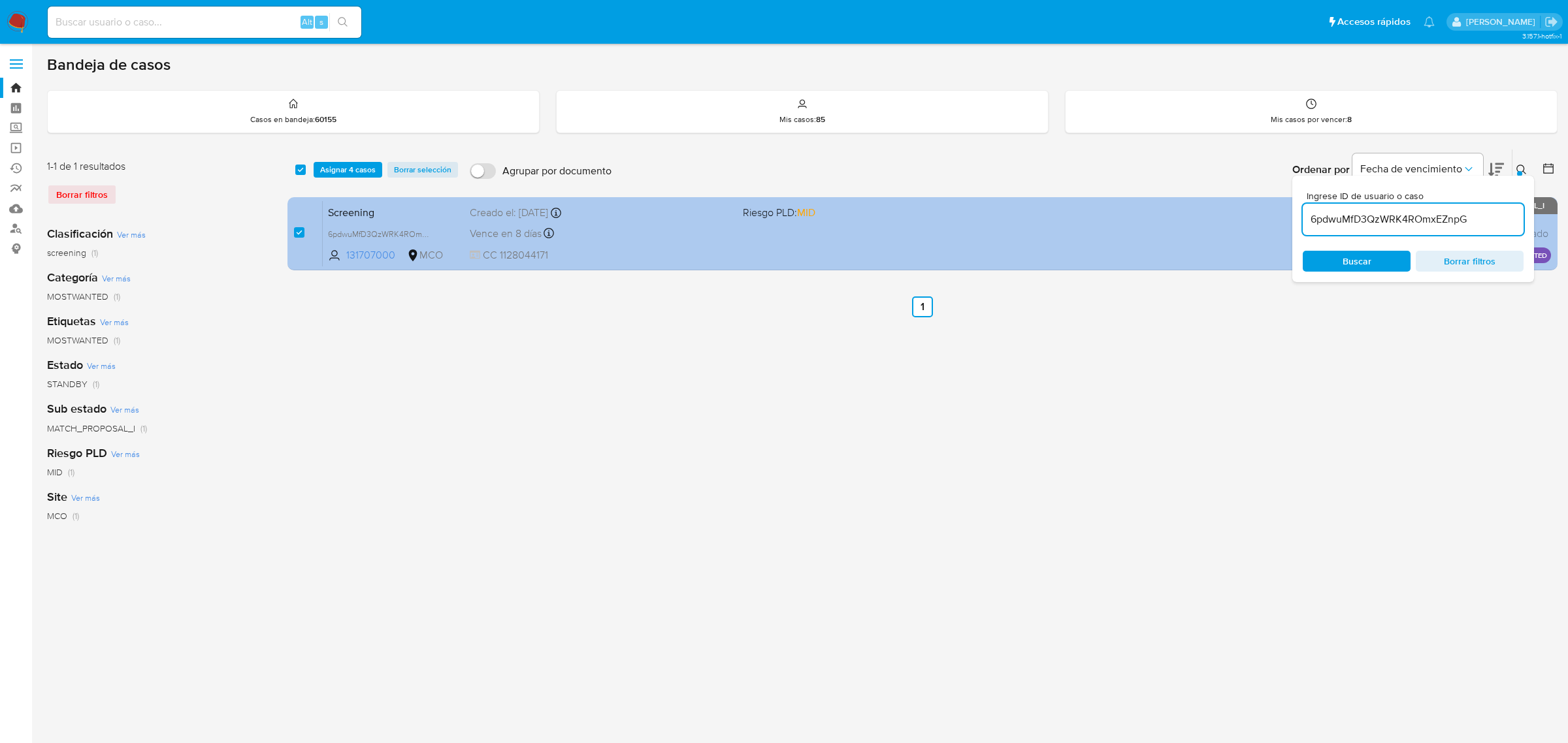
drag, startPoint x: 1492, startPoint y: 224, endPoint x: 1276, endPoint y: 221, distance: 216.0
click at [1276, 221] on div "select-all-cases-checkbox Asignar 4 casos Borrar selección Agrupar por document…" at bounding box center [922, 212] width 1270 height 127
type input "Mihrvt238opa71TaRNizrjo3"
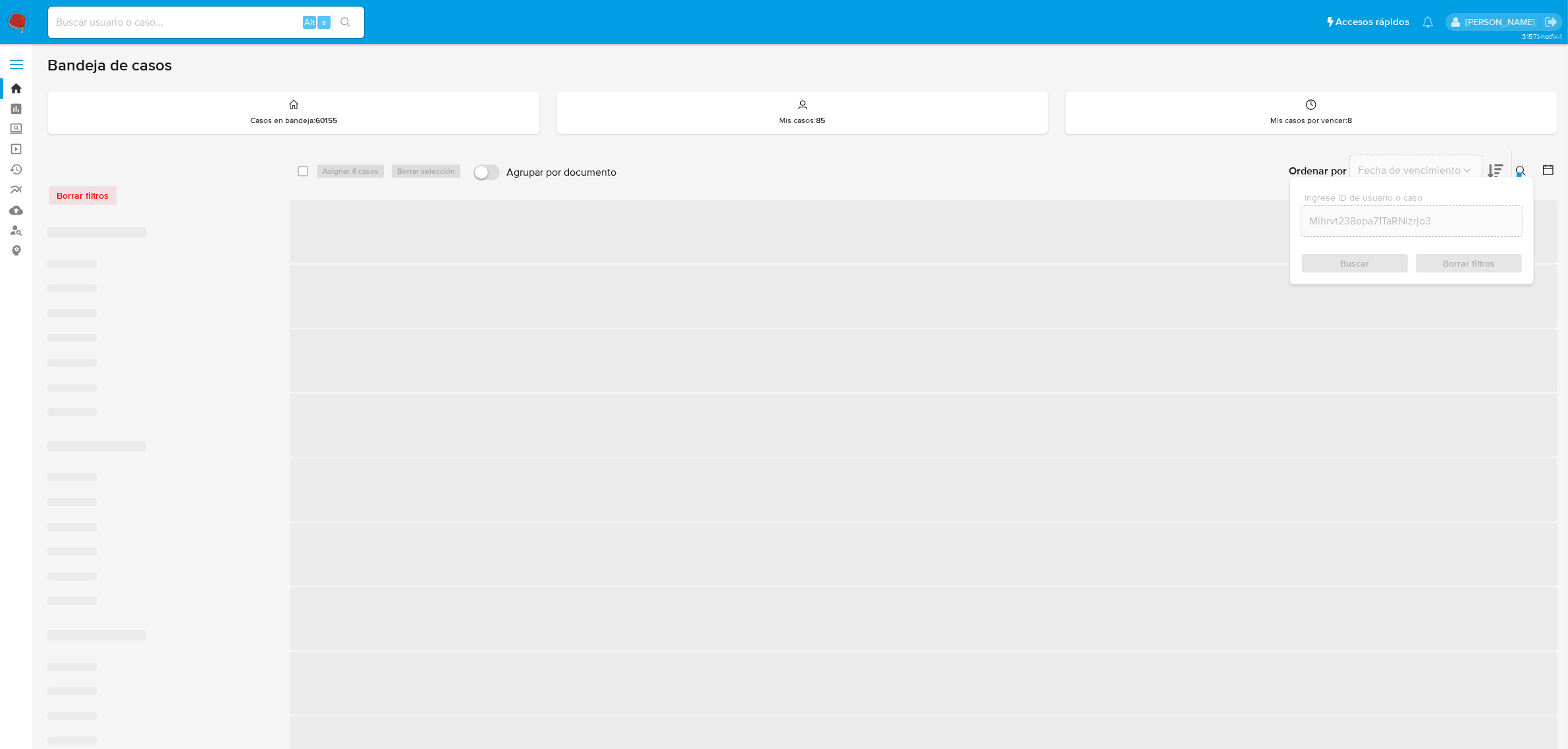
checkbox input "false"
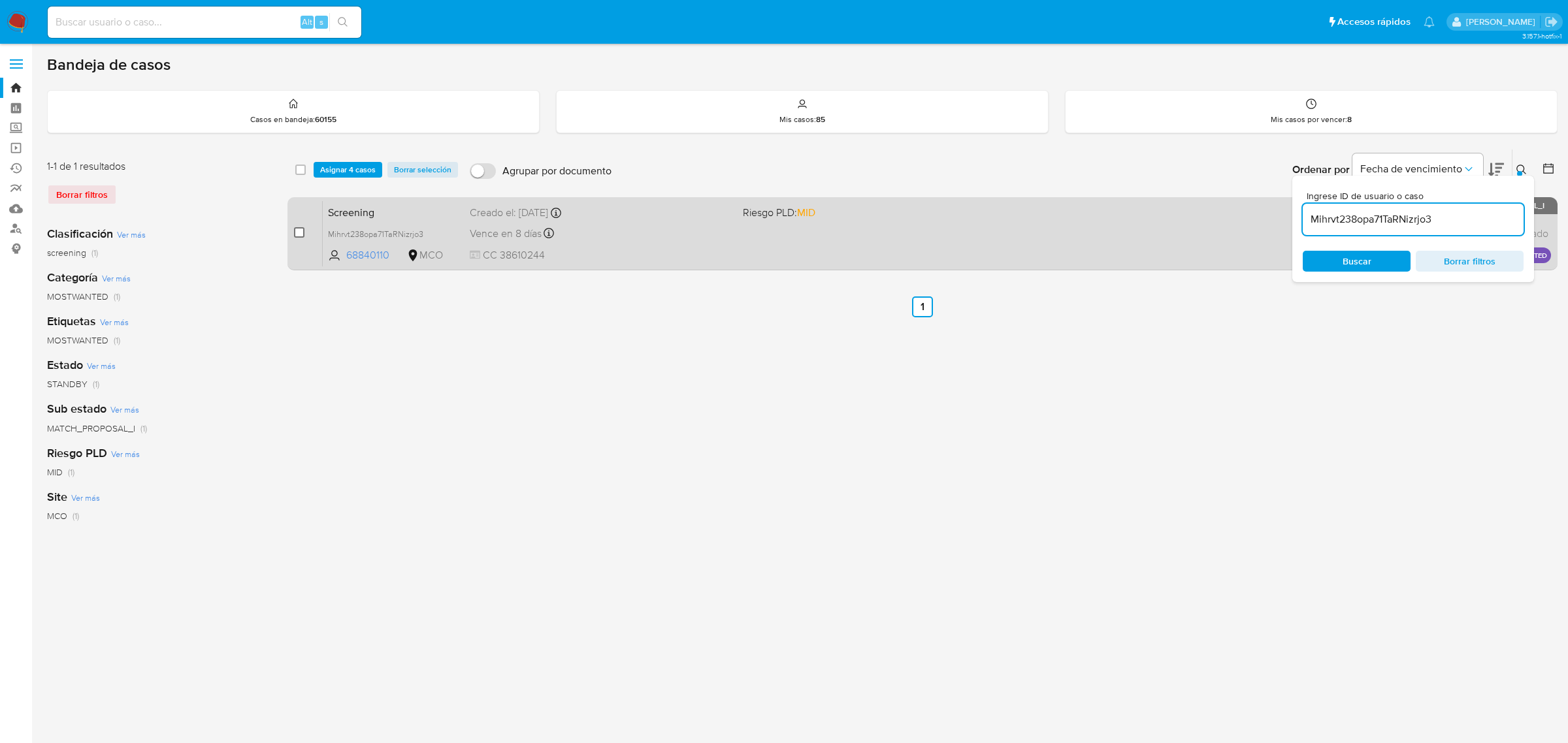
click at [302, 232] on input "checkbox" at bounding box center [299, 232] width 11 height 11
checkbox input "true"
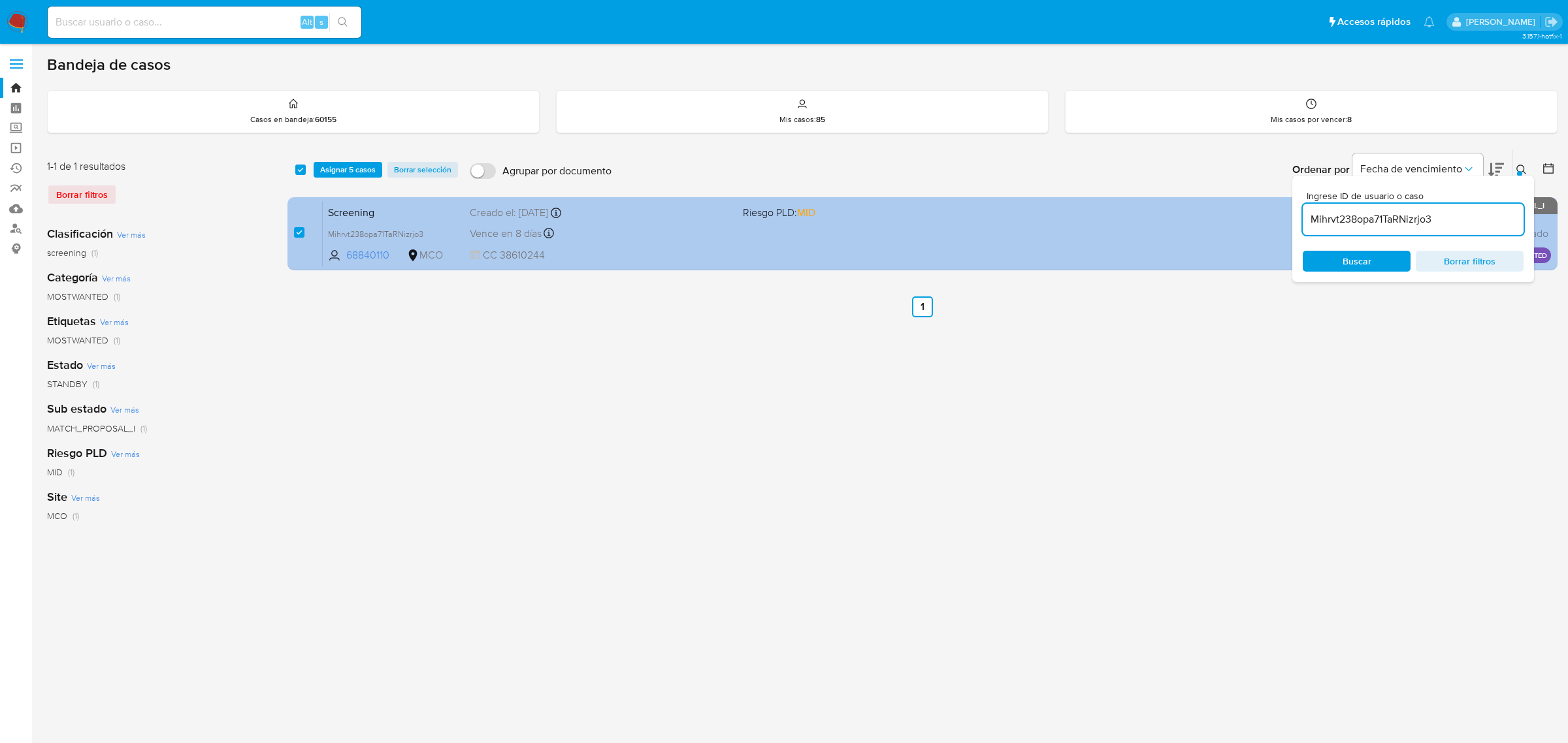
drag, startPoint x: 1465, startPoint y: 219, endPoint x: 1235, endPoint y: 216, distance: 230.0
click at [1239, 216] on div "select-all-cases-checkbox Asignar 5 casos Borrar selección Agrupar por document…" at bounding box center [922, 212] width 1270 height 127
type input "Kzr9vAGHSKFwfcgyJxrdWzDY"
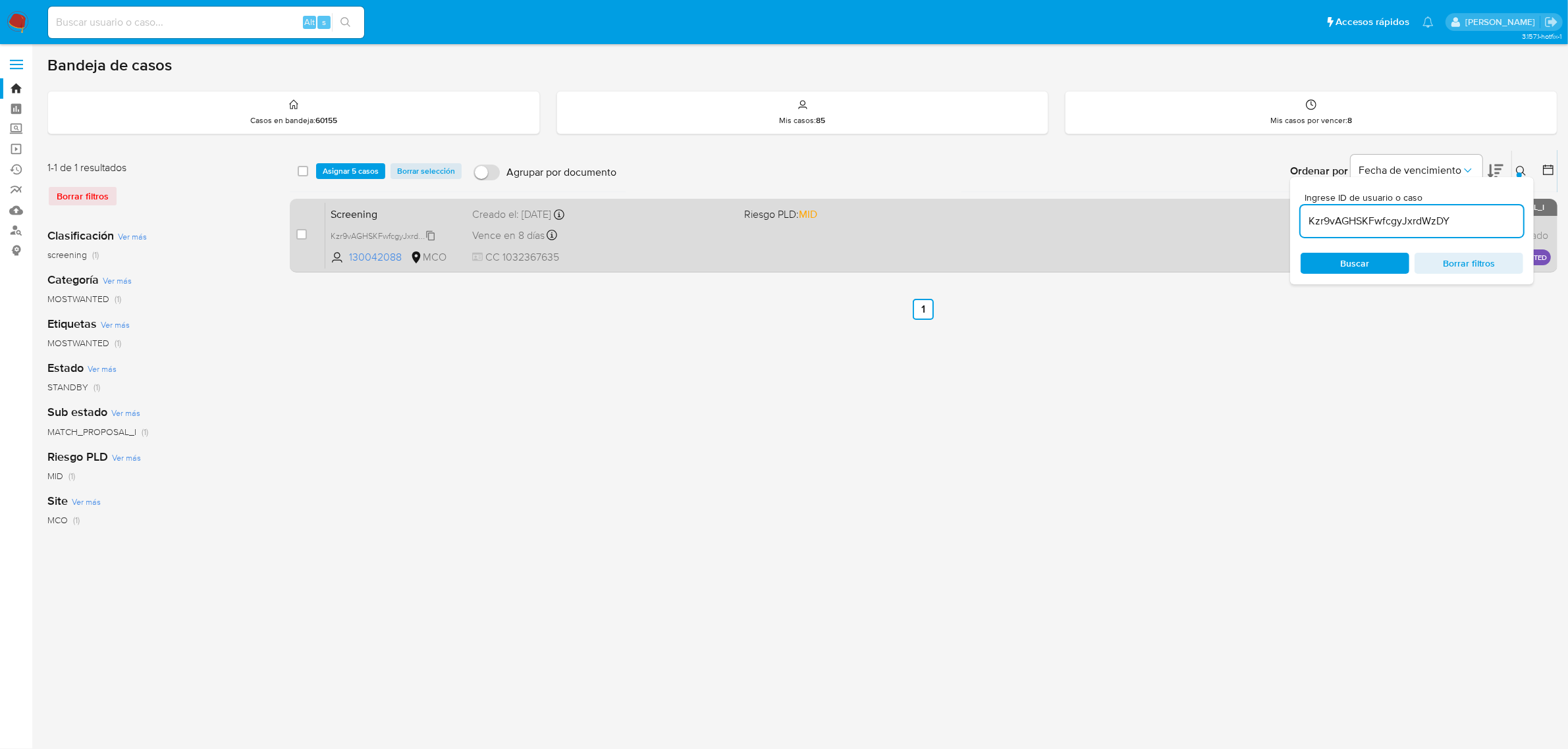
checkbox input "false"
click at [300, 238] on input "checkbox" at bounding box center [302, 234] width 11 height 11
checkbox input "true"
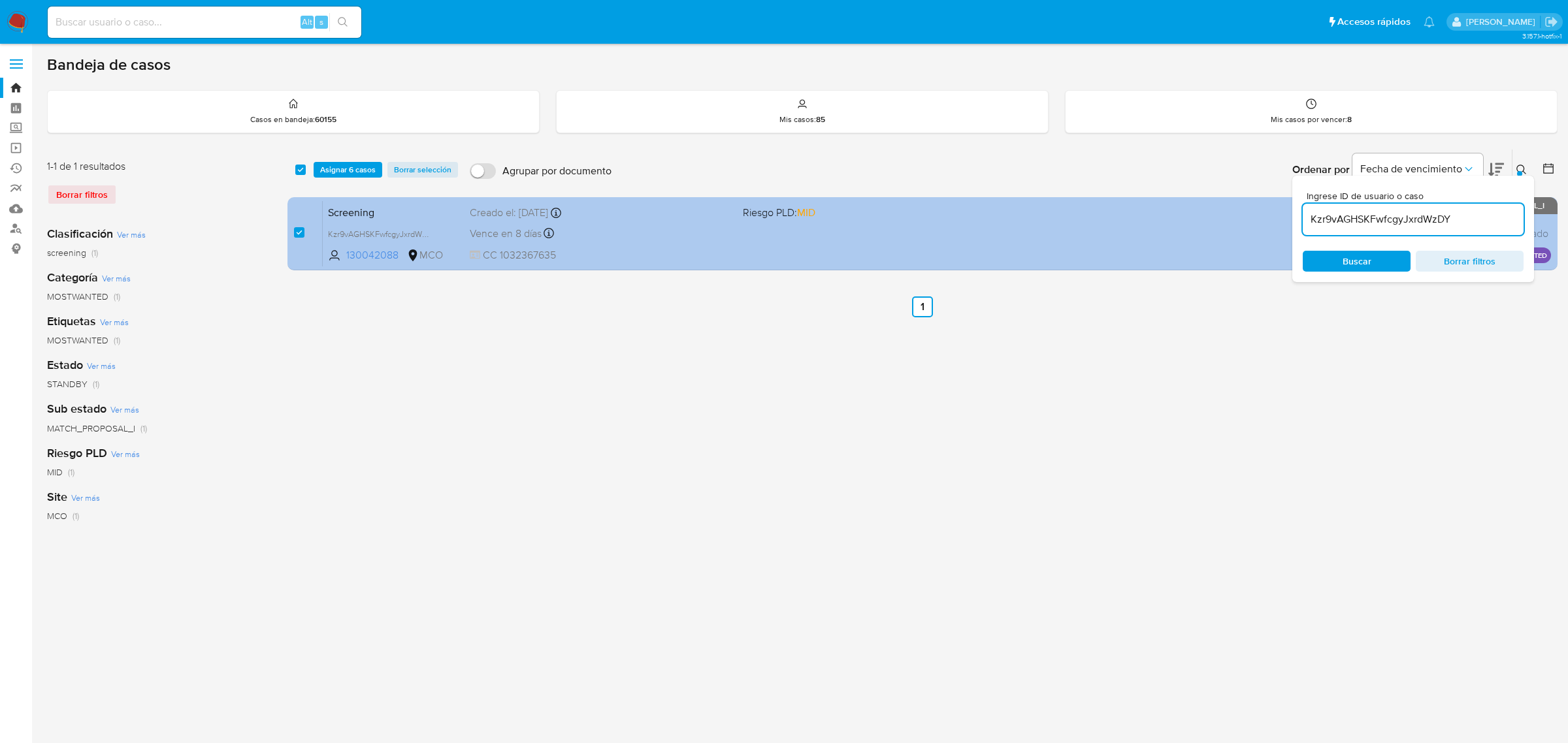
drag, startPoint x: 1458, startPoint y: 224, endPoint x: 1262, endPoint y: 217, distance: 196.1
click at [1267, 217] on div "select-all-cases-checkbox Asignar 6 casos Borrar selección Agrupar por document…" at bounding box center [922, 212] width 1270 height 127
type input "RY6pZNml3rVaDbQlaIK3wqUa"
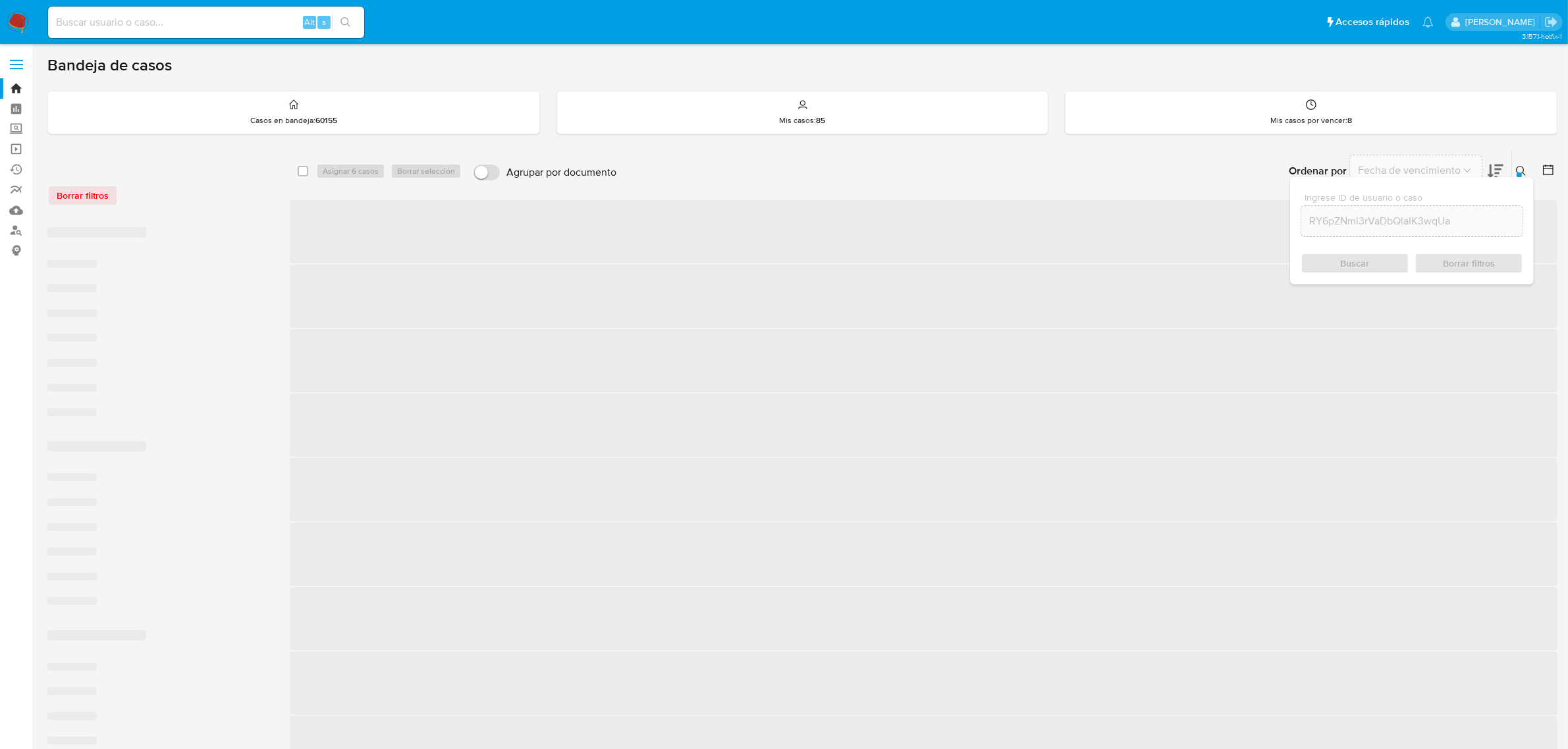
checkbox input "false"
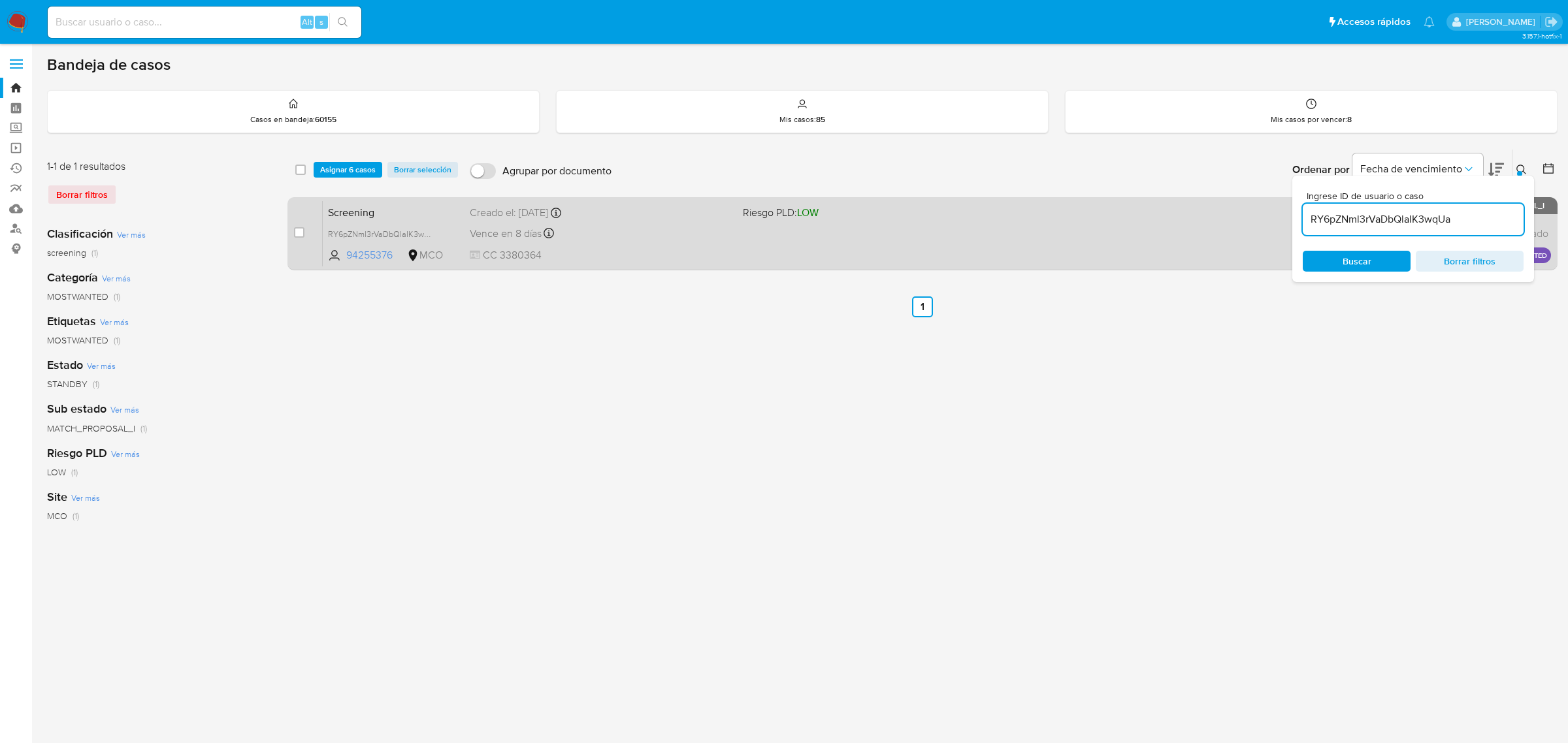
click at [307, 232] on div "case-item-checkbox No es posible asignar el caso" at bounding box center [309, 233] width 29 height 66
click at [299, 232] on input "checkbox" at bounding box center [299, 232] width 11 height 11
checkbox input "true"
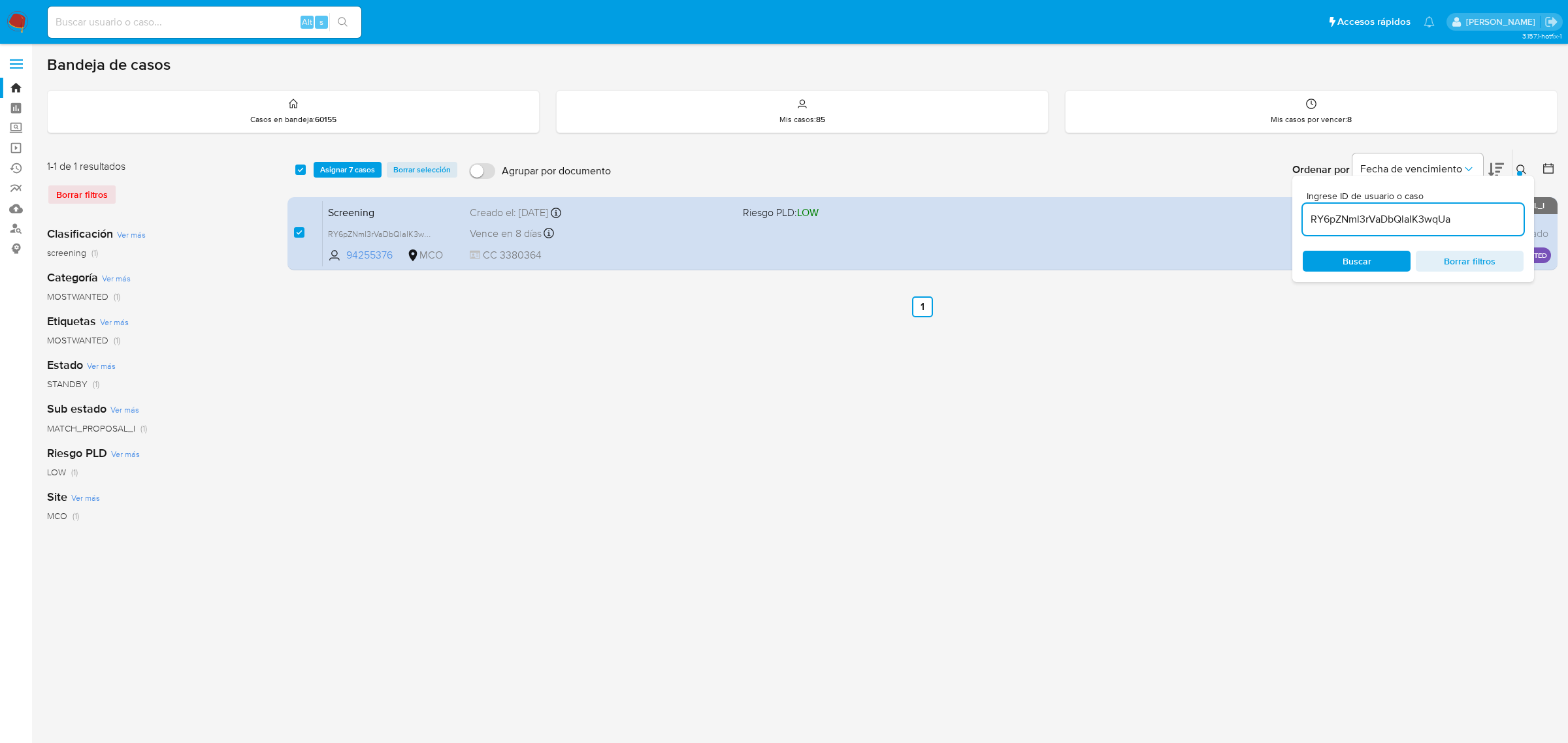
click at [1517, 163] on button at bounding box center [1524, 170] width 21 height 16
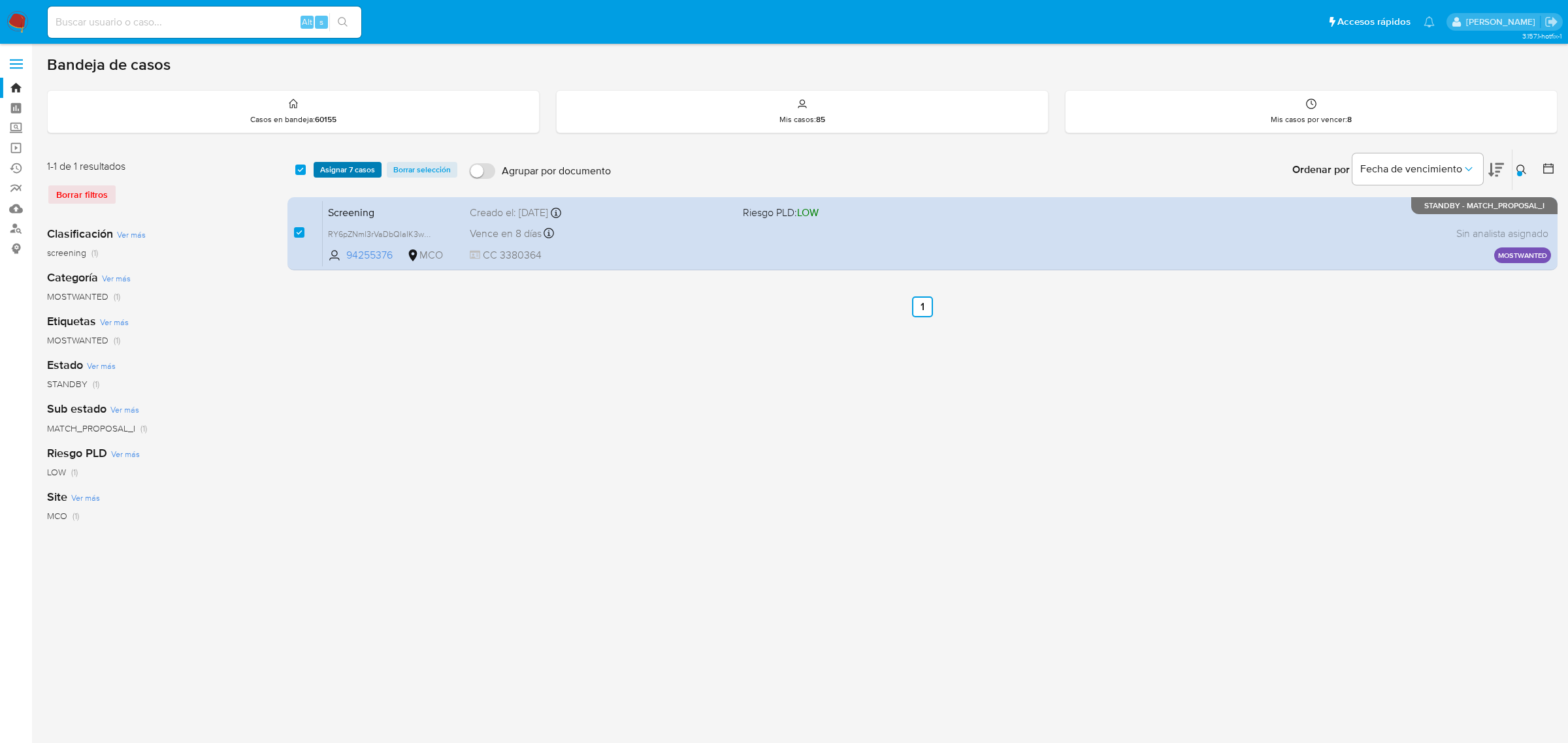
click at [349, 165] on span "Asignar 7 casos" at bounding box center [347, 170] width 55 height 13
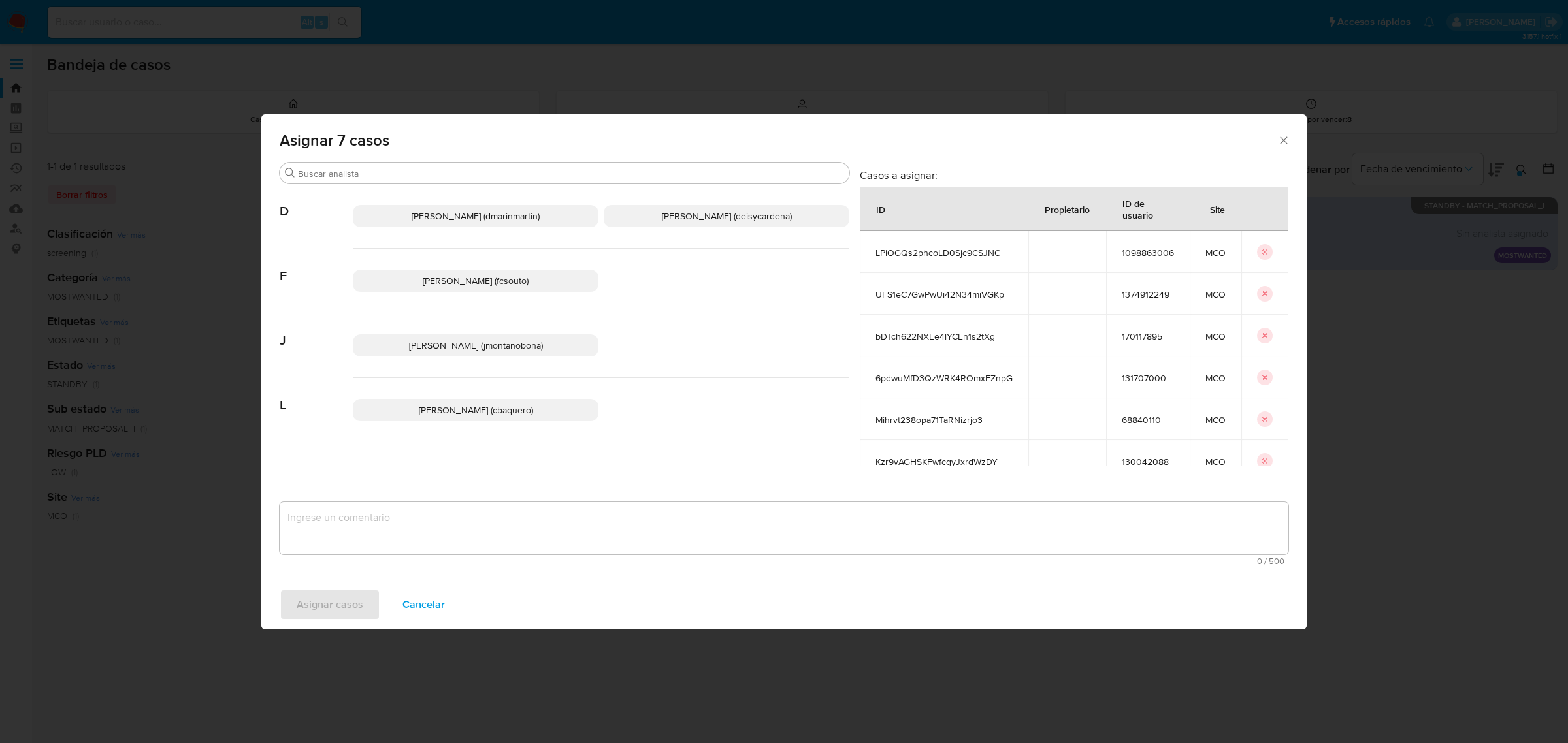
click at [460, 346] on span "[PERSON_NAME] (jmontanobona)" at bounding box center [476, 345] width 134 height 13
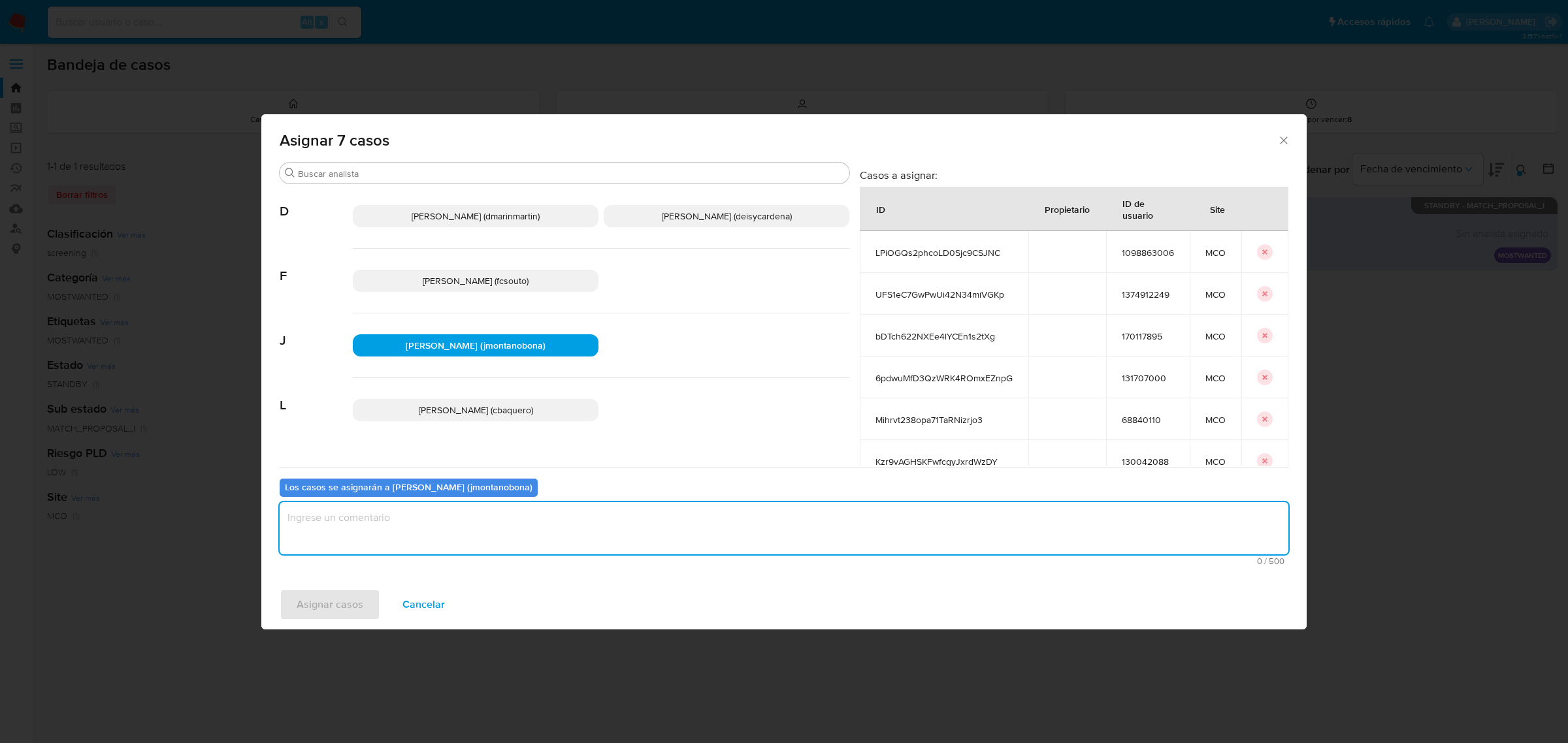
click at [501, 529] on textarea "assign-modal" at bounding box center [784, 528] width 1009 height 52
type textarea "Asignación"
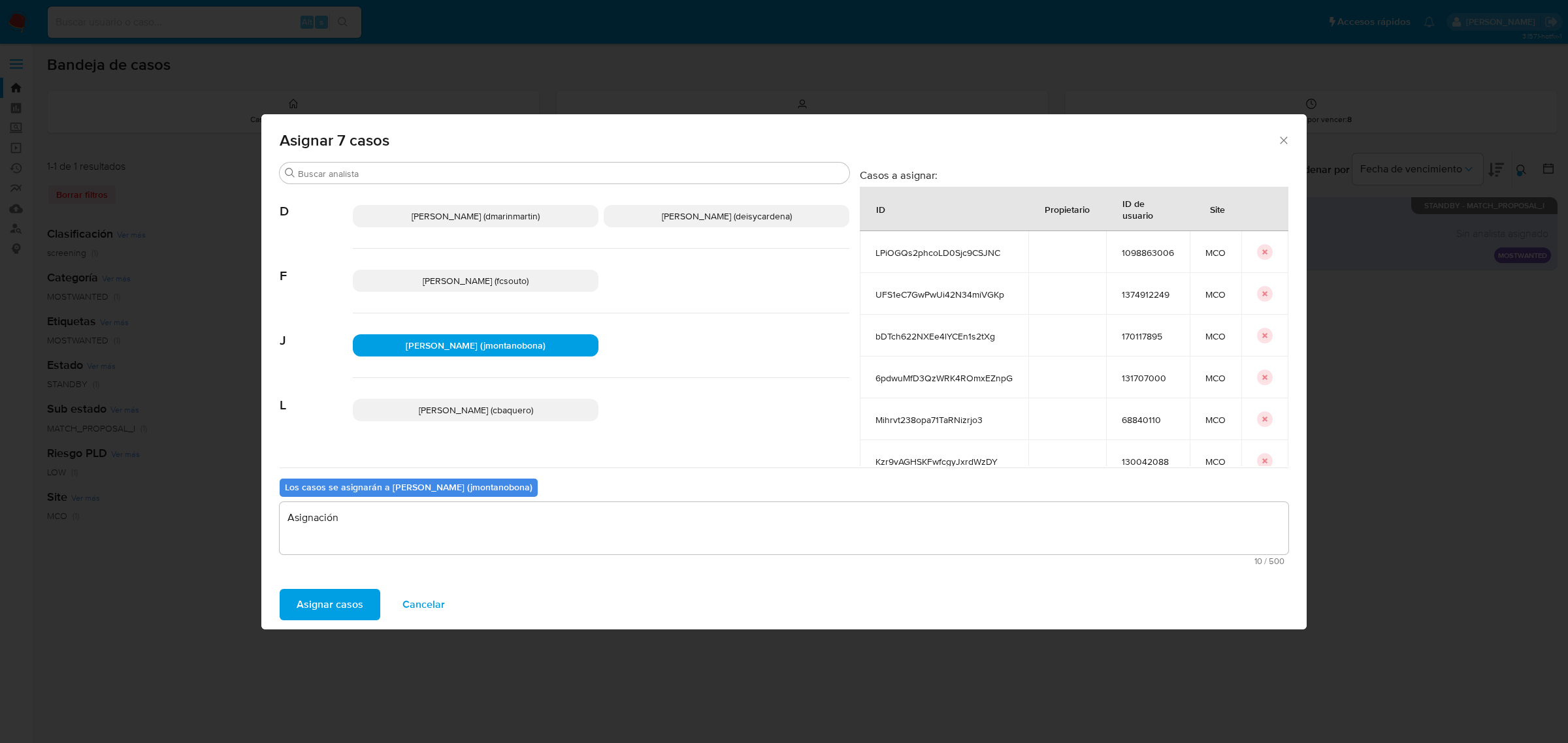
click at [314, 603] on span "Asignar casos" at bounding box center [330, 605] width 67 height 28
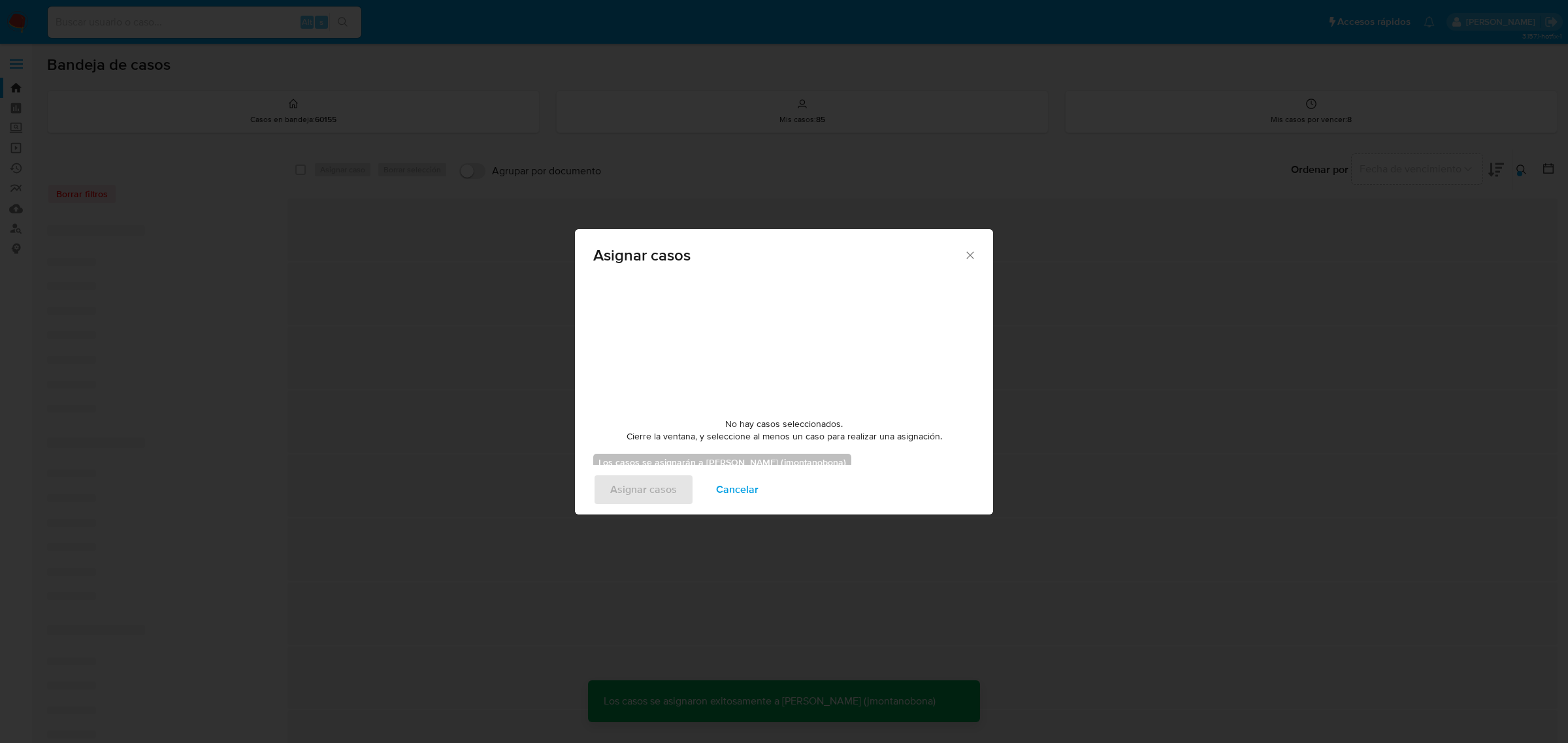
checkbox input "false"
